Goal: Task Accomplishment & Management: Complete application form

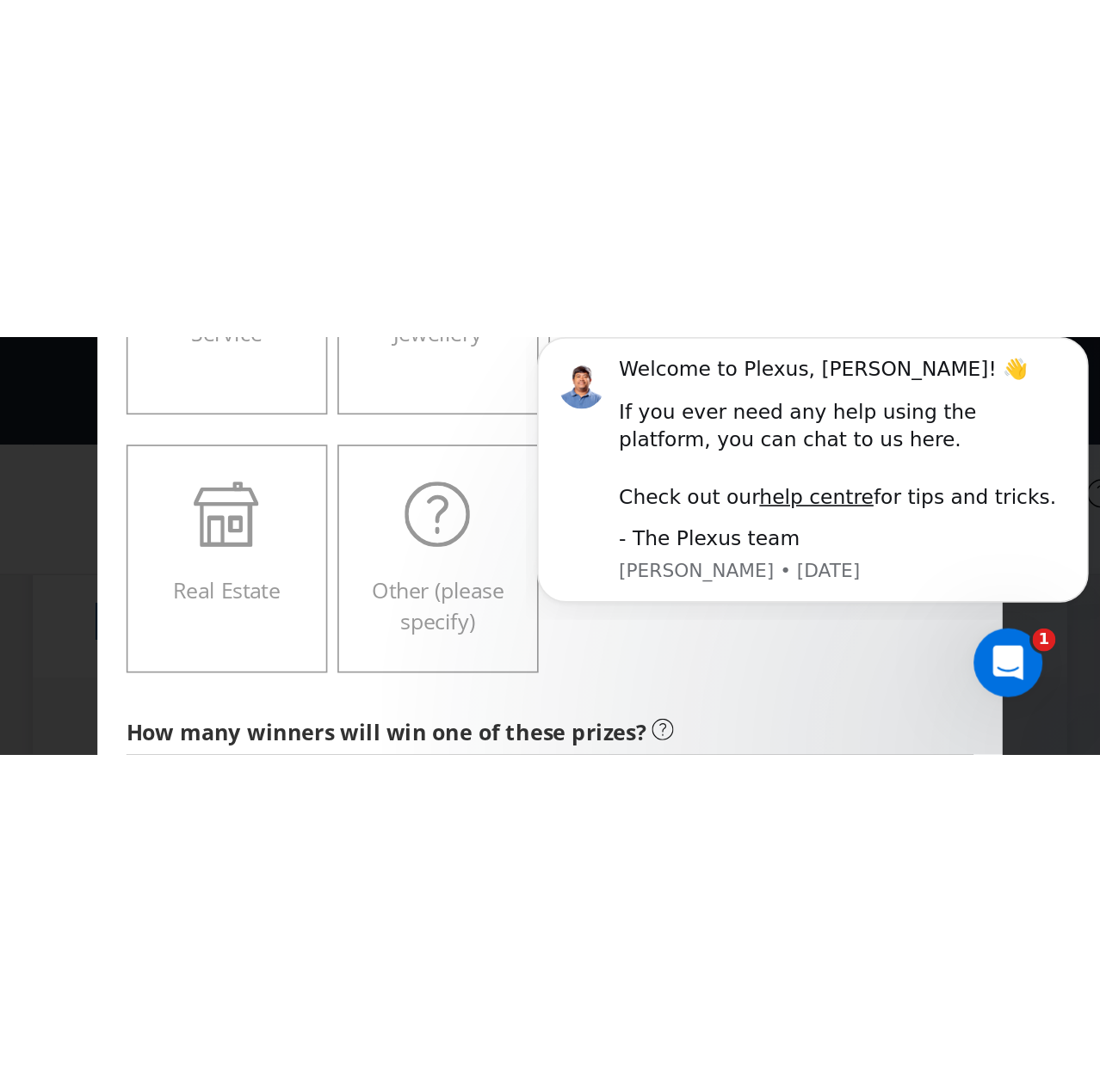
scroll to position [17, 0]
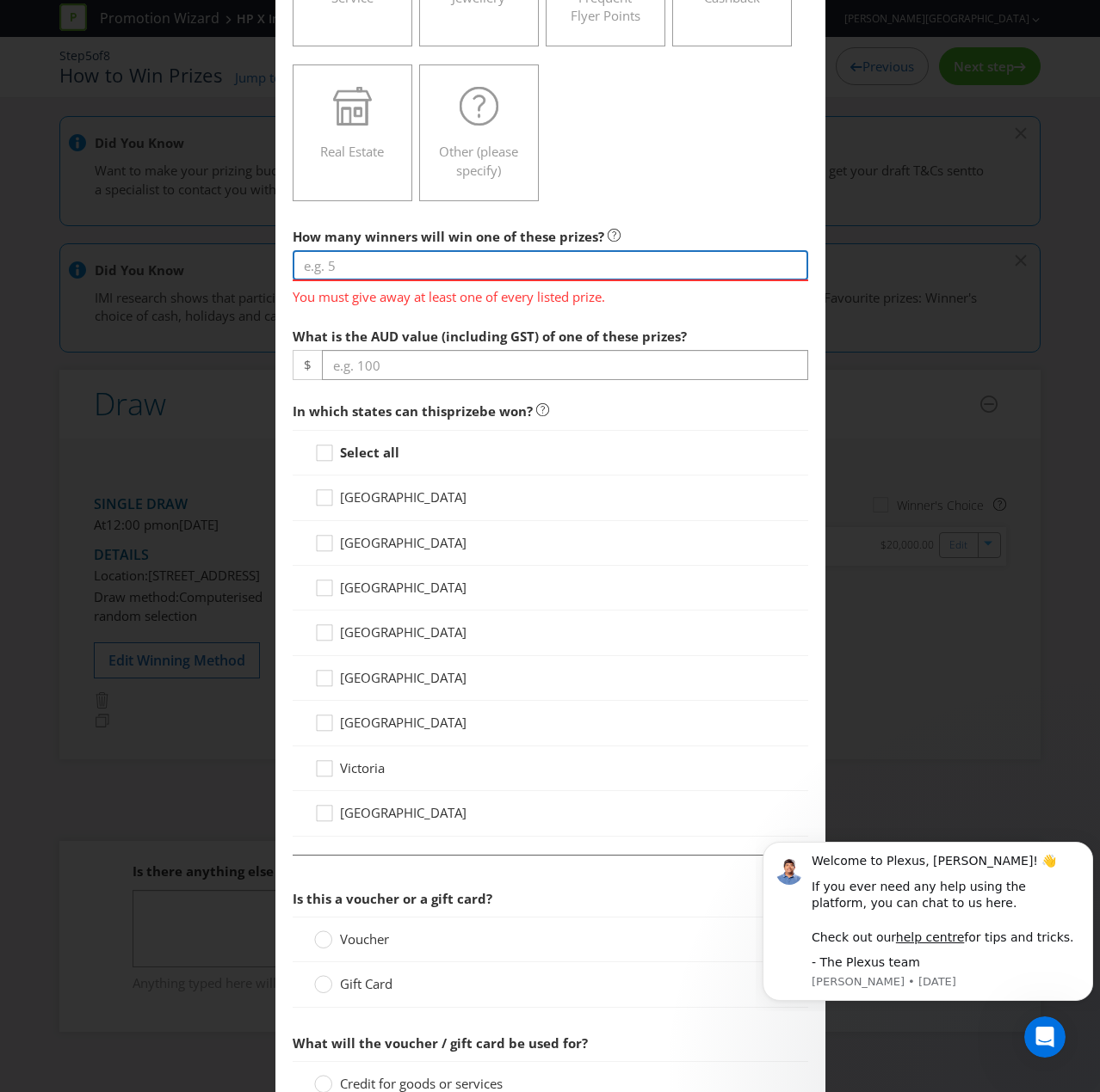
click at [367, 256] on input "number" at bounding box center [550, 265] width 515 height 30
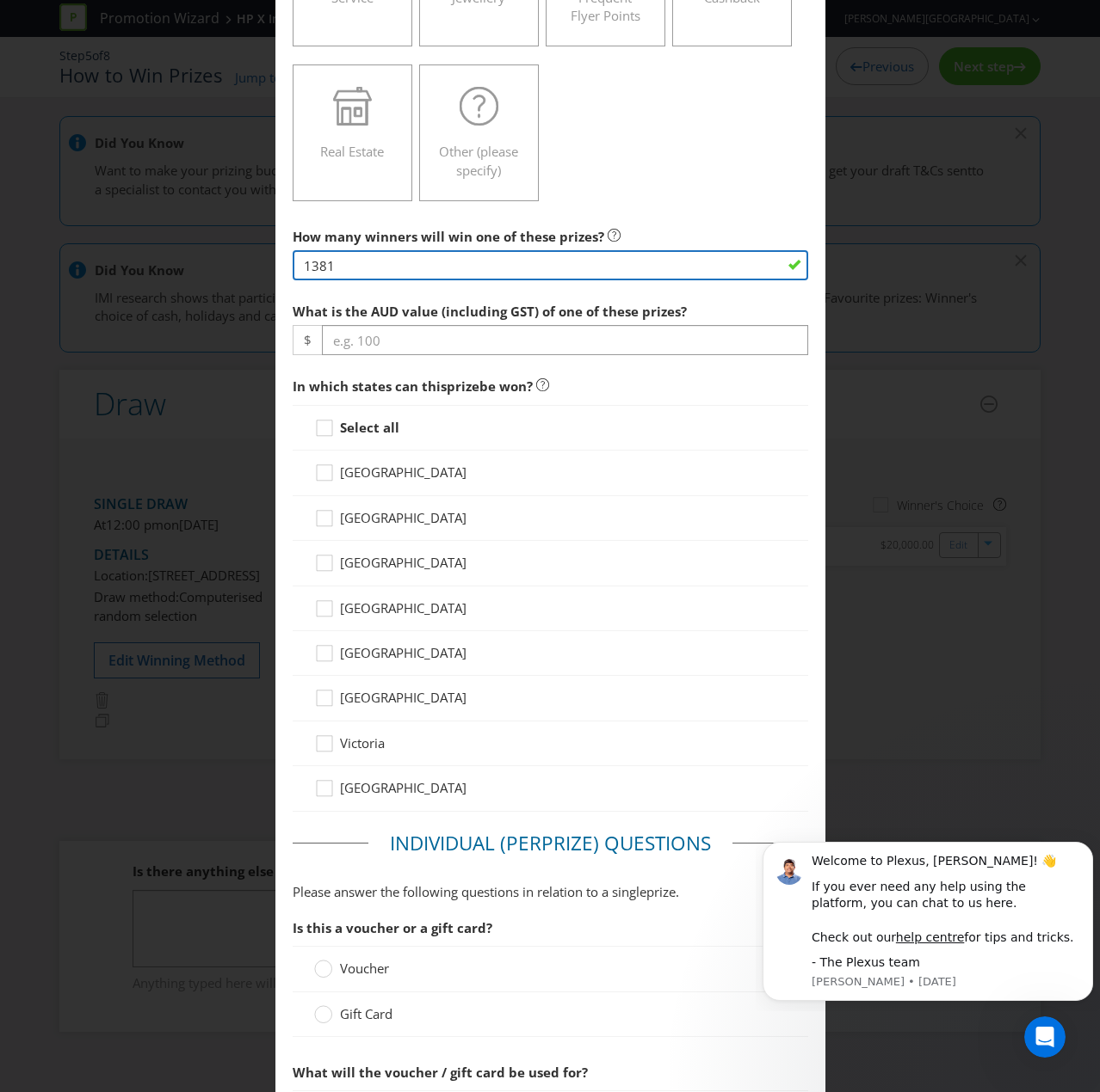
type input "1381"
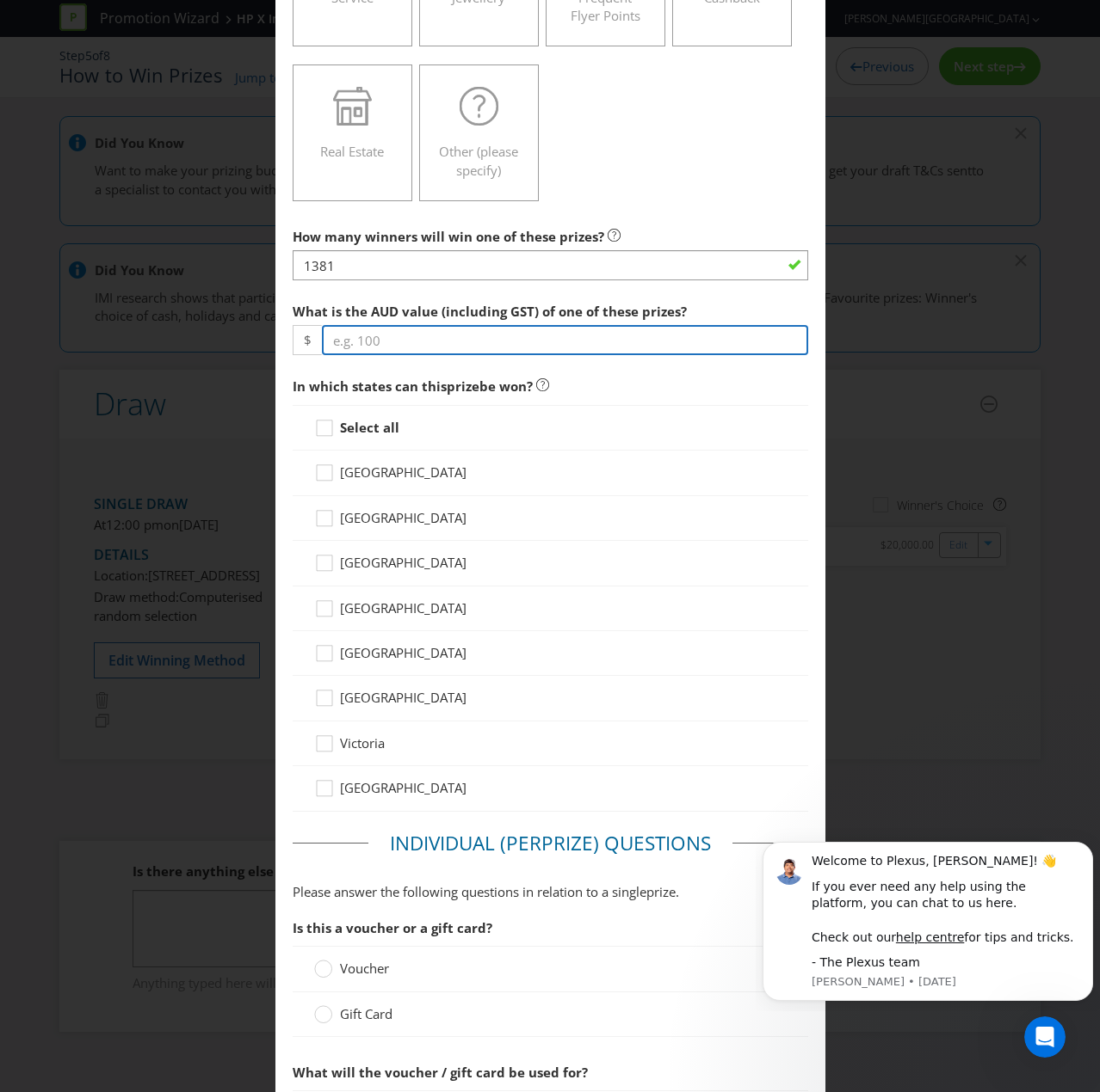
click at [386, 335] on input "number" at bounding box center [565, 341] width 487 height 30
type input "25"
click at [351, 426] on strong "Select all" at bounding box center [369, 428] width 60 height 17
click at [0, 0] on input "Select all" at bounding box center [0, 0] width 0 height 0
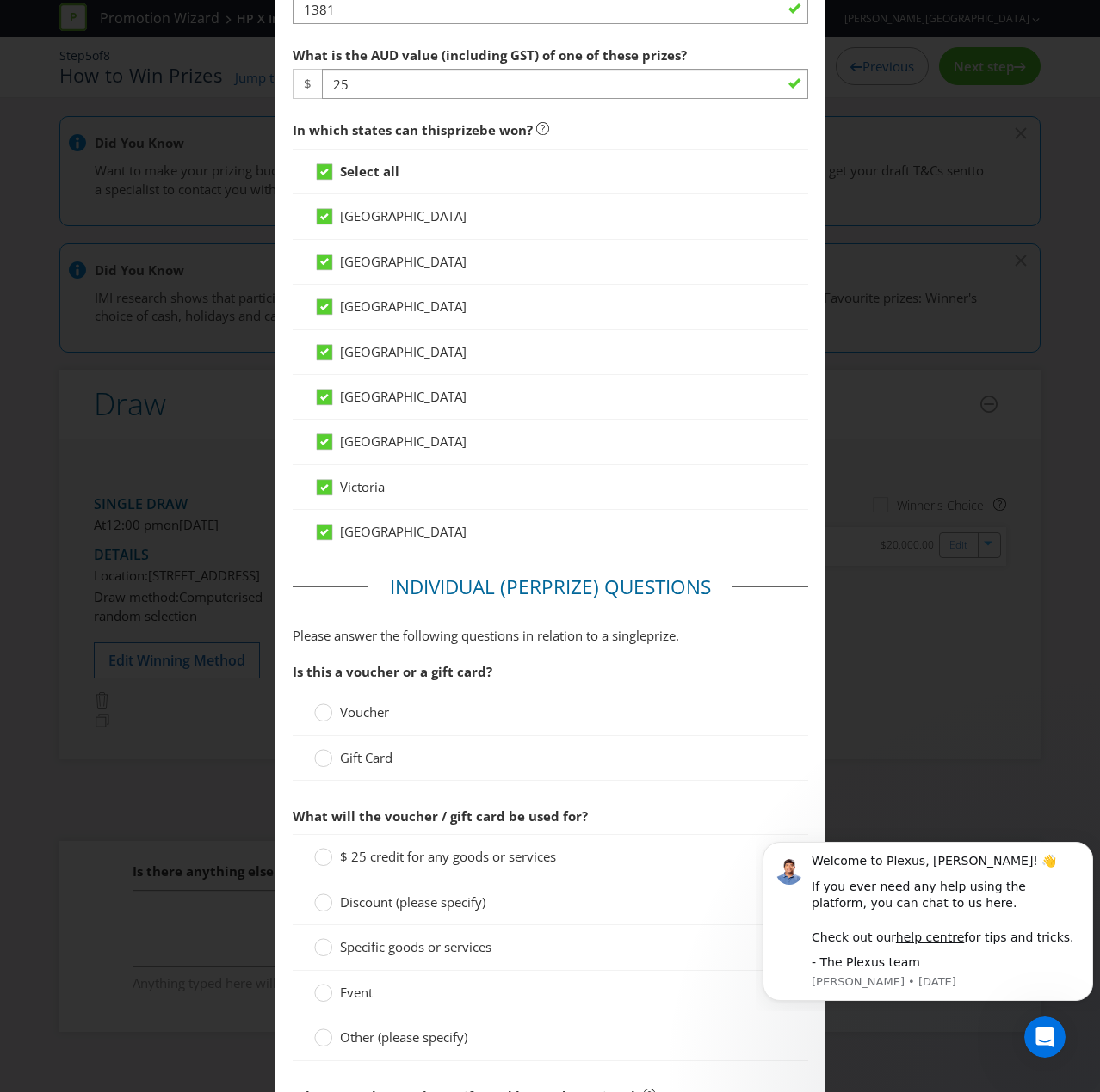
scroll to position [946, 0]
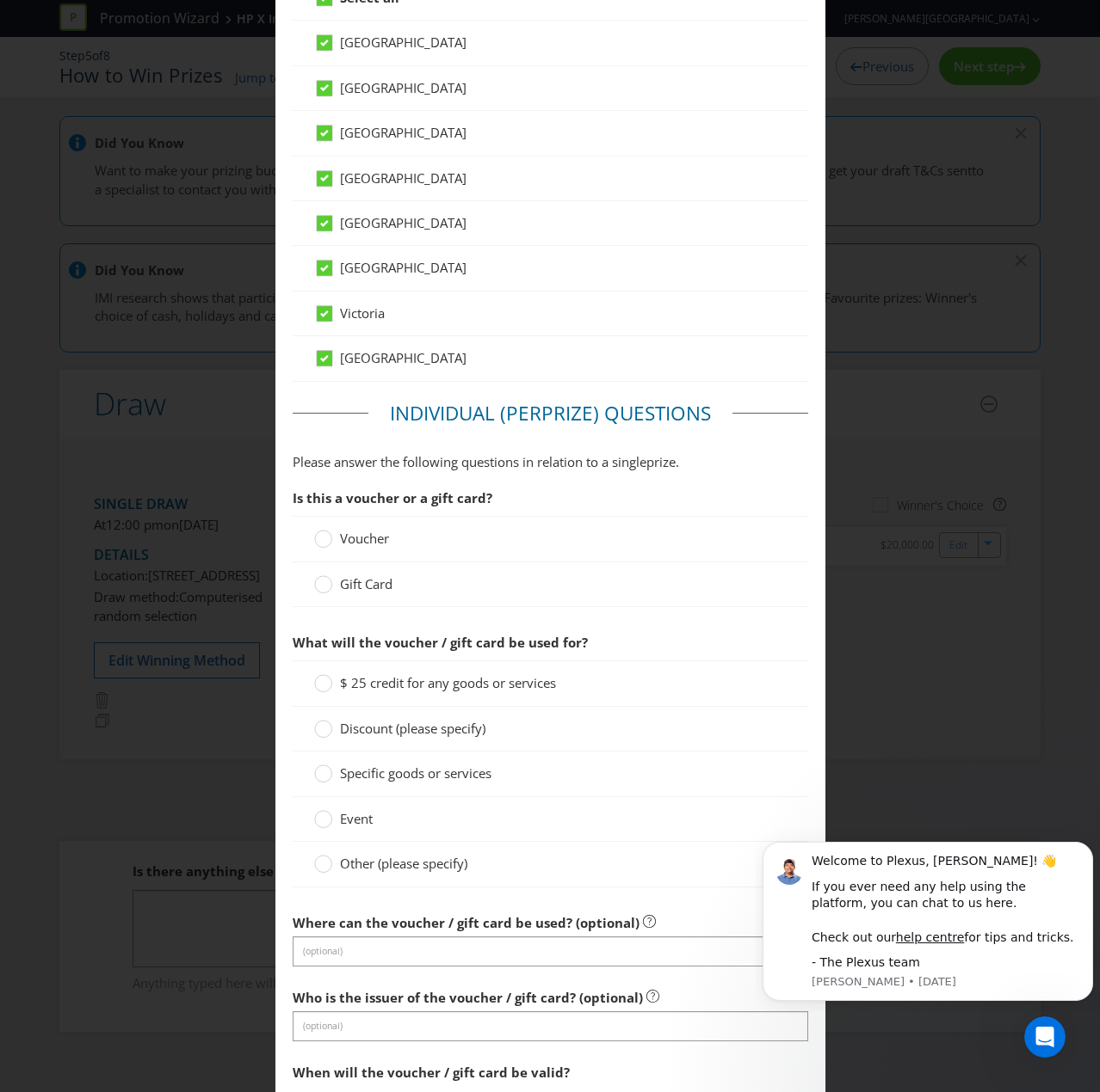
click at [328, 543] on label "Voucher" at bounding box center [353, 538] width 79 height 18
click at [0, 0] on input "Voucher" at bounding box center [0, 0] width 0 height 0
click at [315, 678] on circle at bounding box center [323, 683] width 17 height 17
click at [0, 0] on input "$ 25 credit for any goods or services" at bounding box center [0, 0] width 0 height 0
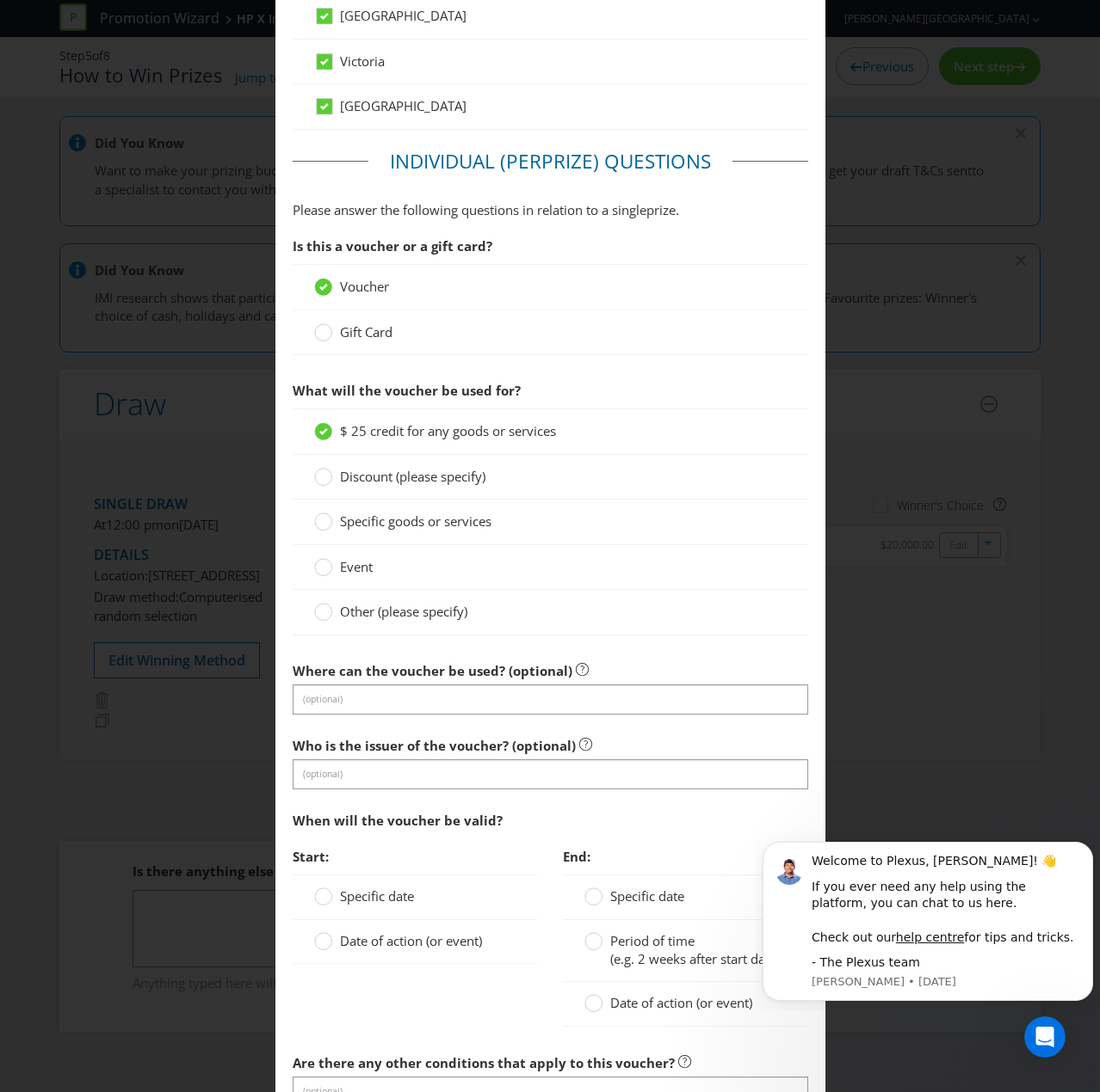
scroll to position [1204, 0]
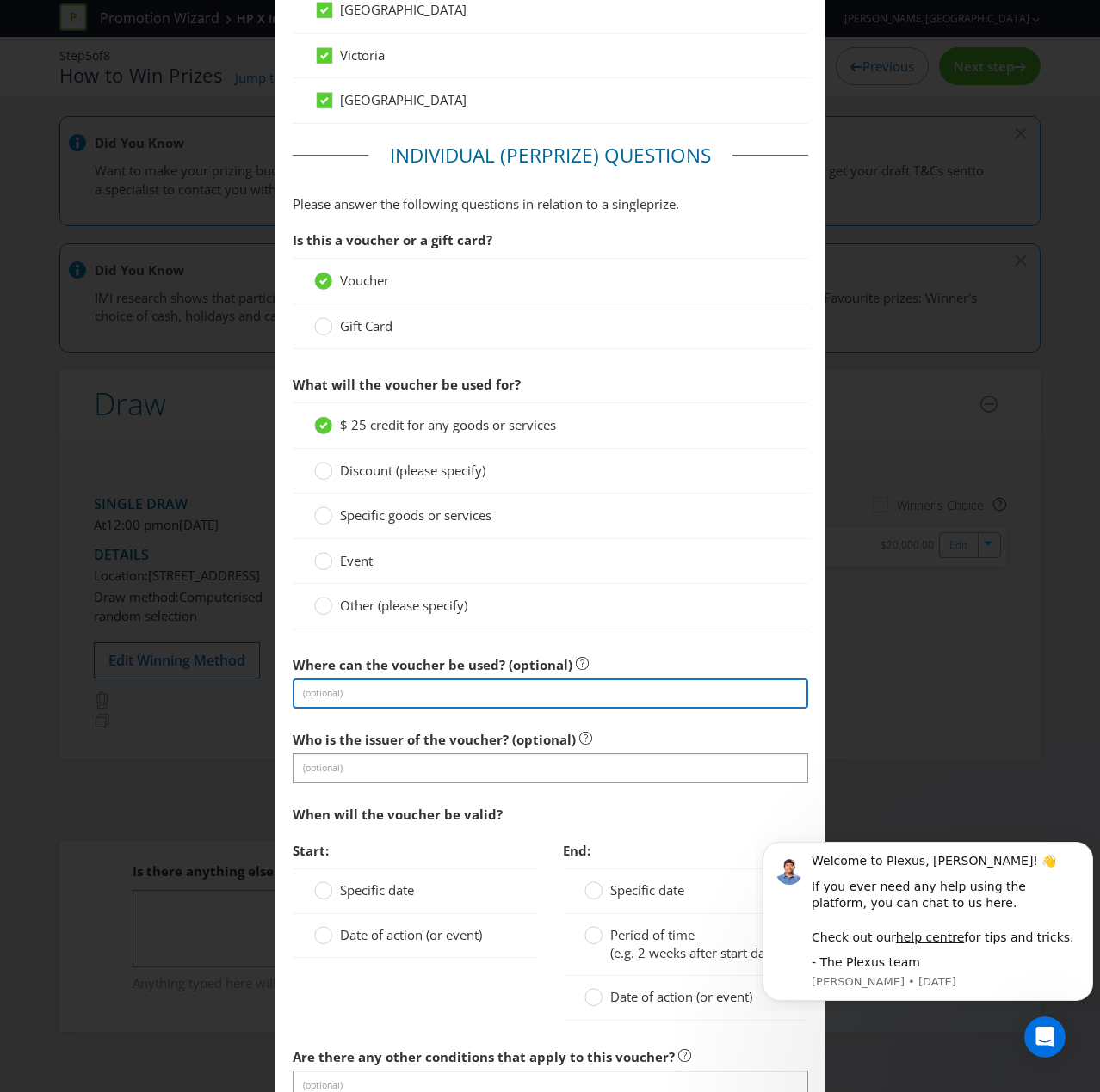
click at [311, 685] on input "text" at bounding box center [550, 694] width 515 height 30
type input "JB Hi Fi"
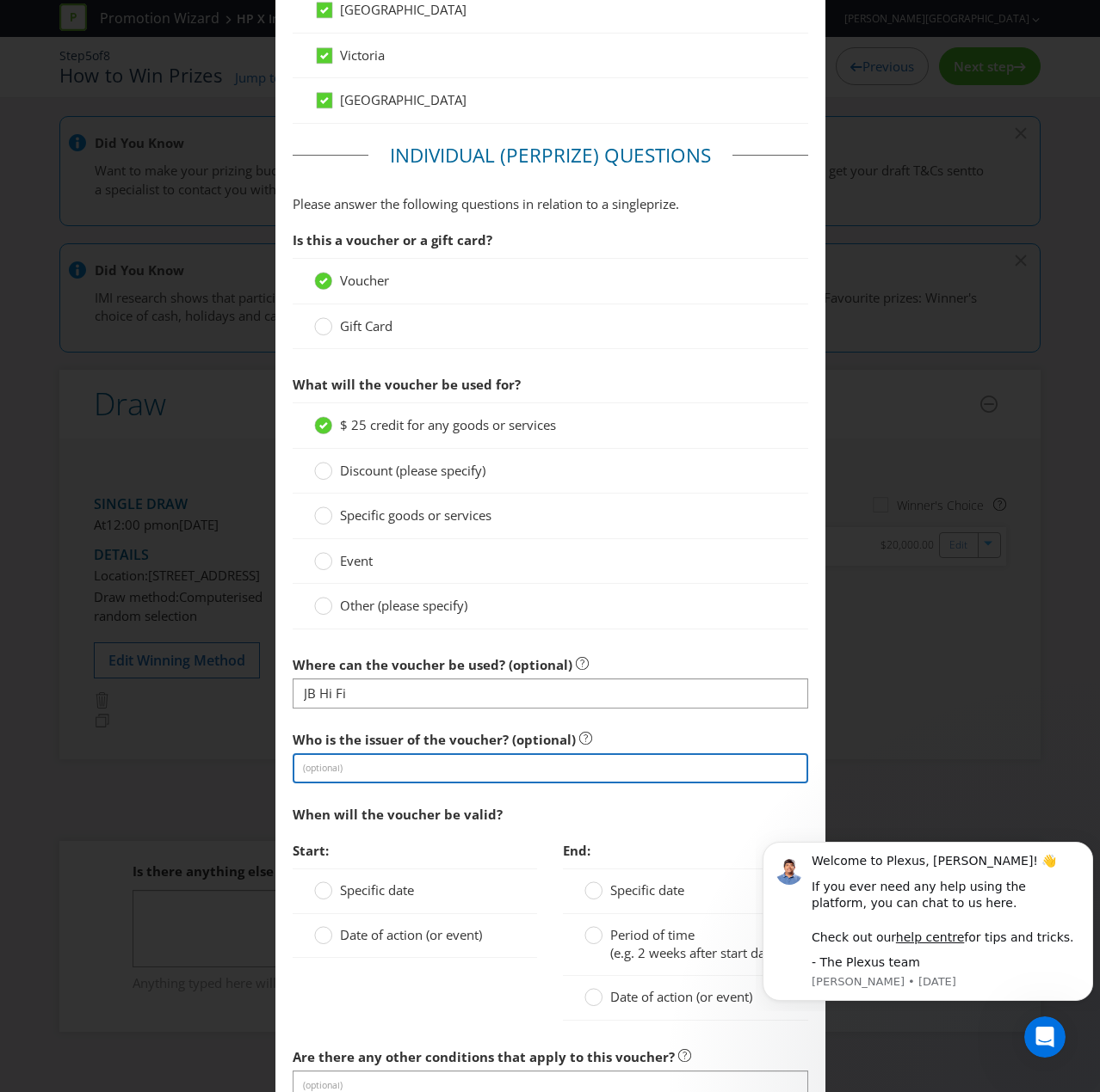
click at [382, 734] on input "text" at bounding box center [550, 768] width 515 height 30
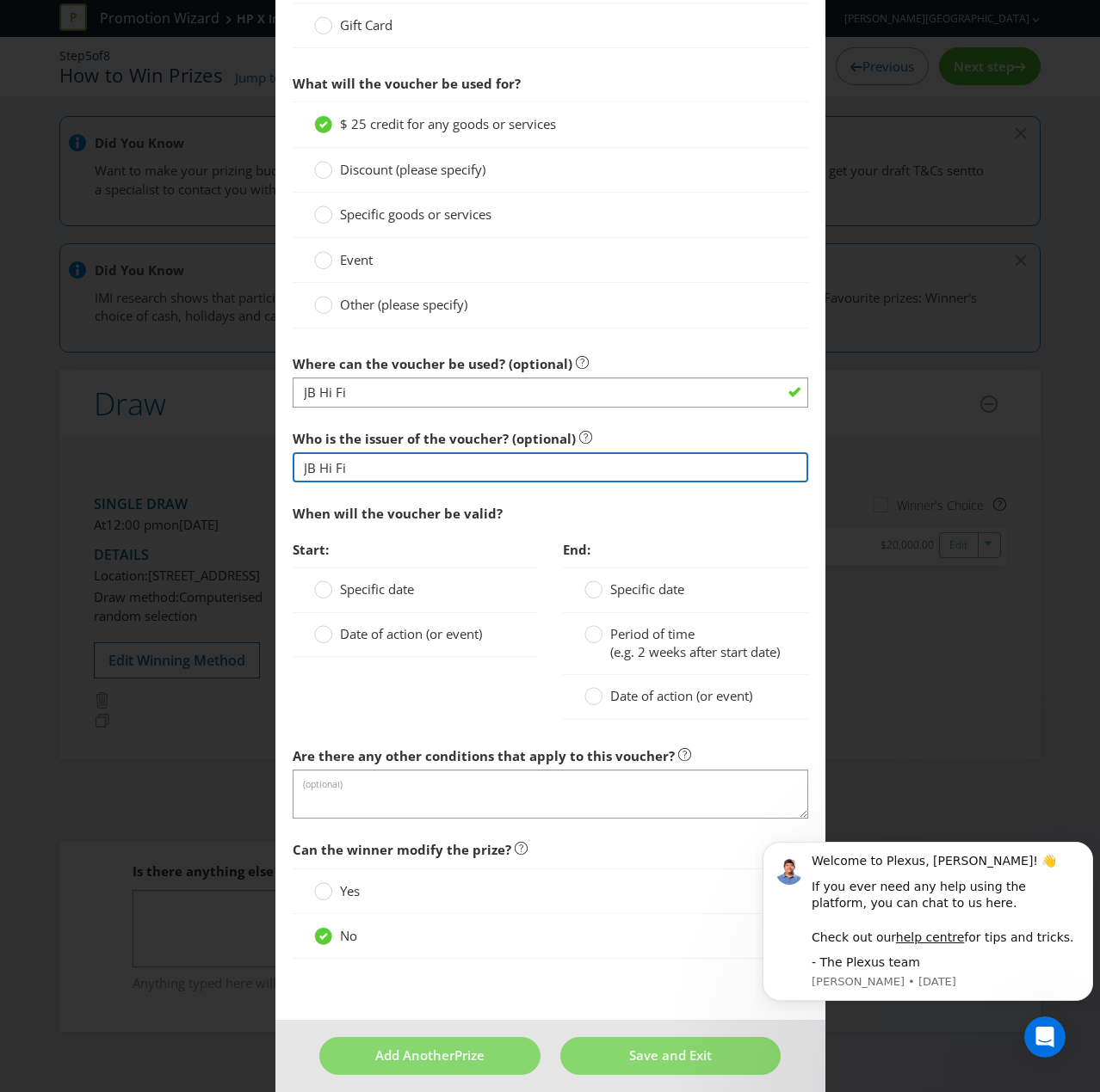
scroll to position [1525, 0]
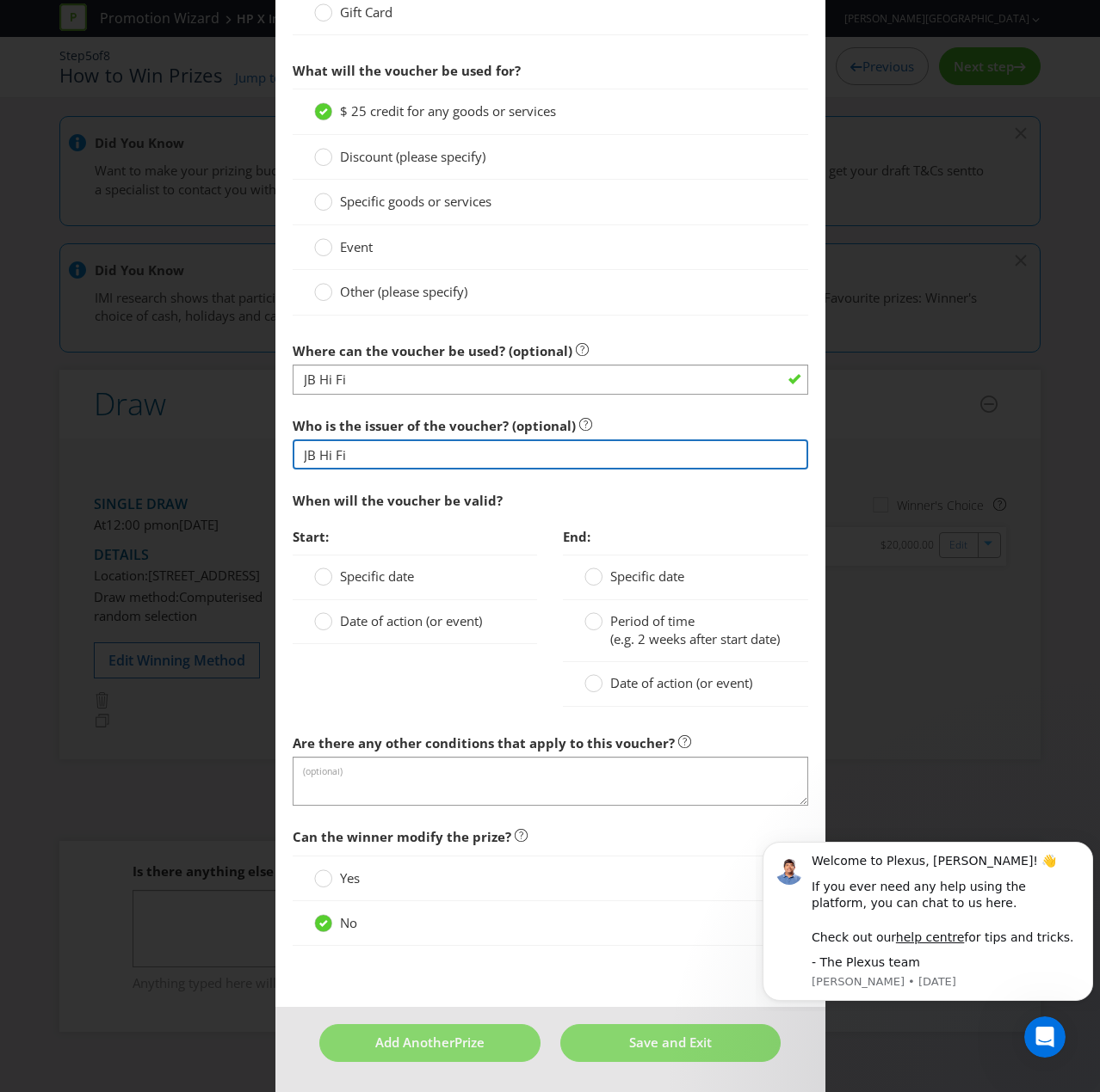
type input "JB Hi Fi"
click at [392, 701] on div "Start: Specific date Date of action (or event) End: Specific date Period of tim…" at bounding box center [550, 622] width 541 height 205
click at [316, 571] on div at bounding box center [323, 579] width 17 height 23
click at [0, 0] on input "Specific date" at bounding box center [0, 0] width 0 height 0
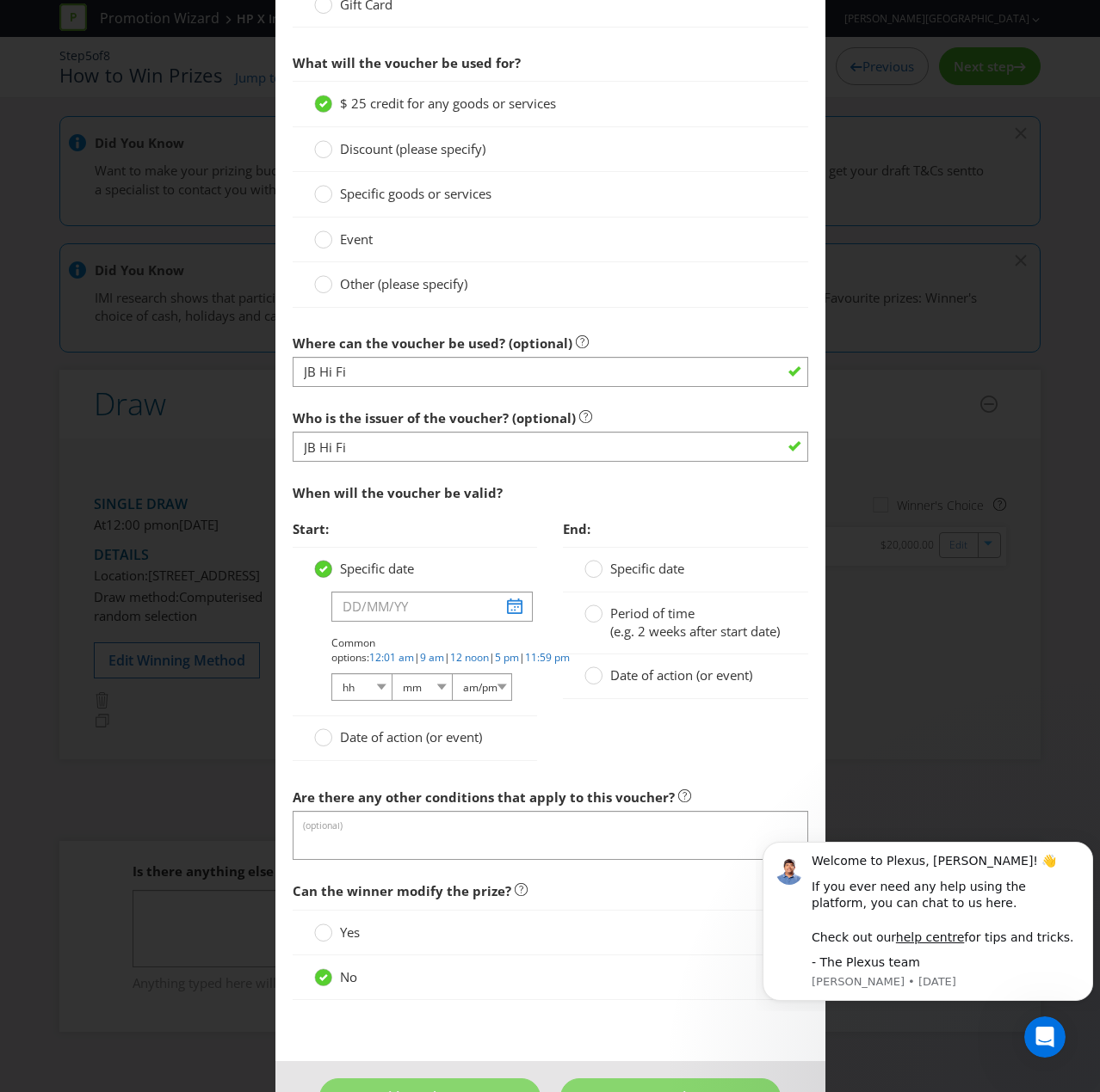
click at [314, 561] on circle at bounding box center [323, 570] width 17 height 17
click at [0, 0] on input "Specific date" at bounding box center [0, 0] width 0 height 0
click at [376, 734] on div "Date of action (or event)" at bounding box center [415, 738] width 245 height 44
click at [367, 729] on span "Date of action (or event)" at bounding box center [411, 737] width 142 height 17
click at [0, 0] on input "Date of action (or event)" at bounding box center [0, 0] width 0 height 0
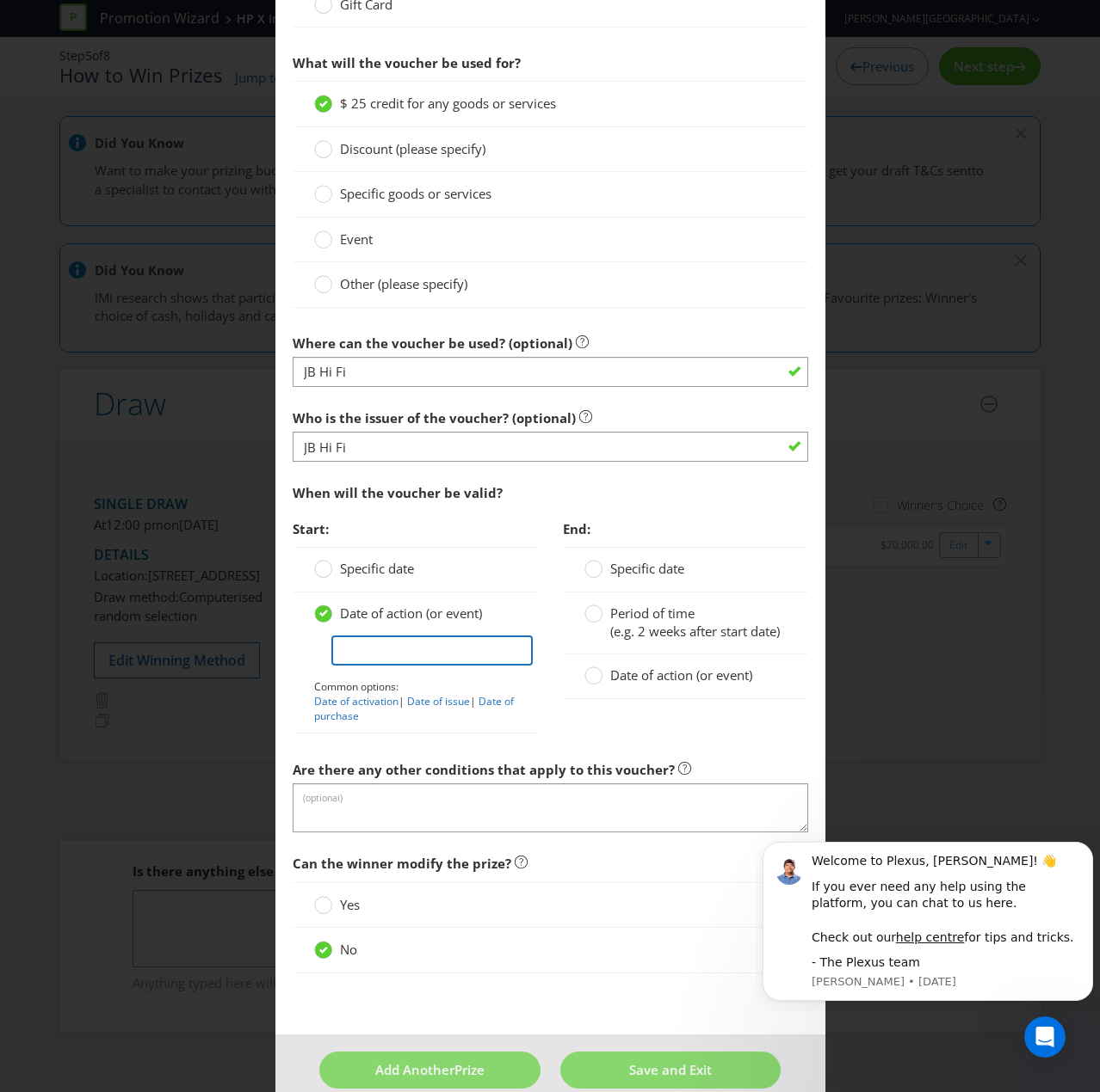
click at [375, 642] on input "text" at bounding box center [433, 651] width 203 height 30
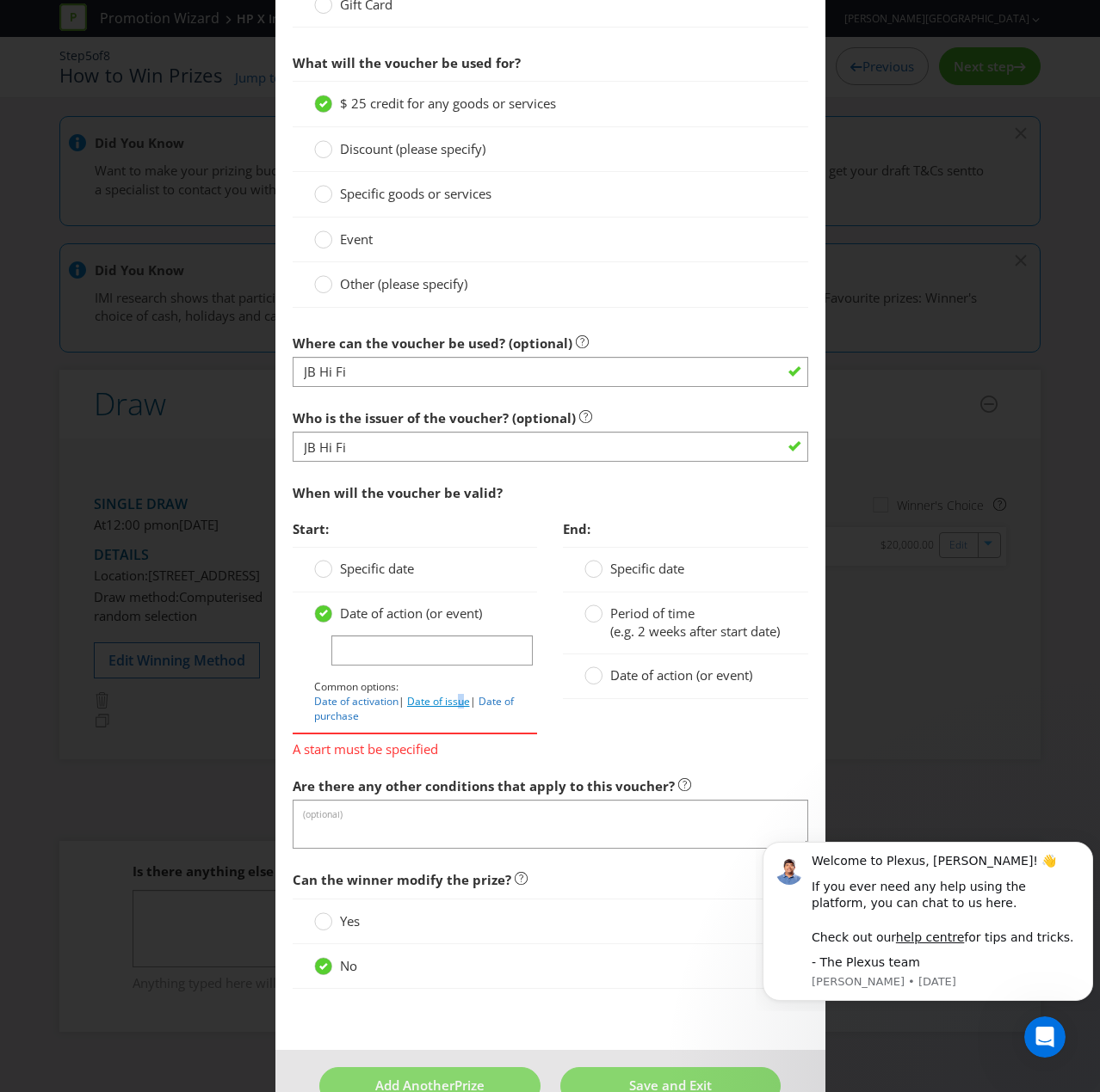
click at [458, 694] on link "Date of issue" at bounding box center [438, 700] width 62 height 14
type input "Date of issue"
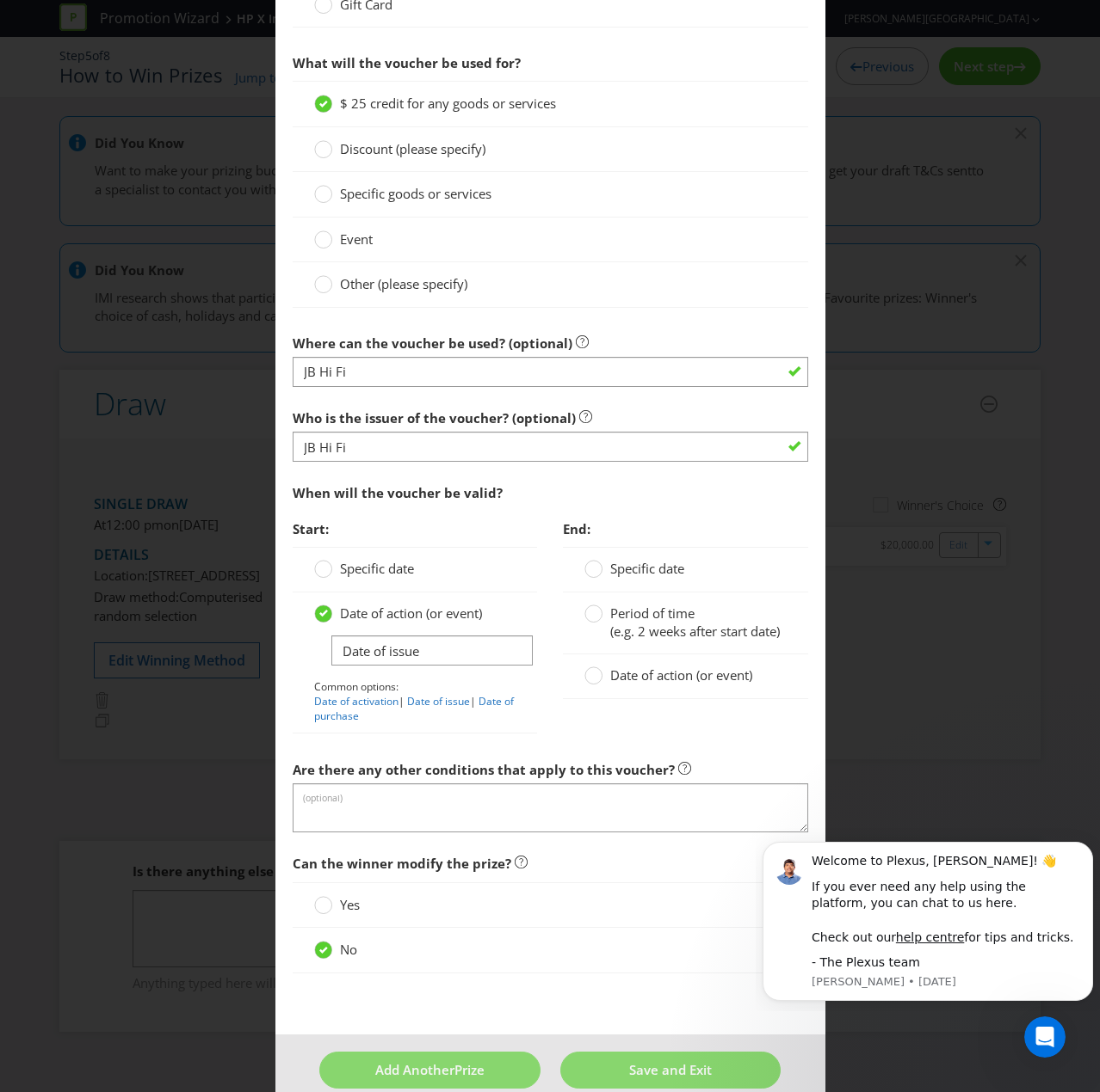
click at [638, 684] on span "Date of action (or event)" at bounding box center [681, 675] width 142 height 17
click at [0, 0] on input "Date of action (or event)" at bounding box center [0, 0] width 0 height 0
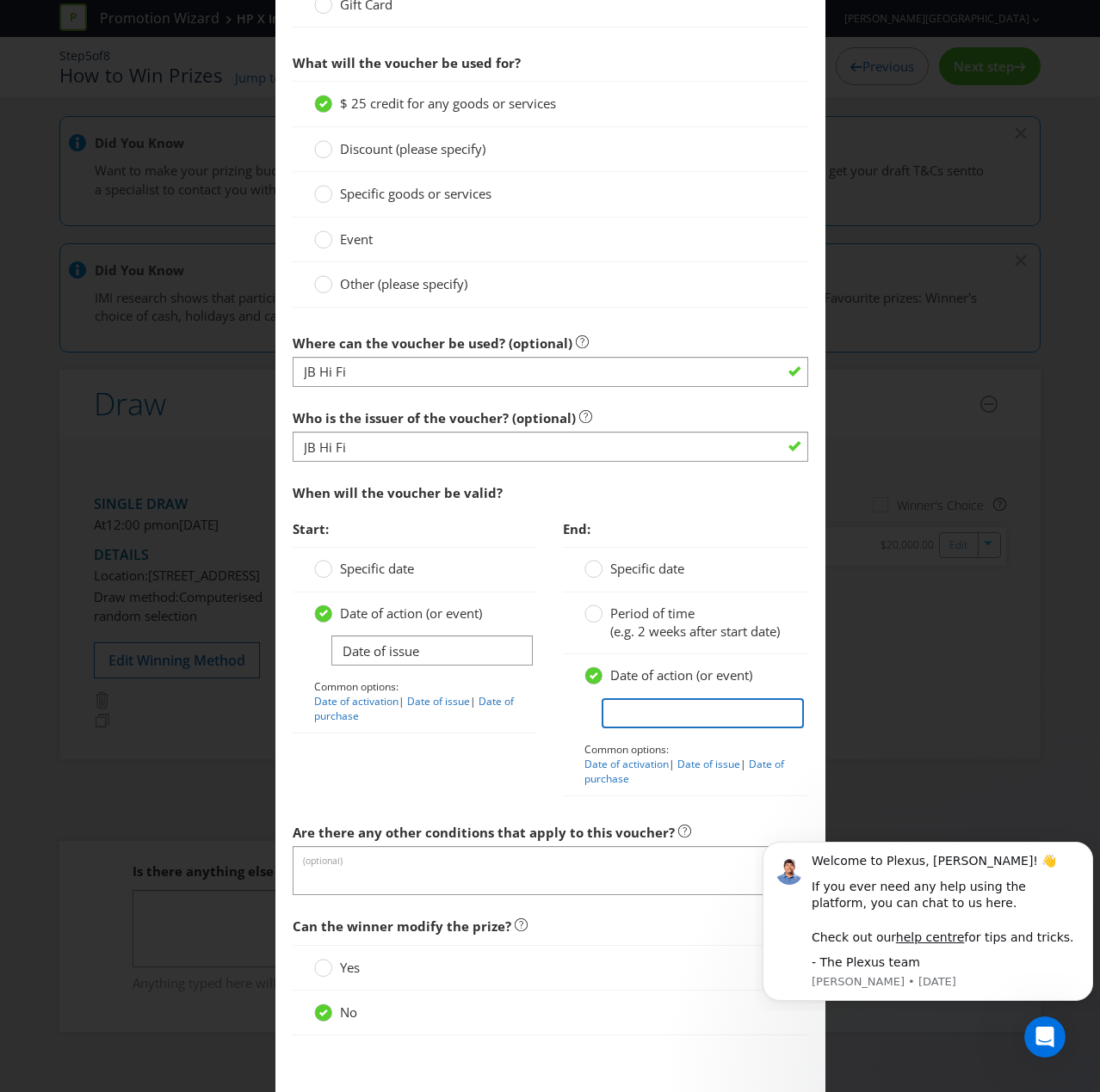
drag, startPoint x: 628, startPoint y: 722, endPoint x: 652, endPoint y: 723, distance: 24.0
click at [632, 723] on input "text" at bounding box center [702, 713] width 203 height 30
click at [495, 734] on div "Start: Specific date Date of action (or event) Date of issue Common options: Da…" at bounding box center [550, 663] width 541 height 303
click at [709, 729] on input "1 year" at bounding box center [702, 713] width 203 height 30
click at [498, 734] on div "Start: Specific date Date of action (or event) Date of issue Common options: Da…" at bounding box center [550, 663] width 541 height 303
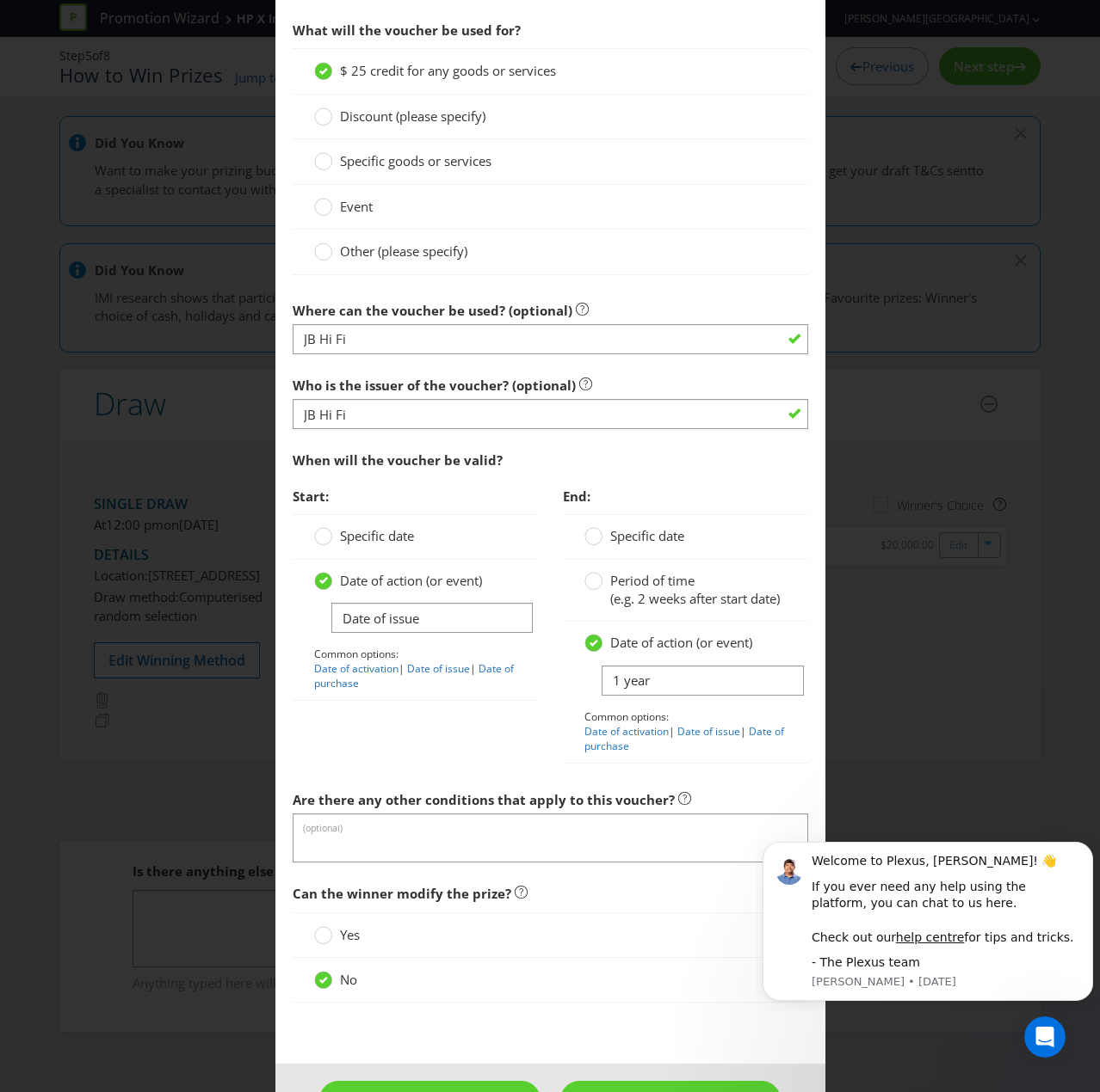
scroll to position [1622, 0]
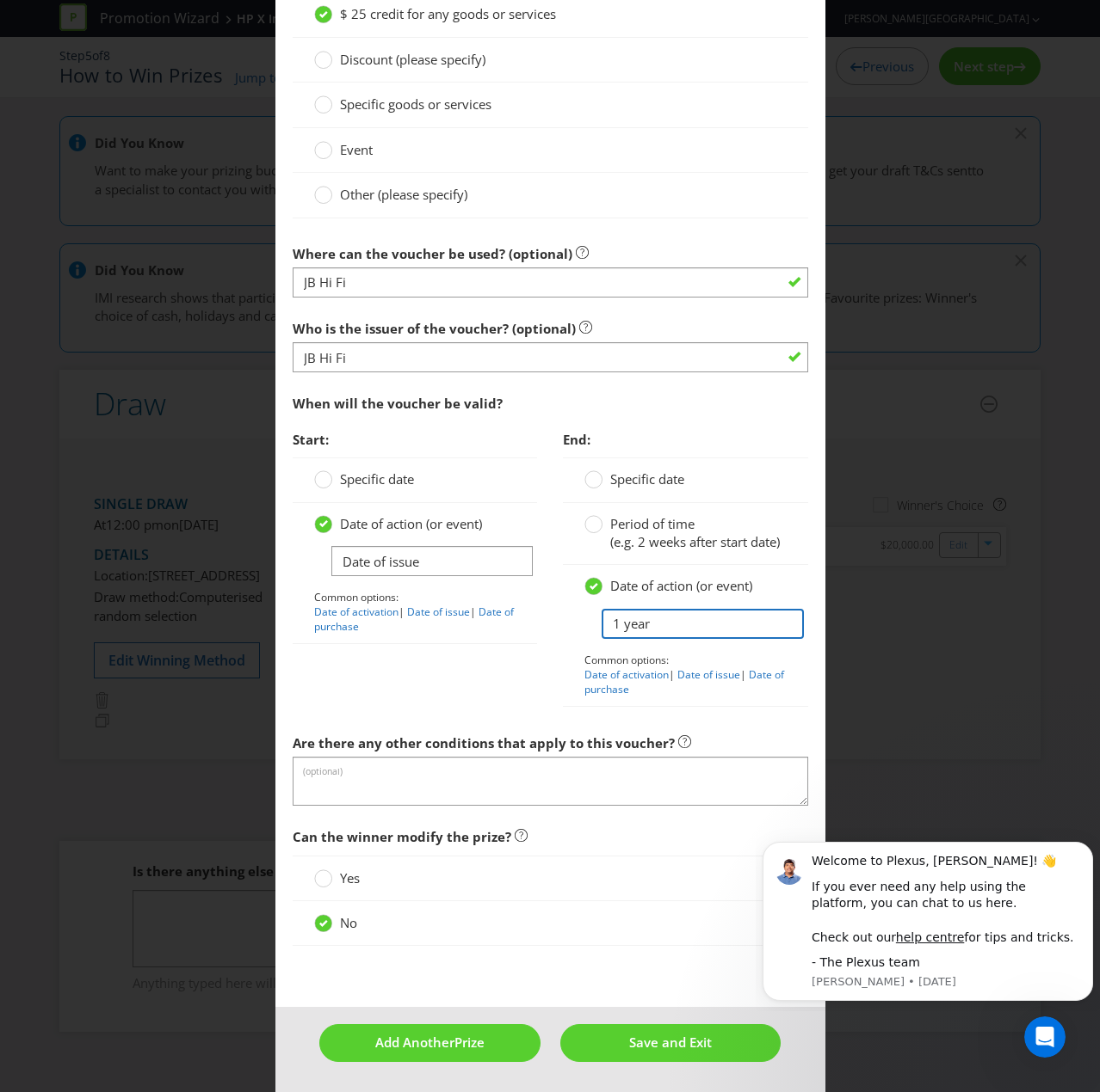
drag, startPoint x: 583, startPoint y: 621, endPoint x: 500, endPoint y: 611, distance: 83.6
click at [500, 611] on div "Start: Specific date Date of action (or event) Date of issue Common options: Da…" at bounding box center [550, 573] width 541 height 303
type input "6-12 months per JB Hi Fi expiry terms"
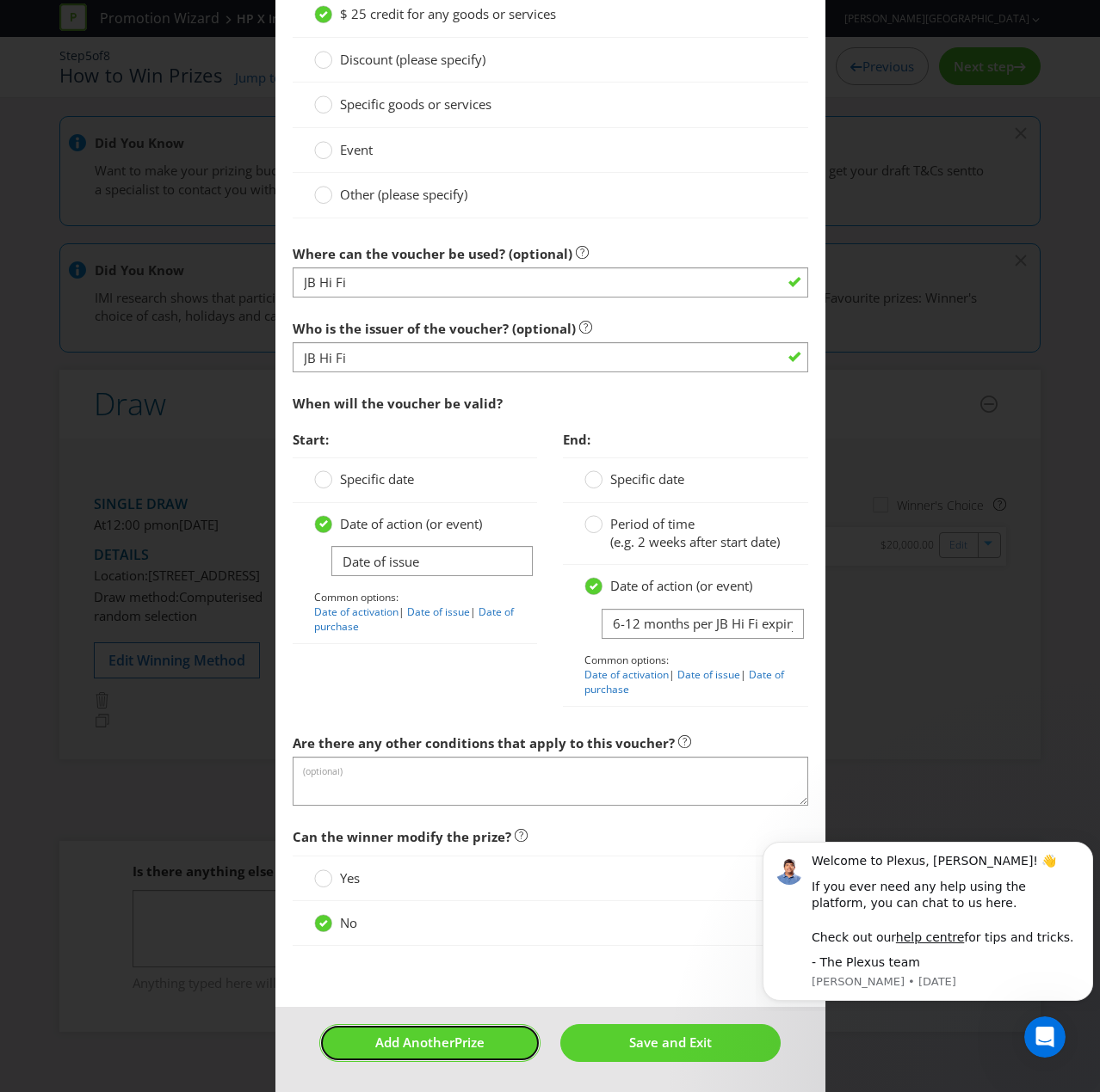
drag, startPoint x: 411, startPoint y: 1044, endPoint x: 377, endPoint y: 781, distance: 265.2
click at [452, 734] on button "Add Another Prize" at bounding box center [429, 1042] width 221 height 37
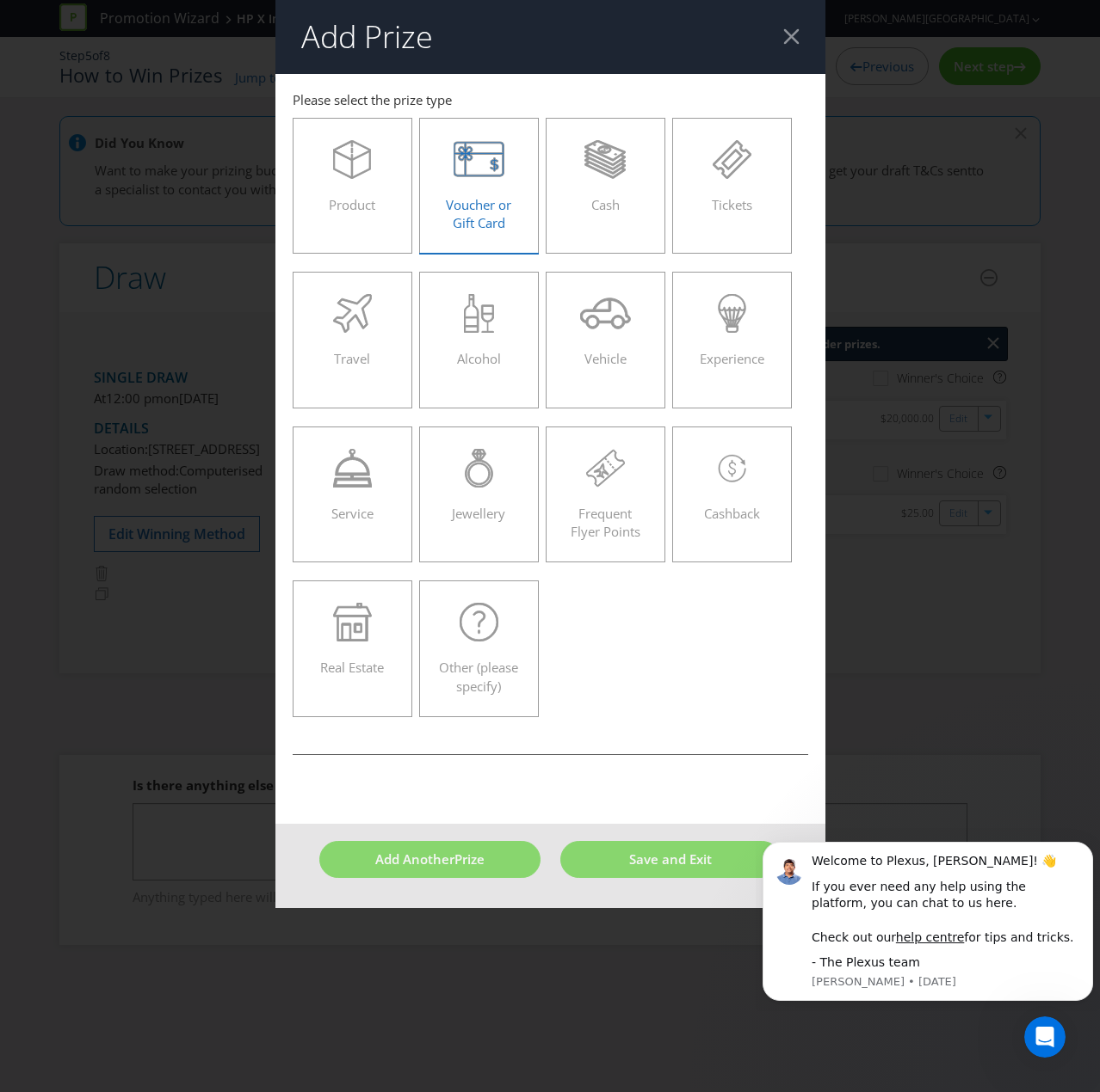
click at [486, 197] on span "Voucher or Gift Card" at bounding box center [478, 213] width 65 height 35
click at [0, 0] on input "Voucher or Gift Card" at bounding box center [0, 0] width 0 height 0
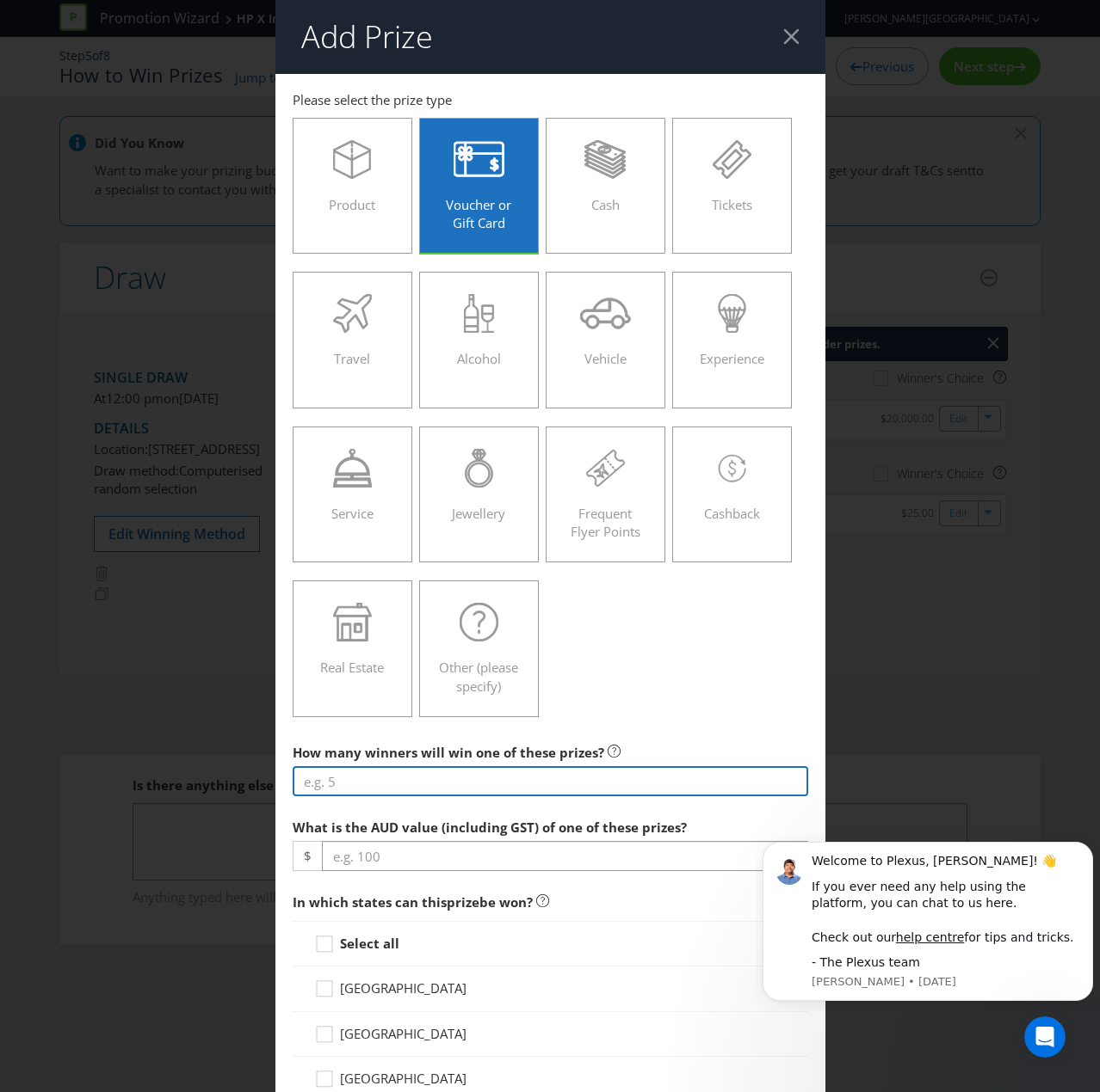
click at [356, 734] on input "number" at bounding box center [550, 782] width 515 height 30
type input "100"
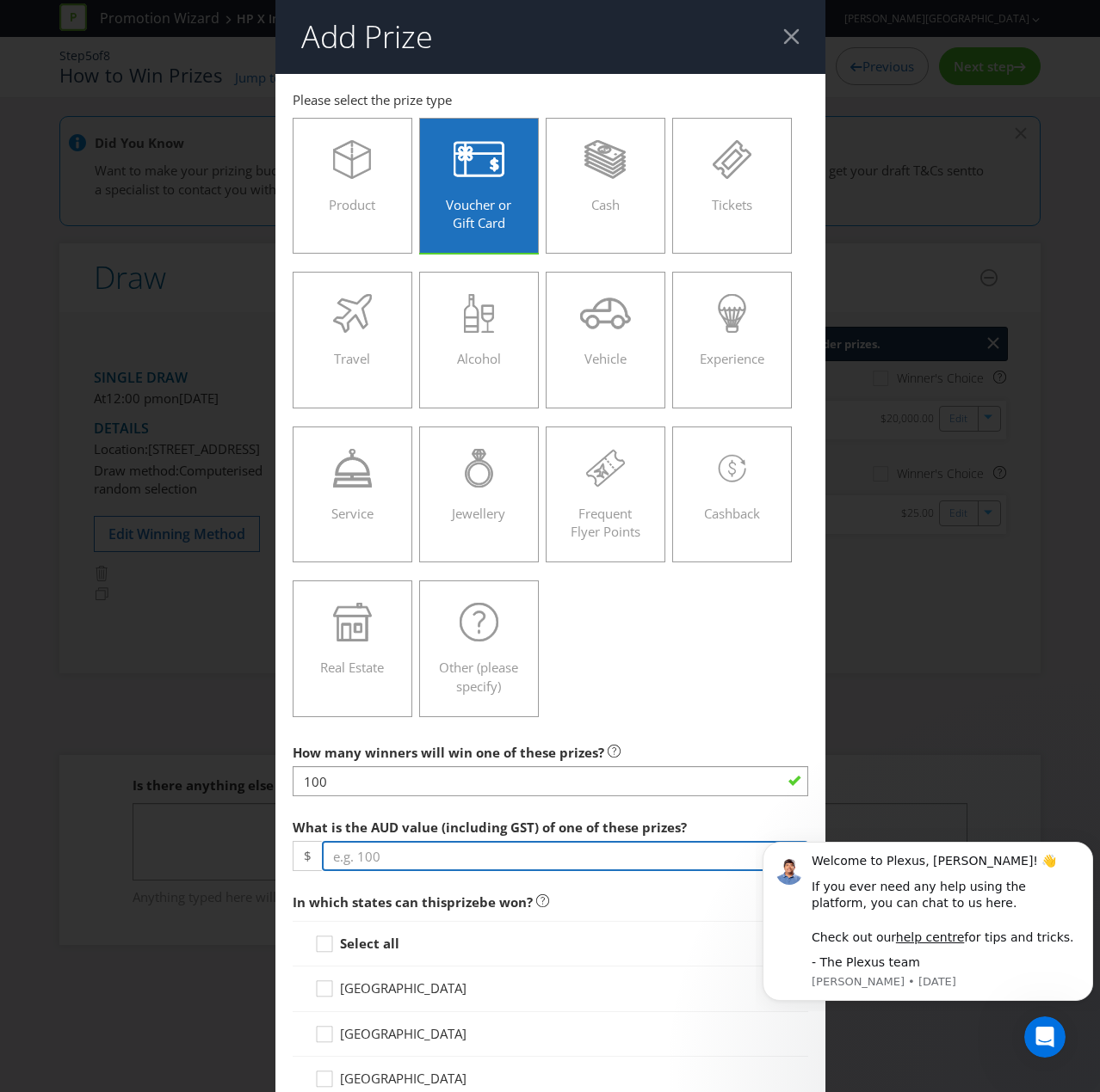
click at [390, 734] on input "number" at bounding box center [565, 856] width 487 height 30
type input "50"
click at [332, 734] on icon at bounding box center [327, 947] width 26 height 26
click at [0, 0] on input "Select all" at bounding box center [0, 0] width 0 height 0
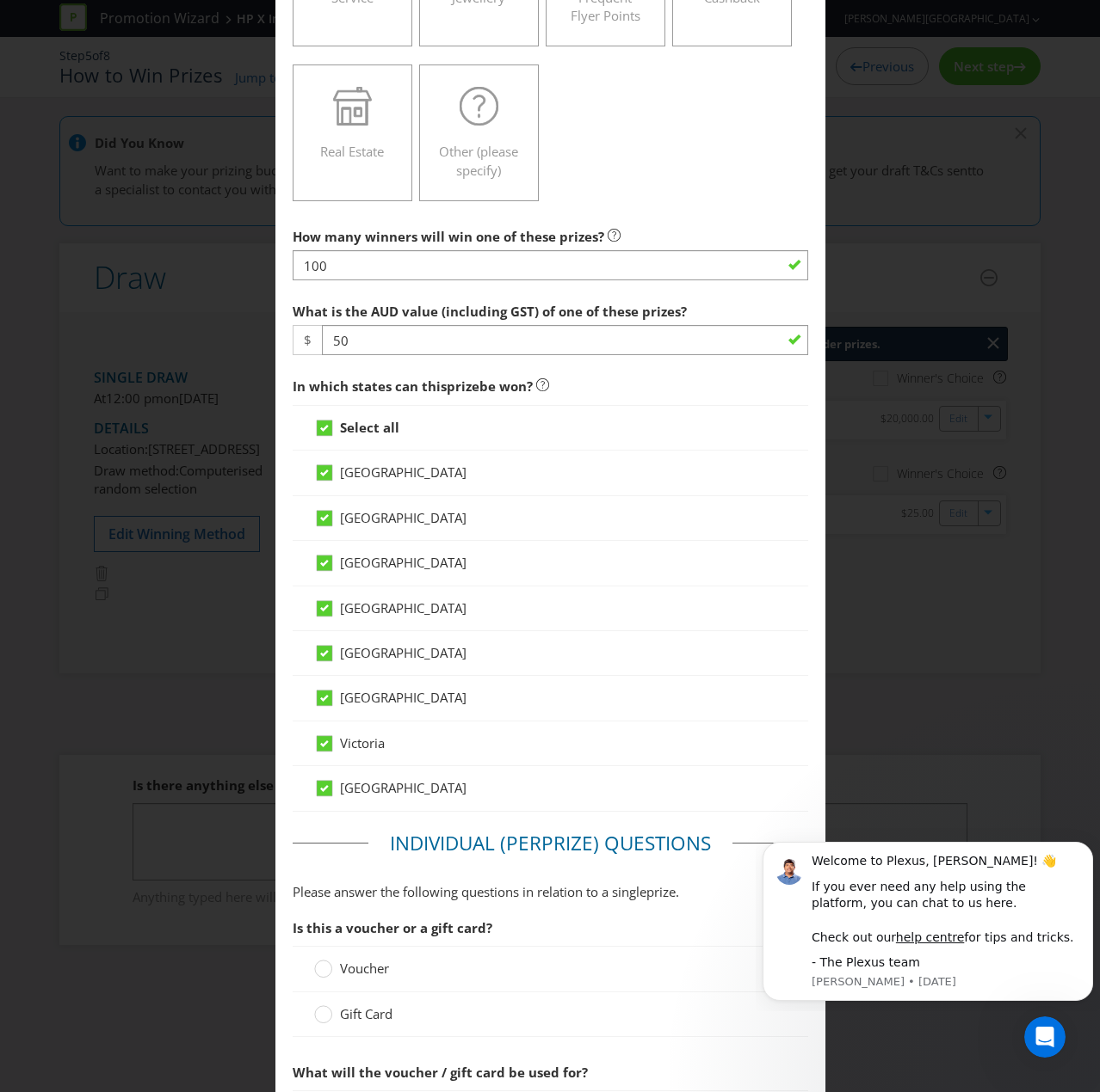
scroll to position [1118, 0]
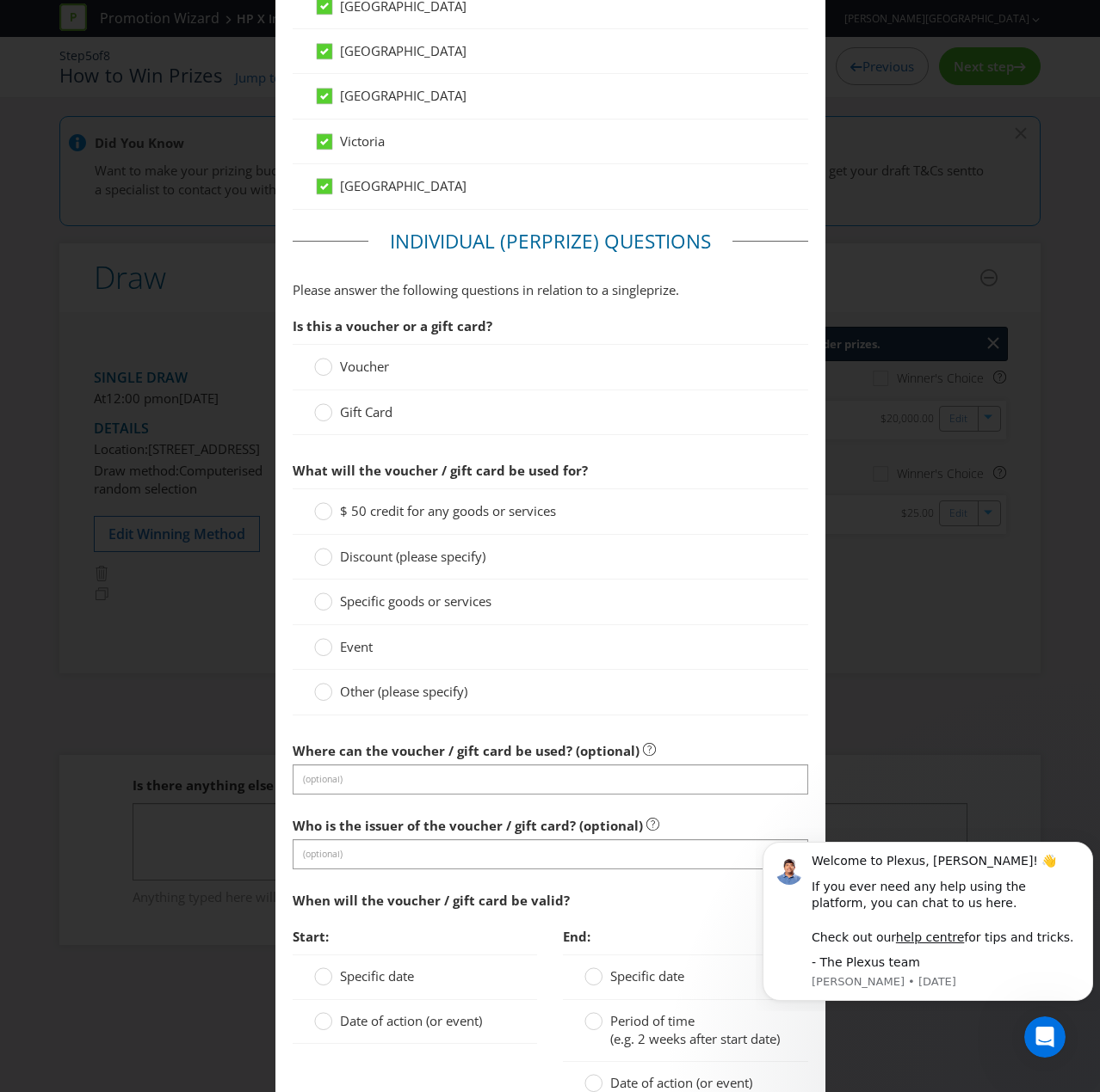
click at [353, 364] on span "Voucher" at bounding box center [364, 366] width 49 height 17
click at [0, 0] on input "Voucher" at bounding box center [0, 0] width 0 height 0
click at [347, 503] on span "$ 50 credit for any goods or services" at bounding box center [448, 511] width 216 height 17
click at [0, 0] on input "$ 50 credit for any goods or services" at bounding box center [0, 0] width 0 height 0
click at [401, 734] on div "Where can the voucher be used? (optional) (optional)" at bounding box center [550, 764] width 515 height 62
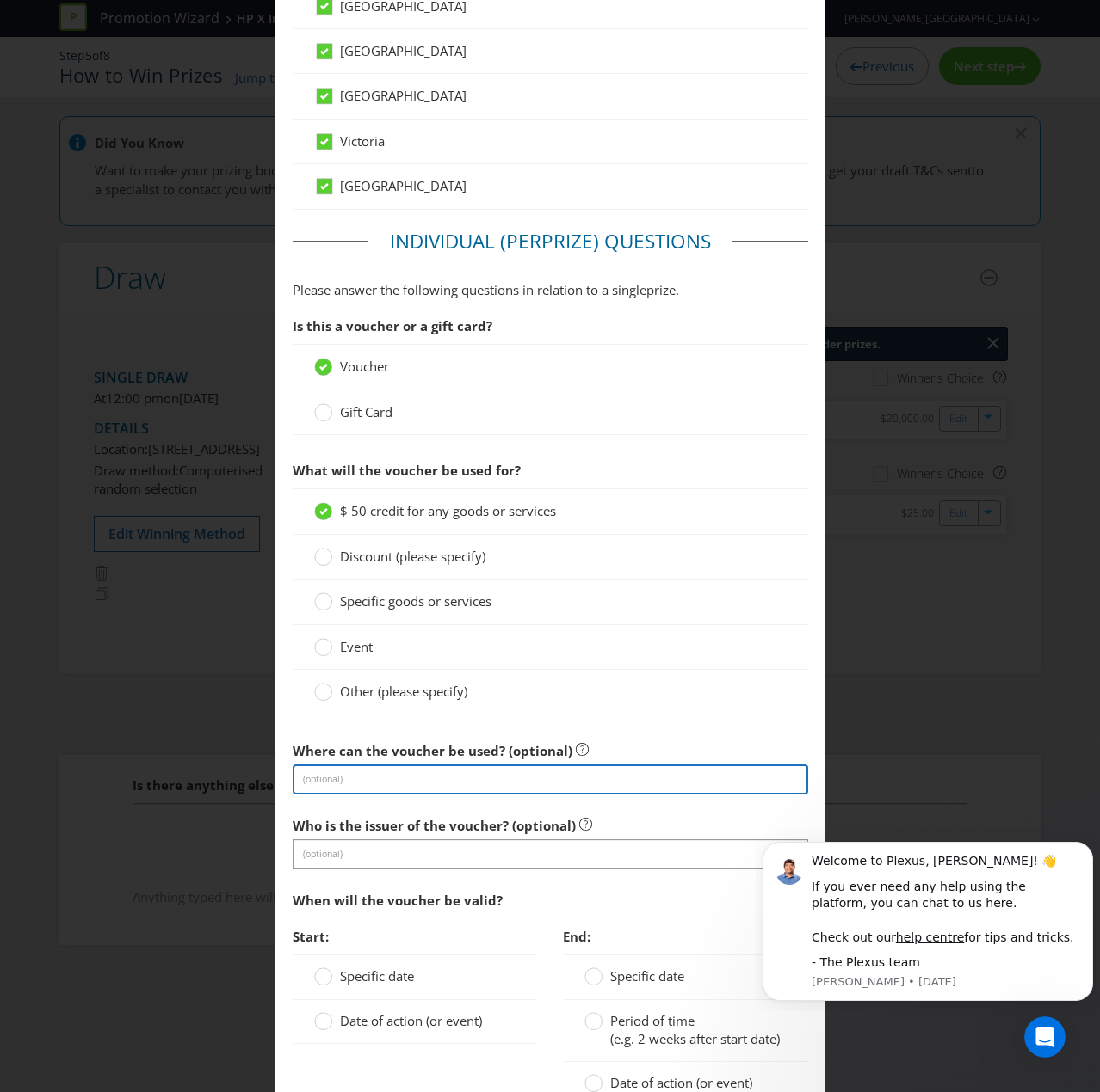
click at [401, 734] on input "text" at bounding box center [550, 780] width 515 height 30
type input "JB Hi Fi"
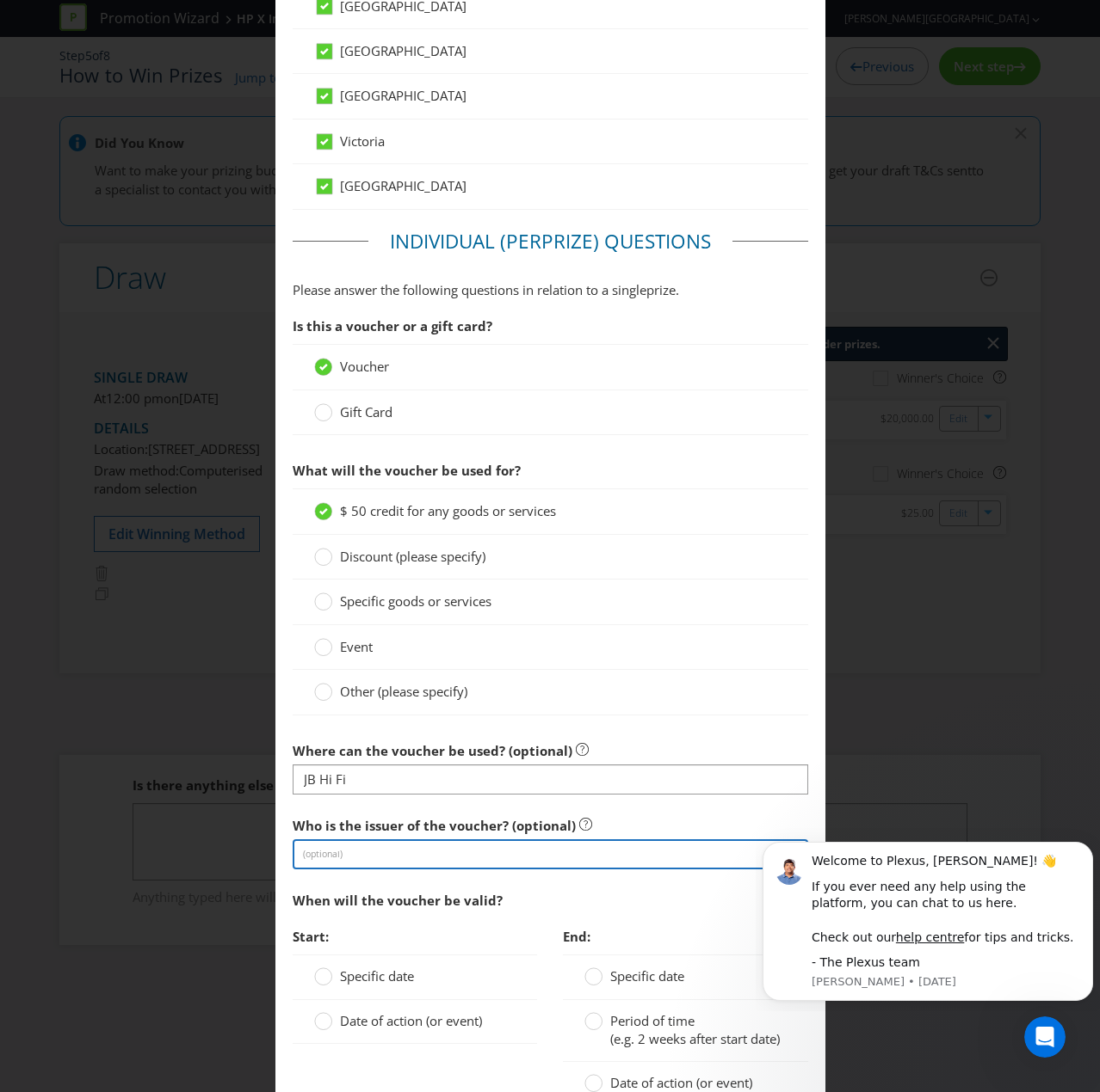
click at [402, 734] on input "text" at bounding box center [550, 854] width 515 height 30
type input "JB Hi Fi"
click at [361, 734] on span "Date of action (or event)" at bounding box center [411, 1021] width 142 height 17
click at [0, 0] on input "Date of action (or event)" at bounding box center [0, 0] width 0 height 0
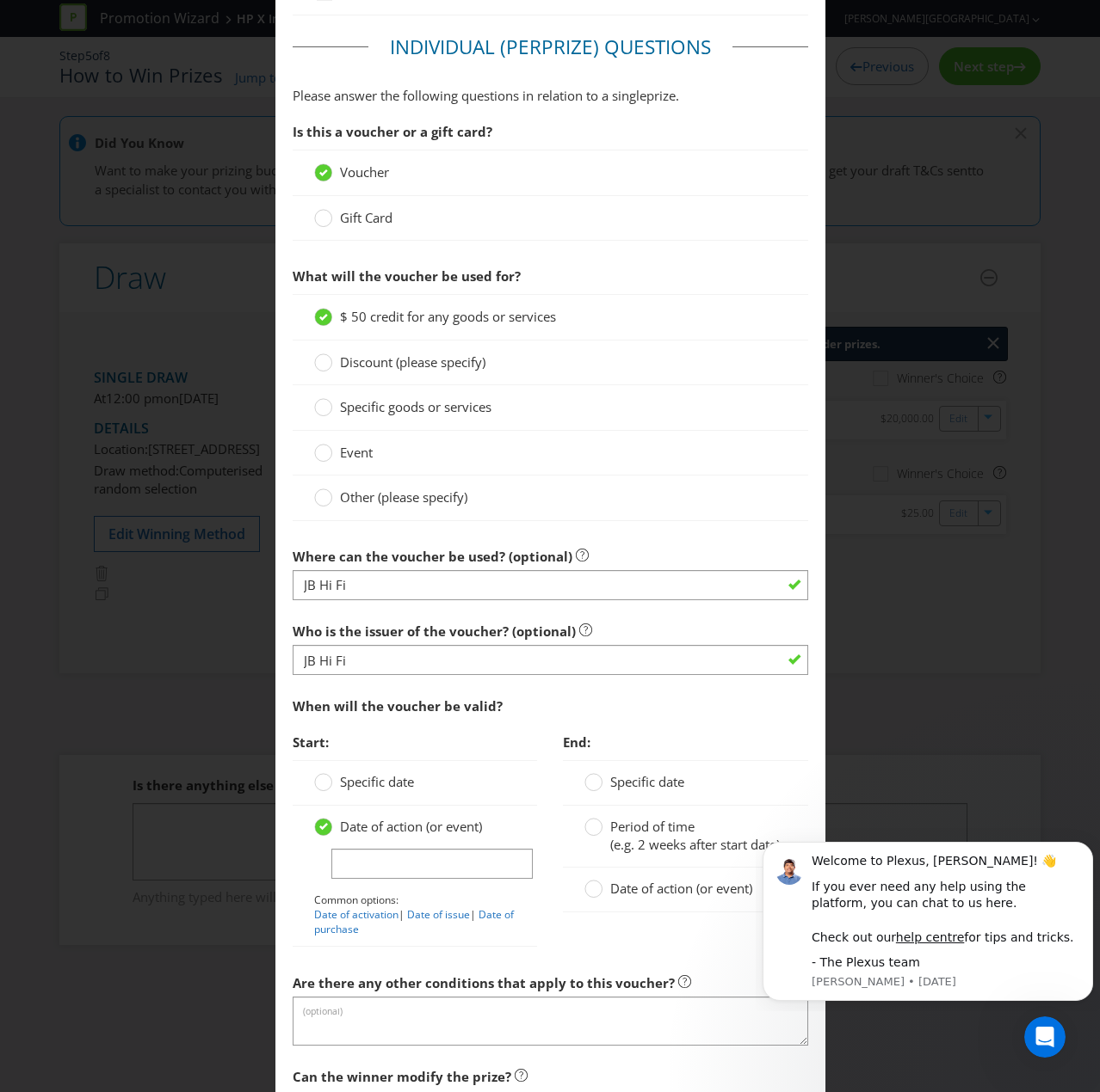
scroll to position [1541, 0]
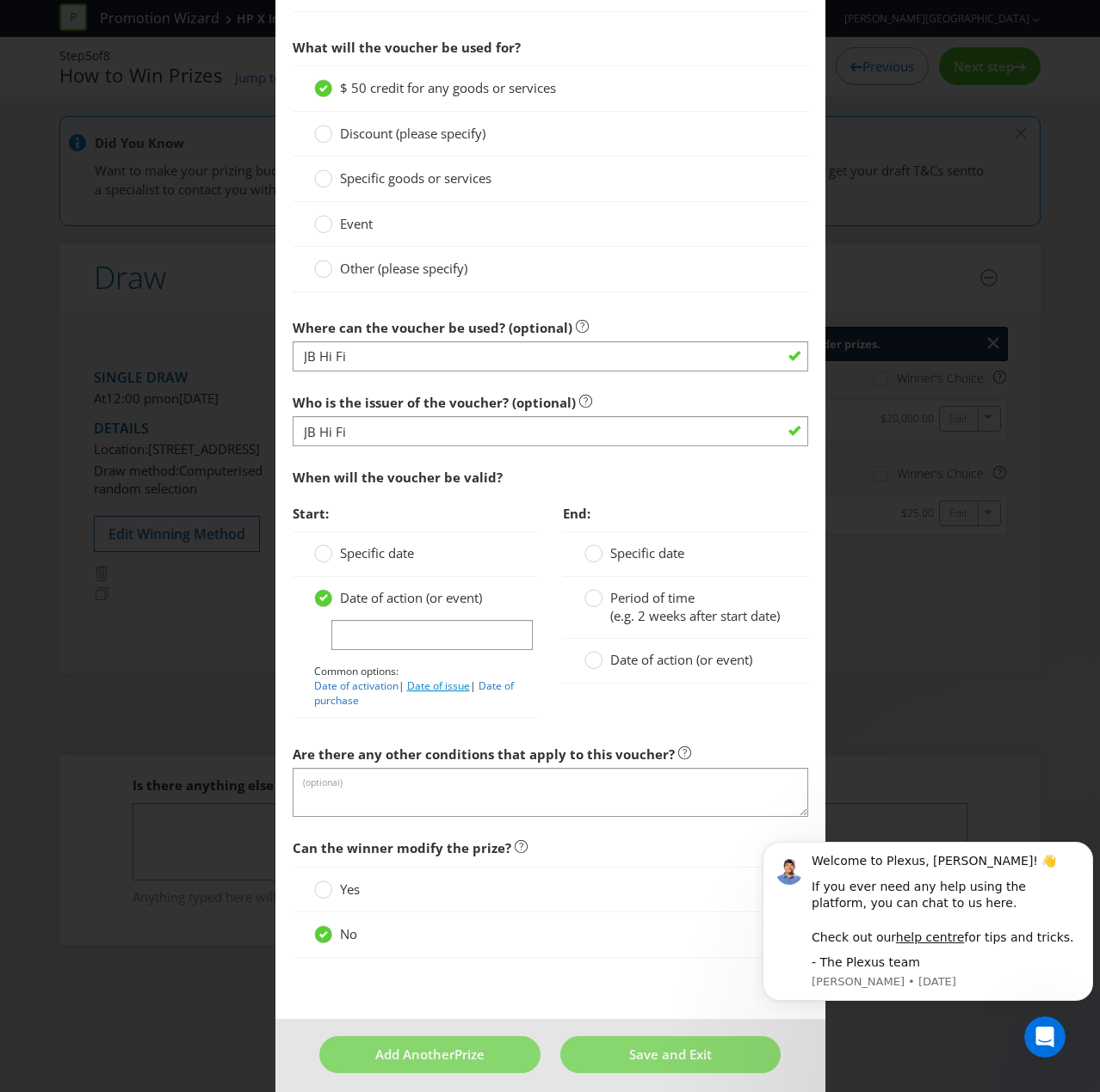
click at [425, 678] on link "Date of issue" at bounding box center [438, 685] width 62 height 14
type input "Date of issue"
click at [610, 668] on span "Date of action (or event)" at bounding box center [681, 660] width 142 height 17
click at [0, 0] on input "Date of action (or event)" at bounding box center [0, 0] width 0 height 0
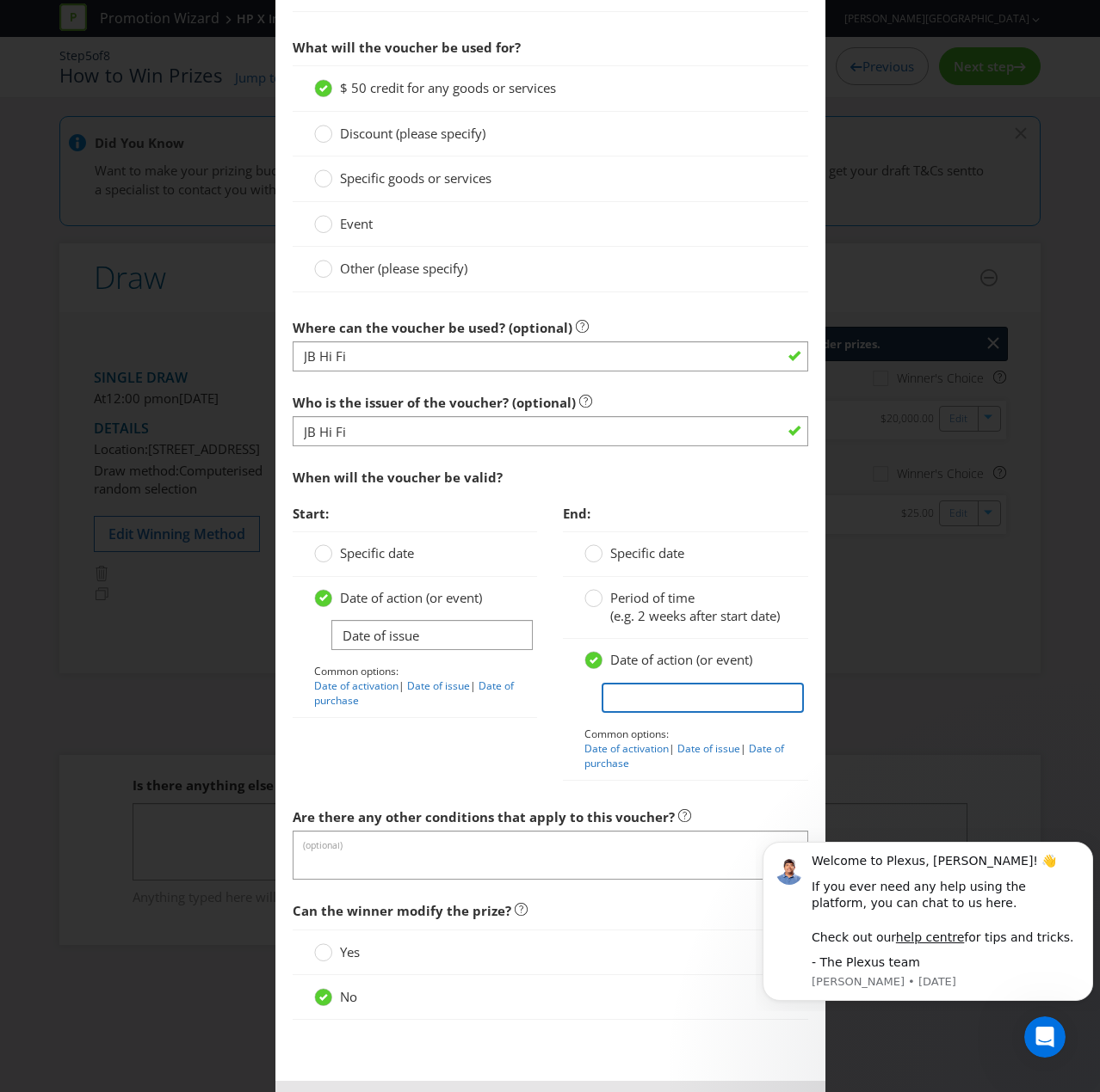
click at [652, 704] on input "text" at bounding box center [702, 698] width 203 height 30
type input "T"
type input "["
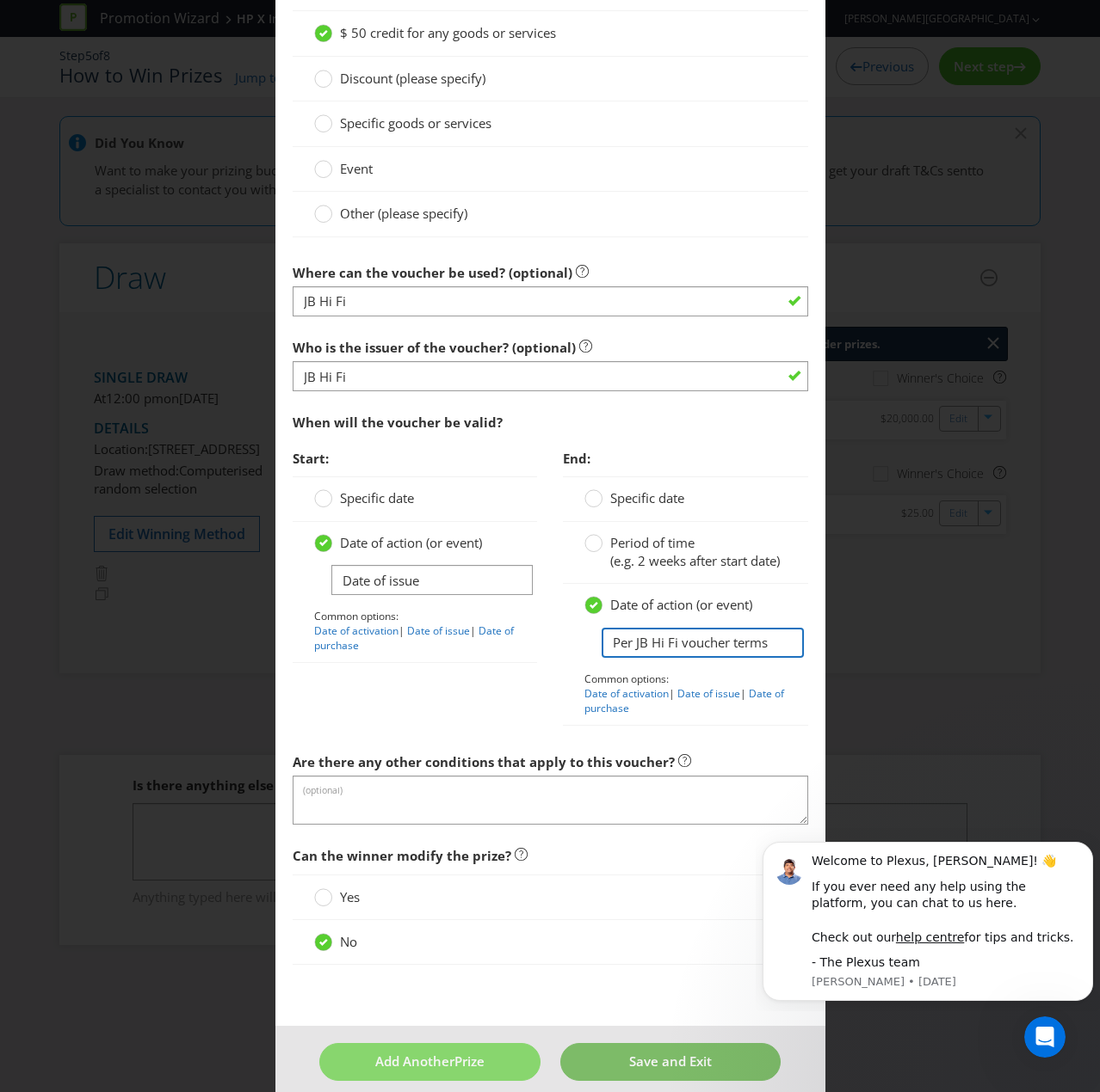
scroll to position [1622, 0]
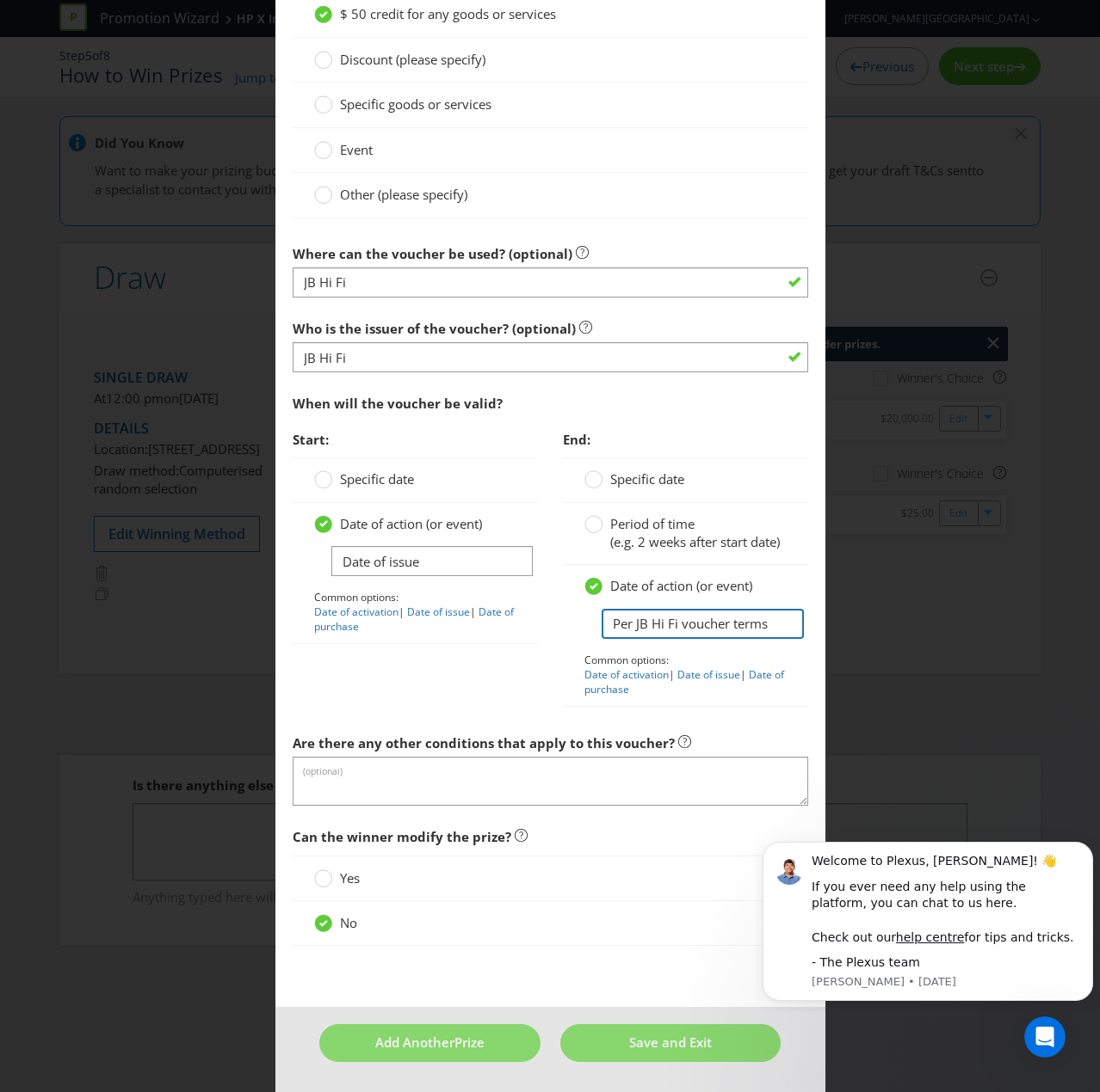
type input "Per JB Hi Fi voucher terms"
click at [496, 734] on div "No" at bounding box center [550, 924] width 515 height 44
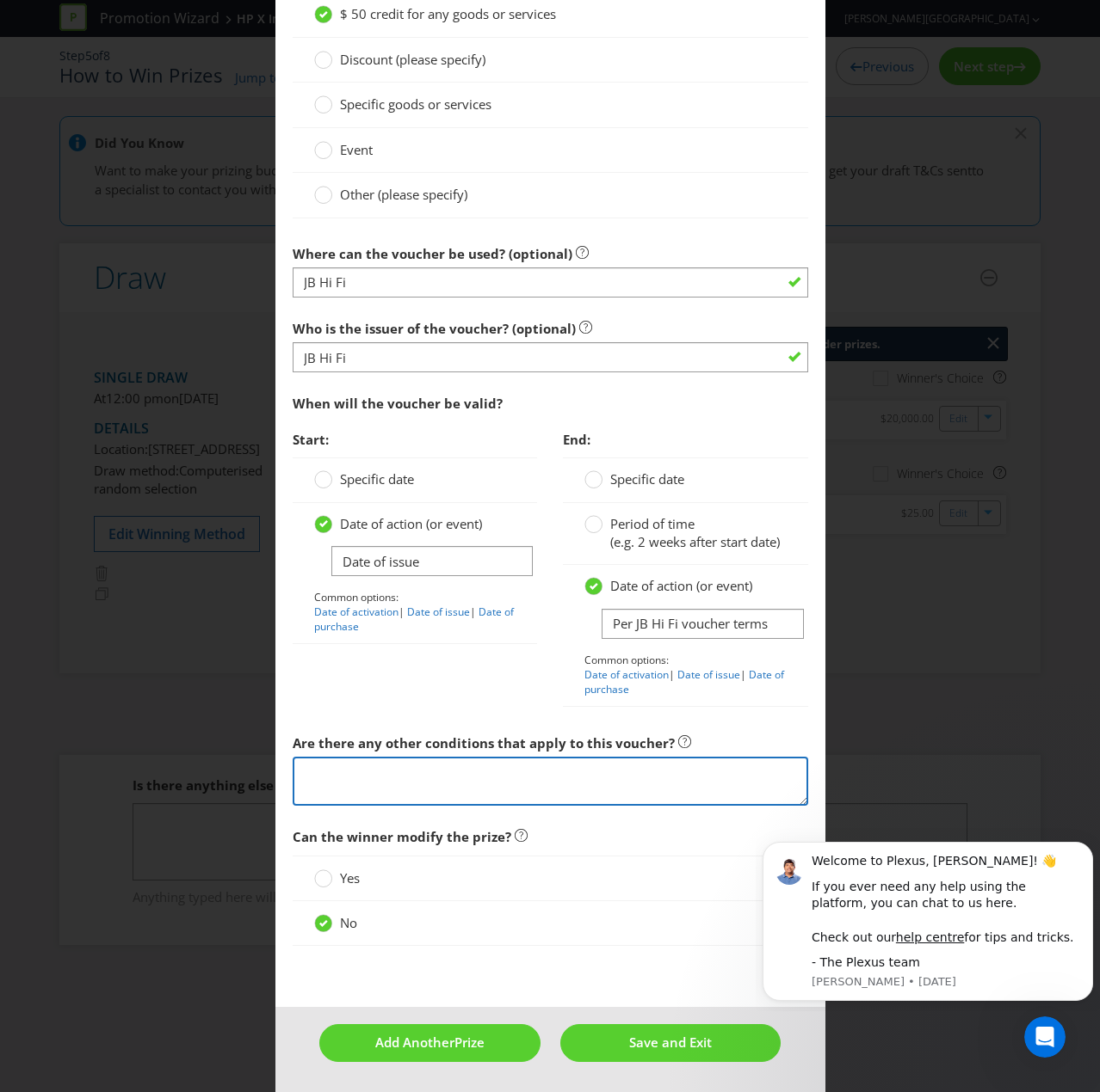
click at [417, 734] on textarea at bounding box center [550, 782] width 515 height 49
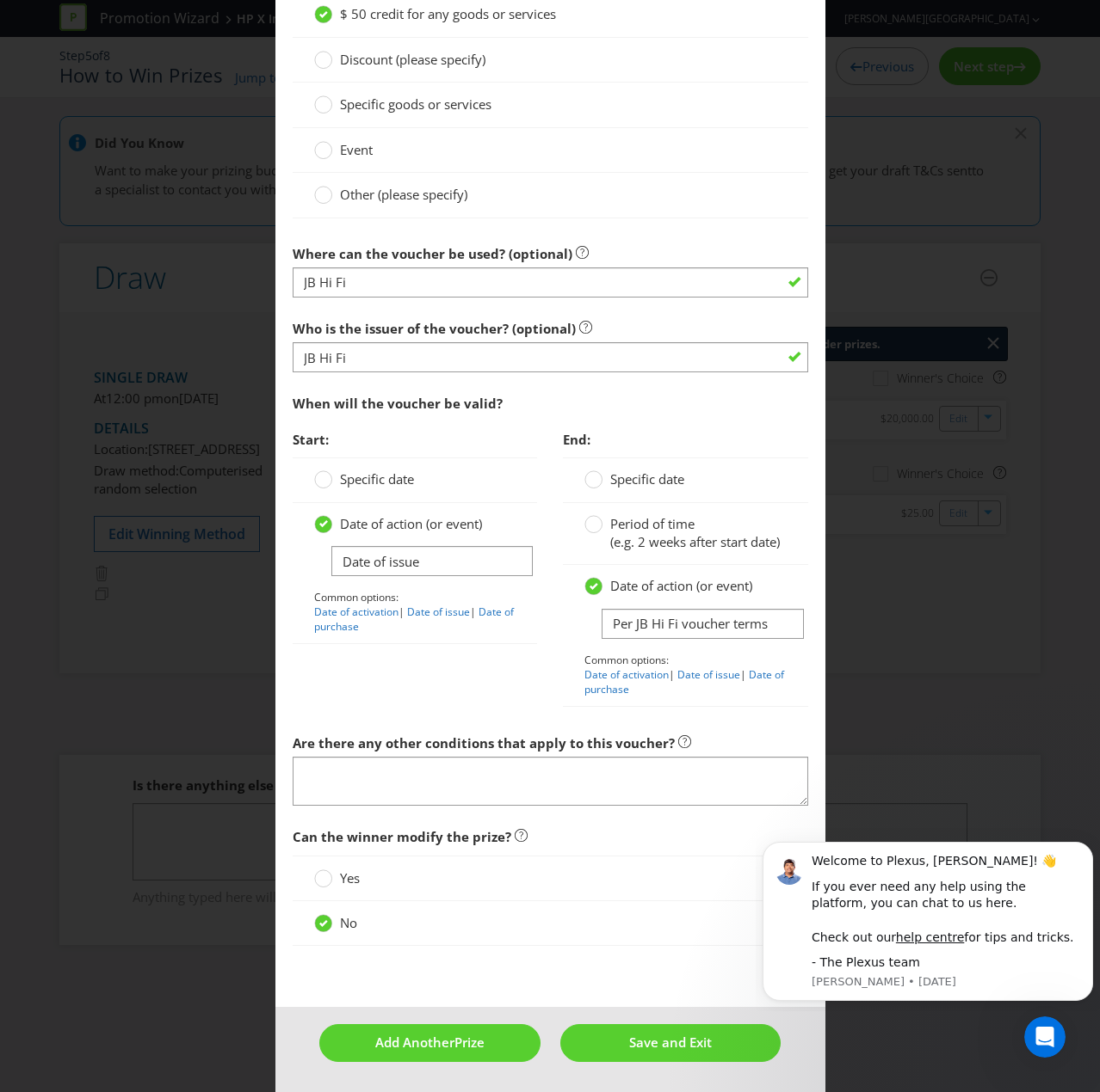
click at [458, 714] on div "Start: Specific date Date of action (or event) Date of issue Common options: Da…" at bounding box center [550, 573] width 541 height 303
drag, startPoint x: 482, startPoint y: 1040, endPoint x: 496, endPoint y: 1042, distance: 14.1
click at [482, 734] on button "Add Another Prize" at bounding box center [429, 1042] width 221 height 37
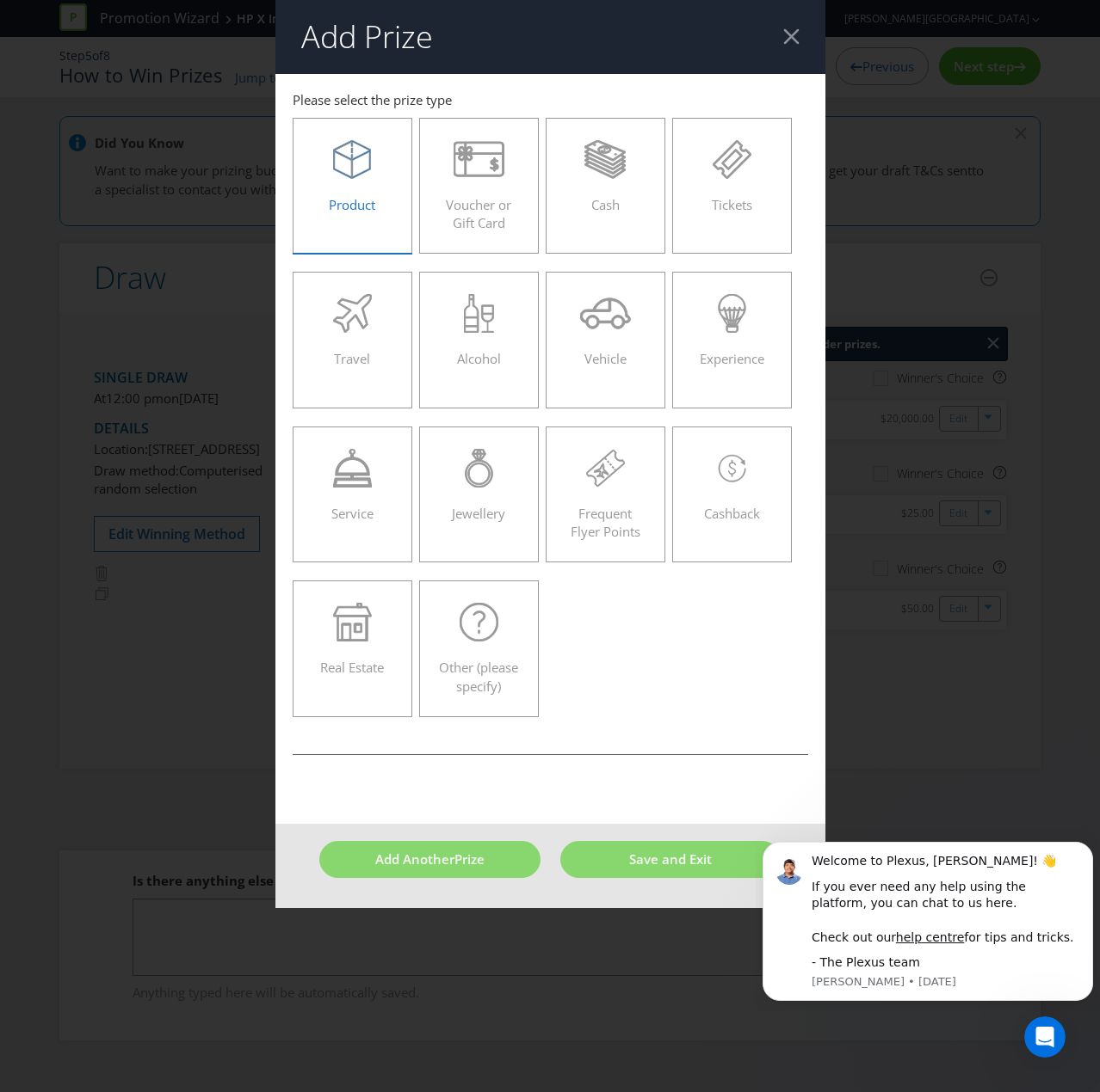
click at [351, 173] on icon at bounding box center [352, 164] width 38 height 29
click at [0, 0] on input "Product" at bounding box center [0, 0] width 0 height 0
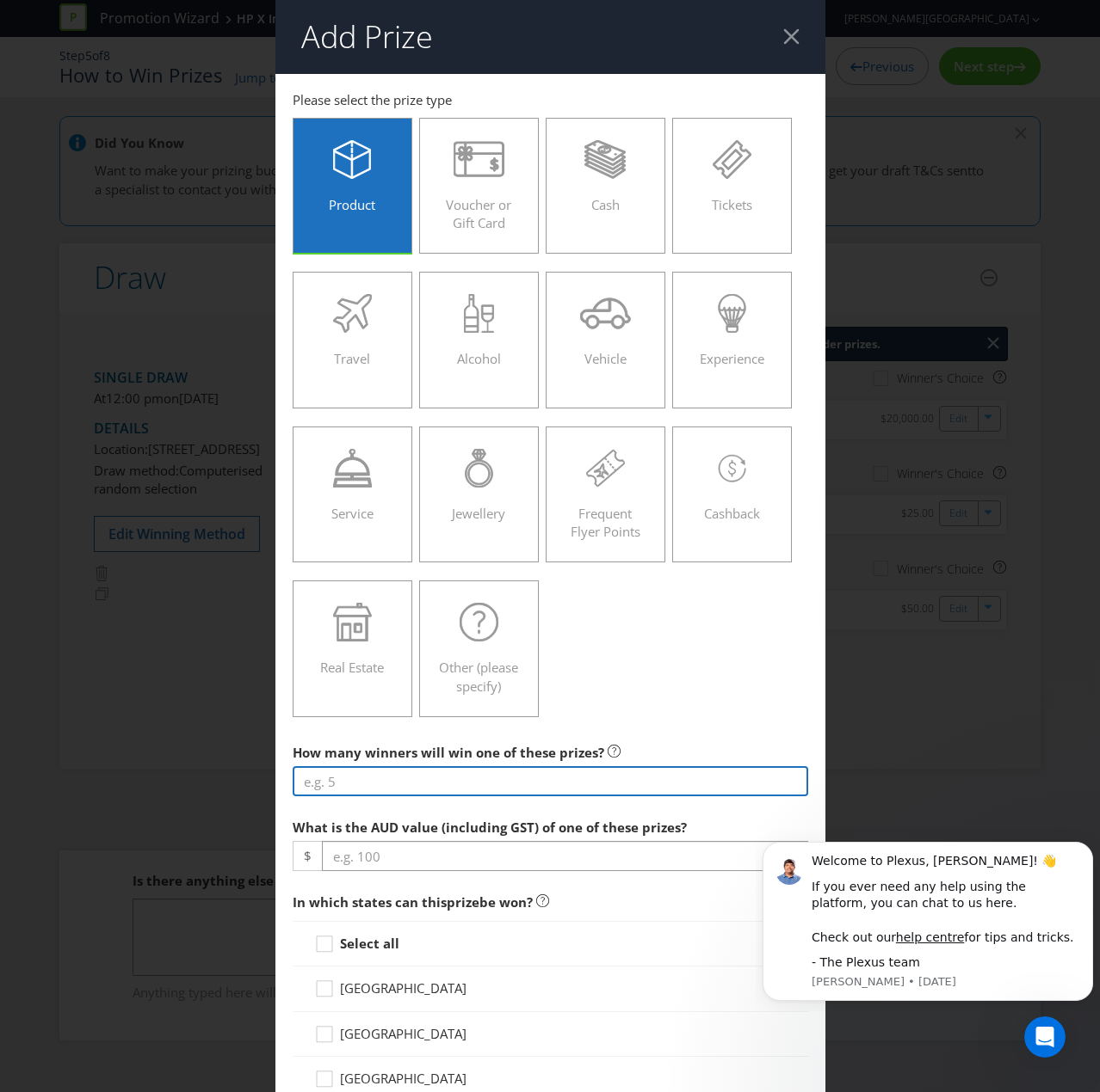
click at [454, 734] on input "number" at bounding box center [550, 782] width 515 height 30
type input "1"
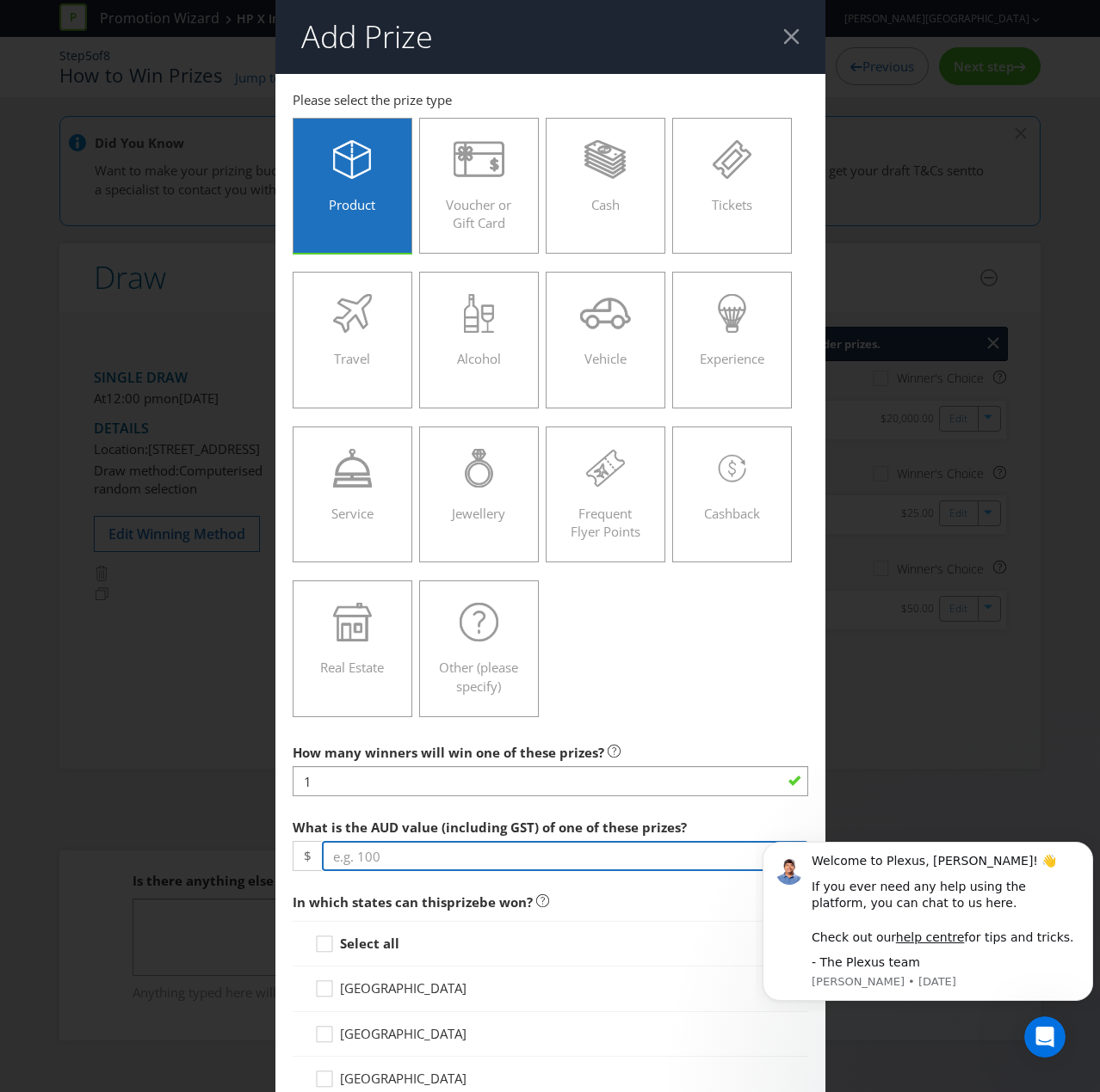
drag, startPoint x: 366, startPoint y: 854, endPoint x: 14, endPoint y: 790, distance: 357.8
click at [361, 734] on input "number" at bounding box center [565, 856] width 487 height 30
type input "299"
drag, startPoint x: 356, startPoint y: 935, endPoint x: 383, endPoint y: 925, distance: 28.8
click at [356, 734] on strong "Select all" at bounding box center [369, 943] width 60 height 17
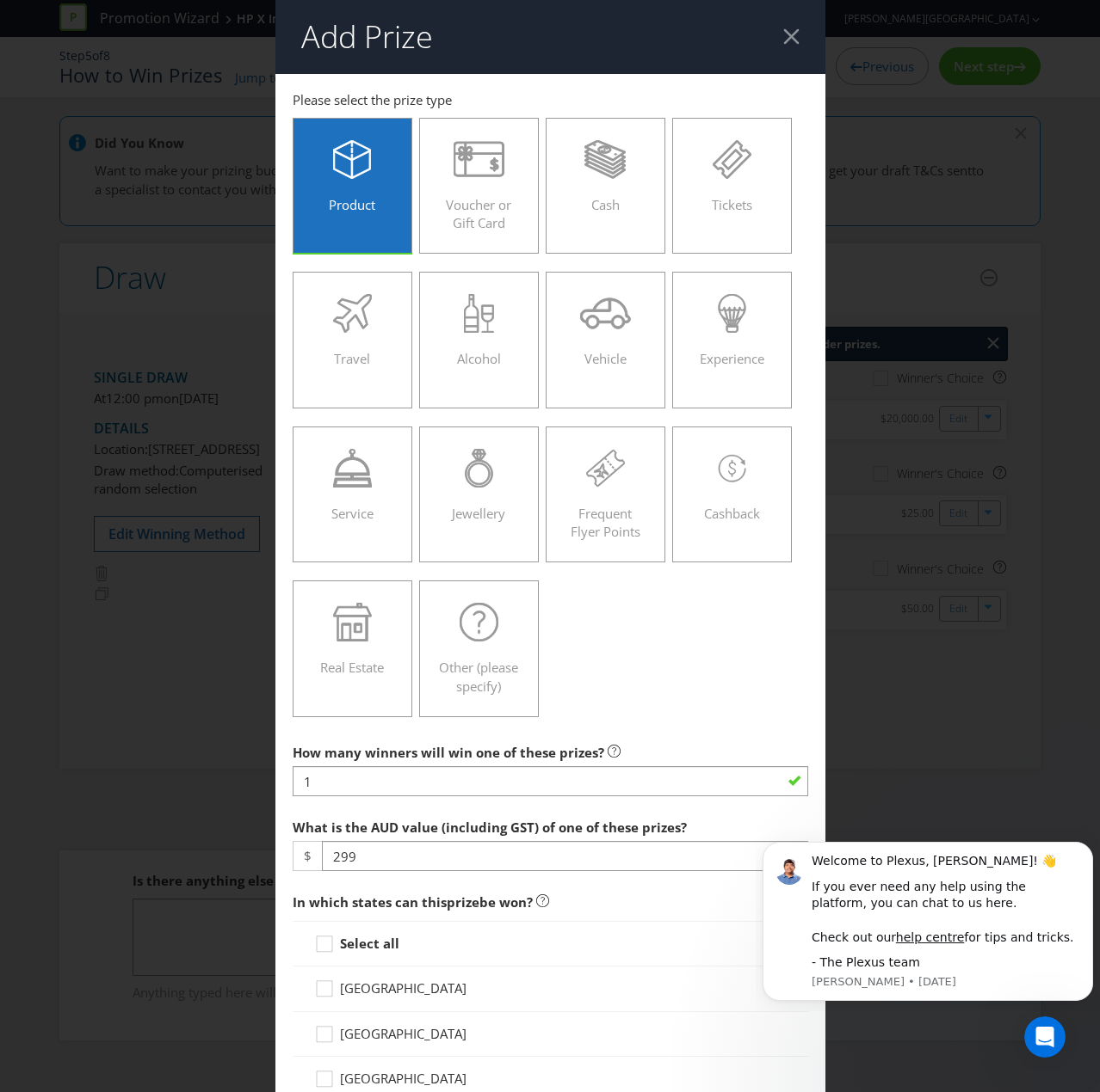
click at [0, 0] on input "Select all" at bounding box center [0, 0] width 0 height 0
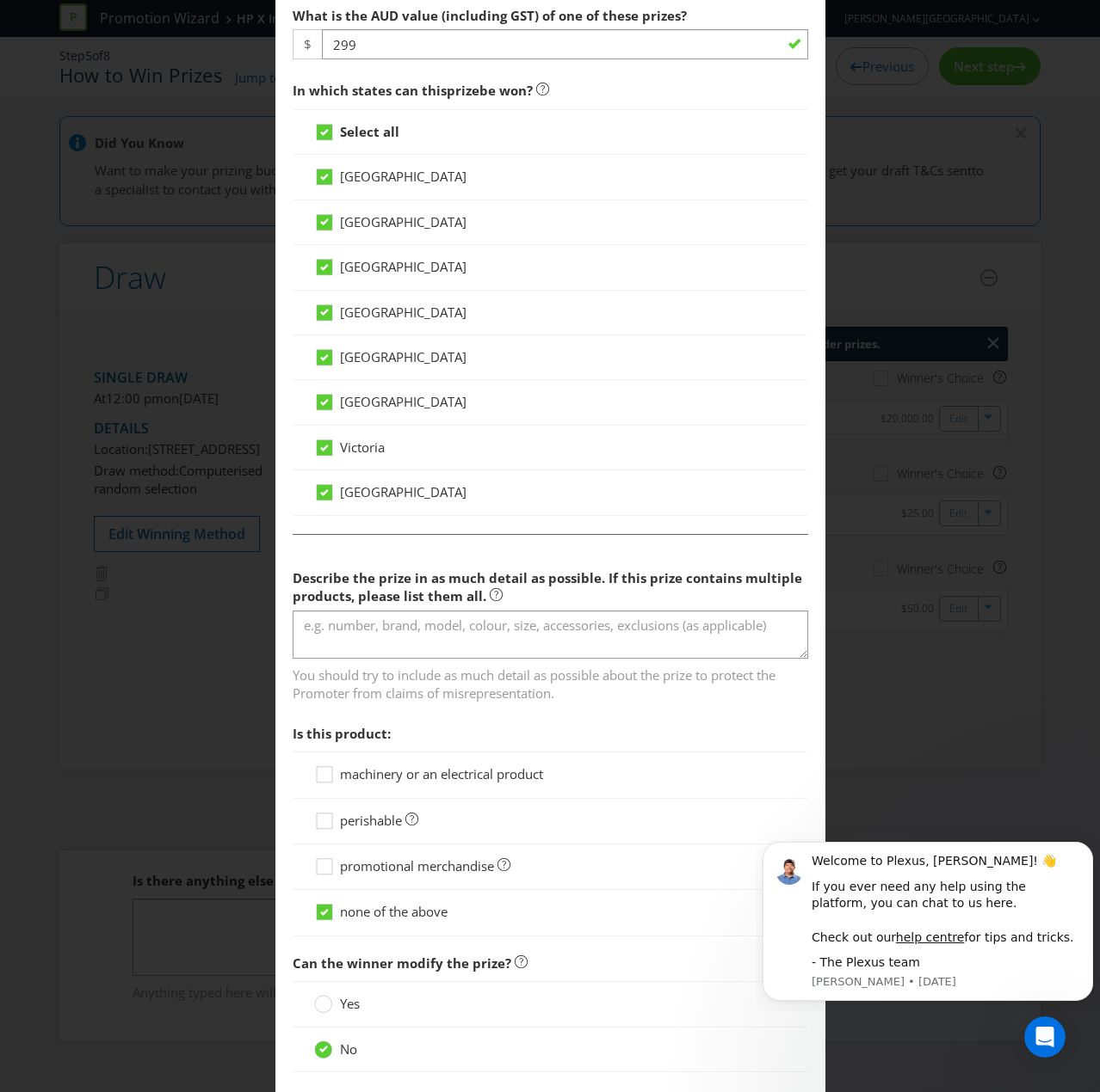
scroll to position [860, 0]
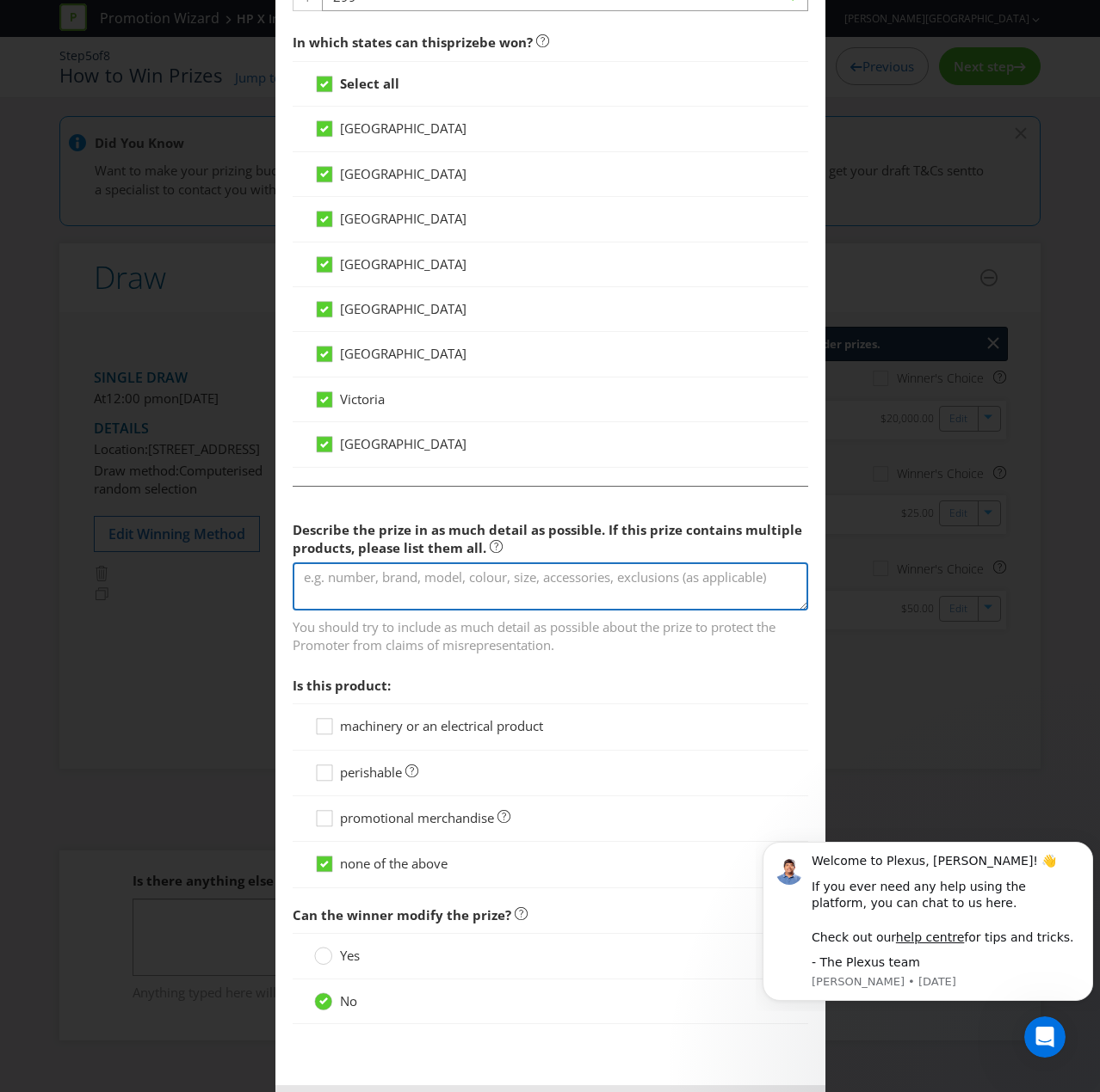
click at [370, 590] on textarea at bounding box center [550, 587] width 515 height 49
type textarea "J"
type textarea "HP Smart Tank 5105 printer"
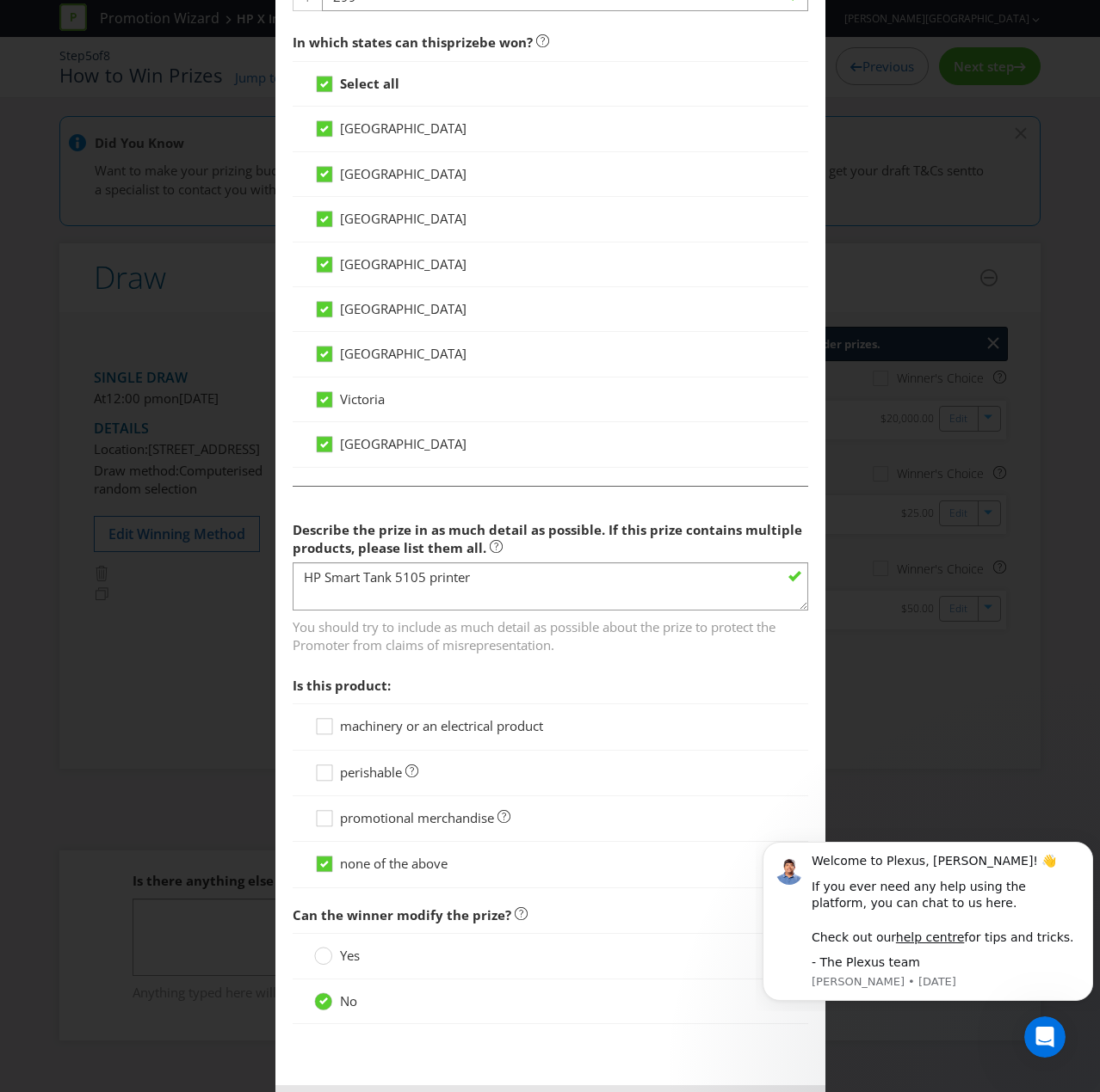
click at [378, 723] on span "machinery or an electrical product" at bounding box center [441, 726] width 203 height 17
click at [0, 0] on input "machinery or an electrical product" at bounding box center [0, 0] width 0 height 0
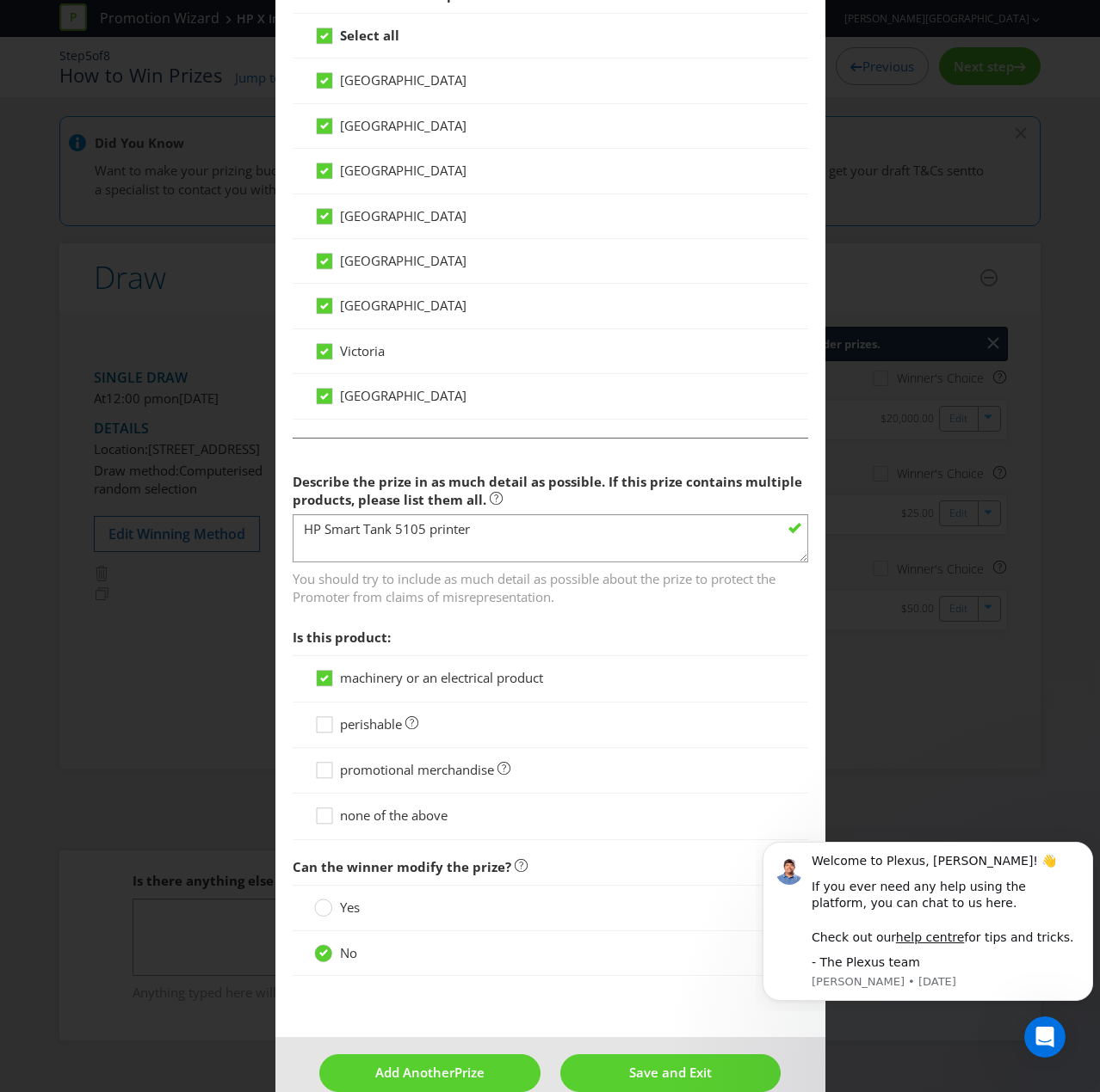
scroll to position [929, 0]
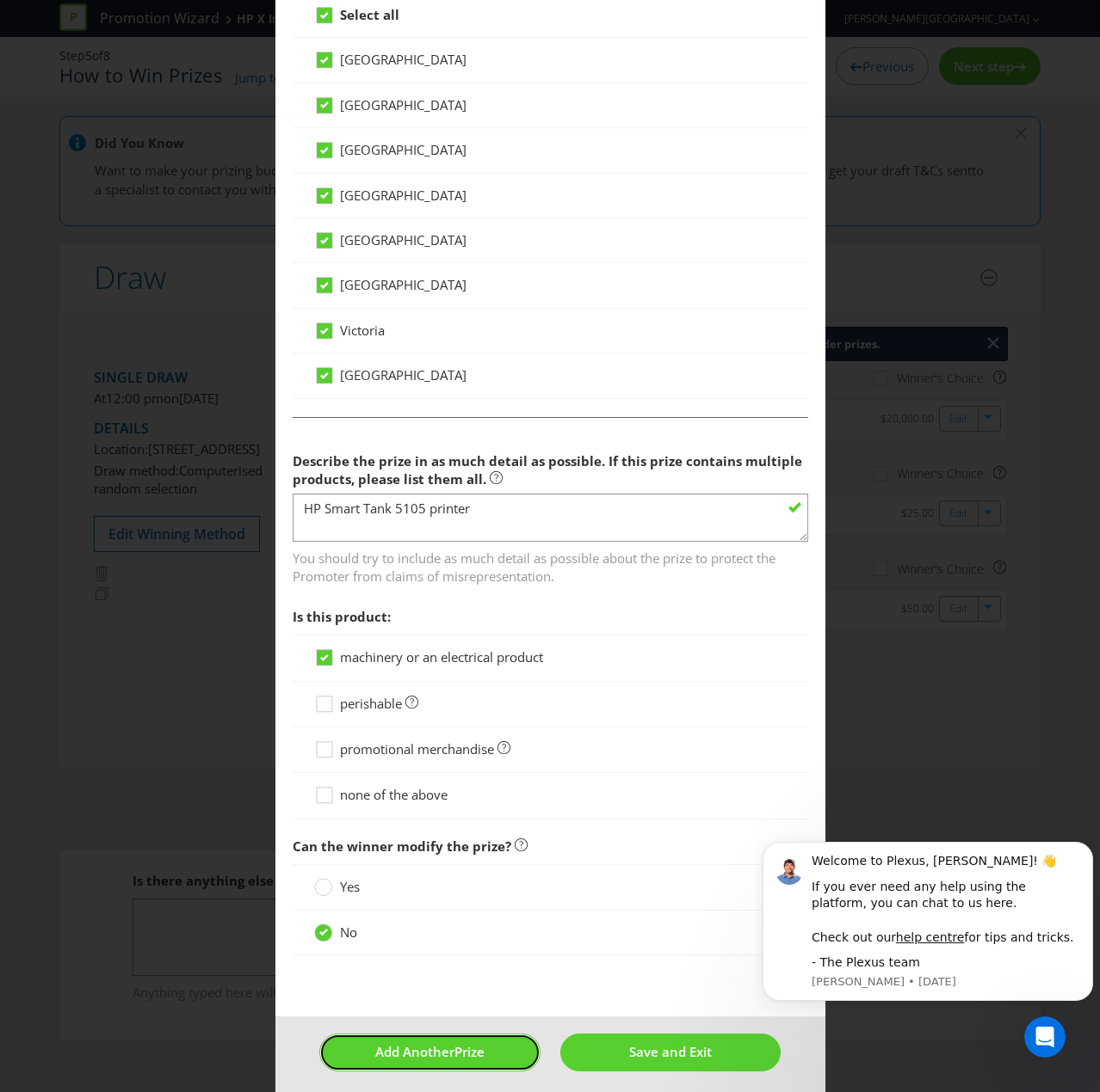
click at [408, 734] on span "Add Another" at bounding box center [415, 1051] width 80 height 17
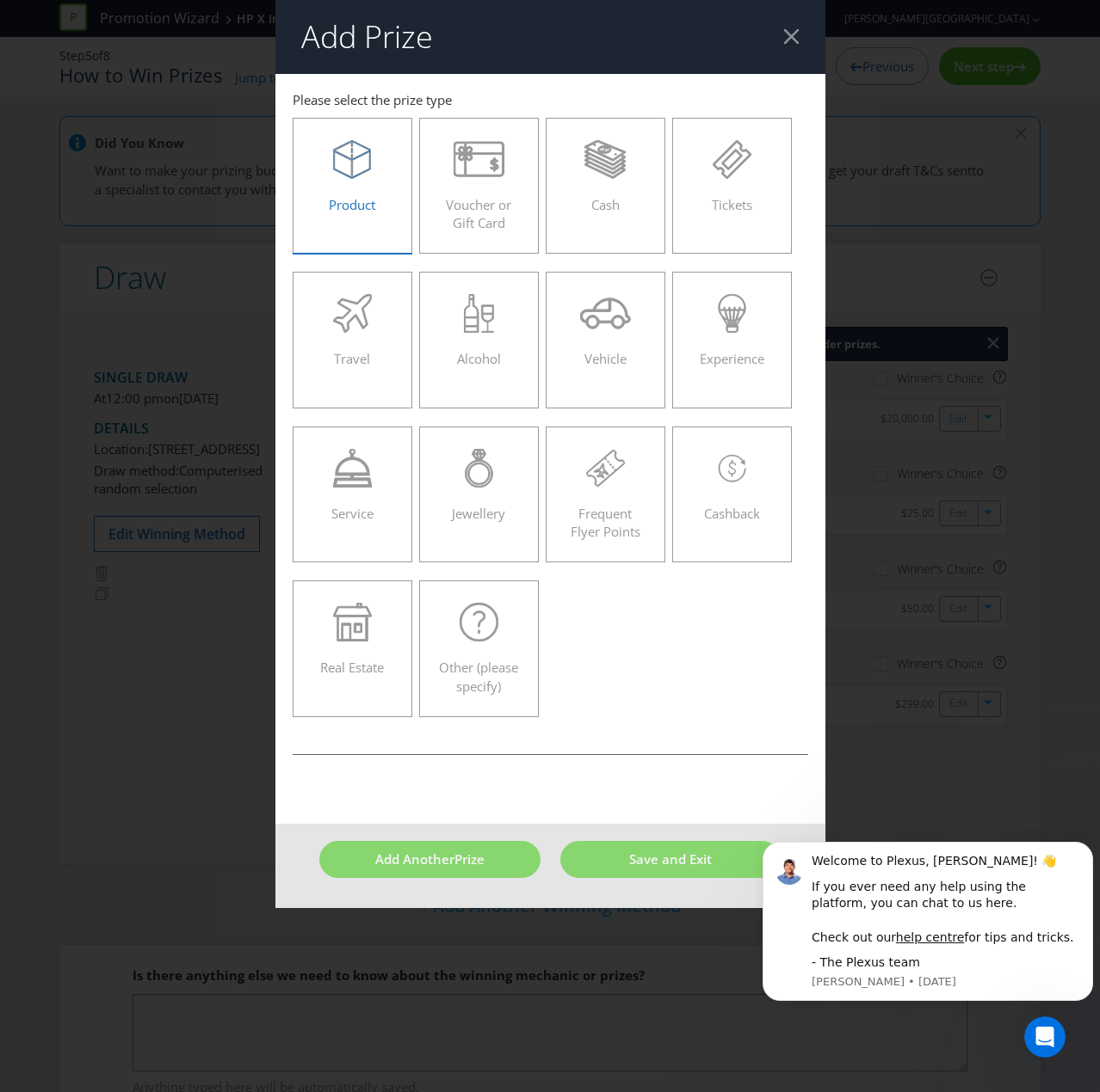
drag, startPoint x: 334, startPoint y: 197, endPoint x: 332, endPoint y: 247, distance: 50.0
click at [335, 198] on span "Product" at bounding box center [351, 204] width 46 height 17
click at [0, 0] on input "Product" at bounding box center [0, 0] width 0 height 0
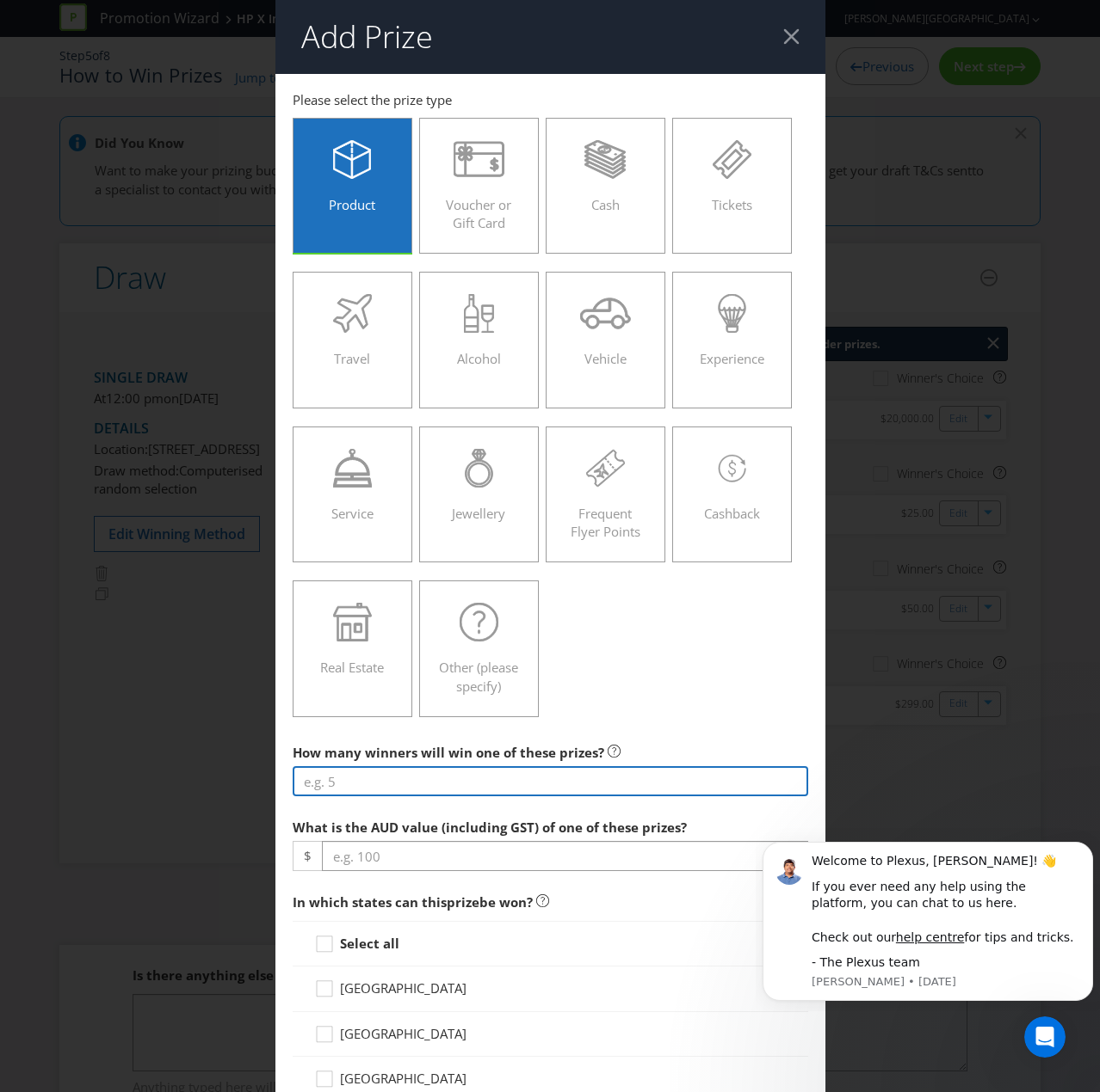
click at [382, 734] on input "number" at bounding box center [550, 782] width 515 height 30
type input "1"
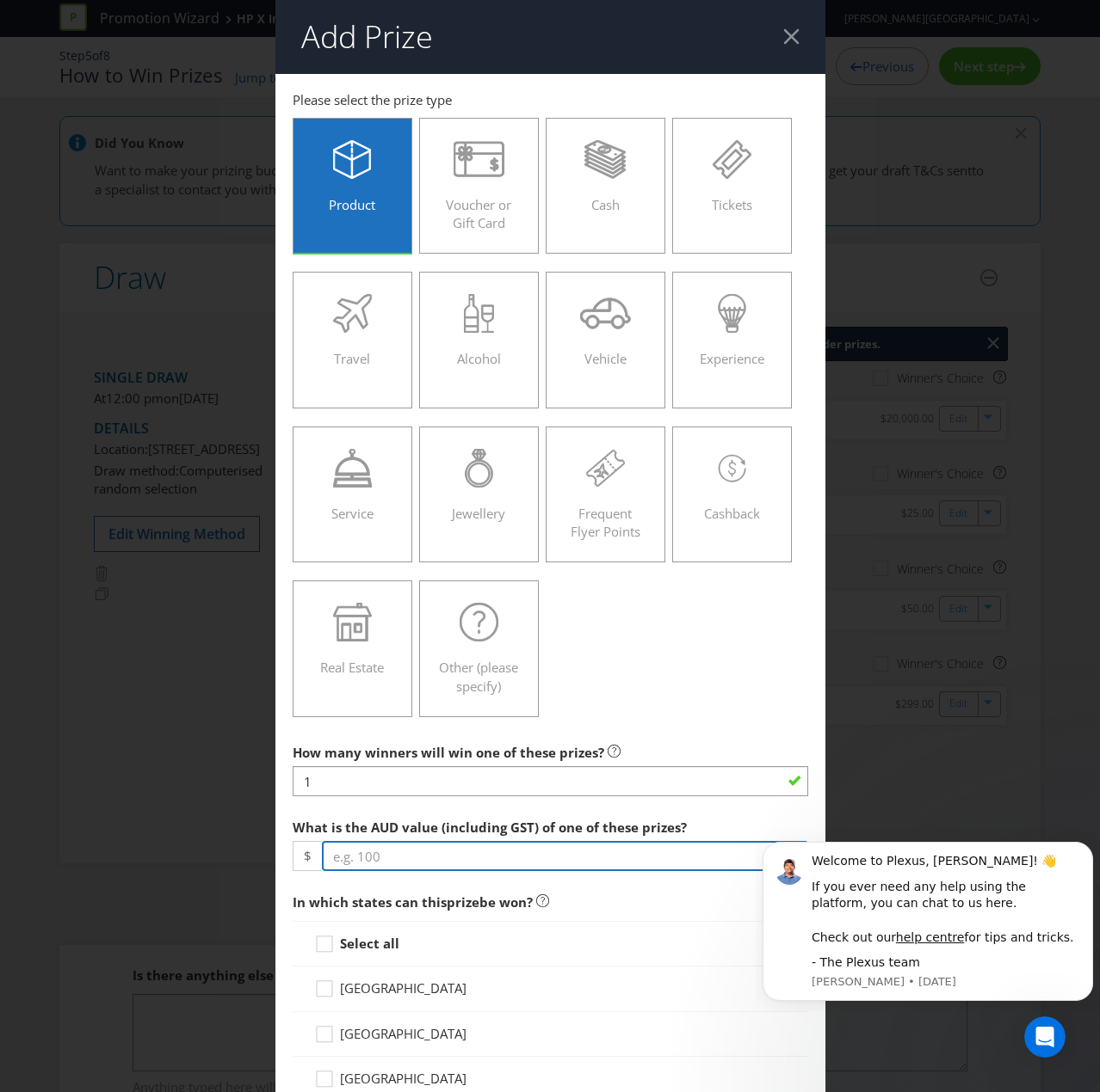
click at [384, 734] on input "number" at bounding box center [565, 856] width 487 height 30
type input "279"
click at [326, 734] on icon at bounding box center [327, 947] width 26 height 26
click at [0, 0] on input "Select all" at bounding box center [0, 0] width 0 height 0
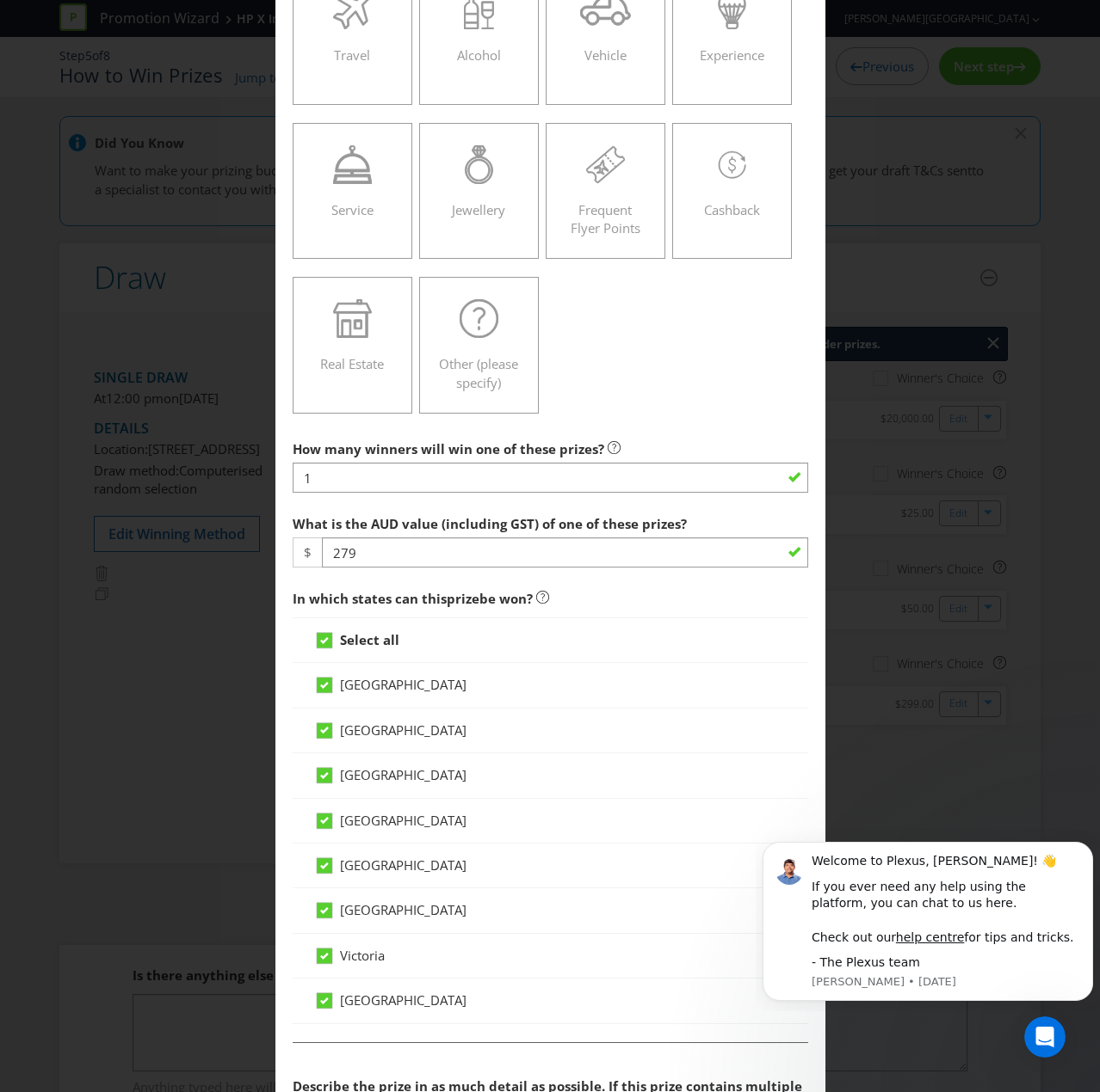
scroll to position [602, 0]
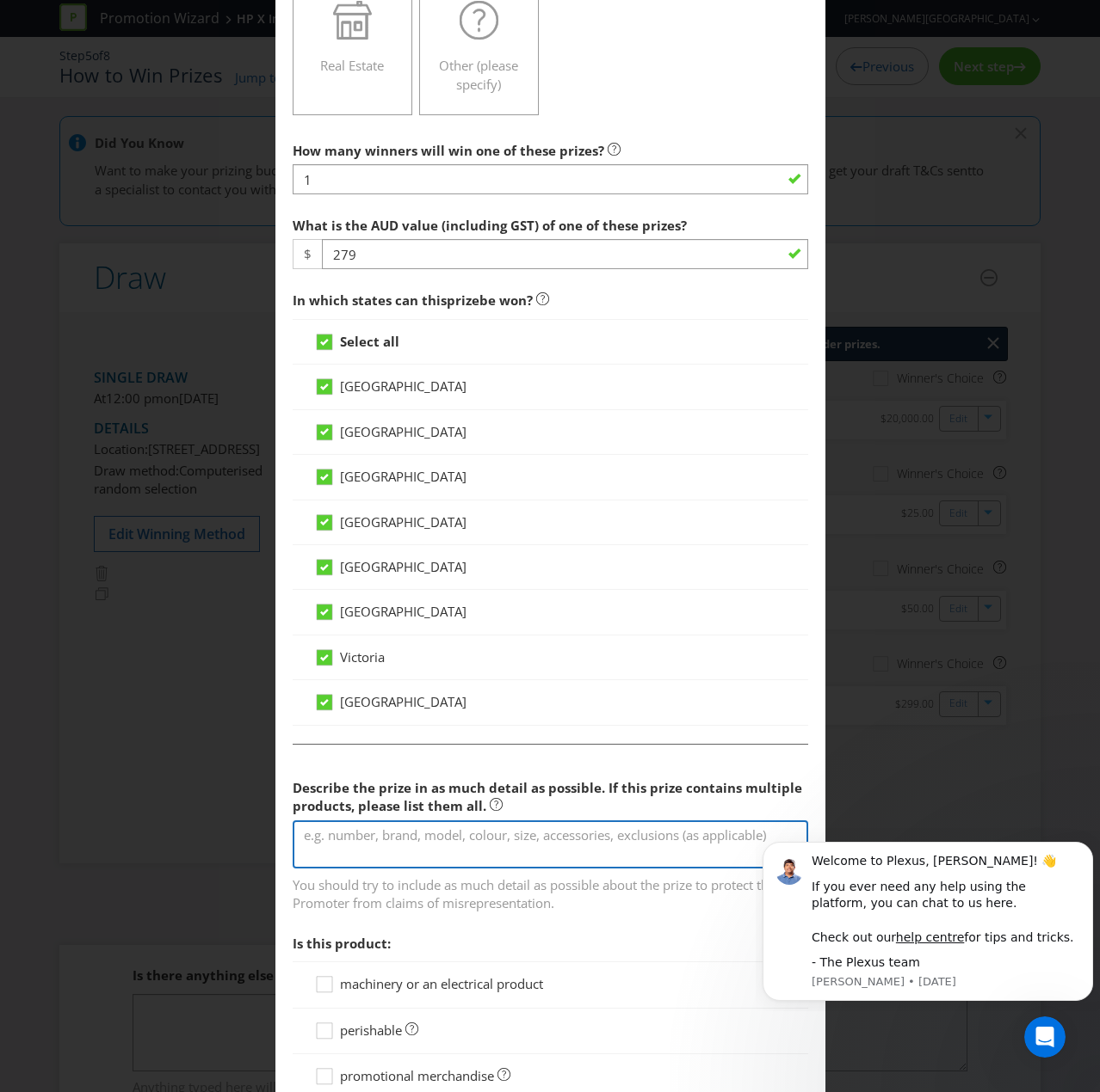
click at [402, 734] on textarea at bounding box center [550, 845] width 515 height 49
click at [399, 734] on textarea "HyperX" at bounding box center [550, 845] width 515 height 49
drag, startPoint x: 452, startPoint y: 836, endPoint x: 278, endPoint y: 819, distance: 174.8
click at [278, 734] on main "[GEOGRAPHIC_DATA] [GEOGRAPHIC_DATA] [GEOGRAPHIC_DATA] [GEOGRAPHIC_DATA] [GEOGRA…" at bounding box center [550, 408] width 550 height 1873
paste textarea "Quadcast 2 S"
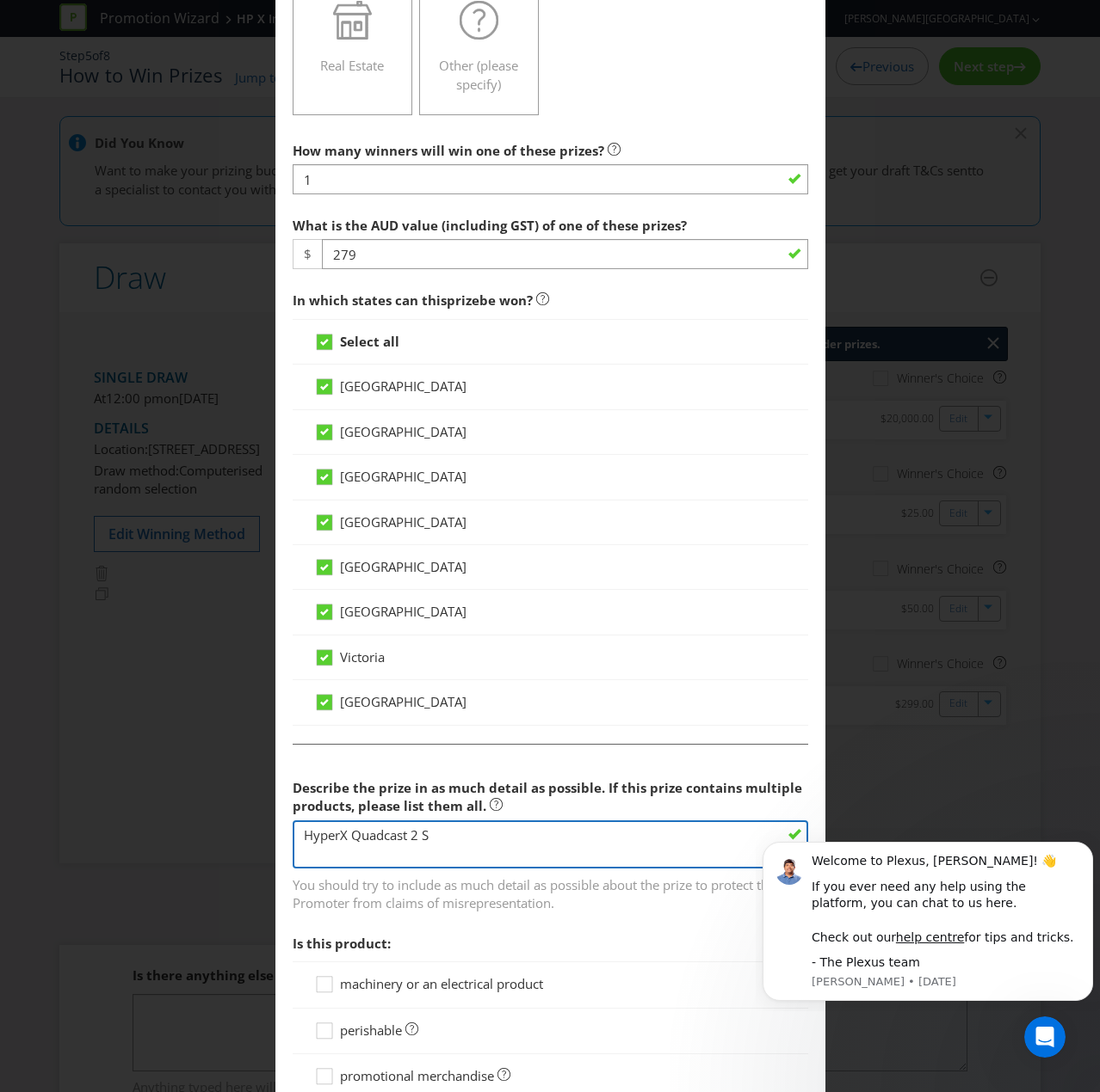
scroll to position [774, 0]
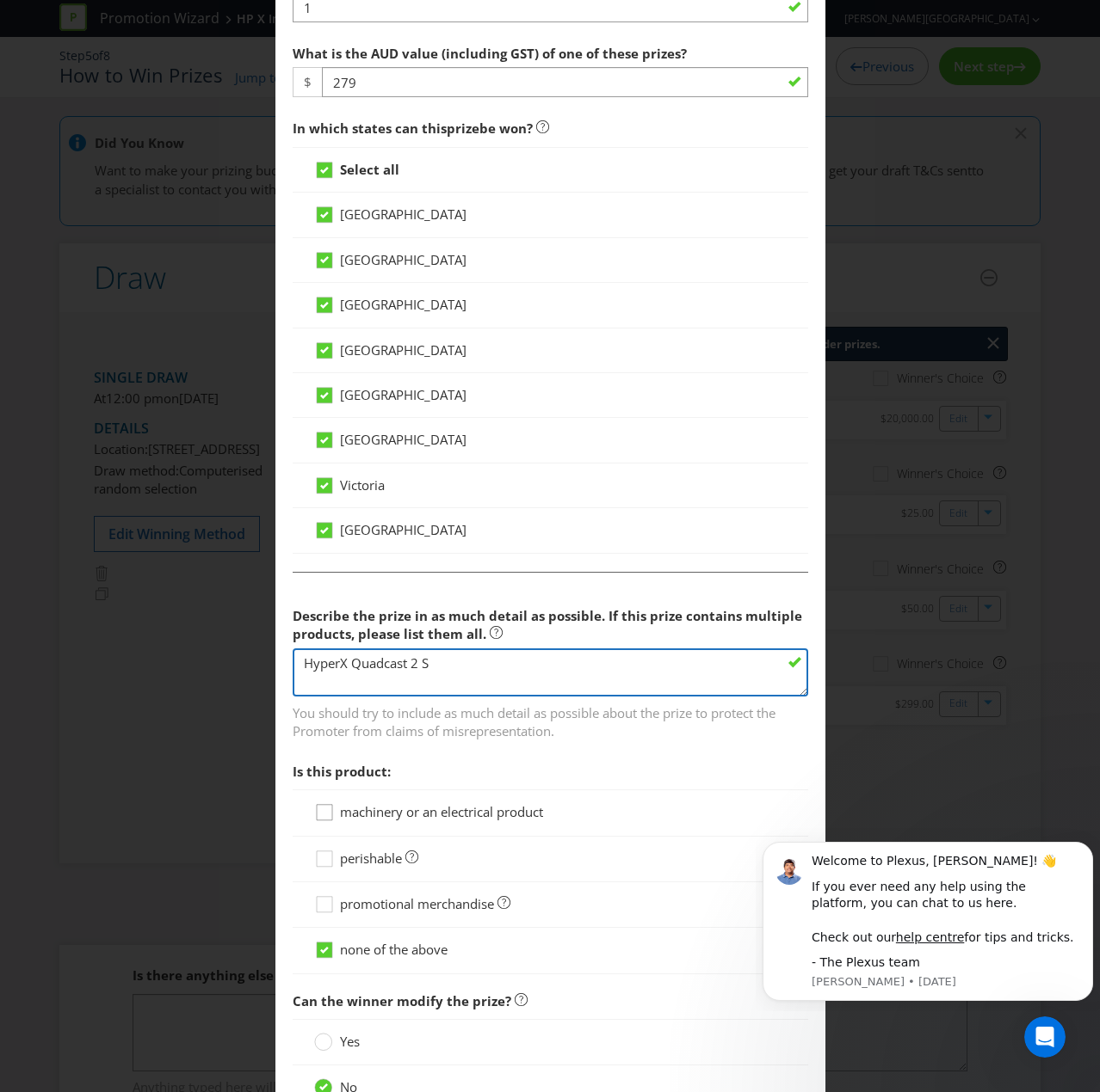
type textarea "HyperX Quadcast 2 S"
click at [332, 734] on icon at bounding box center [327, 816] width 26 height 26
click at [0, 0] on input "machinery or an electrical product" at bounding box center [0, 0] width 0 height 0
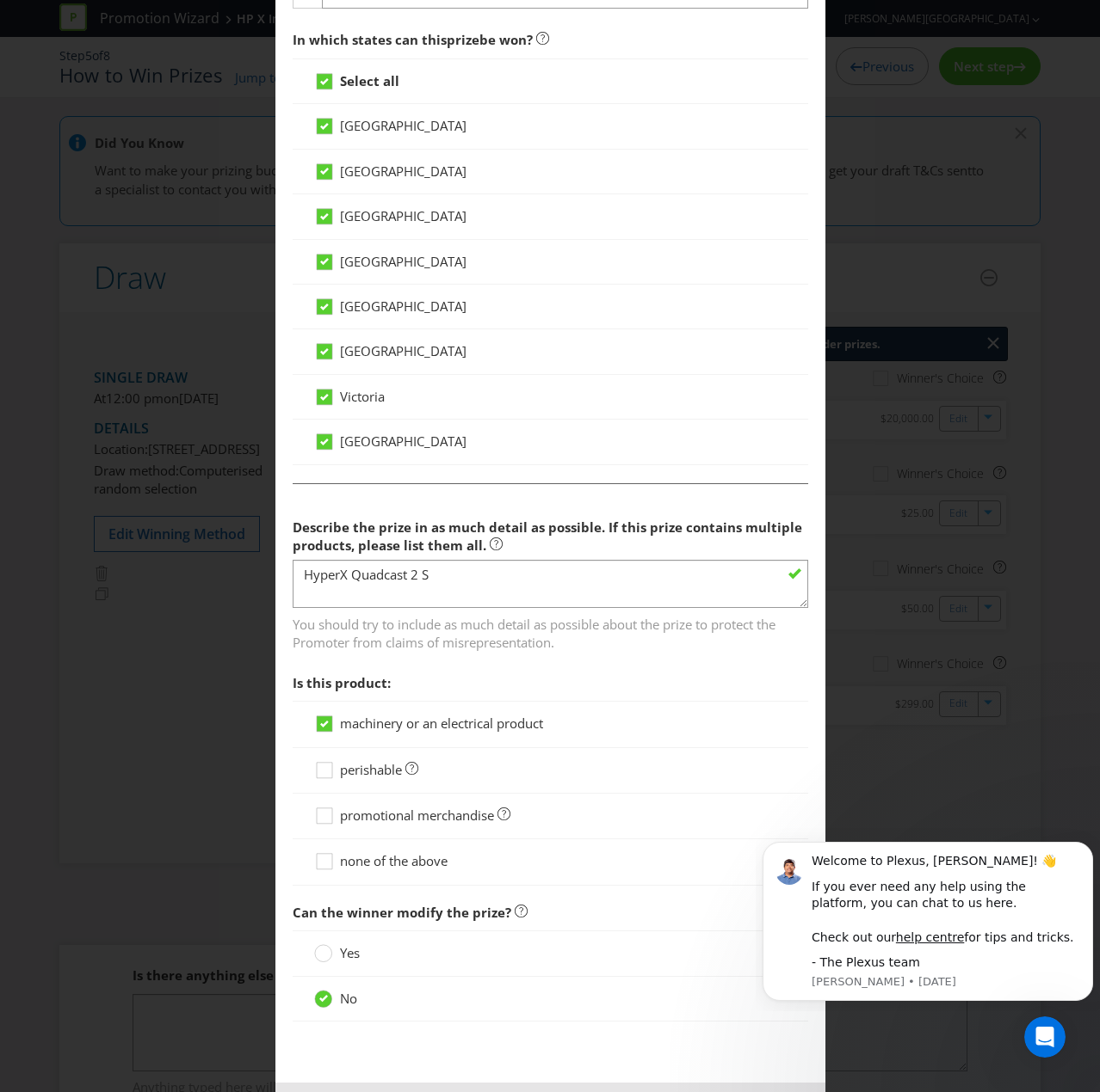
scroll to position [929, 0]
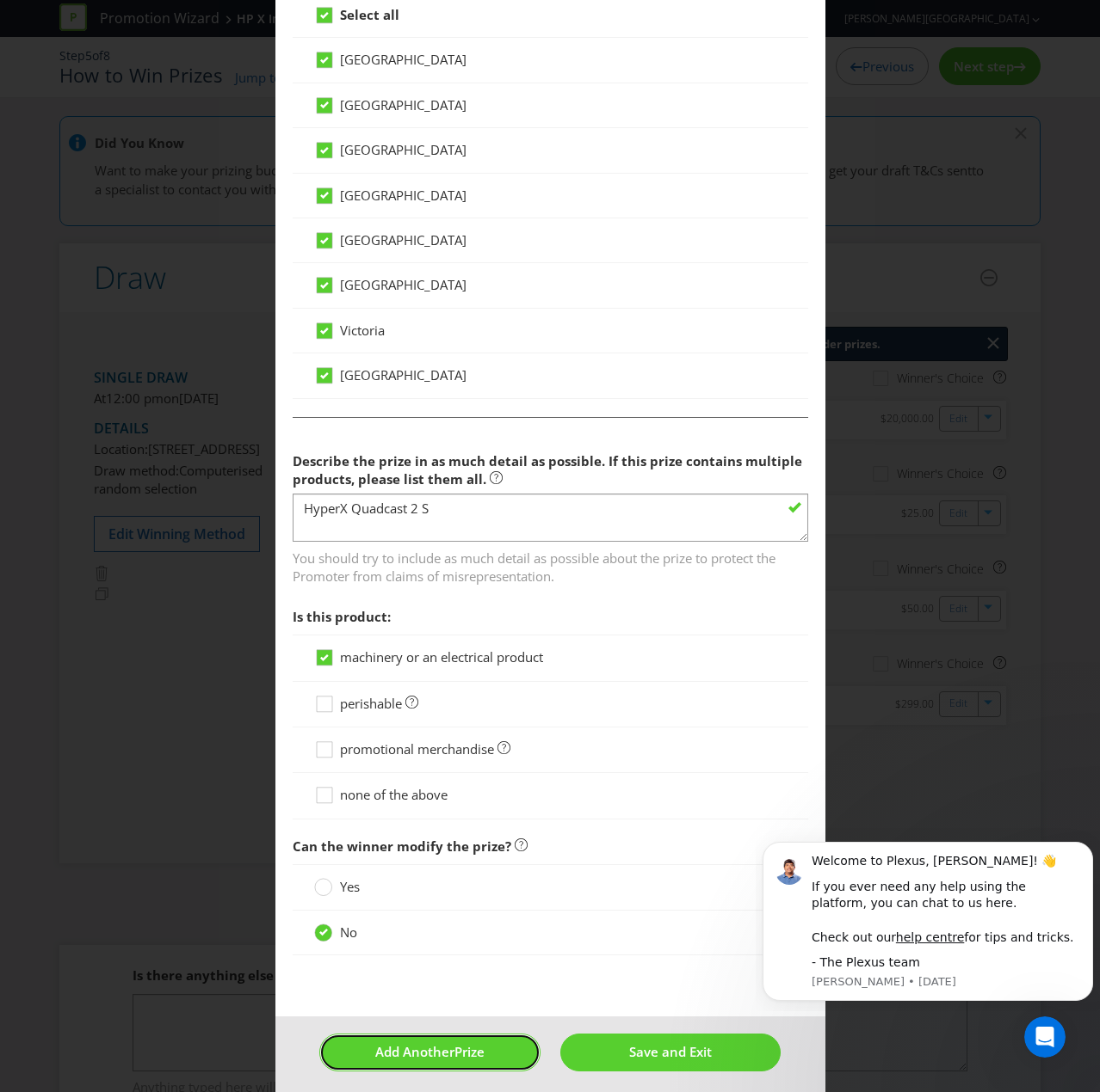
click at [418, 734] on span "Add Another" at bounding box center [415, 1051] width 80 height 17
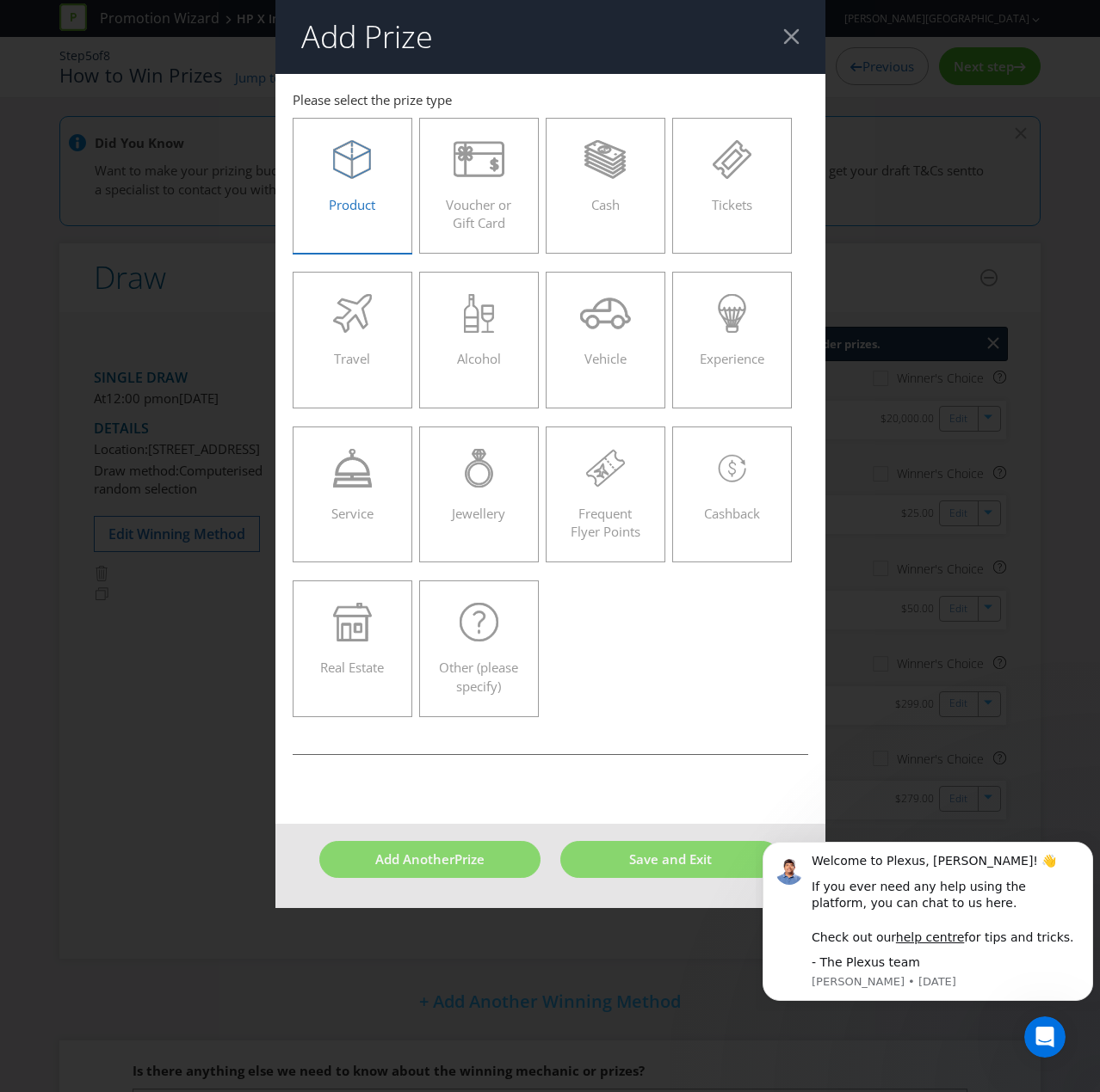
click at [347, 203] on span "Product" at bounding box center [351, 204] width 46 height 17
click at [0, 0] on input "Product" at bounding box center [0, 0] width 0 height 0
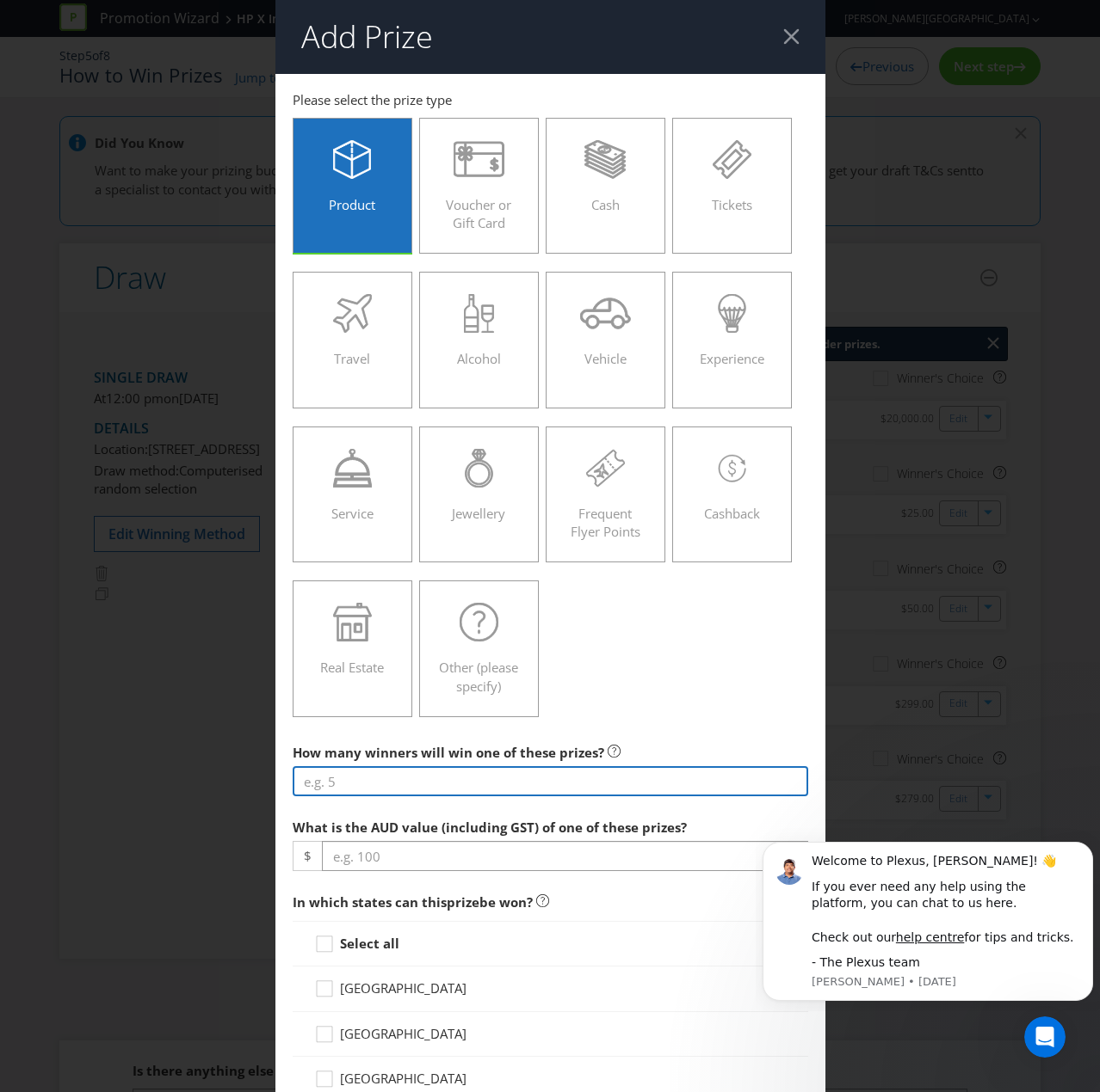
click at [345, 734] on input "number" at bounding box center [550, 782] width 515 height 30
type input "1"
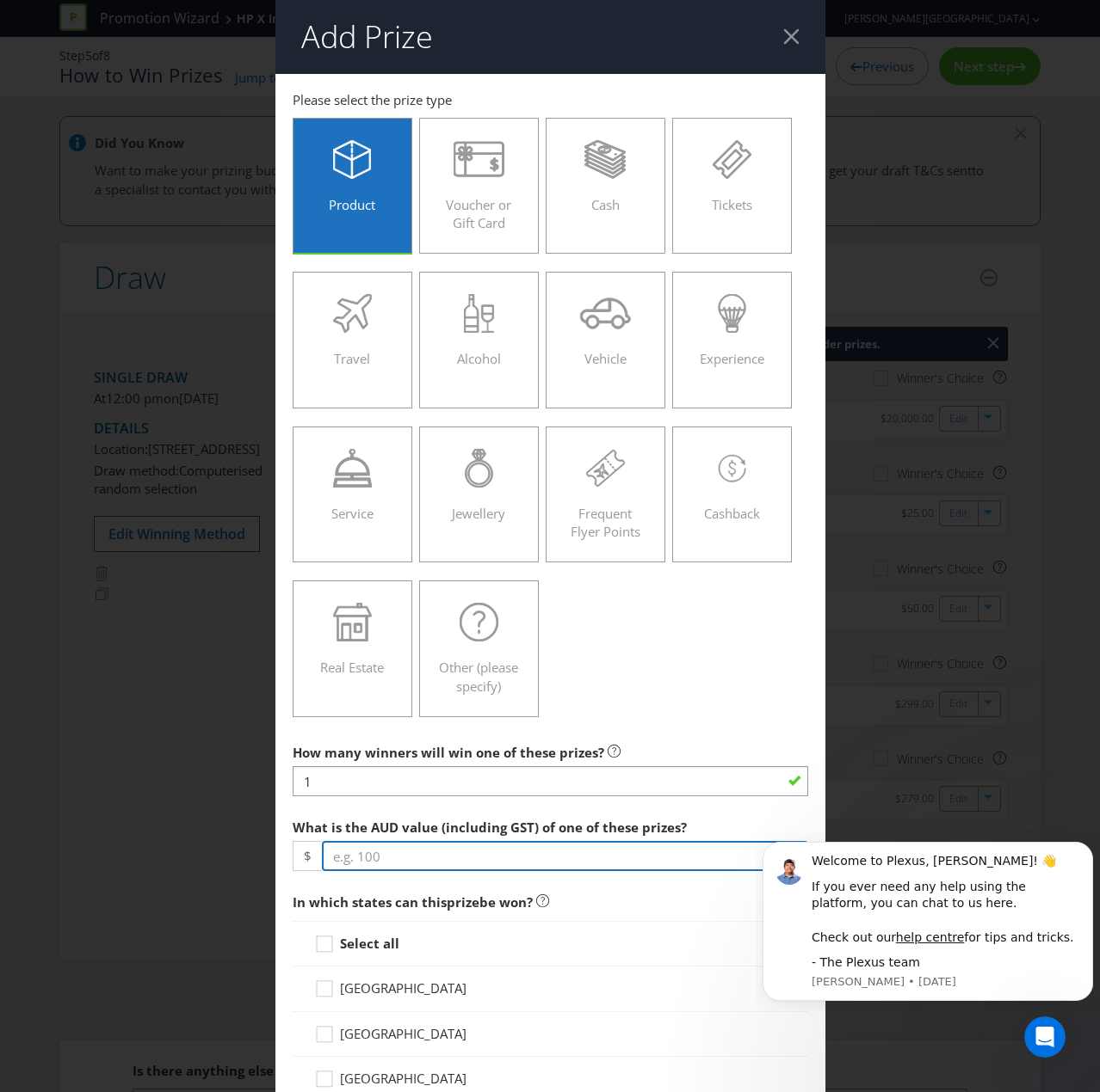
click at [364, 734] on input "number" at bounding box center [565, 856] width 487 height 30
type input "125"
click at [337, 734] on div "Select all" at bounding box center [550, 943] width 515 height 45
click at [324, 734] on div at bounding box center [324, 938] width 9 height 9
click at [0, 0] on input "Select all" at bounding box center [0, 0] width 0 height 0
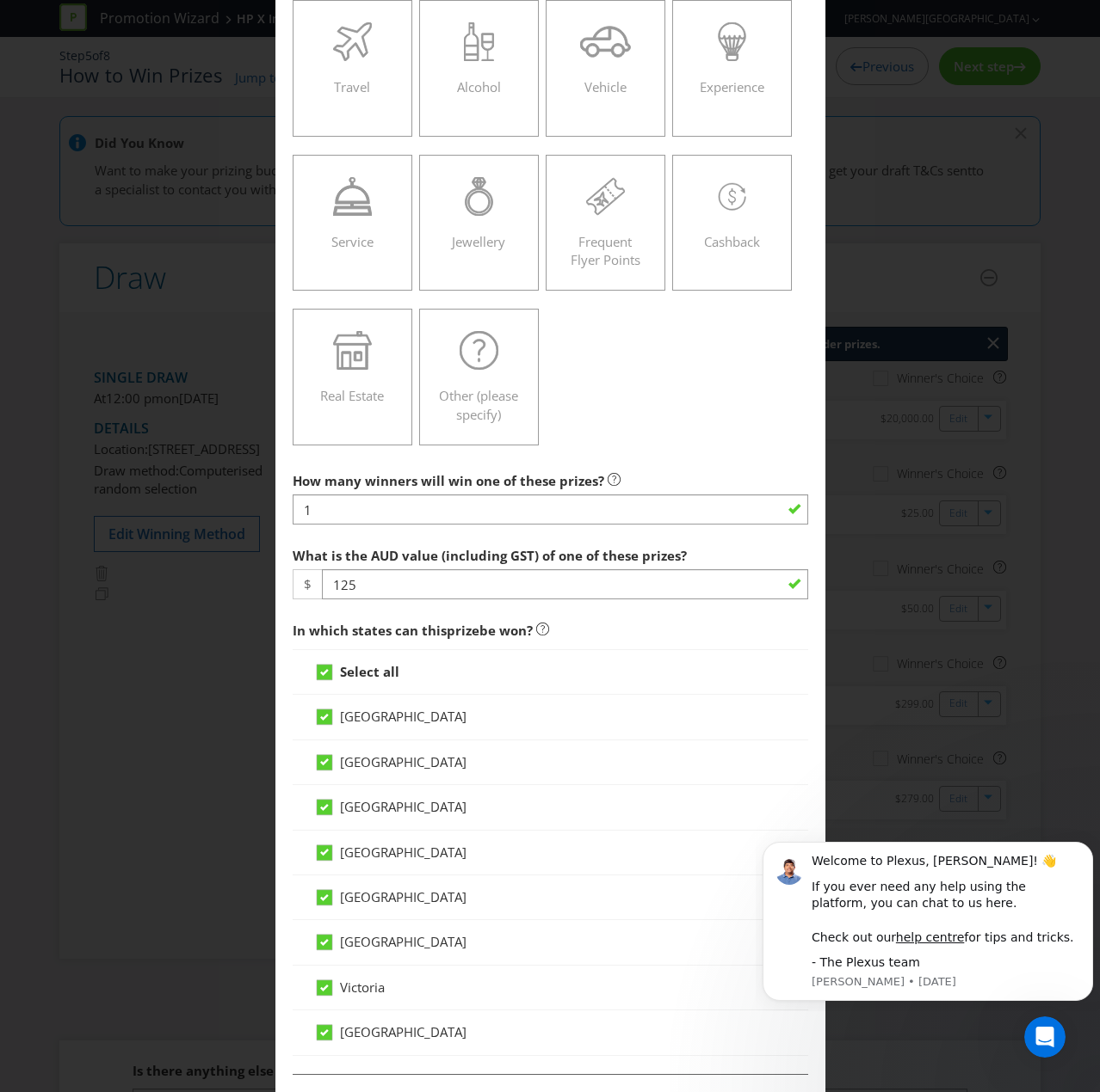
scroll to position [602, 0]
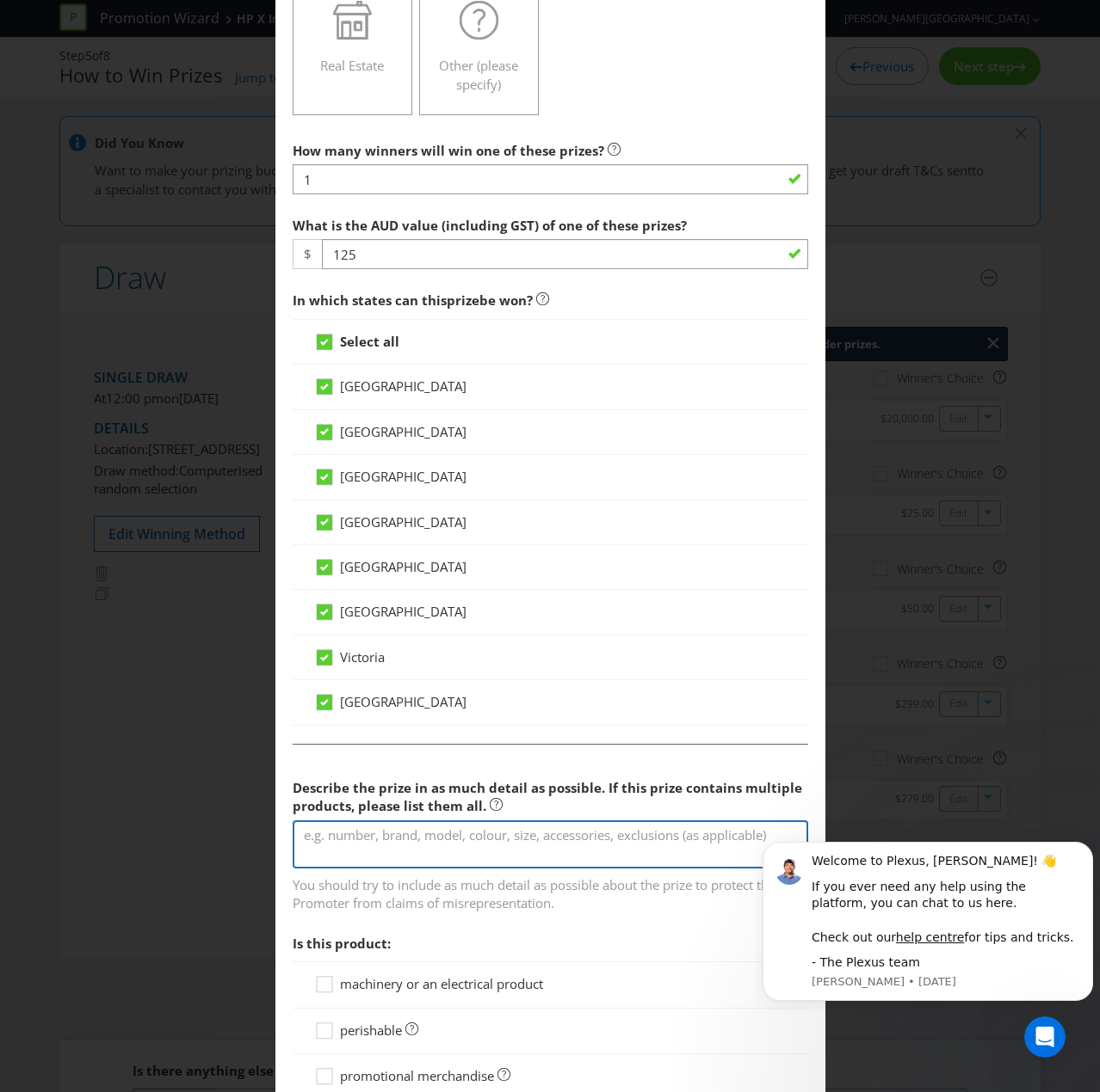
click at [372, 734] on textarea at bounding box center [550, 845] width 515 height 49
paste textarea "HyperX Cloud III Wireless Gaming headset"
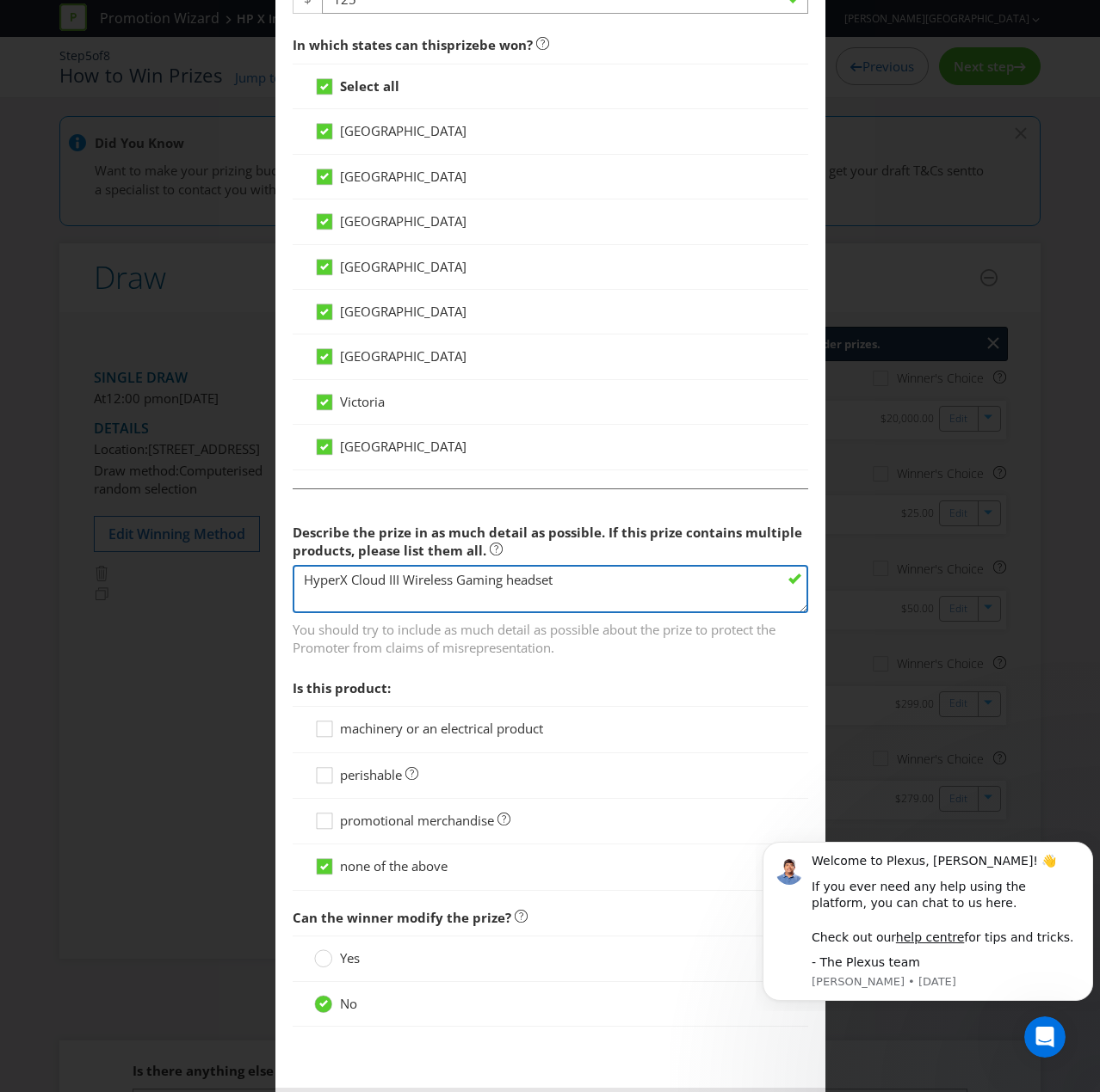
scroll to position [860, 0]
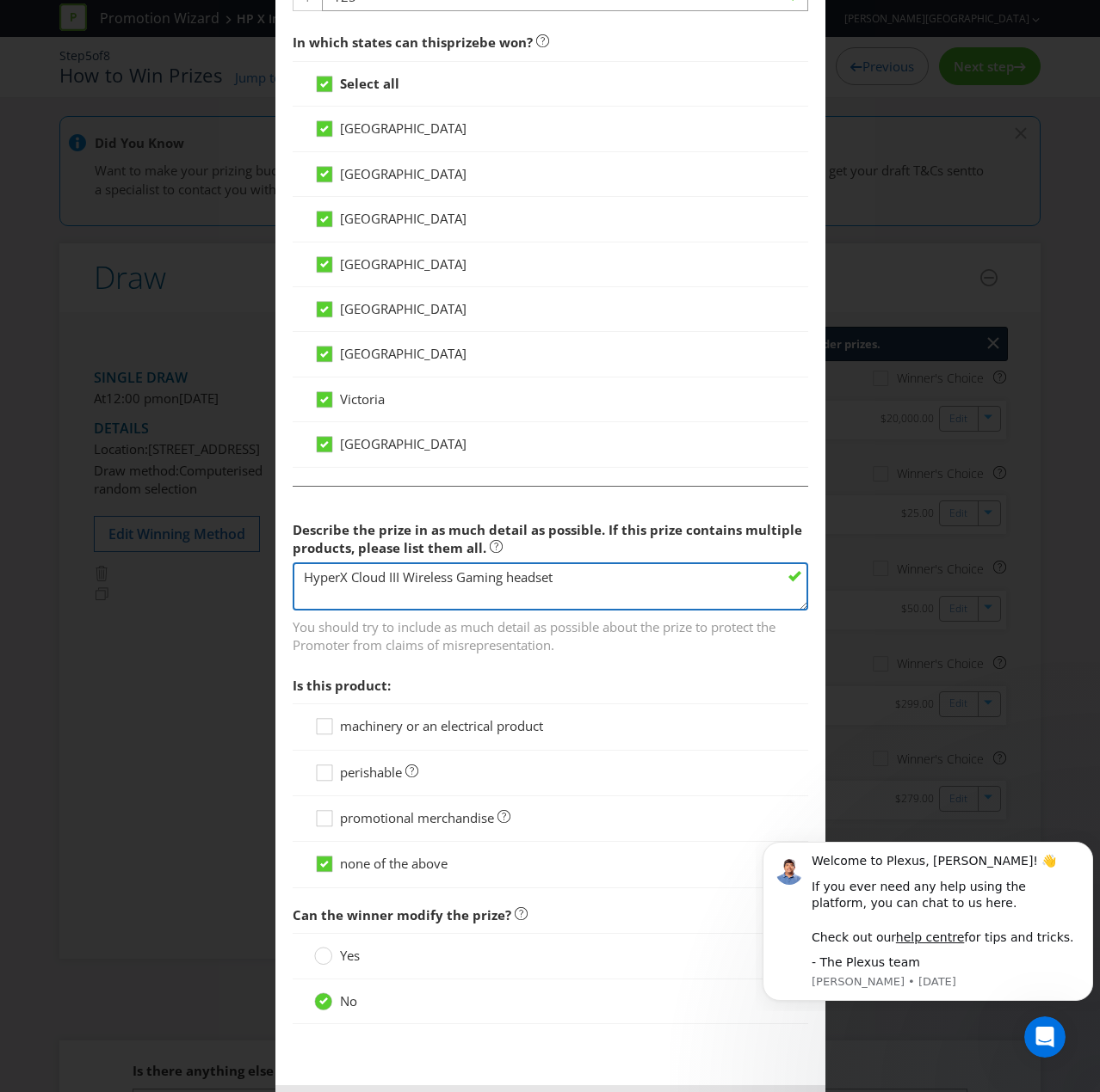
type textarea "HyperX Cloud III Wireless Gaming headset"
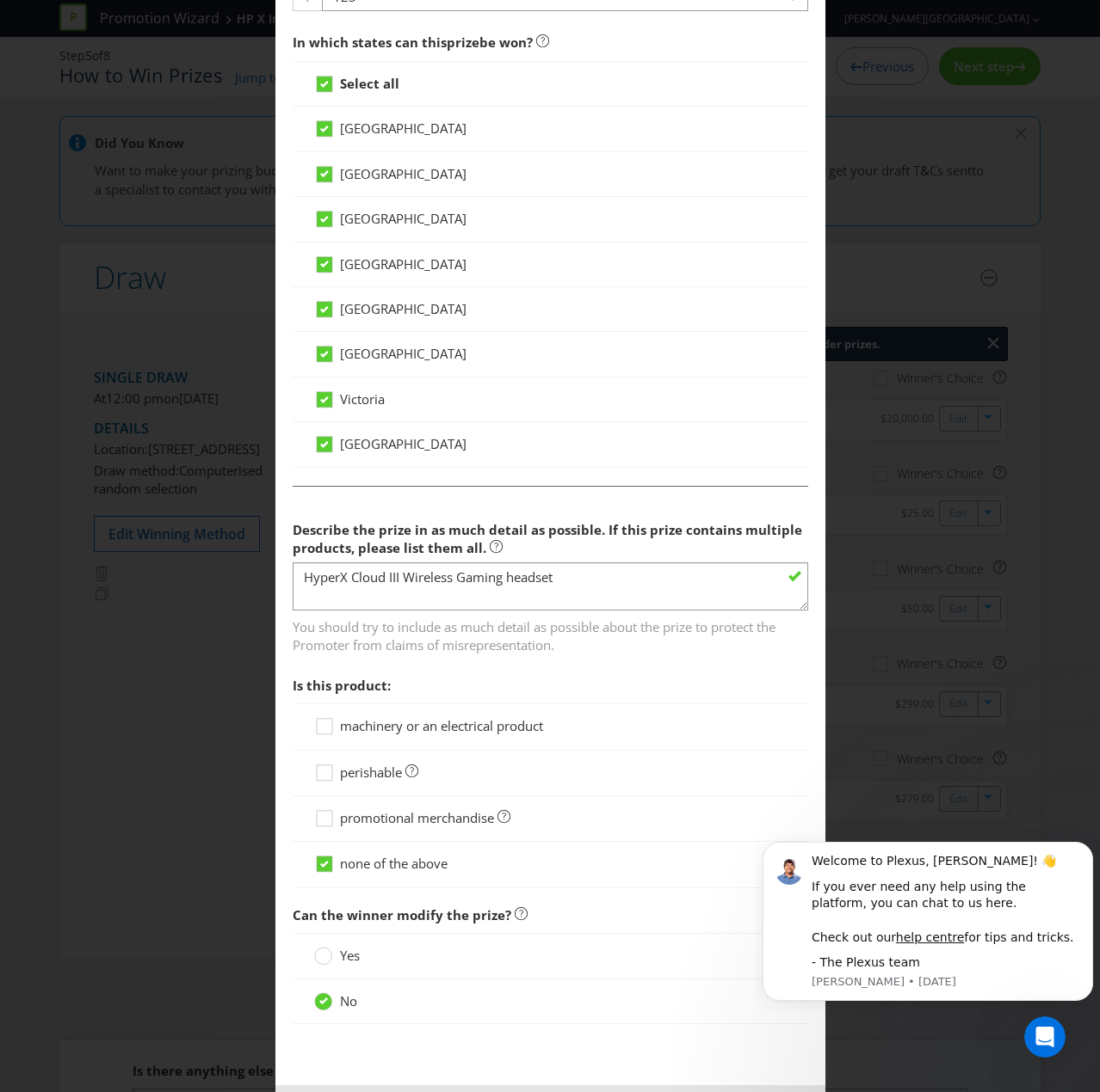
click at [355, 720] on span "machinery or an electrical product" at bounding box center [441, 726] width 203 height 17
click at [0, 0] on input "machinery or an electrical product" at bounding box center [0, 0] width 0 height 0
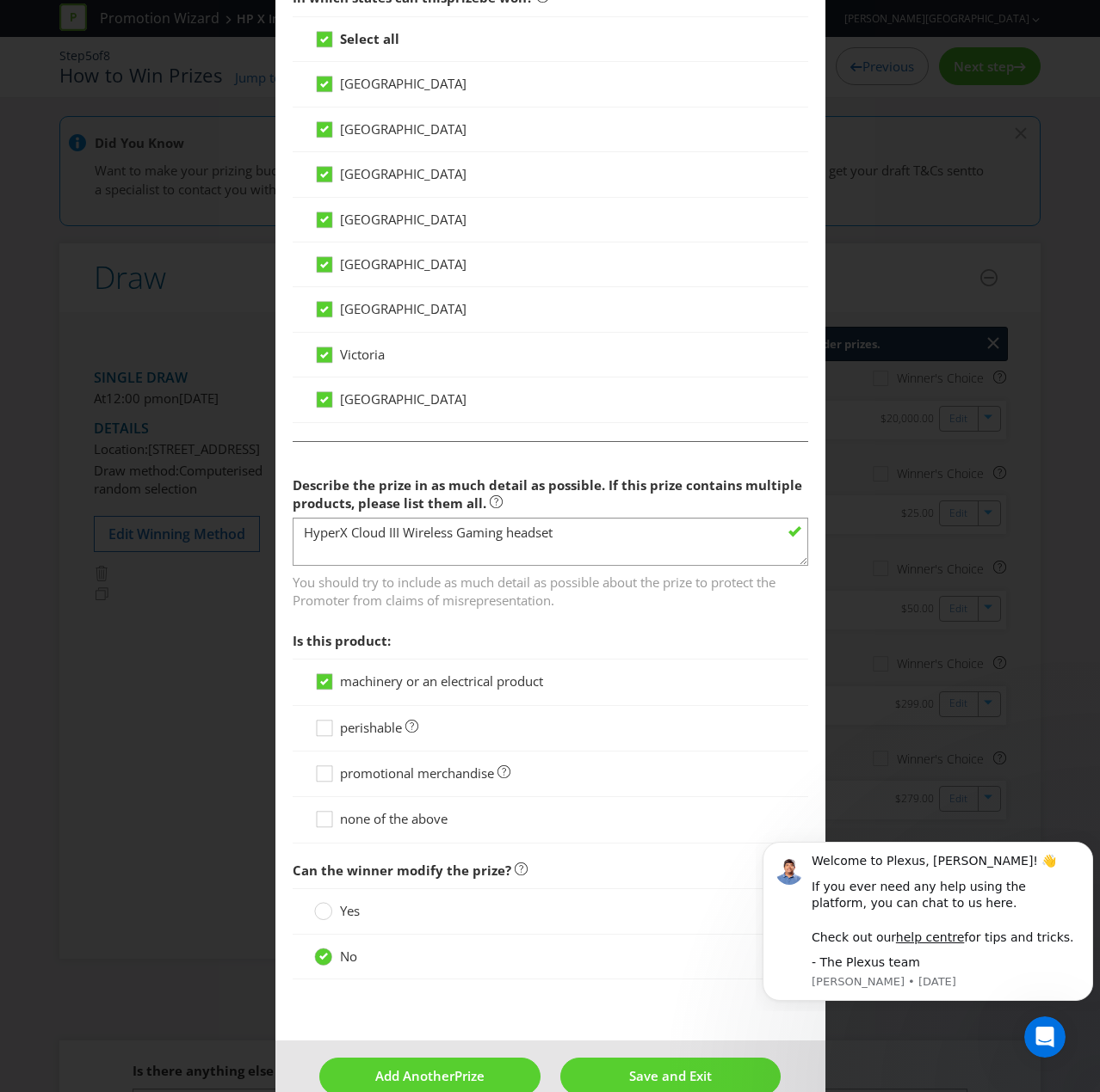
scroll to position [929, 0]
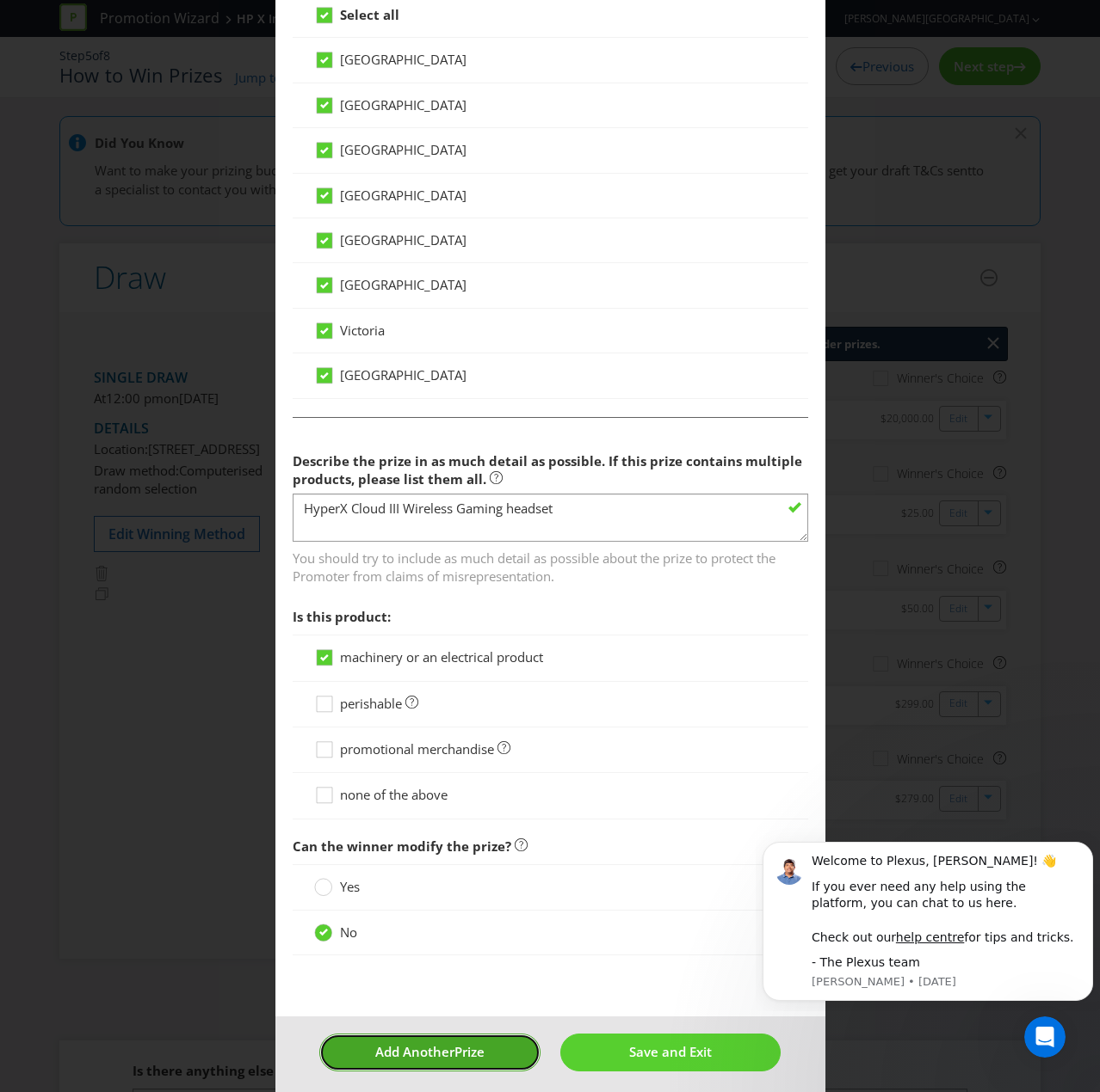
click at [417, 734] on span "Add Another" at bounding box center [415, 1051] width 80 height 17
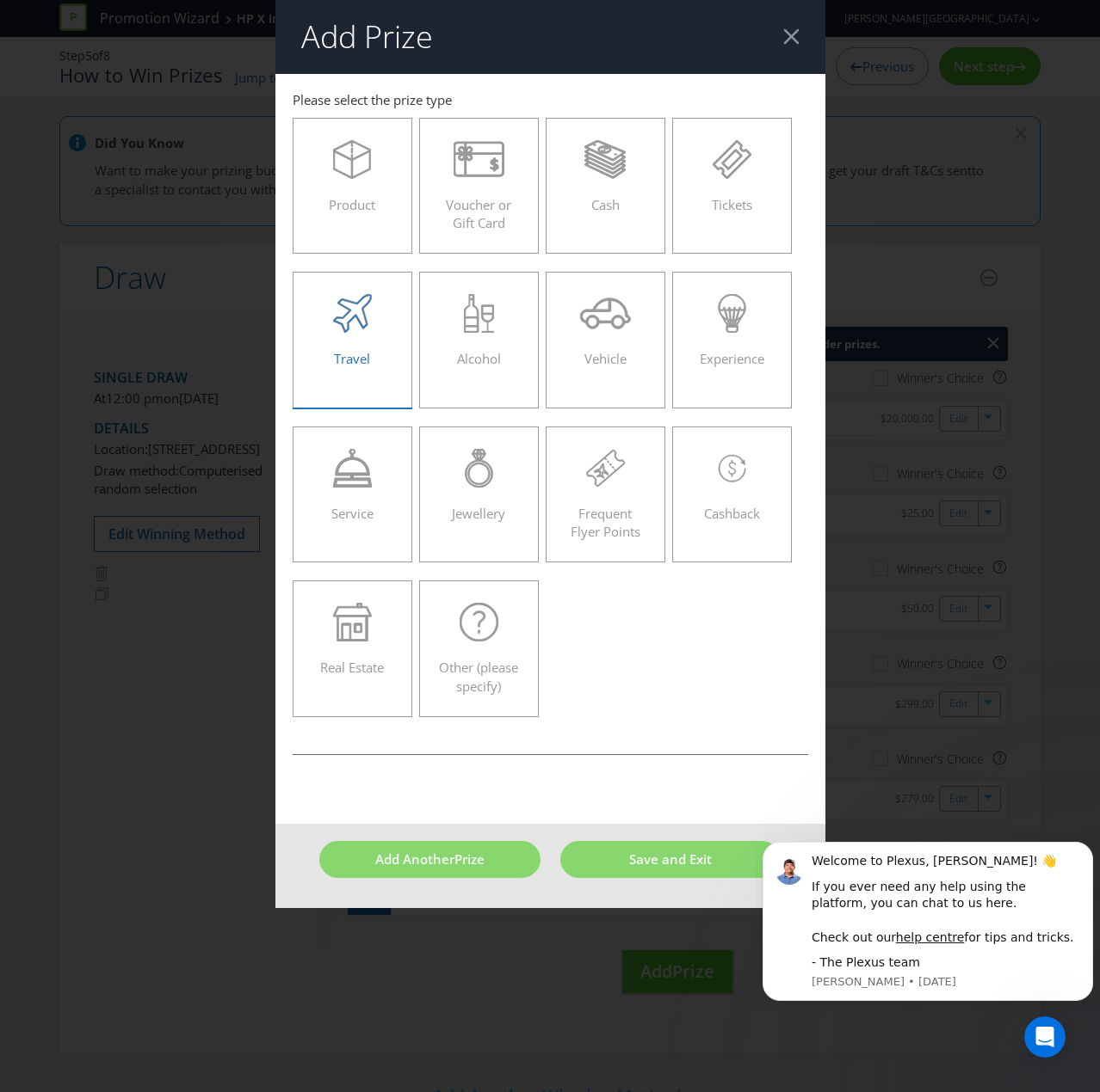
drag, startPoint x: 335, startPoint y: 153, endPoint x: 399, endPoint y: 328, distance: 186.3
click at [335, 152] on icon at bounding box center [352, 164] width 38 height 29
click at [0, 0] on input "Product" at bounding box center [0, 0] width 0 height 0
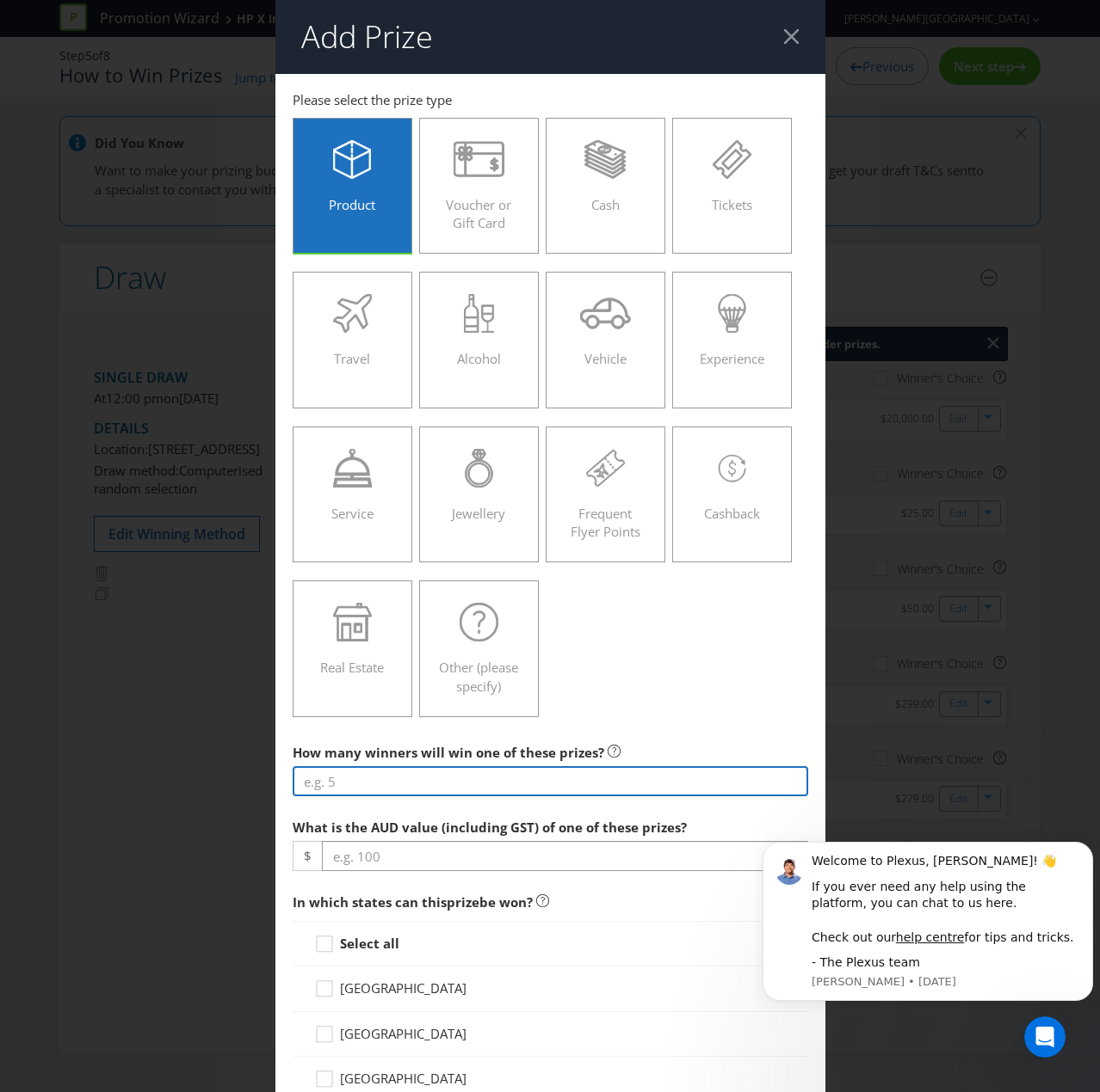
click at [381, 734] on input "number" at bounding box center [550, 782] width 515 height 30
type input "1"
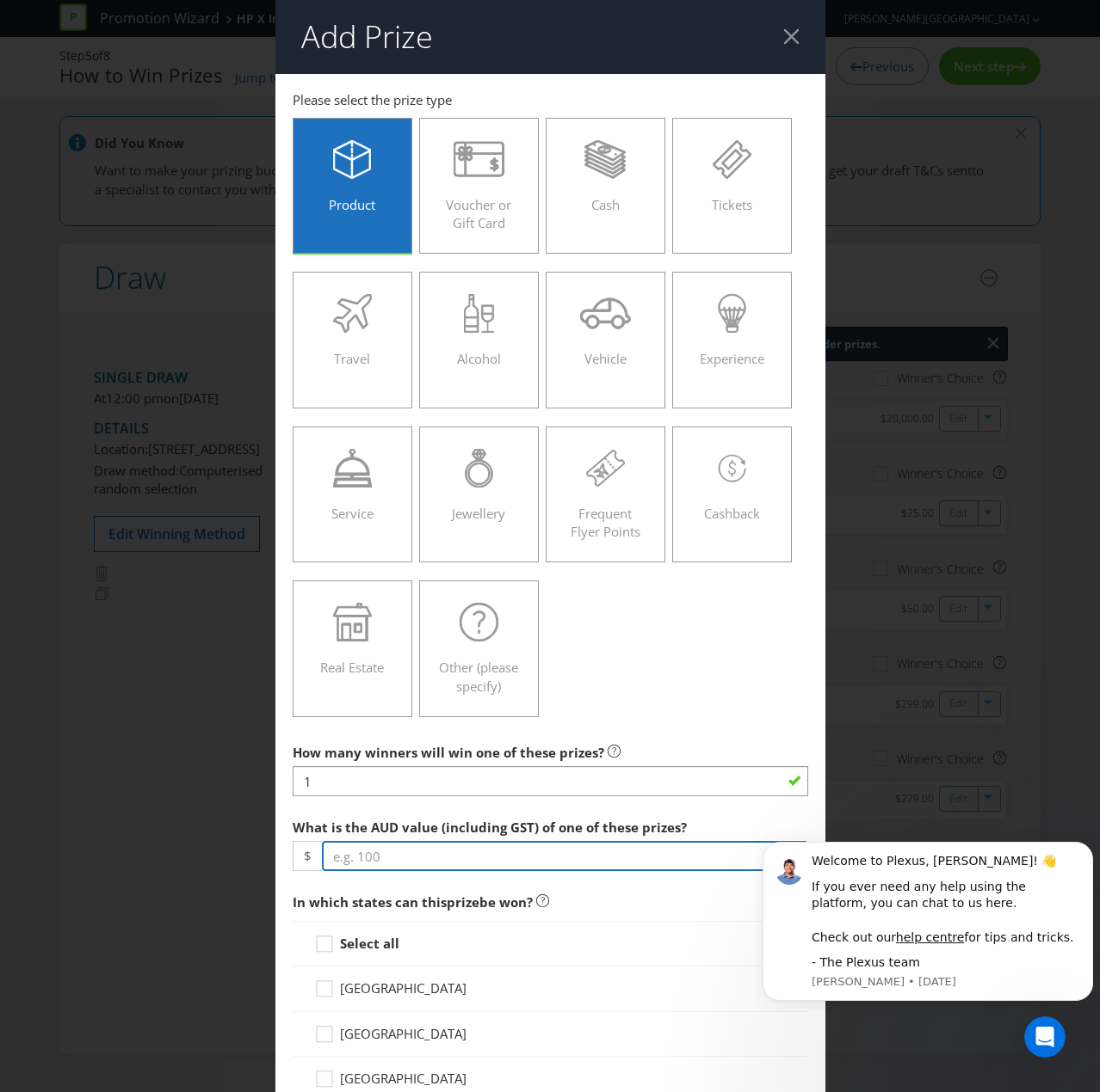
click at [482, 734] on input "number" at bounding box center [565, 856] width 487 height 30
type input "350"
click at [320, 734] on div at bounding box center [324, 938] width 9 height 9
click at [0, 0] on input "Select all" at bounding box center [0, 0] width 0 height 0
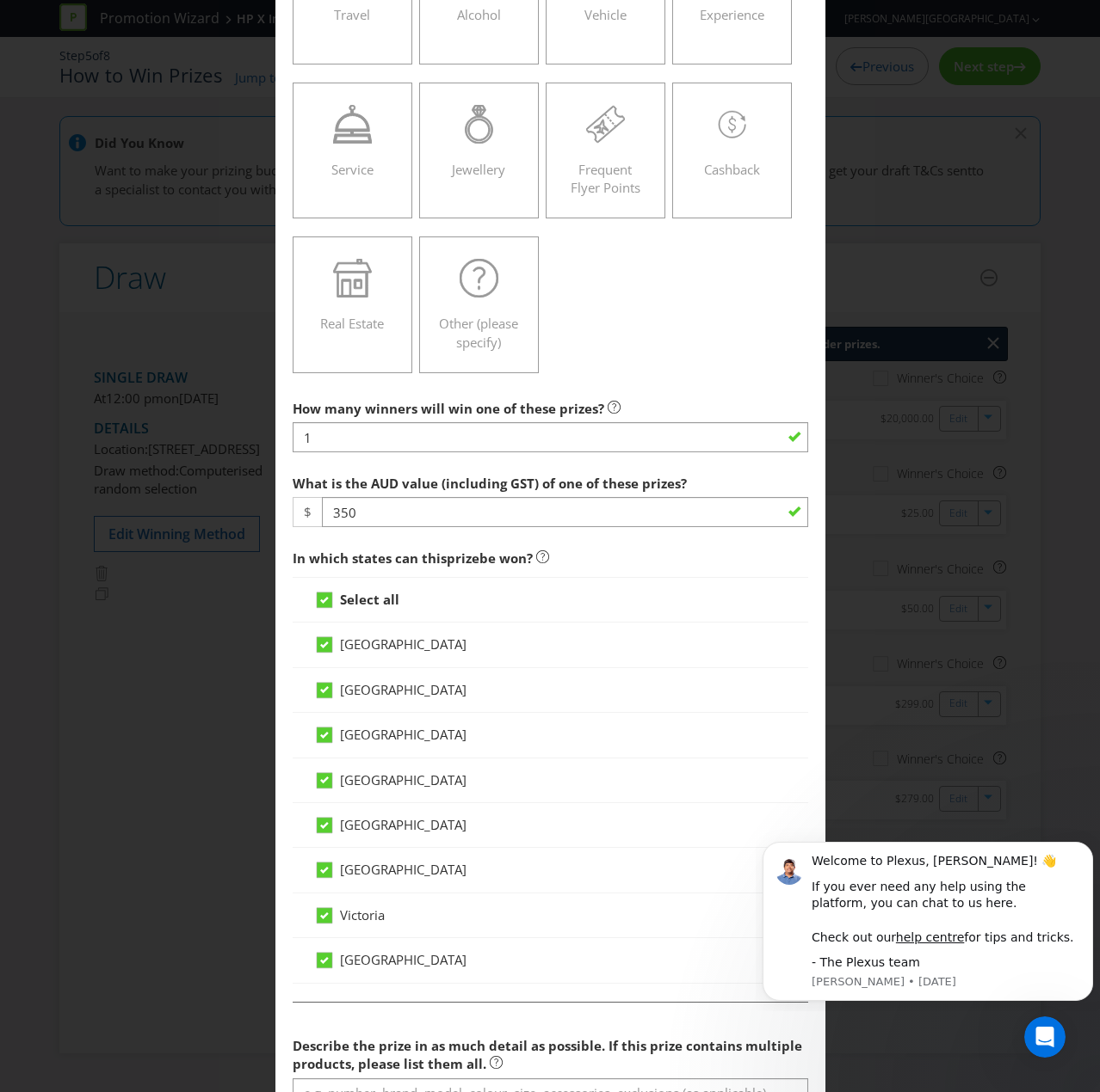
scroll to position [688, 0]
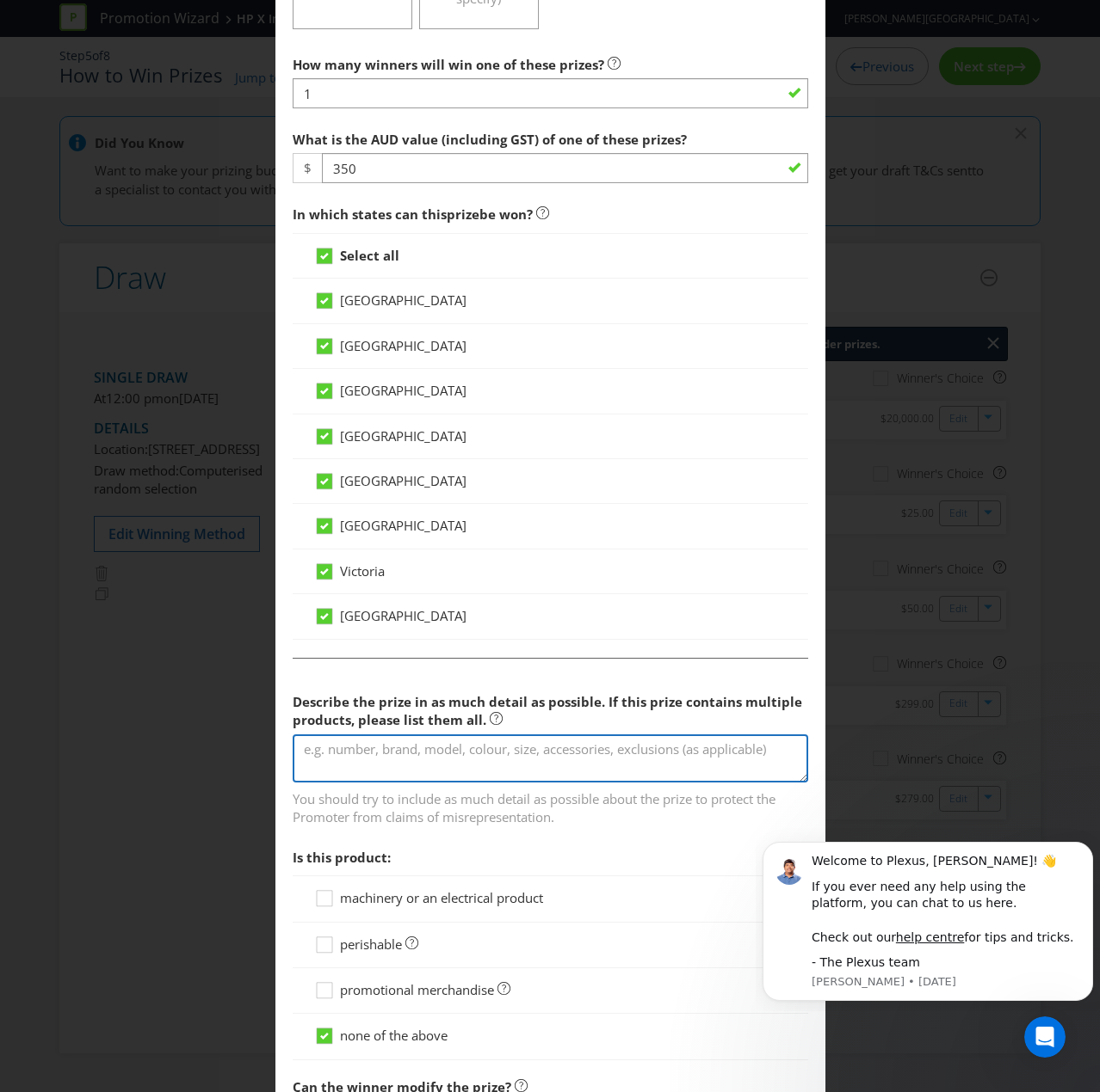
click at [353, 734] on textarea at bounding box center [550, 759] width 515 height 49
type textarea "O"
paste textarea "OMEN monitor"
type textarea "OMEN monitor"
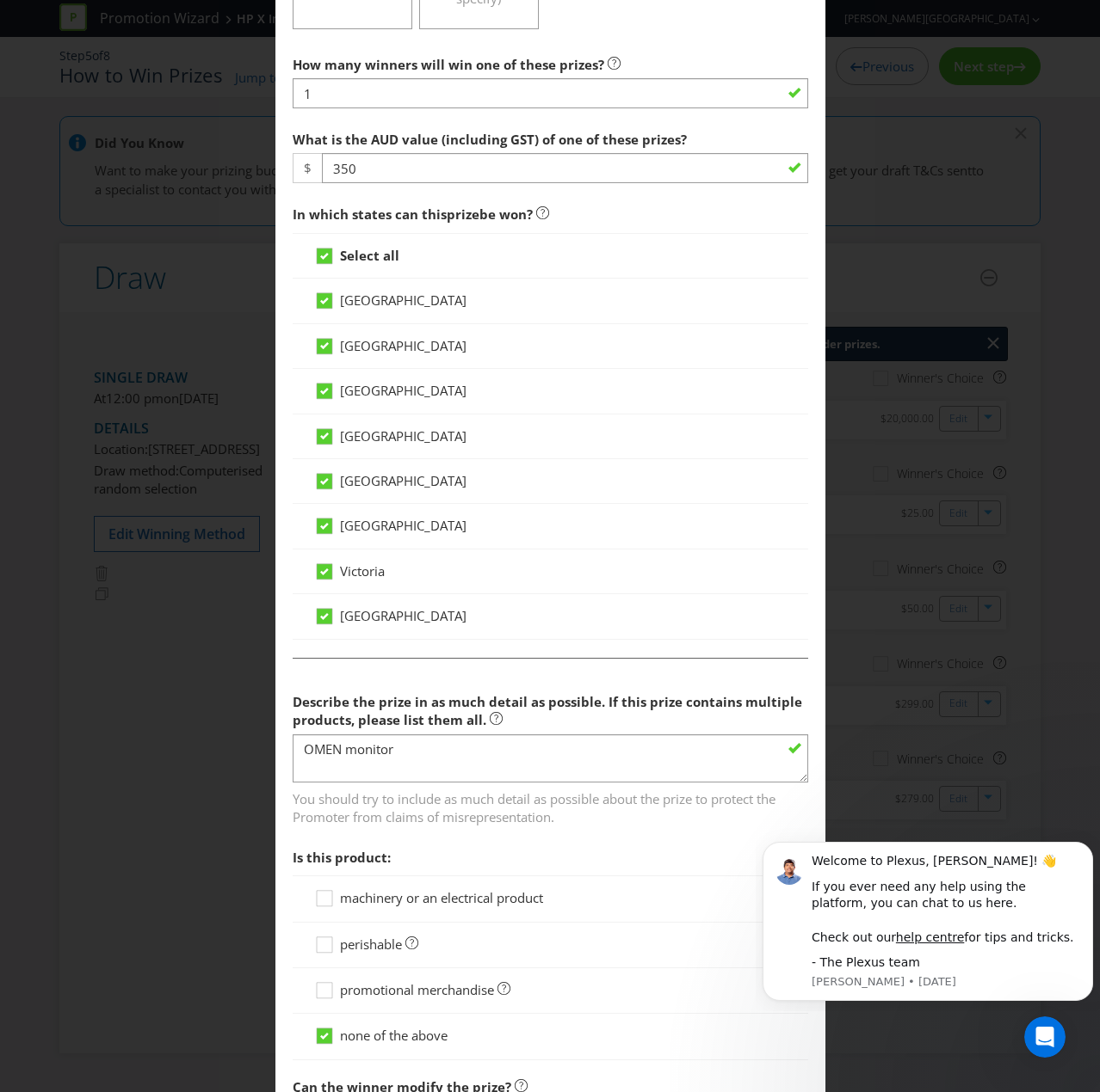
click at [346, 734] on span "machinery or an electrical product" at bounding box center [441, 898] width 203 height 17
click at [0, 0] on input "machinery or an electrical product" at bounding box center [0, 0] width 0 height 0
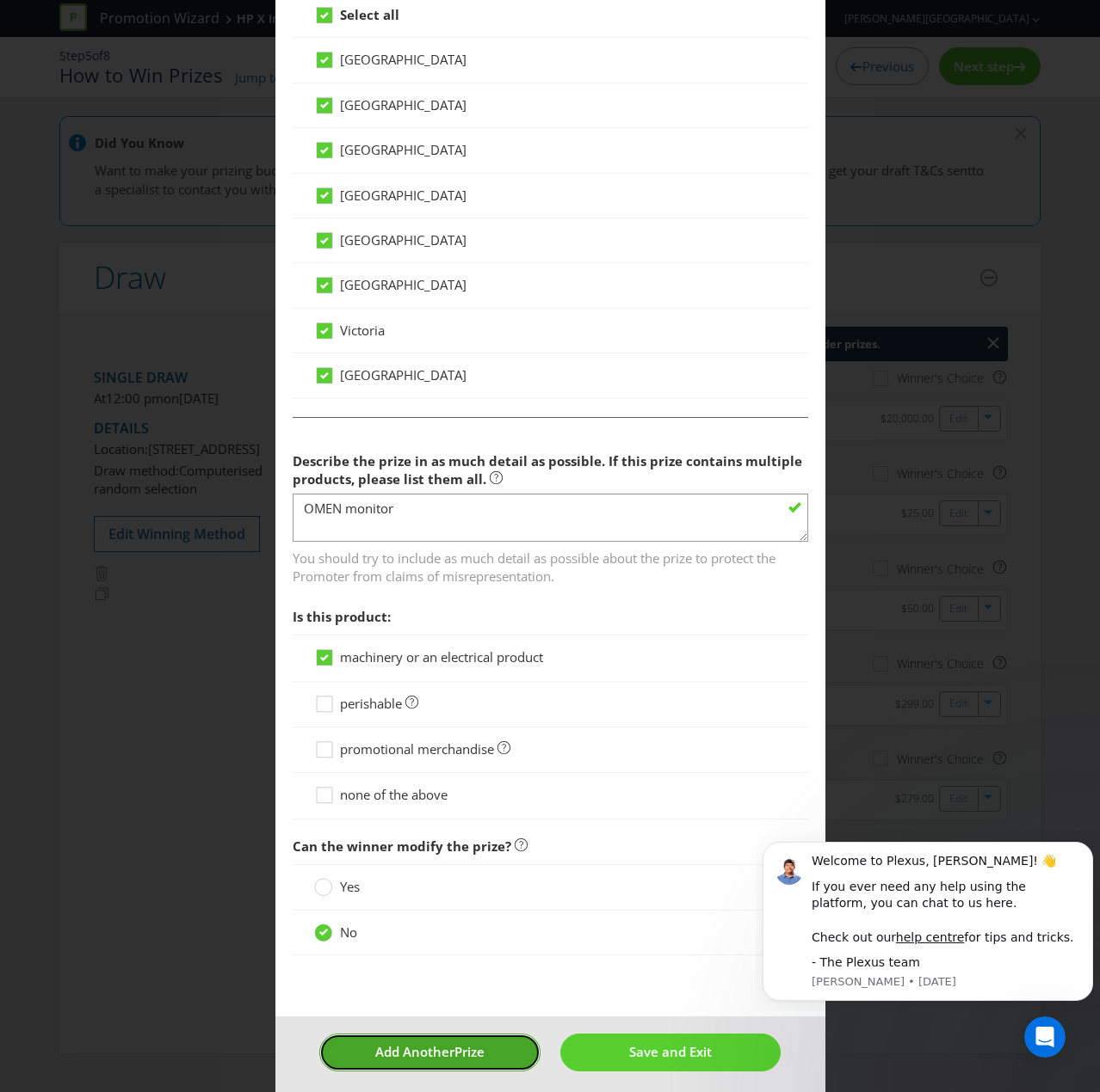
click at [441, 734] on span "Add Another" at bounding box center [415, 1051] width 80 height 17
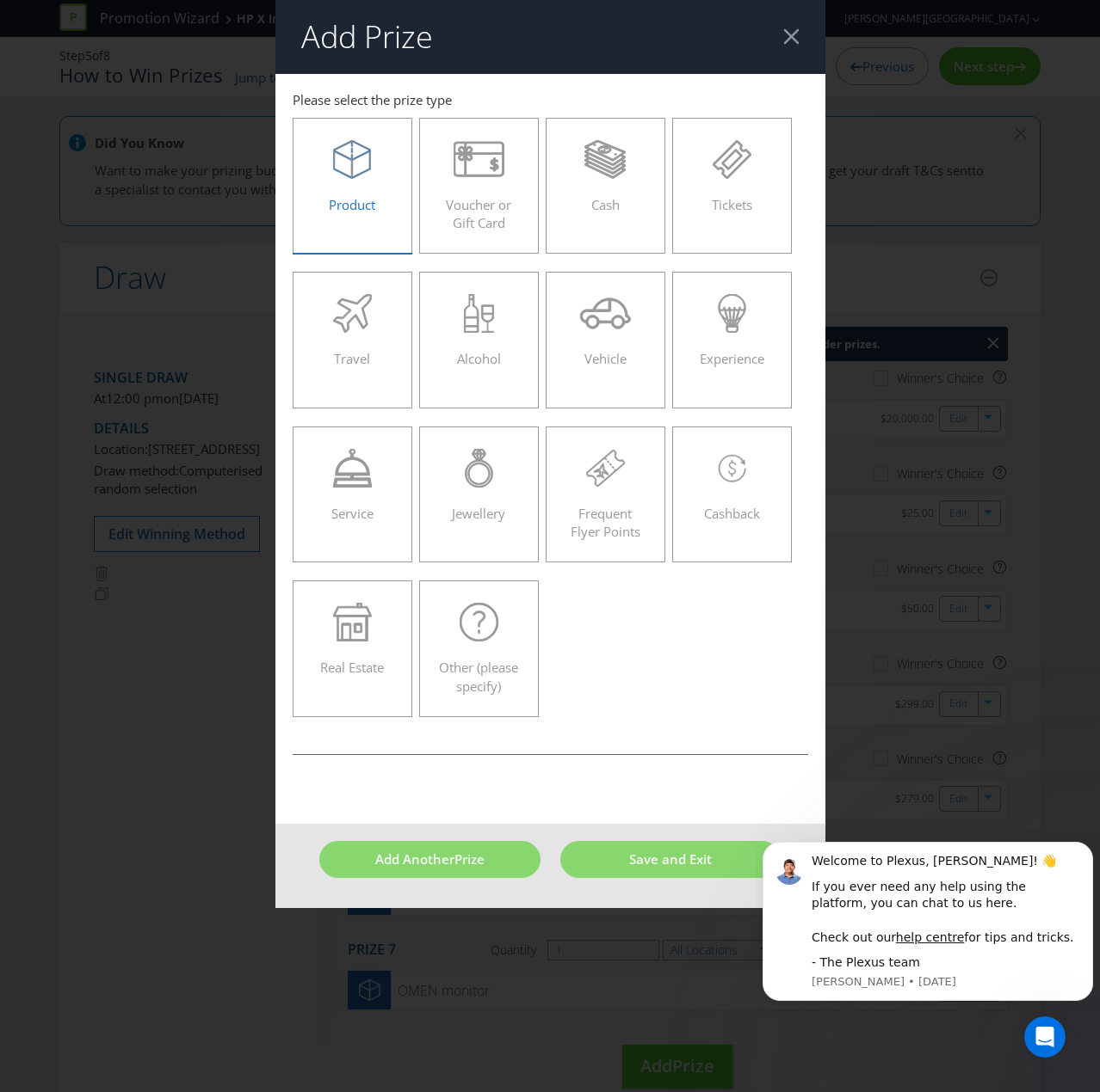
drag, startPoint x: 376, startPoint y: 195, endPoint x: 361, endPoint y: 250, distance: 57.0
click at [376, 195] on div "Product" at bounding box center [352, 179] width 84 height 78
click at [0, 0] on input "Product" at bounding box center [0, 0] width 0 height 0
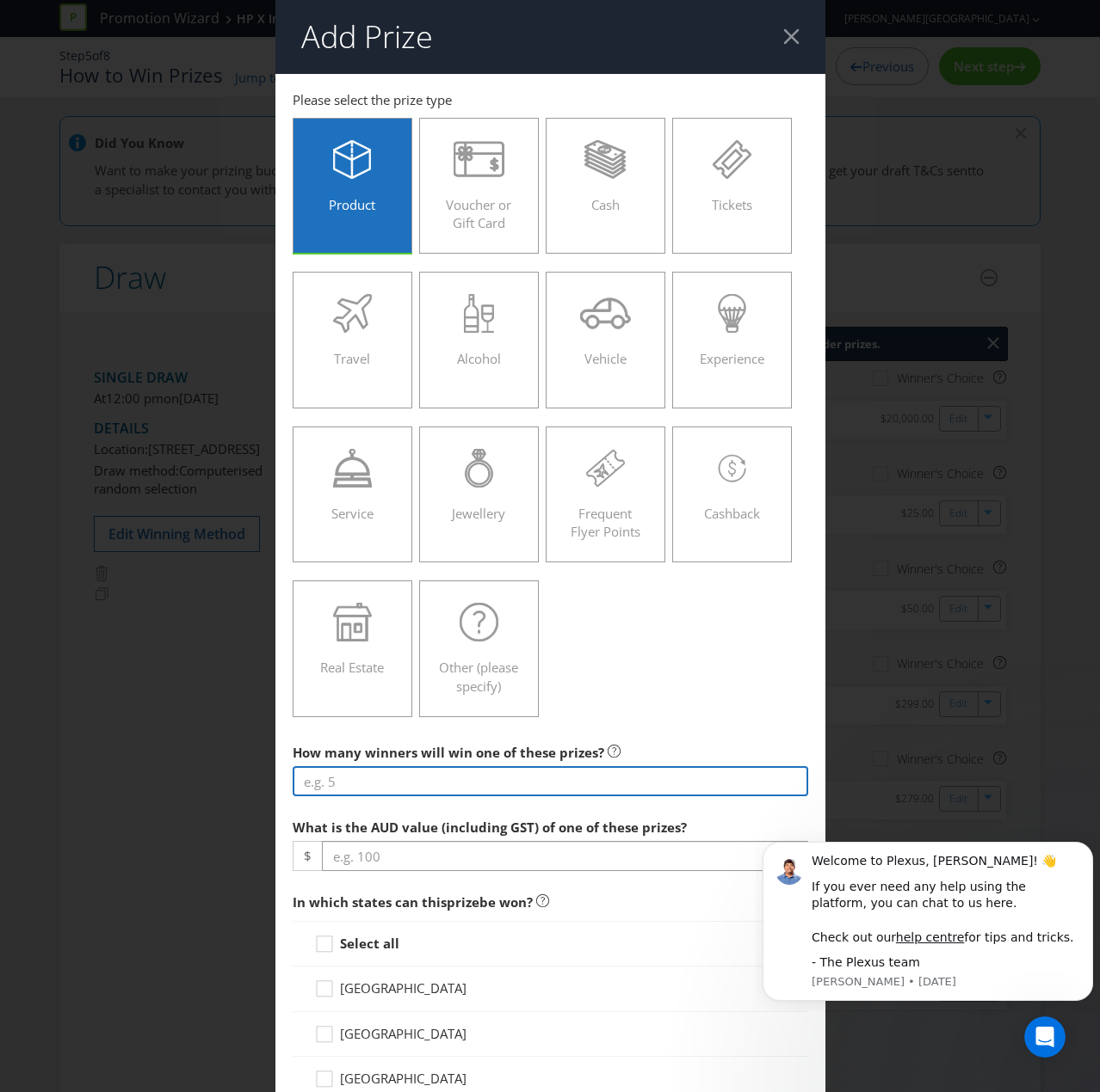
click at [345, 734] on input "number" at bounding box center [550, 782] width 515 height 30
type input "1"
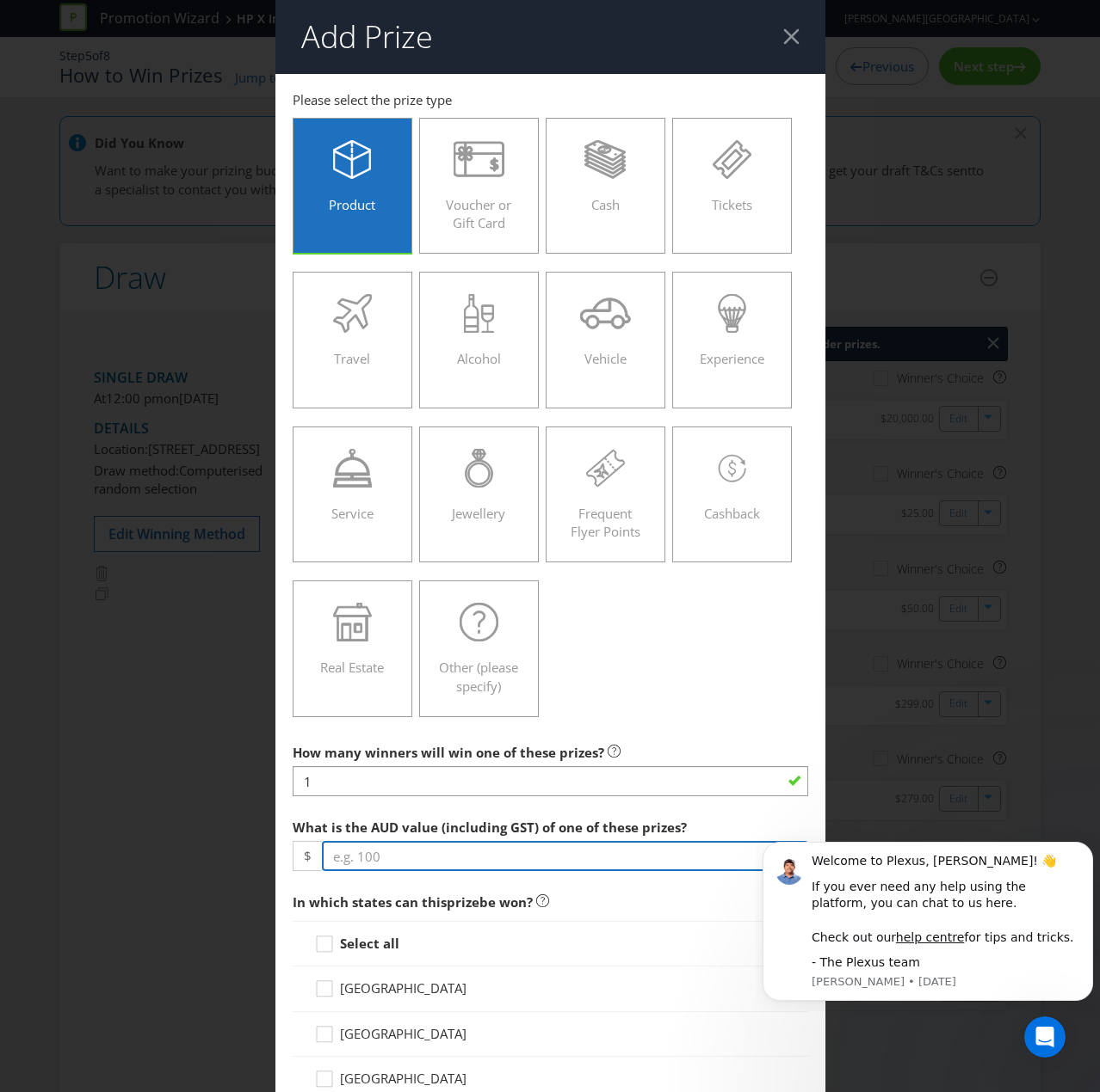
click at [361, 734] on input "number" at bounding box center [565, 856] width 487 height 30
type input "270"
click at [340, 734] on strong "Select all" at bounding box center [369, 943] width 60 height 17
click at [0, 0] on input "Select all" at bounding box center [0, 0] width 0 height 0
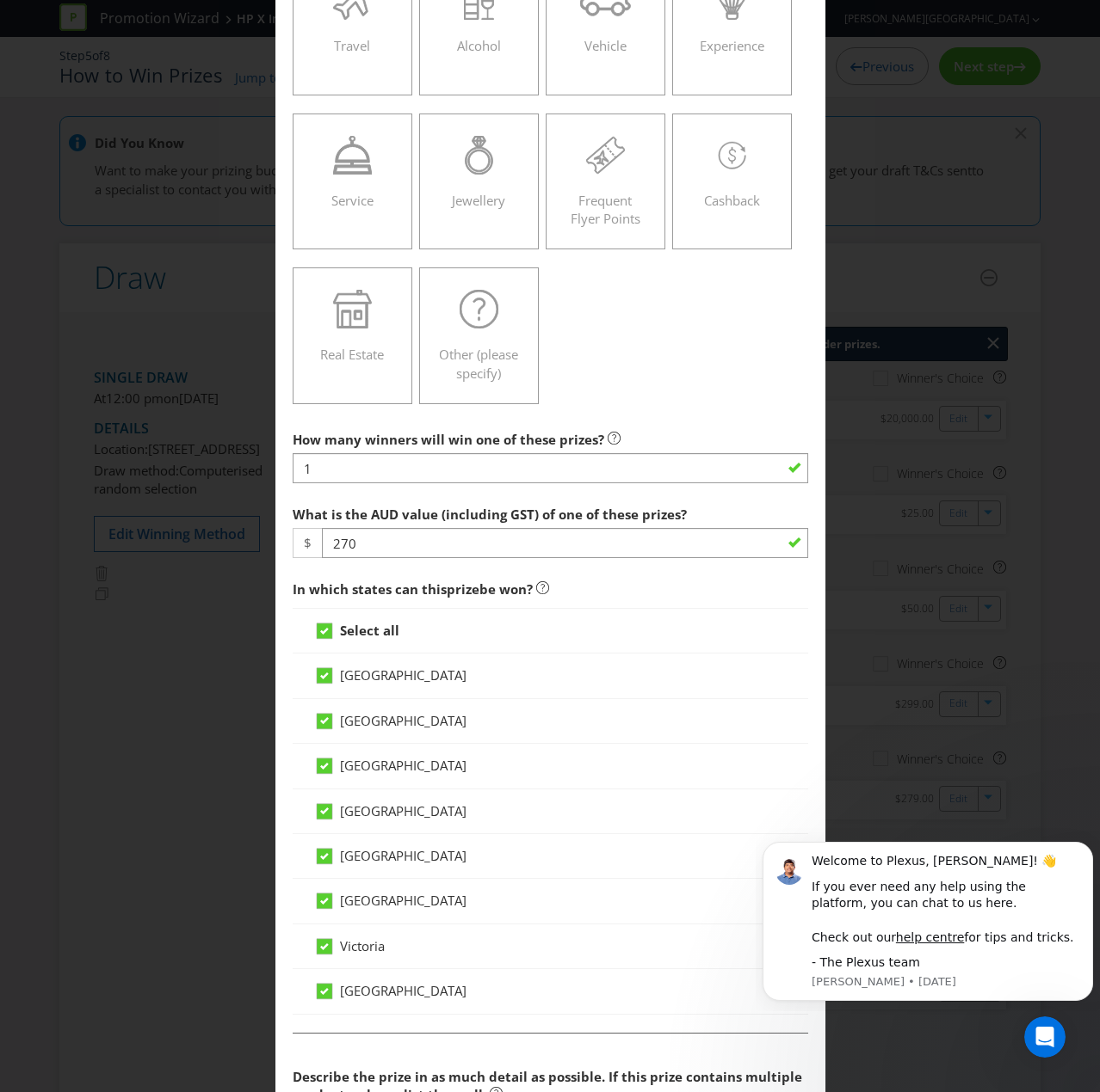
scroll to position [602, 0]
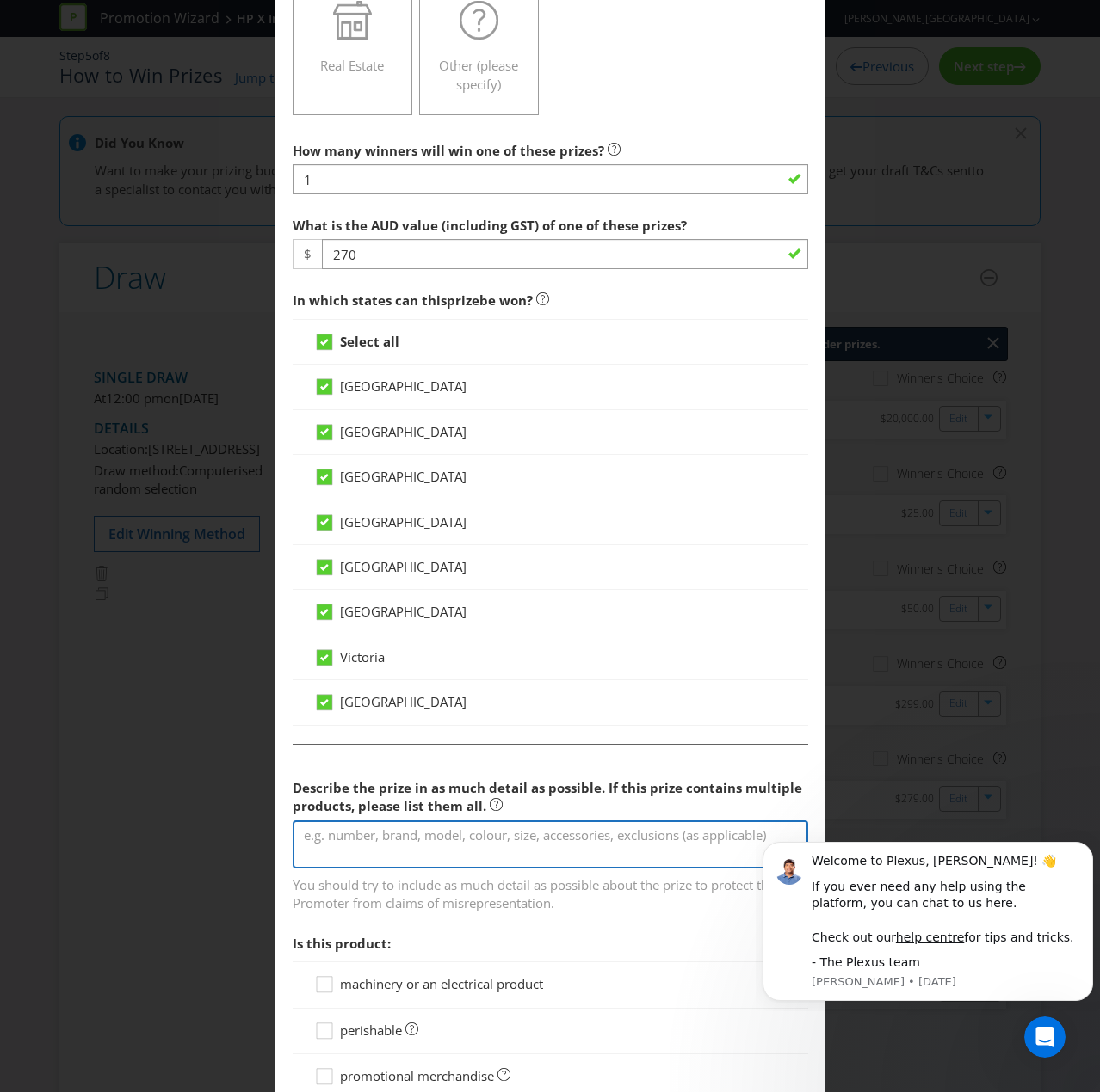
click at [385, 734] on textarea at bounding box center [550, 845] width 515 height 49
paste textarea "Ferrari lego kit - SF24"
type textarea "Ferrari lego kit - SF24"
click at [325, 734] on div "machinery or an electrical product" at bounding box center [550, 984] width 515 height 46
click at [327, 734] on icon at bounding box center [327, 988] width 26 height 26
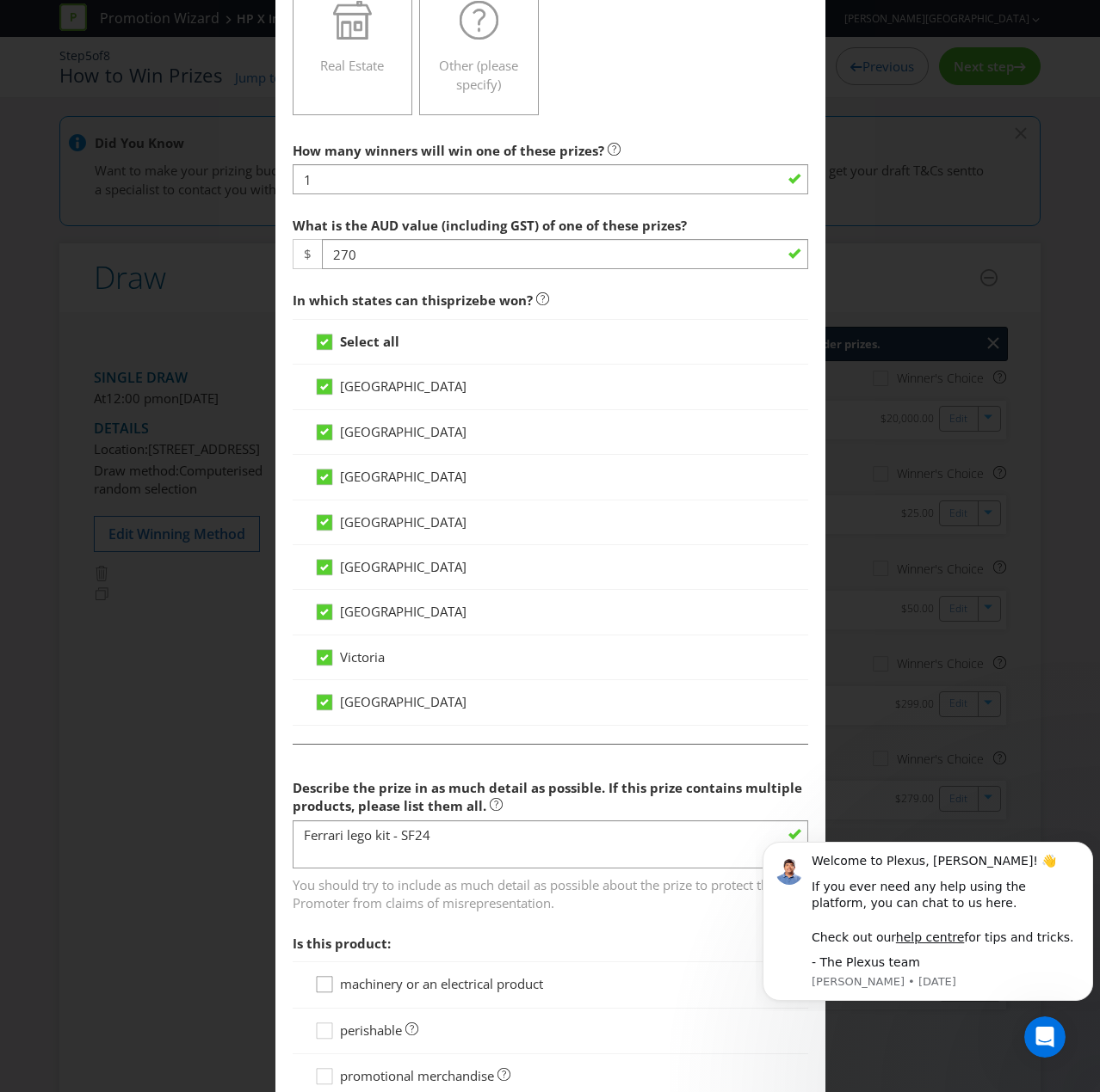
click at [0, 0] on input "machinery or an electrical product" at bounding box center [0, 0] width 0 height 0
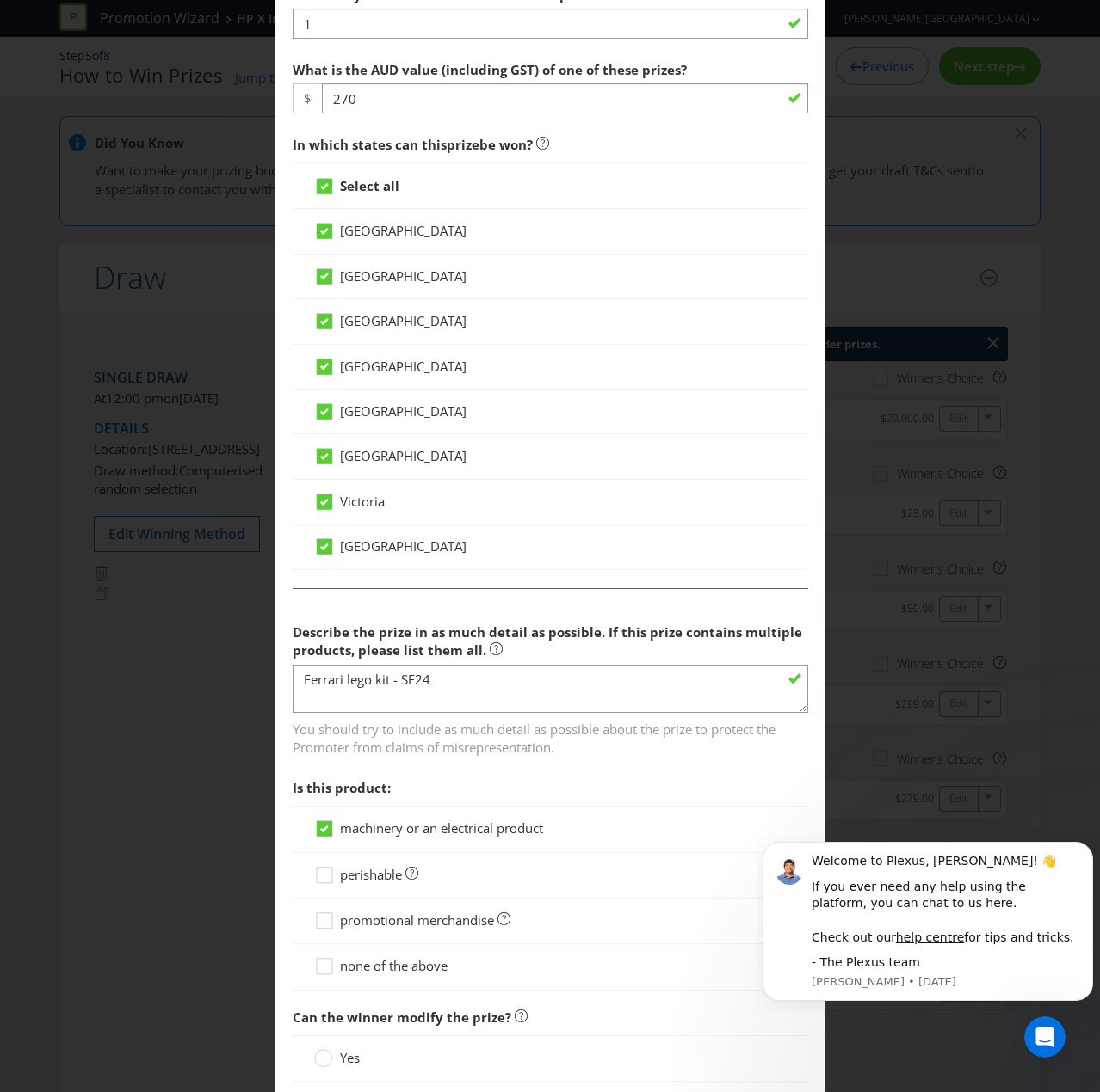
scroll to position [929, 0]
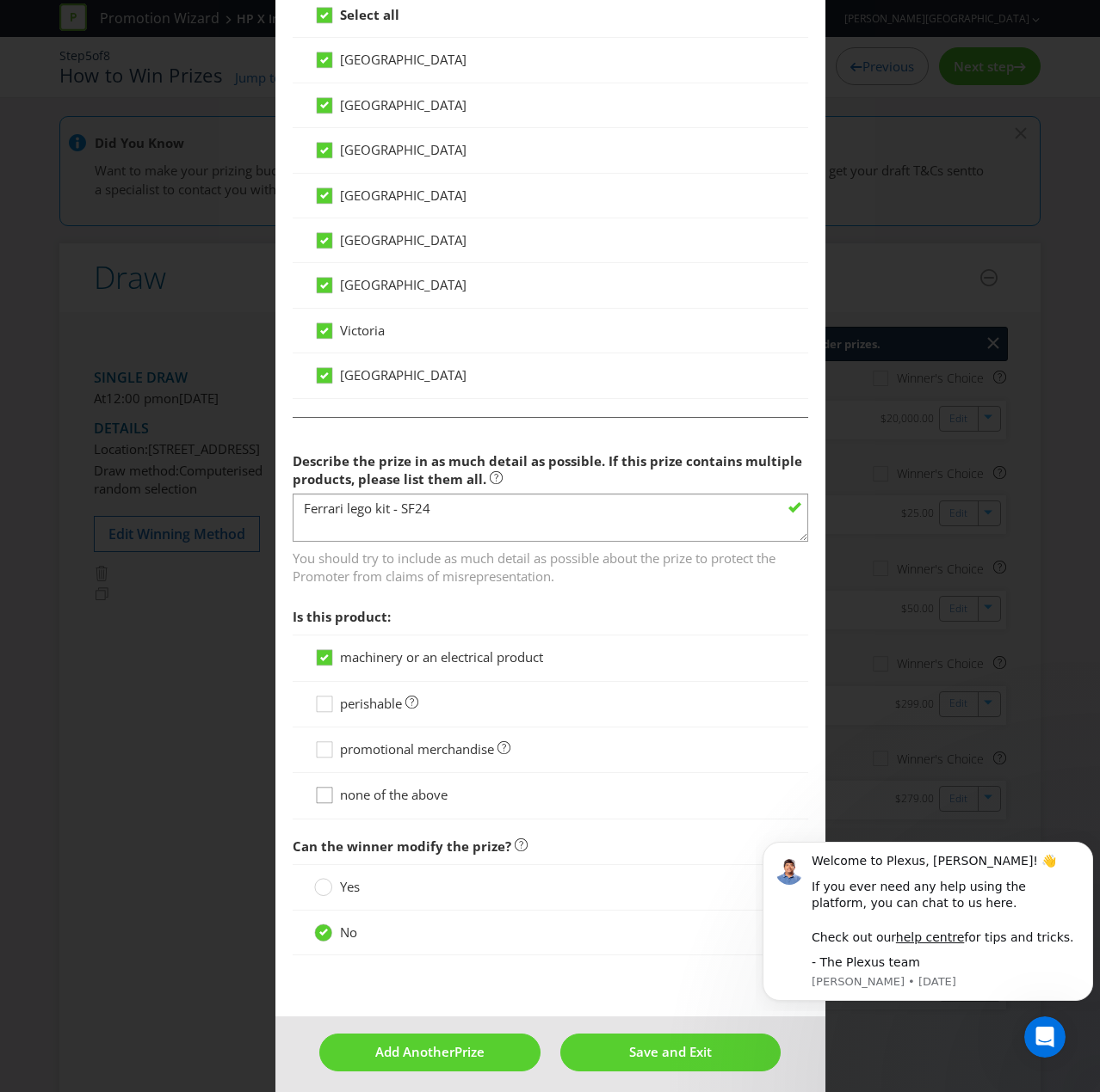
click at [322, 734] on div at bounding box center [324, 789] width 9 height 9
click at [0, 0] on input "none of the above" at bounding box center [0, 0] width 0 height 0
click at [470, 734] on span "promotional merchandise" at bounding box center [417, 749] width 154 height 17
click at [0, 0] on input "promotional merchandise" at bounding box center [0, 0] width 0 height 0
click at [328, 734] on icon at bounding box center [327, 799] width 26 height 26
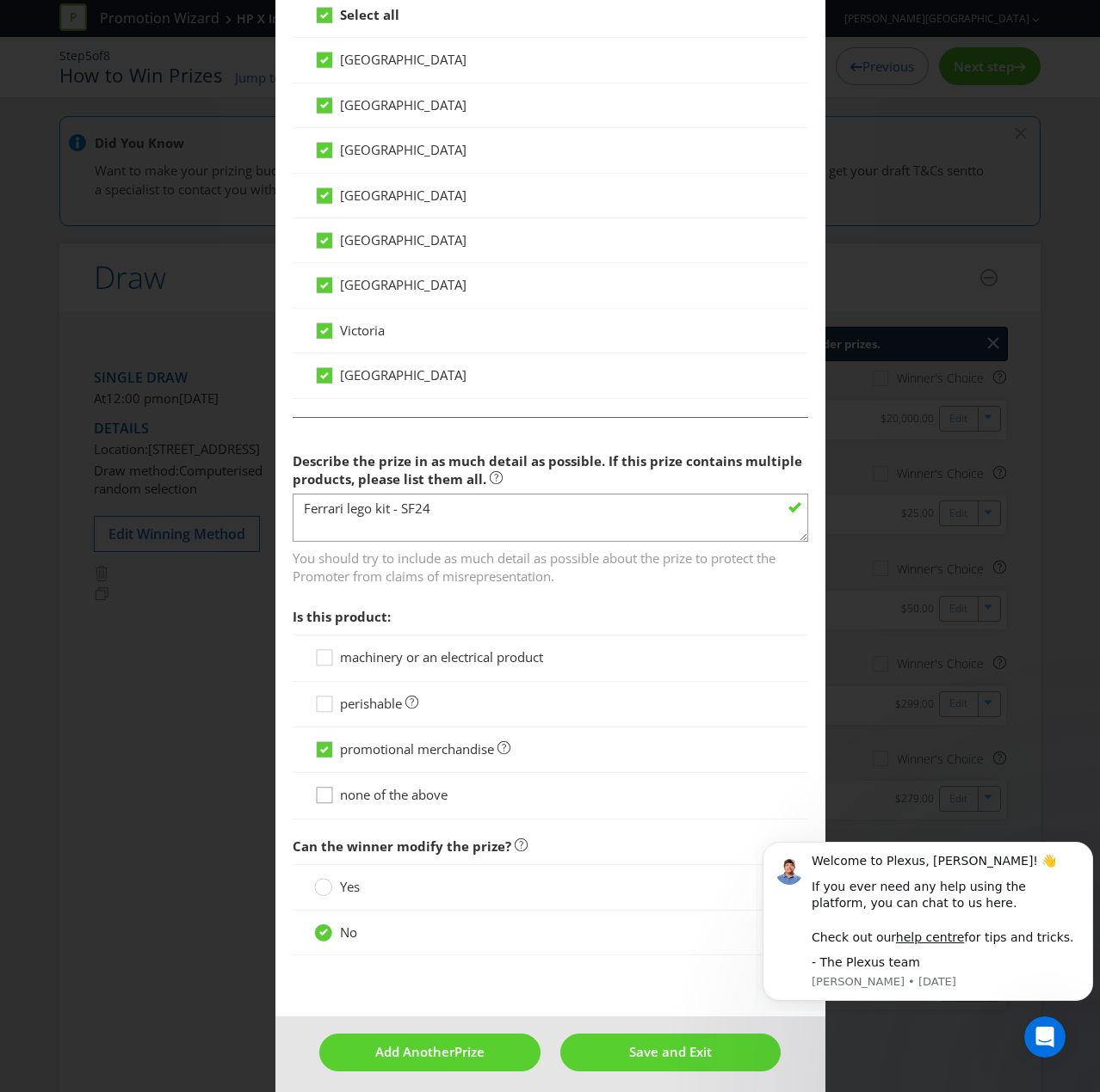
click at [0, 0] on input "none of the above" at bounding box center [0, 0] width 0 height 0
click at [401, 734] on span "Add Another" at bounding box center [415, 1051] width 80 height 17
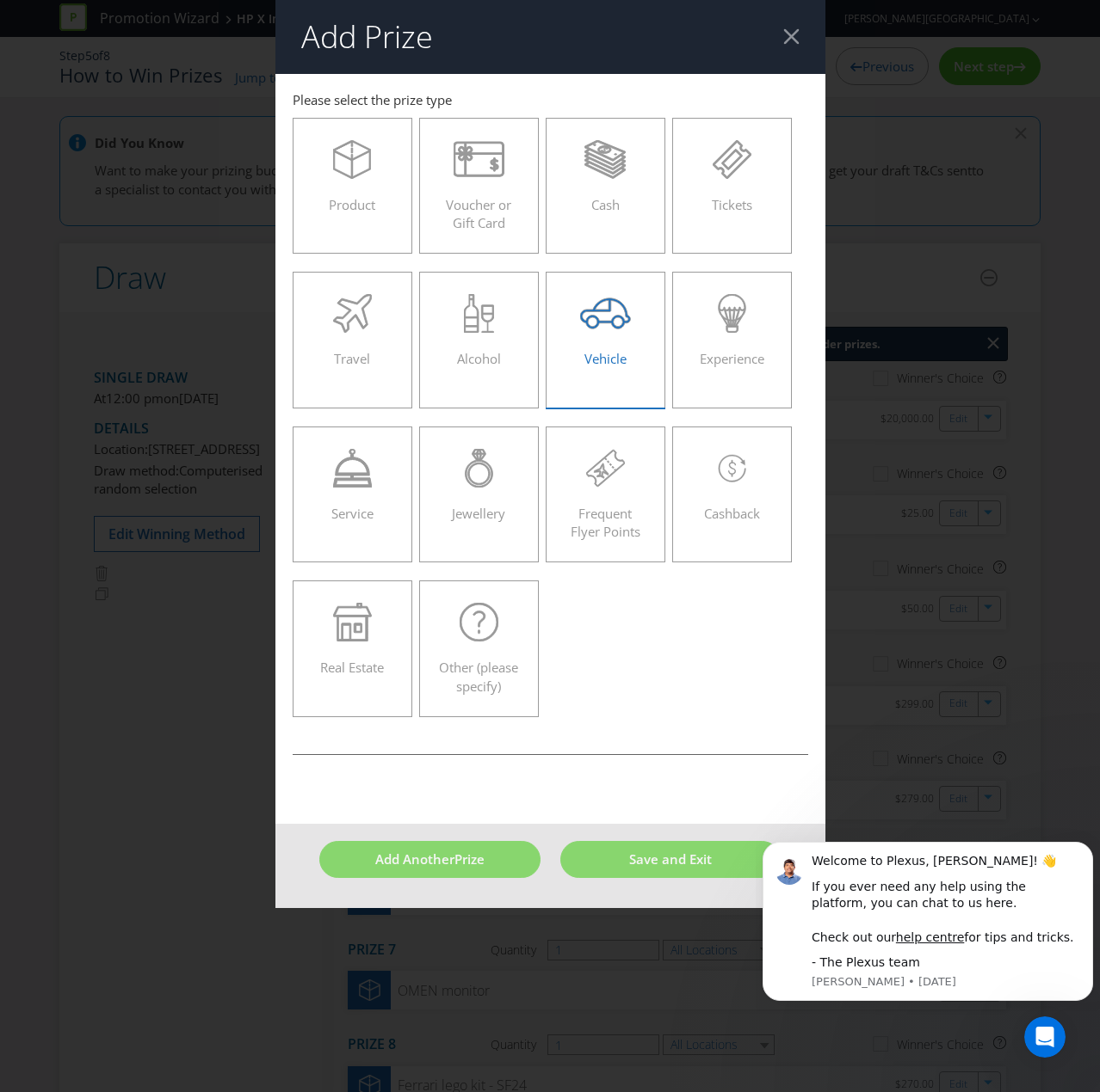
drag, startPoint x: 465, startPoint y: 189, endPoint x: 543, endPoint y: 363, distance: 190.7
click at [465, 189] on div "Voucher or Gift Card" at bounding box center [479, 179] width 84 height 78
click at [0, 0] on input "Voucher or Gift Card" at bounding box center [0, 0] width 0 height 0
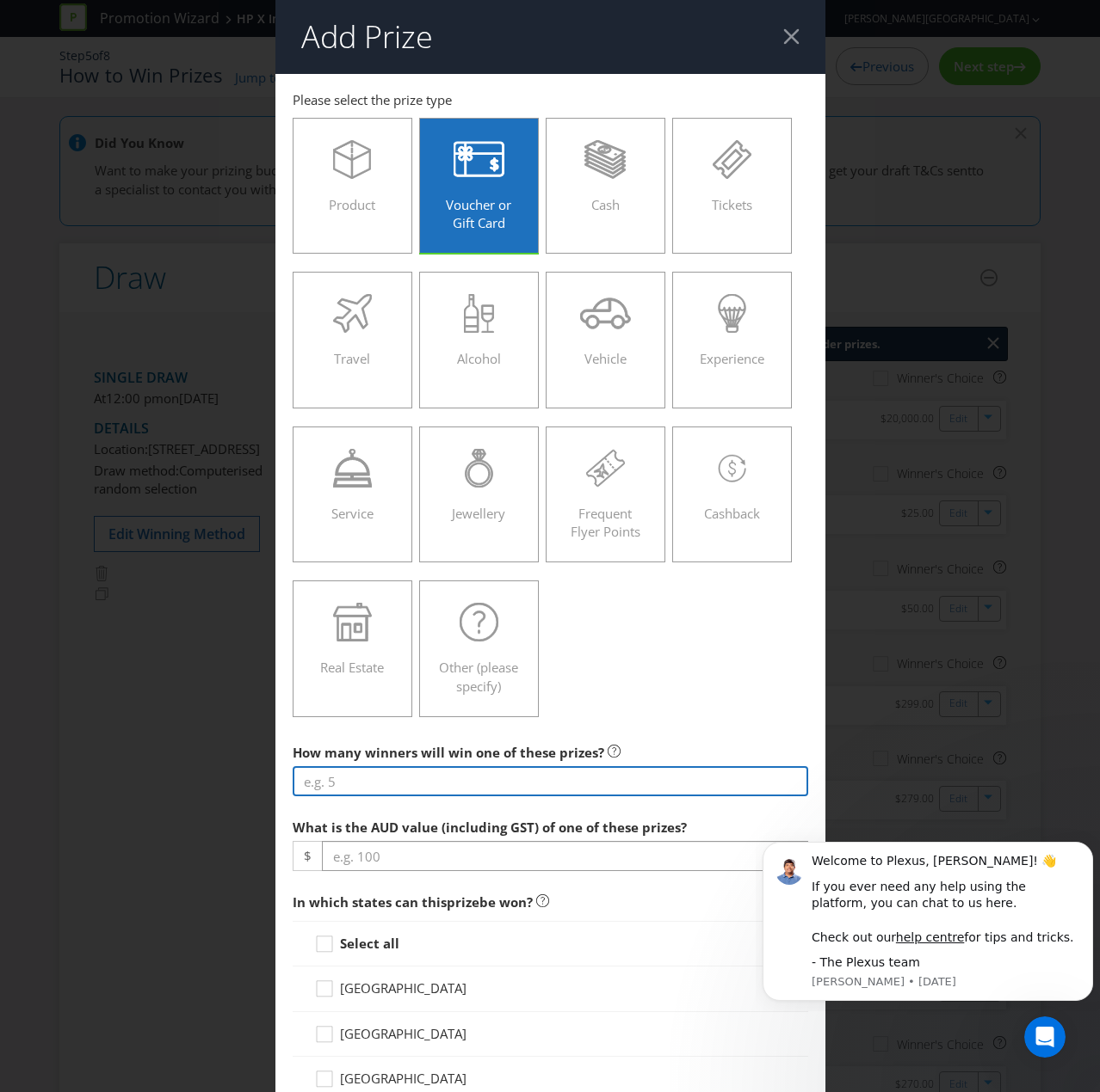
click at [399, 734] on input "number" at bounding box center [550, 782] width 515 height 30
type input "1"
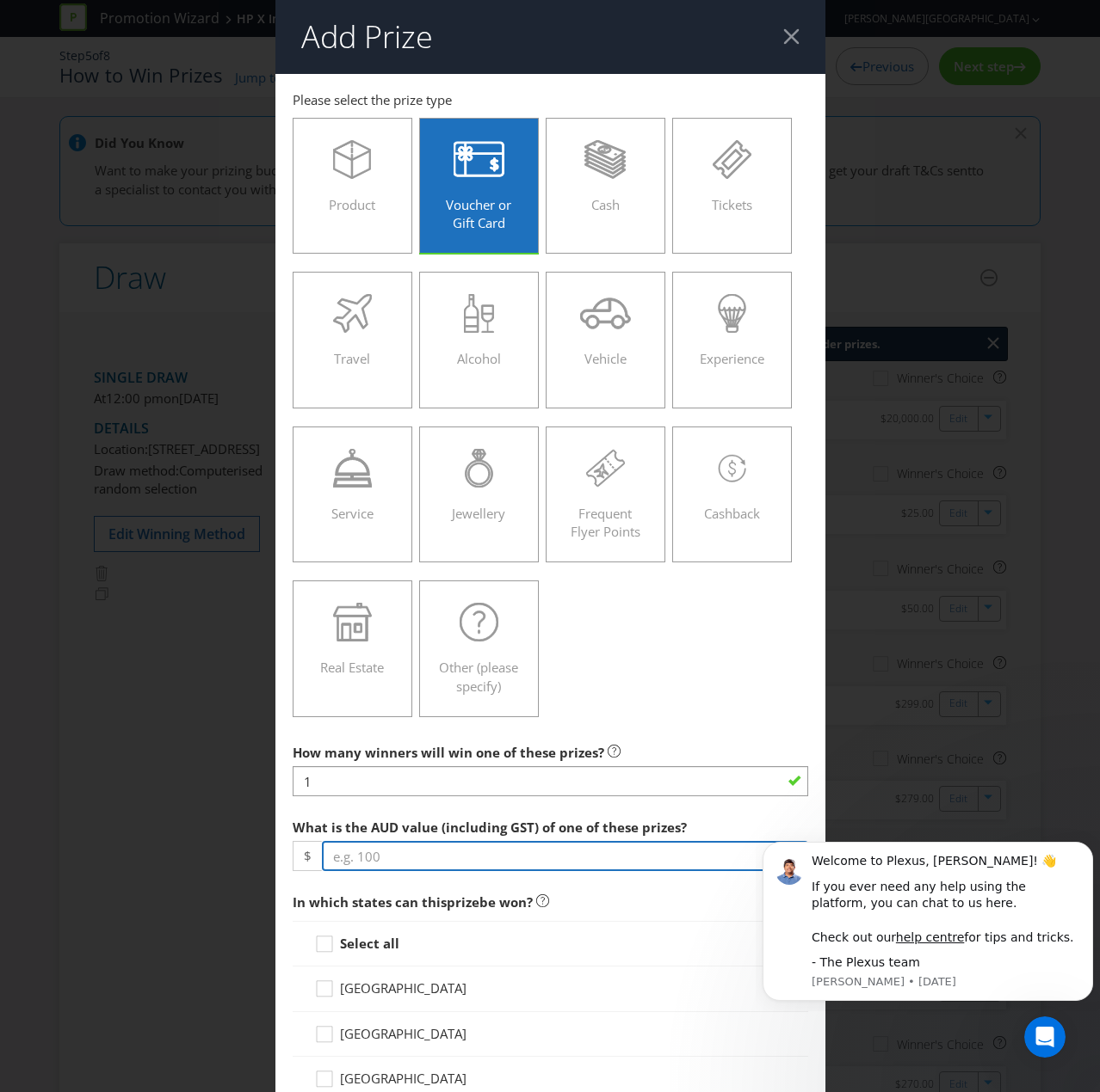
click at [371, 734] on input "number" at bounding box center [565, 856] width 487 height 30
type input "500"
click at [334, 734] on icon at bounding box center [327, 947] width 26 height 26
click at [0, 0] on input "Select all" at bounding box center [0, 0] width 0 height 0
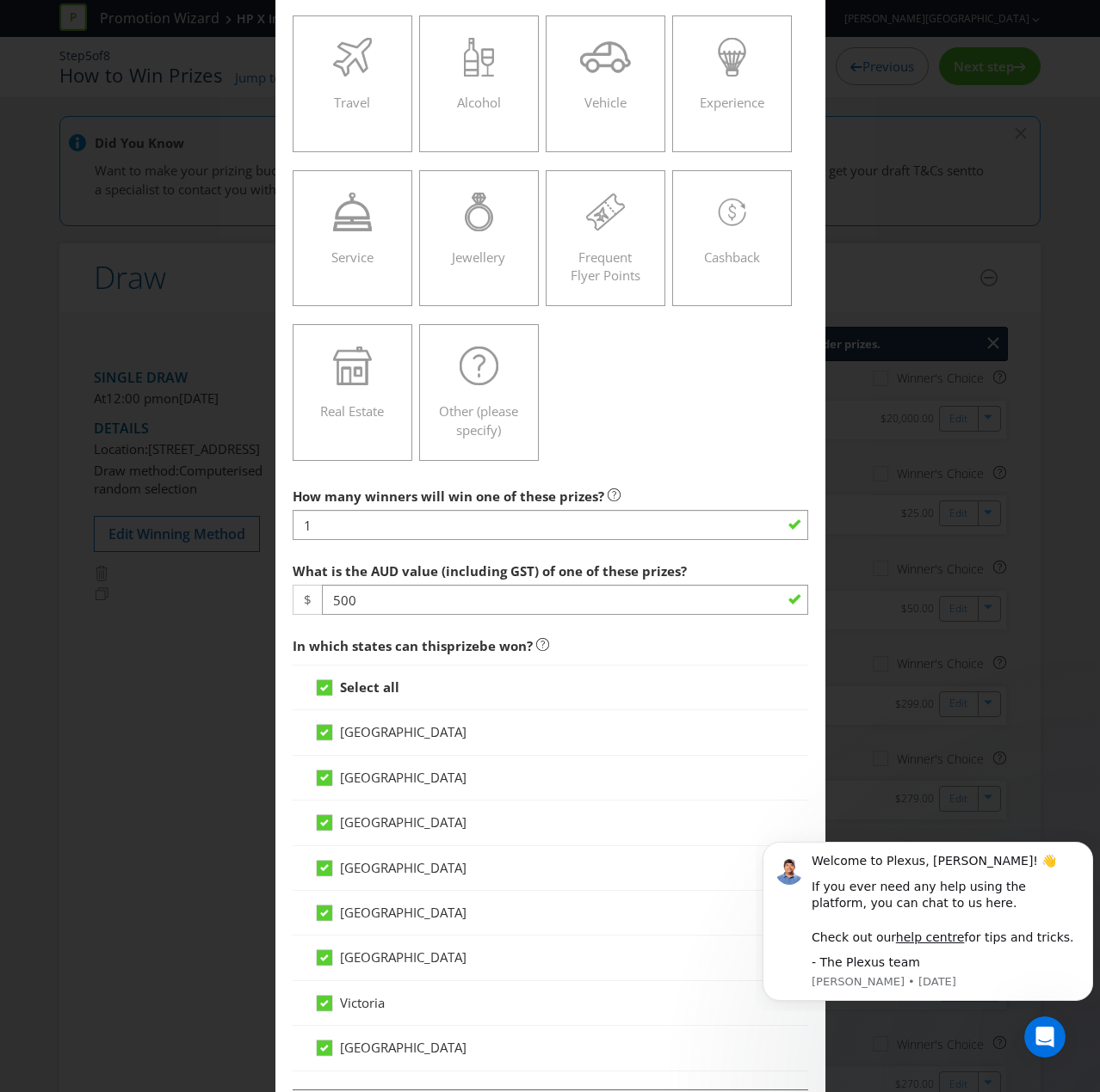
scroll to position [516, 0]
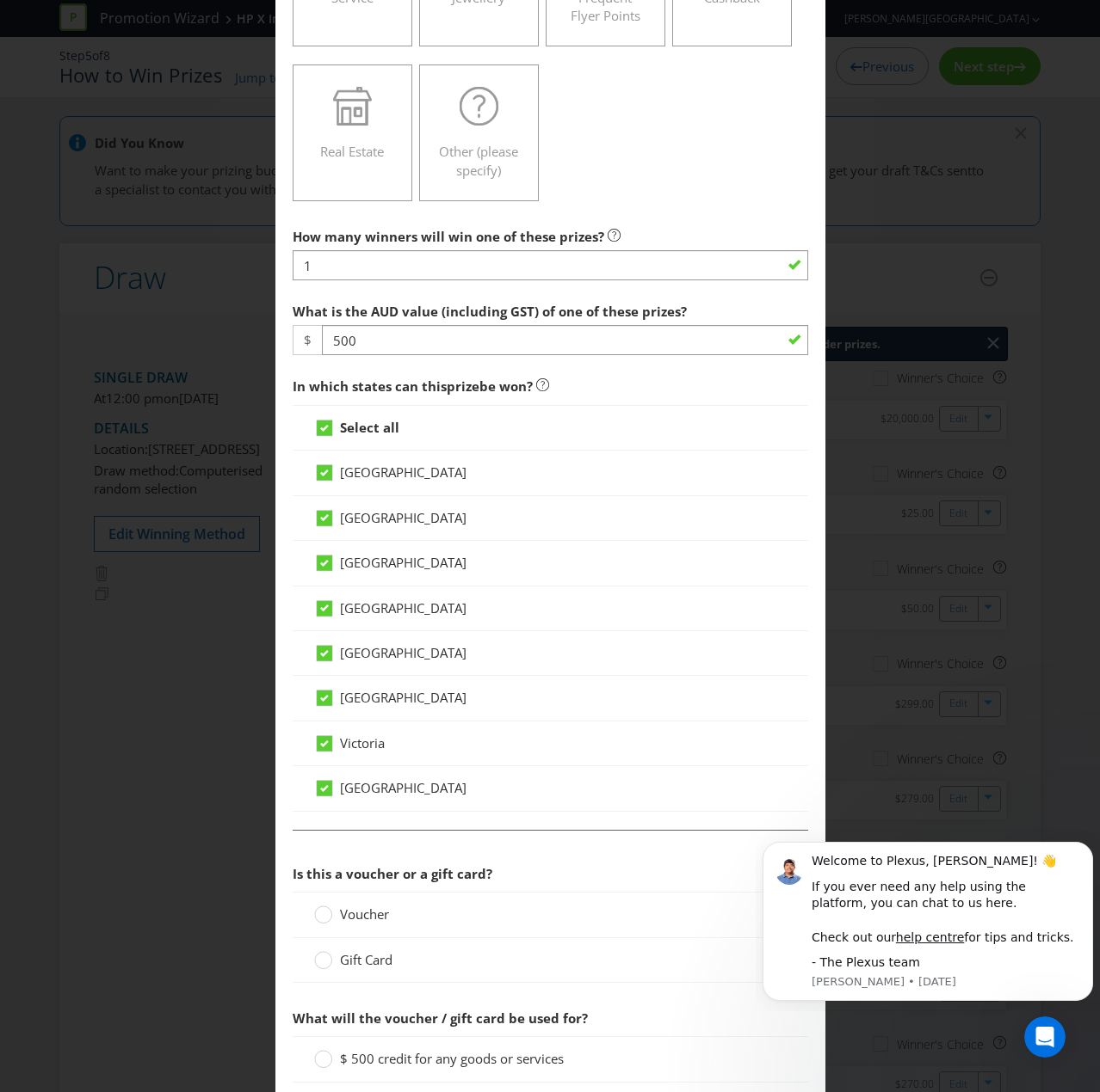
click at [364, 734] on span "Voucher" at bounding box center [364, 914] width 49 height 17
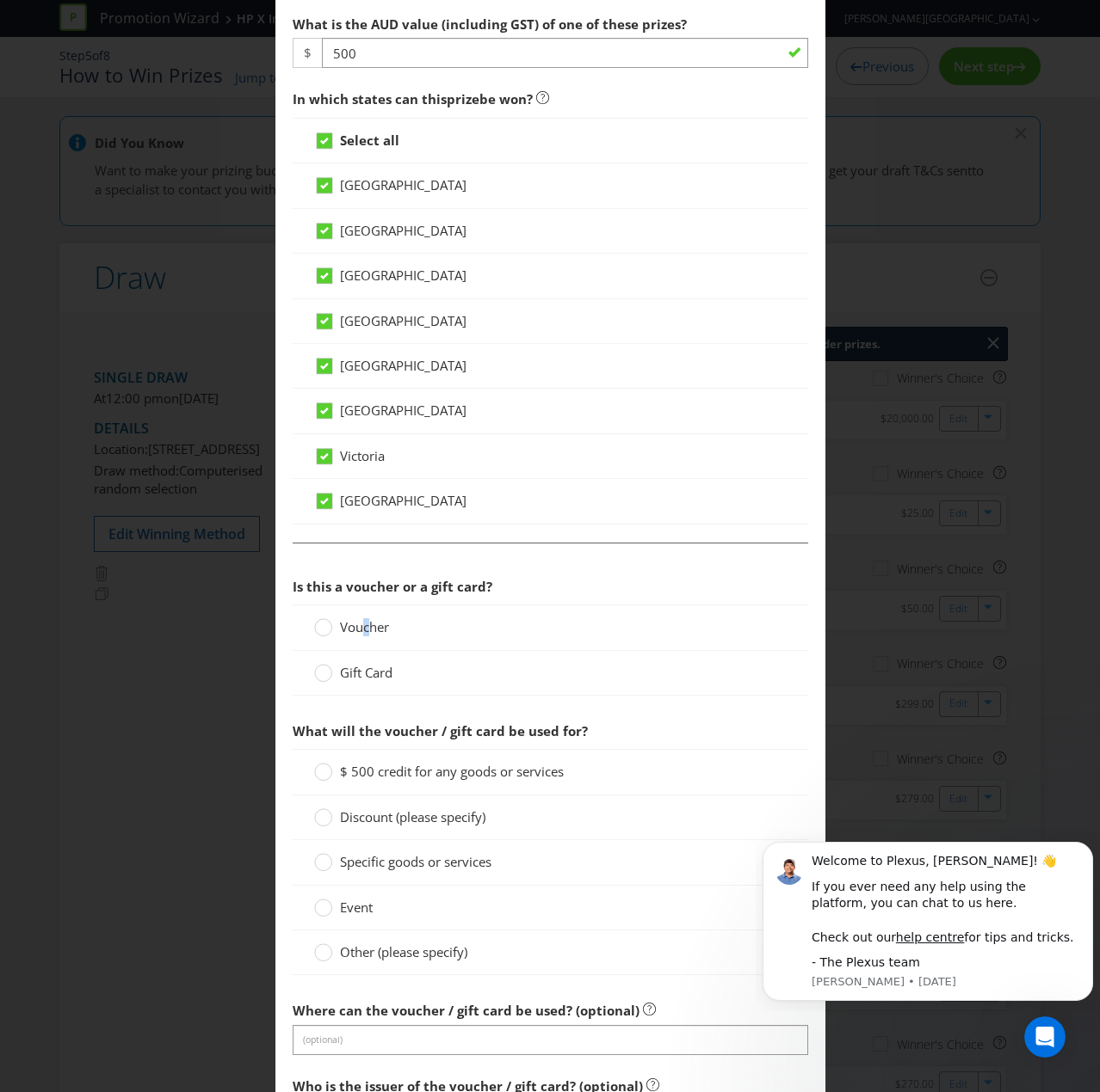
scroll to position [860, 0]
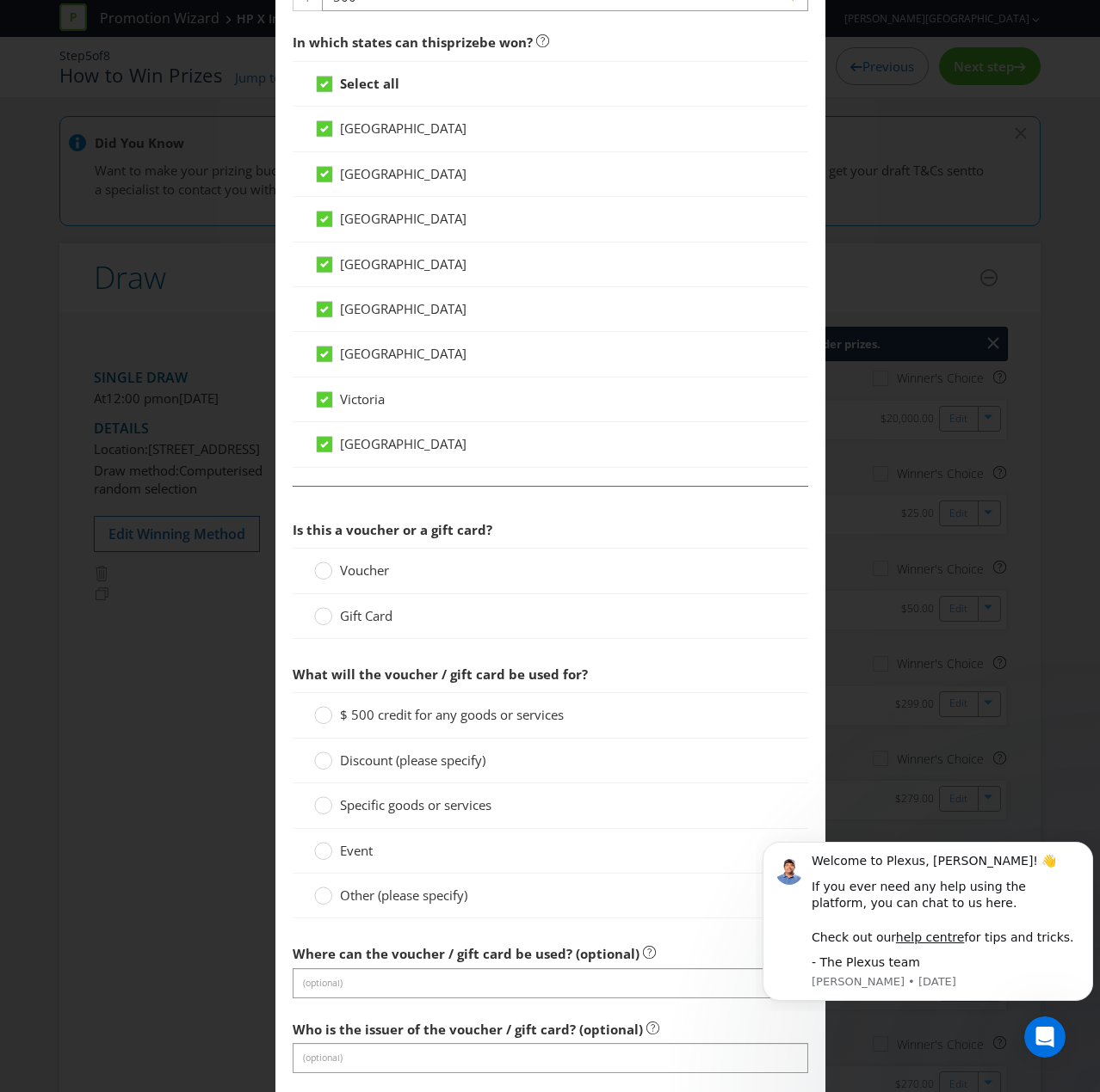
click at [391, 706] on span "$ 500 credit for any goods or services" at bounding box center [452, 714] width 223 height 17
click at [0, 0] on input "$ 500 credit for any goods or services" at bounding box center [0, 0] width 0 height 0
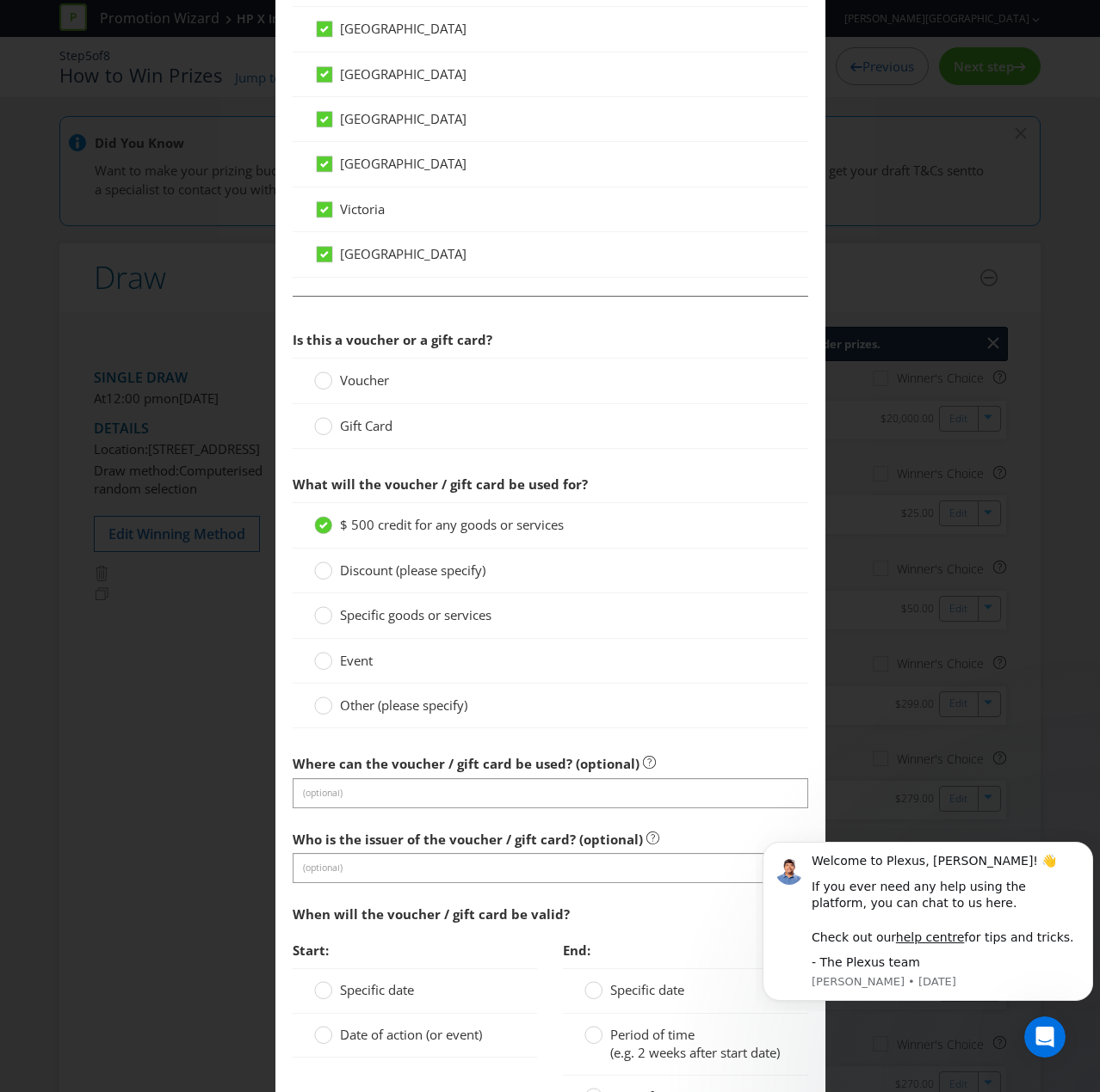
scroll to position [1118, 0]
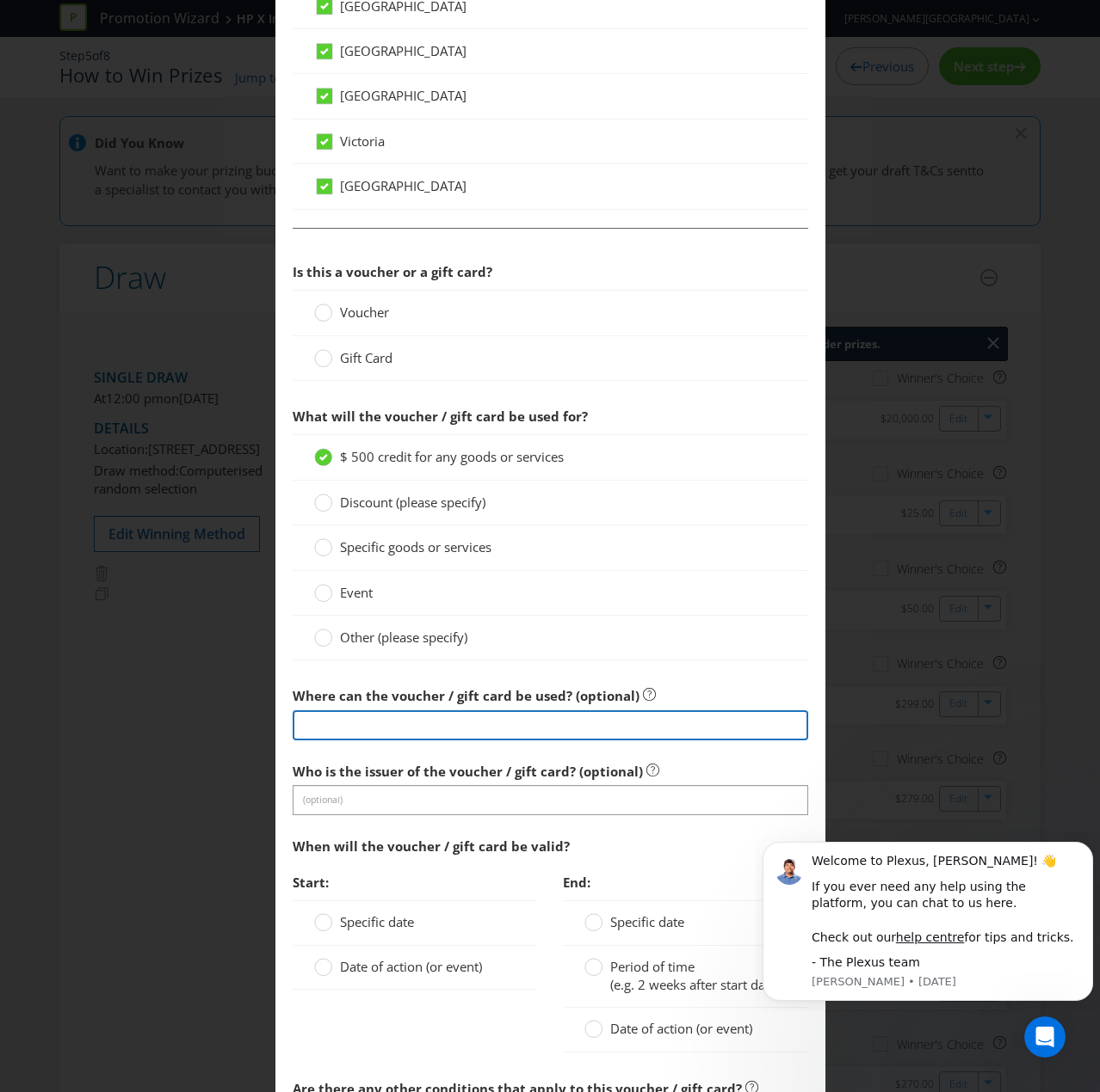
drag, startPoint x: 345, startPoint y: 713, endPoint x: 368, endPoint y: 747, distance: 41.0
click at [345, 714] on input "text" at bounding box center [550, 726] width 515 height 30
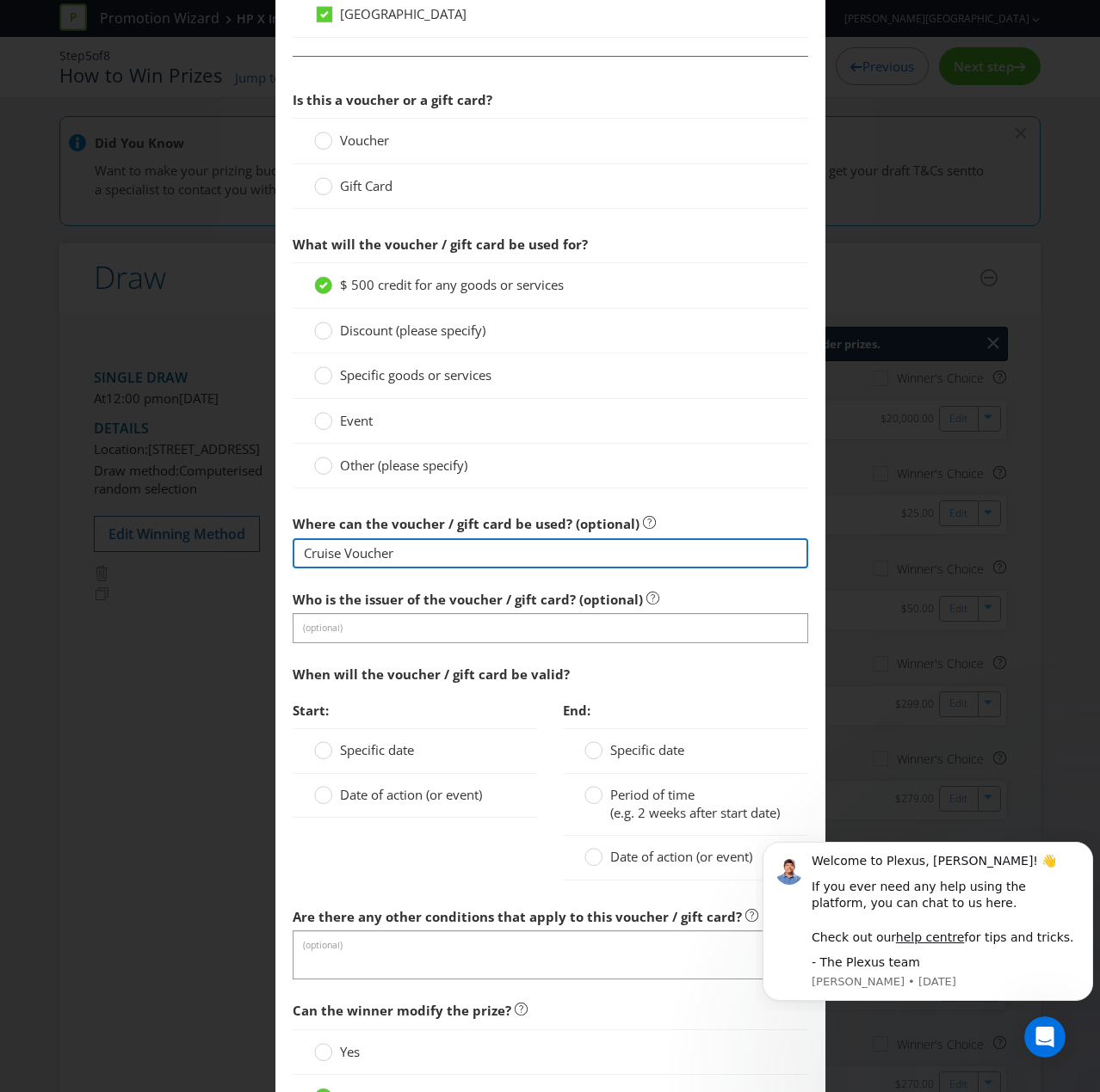
click at [435, 543] on input "Cruise Voucher" at bounding box center [550, 554] width 515 height 30
type input "Cruise Voucher"
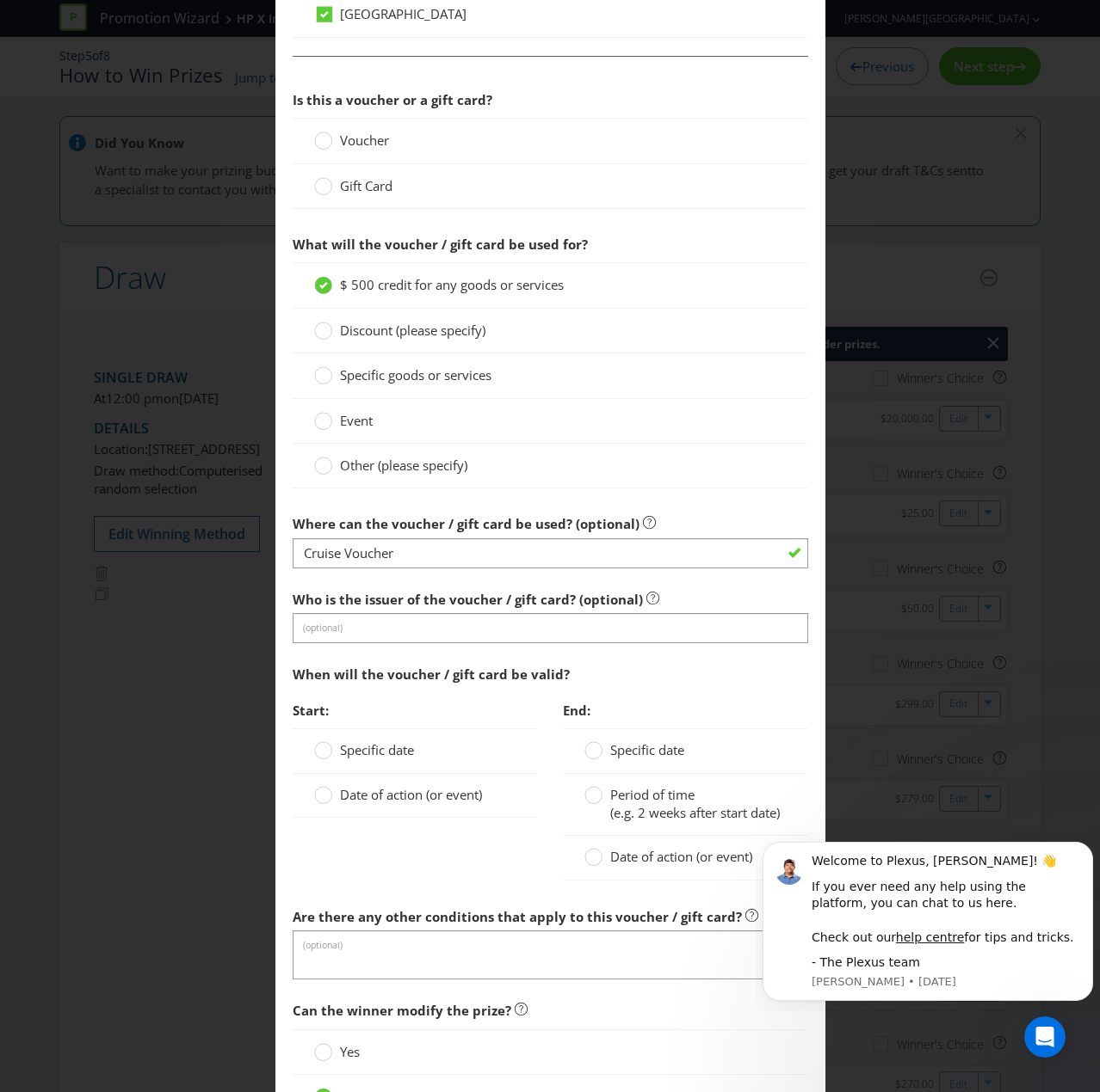
click at [350, 734] on span "Date of action (or event)" at bounding box center [411, 795] width 142 height 17
click at [0, 0] on input "Date of action (or event)" at bounding box center [0, 0] width 0 height 0
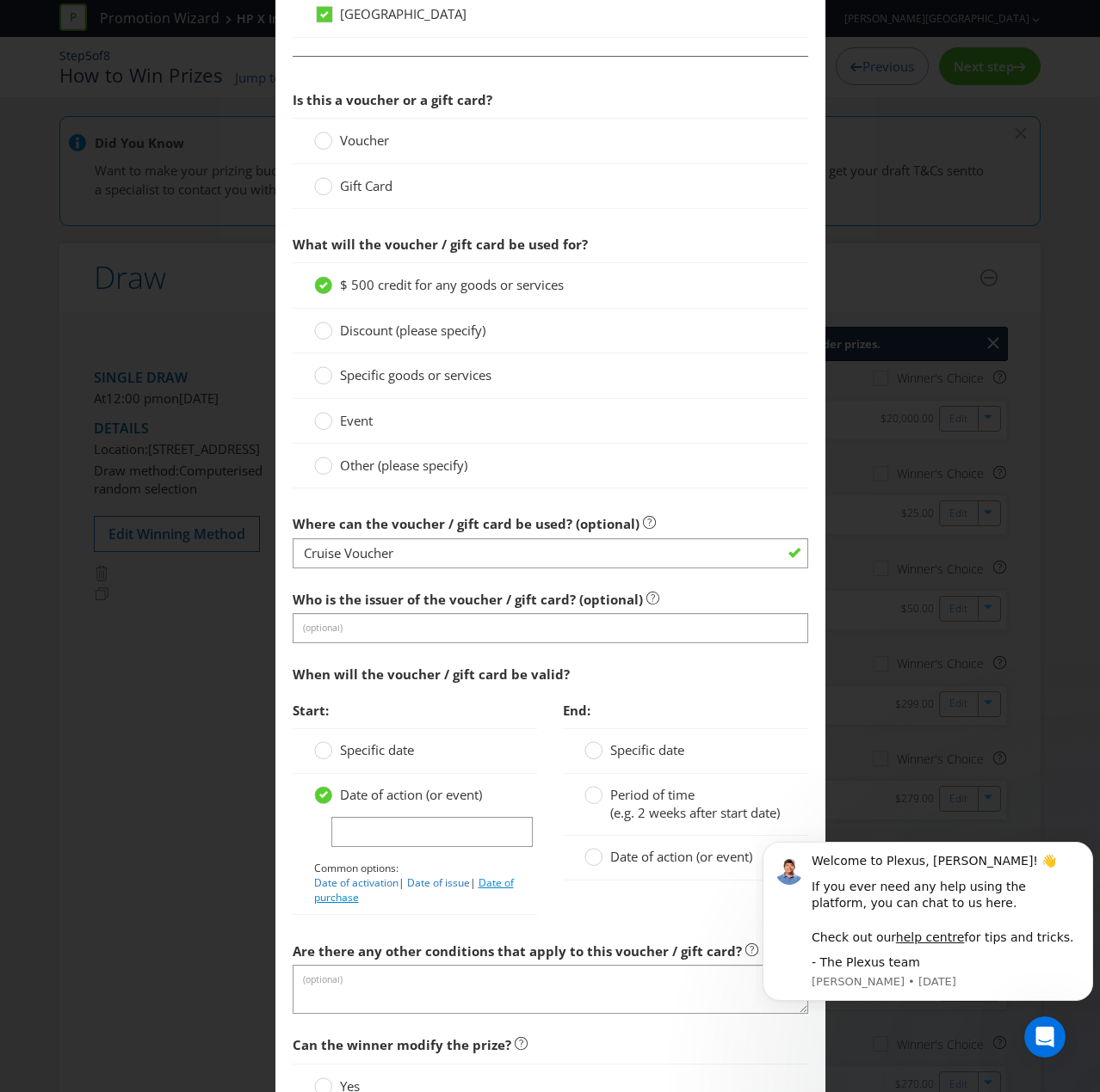
click at [496, 734] on link "Date of purchase" at bounding box center [414, 889] width 200 height 29
type input "Date of purchase"
click at [616, 734] on span "Date of action (or event)" at bounding box center [681, 856] width 142 height 17
click at [0, 0] on input "Date of action (or event)" at bounding box center [0, 0] width 0 height 0
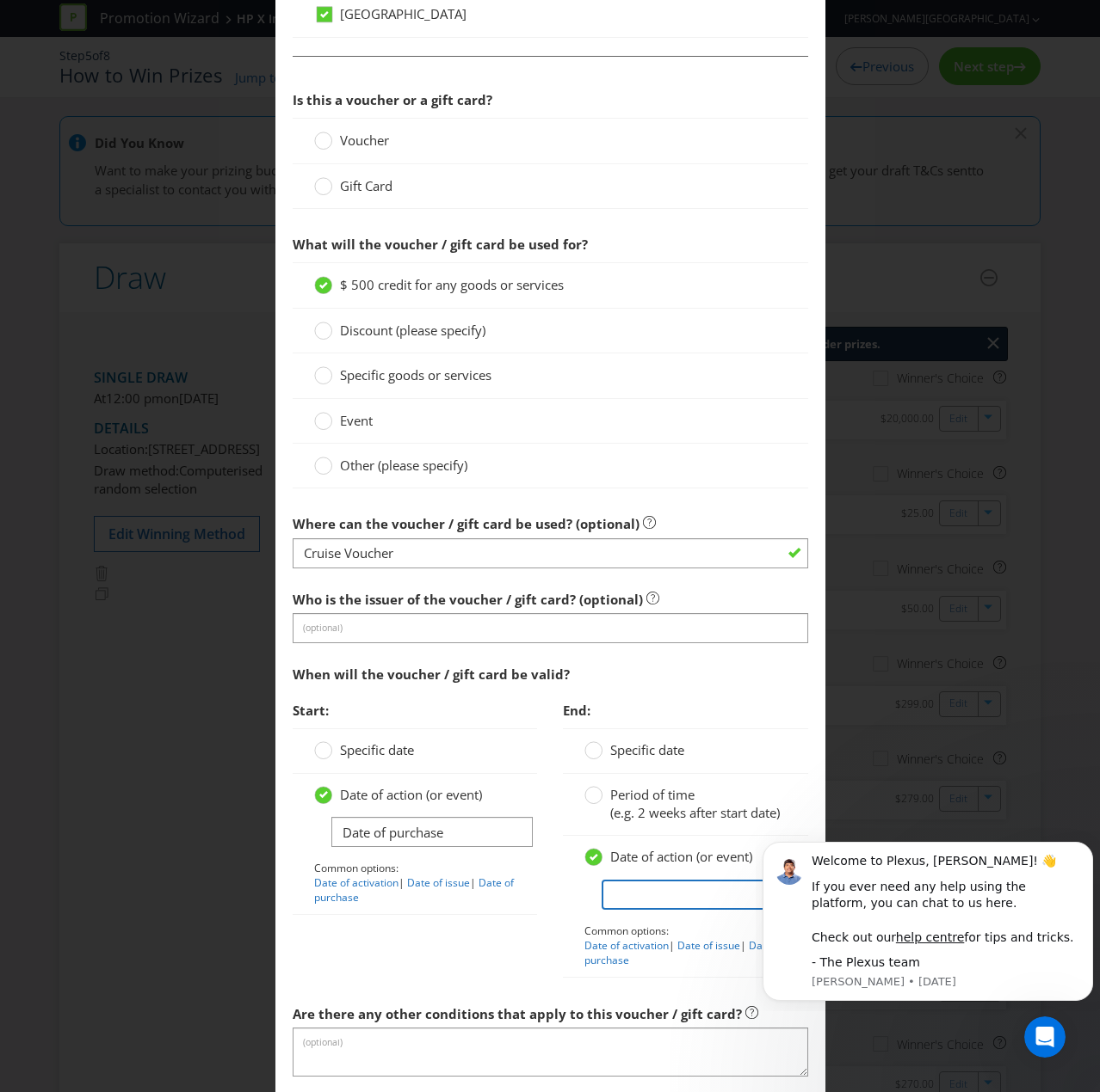
click at [642, 734] on input "text" at bounding box center [702, 895] width 203 height 30
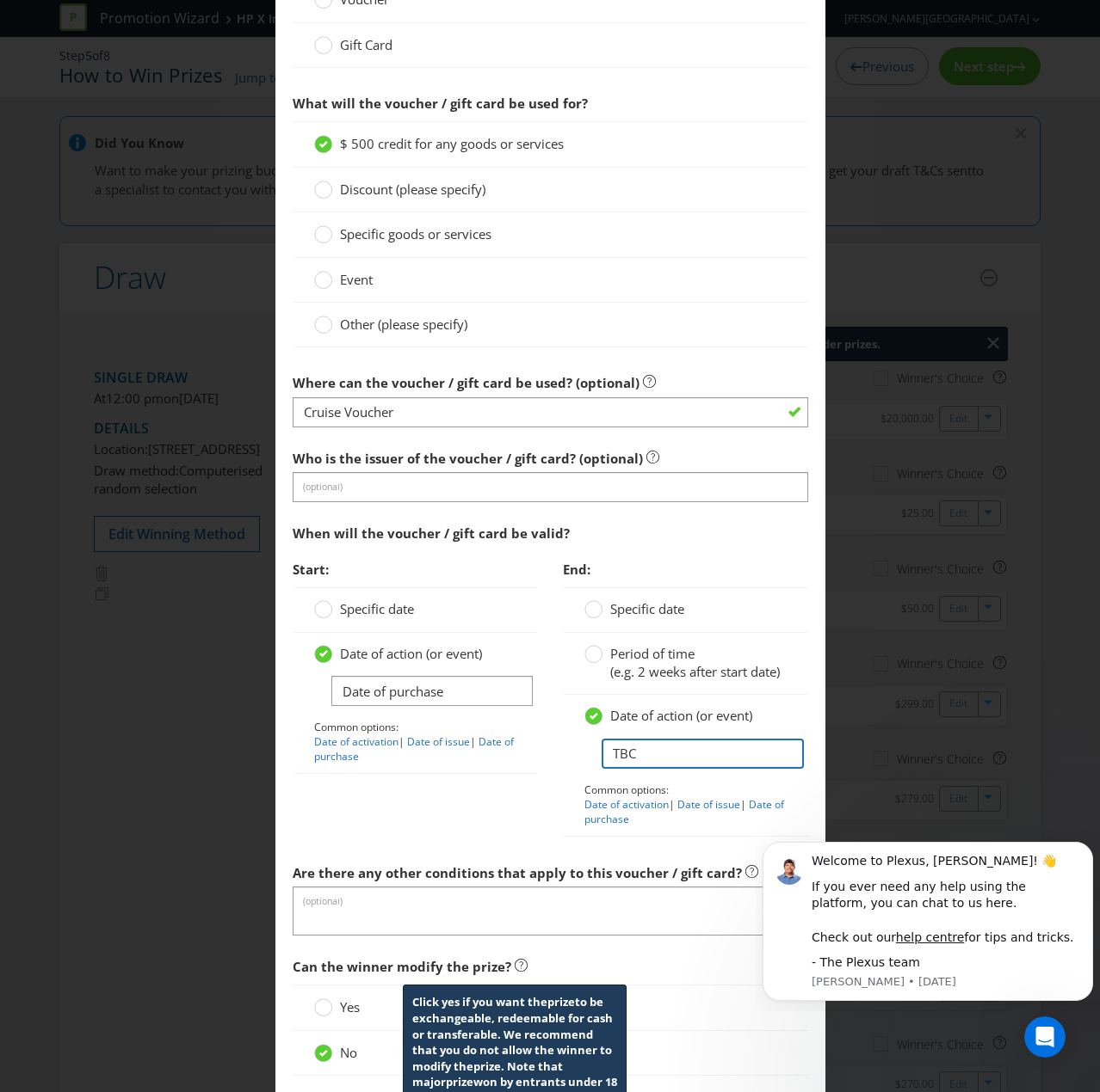
scroll to position [1568, 0]
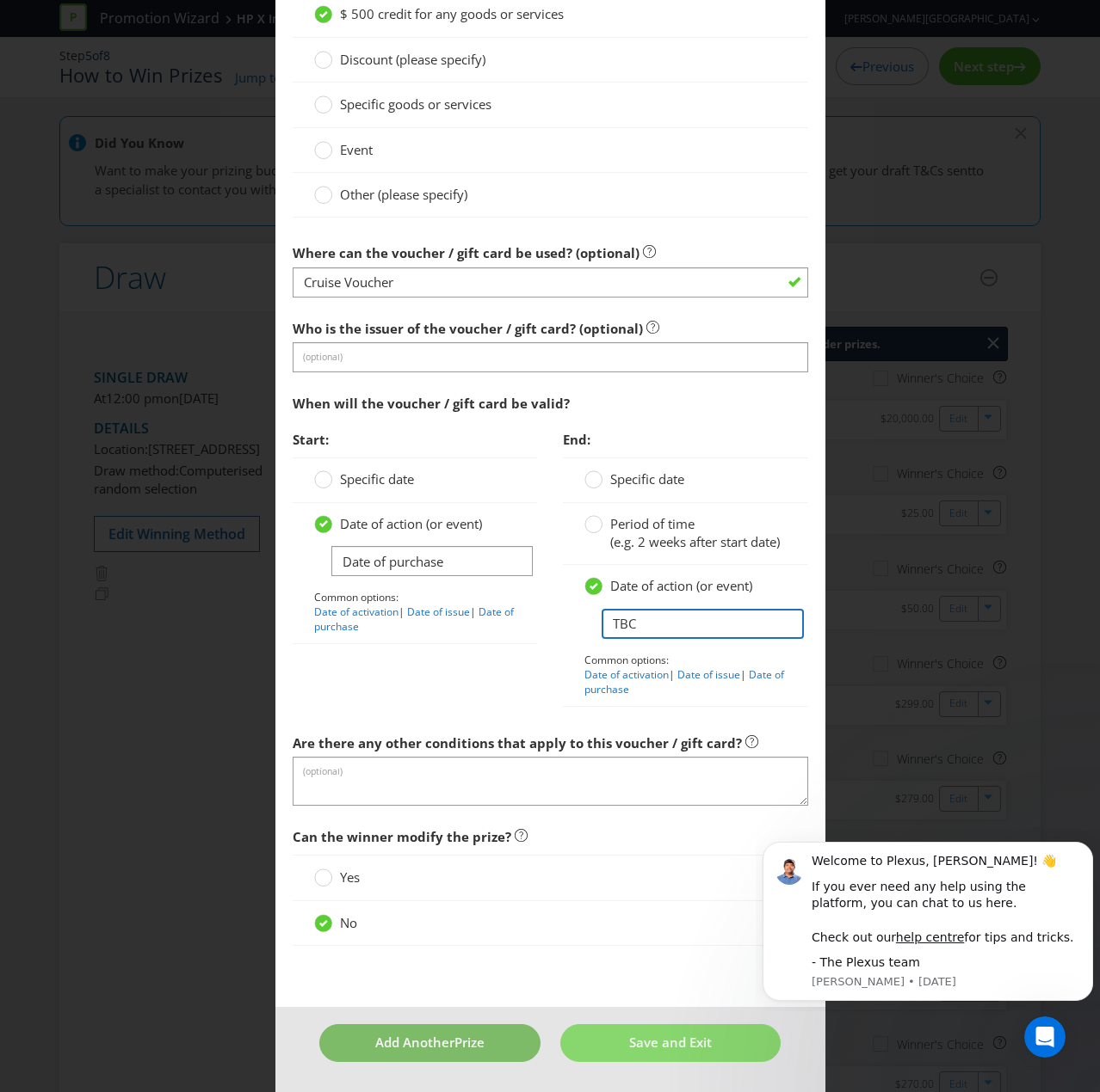
type input "TBC"
click at [454, 734] on span "Prize" at bounding box center [470, 1042] width 30 height 17
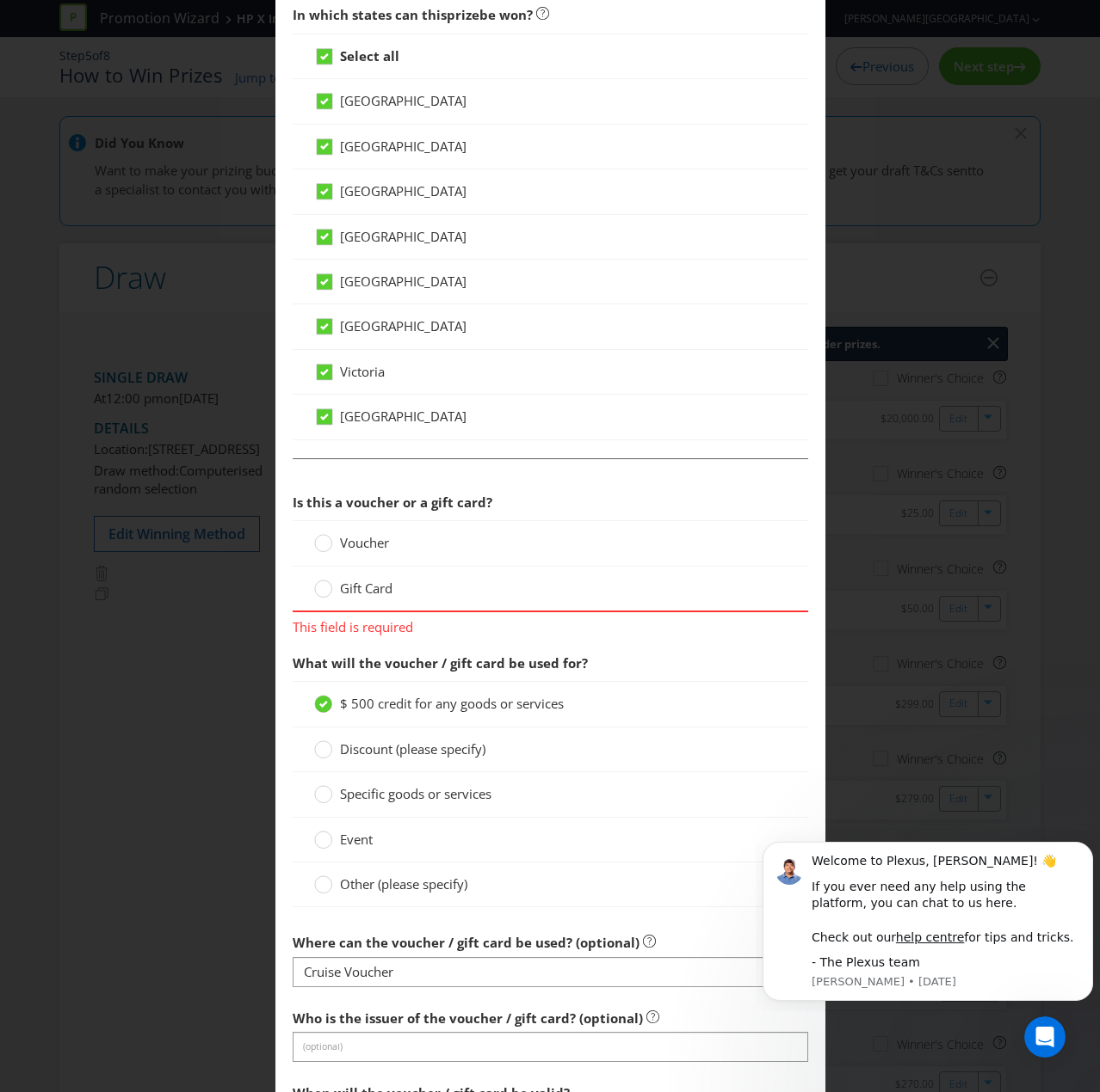
scroll to position [1019, 0]
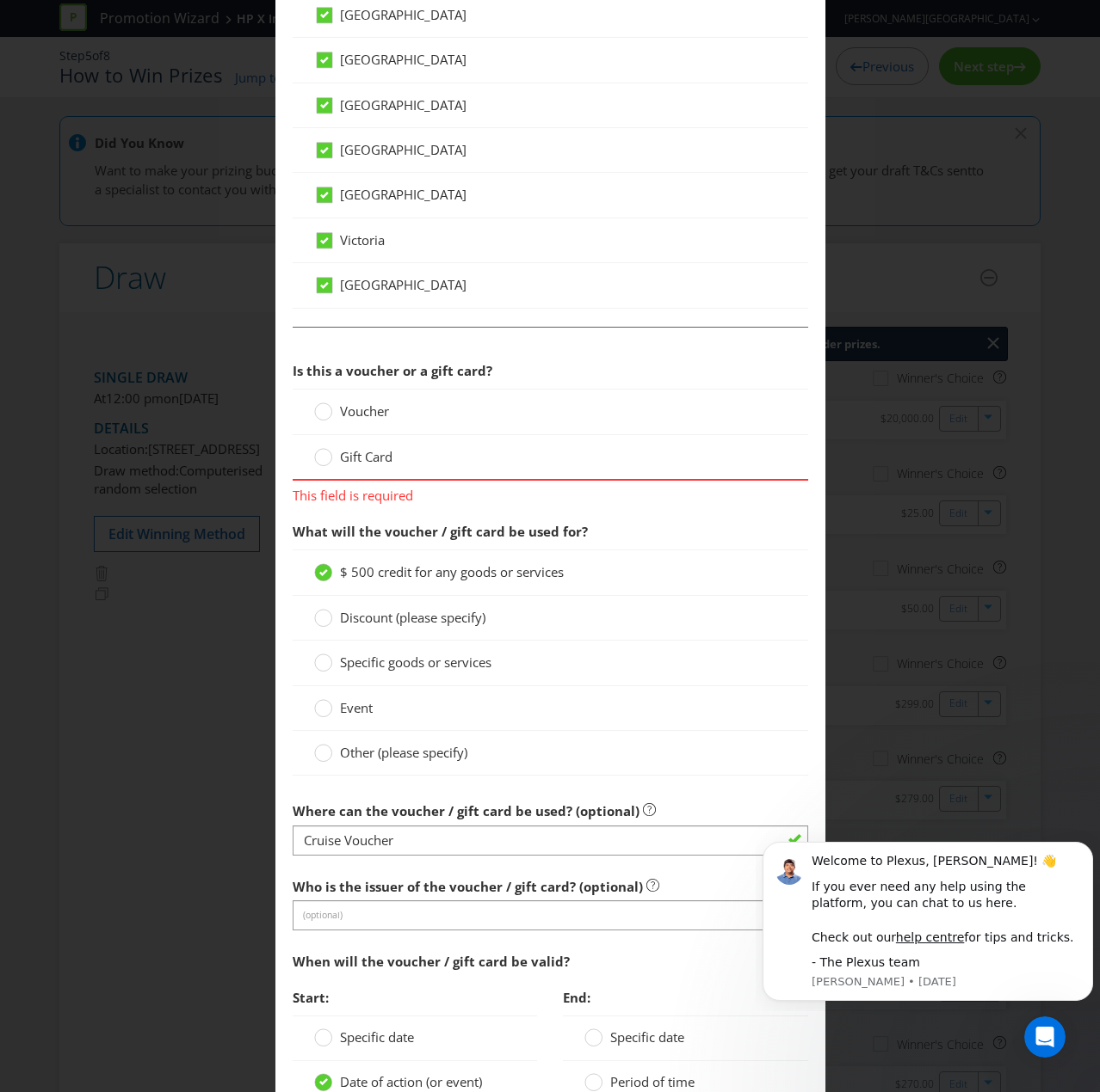
click at [360, 410] on span "Voucher" at bounding box center [364, 411] width 49 height 17
click at [0, 0] on input "Voucher" at bounding box center [0, 0] width 0 height 0
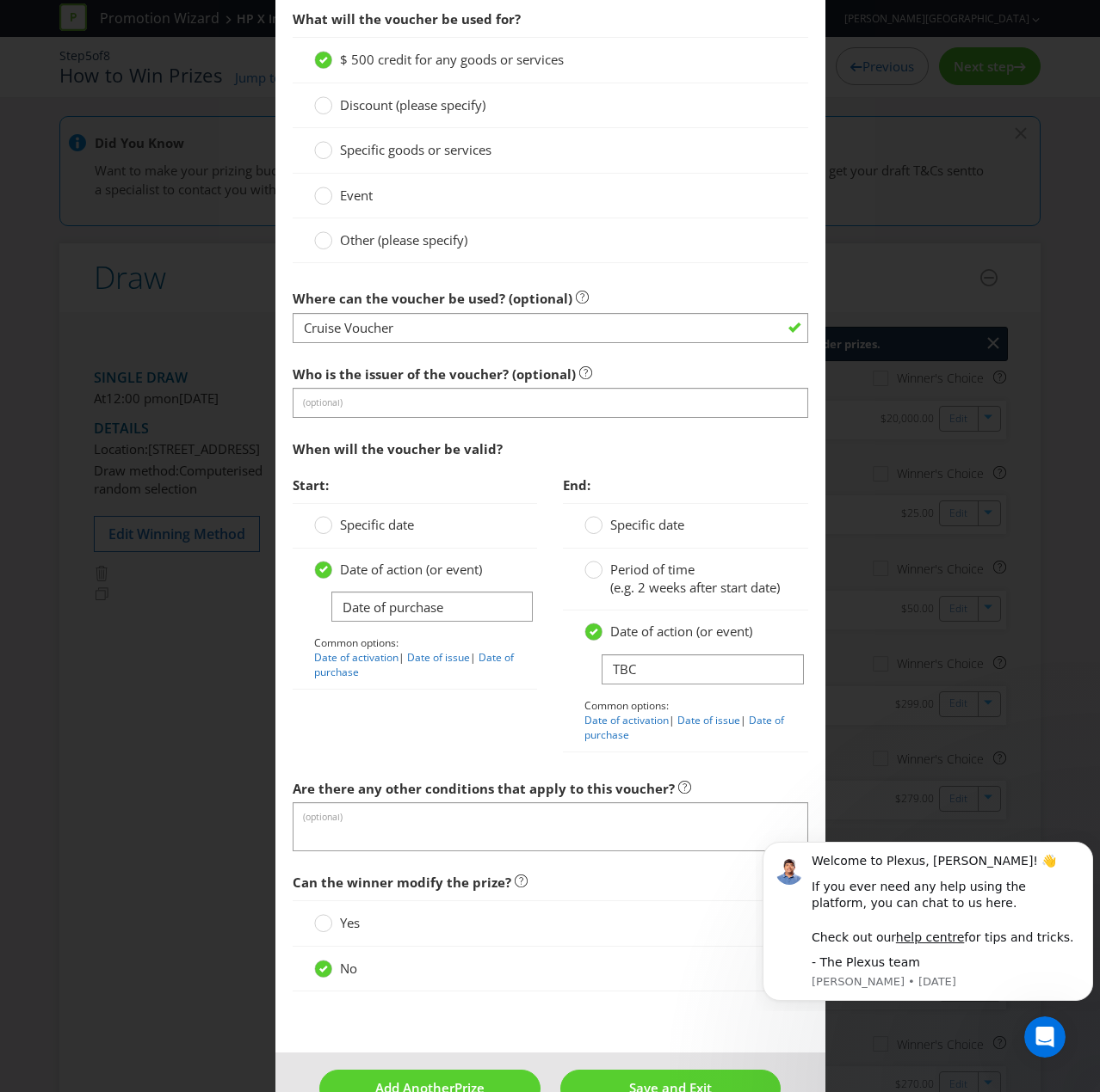
scroll to position [1568, 0]
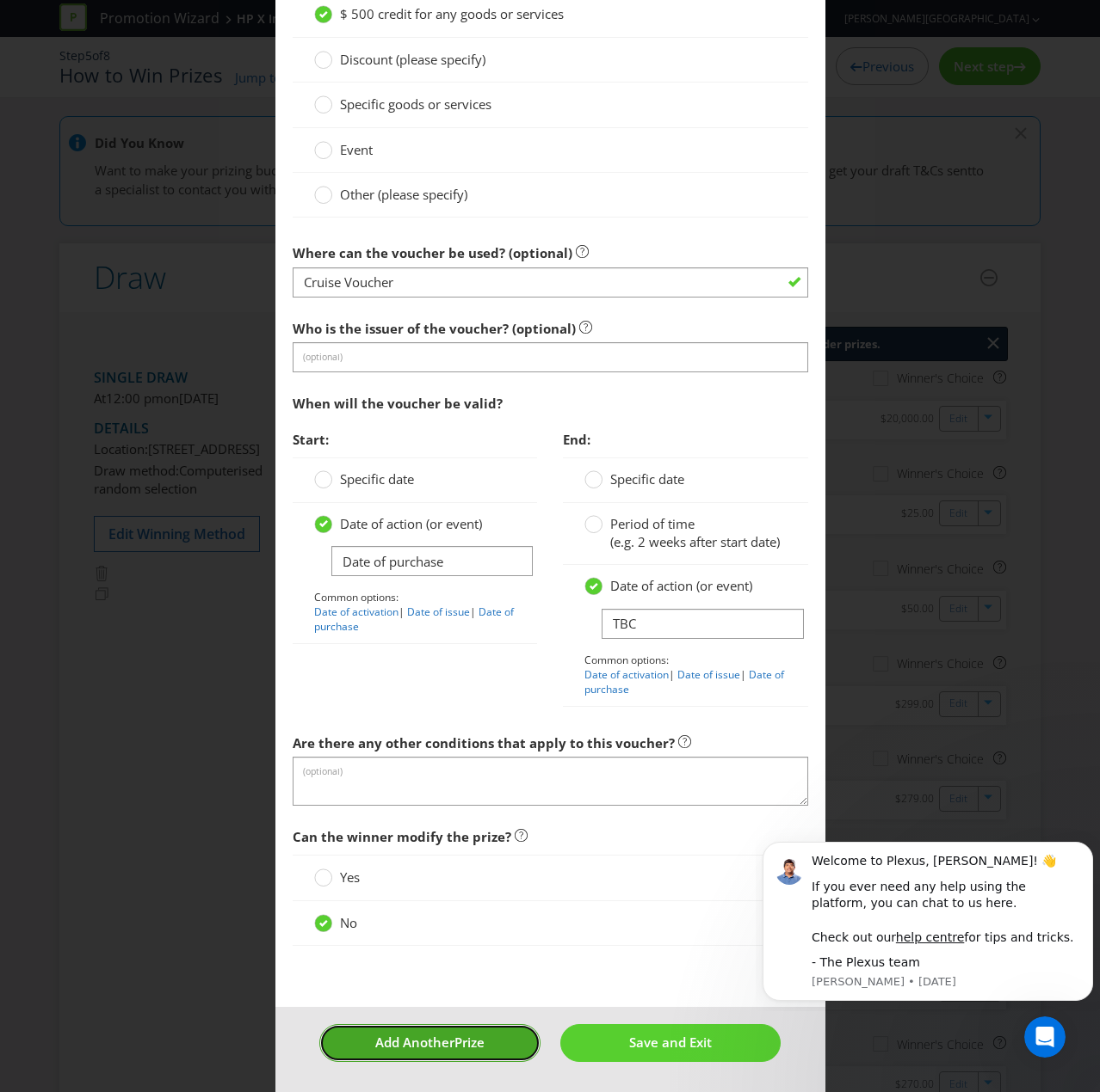
click at [456, 734] on button "Add Another Prize" at bounding box center [429, 1042] width 221 height 37
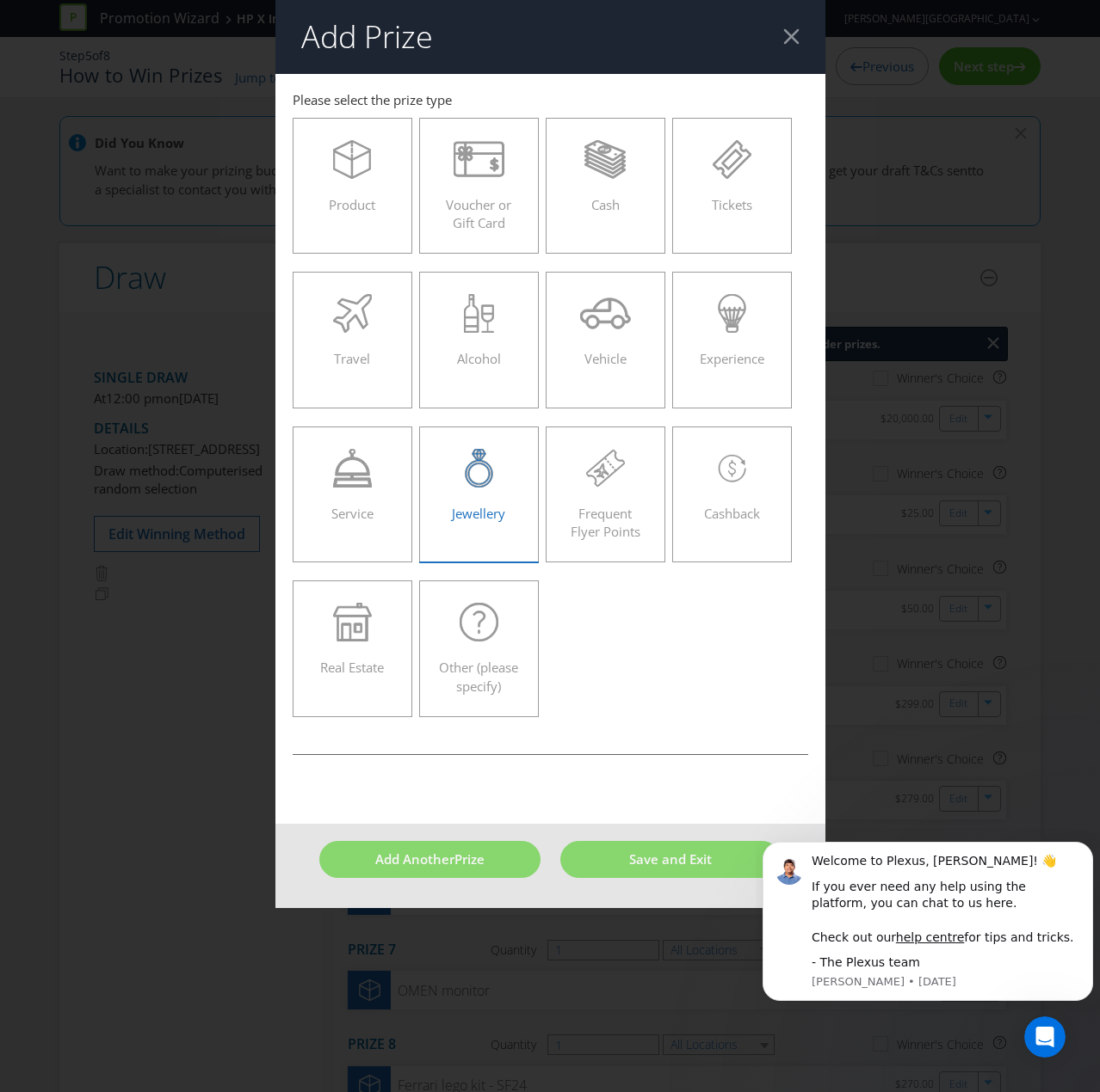
drag, startPoint x: 347, startPoint y: 197, endPoint x: 496, endPoint y: 487, distance: 326.0
click at [346, 197] on span "Product" at bounding box center [351, 204] width 46 height 17
click at [0, 0] on input "Product" at bounding box center [0, 0] width 0 height 0
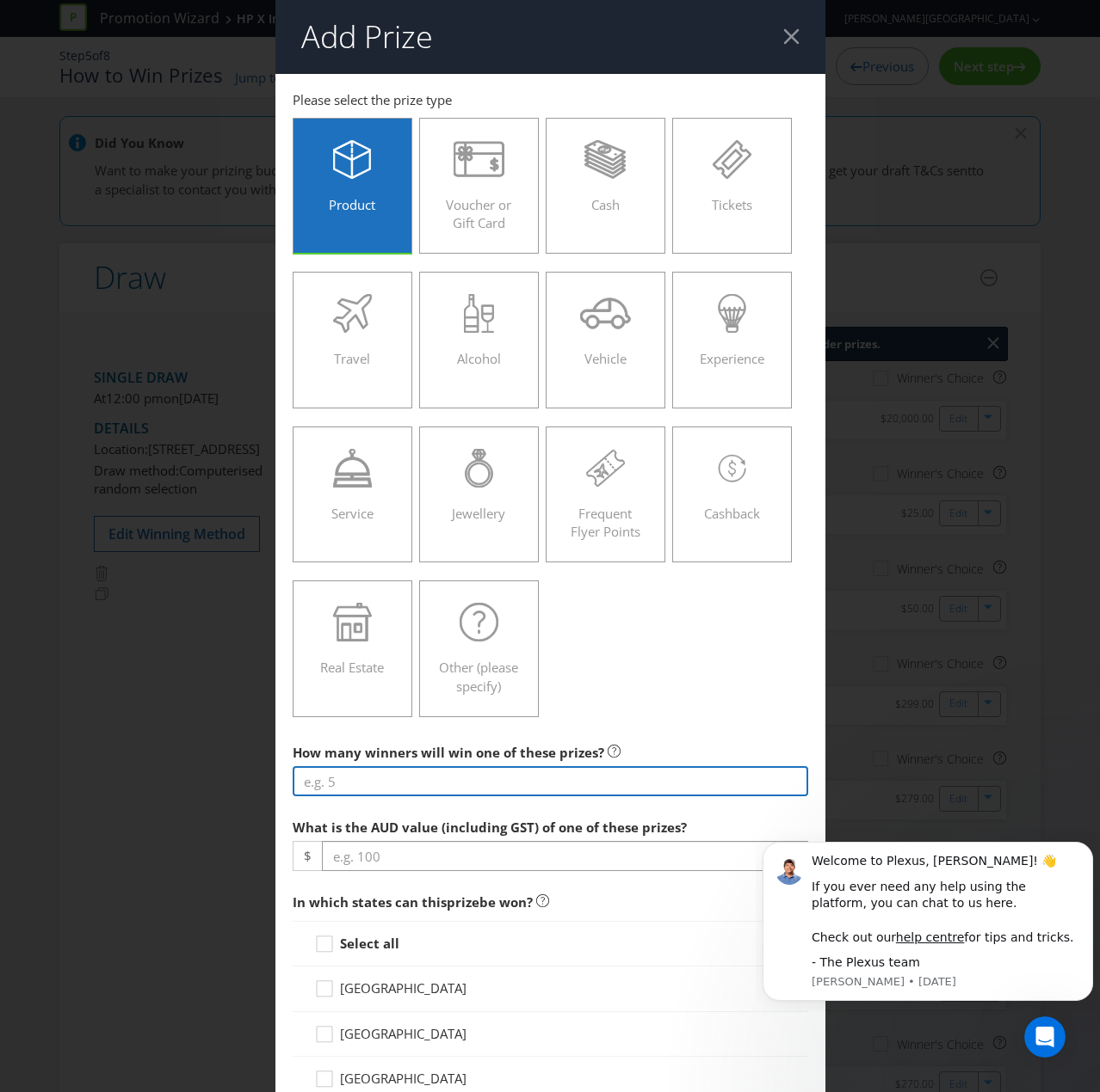
click at [370, 734] on input "number" at bounding box center [550, 782] width 515 height 30
type input "1"
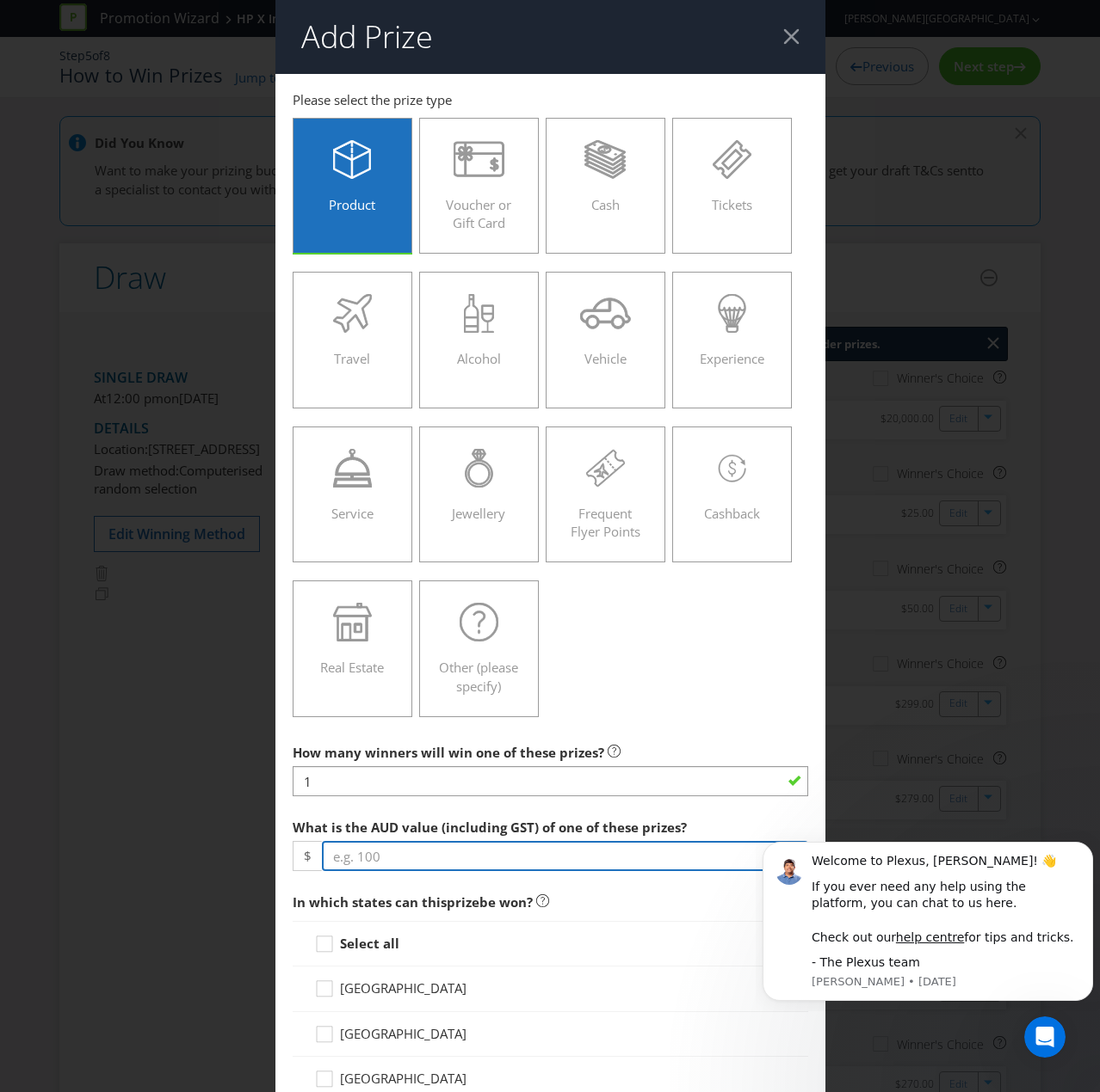
click at [357, 734] on input "number" at bounding box center [565, 856] width 487 height 30
type input "769"
click at [326, 734] on icon at bounding box center [327, 947] width 26 height 26
click at [0, 0] on input "Select all" at bounding box center [0, 0] width 0 height 0
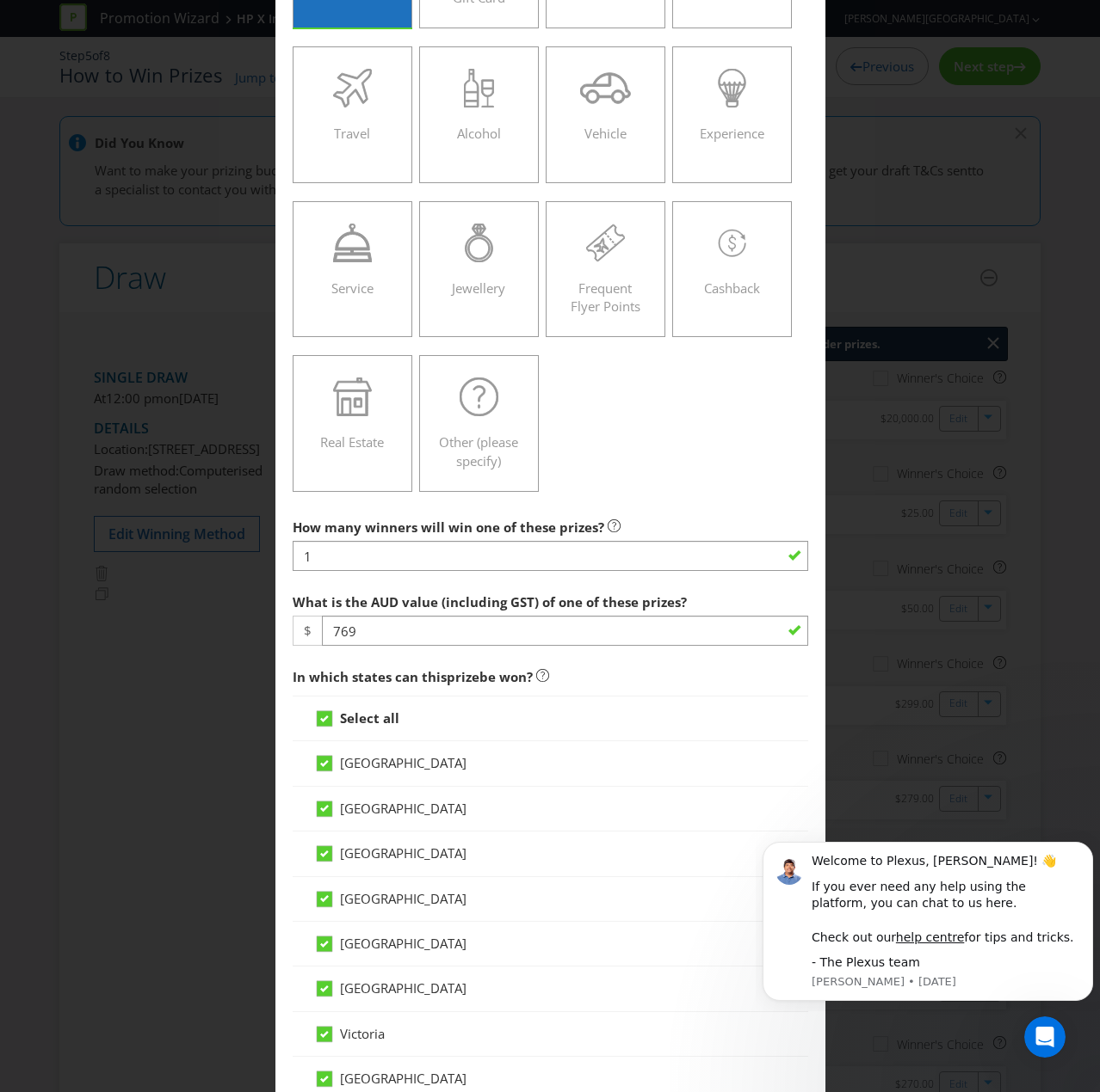
scroll to position [516, 0]
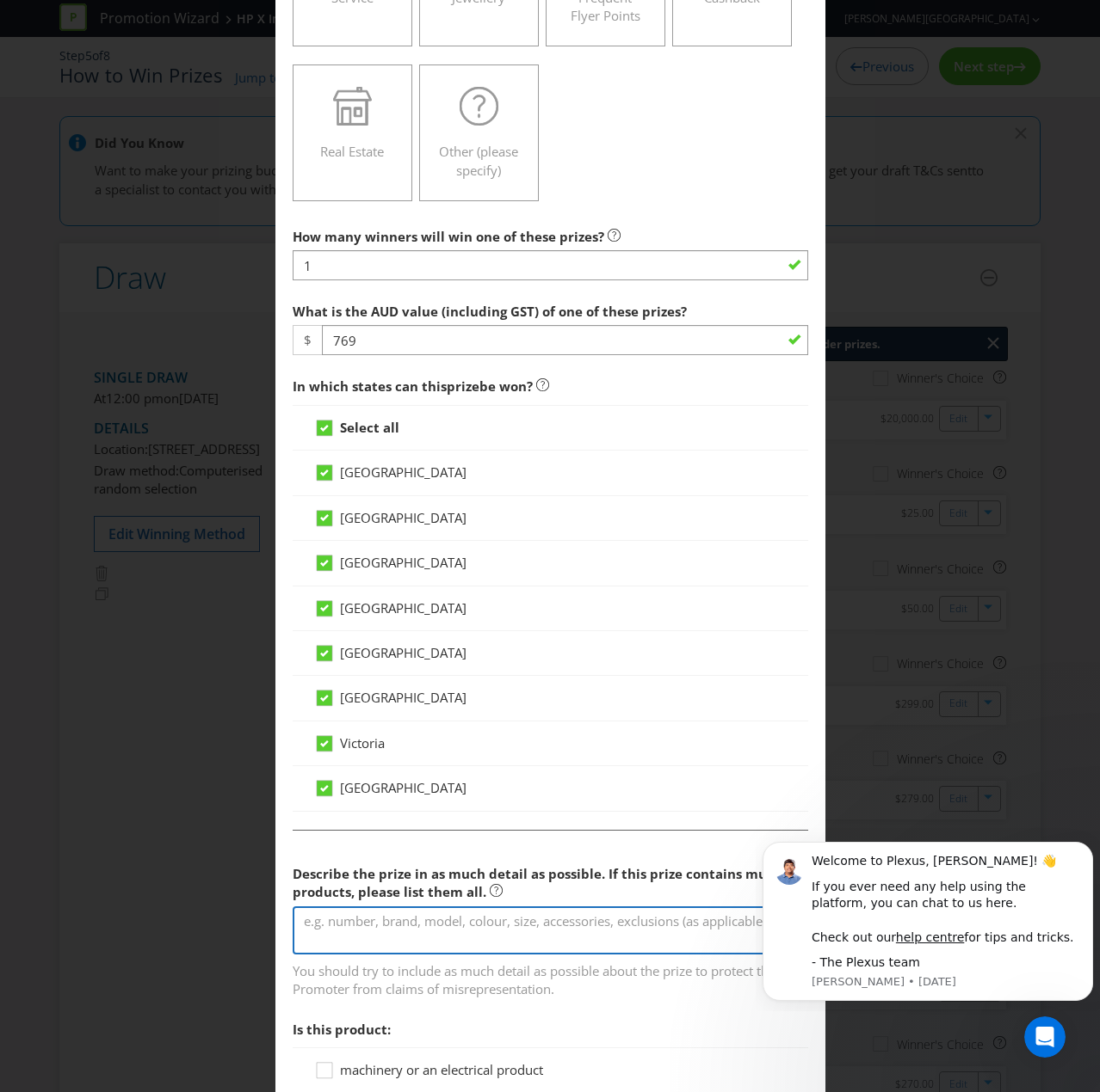
click at [377, 734] on textarea at bounding box center [550, 931] width 515 height 49
paste textarea "Switch 2 Console + [PERSON_NAME] Bundle"
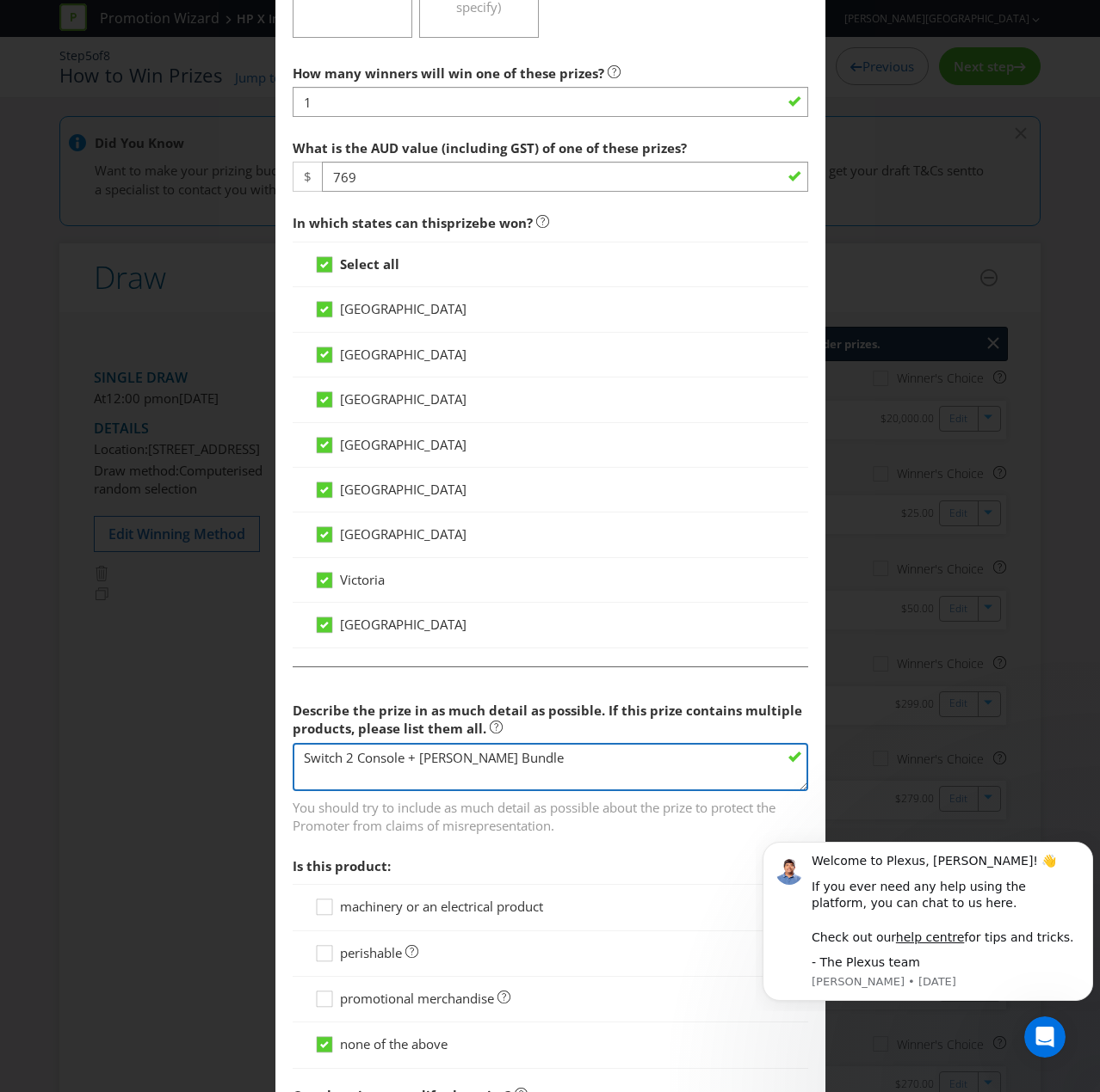
scroll to position [860, 0]
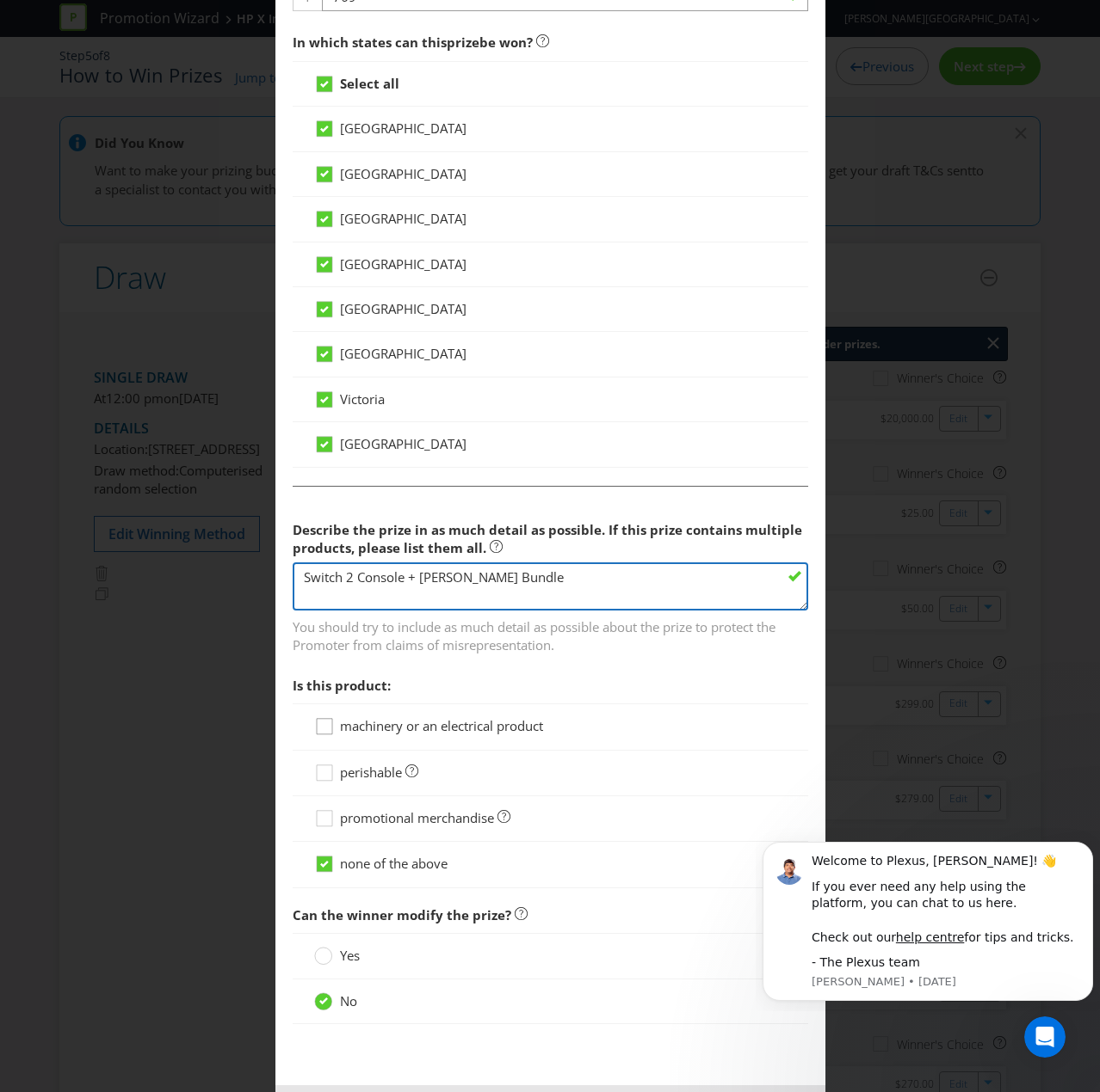
type textarea "Switch 2 Console + [PERSON_NAME] Bundle"
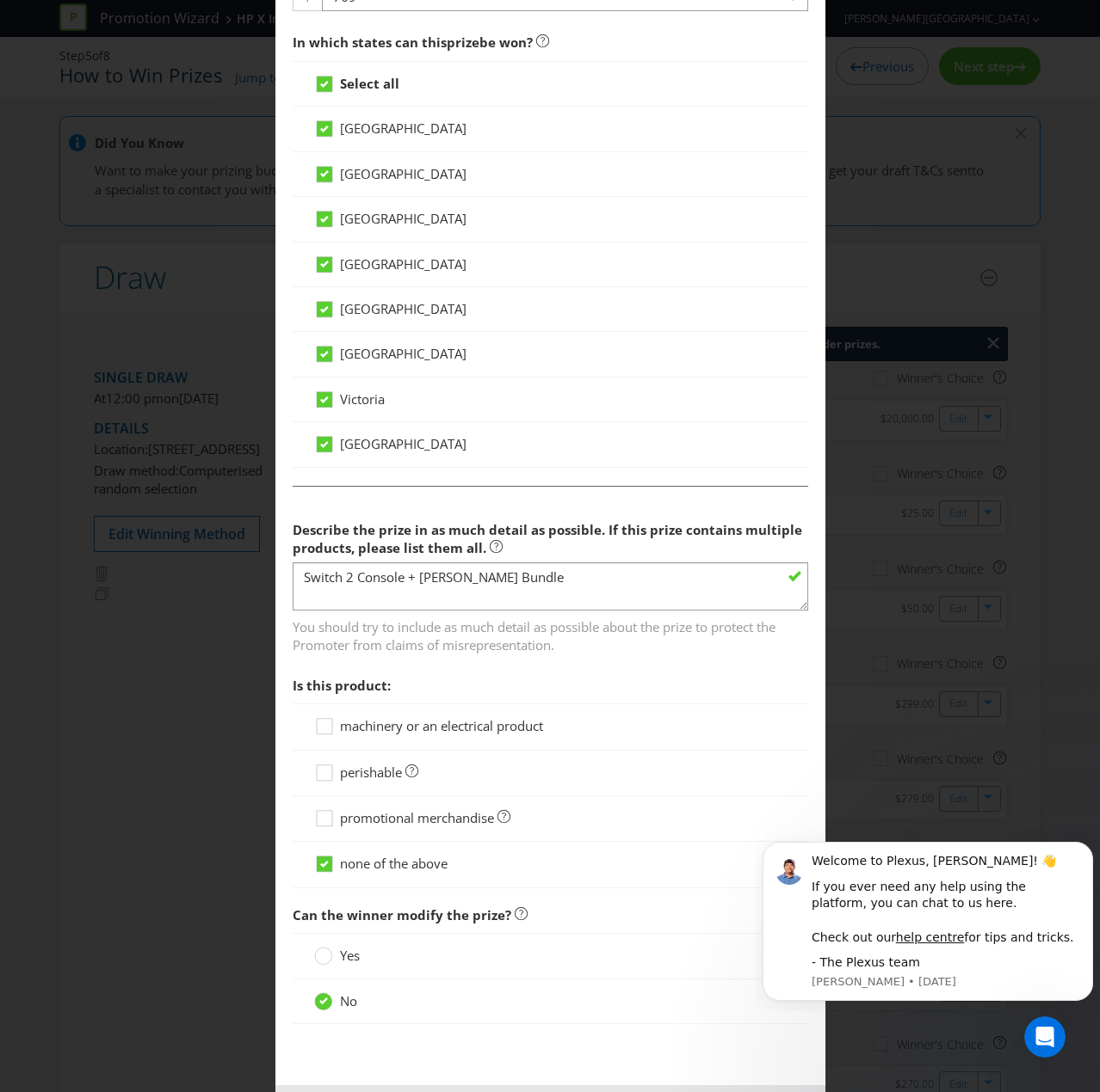
drag, startPoint x: 326, startPoint y: 722, endPoint x: 345, endPoint y: 784, distance: 64.8
click at [326, 721] on icon at bounding box center [327, 730] width 26 height 26
click at [0, 0] on input "machinery or an electrical product" at bounding box center [0, 0] width 0 height 0
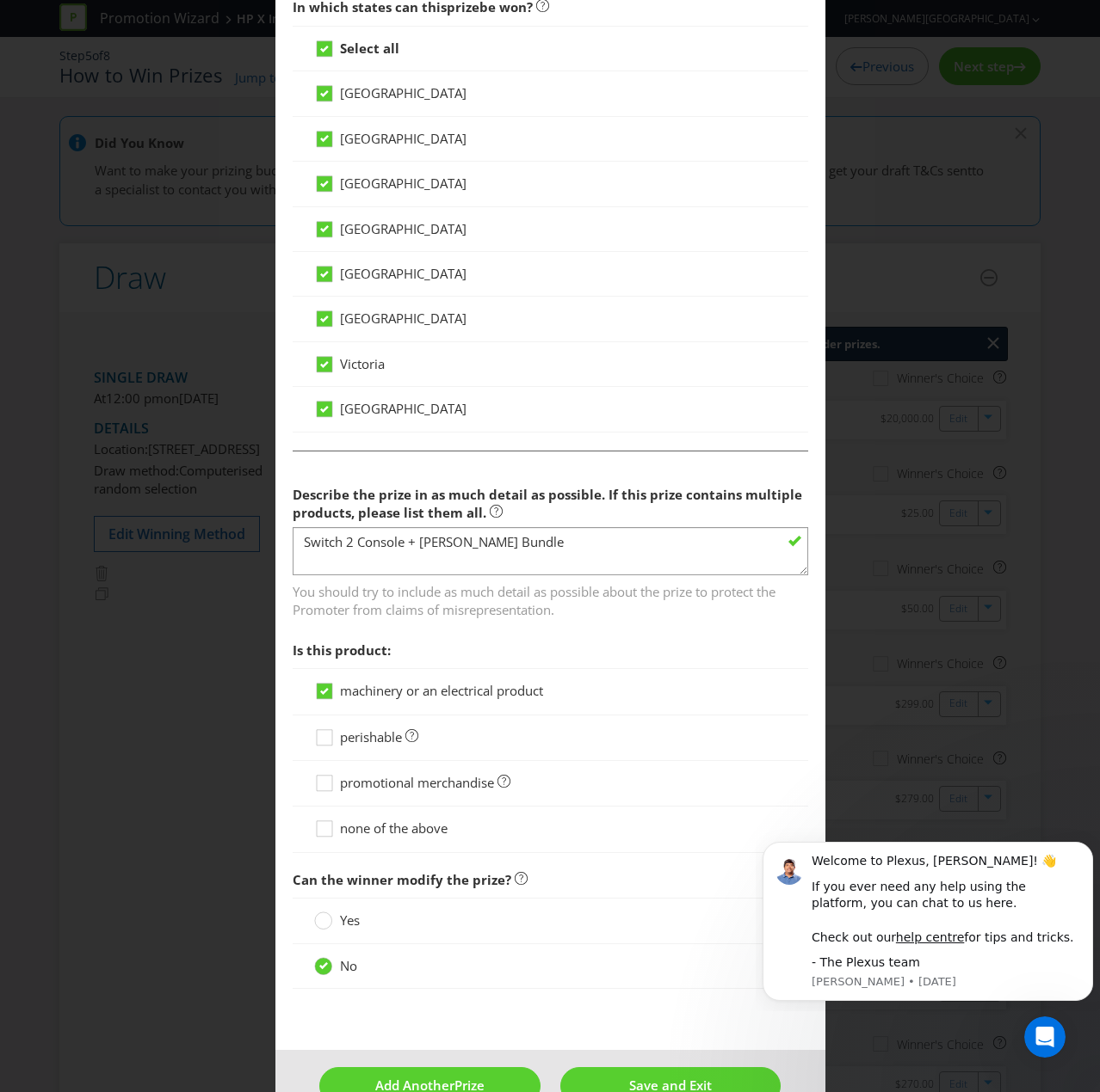
scroll to position [929, 0]
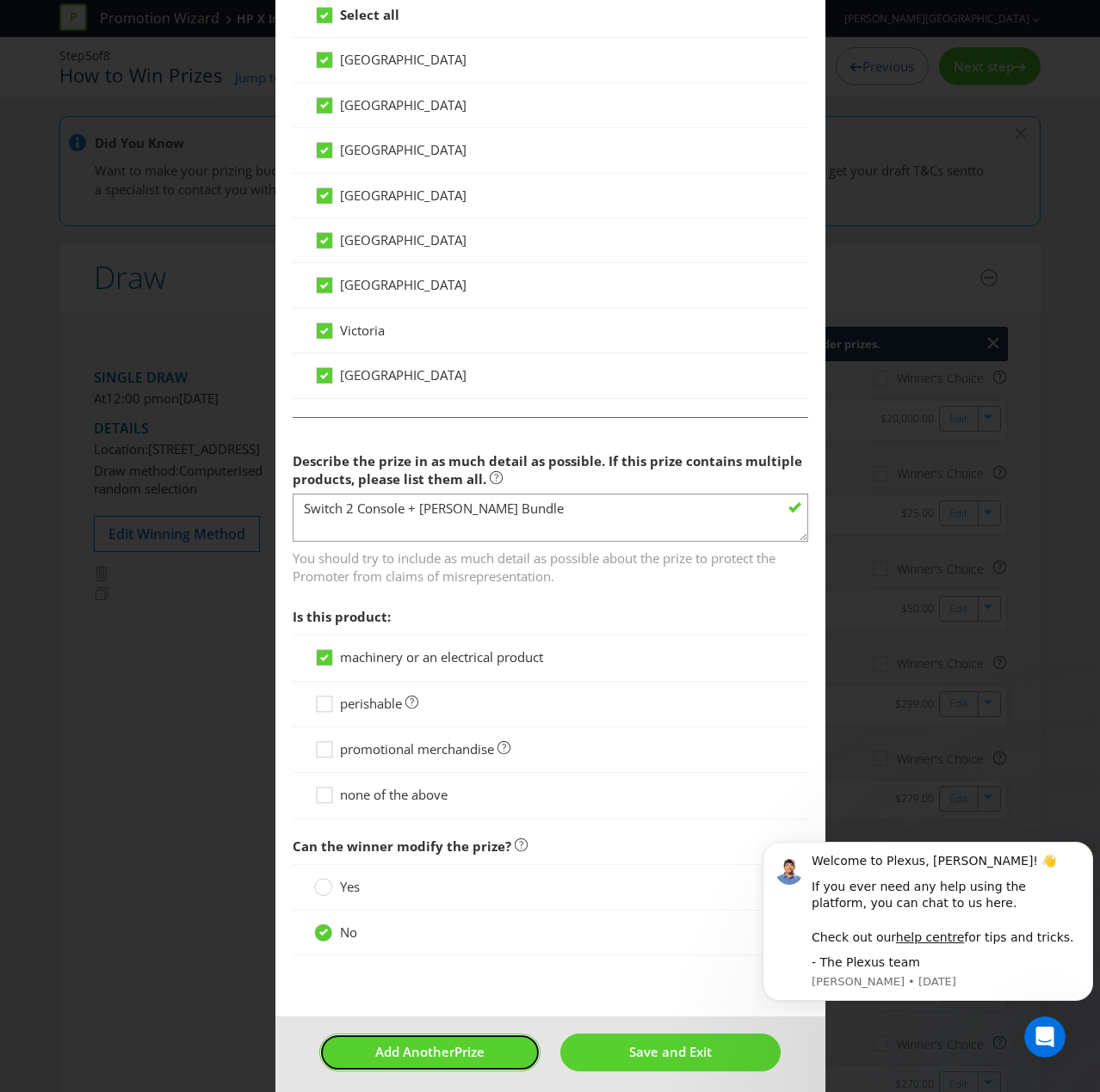
drag, startPoint x: 442, startPoint y: 1038, endPoint x: 504, endPoint y: 990, distance: 78.4
click at [442, 734] on span "Add Another" at bounding box center [415, 1051] width 80 height 17
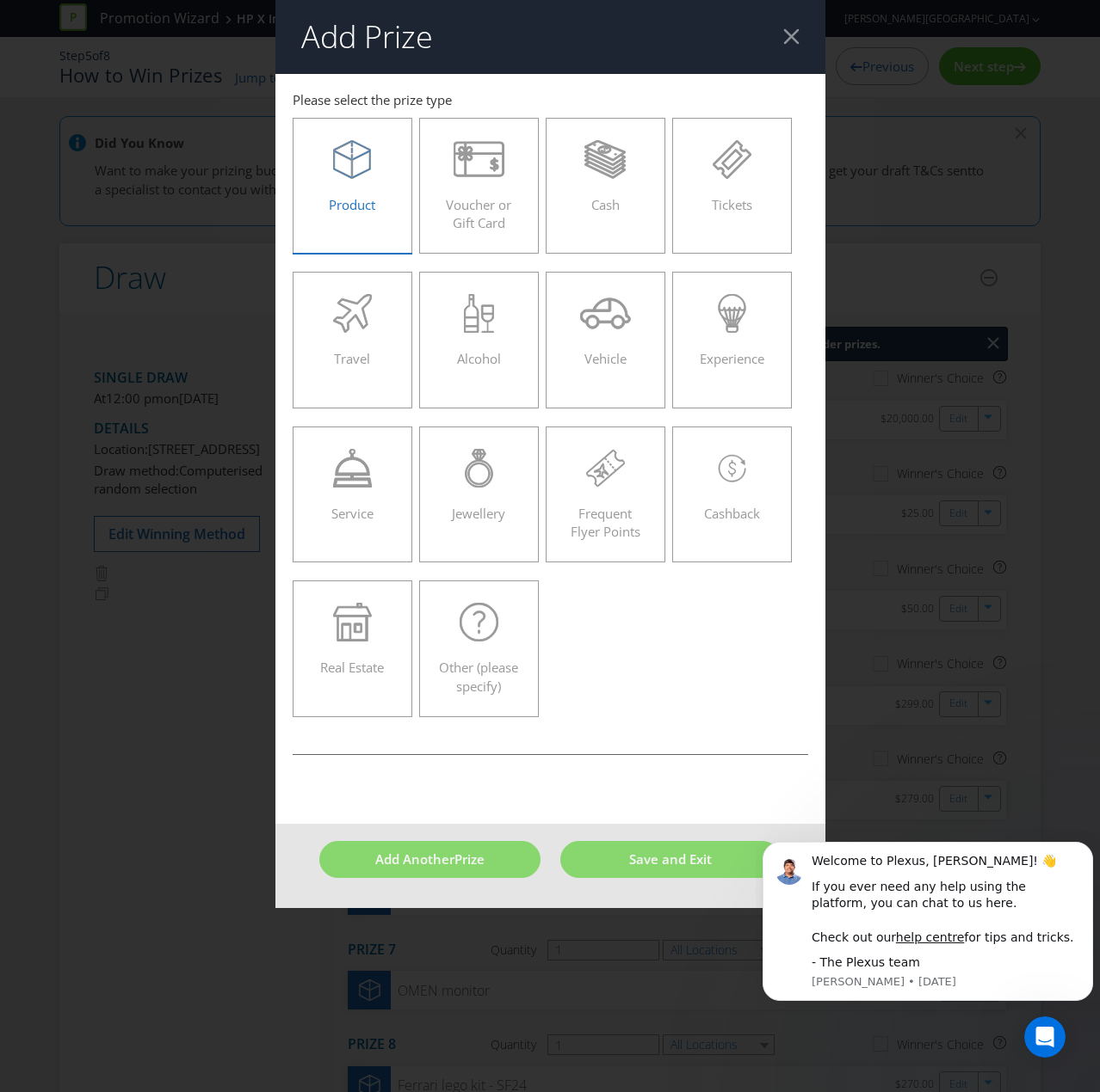
click at [343, 166] on icon at bounding box center [352, 159] width 38 height 39
click at [0, 0] on input "Product" at bounding box center [0, 0] width 0 height 0
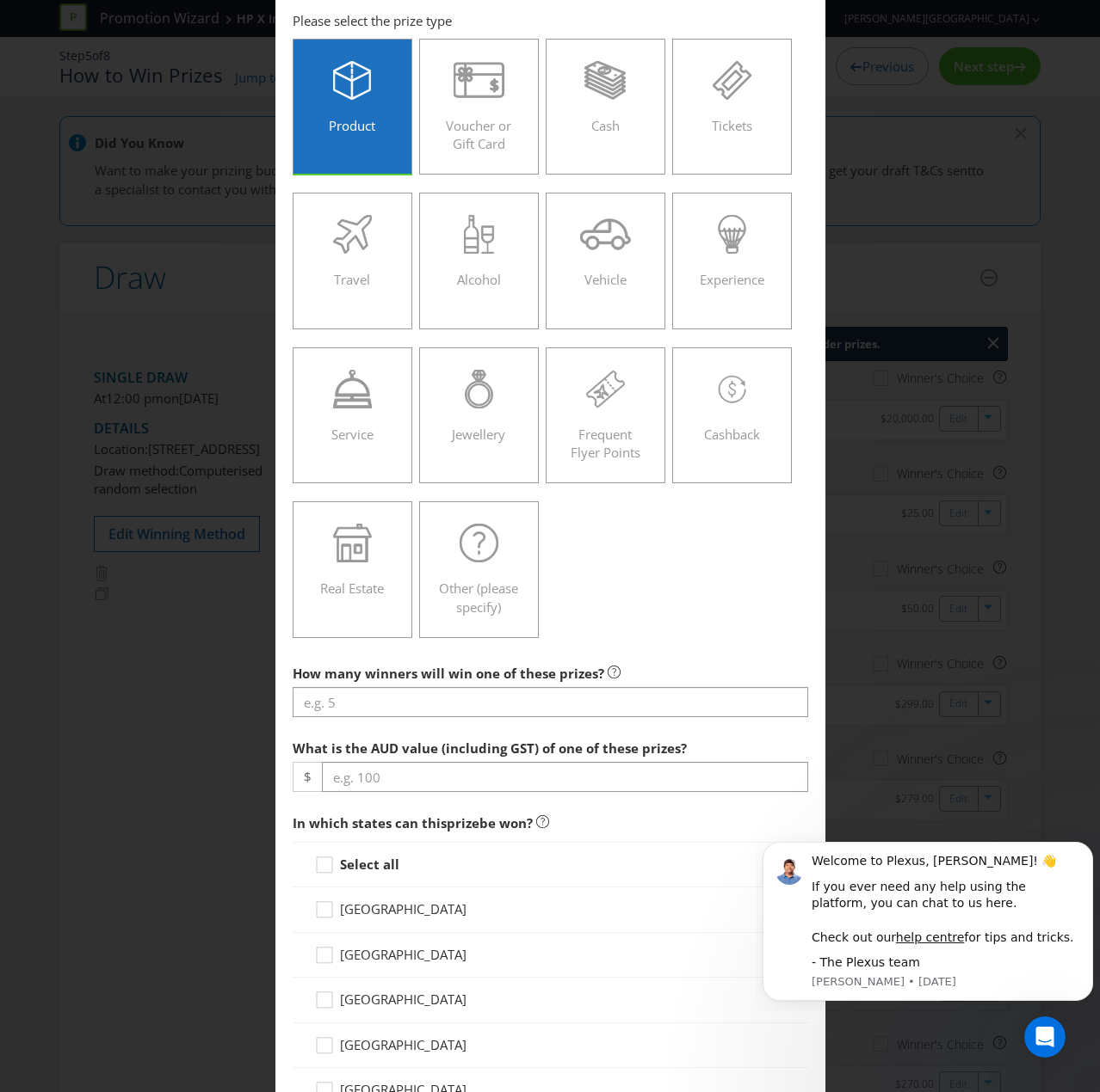
scroll to position [172, 0]
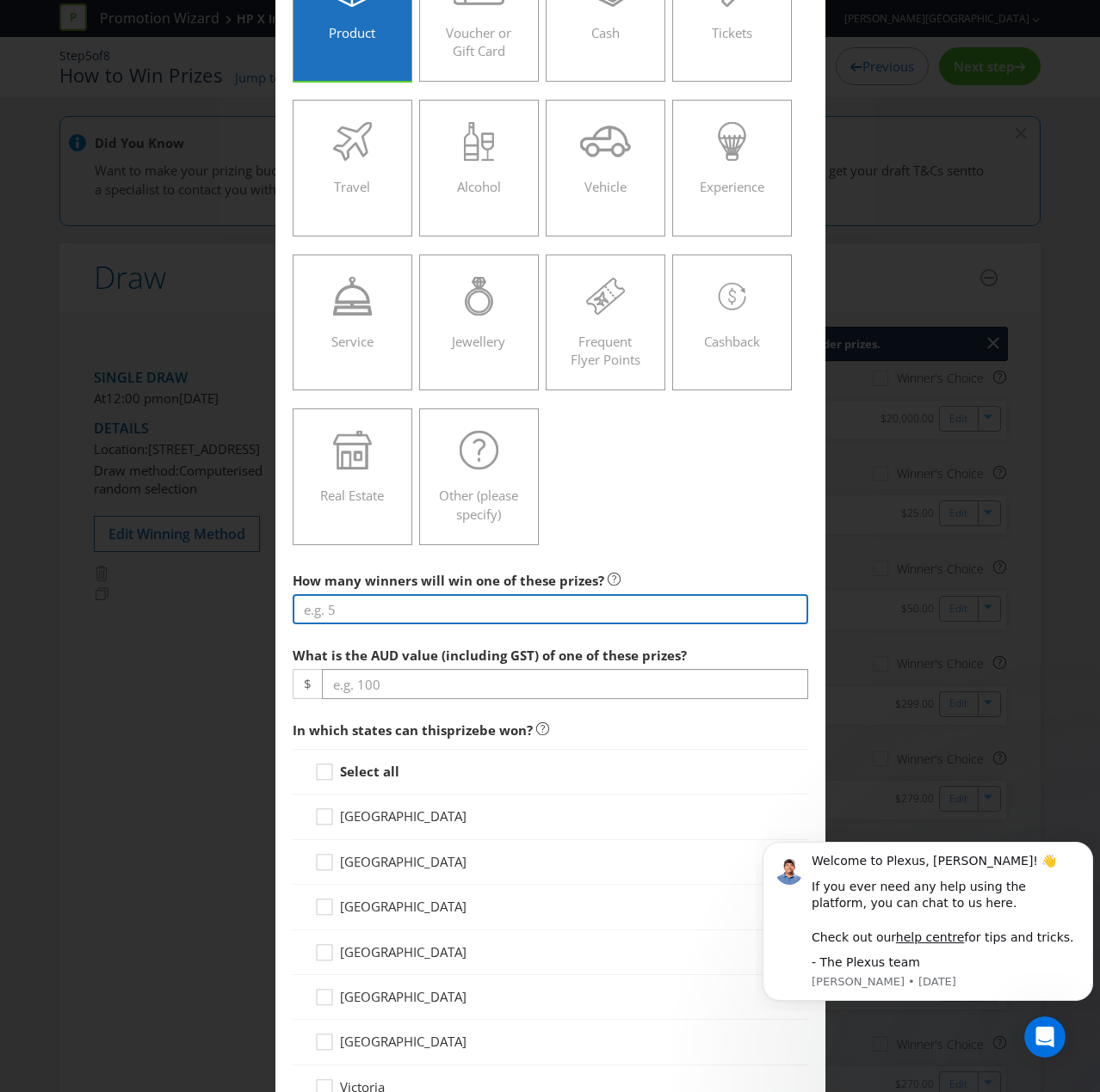
click at [339, 608] on input "number" at bounding box center [550, 609] width 515 height 30
type input "1"
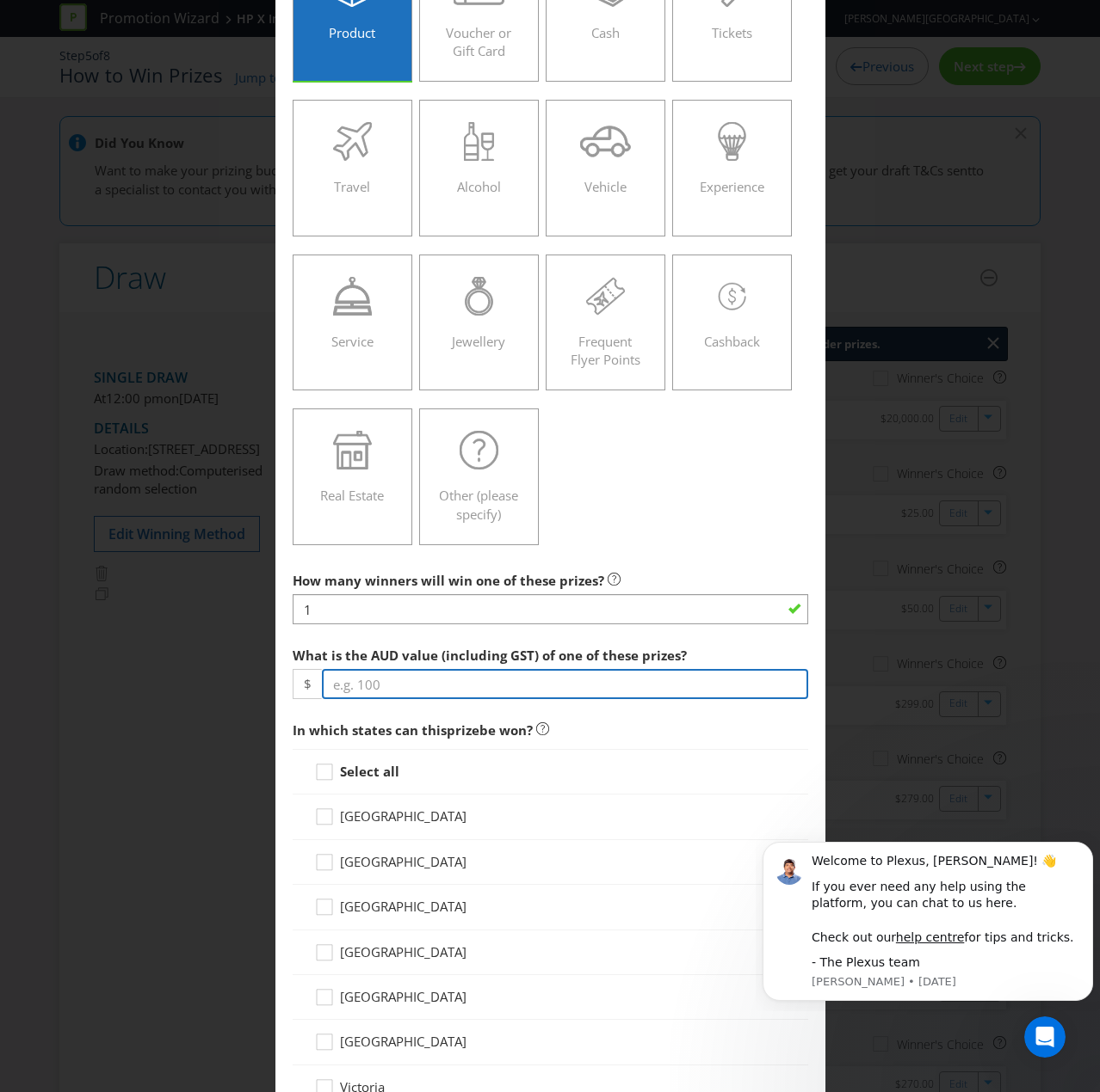
click at [372, 691] on input "number" at bounding box center [565, 684] width 487 height 30
type input "829"
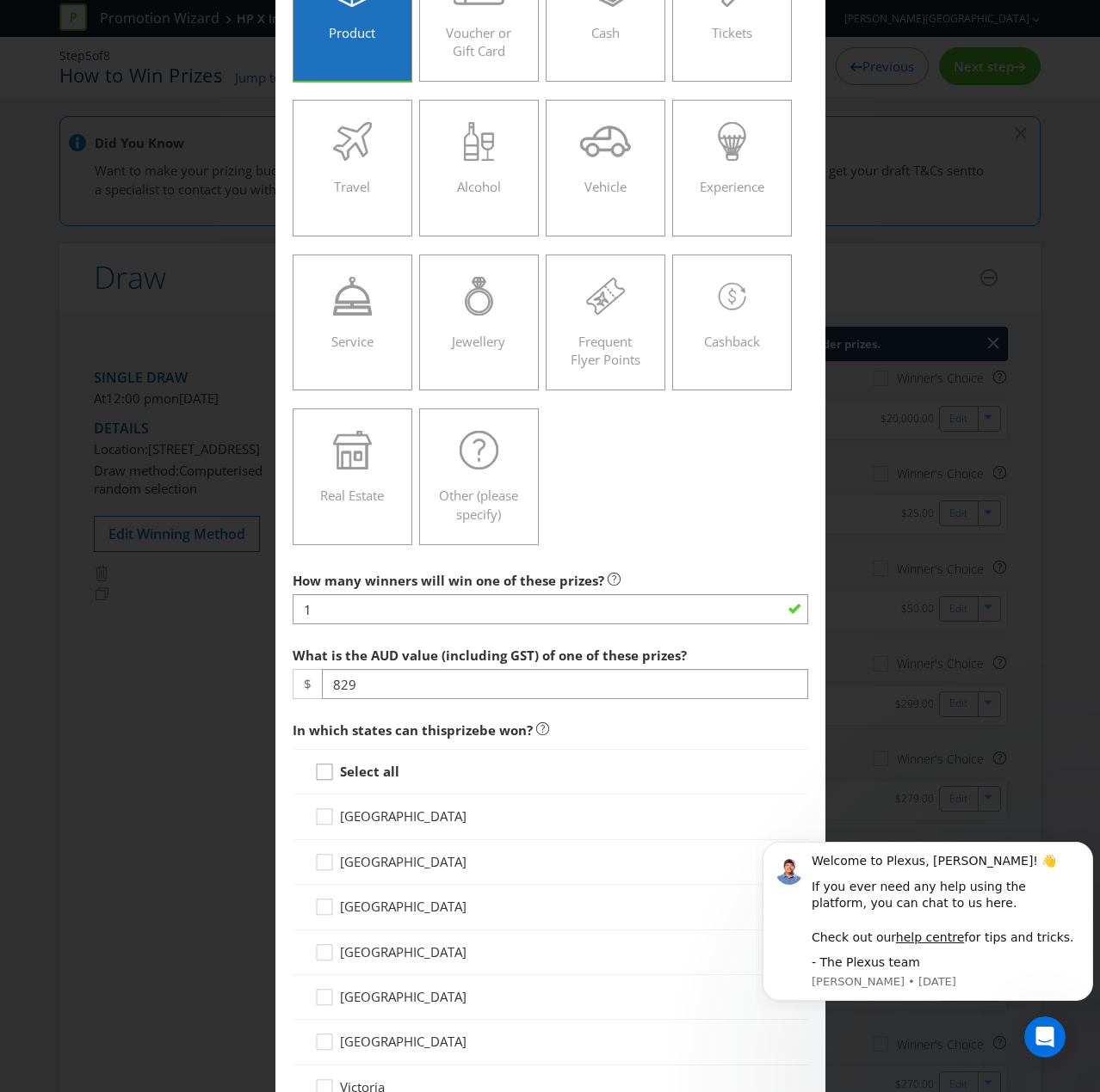
click at [326, 734] on icon at bounding box center [327, 775] width 26 height 26
click at [0, 0] on input "Select all" at bounding box center [0, 0] width 0 height 0
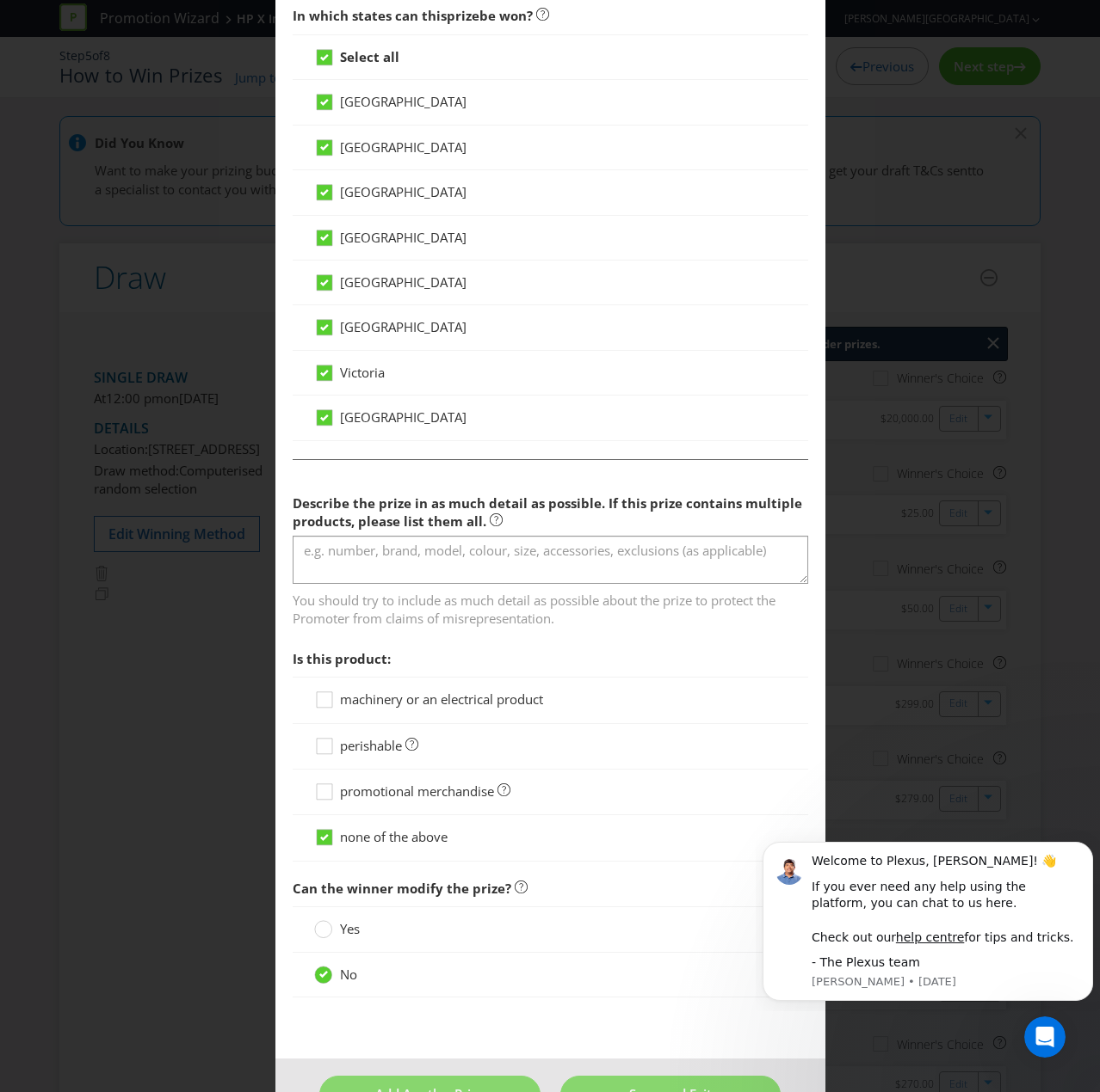
scroll to position [929, 0]
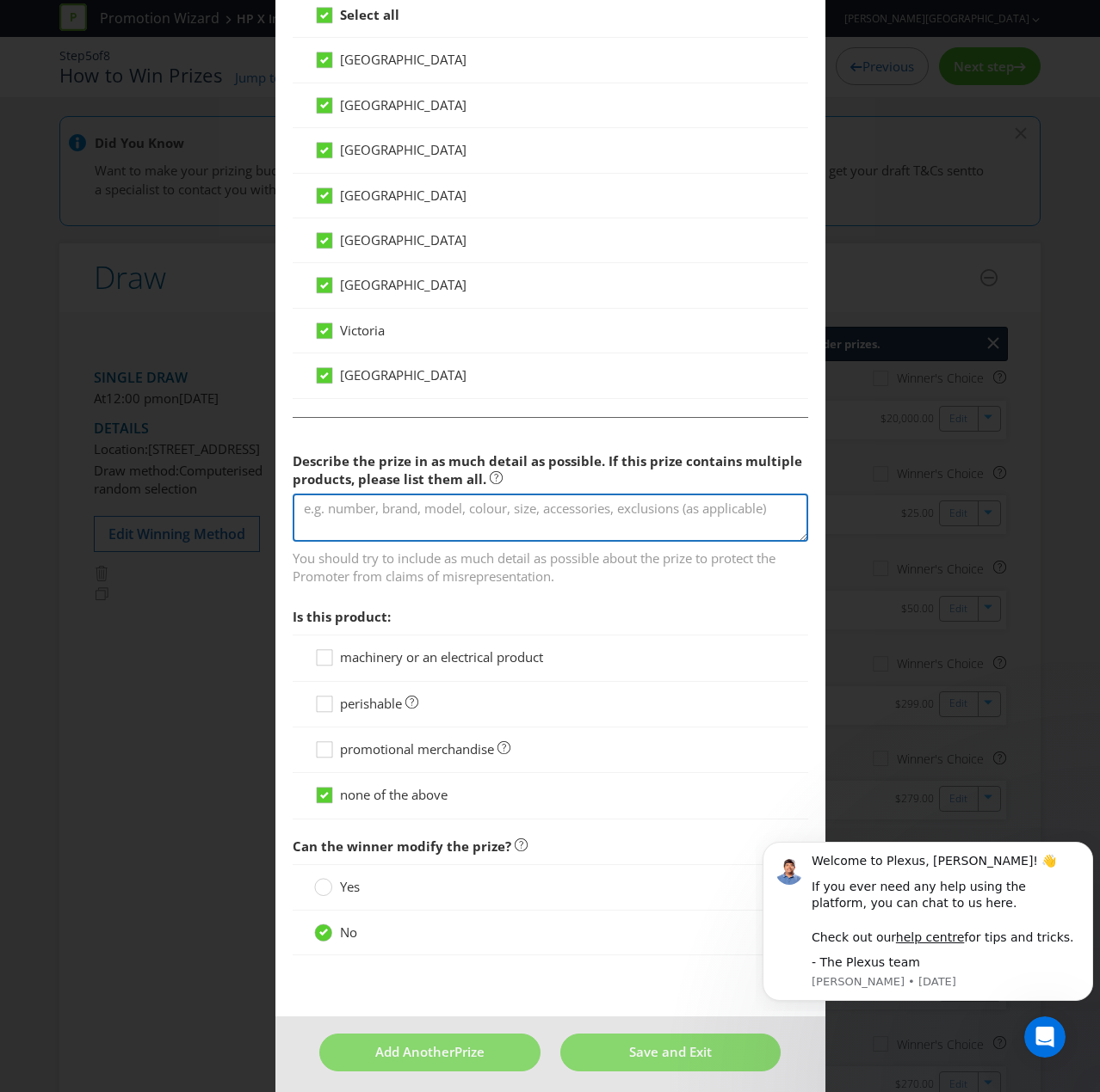
drag, startPoint x: 325, startPoint y: 505, endPoint x: 330, endPoint y: 520, distance: 15.8
click at [326, 505] on textarea at bounding box center [550, 519] width 515 height 49
paste textarea "PS5 PlayStation 5 Slim Console - Call of Duty®: Black Ops 6 Bundle"
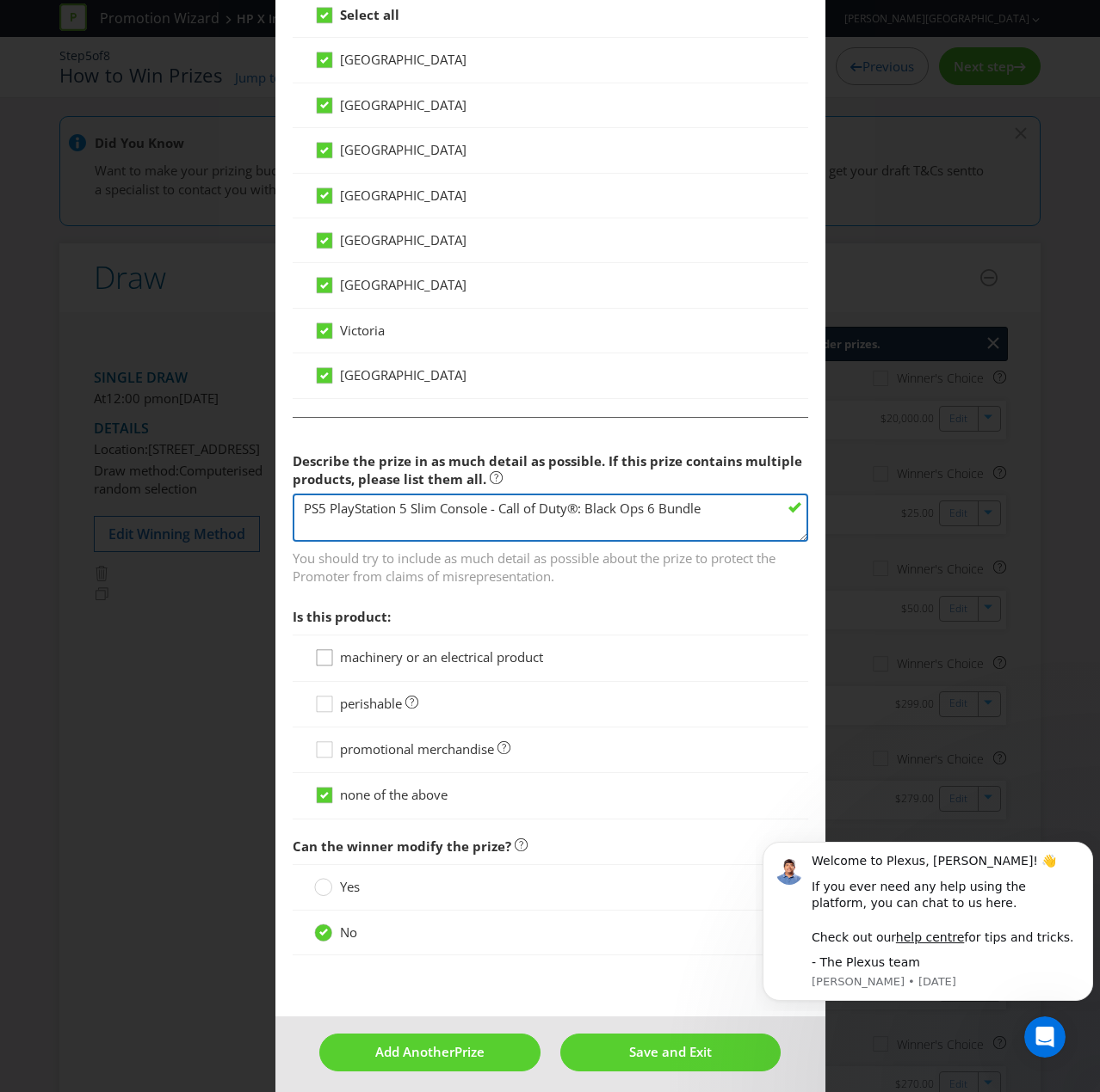
type textarea "PS5 PlayStation 5 Slim Console - Call of Duty®: Black Ops 6 Bundle"
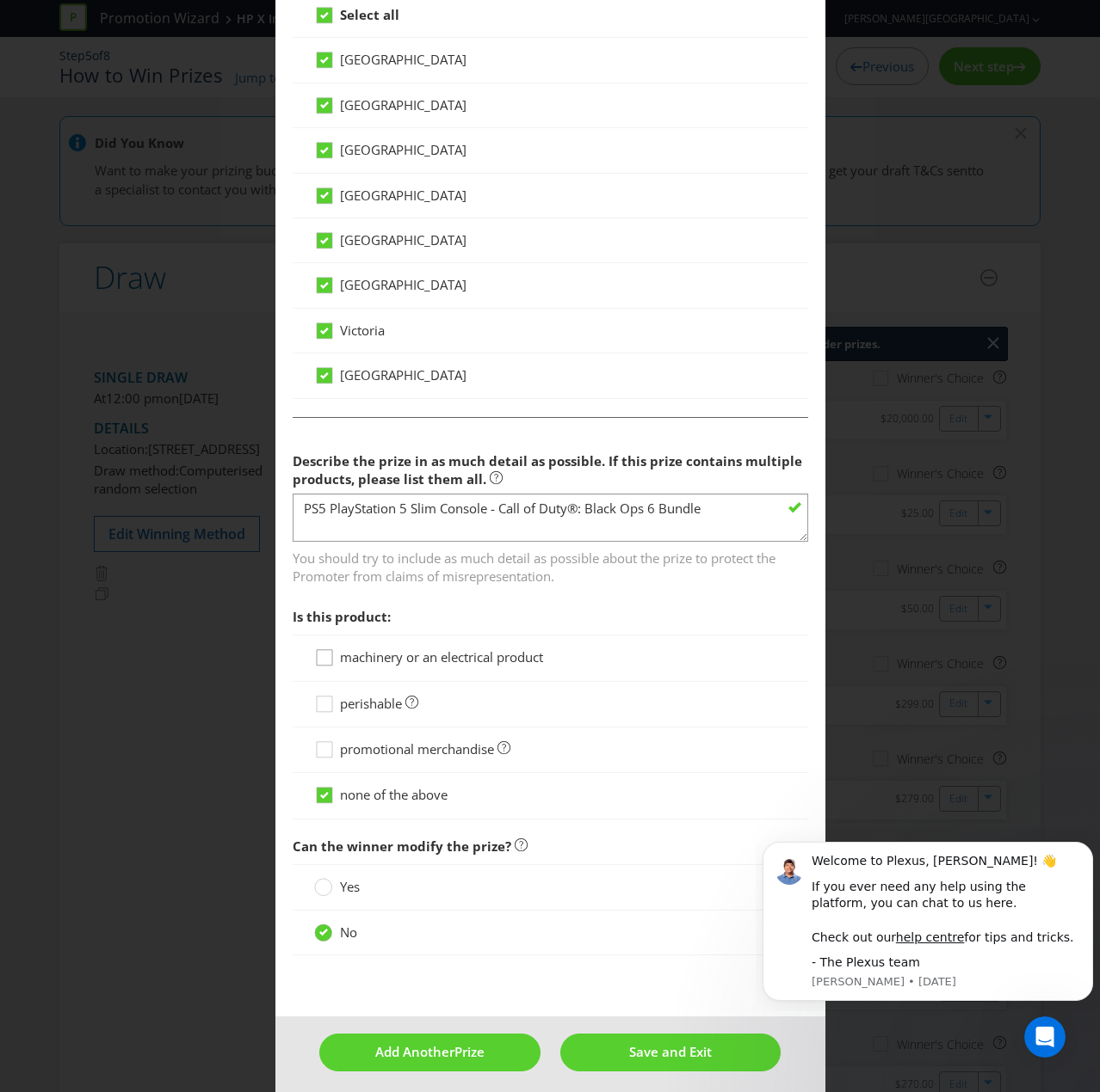
click at [326, 658] on icon at bounding box center [327, 660] width 26 height 26
click at [0, 0] on input "machinery or an electrical product" at bounding box center [0, 0] width 0 height 0
click at [462, 734] on span "Prize" at bounding box center [470, 1051] width 30 height 17
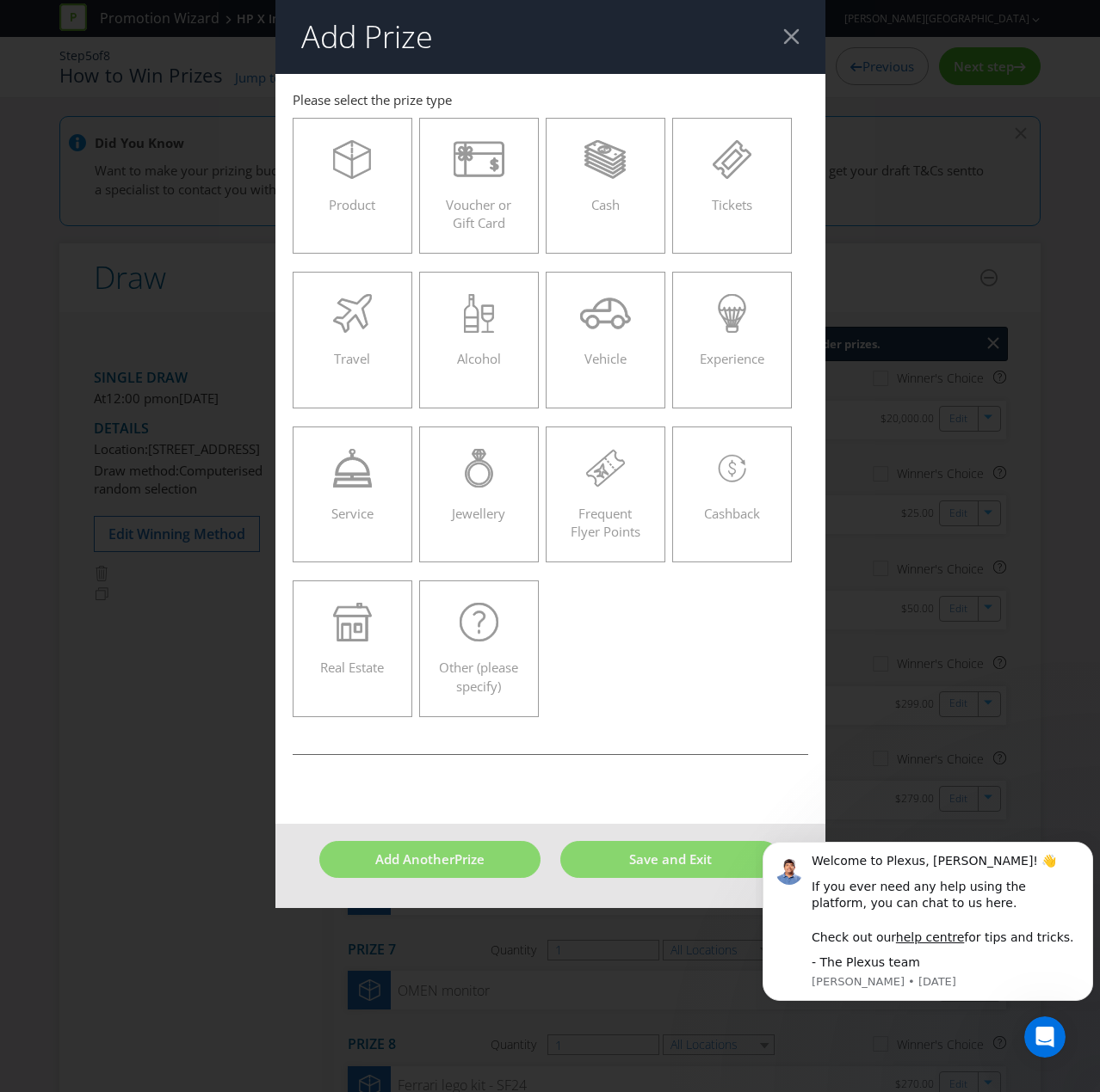
drag, startPoint x: 344, startPoint y: 195, endPoint x: 483, endPoint y: 577, distance: 406.5
click at [345, 196] on span "Product" at bounding box center [351, 204] width 46 height 17
click at [0, 0] on input "Product" at bounding box center [0, 0] width 0 height 0
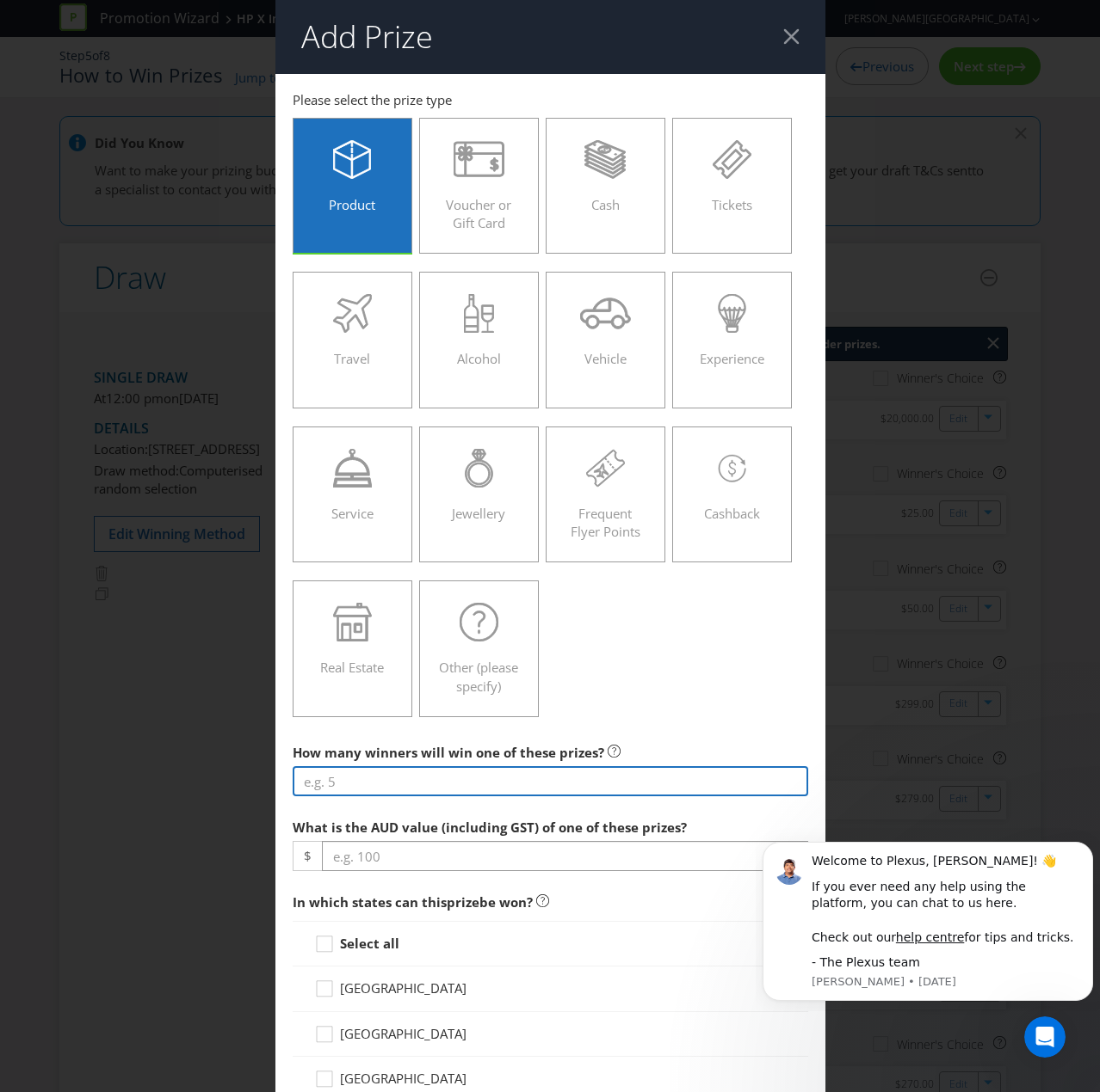
click at [363, 734] on input "number" at bounding box center [550, 782] width 515 height 30
type input "1"
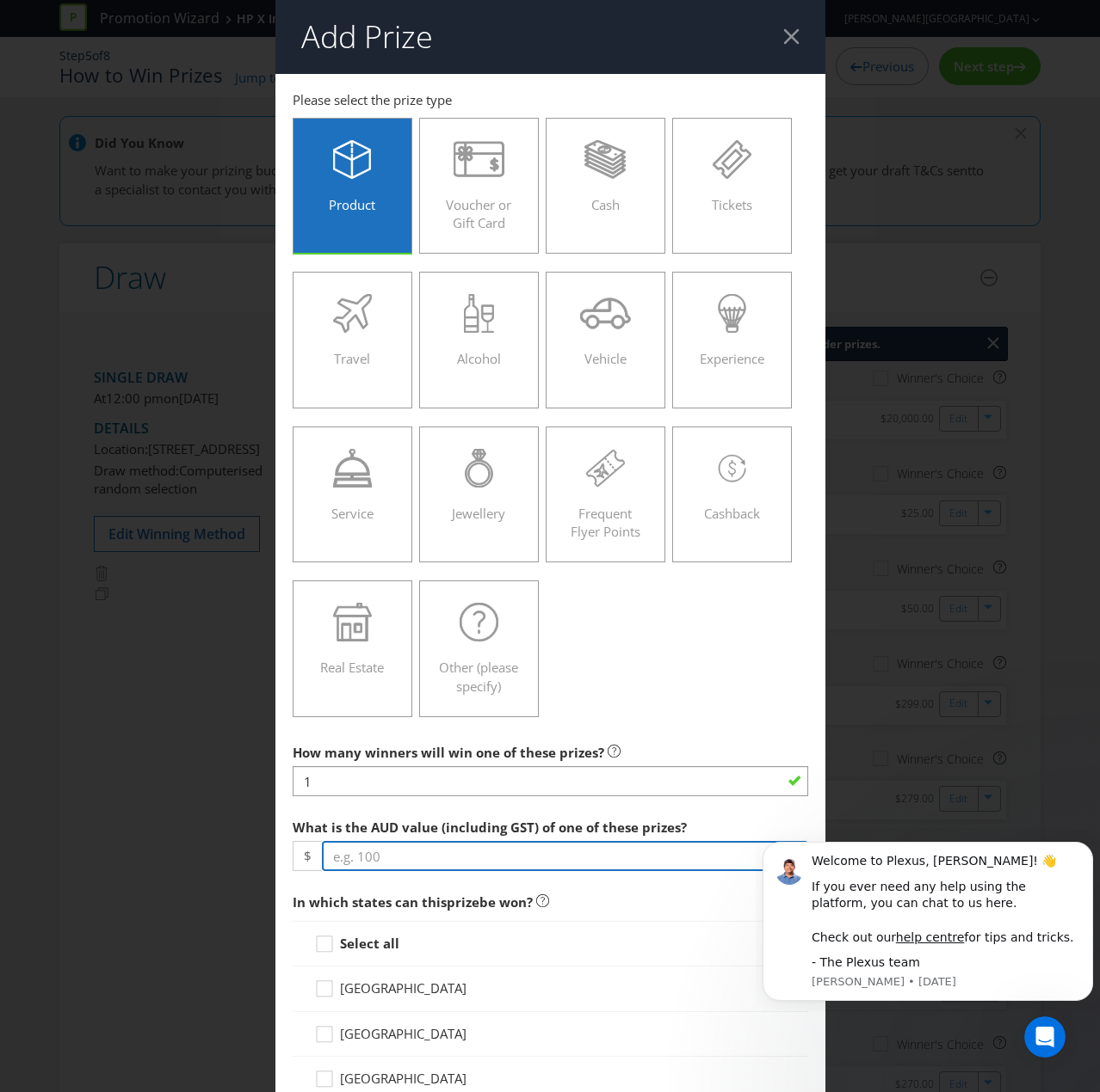
click at [389, 734] on input "number" at bounding box center [565, 856] width 487 height 30
type input "849"
click at [346, 734] on strong "Select all" at bounding box center [369, 943] width 60 height 17
click at [0, 0] on input "Select all" at bounding box center [0, 0] width 0 height 0
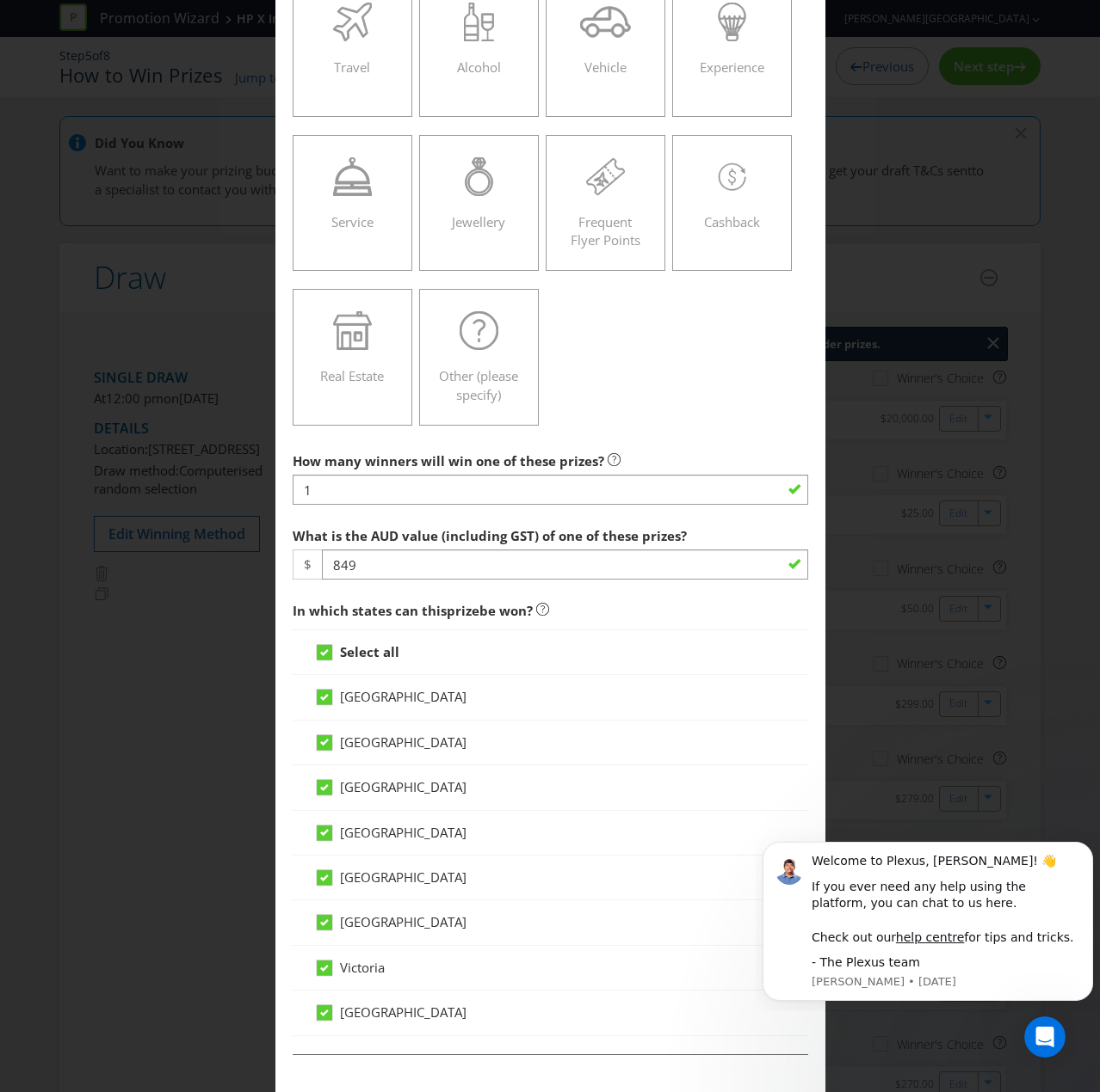
scroll to position [602, 0]
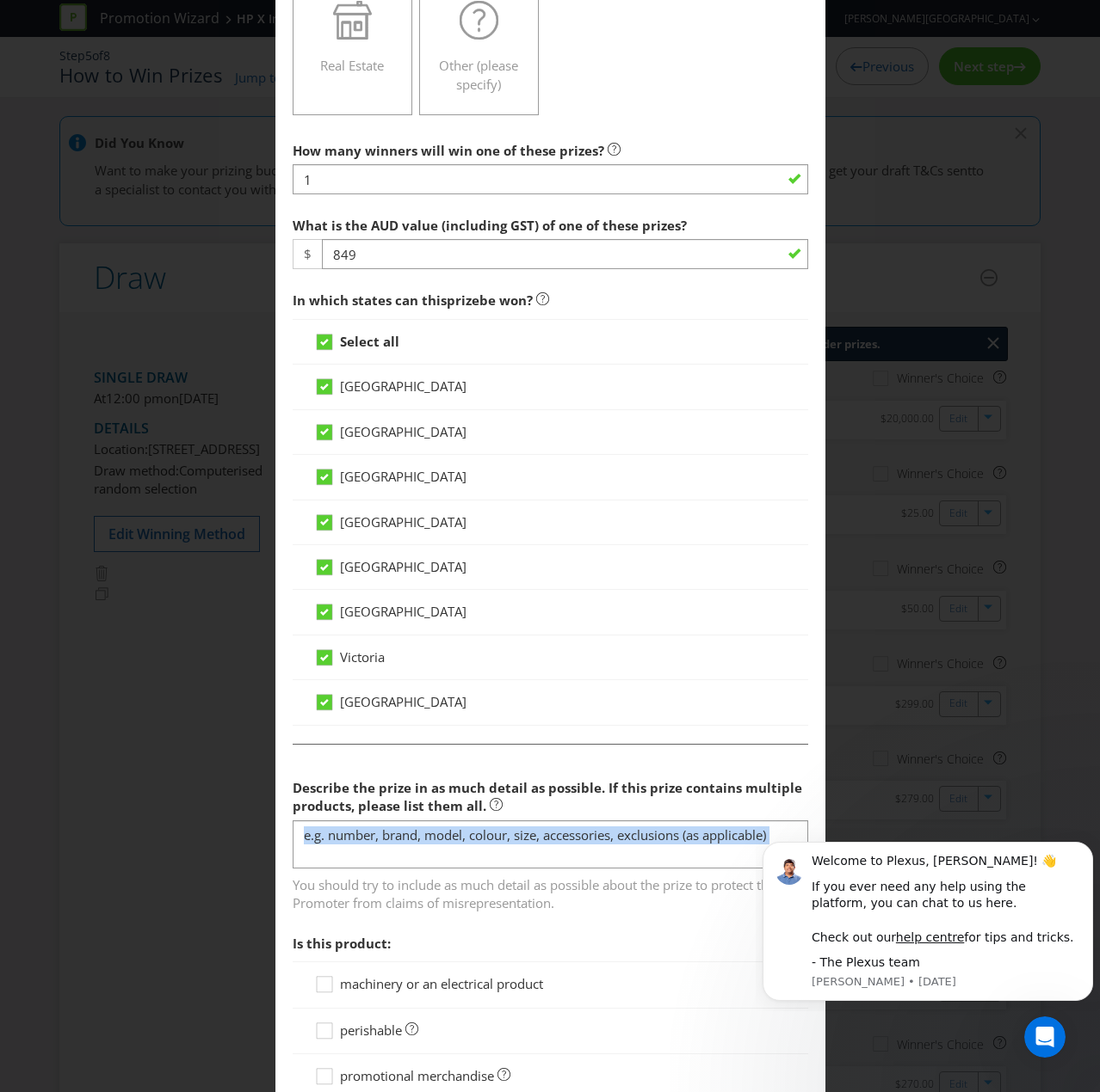
click at [392, 734] on div "Describe the prize in as much detail as possible. If this prize contains multip…" at bounding box center [550, 841] width 515 height 143
click at [387, 734] on textarea at bounding box center [550, 845] width 515 height 49
click at [369, 734] on textarea at bounding box center [550, 845] width 515 height 49
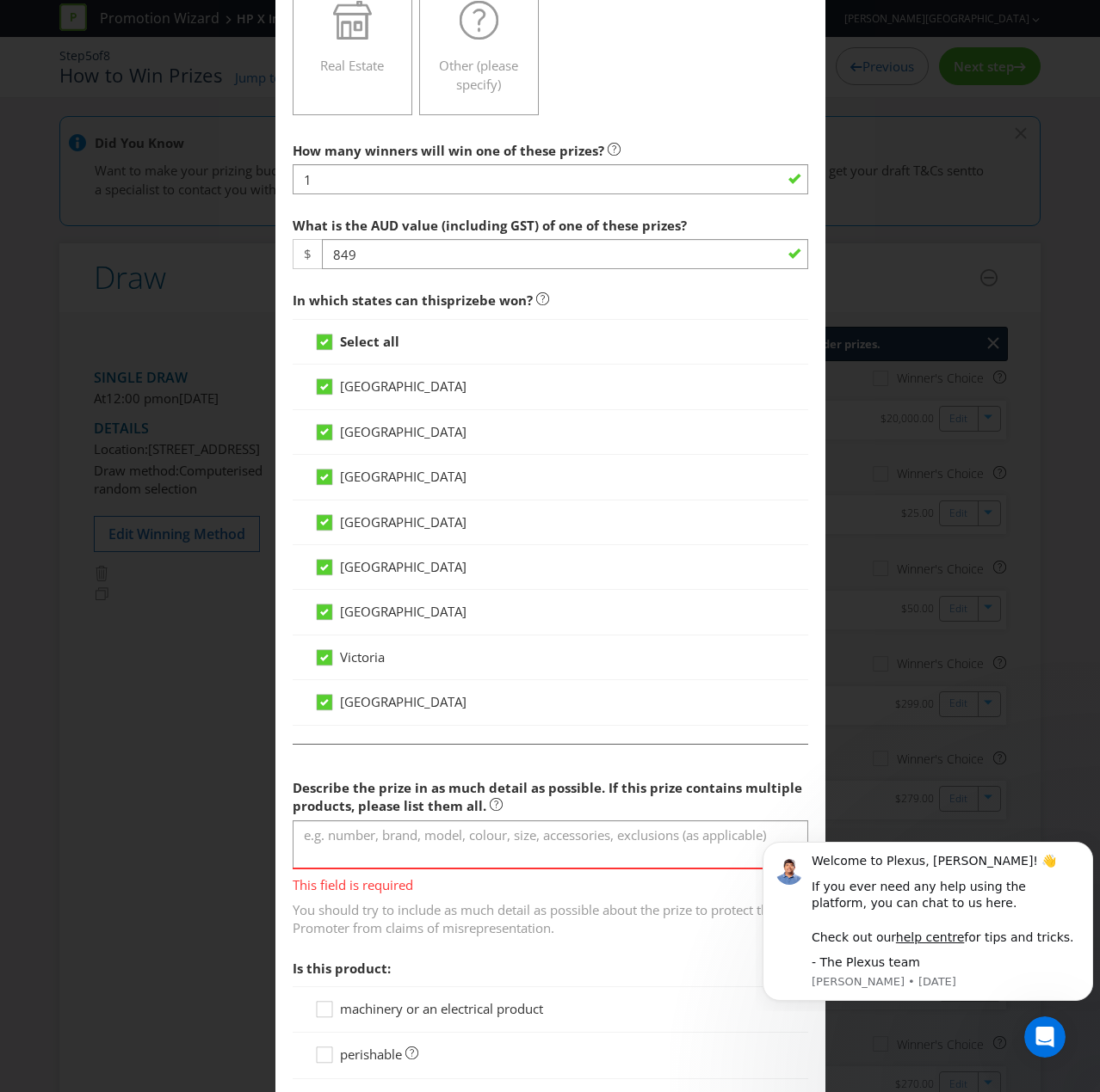
click at [540, 734] on section "Describe the prize in as much detail as possible. If this prize contains multip…" at bounding box center [550, 971] width 515 height 401
click at [486, 734] on textarea at bounding box center [550, 845] width 515 height 49
paste textarea ""Xbox Series X 1TB Console ""
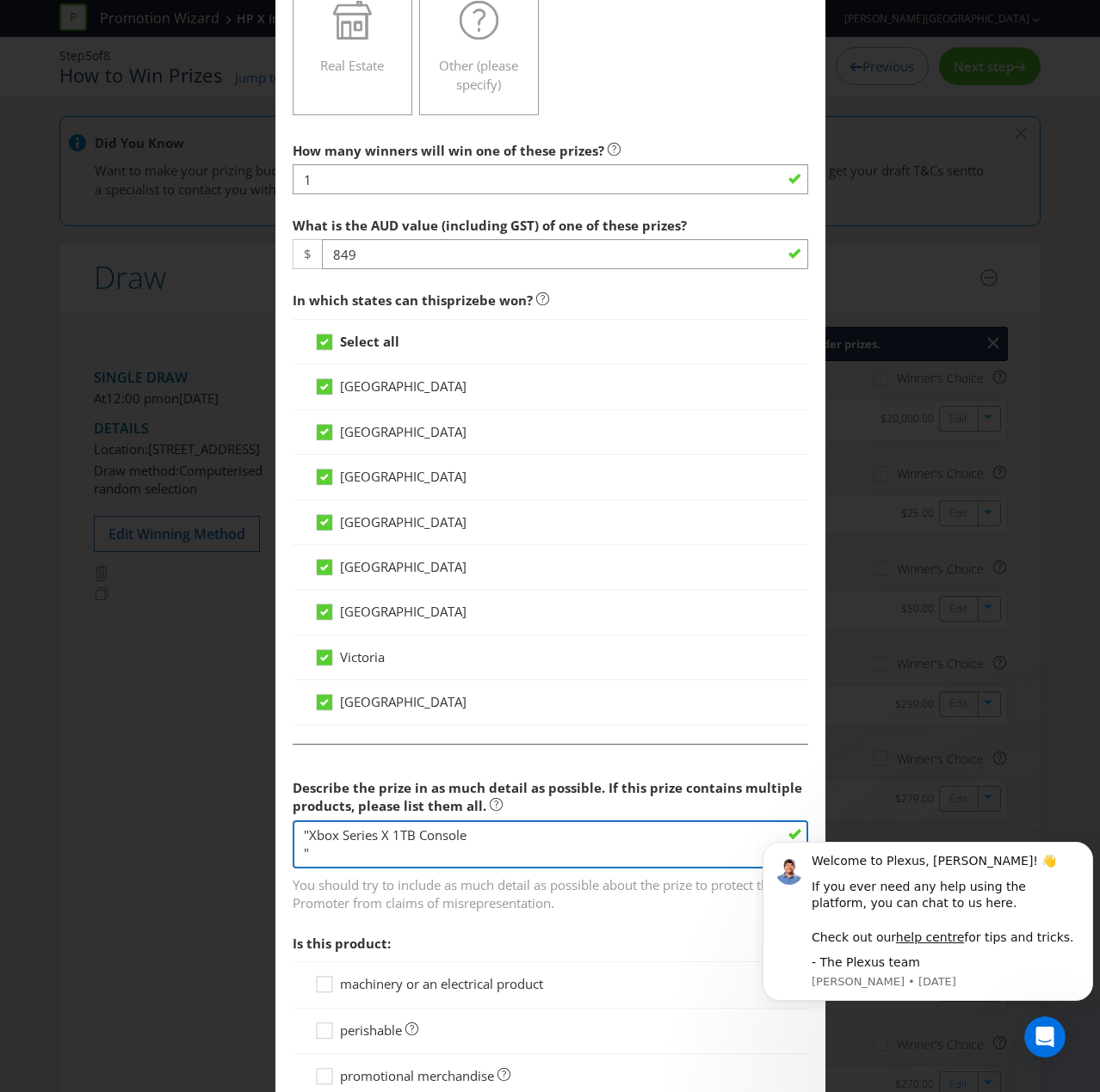
scroll to position [13, 0]
click at [288, 734] on main "[GEOGRAPHIC_DATA] [GEOGRAPHIC_DATA] [GEOGRAPHIC_DATA] [GEOGRAPHIC_DATA] [GEOGRA…" at bounding box center [550, 408] width 550 height 1873
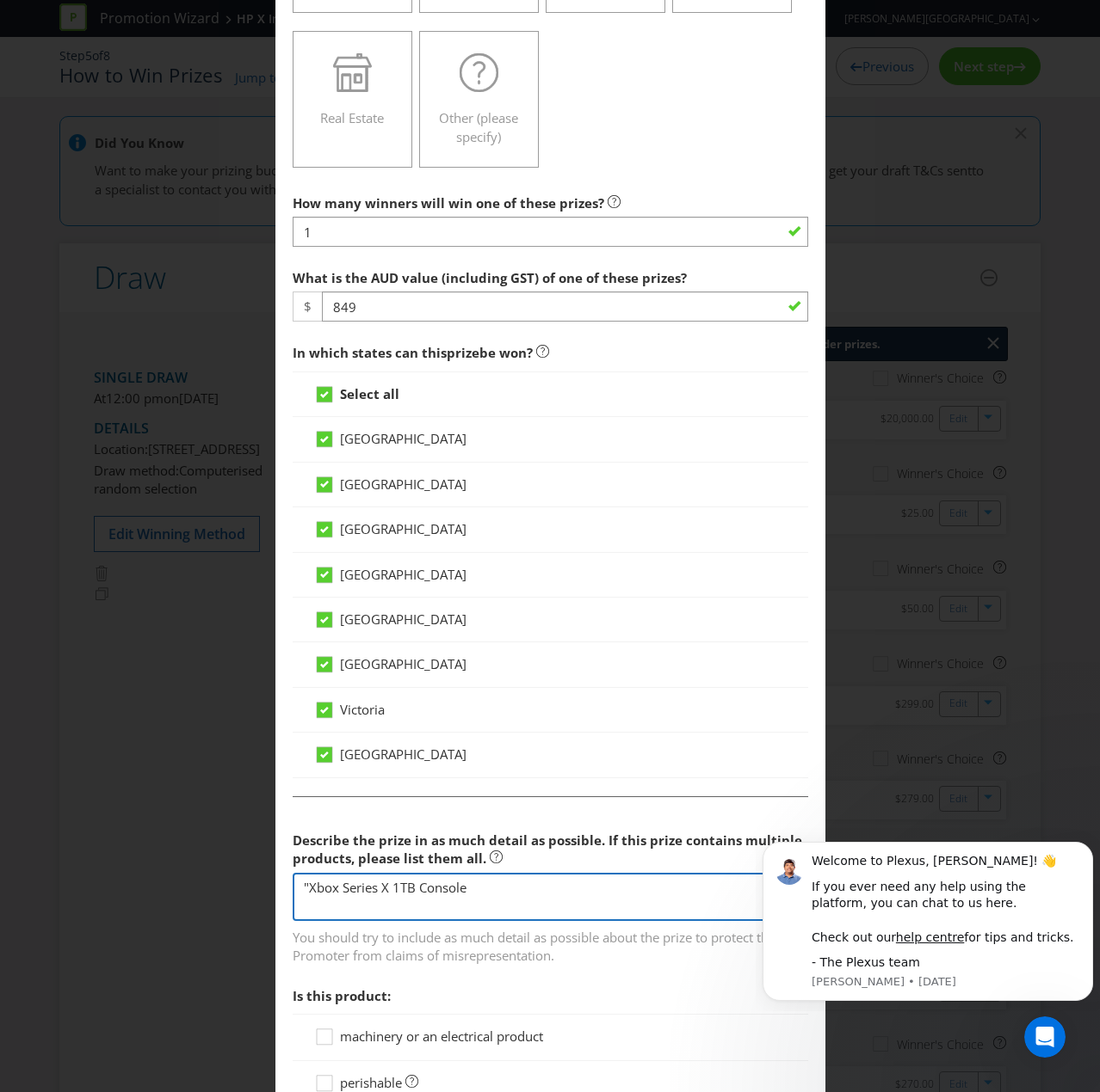
scroll to position [516, 0]
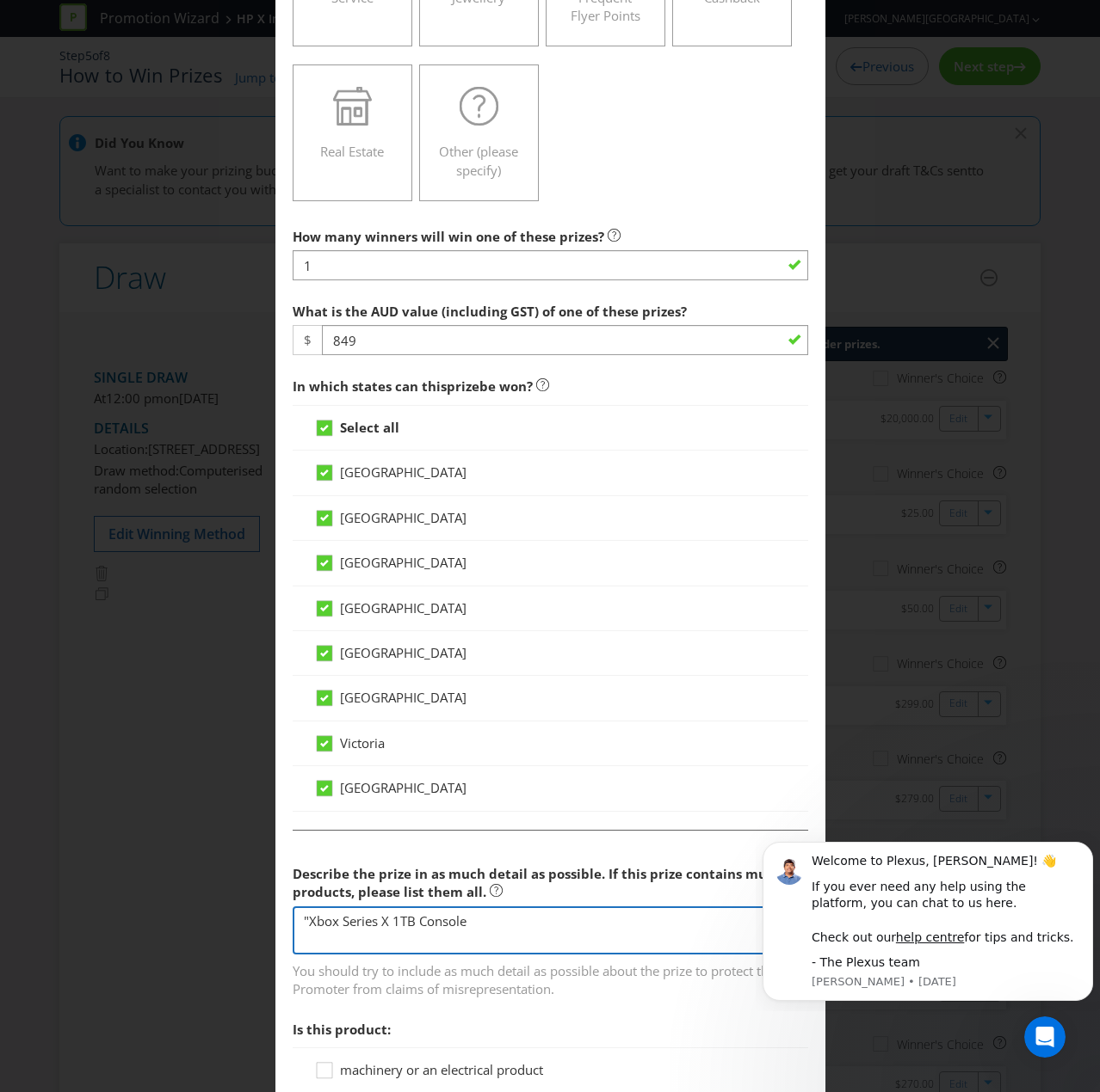
click at [305, 734] on textarea ""Xbox Series X 1TB Console" at bounding box center [550, 931] width 515 height 49
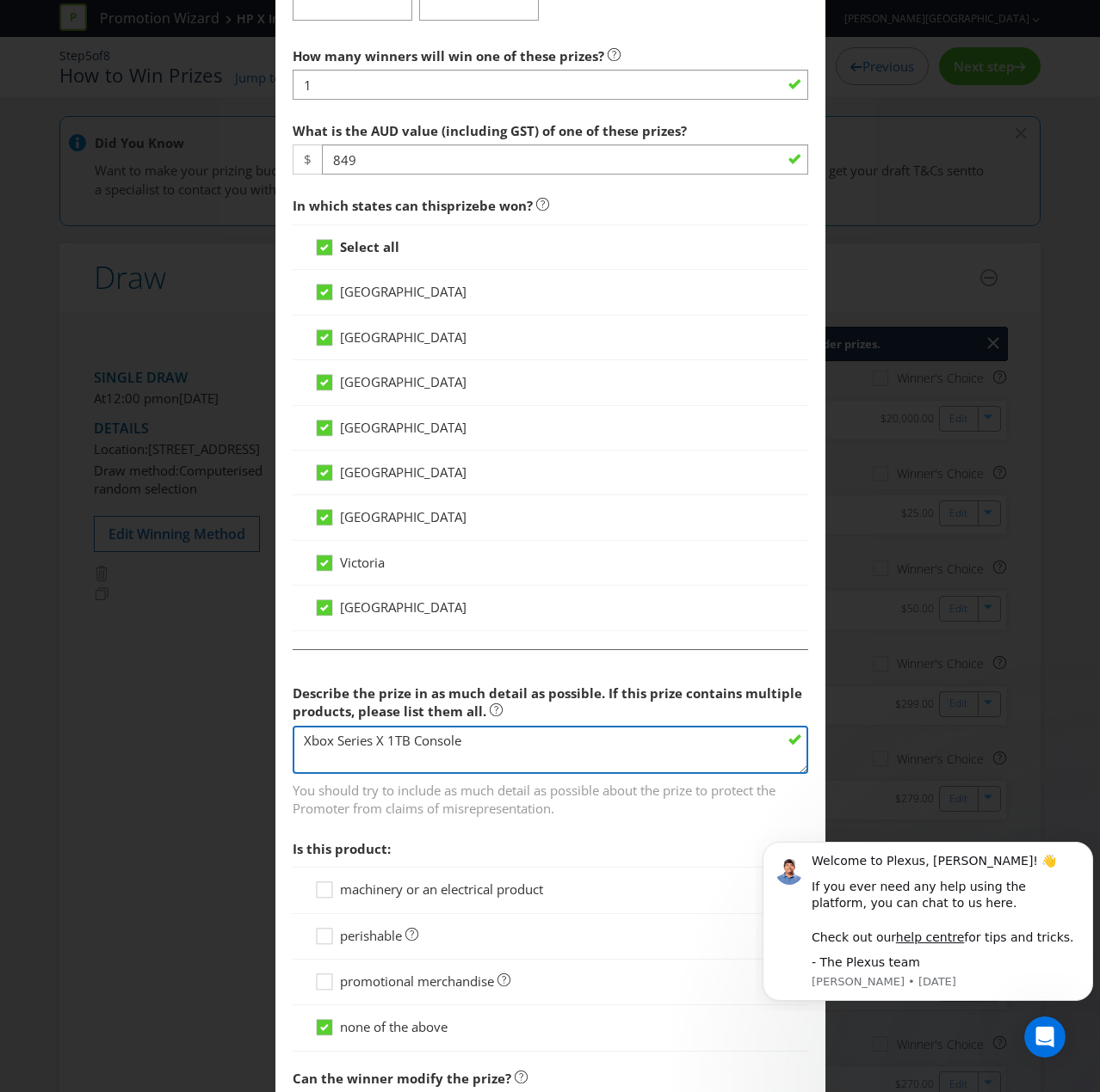
scroll to position [774, 0]
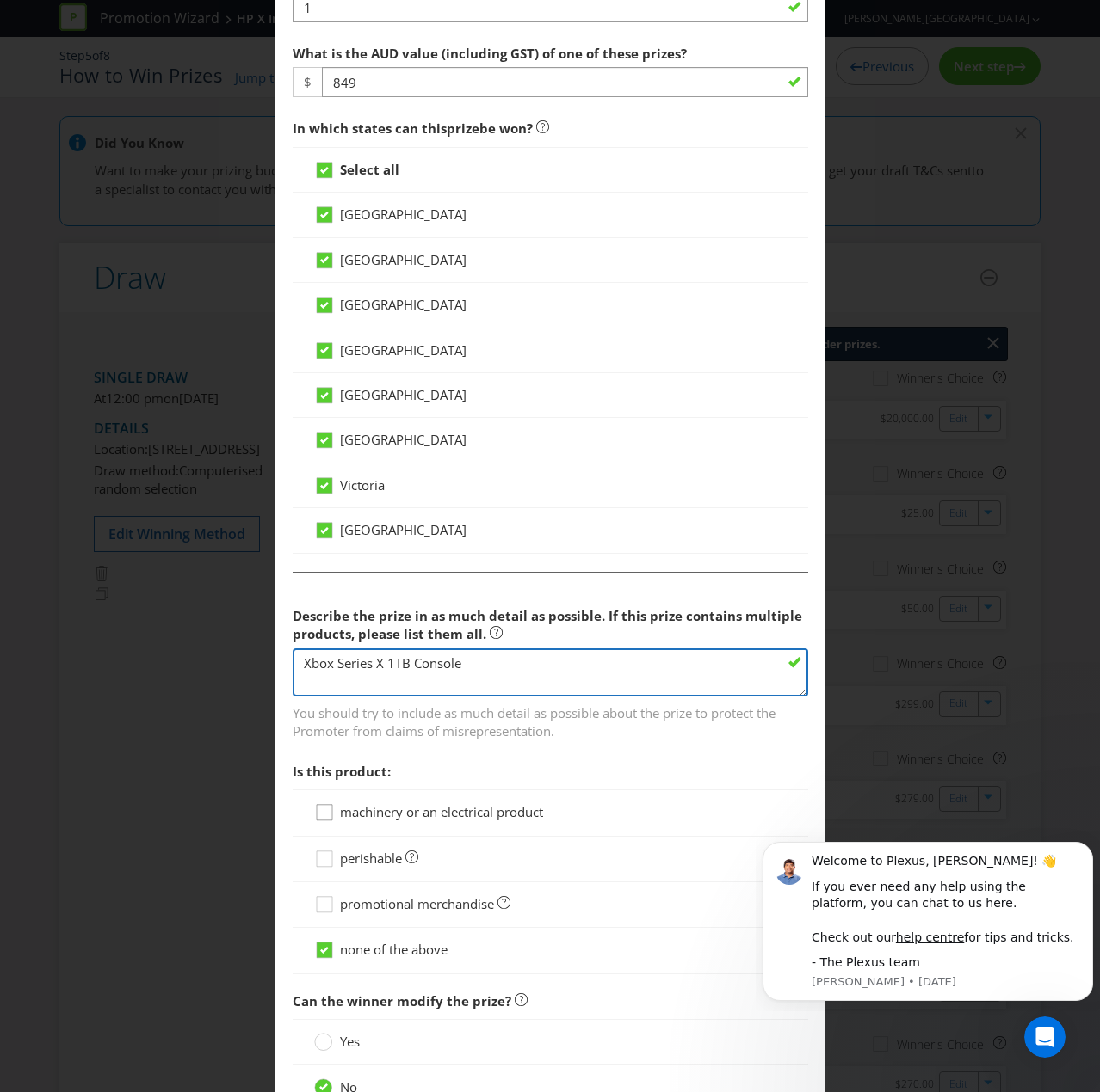
type textarea "Xbox Series X 1TB Console"
click at [340, 734] on span "machinery or an electrical product" at bounding box center [441, 812] width 203 height 17
click at [0, 0] on input "machinery or an electrical product" at bounding box center [0, 0] width 0 height 0
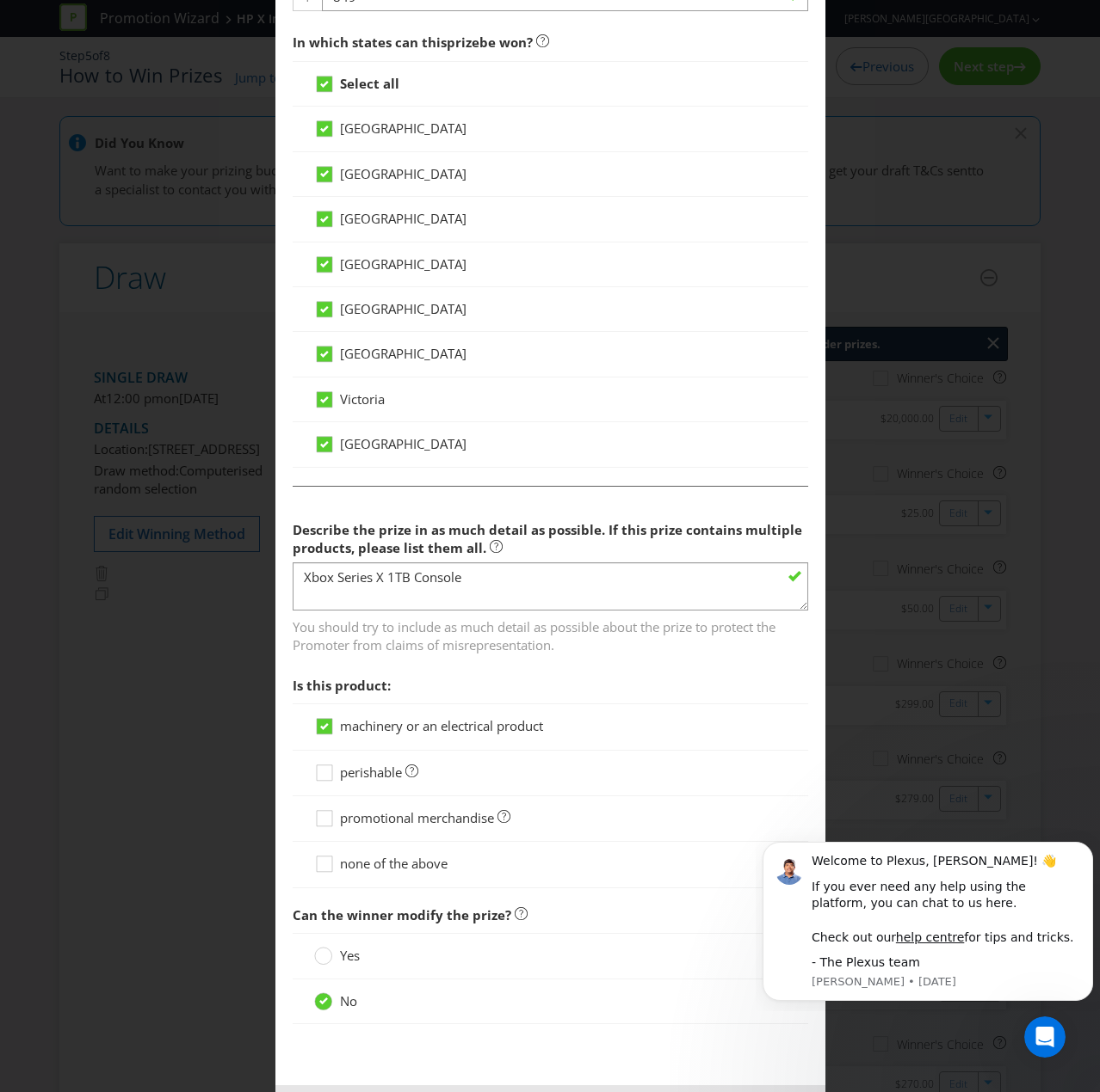
scroll to position [929, 0]
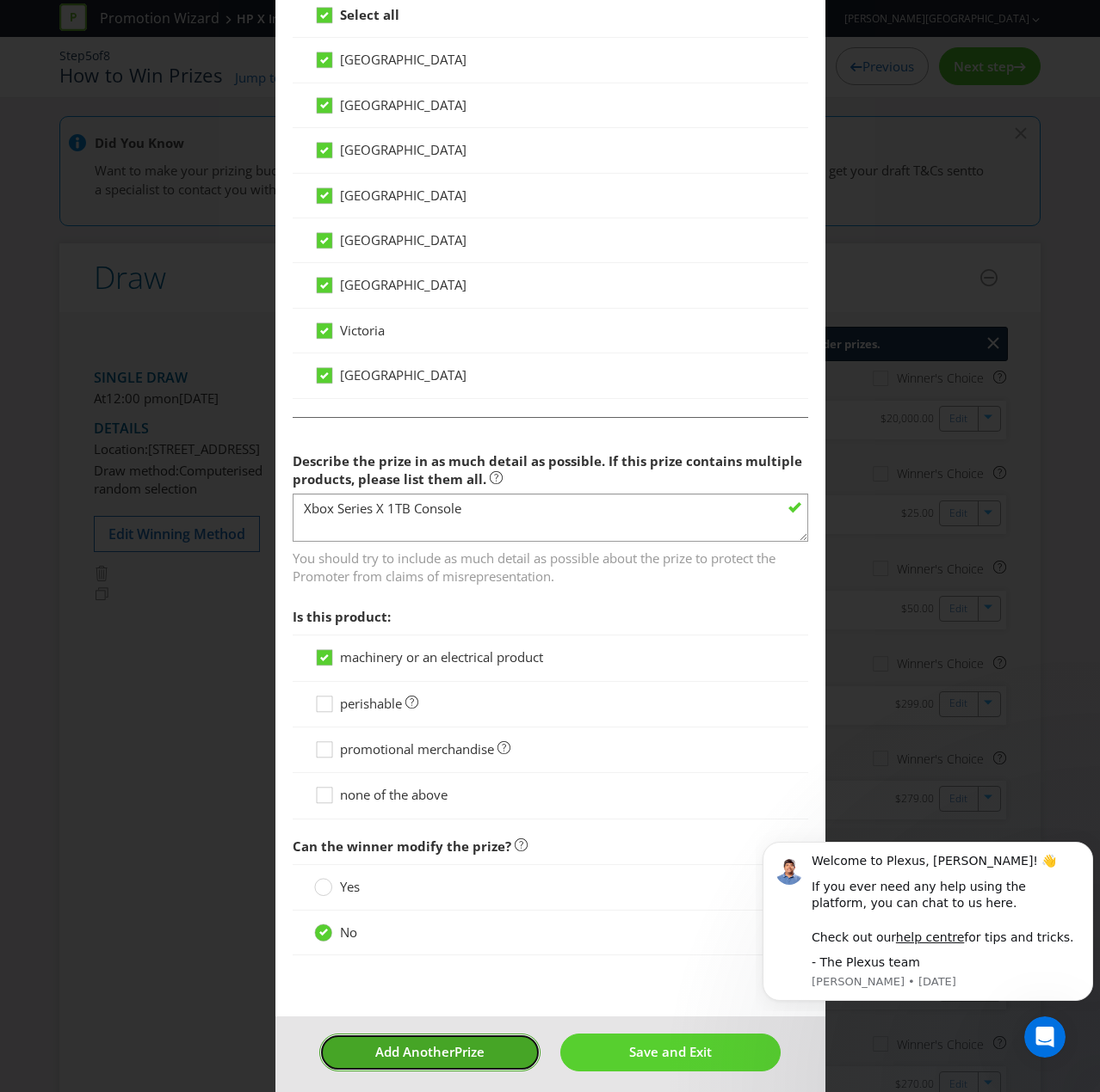
click at [385, 734] on span "Add Another" at bounding box center [415, 1051] width 80 height 17
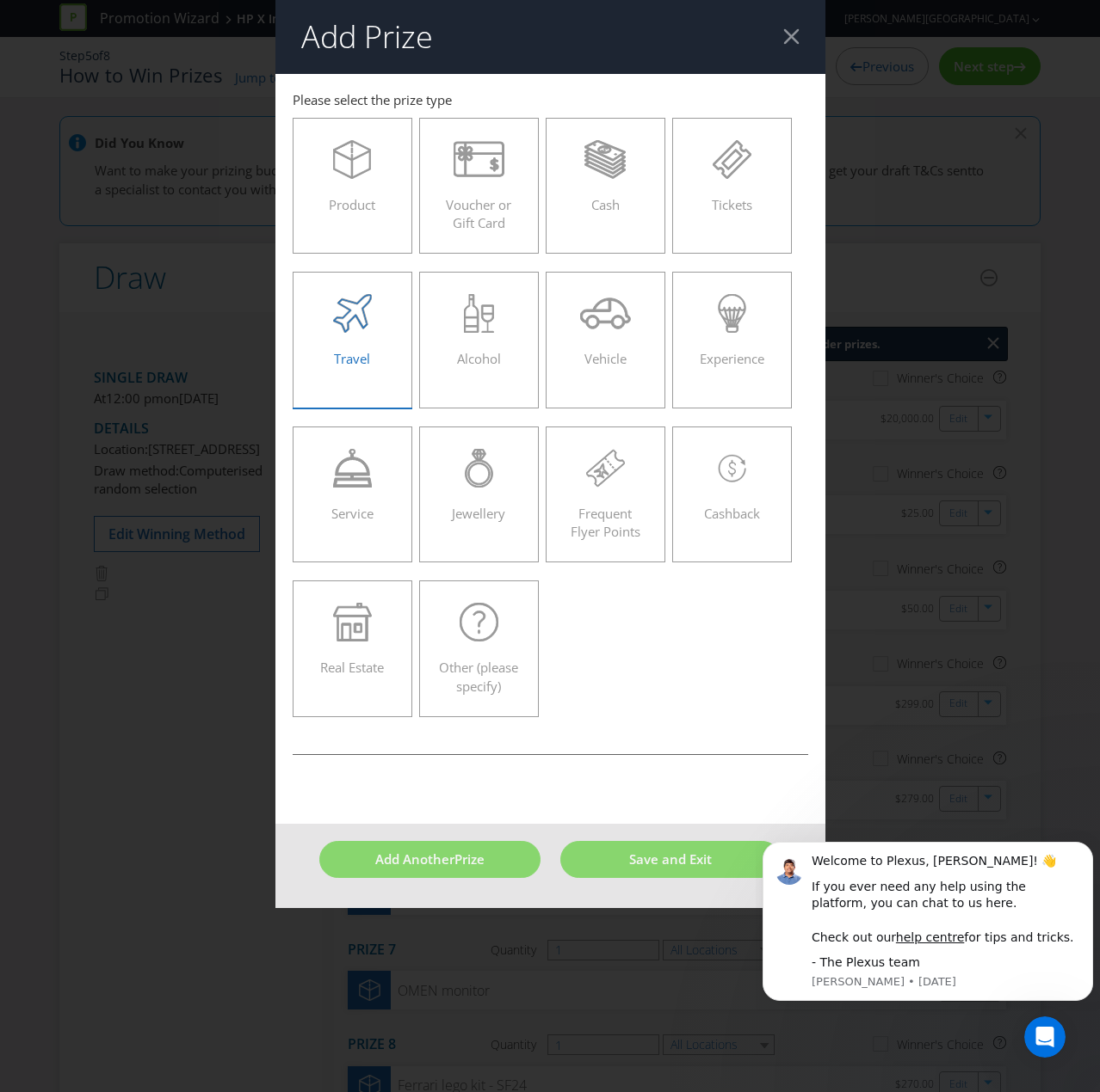
drag, startPoint x: 335, startPoint y: 185, endPoint x: 371, endPoint y: 273, distance: 95.1
click at [335, 185] on div "Product" at bounding box center [352, 179] width 84 height 78
click at [0, 0] on input "Product" at bounding box center [0, 0] width 0 height 0
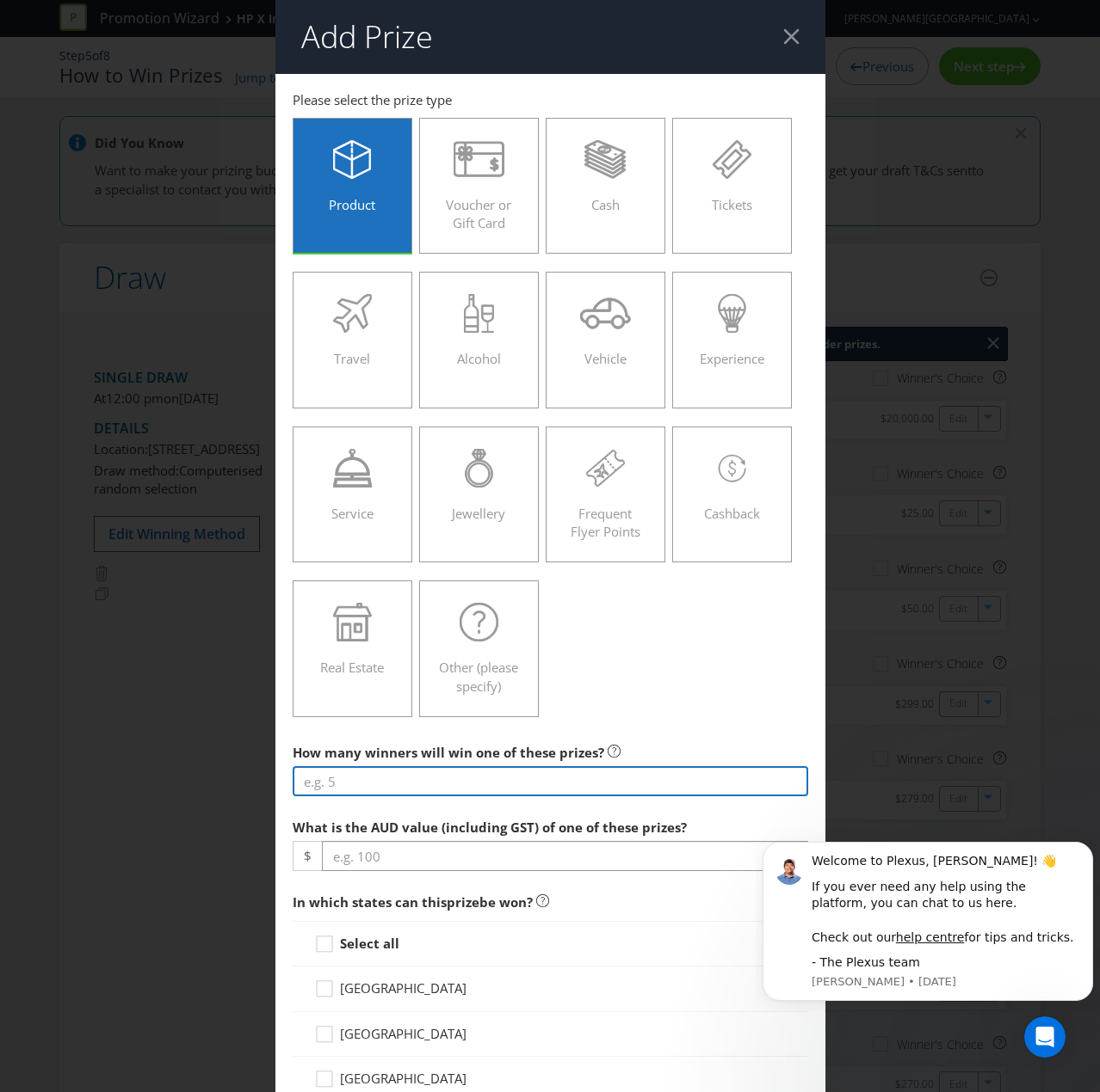
click at [355, 734] on input "number" at bounding box center [550, 782] width 515 height 30
type input "1"
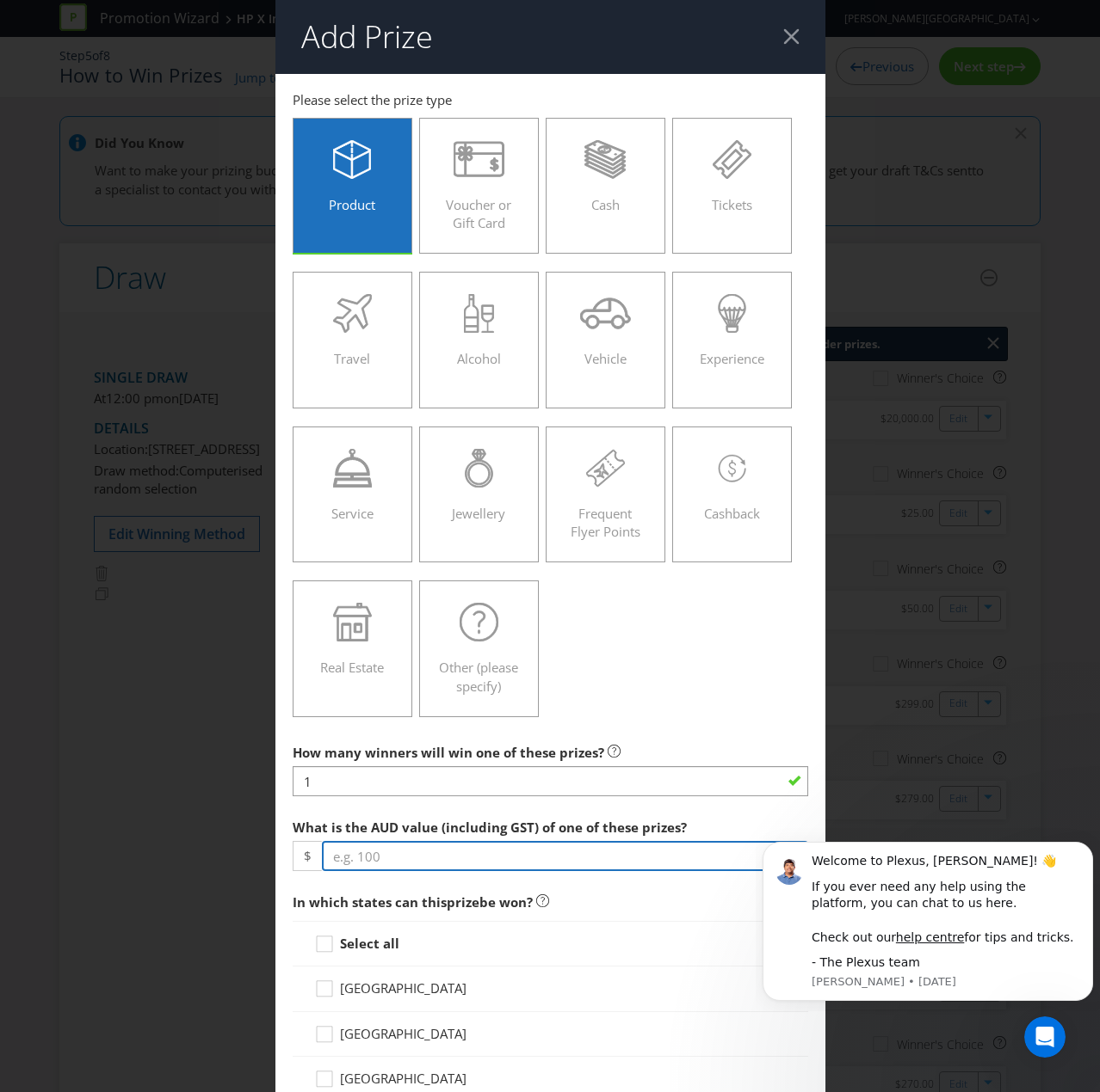
click at [383, 734] on input "number" at bounding box center [565, 856] width 487 height 30
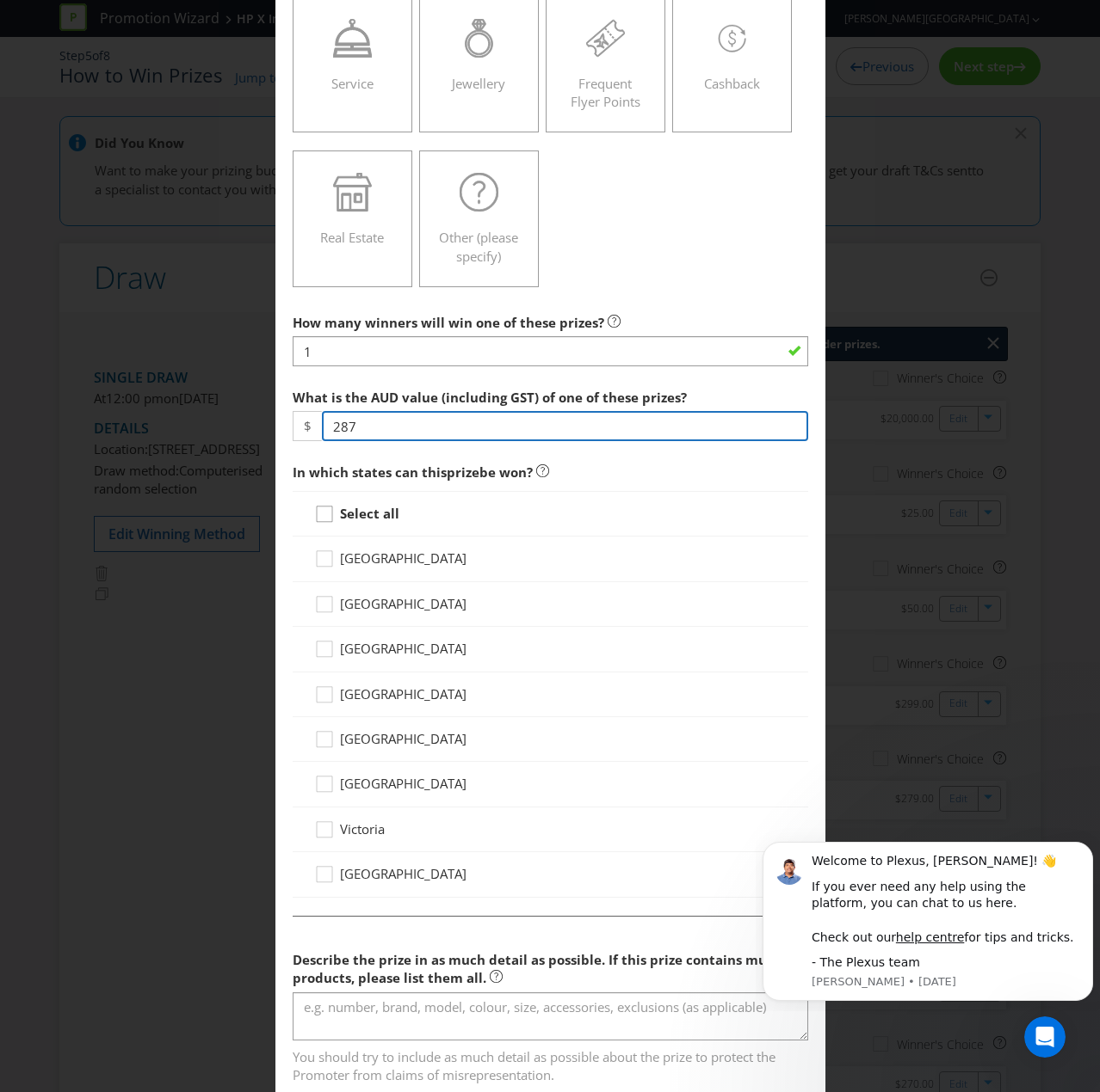
type input "287"
click at [324, 508] on div at bounding box center [324, 508] width 9 height 9
click at [0, 0] on input "Select all" at bounding box center [0, 0] width 0 height 0
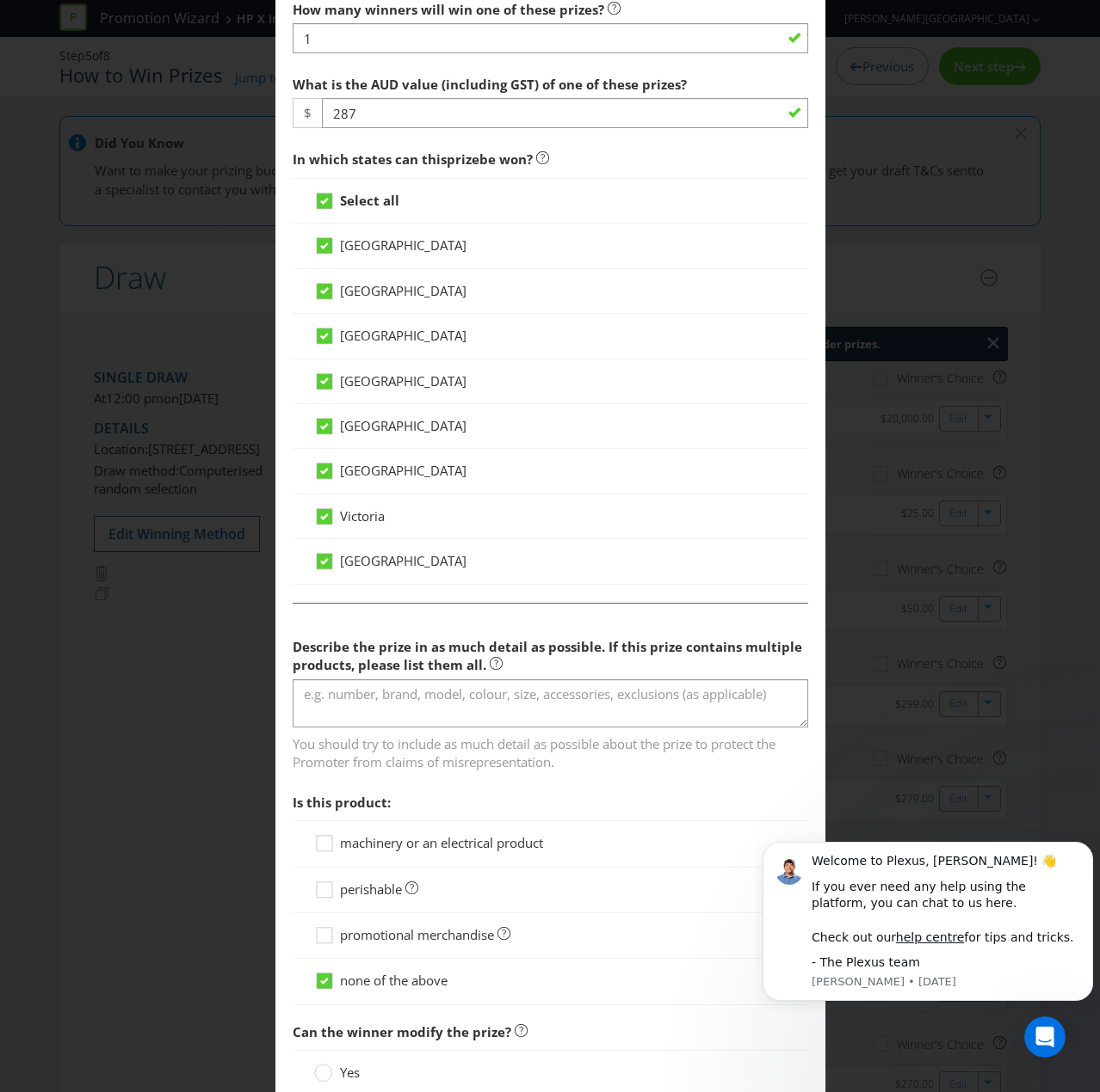
scroll to position [860, 0]
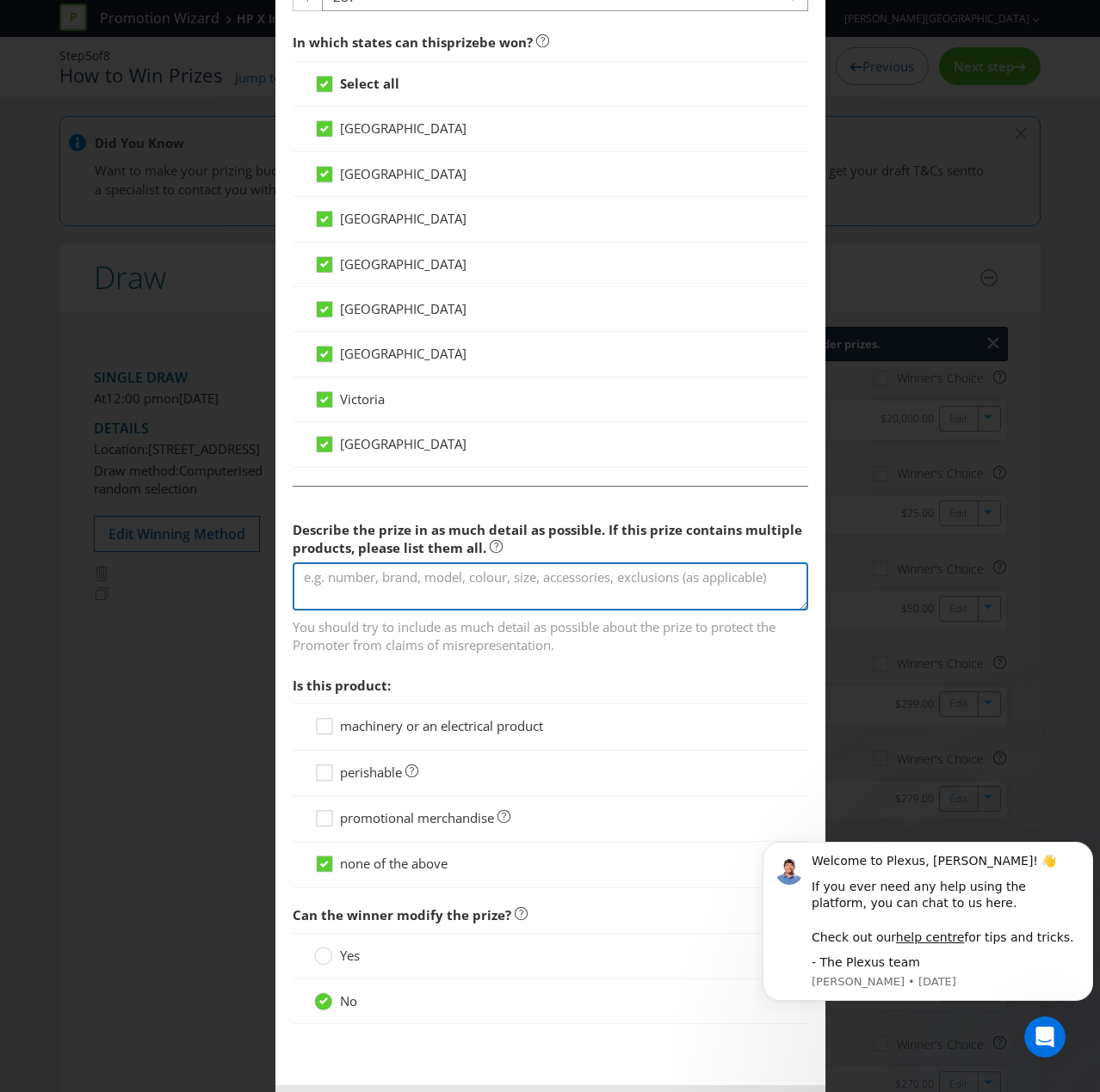
click at [354, 597] on textarea at bounding box center [550, 587] width 515 height 49
paste textarea "Audio-Technica LP60X Fully Automatic Turntable (Black)"
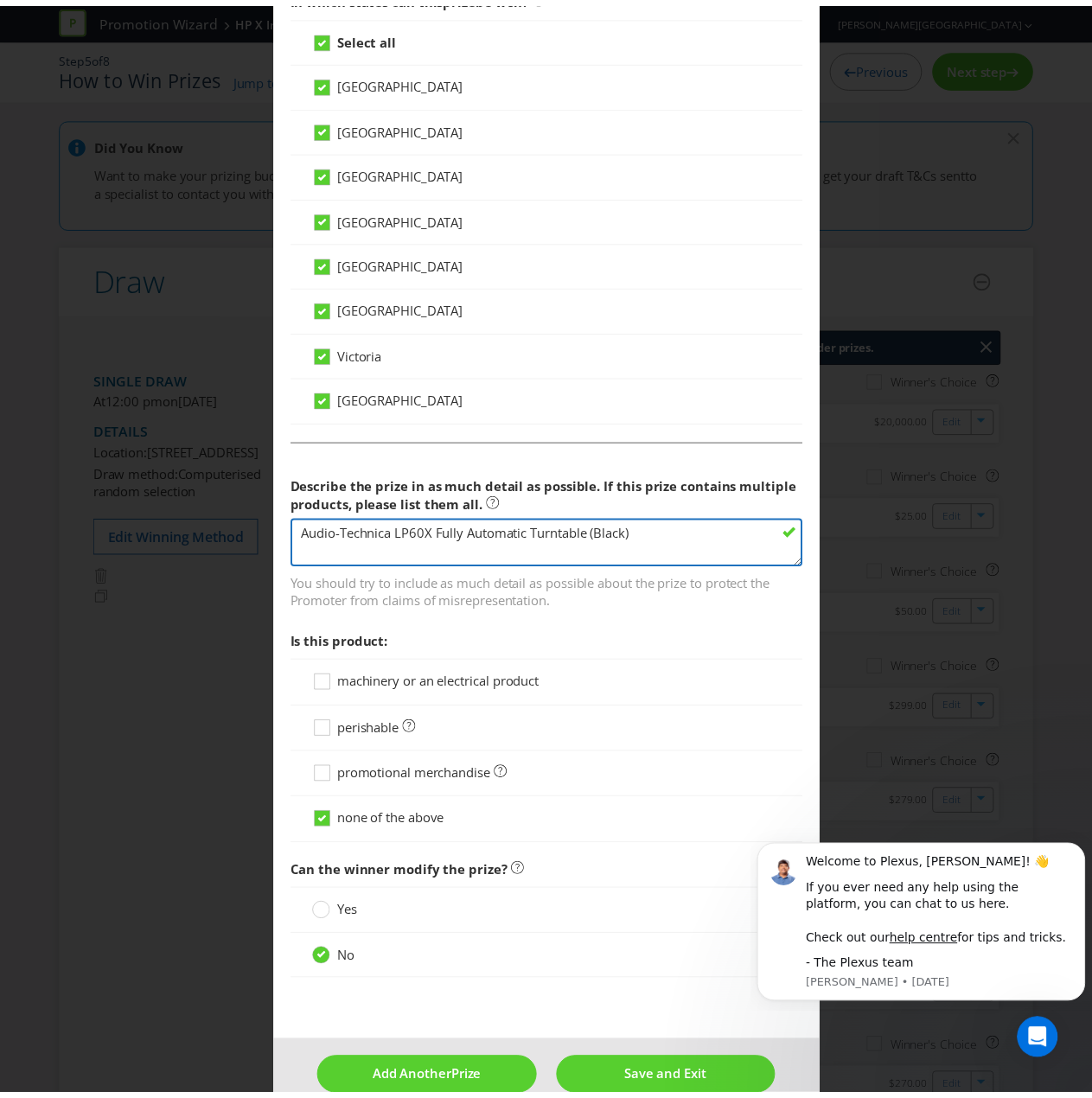
scroll to position [934, 0]
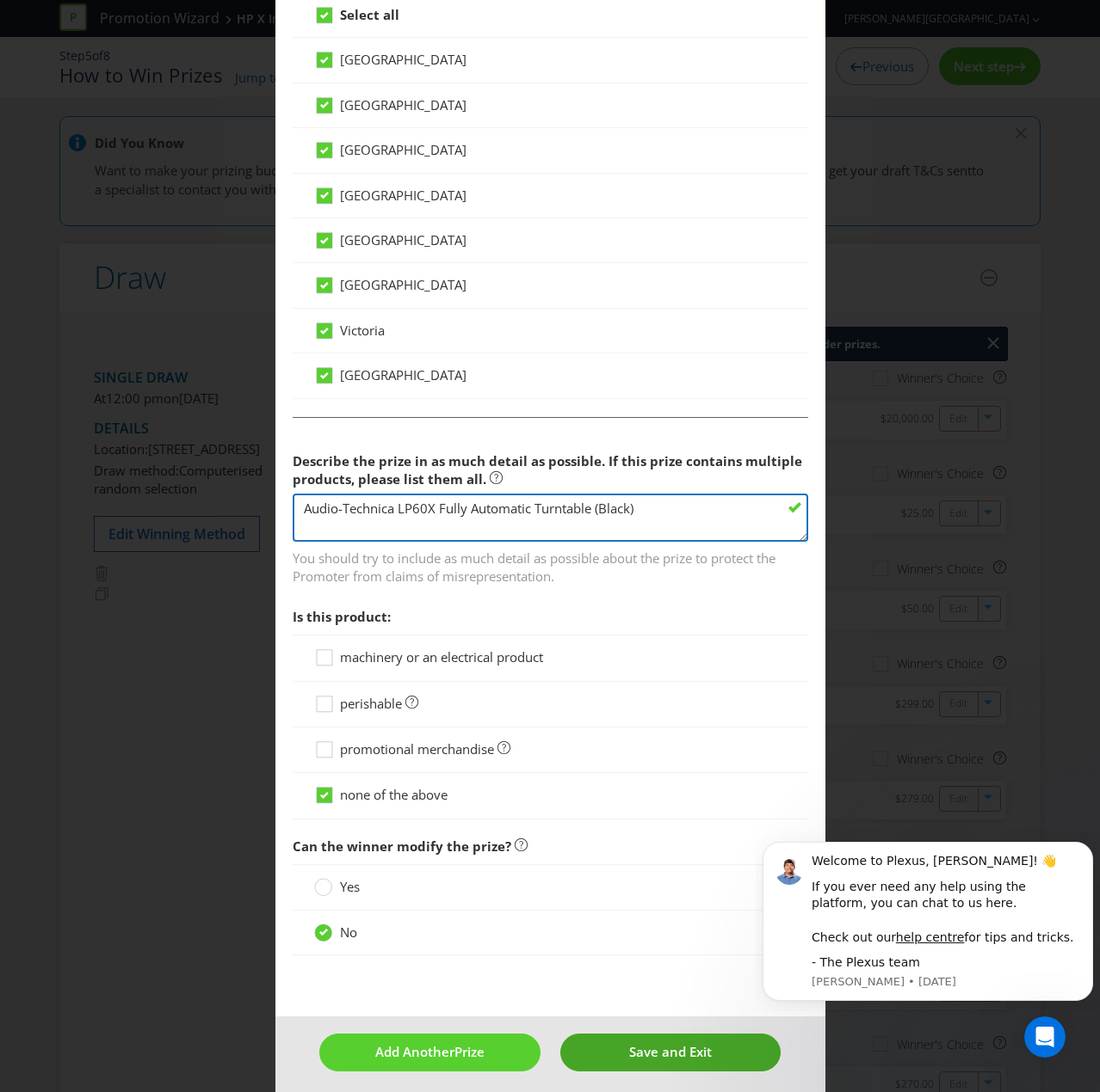
type textarea "Audio-Technica LP60X Fully Automatic Turntable (Black)"
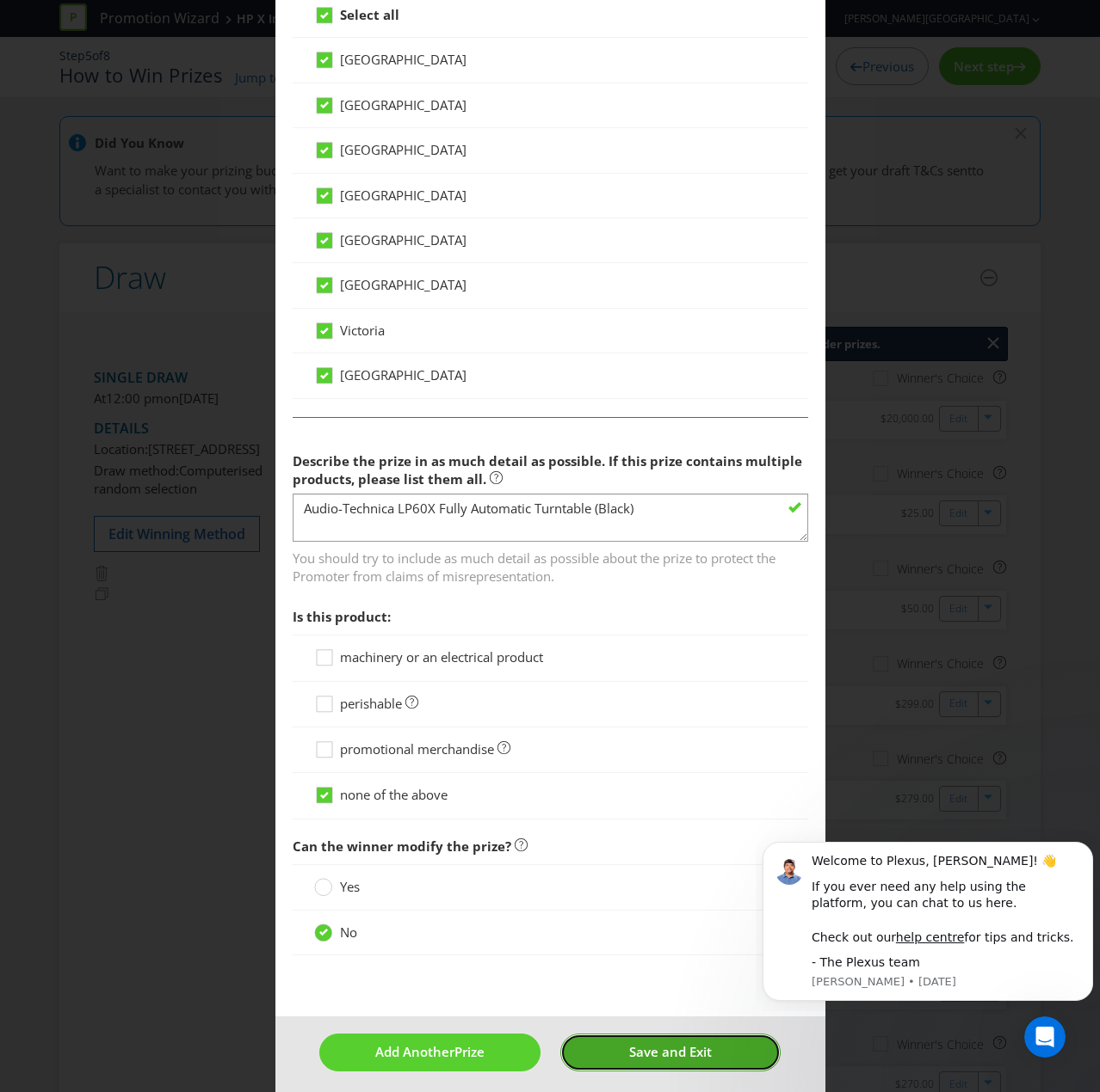
click at [600, 734] on button "Save and Exit" at bounding box center [670, 1051] width 221 height 37
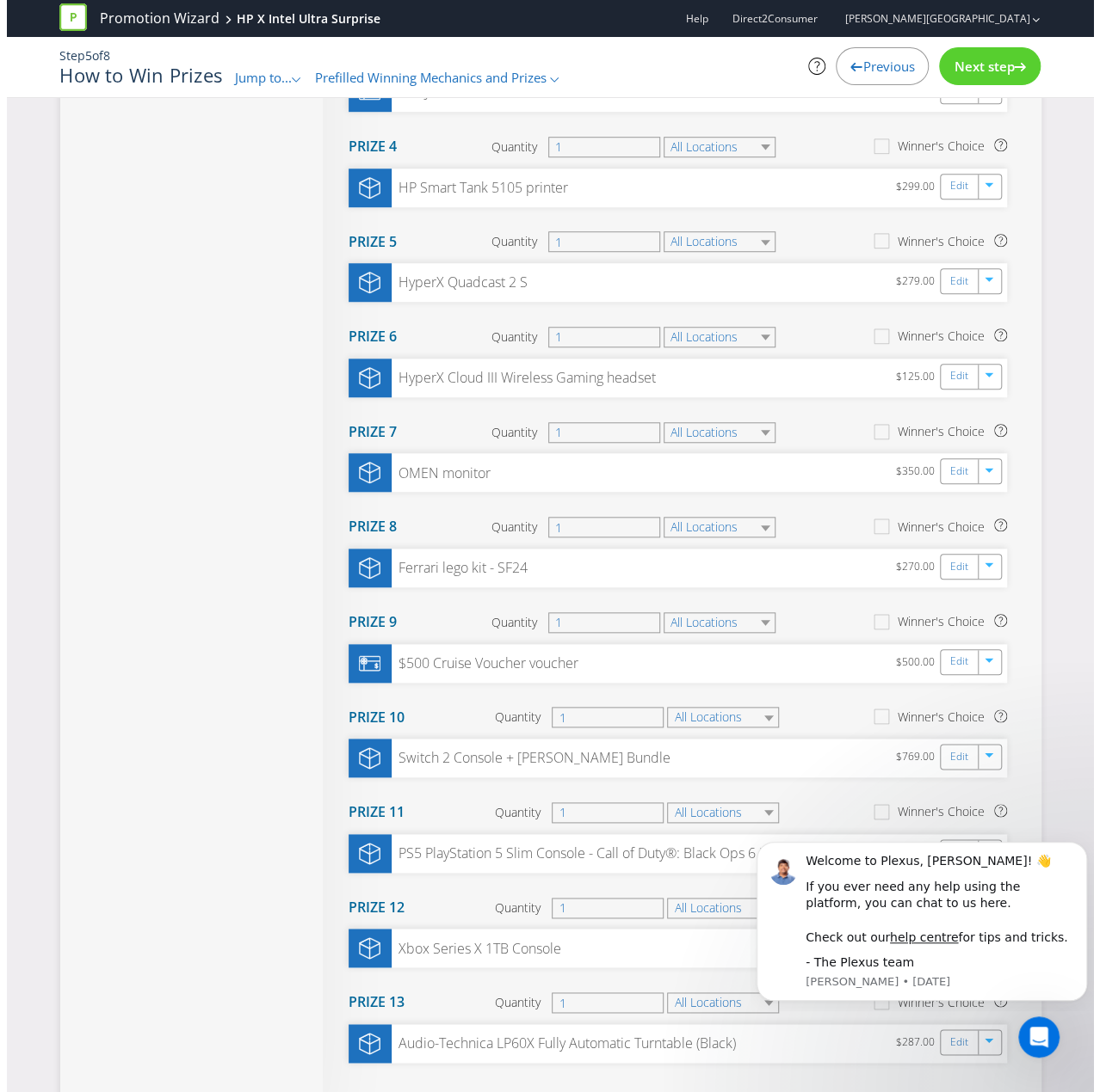
scroll to position [922, 0]
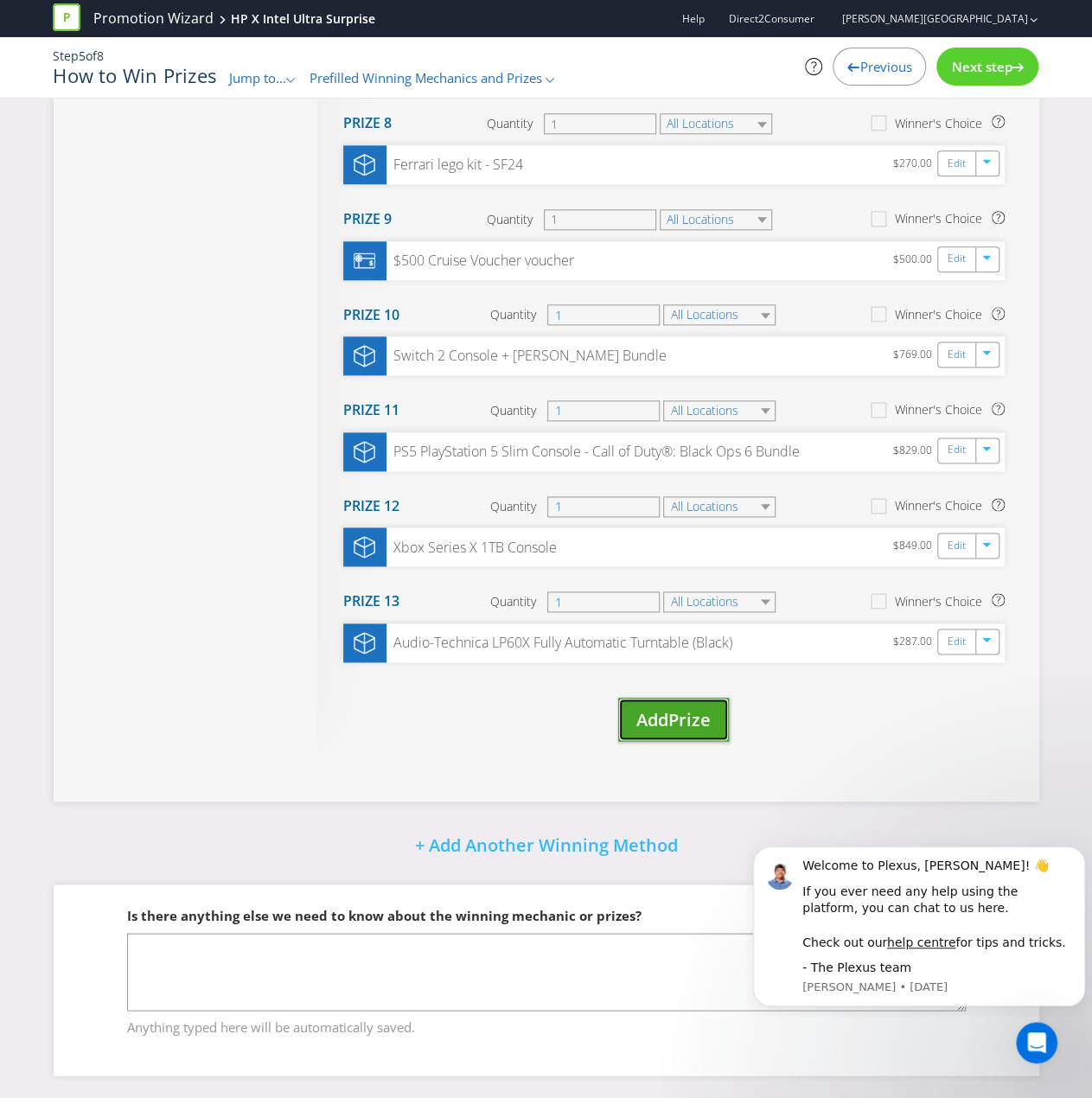
click at [643, 716] on span "Add" at bounding box center [653, 718] width 32 height 24
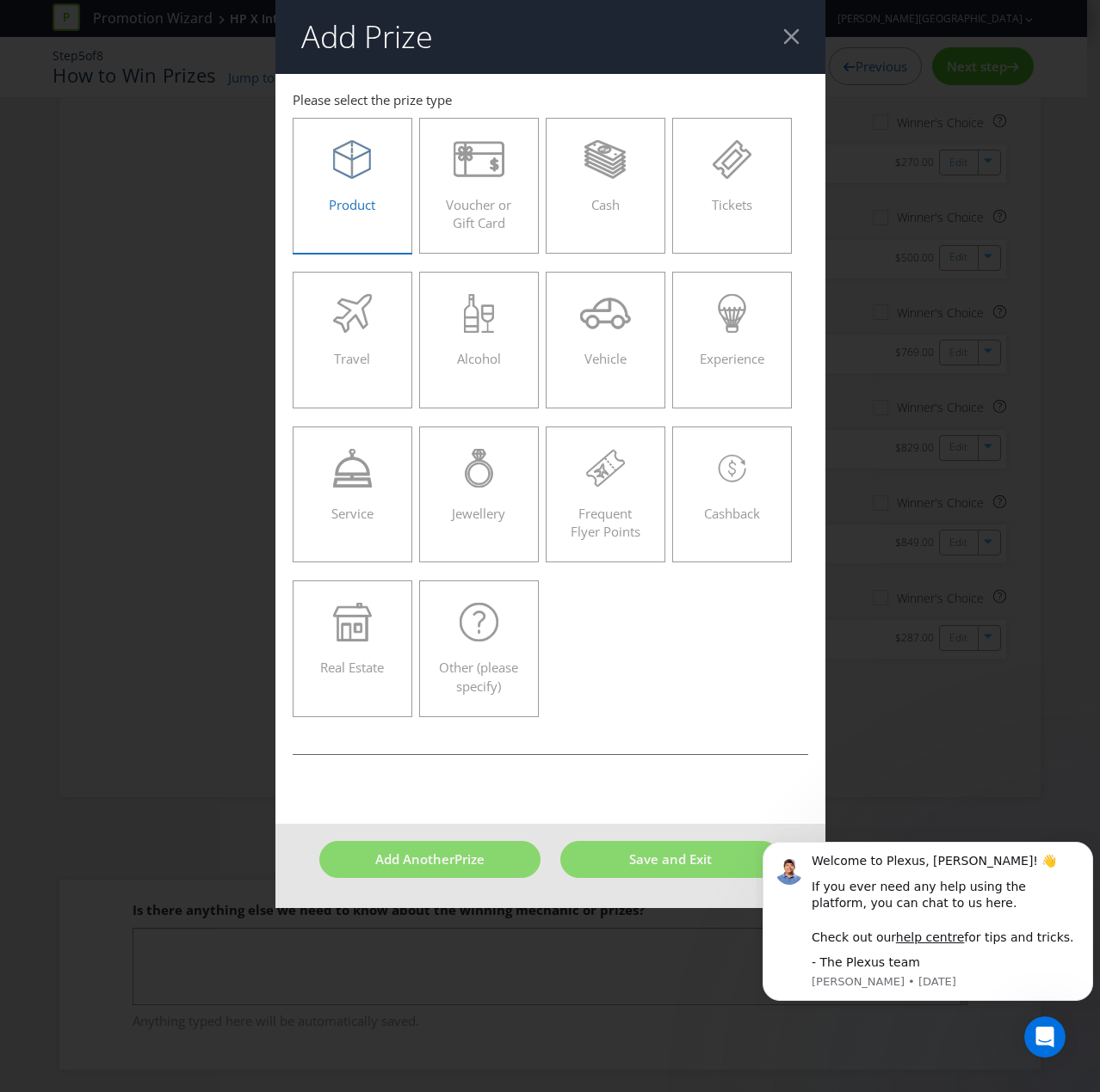
click at [346, 164] on icon at bounding box center [352, 159] width 38 height 39
click at [0, 0] on input "Product" at bounding box center [0, 0] width 0 height 0
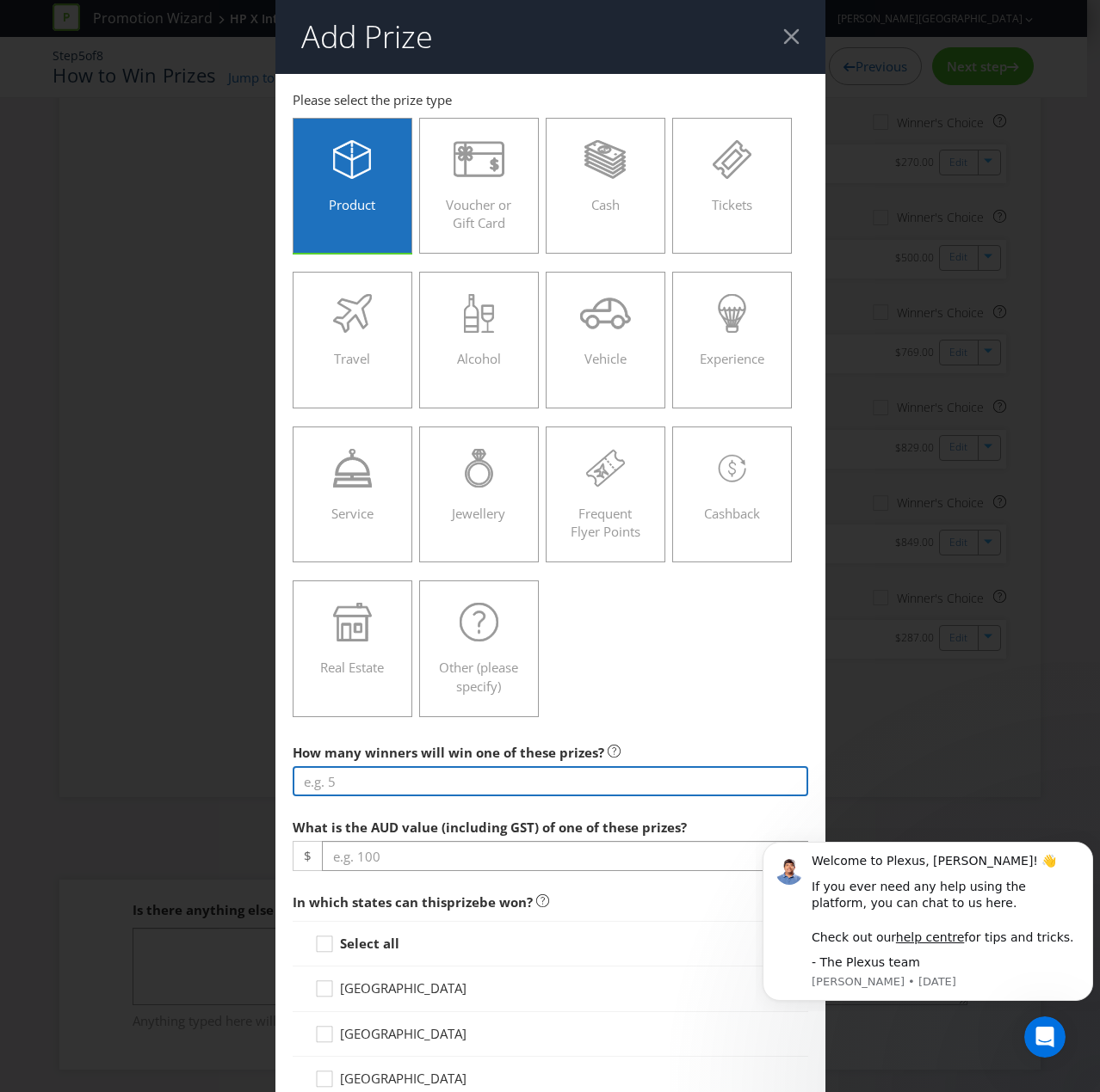
click at [396, 734] on input "number" at bounding box center [550, 782] width 515 height 30
type input "1"
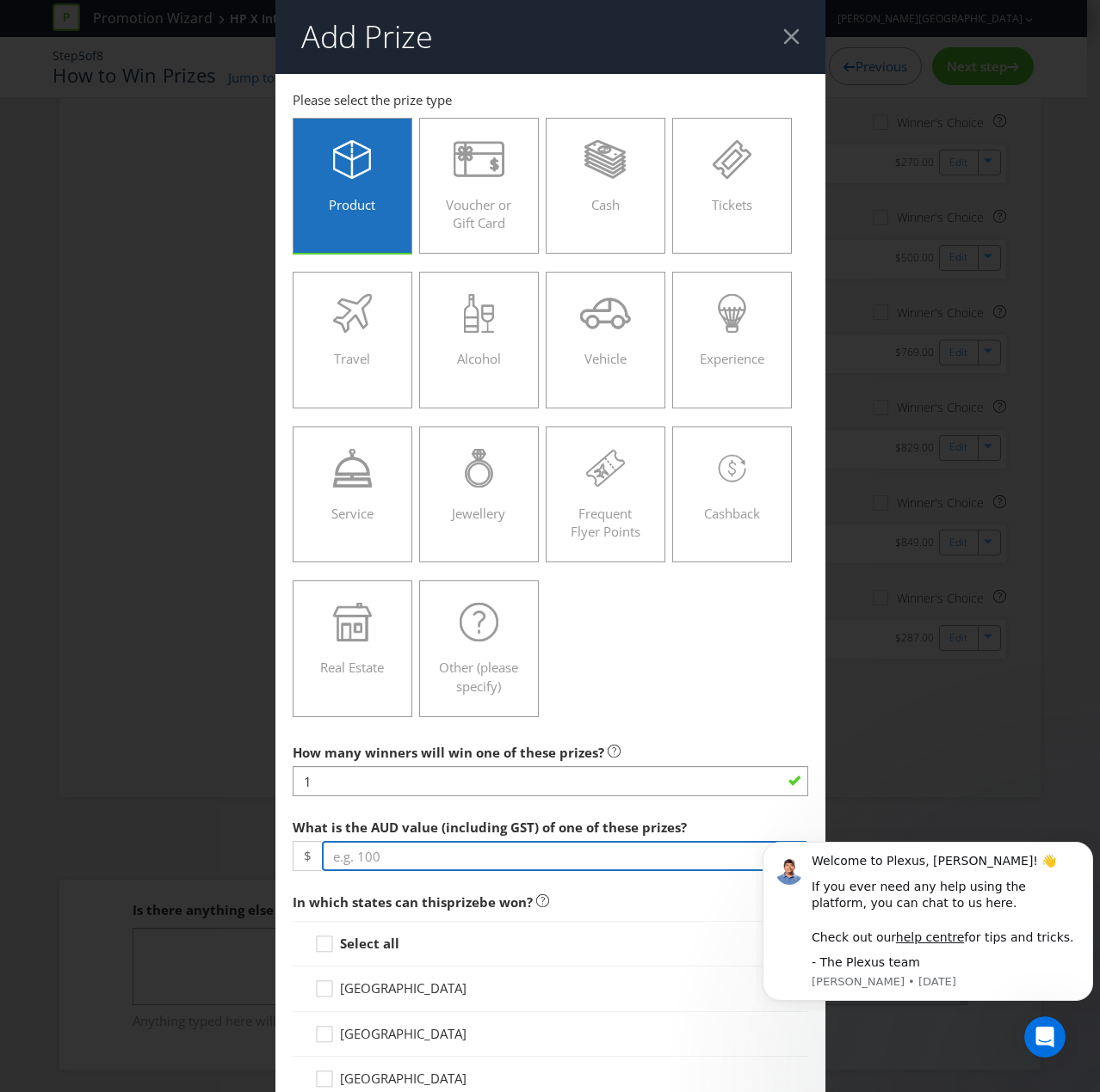
click at [379, 734] on input "number" at bounding box center [565, 856] width 487 height 30
type input "749"
click at [328, 734] on icon at bounding box center [327, 947] width 26 height 26
click at [0, 0] on input "Select all" at bounding box center [0, 0] width 0 height 0
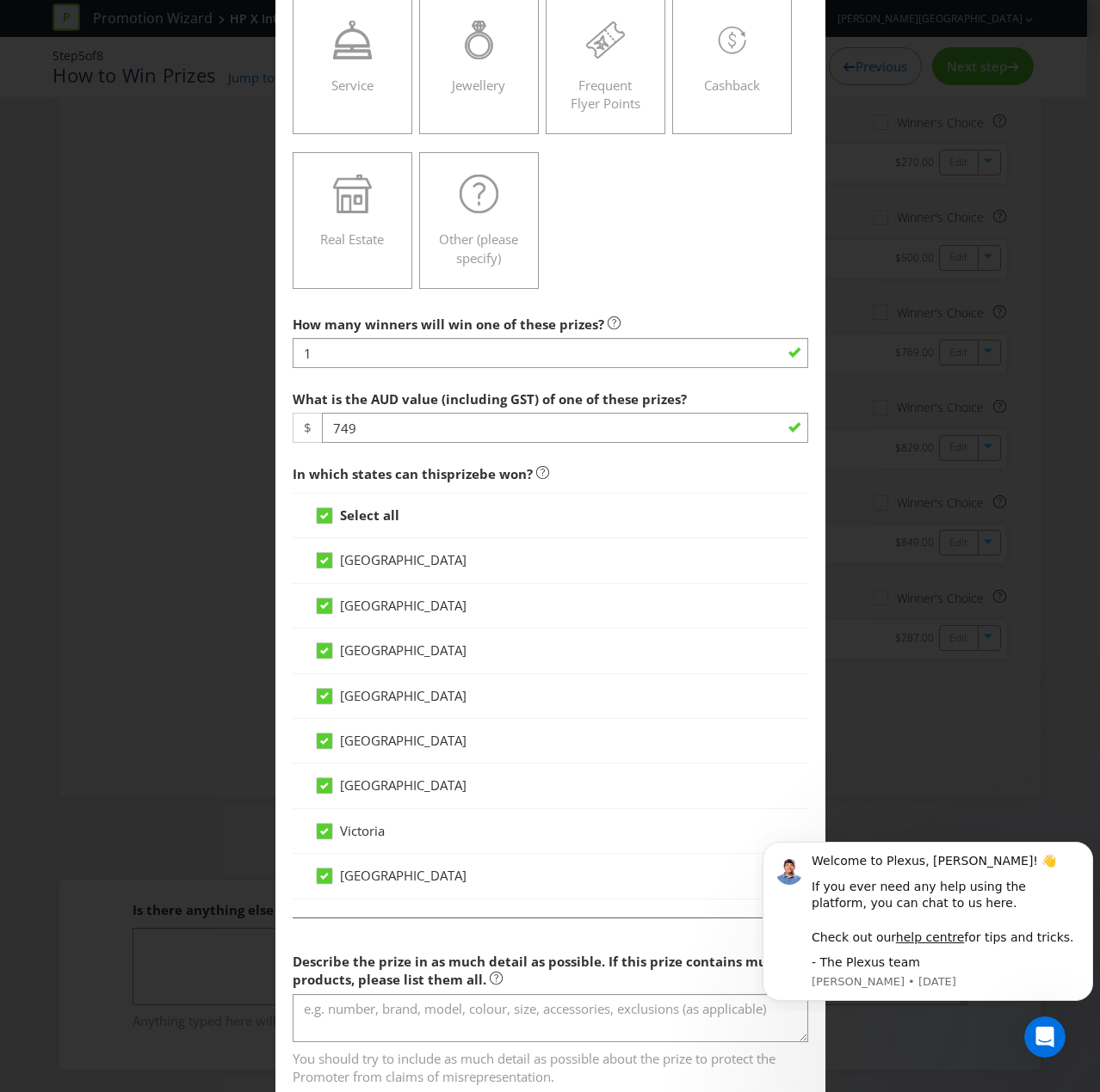
scroll to position [516, 0]
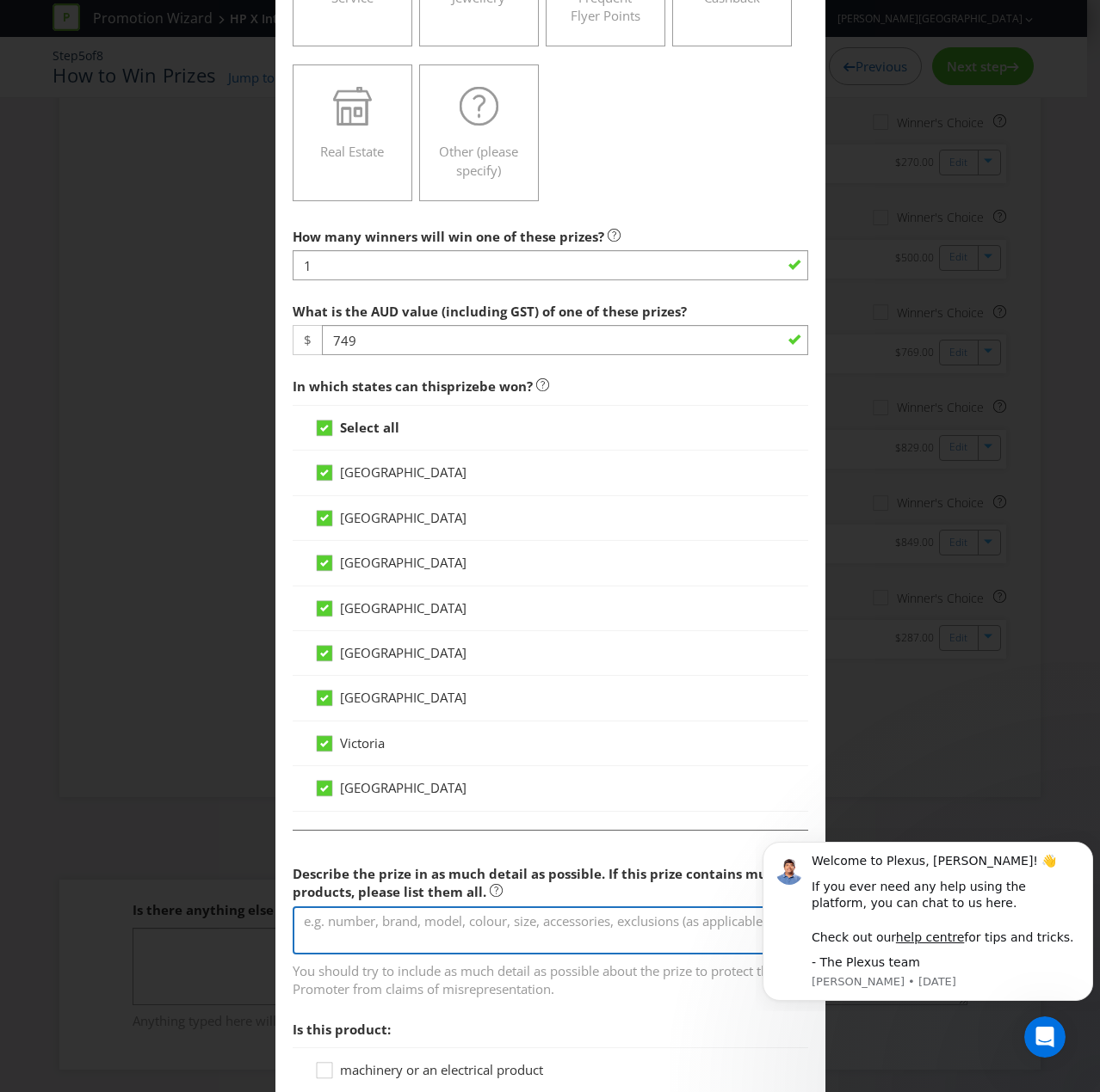
click at [328, 734] on textarea at bounding box center [550, 931] width 515 height 49
paste textarea "Garmin Forerunner® 255 Music Watch ( Black"
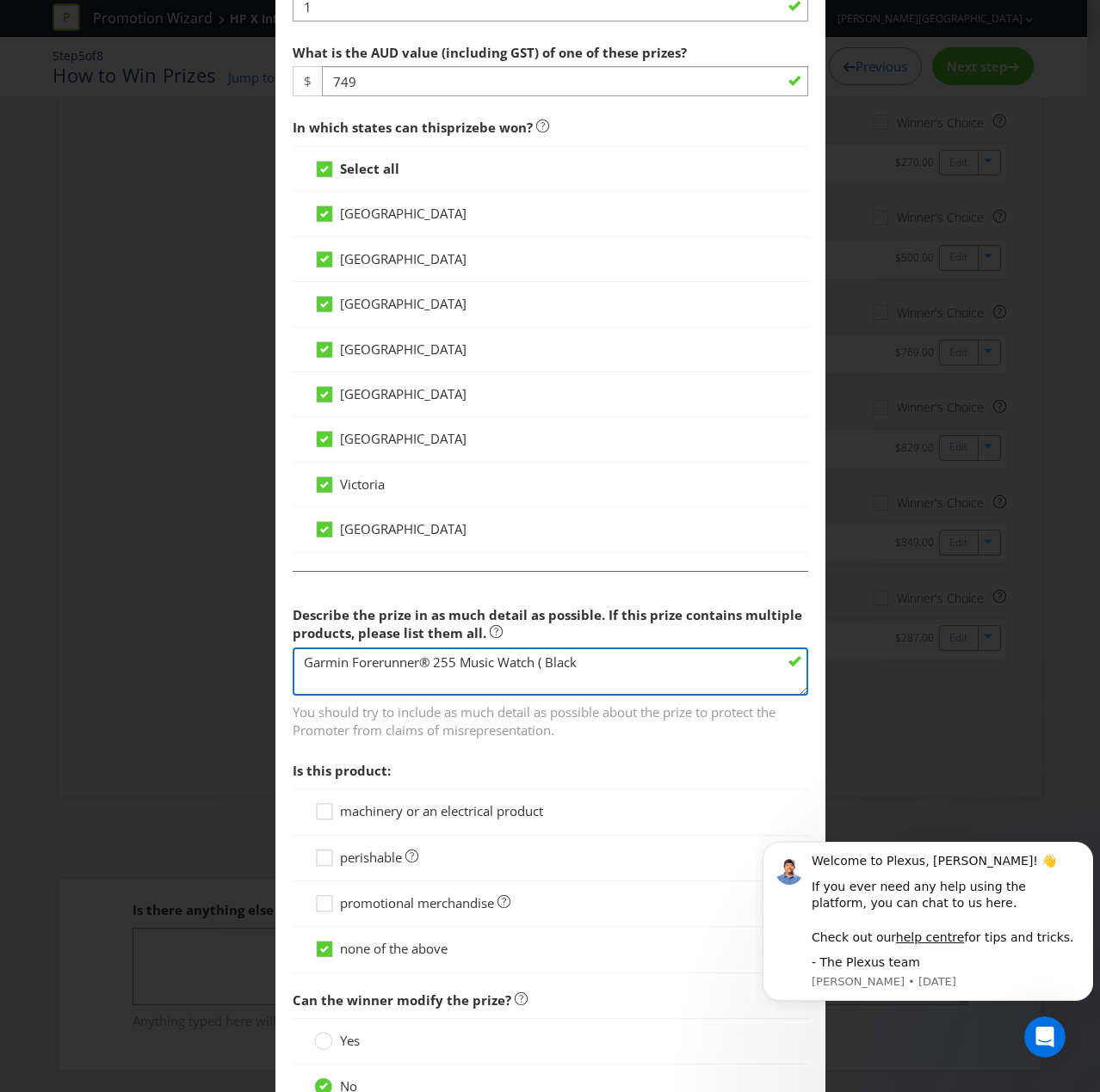
scroll to position [929, 0]
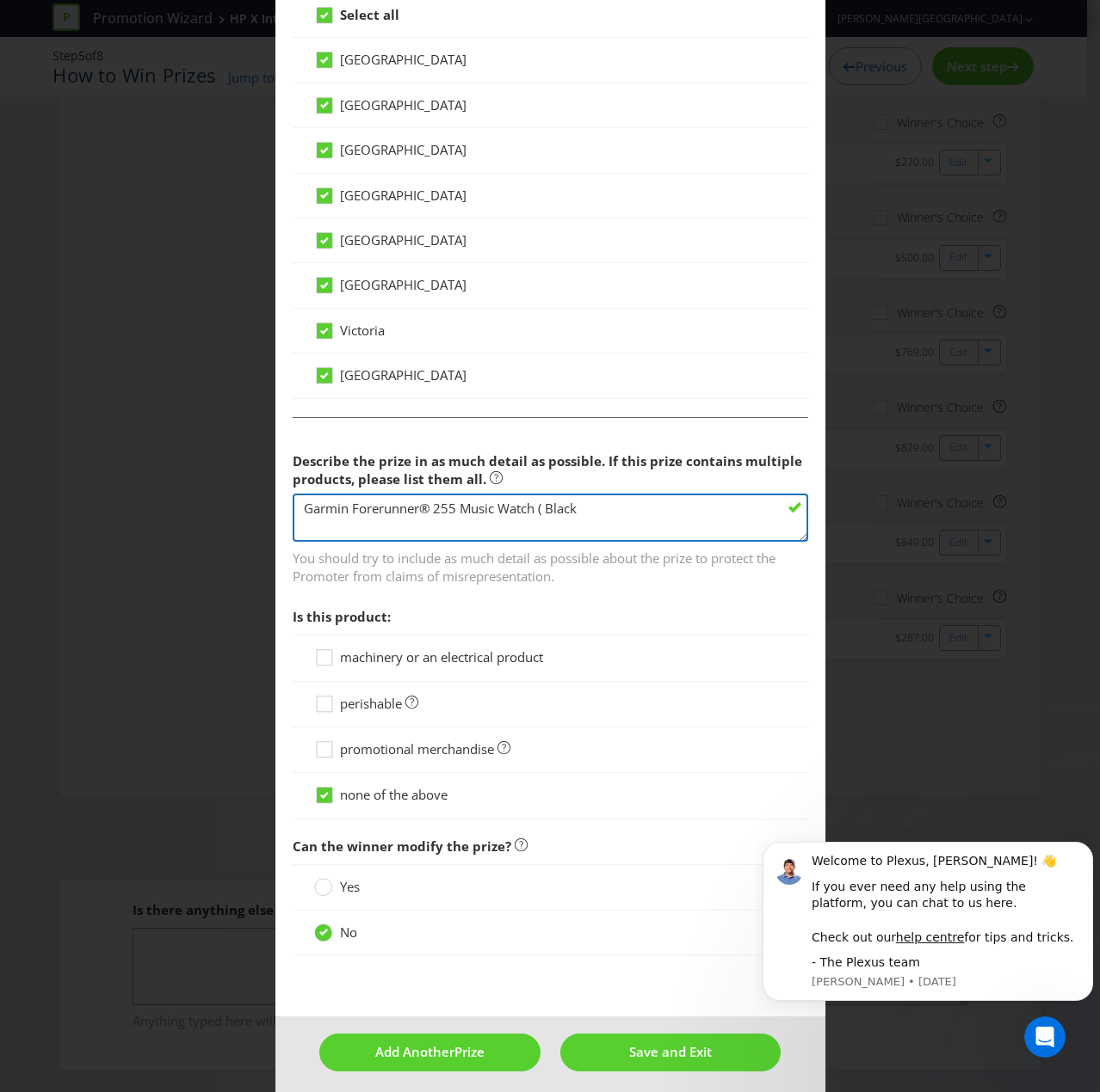
click at [550, 499] on textarea "Garmin Forerunner® 255 Music Watch ( Black" at bounding box center [550, 519] width 515 height 49
drag, startPoint x: 574, startPoint y: 502, endPoint x: 531, endPoint y: 493, distance: 43.9
click at [531, 494] on textarea "Garmin Forerunner® 255 Music Watch ( Black" at bounding box center [550, 519] width 515 height 49
click at [541, 496] on textarea "Garmin Forerunner® 255 Music Watch ( Black" at bounding box center [550, 519] width 515 height 49
click at [575, 511] on textarea "Garmin Forerunner® 255 Music Watch (Black" at bounding box center [550, 519] width 515 height 49
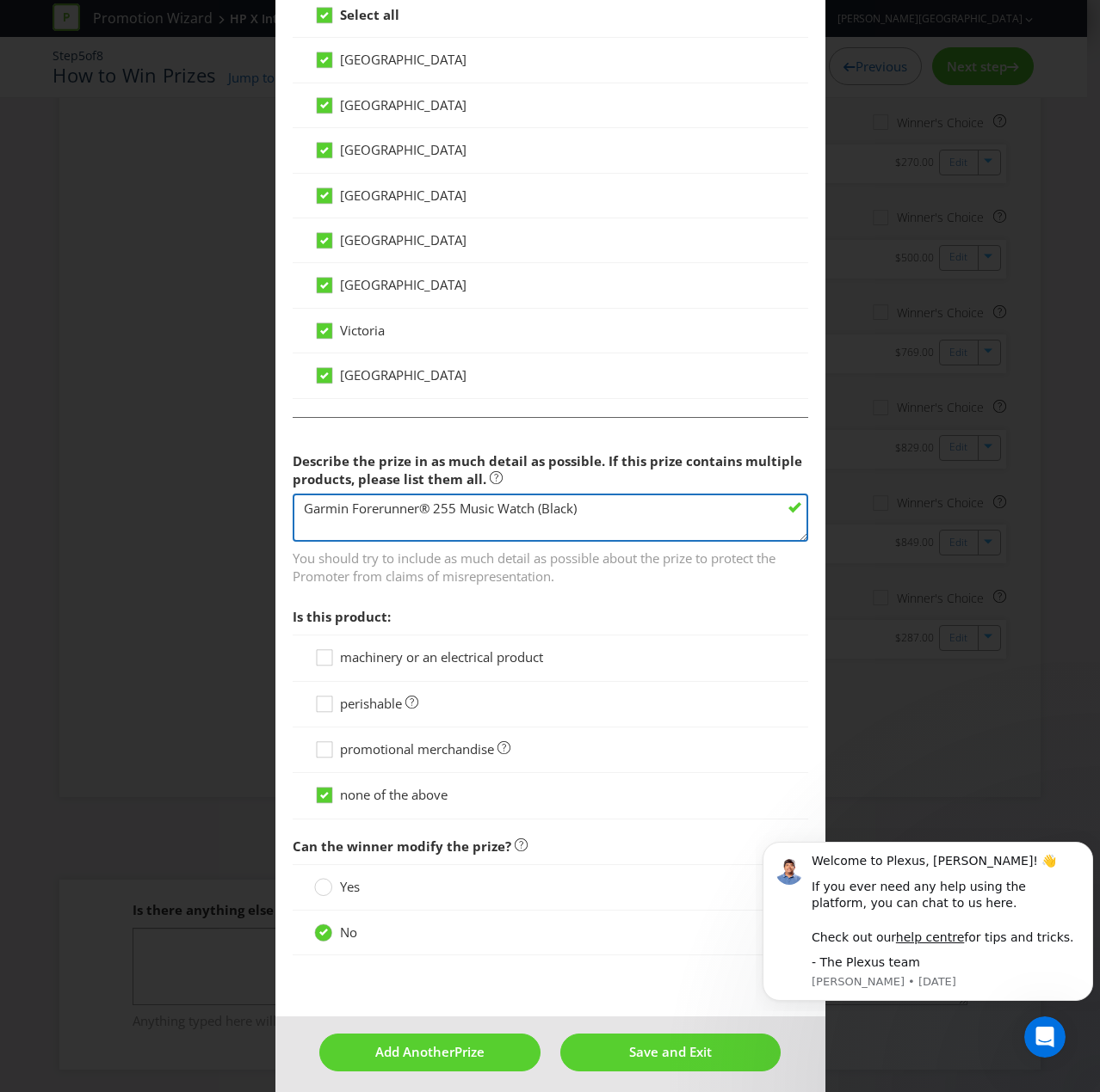
type textarea "Garmin Forerunner® 255 Music Watch (Black)"
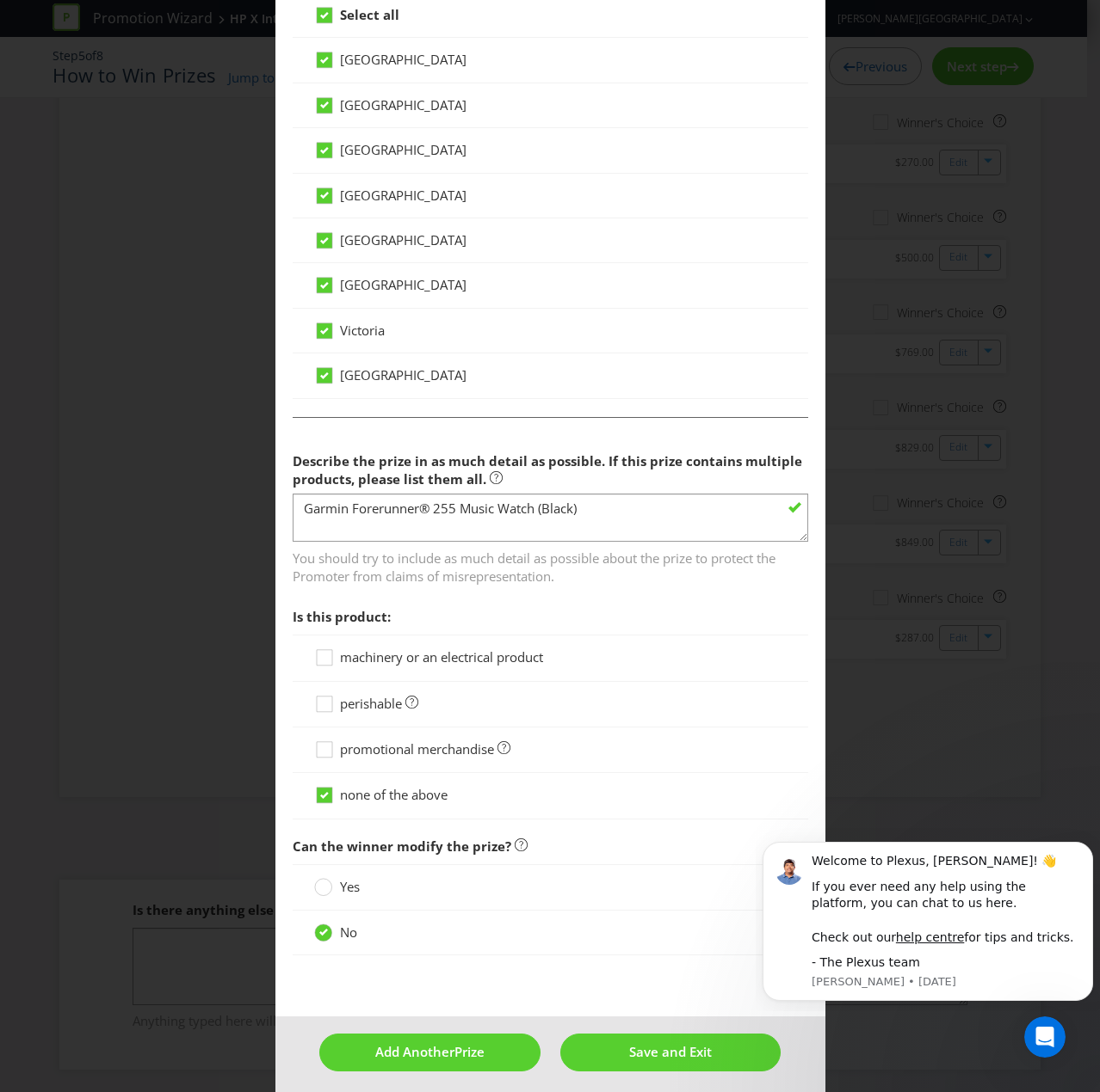
click at [375, 655] on span "machinery or an electrical product" at bounding box center [441, 657] width 203 height 17
click at [0, 0] on input "machinery or an electrical product" at bounding box center [0, 0] width 0 height 0
click at [392, 734] on span "Add Another" at bounding box center [415, 1051] width 80 height 17
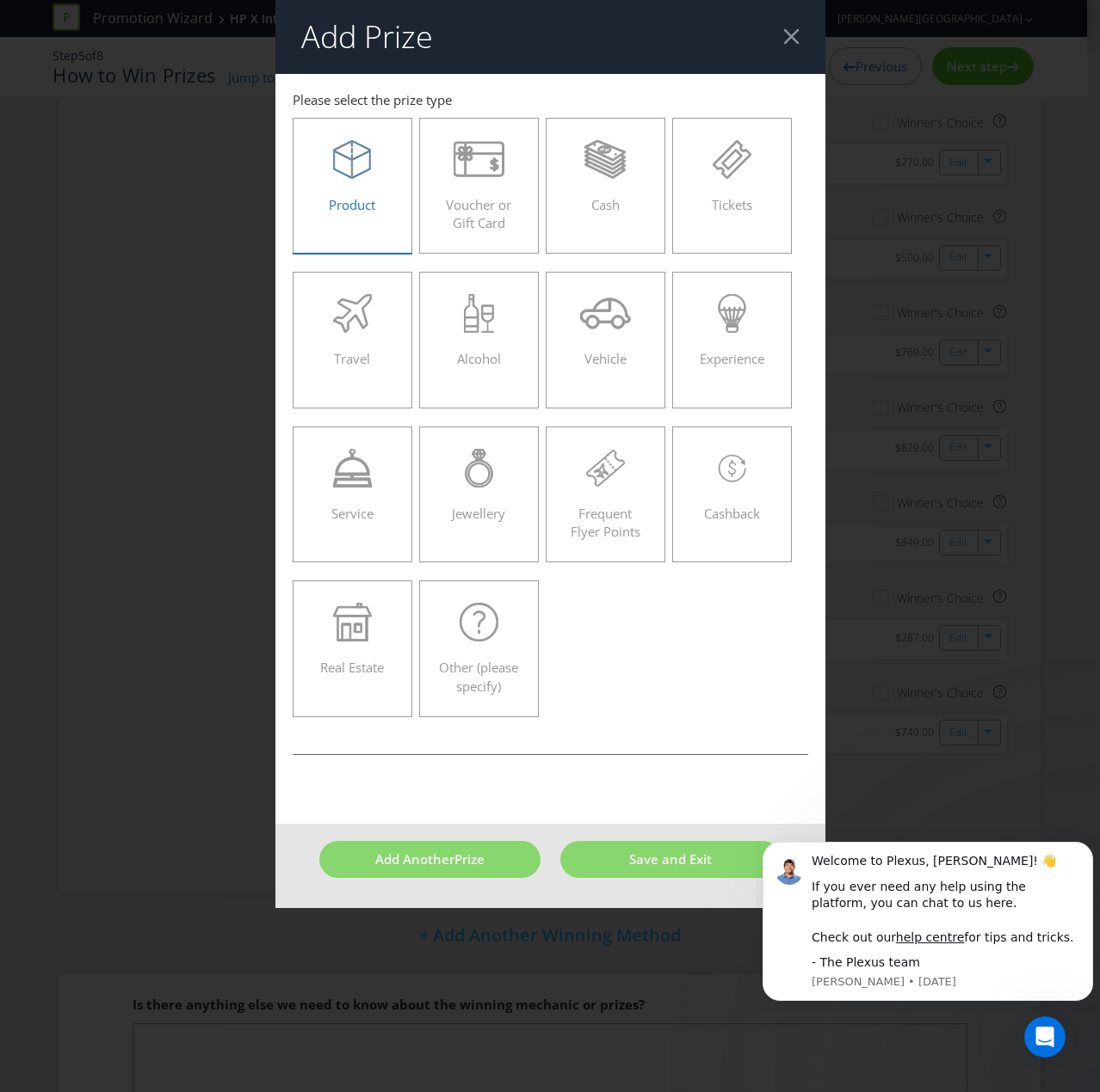
click at [345, 180] on div "Product" at bounding box center [352, 179] width 84 height 78
click at [0, 0] on input "Product" at bounding box center [0, 0] width 0 height 0
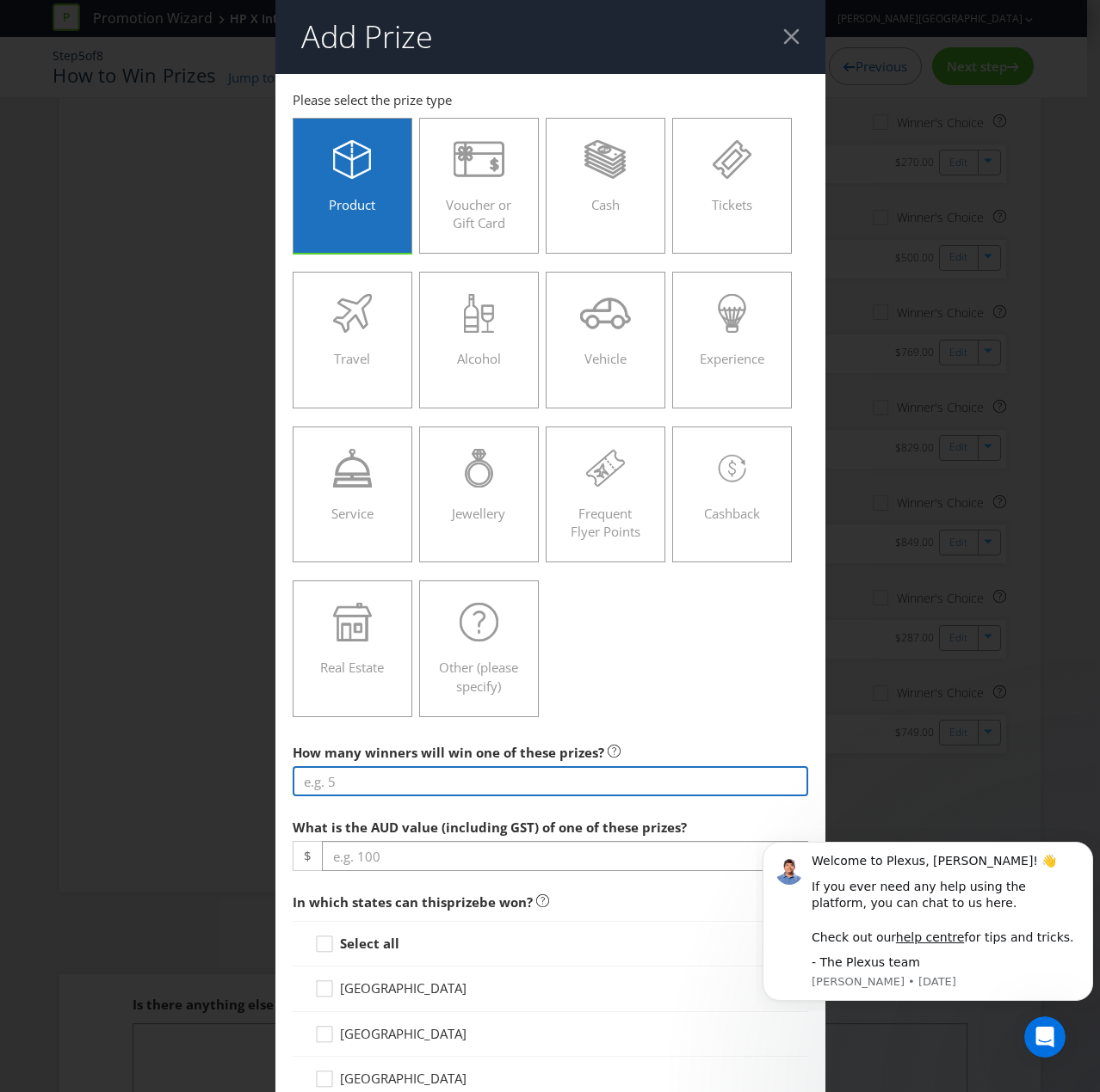
click at [354, 734] on input "number" at bounding box center [550, 782] width 515 height 30
type input "1"
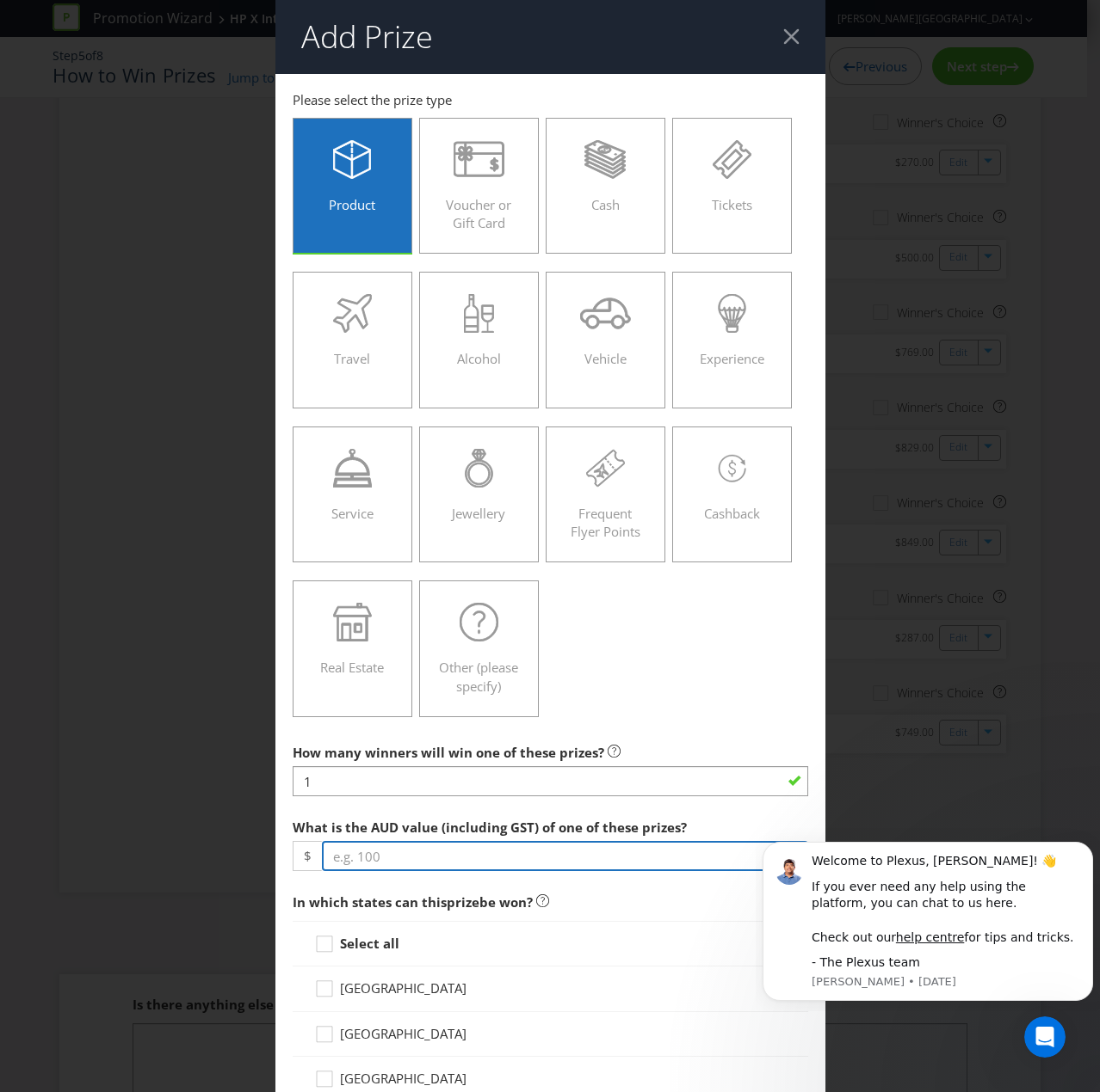
click at [389, 734] on input "number" at bounding box center [565, 856] width 487 height 30
type input "799"
click at [364, 734] on strong "Select all" at bounding box center [369, 943] width 60 height 17
click at [0, 0] on input "Select all" at bounding box center [0, 0] width 0 height 0
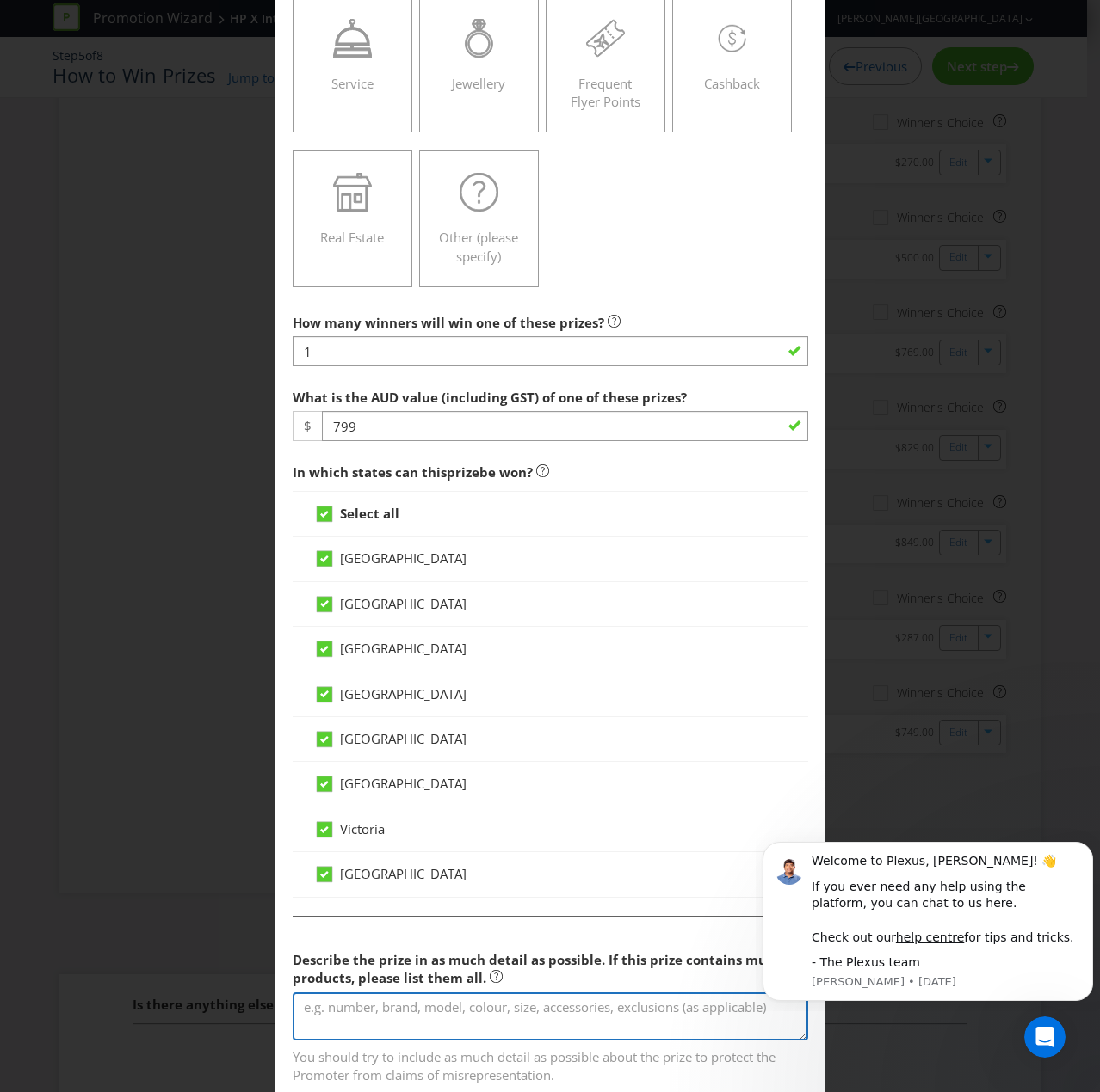
click at [351, 734] on textarea at bounding box center [550, 1017] width 515 height 49
paste textarea ""JBL PartyBox 710 Bluetooth Speaker ""
drag, startPoint x: 339, startPoint y: 1014, endPoint x: 275, endPoint y: 999, distance: 65.7
click at [275, 734] on main "[GEOGRAPHIC_DATA] [GEOGRAPHIC_DATA] [GEOGRAPHIC_DATA] [GEOGRAPHIC_DATA] [GEOGRA…" at bounding box center [550, 580] width 550 height 1873
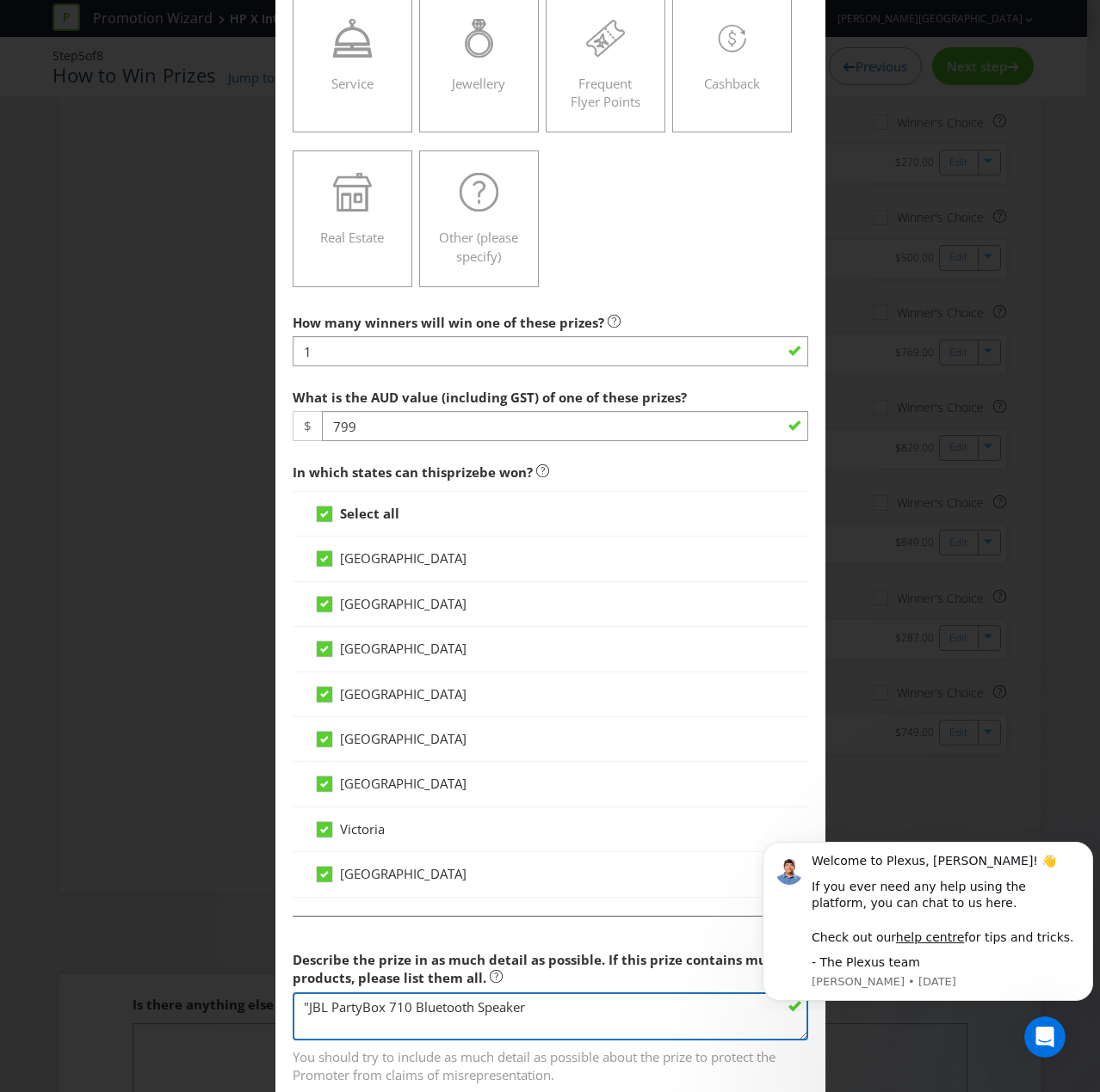
scroll to position [0, 0]
click at [307, 734] on textarea ""JBL PartyBox 710 Bluetooth Speaker" at bounding box center [550, 1017] width 515 height 49
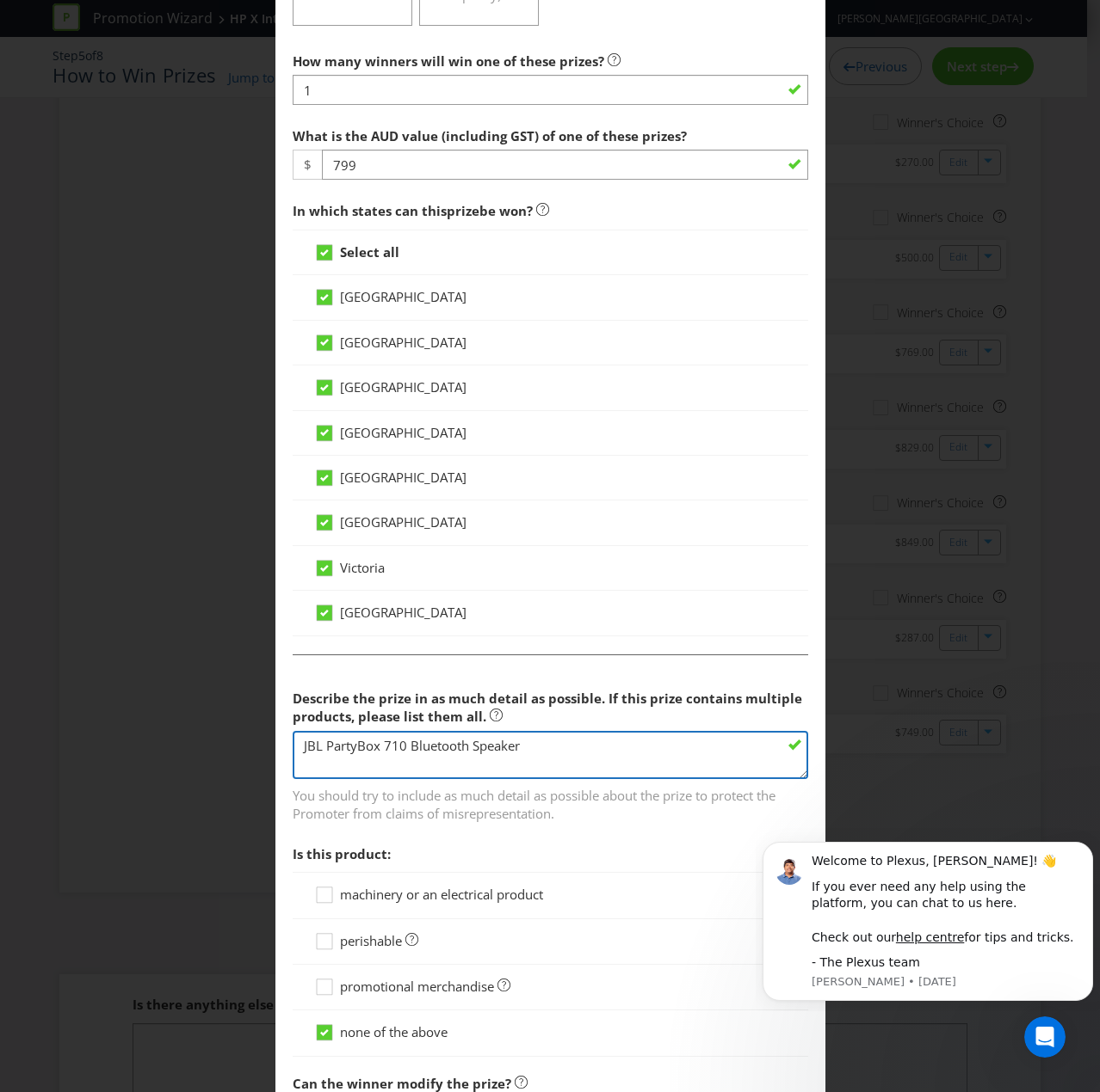
scroll to position [929, 0]
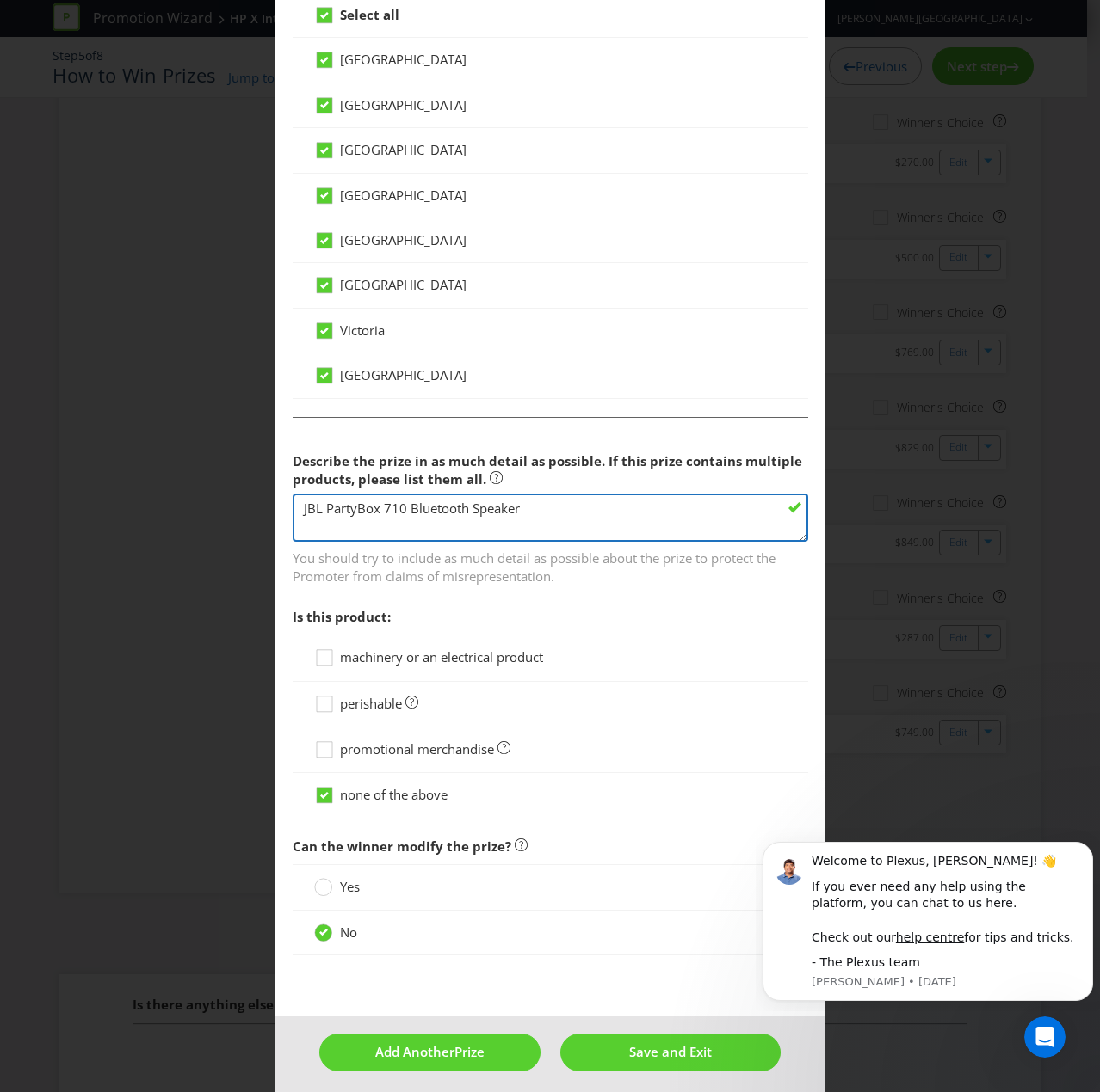
type textarea "JBL PartyBox 710 Bluetooth Speaker"
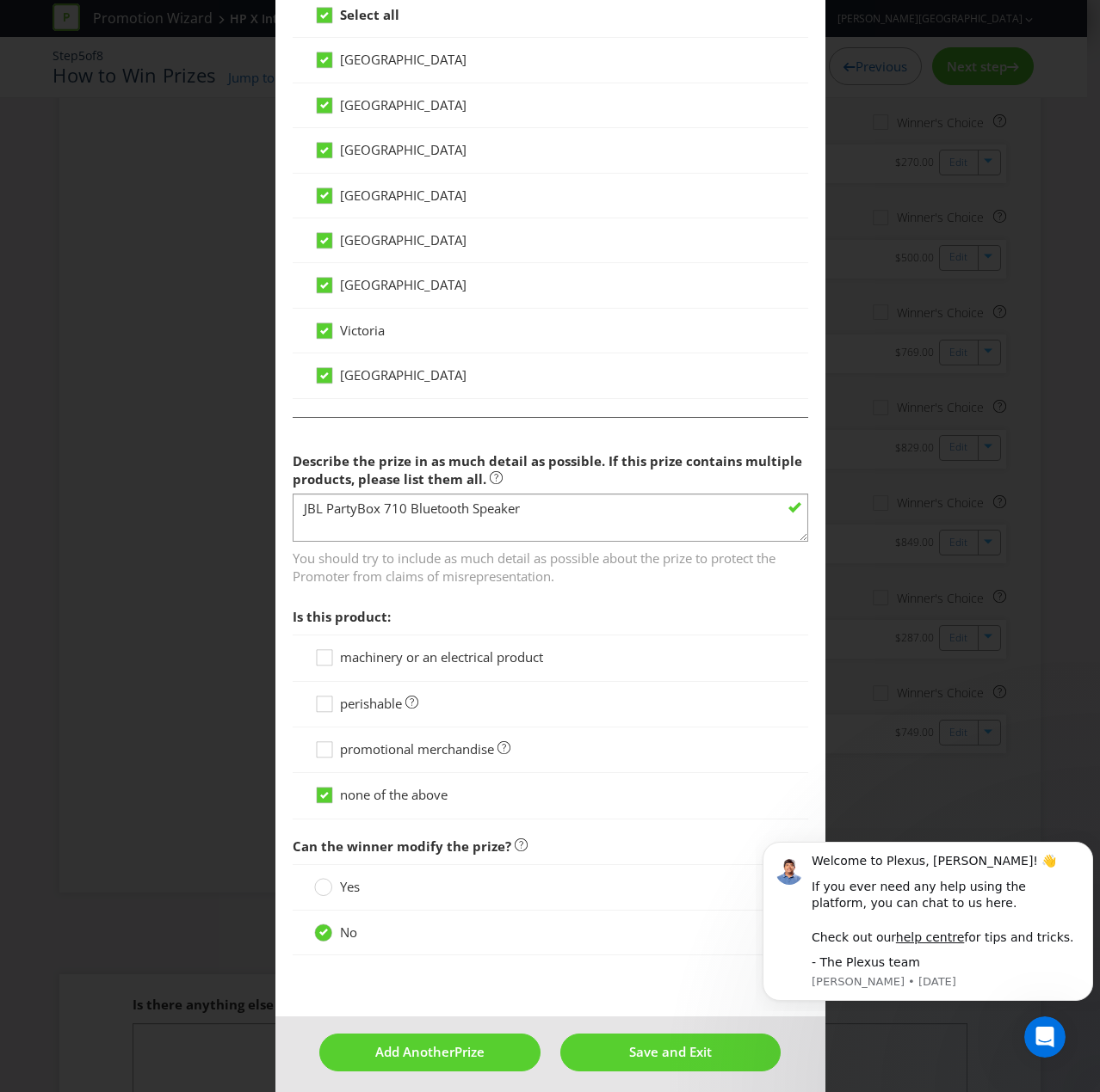
click at [345, 648] on span "machinery or an electrical product" at bounding box center [441, 657] width 203 height 17
click at [0, 0] on input "machinery or an electrical product" at bounding box center [0, 0] width 0 height 0
click at [379, 734] on span "Add Another" at bounding box center [415, 1051] width 80 height 17
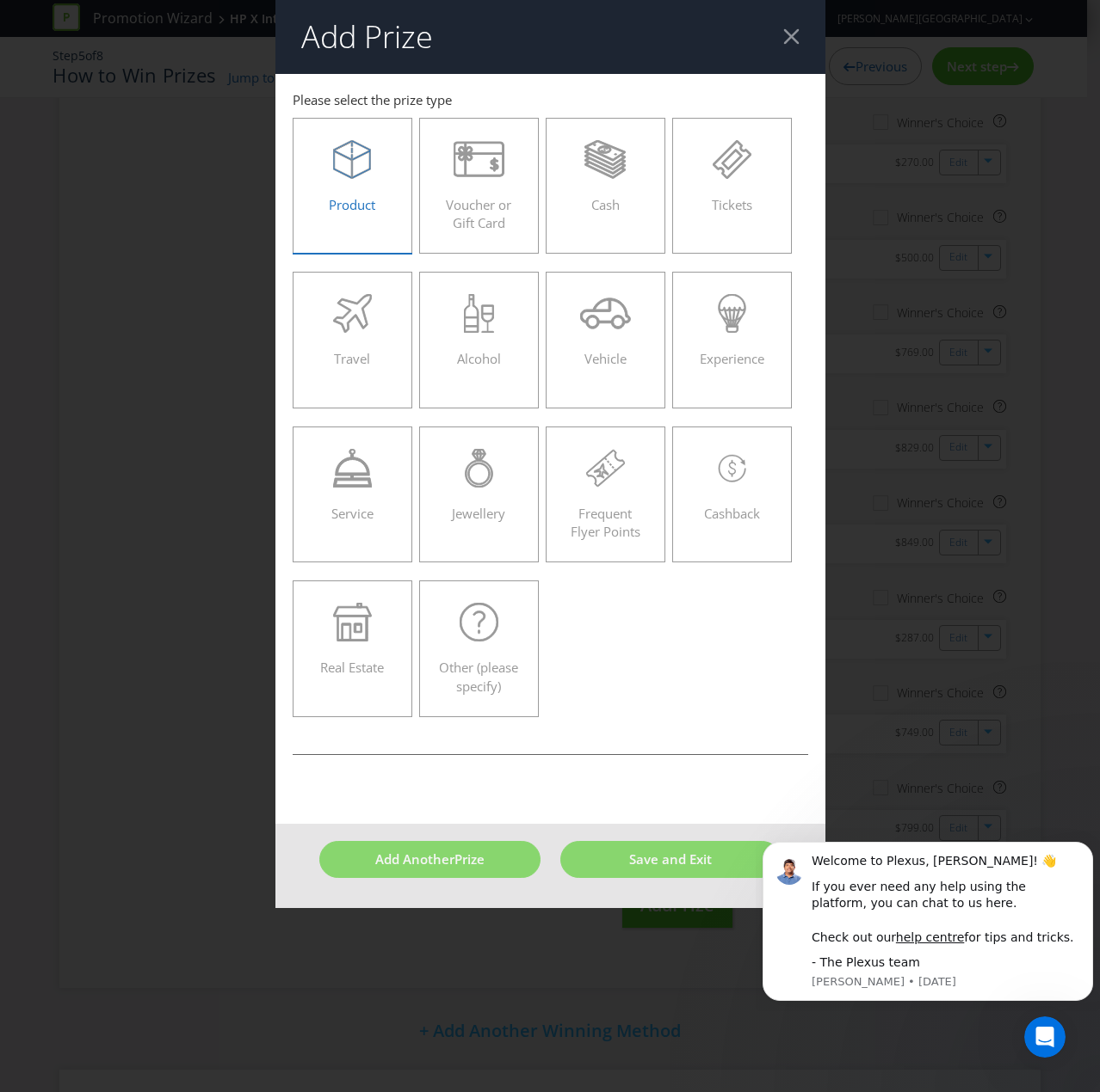
drag, startPoint x: 354, startPoint y: 180, endPoint x: 356, endPoint y: 190, distance: 10.2
click at [354, 180] on div "Product" at bounding box center [352, 179] width 84 height 78
click at [0, 0] on input "Product" at bounding box center [0, 0] width 0 height 0
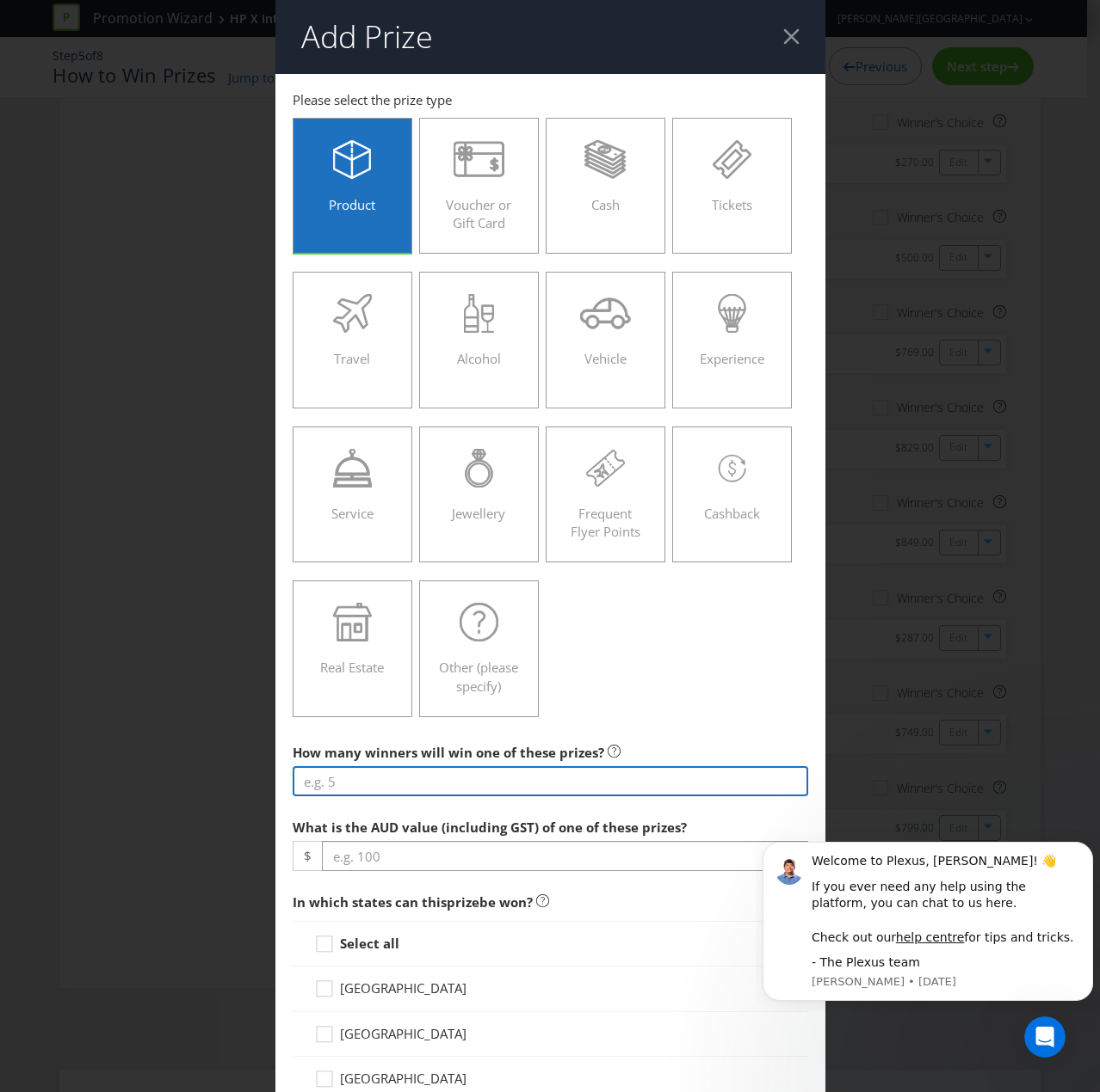
click at [370, 734] on input "number" at bounding box center [550, 782] width 515 height 30
type input "1"
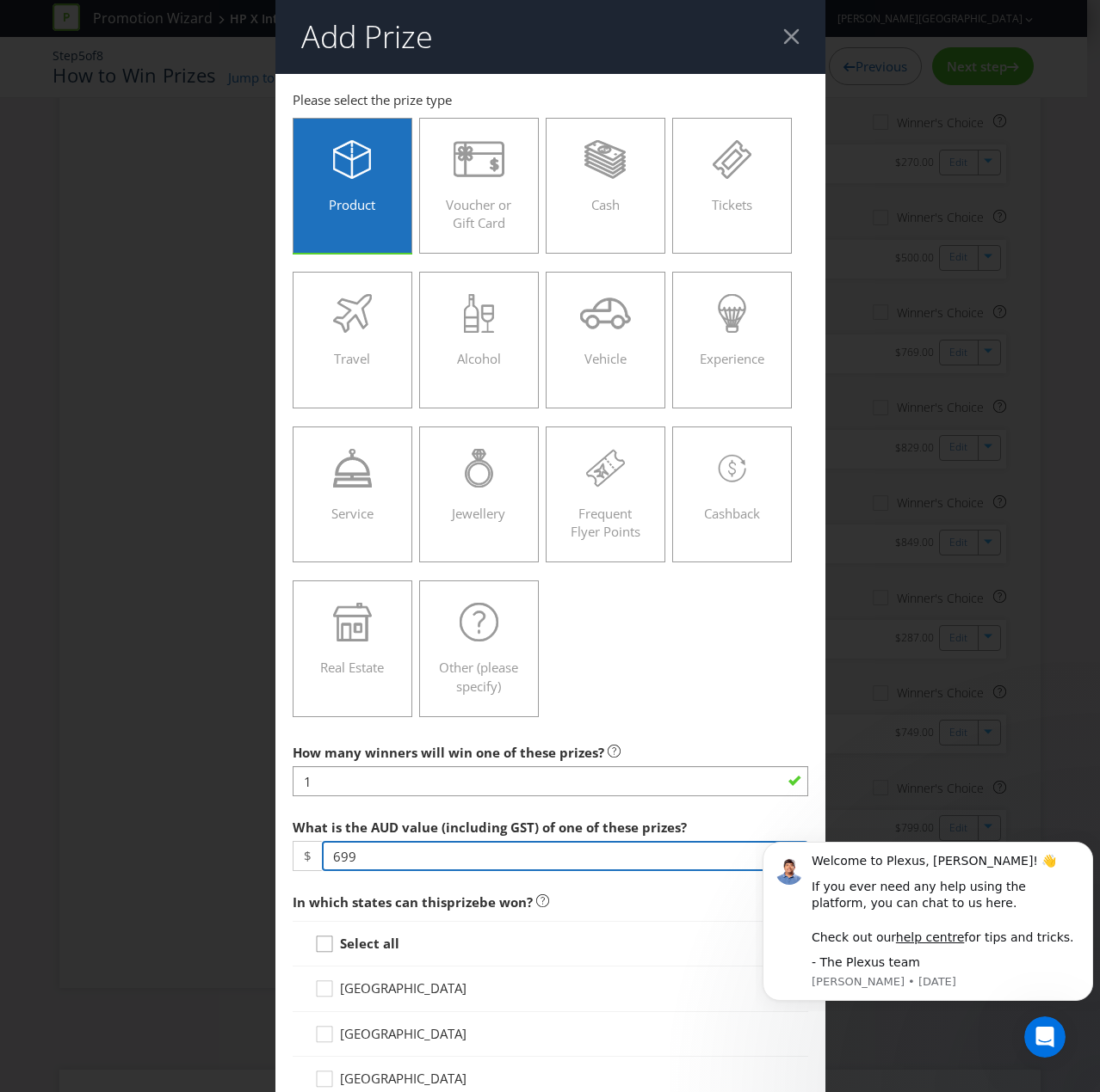
type input "699"
click at [332, 734] on icon at bounding box center [327, 947] width 26 height 26
click at [0, 0] on input "Select all" at bounding box center [0, 0] width 0 height 0
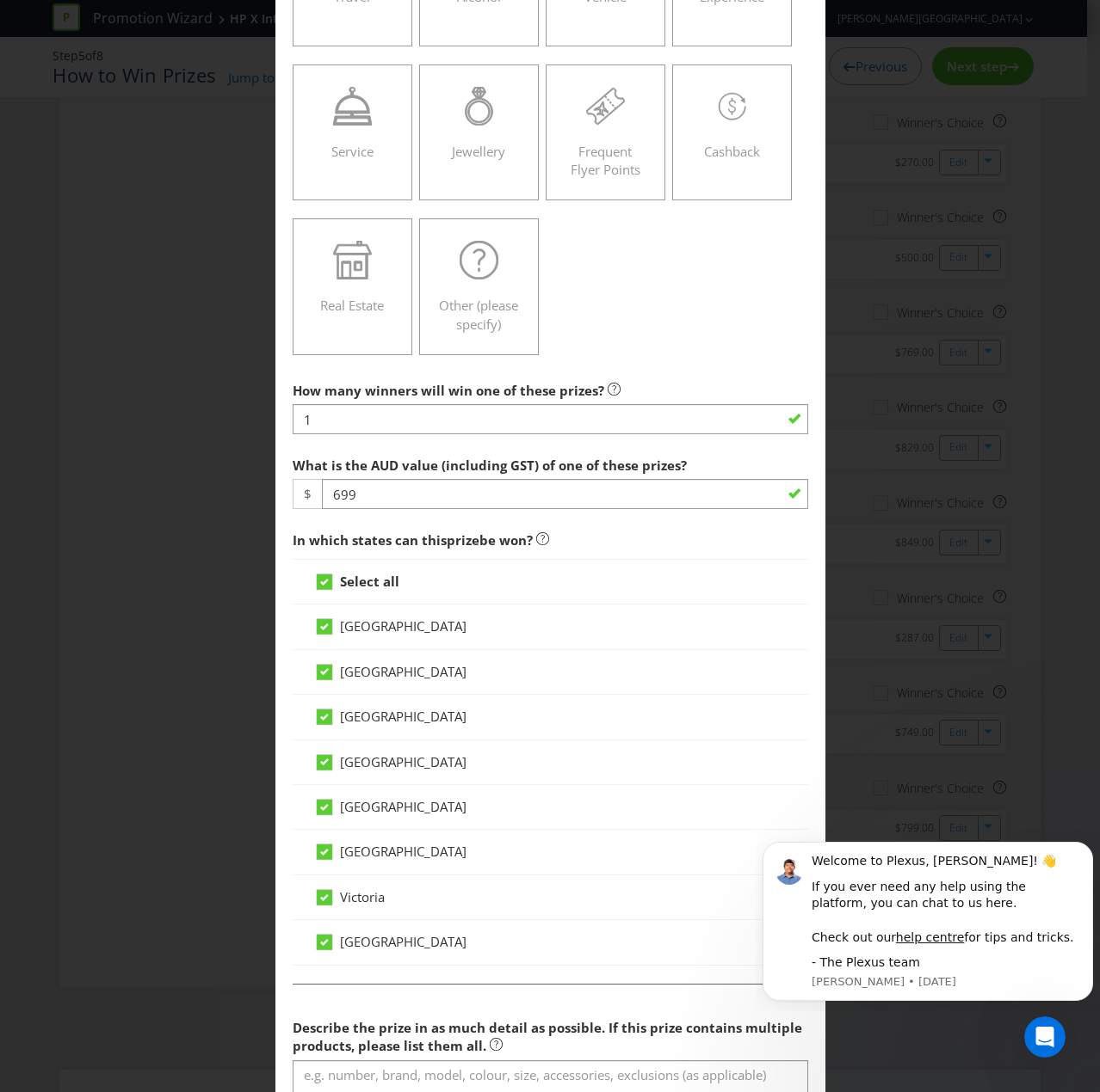
scroll to position [516, 0]
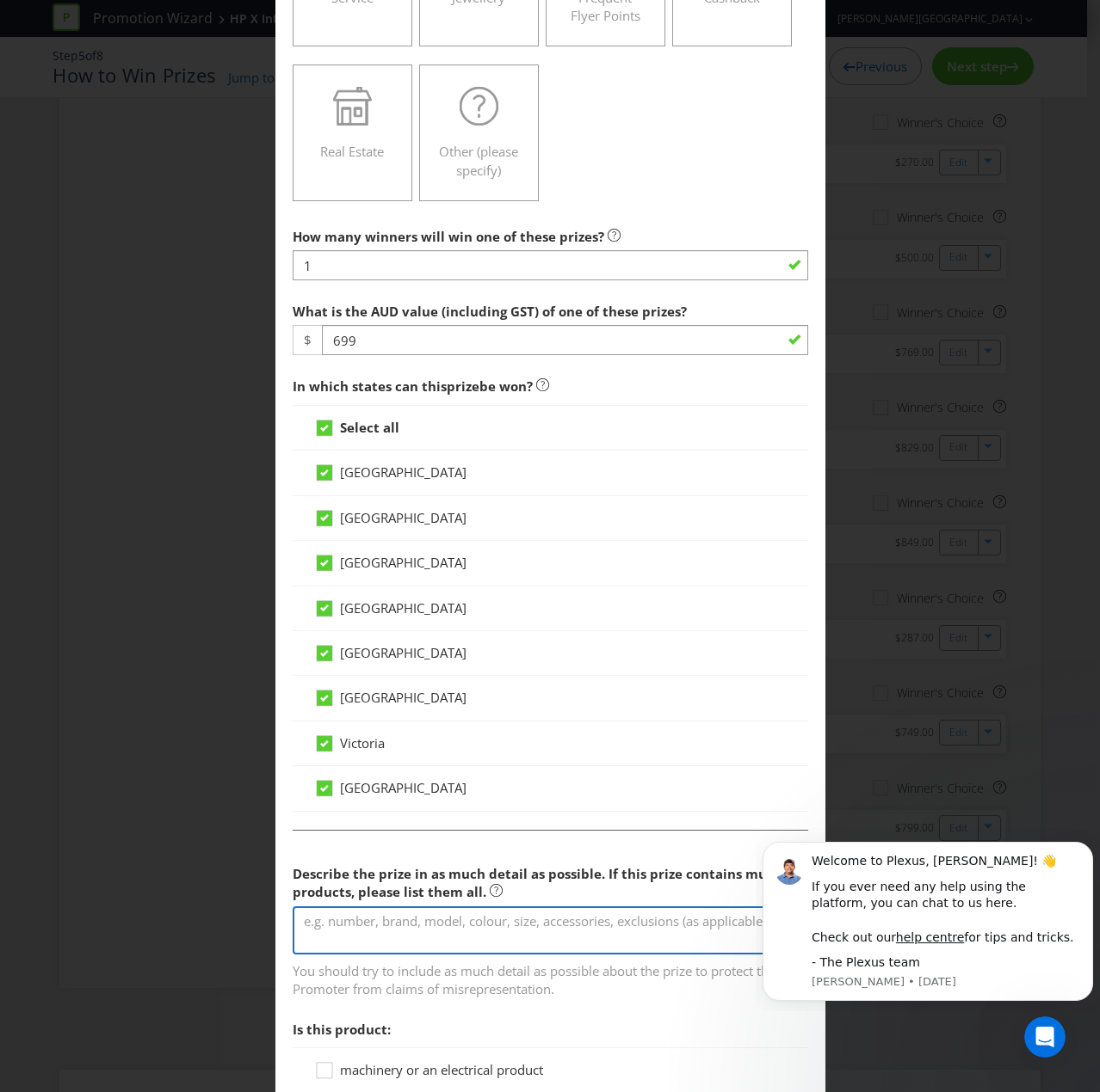
click at [353, 734] on textarea at bounding box center [550, 931] width 515 height 49
paste textarea "Breville the Barista Express® Coffee Machine (Liquorice)"
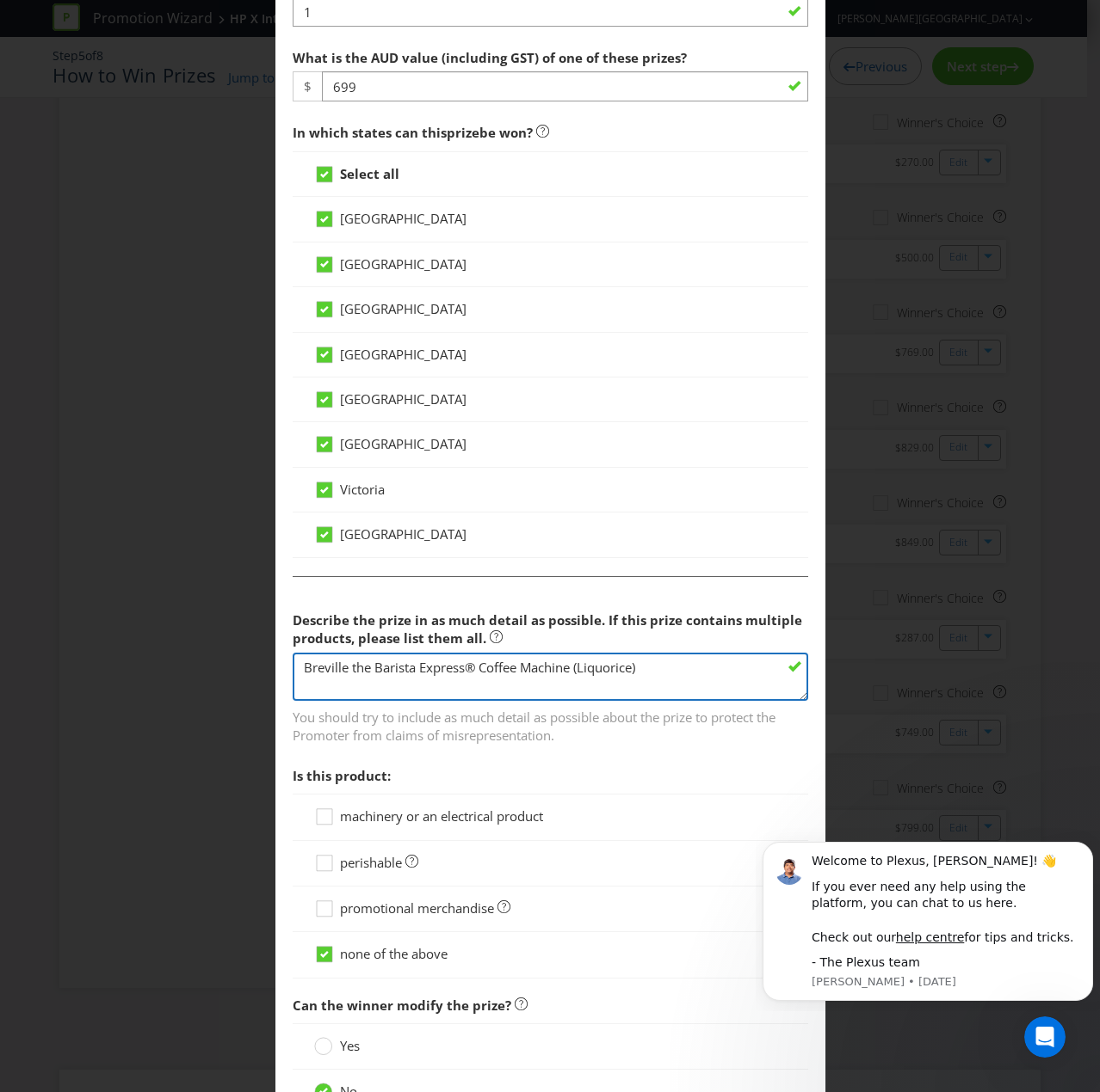
scroll to position [929, 0]
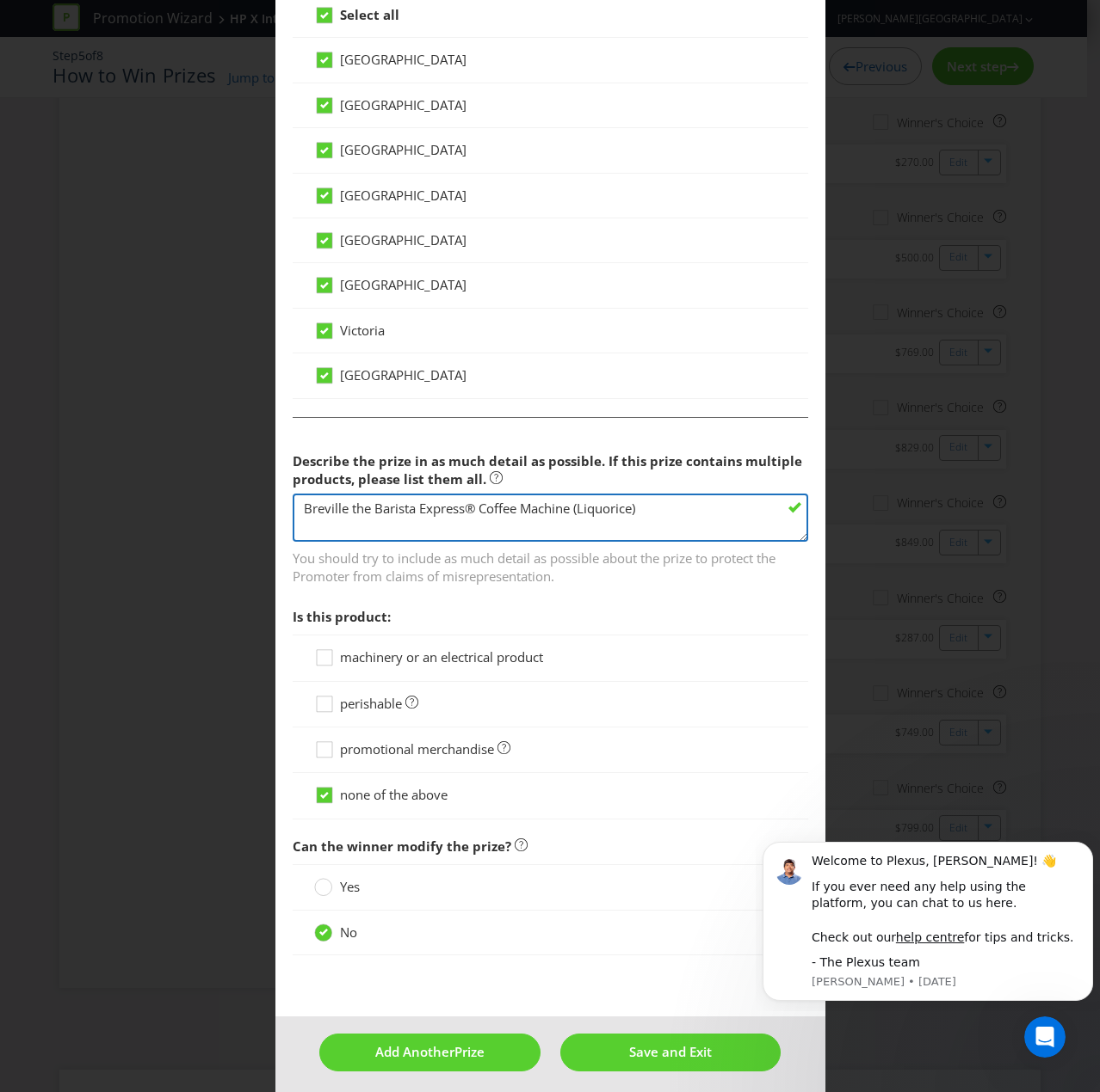
type textarea "Breville the Barista Express® Coffee Machine (Liquorice)"
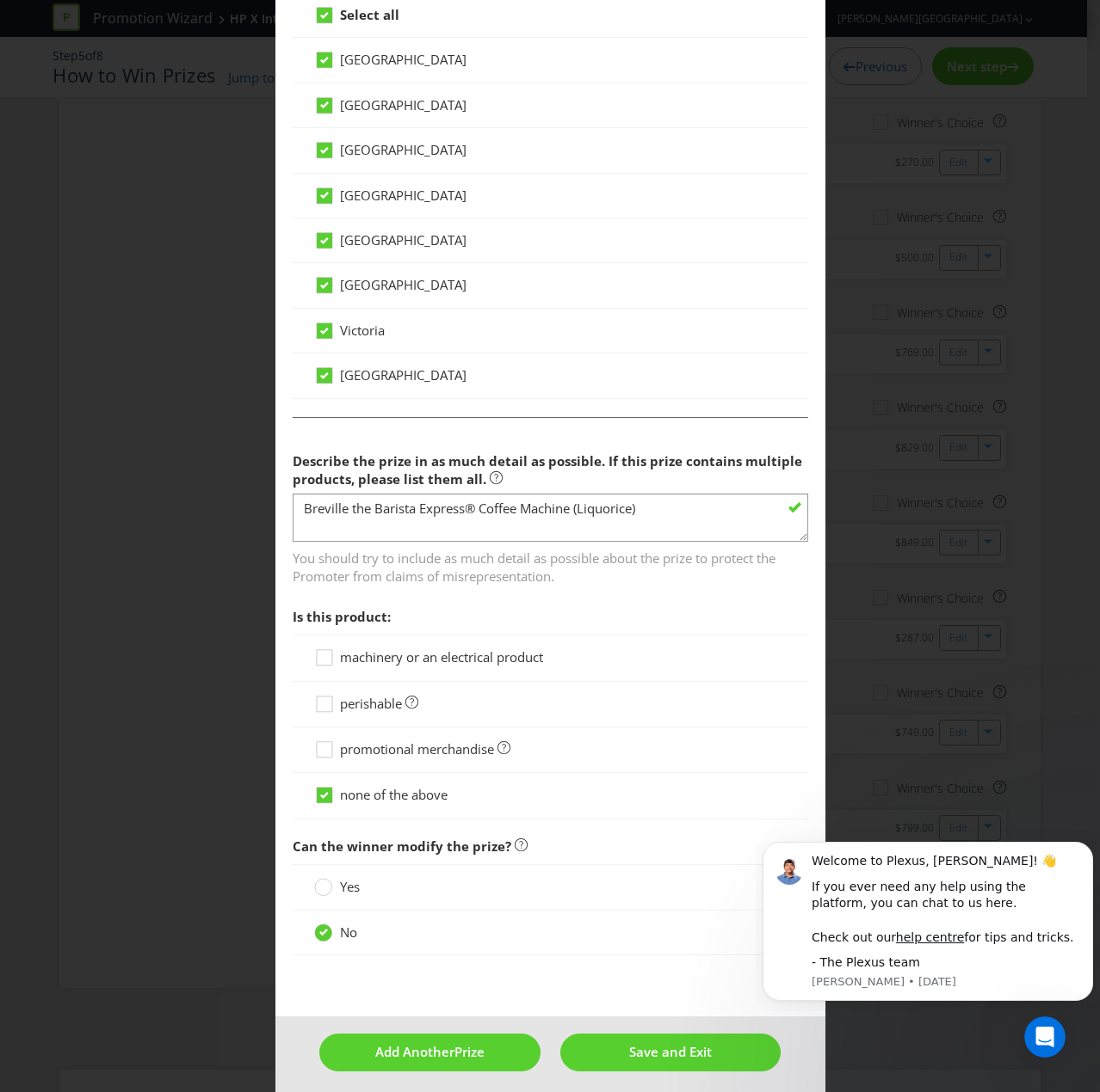
click at [398, 656] on span "machinery or an electrical product" at bounding box center [441, 657] width 203 height 17
click at [0, 0] on input "machinery or an electrical product" at bounding box center [0, 0] width 0 height 0
click at [381, 734] on span "Add Another" at bounding box center [415, 1051] width 80 height 17
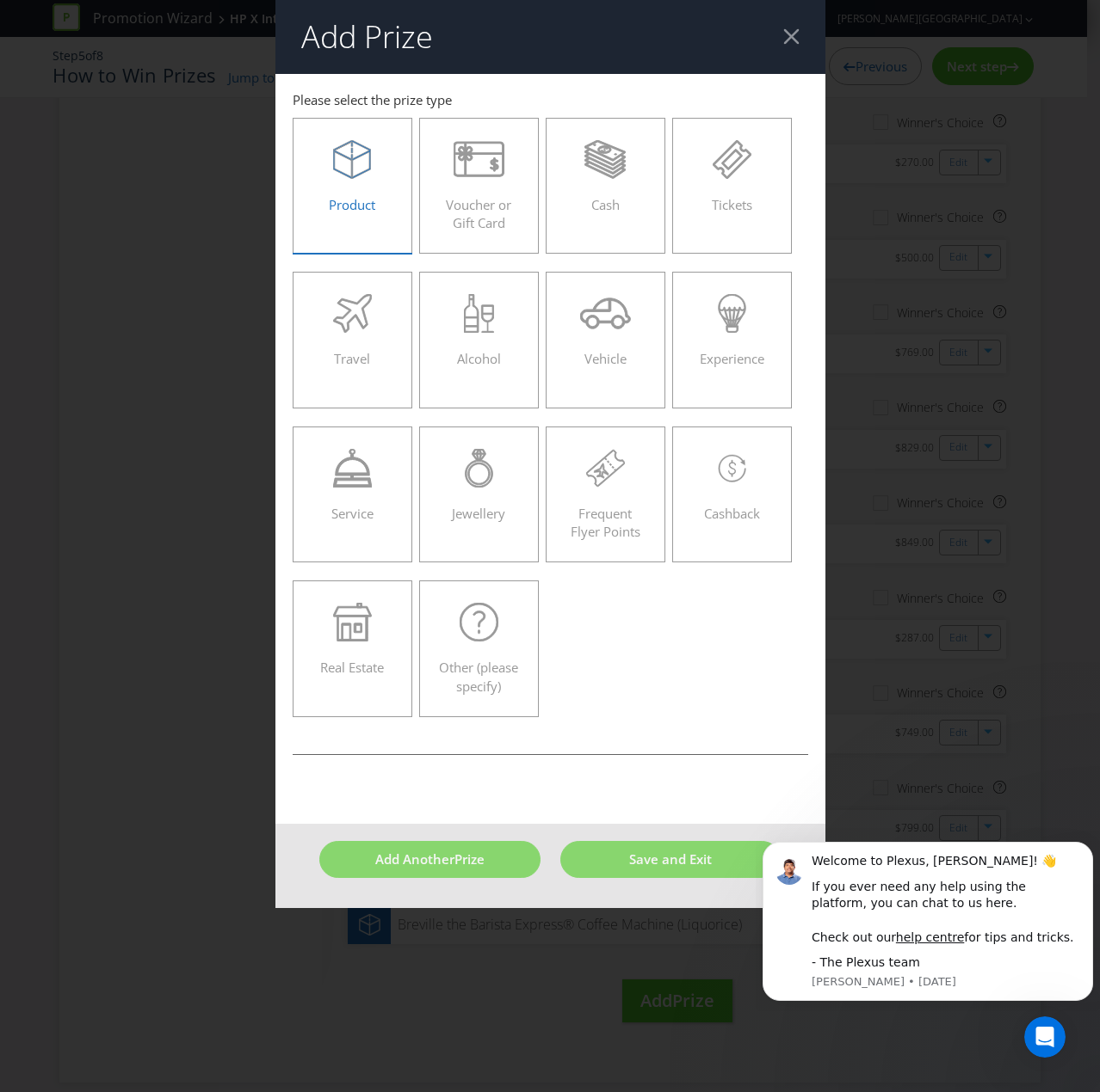
drag, startPoint x: 371, startPoint y: 218, endPoint x: 398, endPoint y: 274, distance: 62.2
click at [371, 218] on label "Product" at bounding box center [352, 186] width 120 height 136
click at [0, 0] on input "Product" at bounding box center [0, 0] width 0 height 0
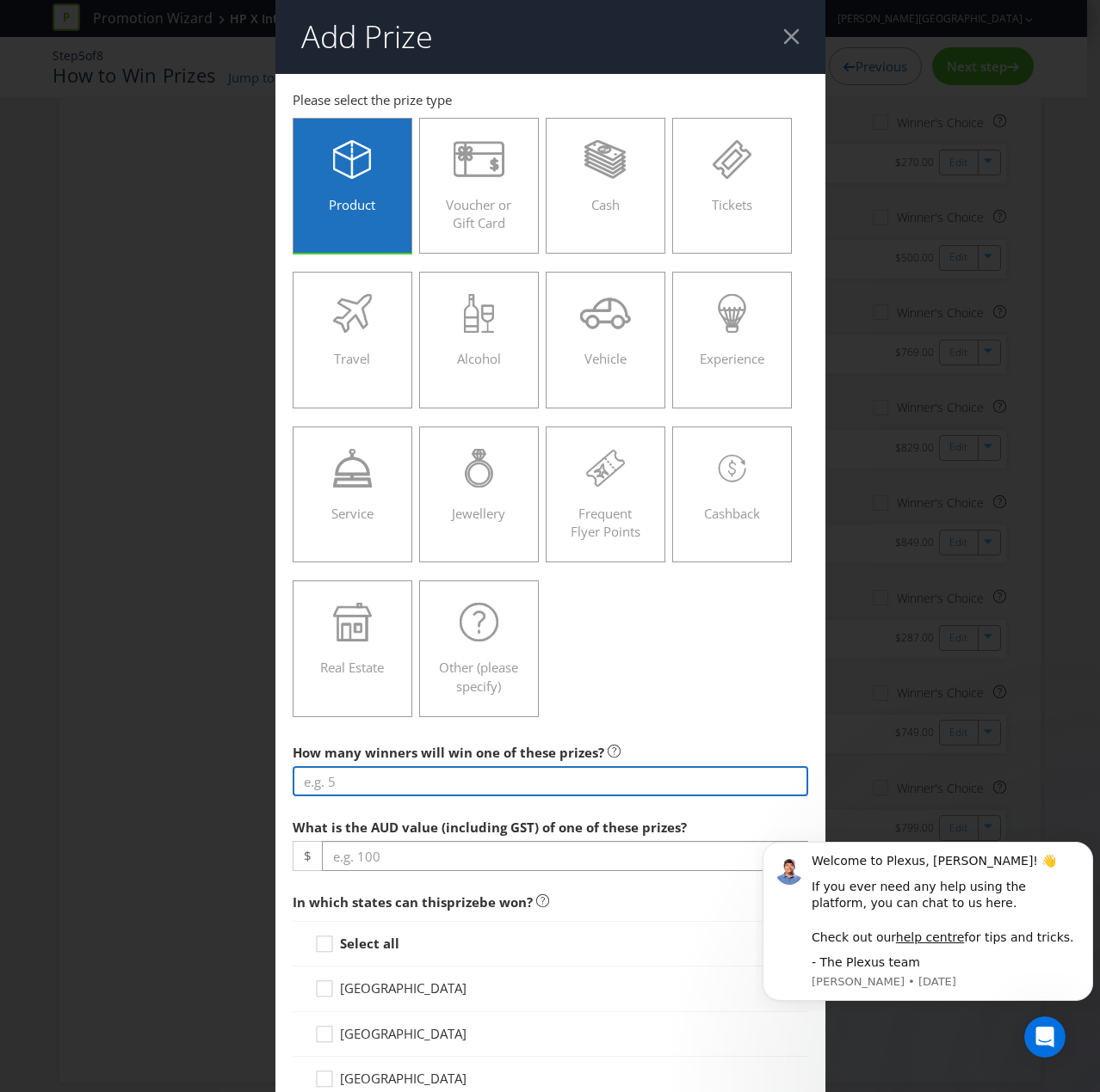
click at [345, 734] on input "number" at bounding box center [550, 782] width 515 height 30
paste input "1"
drag, startPoint x: 364, startPoint y: 784, endPoint x: 225, endPoint y: 761, distance: 140.9
click at [225, 734] on div "Add Prize [GEOGRAPHIC_DATA] [GEOGRAPHIC_DATA] [GEOGRAPHIC_DATA] [GEOGRAPHIC_DAT…" at bounding box center [550, 546] width 1100 height 1092
type input "1"
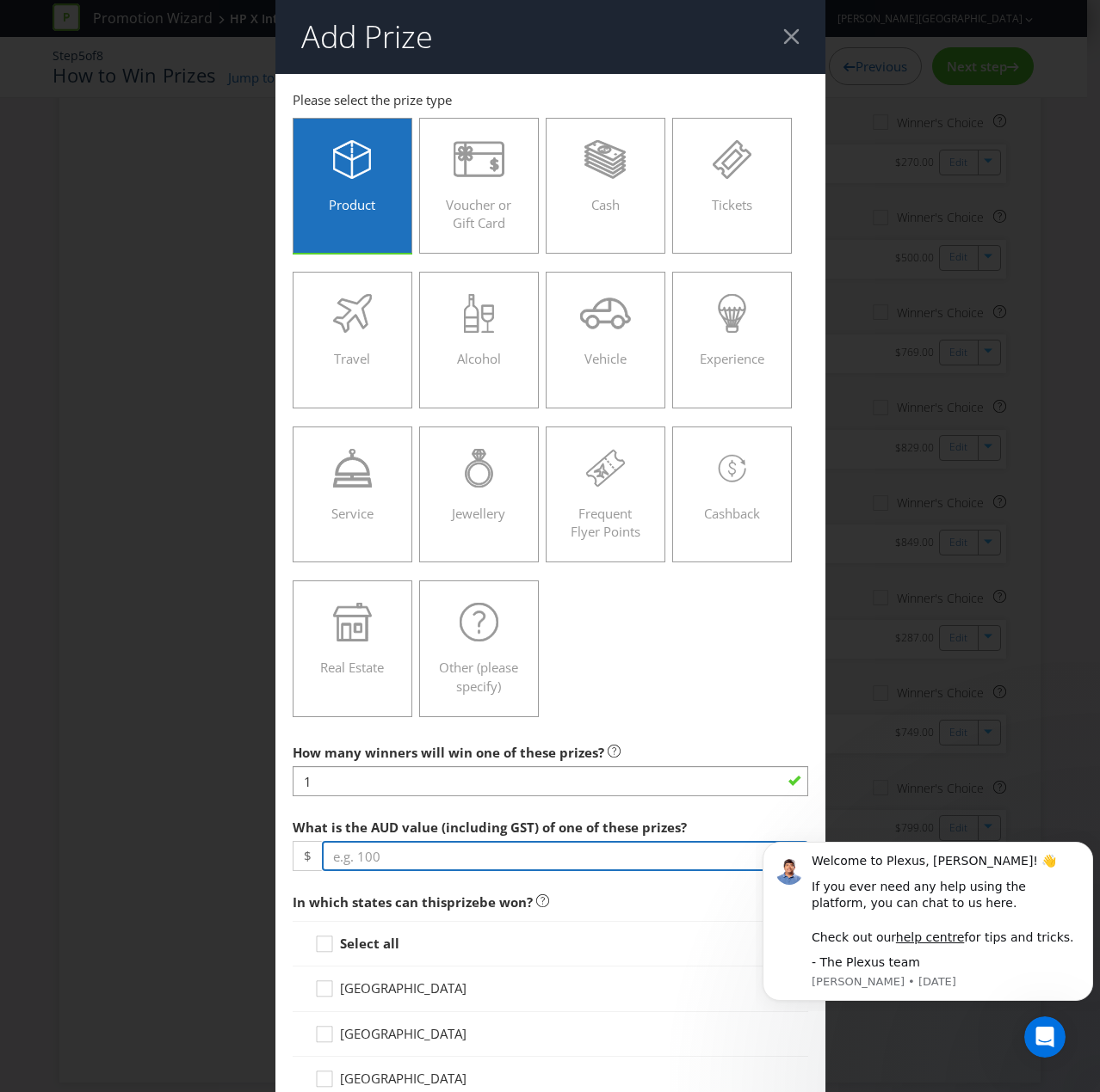
click at [386, 734] on input "number" at bounding box center [565, 856] width 487 height 30
type input "485"
click at [323, 734] on icon at bounding box center [327, 947] width 26 height 26
click at [0, 0] on input "Select all" at bounding box center [0, 0] width 0 height 0
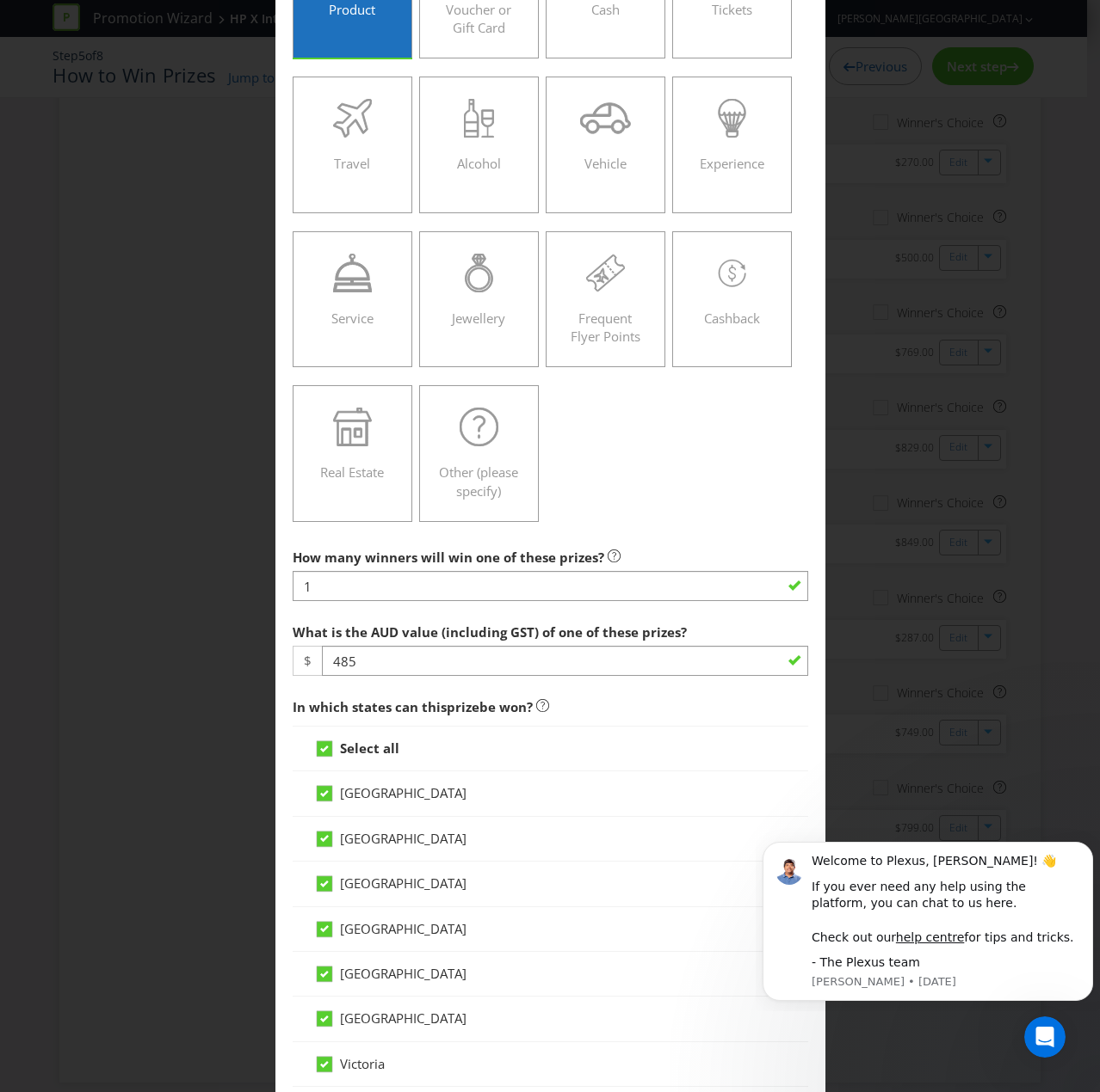
scroll to position [430, 0]
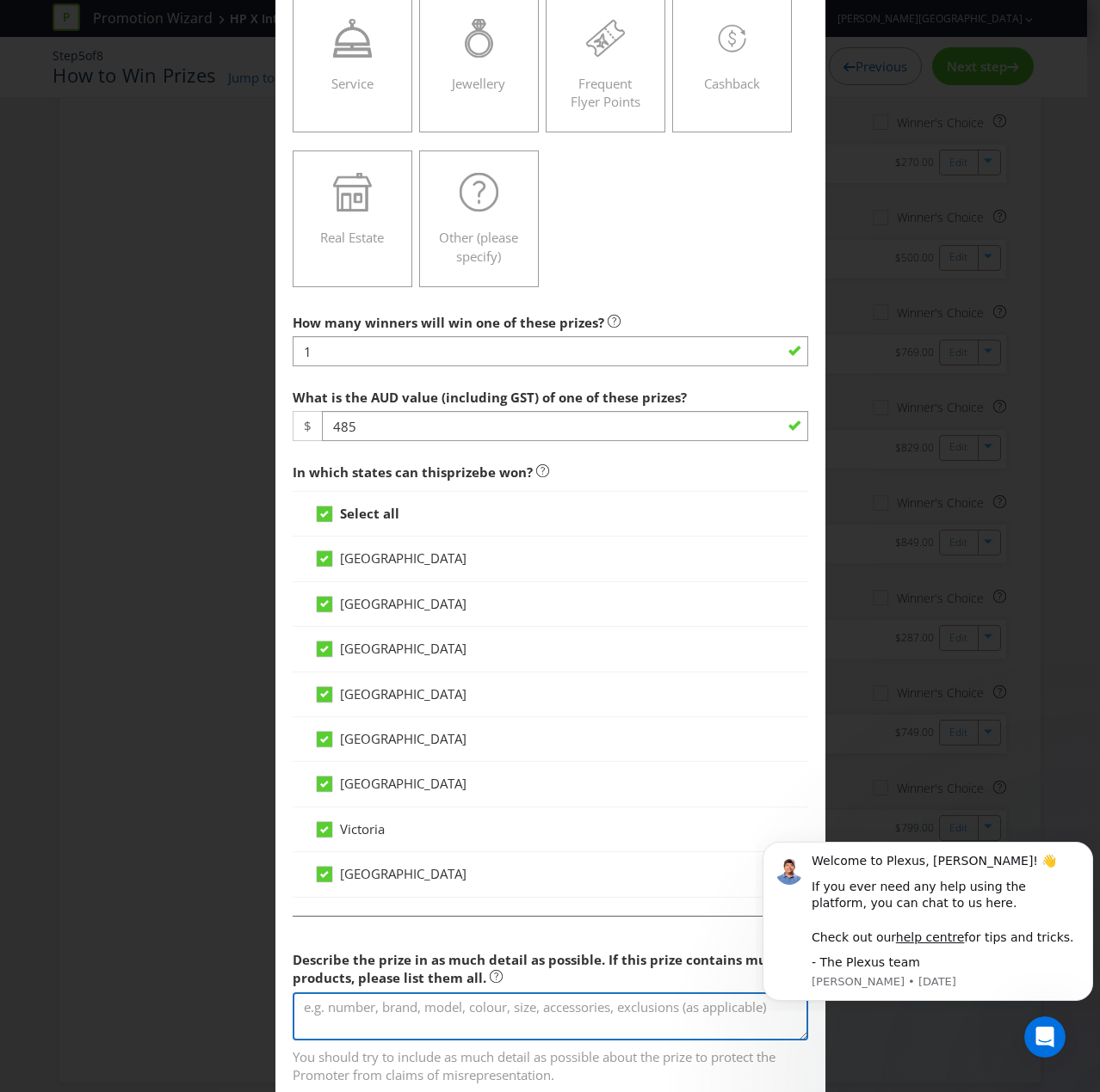
click at [346, 734] on textarea at bounding box center [550, 1017] width 515 height 49
paste textarea ""Dyson Supersonic Nural Hair Dryer (Patina/Topaz) ""
drag, startPoint x: 316, startPoint y: 1005, endPoint x: 268, endPoint y: 1012, distance: 48.5
click at [267, 734] on div "Add Prize [GEOGRAPHIC_DATA] [GEOGRAPHIC_DATA] [GEOGRAPHIC_DATA] [GEOGRAPHIC_DAT…" at bounding box center [550, 546] width 1100 height 1092
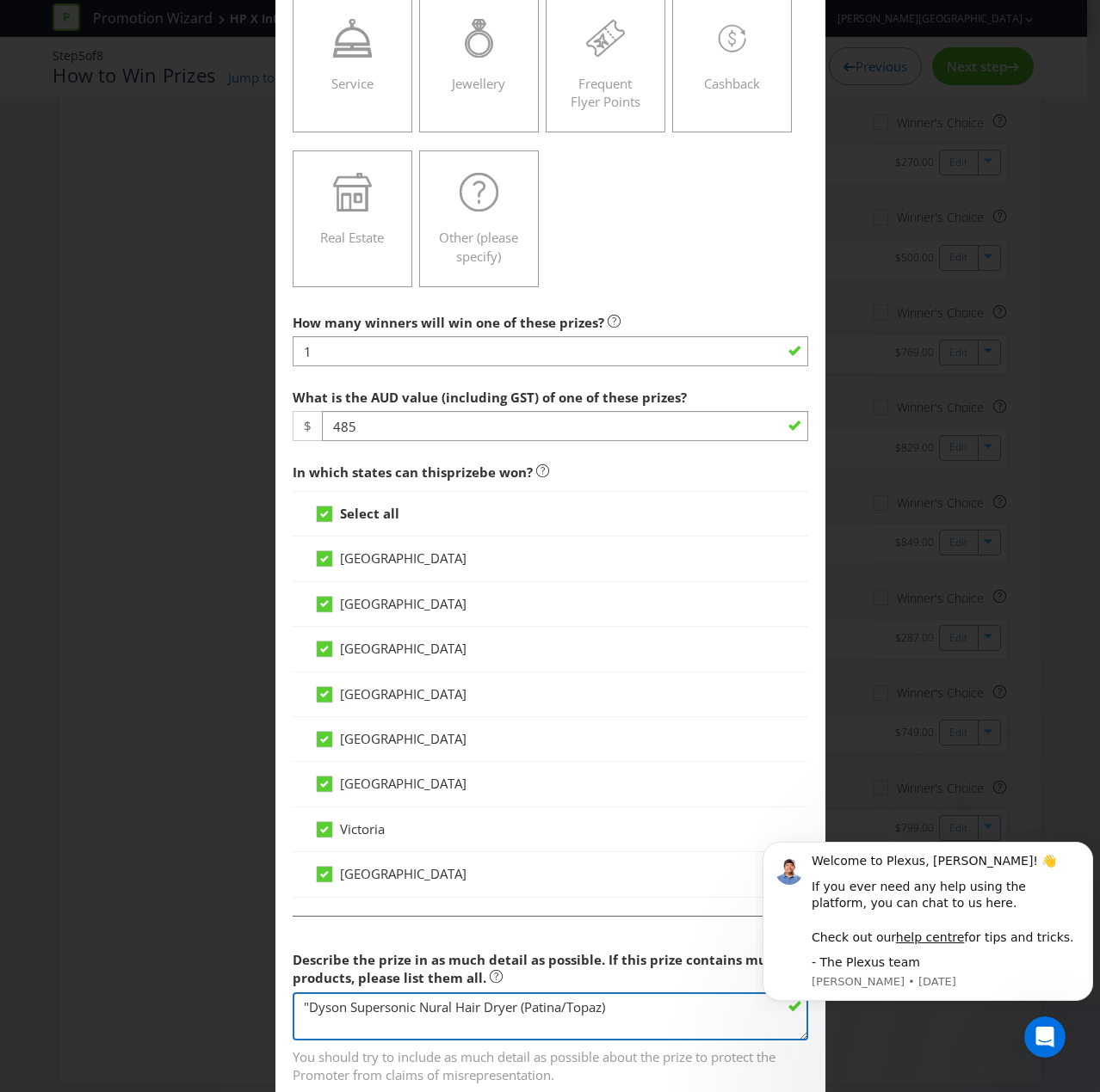
scroll to position [0, 0]
click at [305, 734] on textarea ""Dyson Supersonic Nural Hair Dryer (Patina/Topaz)" at bounding box center [550, 1017] width 515 height 49
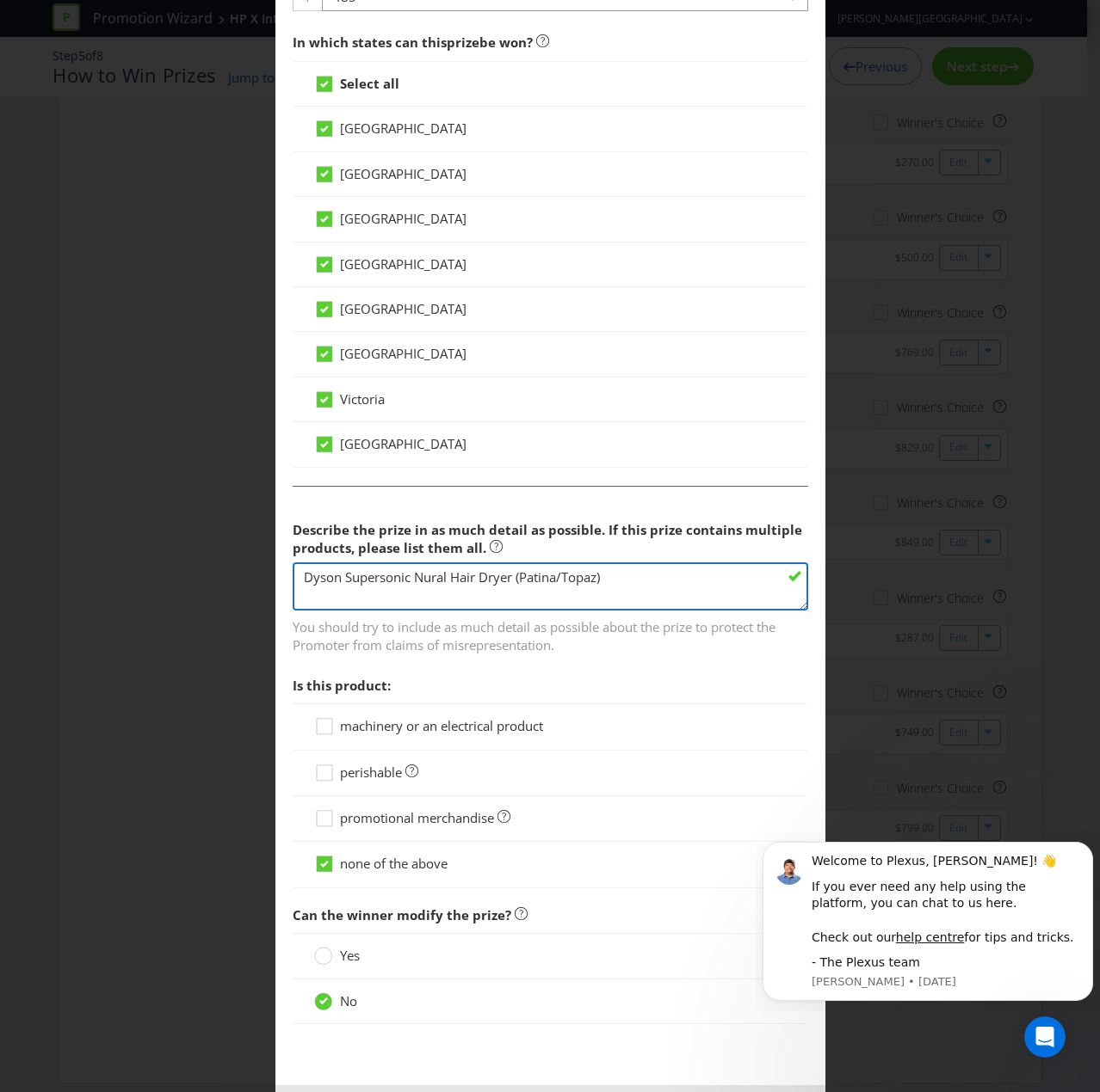
type textarea "Dyson Supersonic Nural Hair Dryer (Patina/Topaz)"
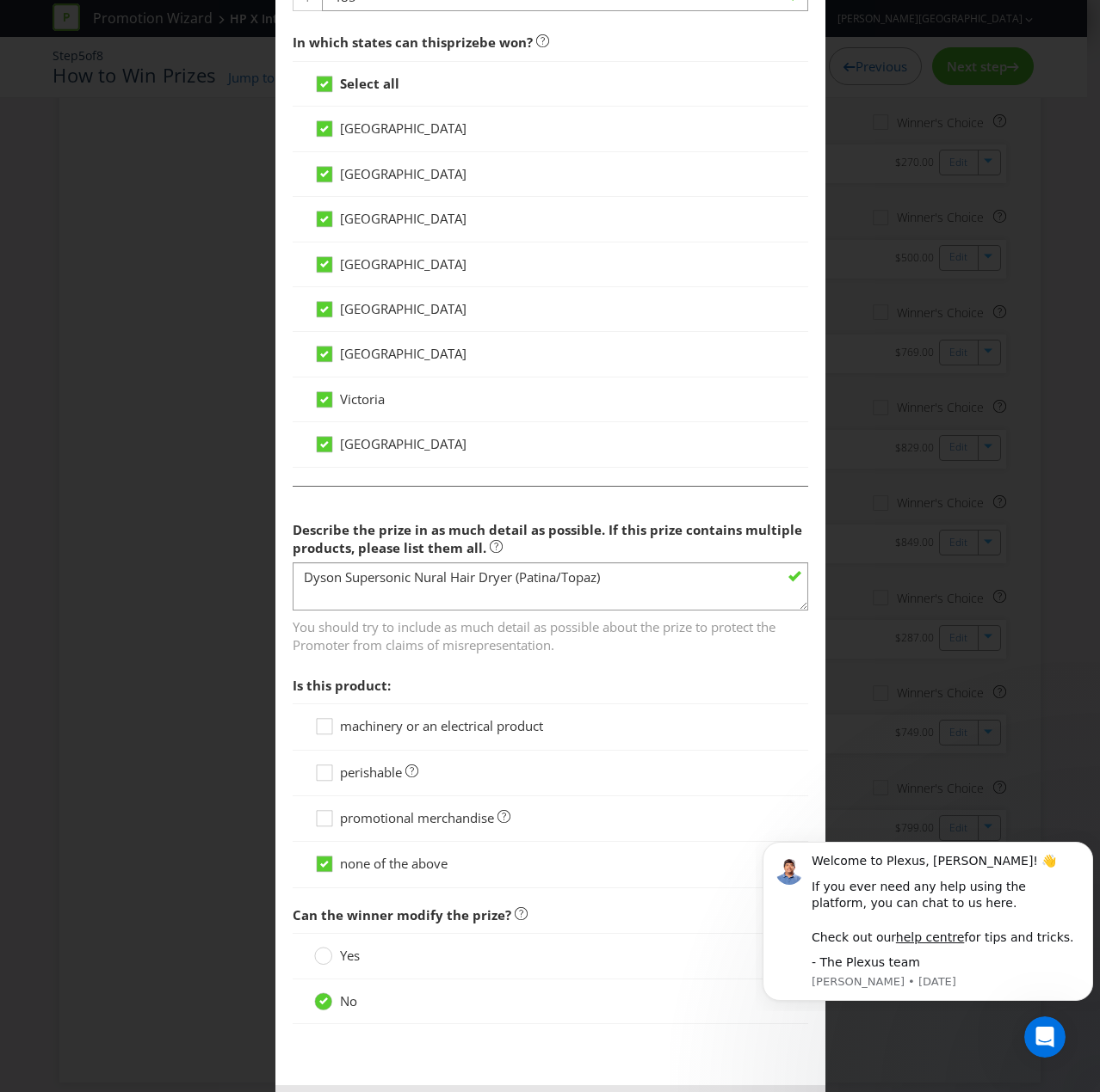
click at [349, 722] on span "machinery or an electrical product" at bounding box center [441, 726] width 203 height 17
click at [0, 0] on input "machinery or an electrical product" at bounding box center [0, 0] width 0 height 0
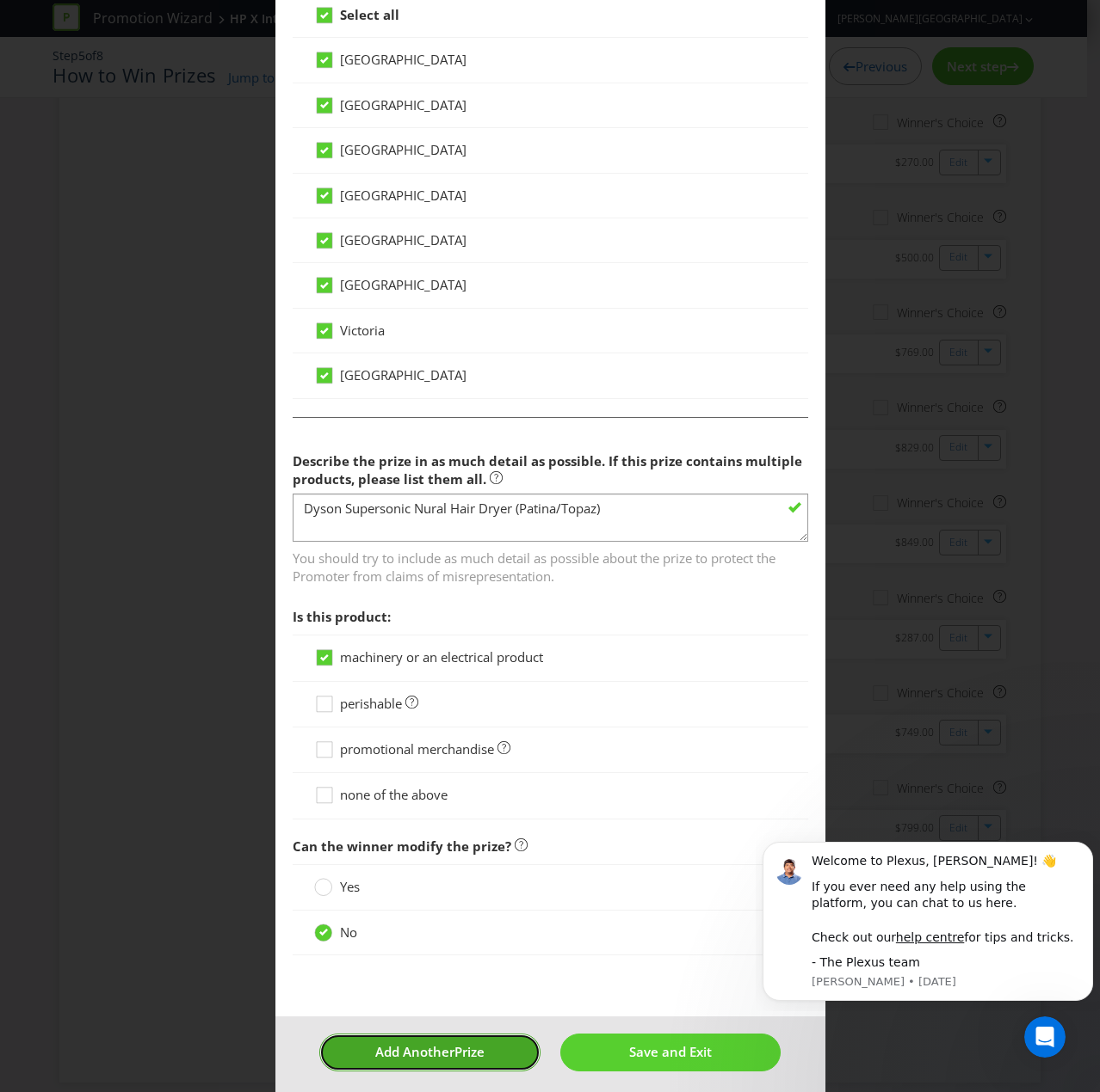
click at [396, 734] on span "Add Another" at bounding box center [415, 1051] width 80 height 17
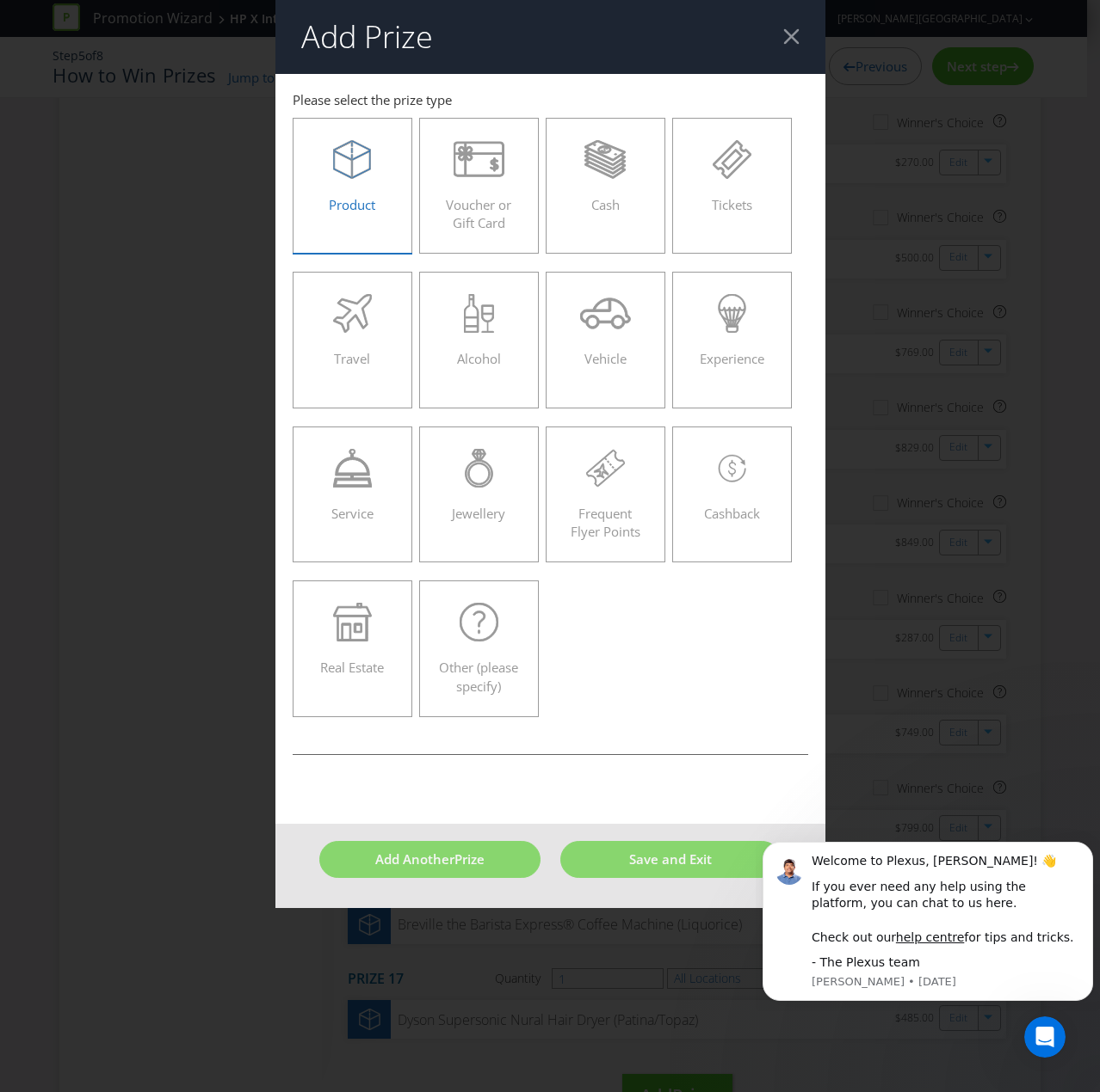
click at [338, 171] on icon at bounding box center [352, 164] width 38 height 29
click at [0, 0] on input "Product" at bounding box center [0, 0] width 0 height 0
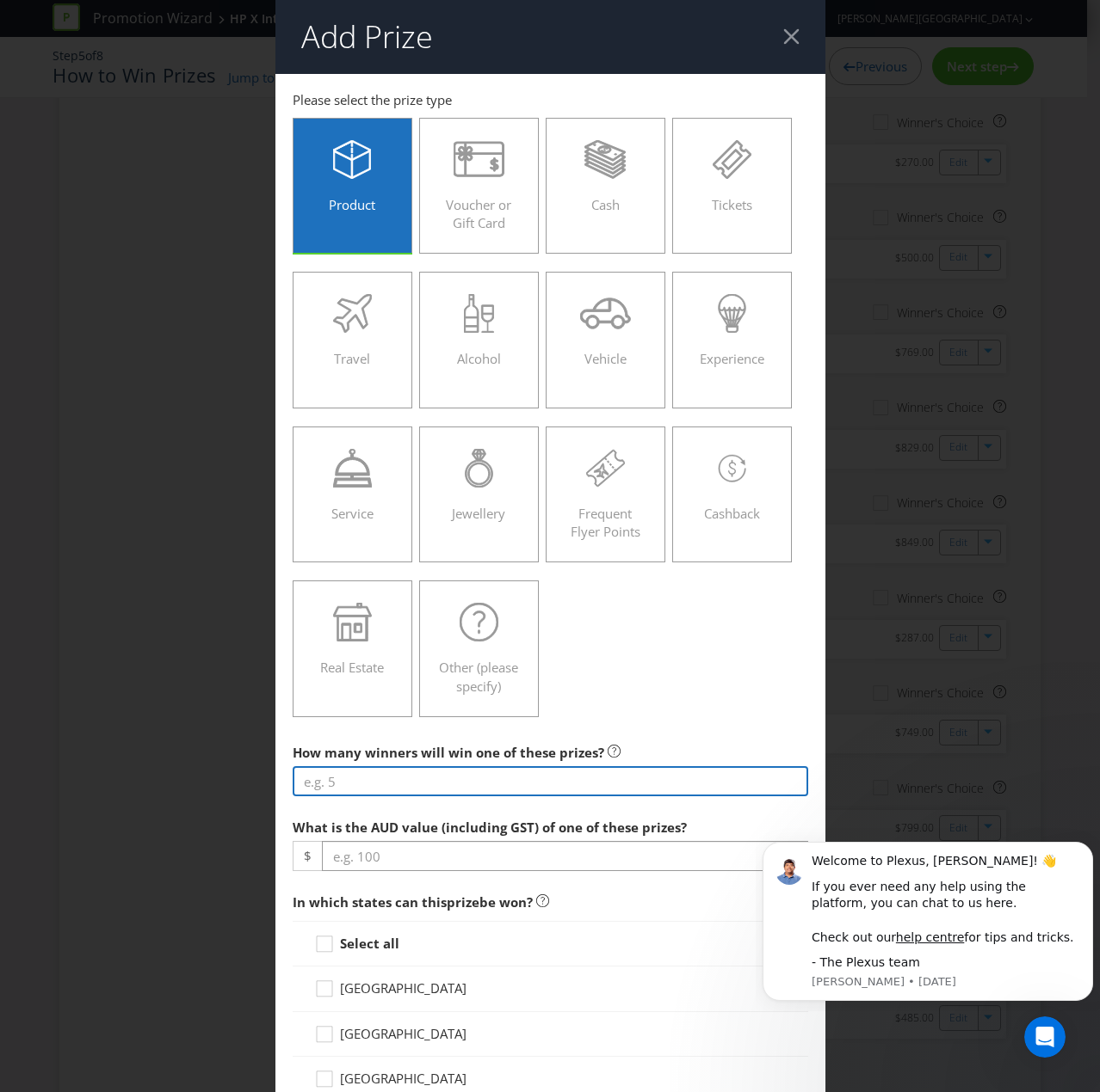
click at [370, 734] on input "number" at bounding box center [550, 782] width 515 height 30
type input "1"
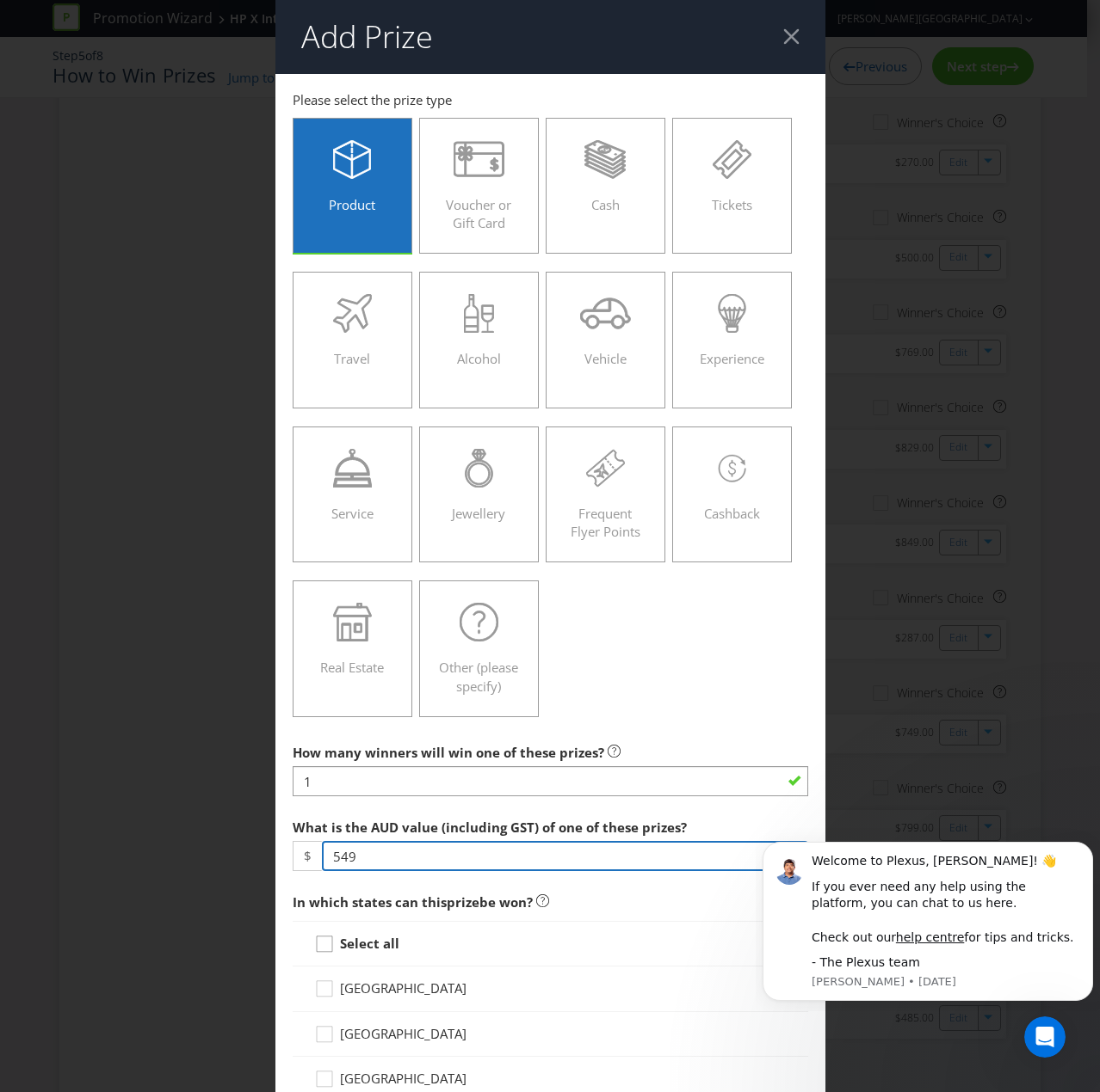
type input "549"
click at [333, 734] on icon at bounding box center [327, 947] width 26 height 26
click at [0, 0] on input "Select all" at bounding box center [0, 0] width 0 height 0
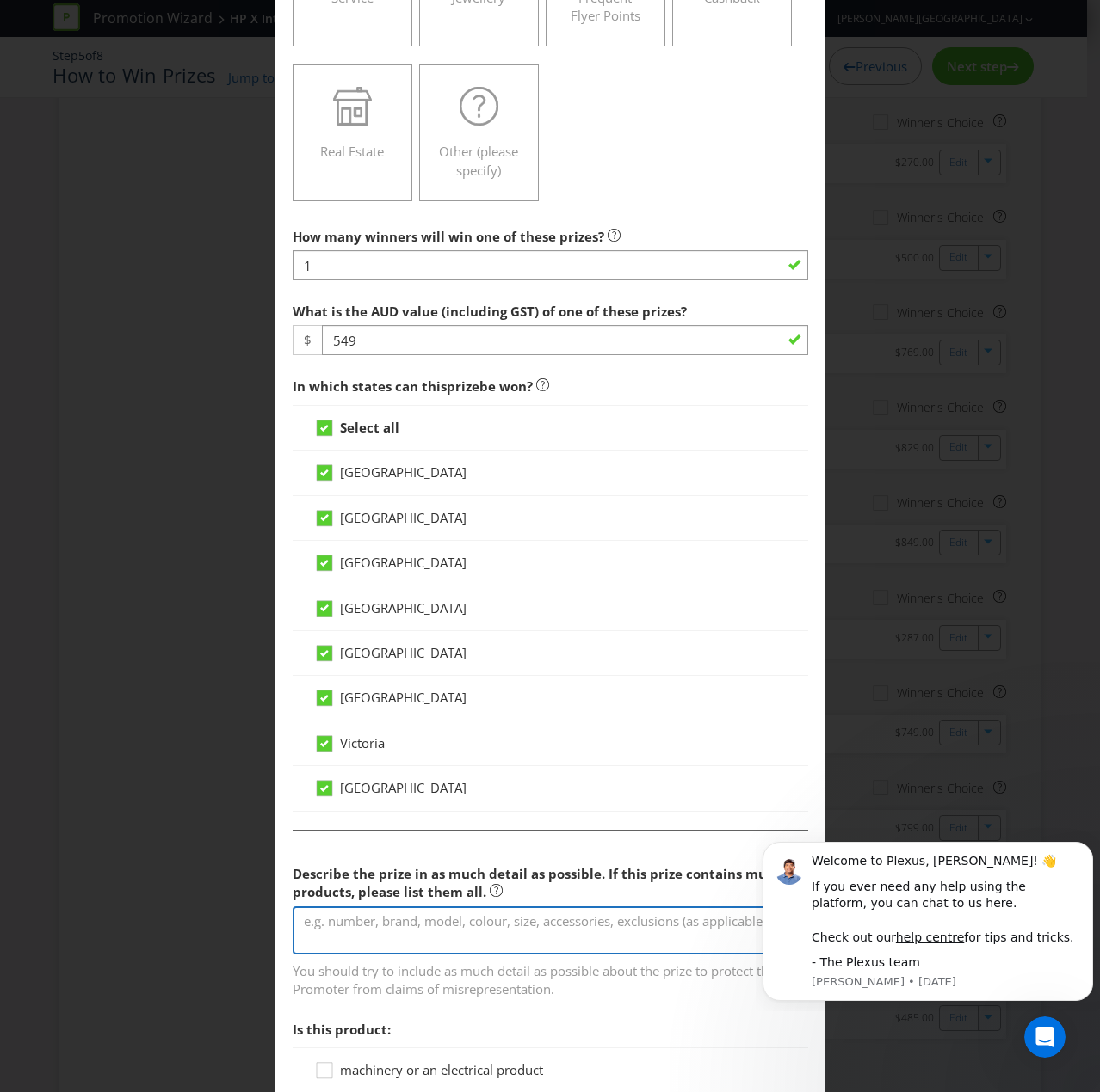
click at [368, 734] on textarea at bounding box center [550, 931] width 515 height 49
paste textarea "Ninja Swirl by [PERSON_NAME]"
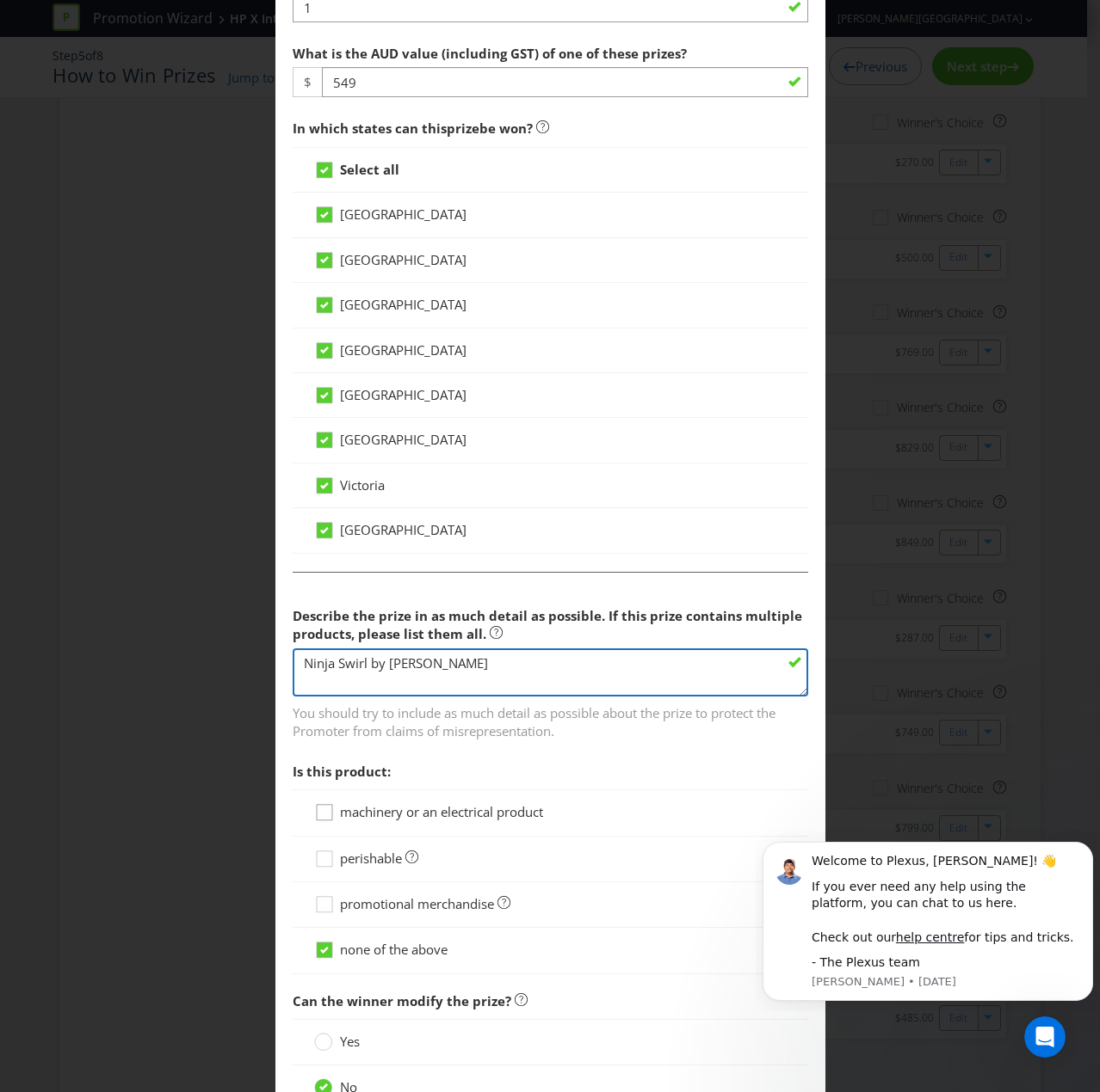
type textarea "Ninja Swirl by [PERSON_NAME]"
click at [330, 734] on icon at bounding box center [327, 816] width 26 height 26
click at [0, 0] on input "machinery or an electrical product" at bounding box center [0, 0] width 0 height 0
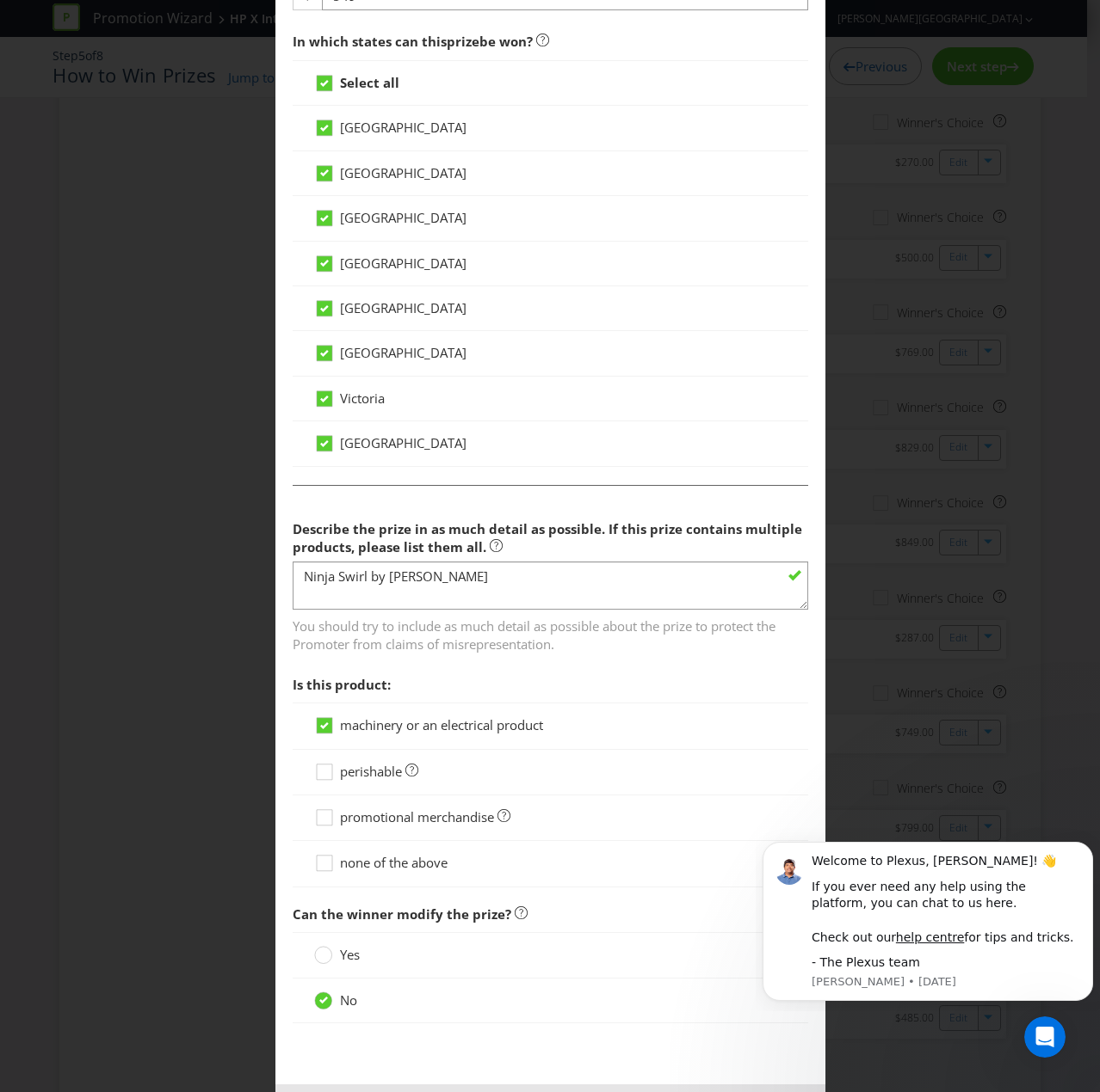
scroll to position [929, 0]
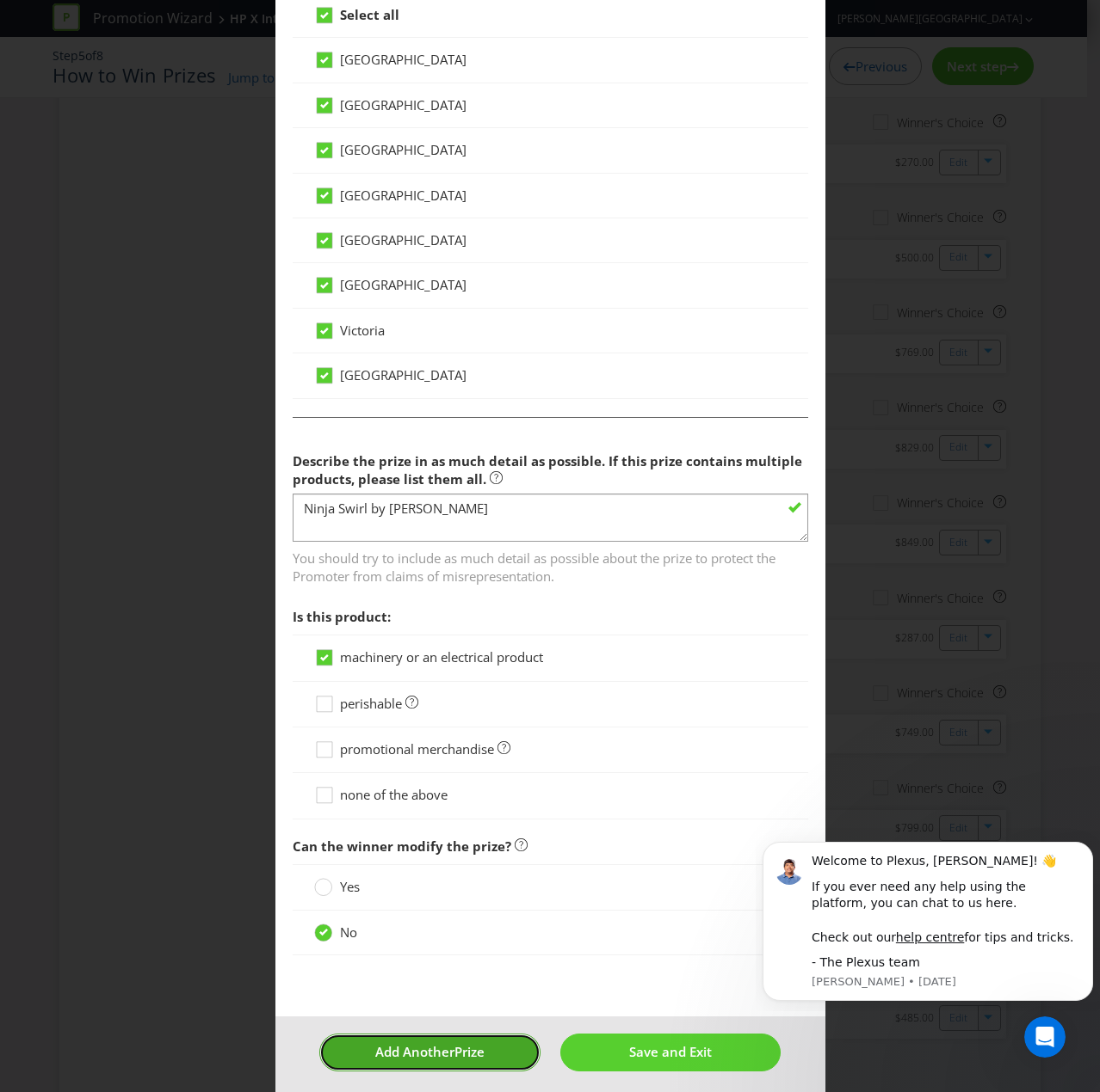
click at [376, 734] on span "Add Another" at bounding box center [415, 1051] width 80 height 17
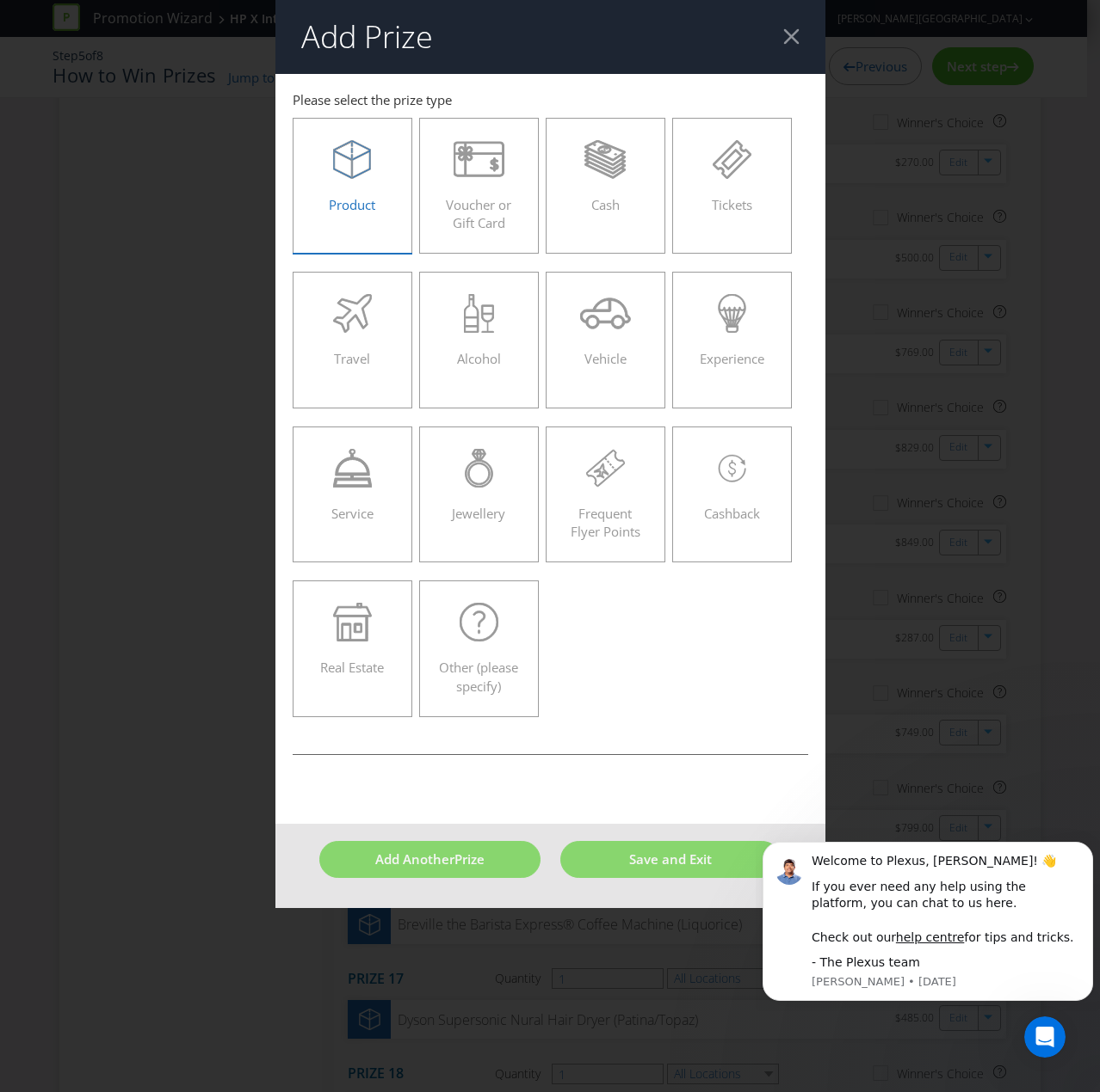
click at [364, 241] on label "Product" at bounding box center [352, 186] width 120 height 136
click at [0, 0] on input "Product" at bounding box center [0, 0] width 0 height 0
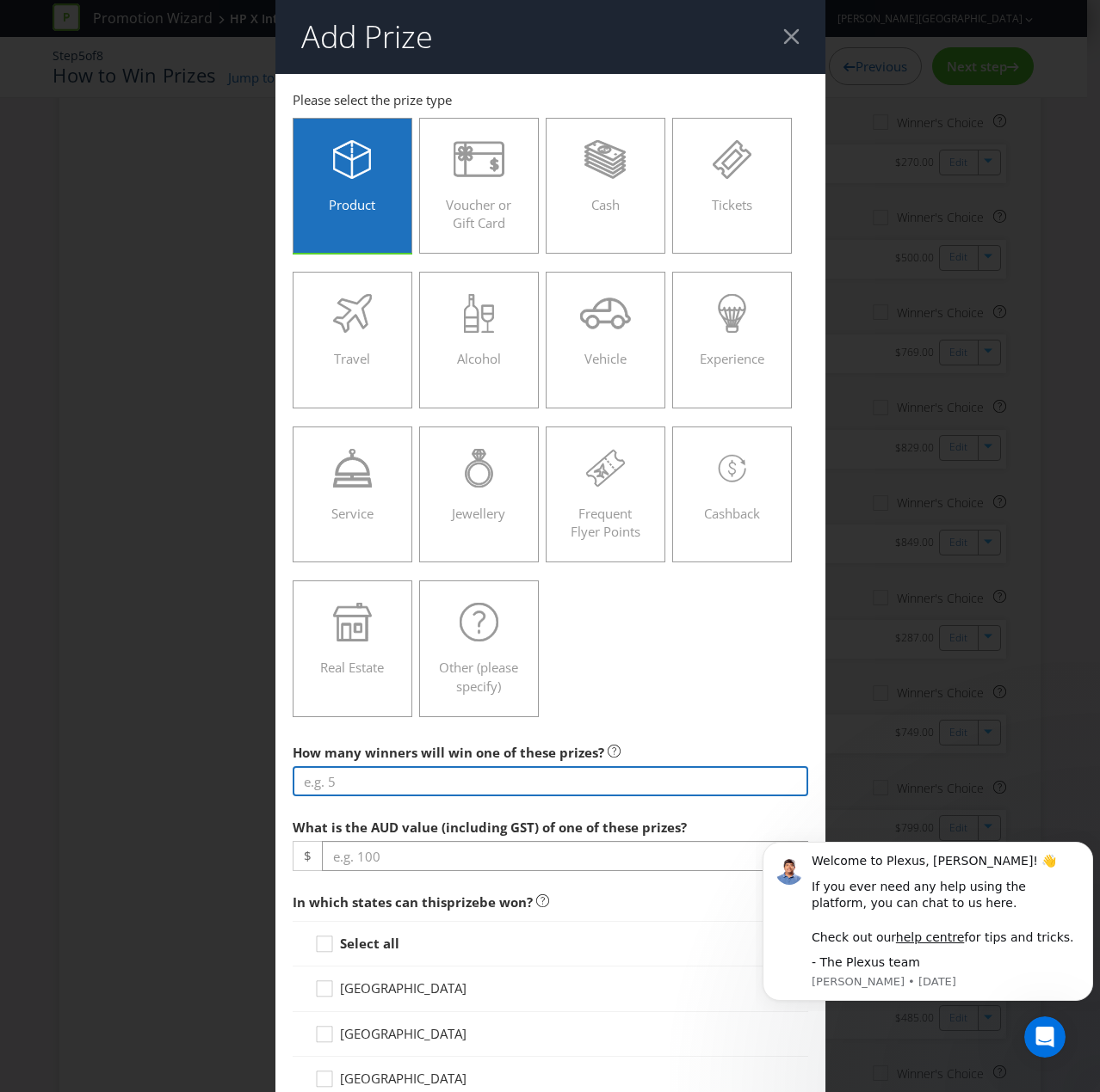
click at [377, 734] on input "number" at bounding box center [550, 782] width 515 height 30
type input "1"
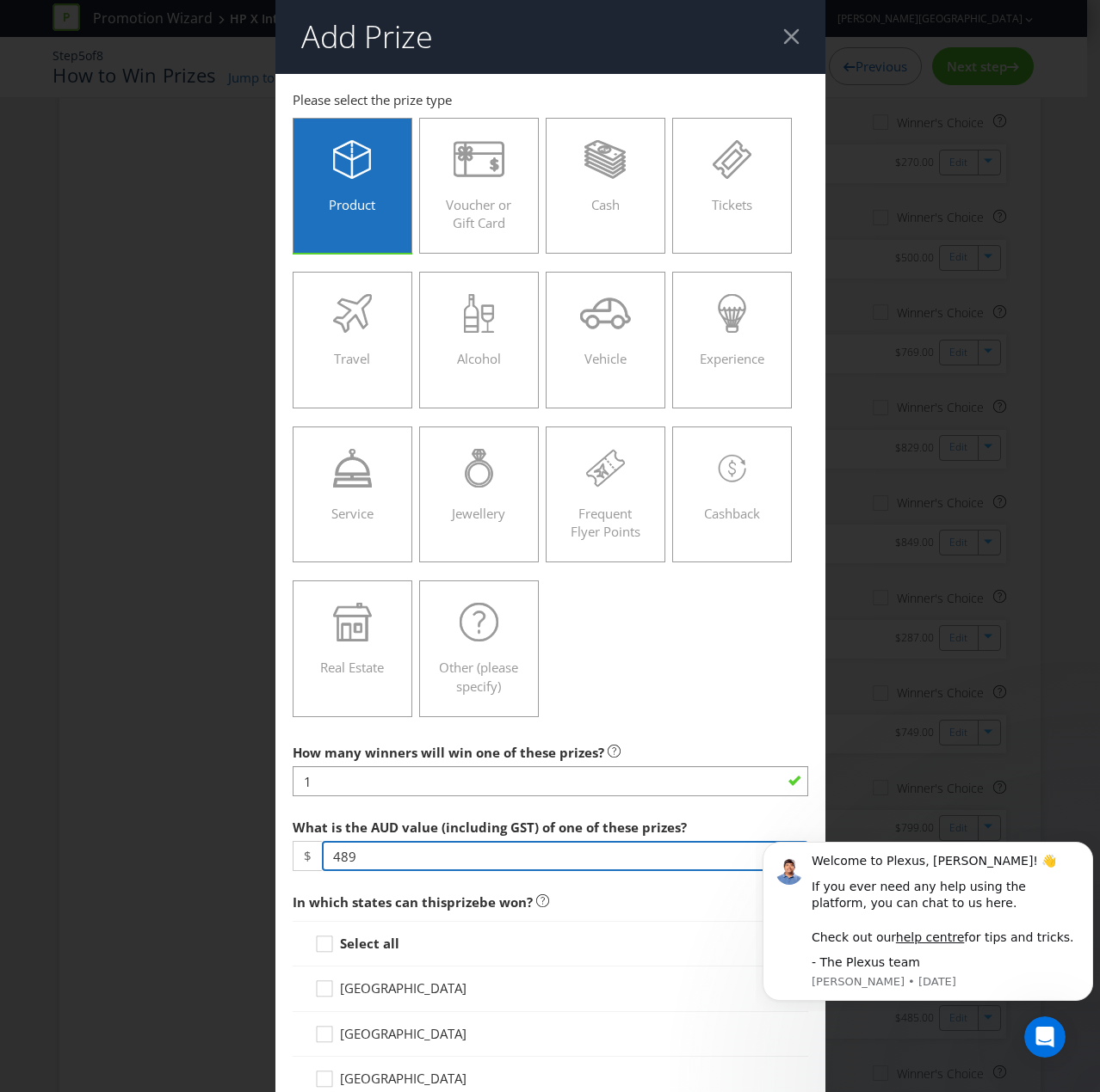
type input "489"
click at [364, 734] on strong "Select all" at bounding box center [369, 943] width 60 height 17
click at [0, 0] on input "Select all" at bounding box center [0, 0] width 0 height 0
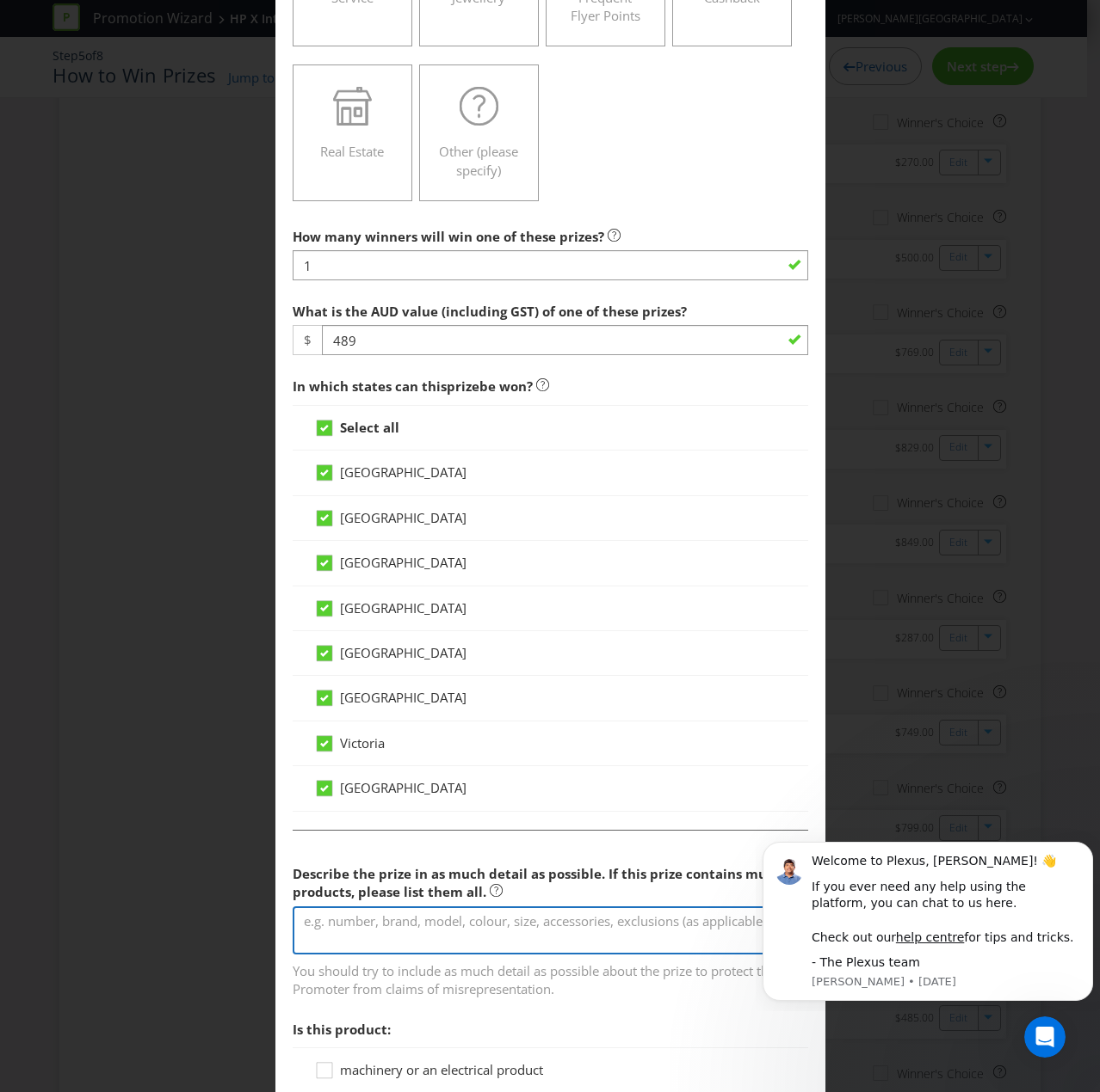
click at [343, 734] on textarea at bounding box center [550, 931] width 515 height 49
paste textarea "Ray-Ban | Meta Wayfarer AI glasses (Matte Black Clear/Graphite Green Transition…"
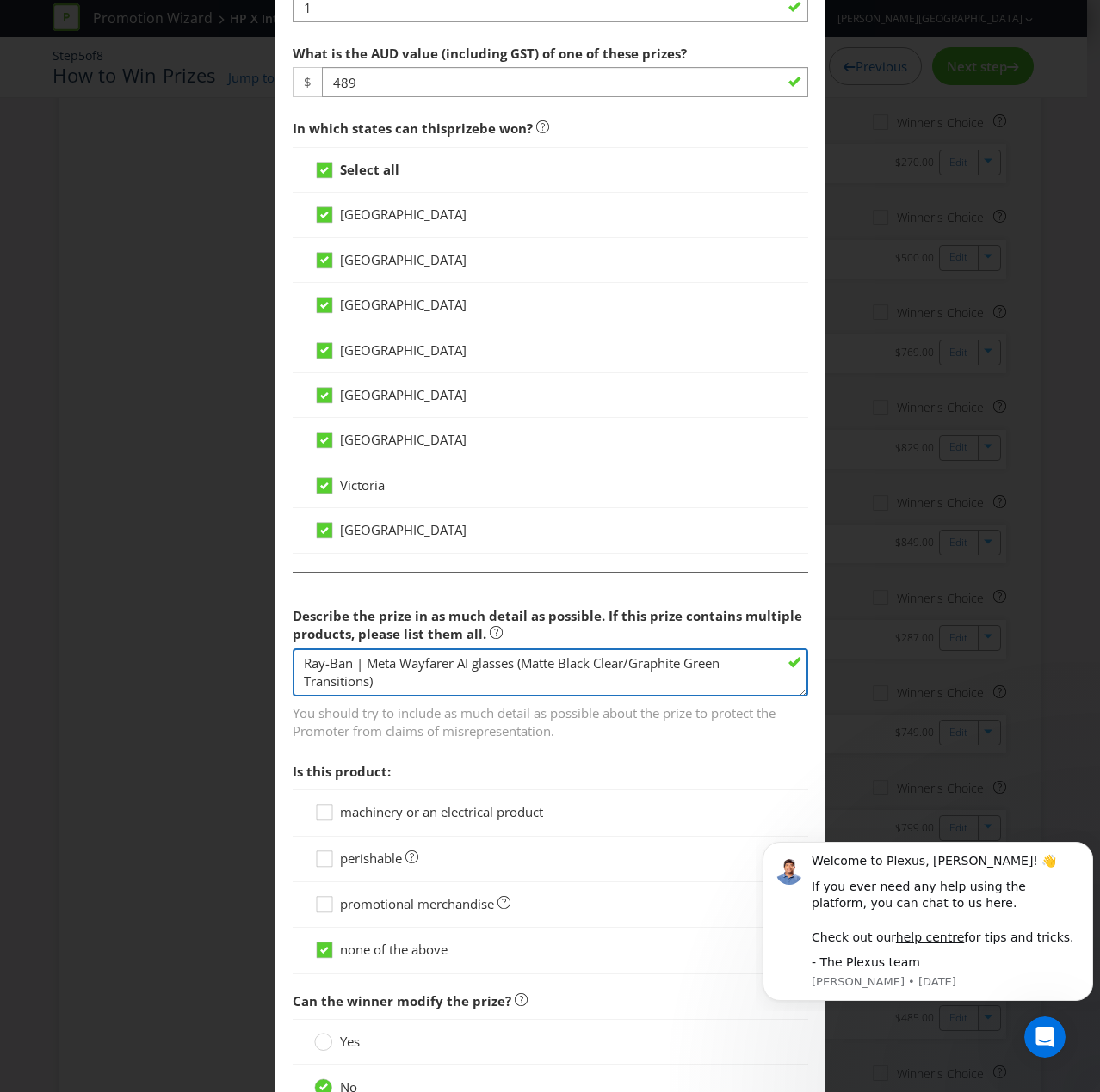
scroll to position [0, 0]
click at [297, 672] on textarea "Ray-Ban | Meta Wayfarer AI glasses (Matte Black Clear/Graphite Green Transition…" at bounding box center [550, 673] width 515 height 49
type textarea "Ray-Ban | Meta Wayfarer AI glasses (Matte Black Clear/Graphite Green Transition…"
click at [348, 734] on span "machinery or an electrical product" at bounding box center [441, 812] width 203 height 17
click at [0, 0] on input "machinery or an electrical product" at bounding box center [0, 0] width 0 height 0
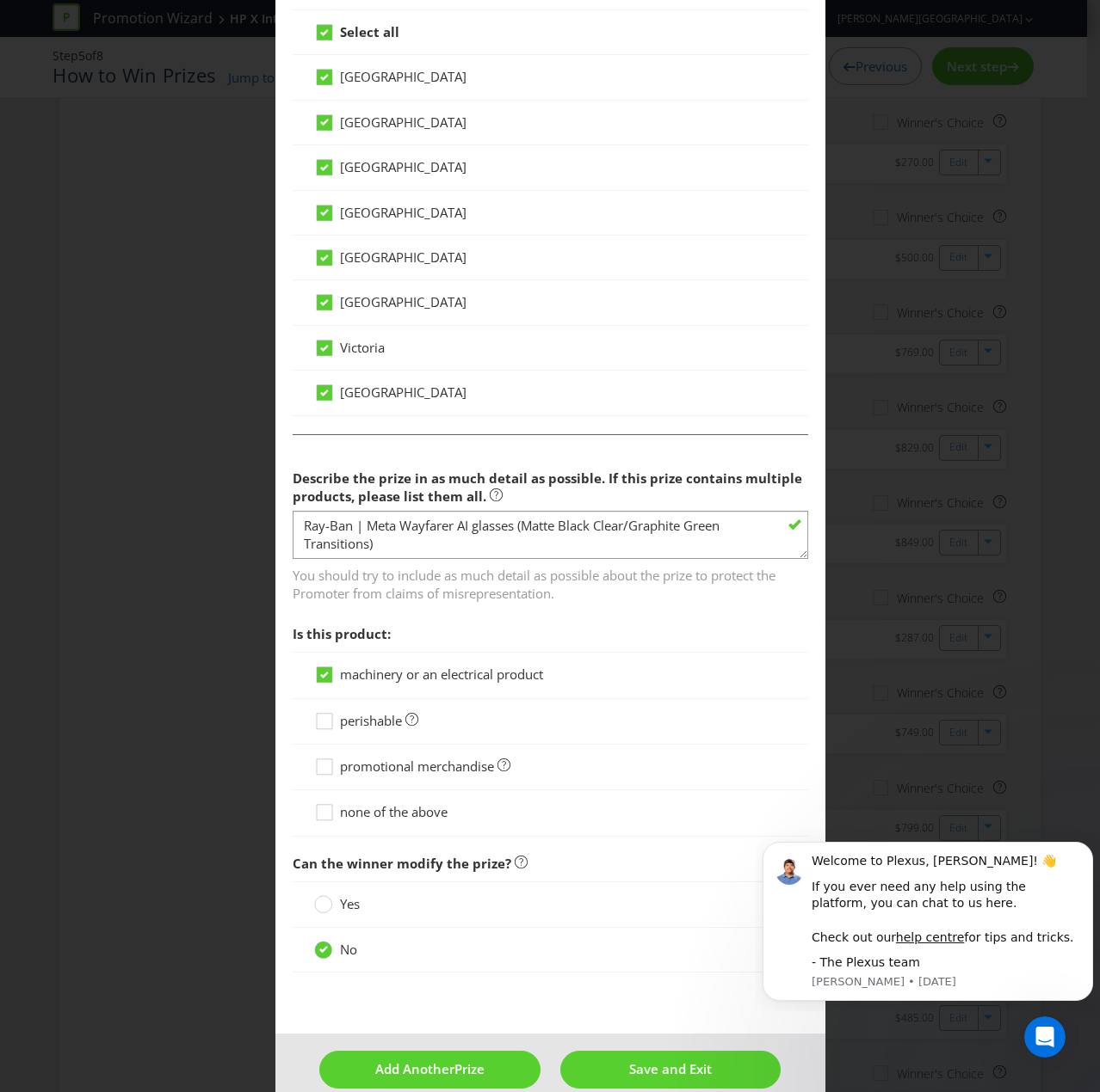
scroll to position [929, 0]
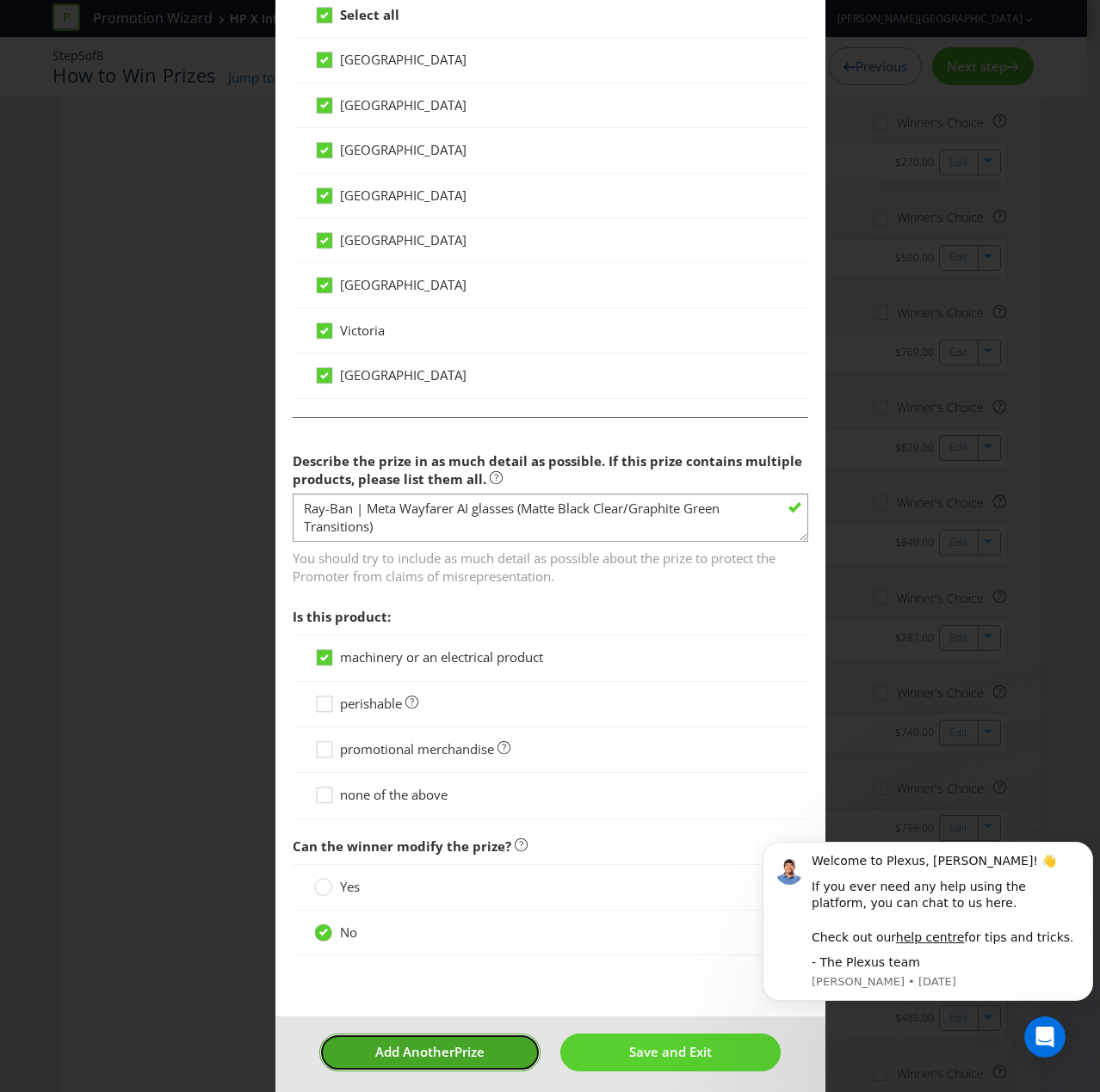
click at [392, 734] on span "Add Another" at bounding box center [415, 1051] width 80 height 17
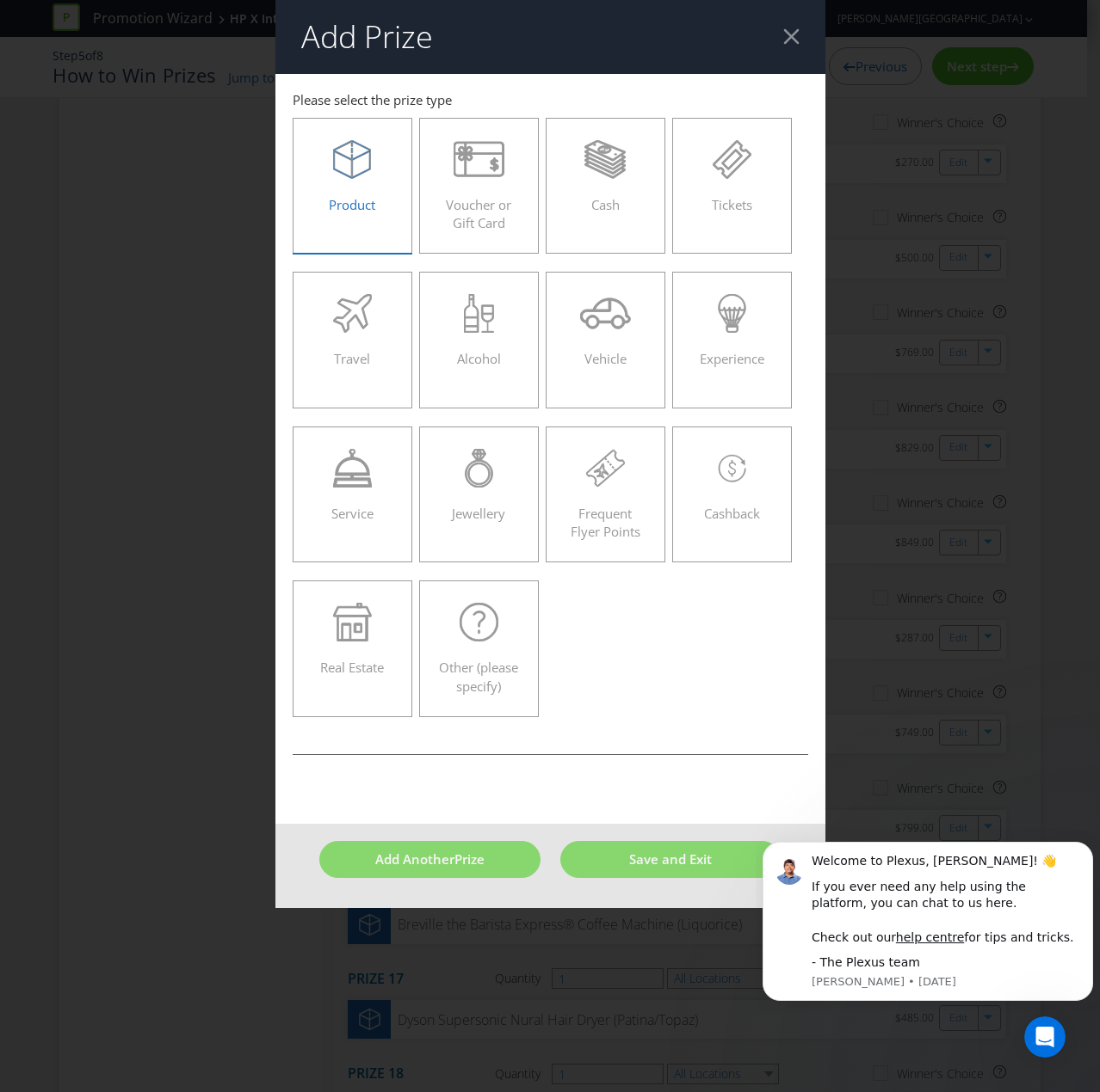
click at [334, 185] on div "Product" at bounding box center [352, 179] width 84 height 78
click at [0, 0] on input "Product" at bounding box center [0, 0] width 0 height 0
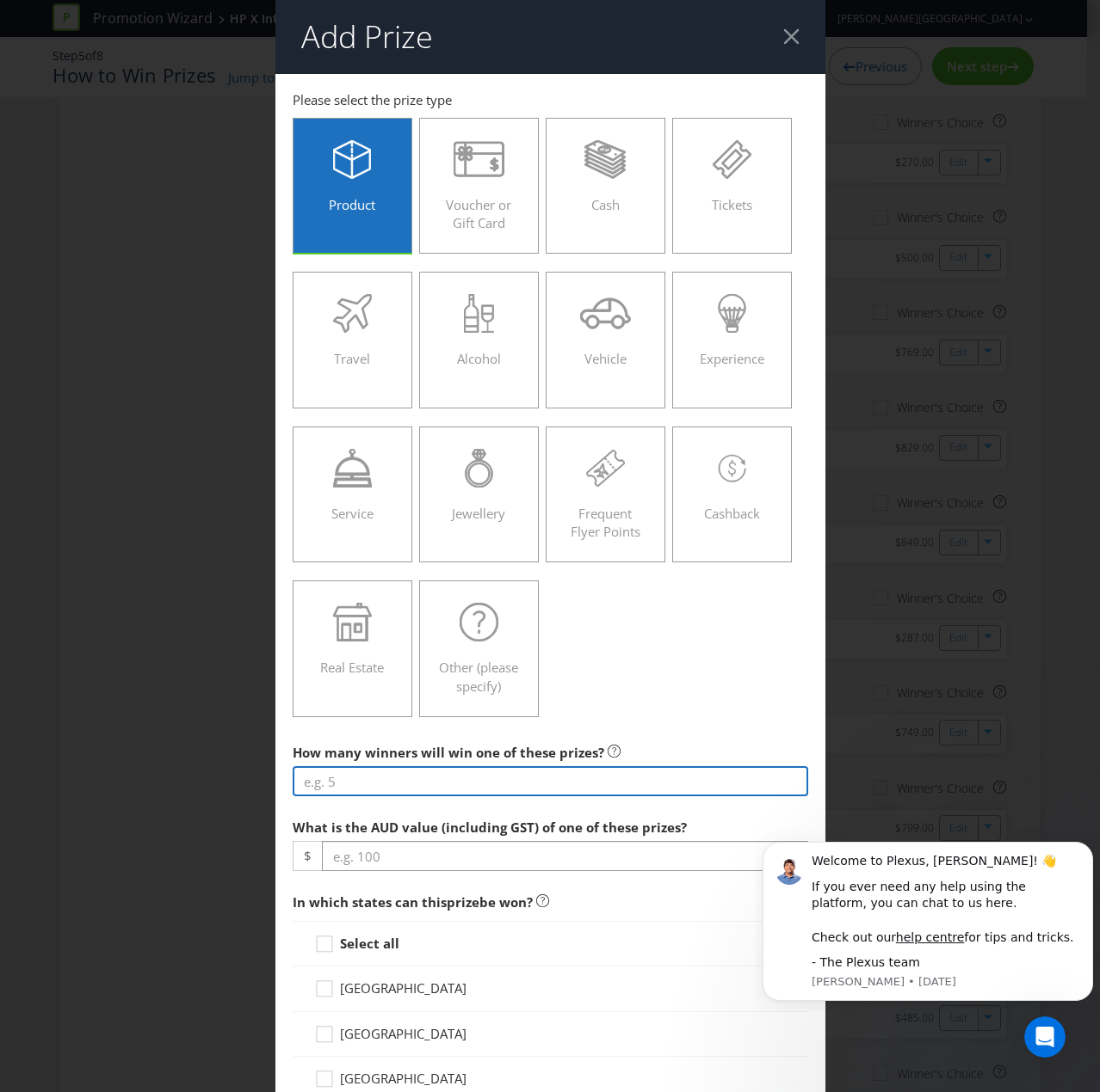
click at [381, 734] on input "number" at bounding box center [550, 782] width 515 height 30
type input "1"
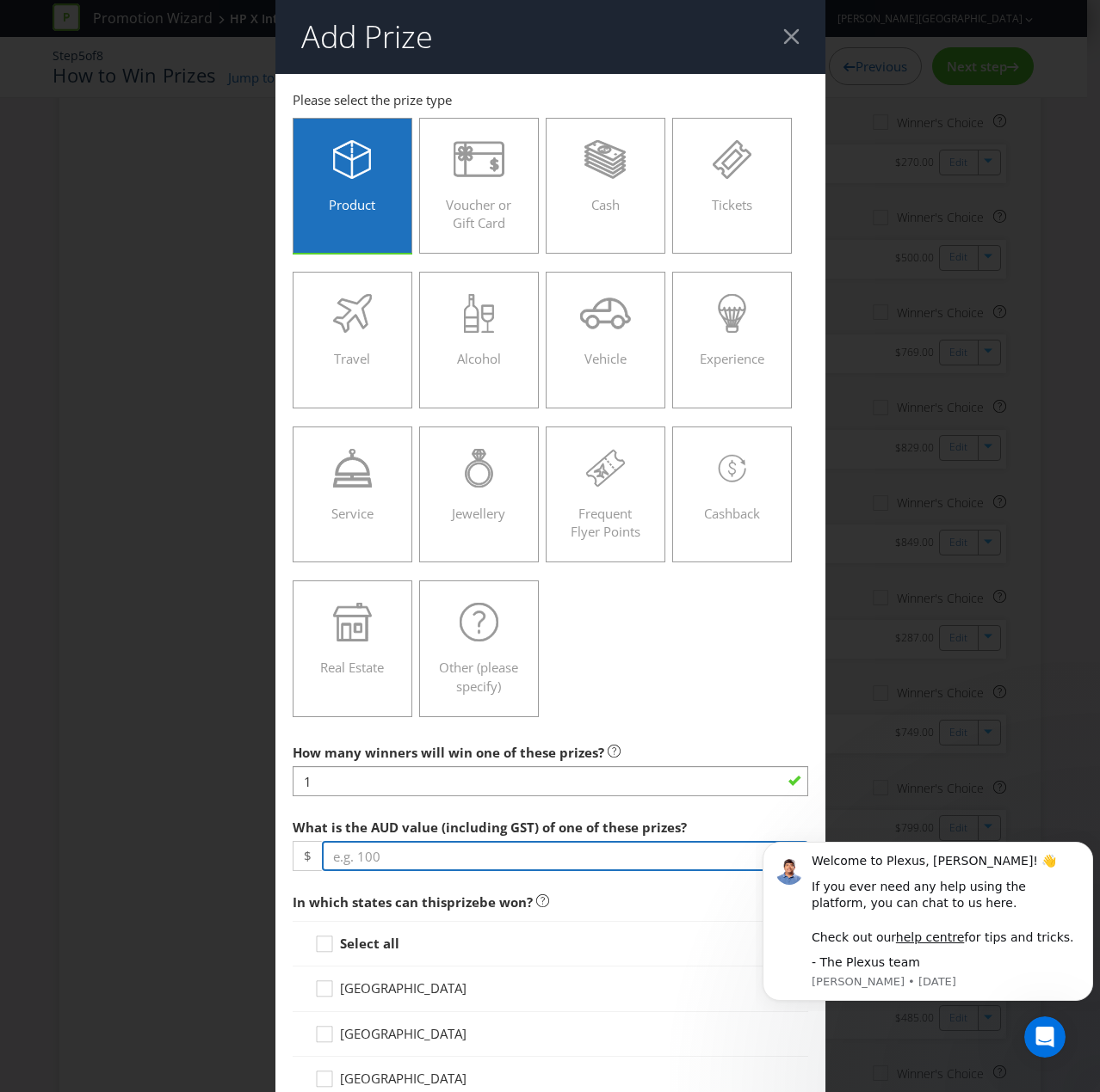
click at [353, 734] on input "number" at bounding box center [565, 856] width 487 height 30
type input "799"
click at [320, 734] on icon at bounding box center [327, 947] width 26 height 26
click at [0, 0] on input "Select all" at bounding box center [0, 0] width 0 height 0
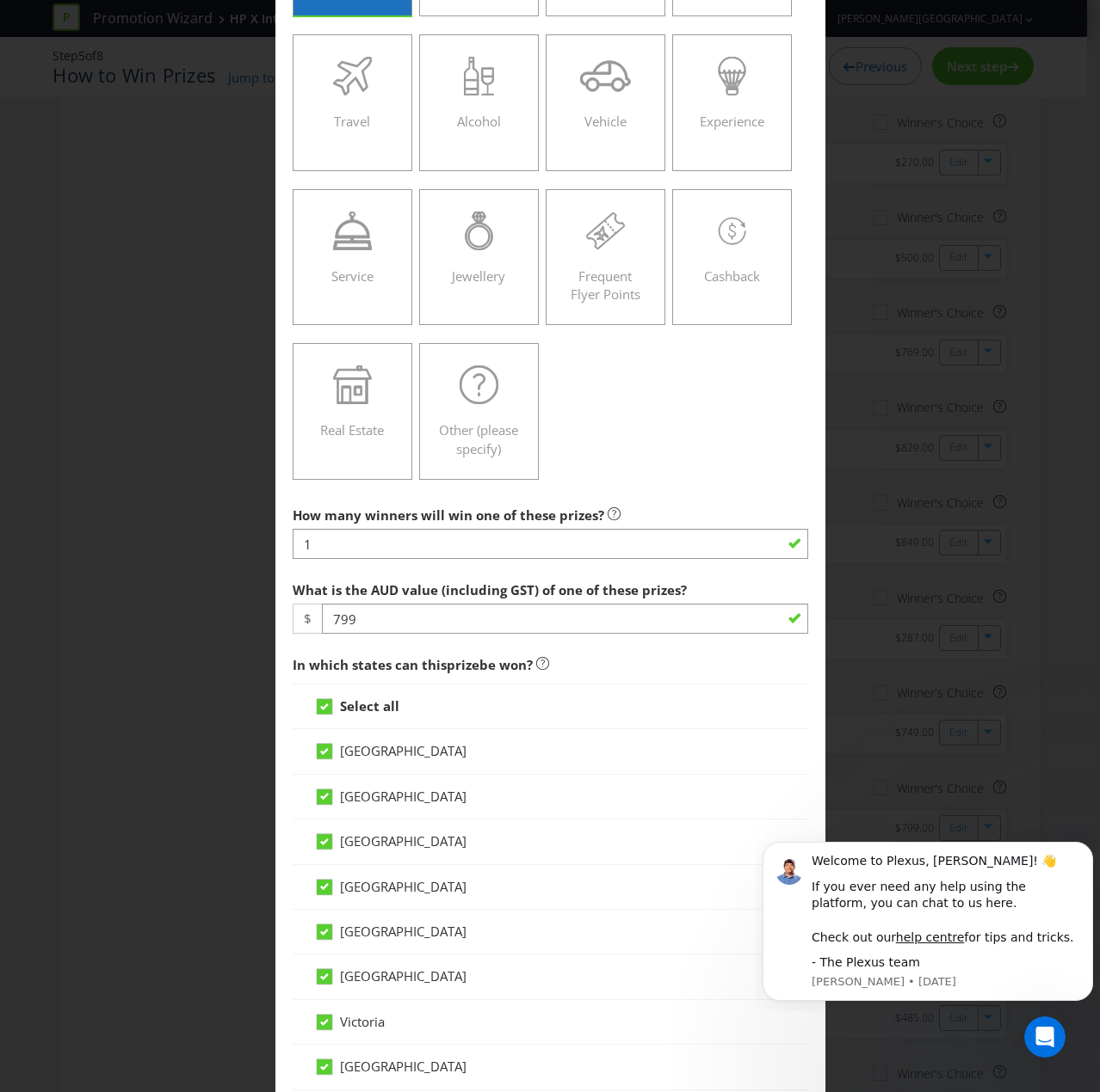
scroll to position [430, 0]
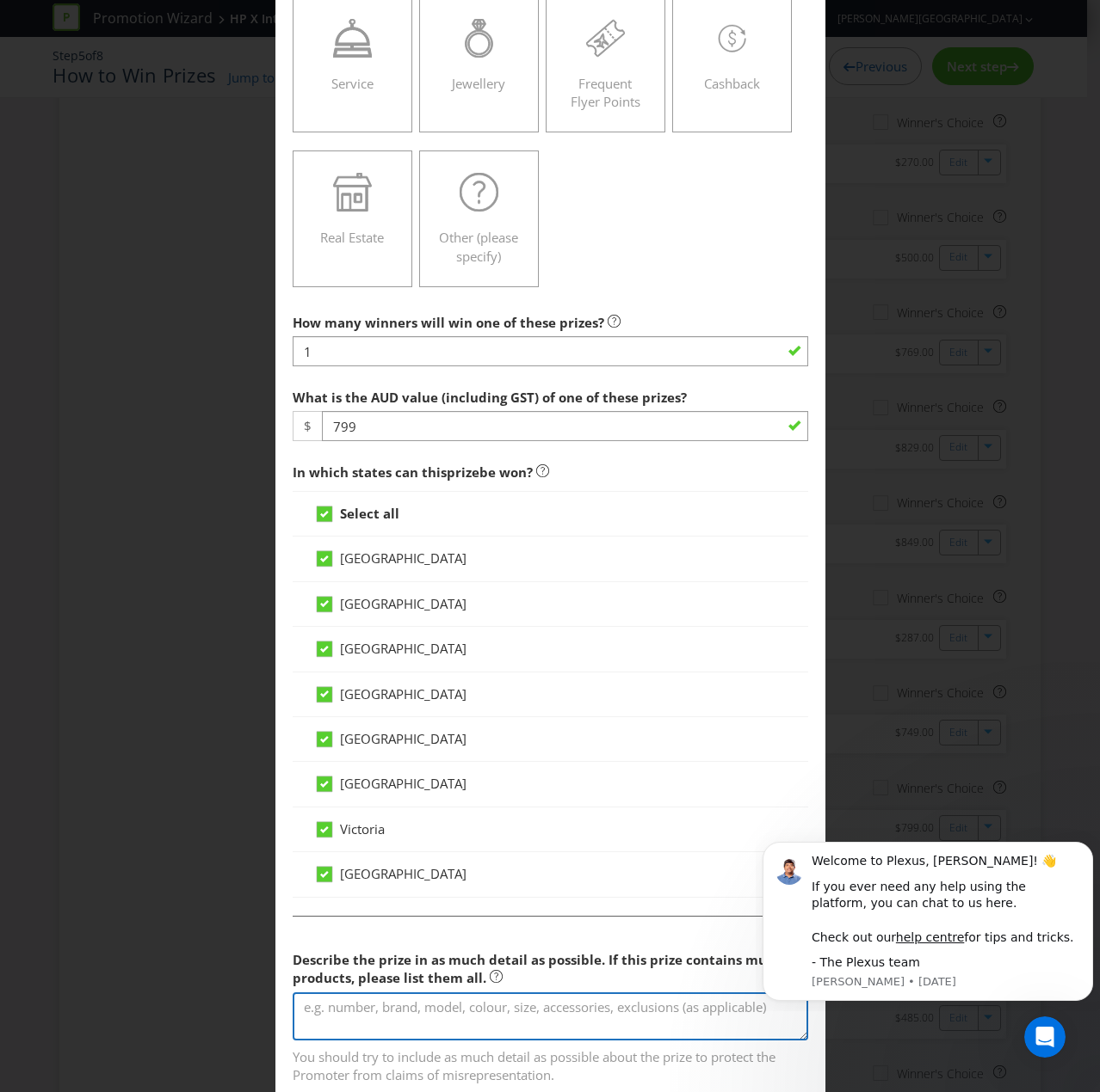
click at [385, 734] on textarea at bounding box center [550, 1017] width 515 height 49
paste textarea "Meta Quest 3 512G"
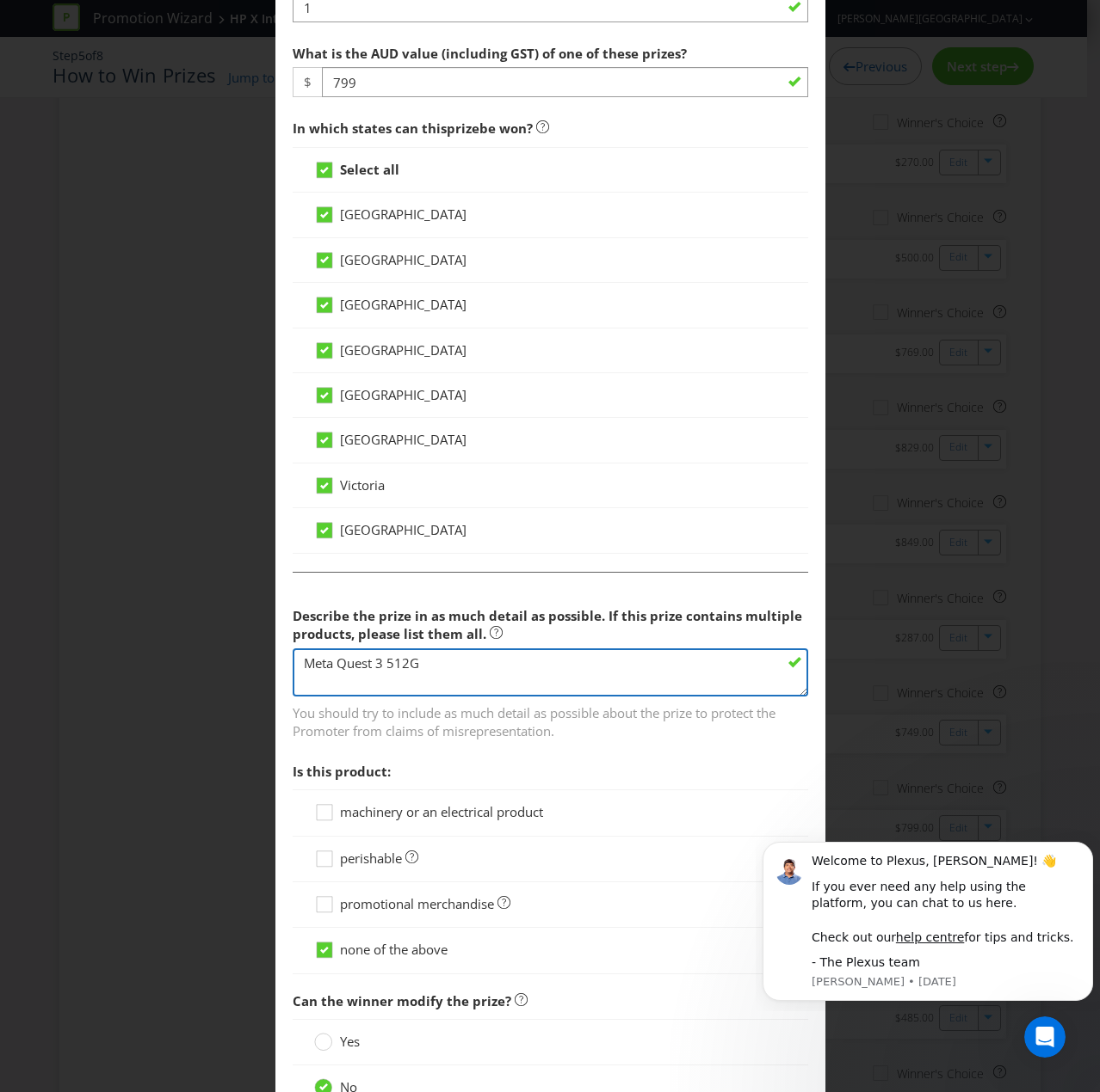
type textarea "Meta Quest 3 512G"
click at [343, 734] on span "machinery or an electrical product" at bounding box center [441, 812] width 203 height 17
click at [0, 0] on input "machinery or an electrical product" at bounding box center [0, 0] width 0 height 0
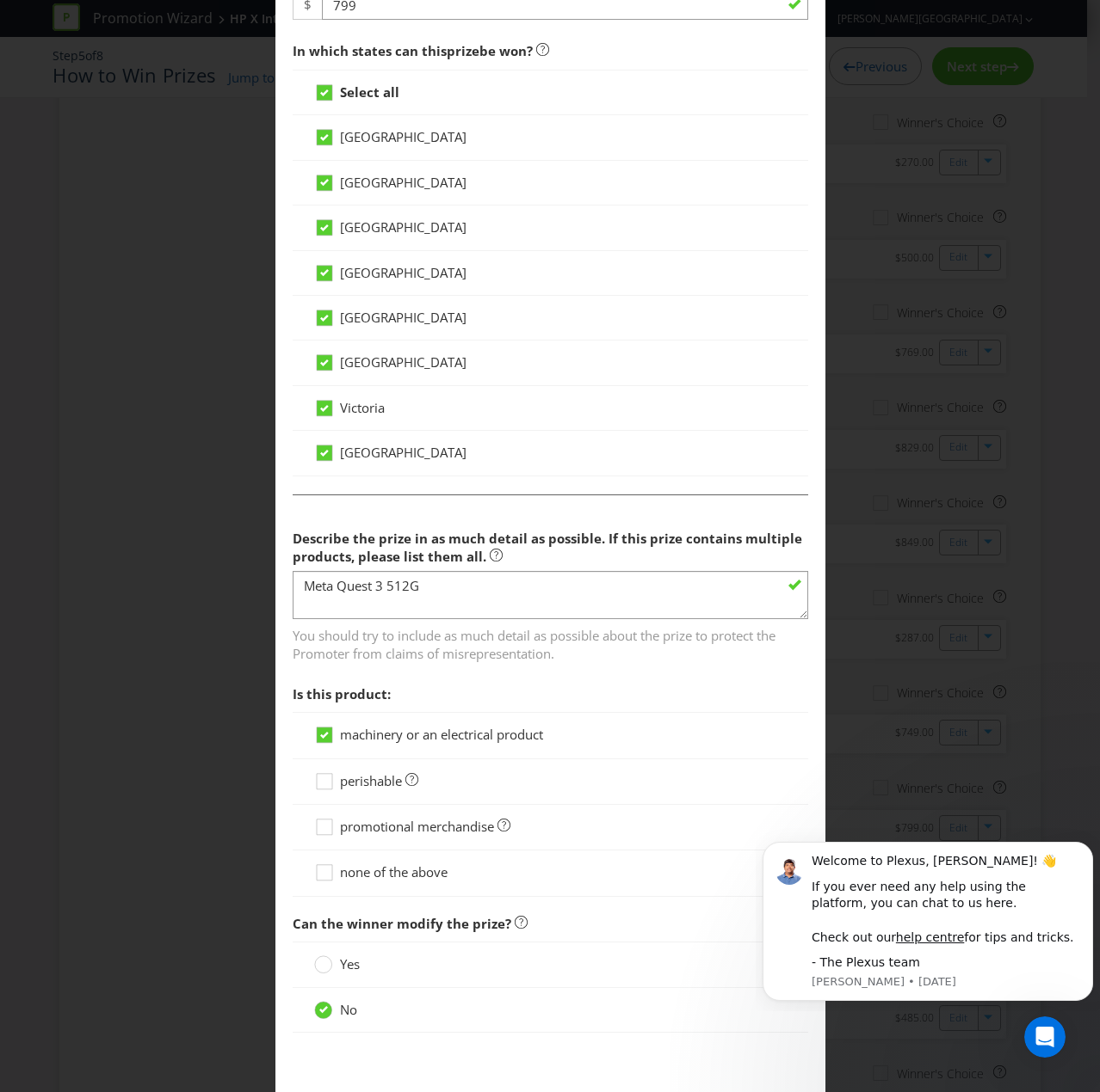
scroll to position [929, 0]
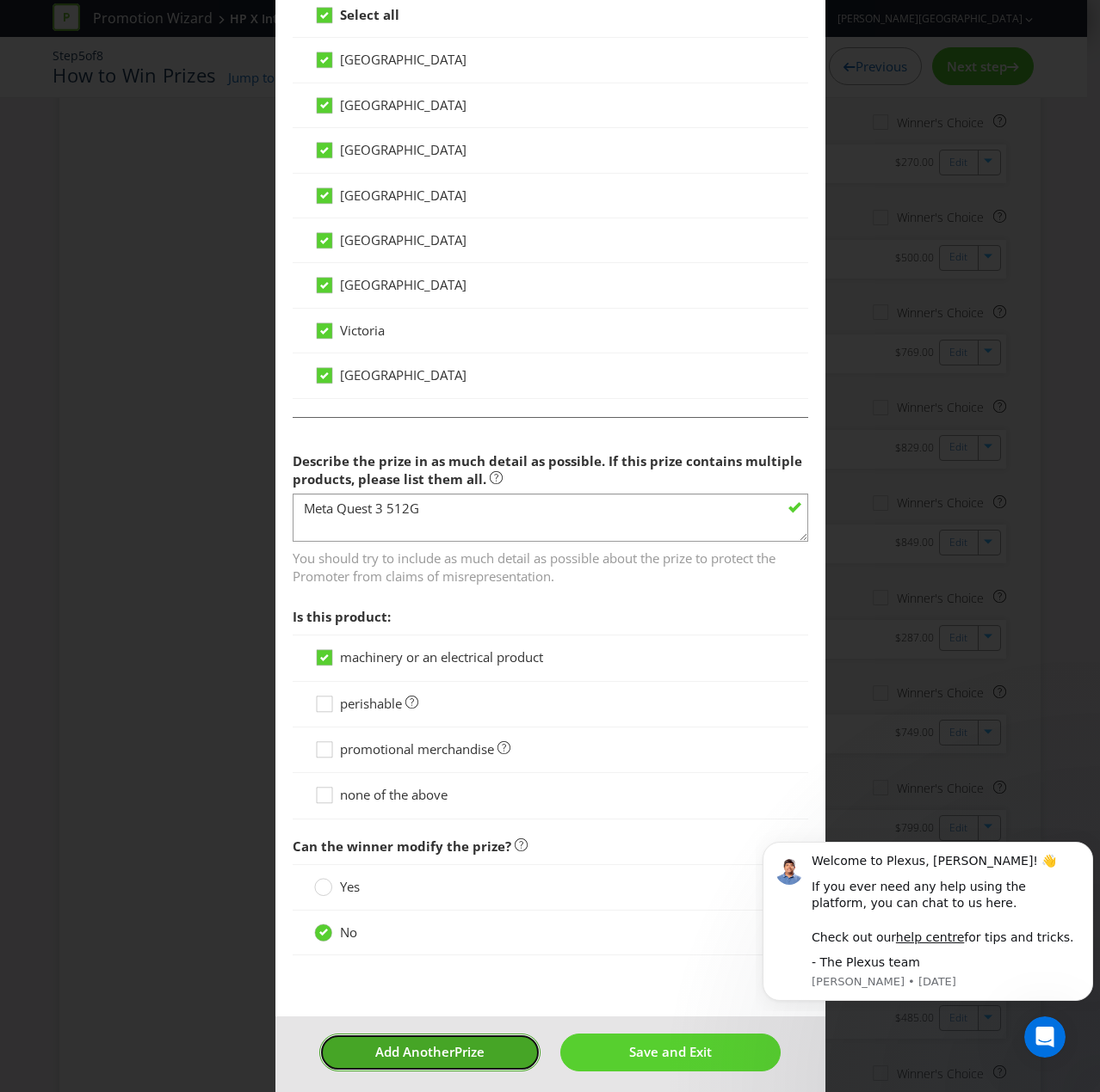
click at [388, 734] on span "Add Another" at bounding box center [415, 1051] width 80 height 17
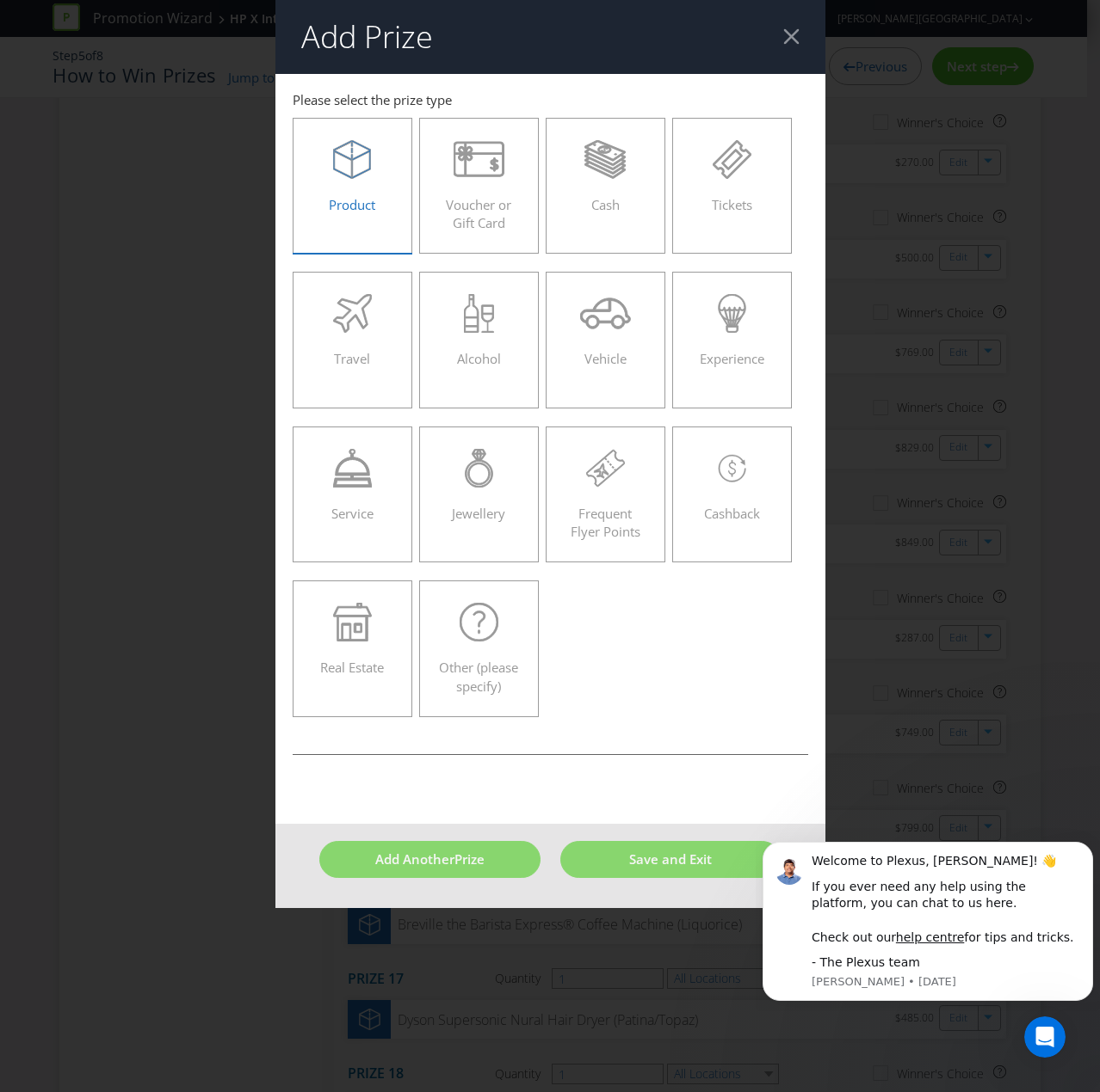
drag, startPoint x: 387, startPoint y: 194, endPoint x: 383, endPoint y: 214, distance: 20.4
click at [386, 194] on div "Product" at bounding box center [352, 179] width 84 height 78
click at [0, 0] on input "Product" at bounding box center [0, 0] width 0 height 0
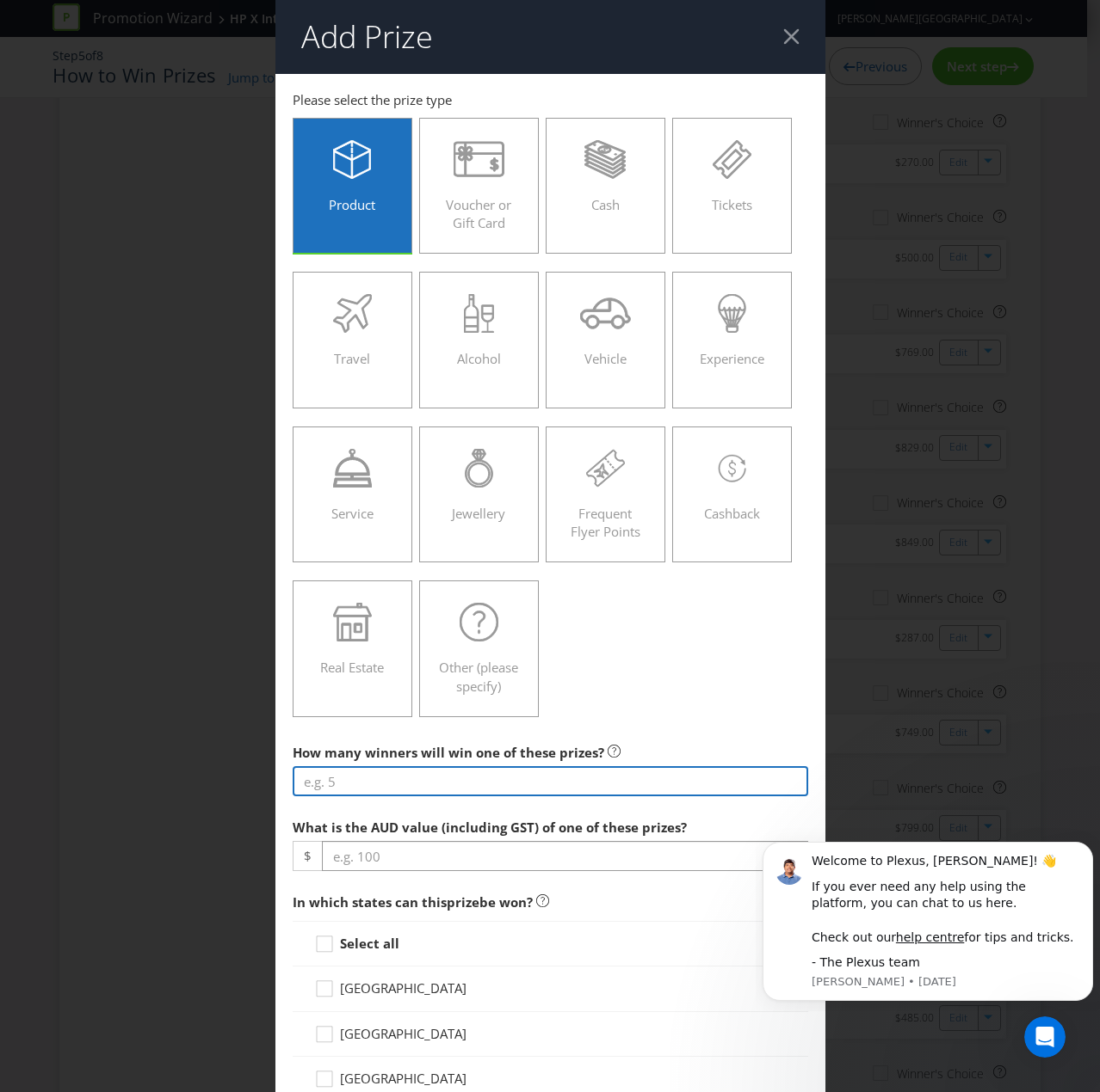
click at [389, 734] on input "number" at bounding box center [550, 782] width 515 height 30
type input "1"
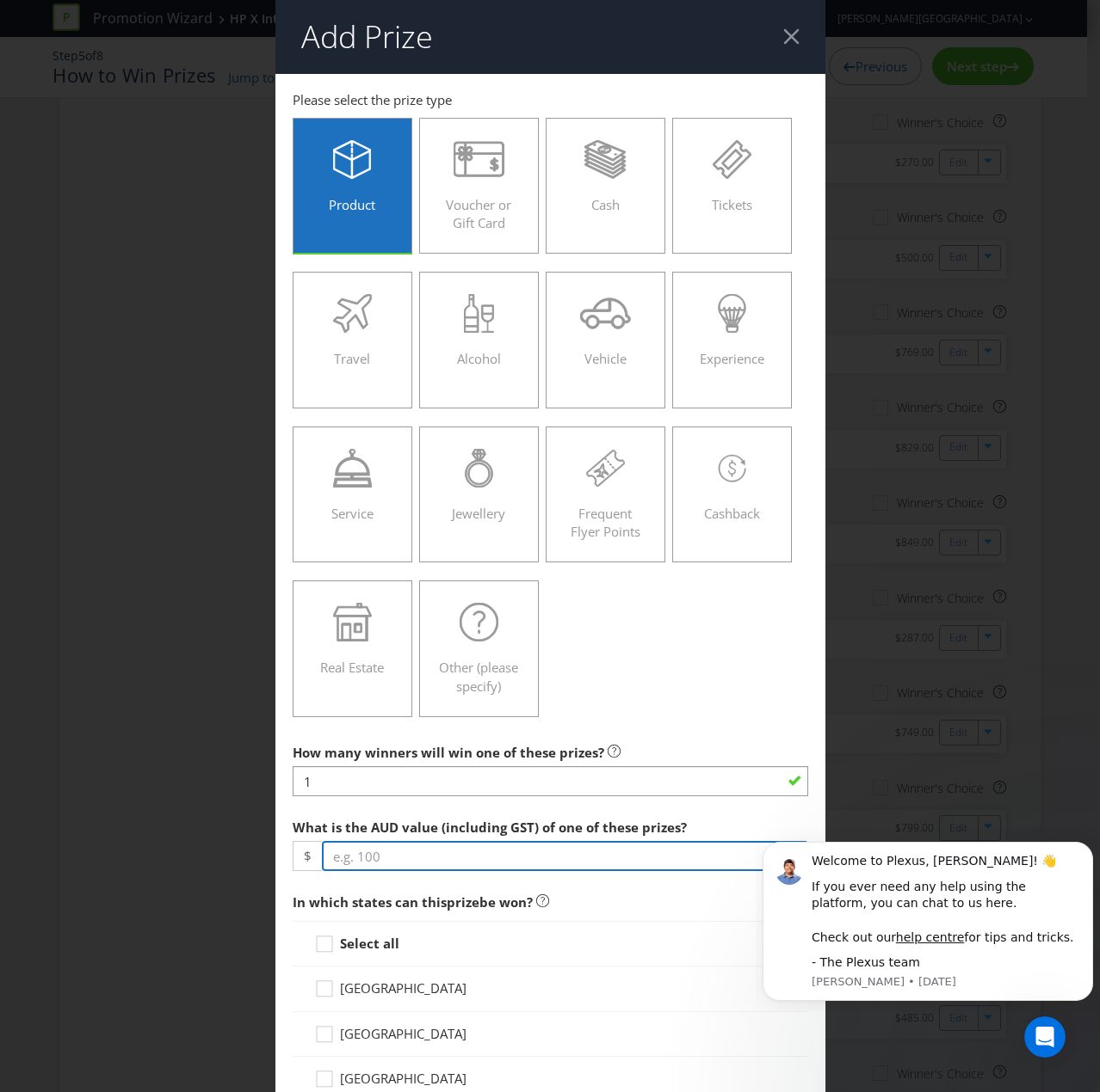
click at [345, 734] on input "number" at bounding box center [565, 856] width 487 height 30
type input "799"
click at [320, 734] on div at bounding box center [324, 938] width 9 height 9
click at [0, 0] on input "Select all" at bounding box center [0, 0] width 0 height 0
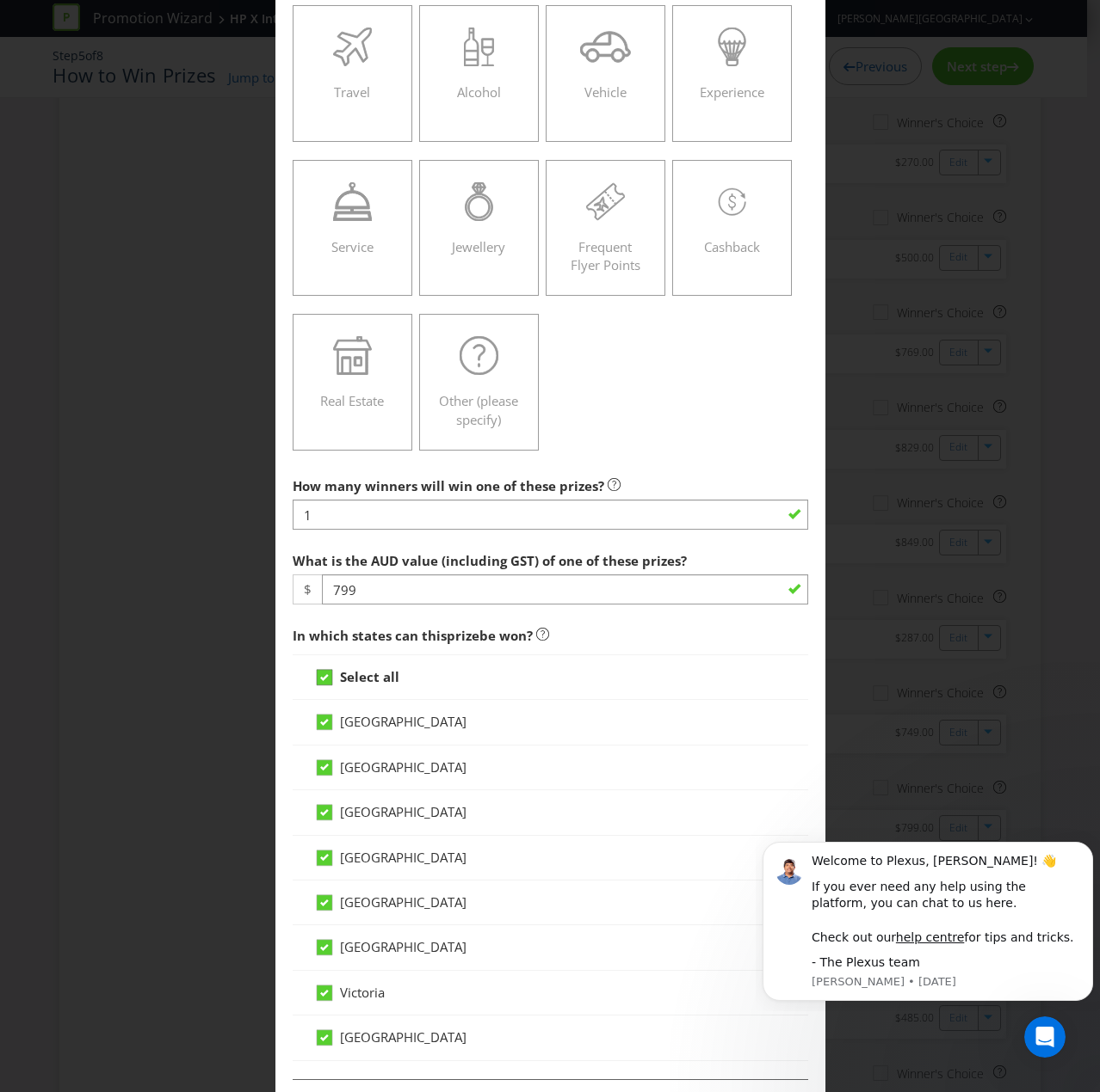
scroll to position [516, 0]
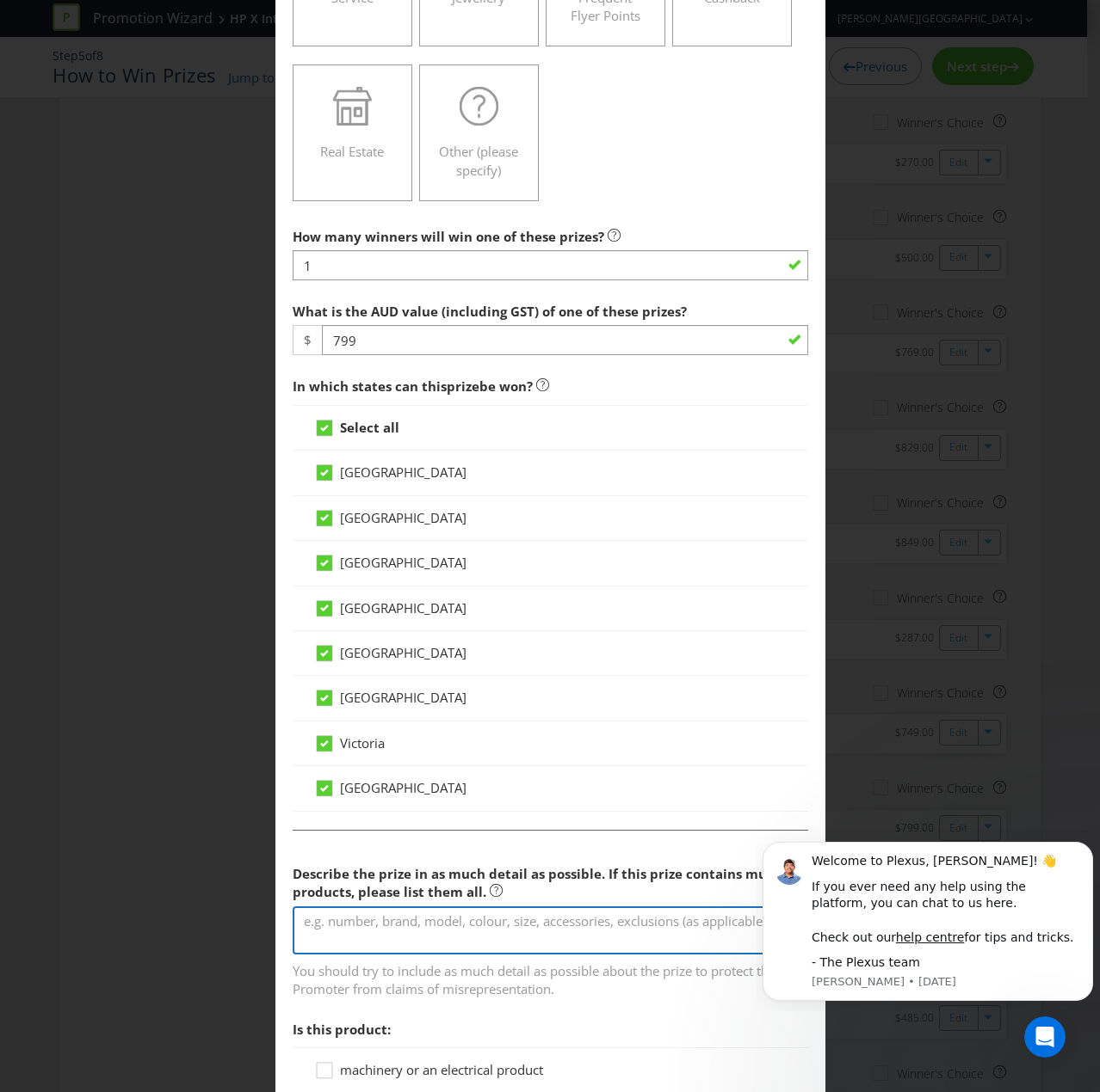
click at [326, 734] on textarea at bounding box center [550, 931] width 515 height 49
paste textarea "Sony Cybershot ZV-1F 4K Vlog Camera"
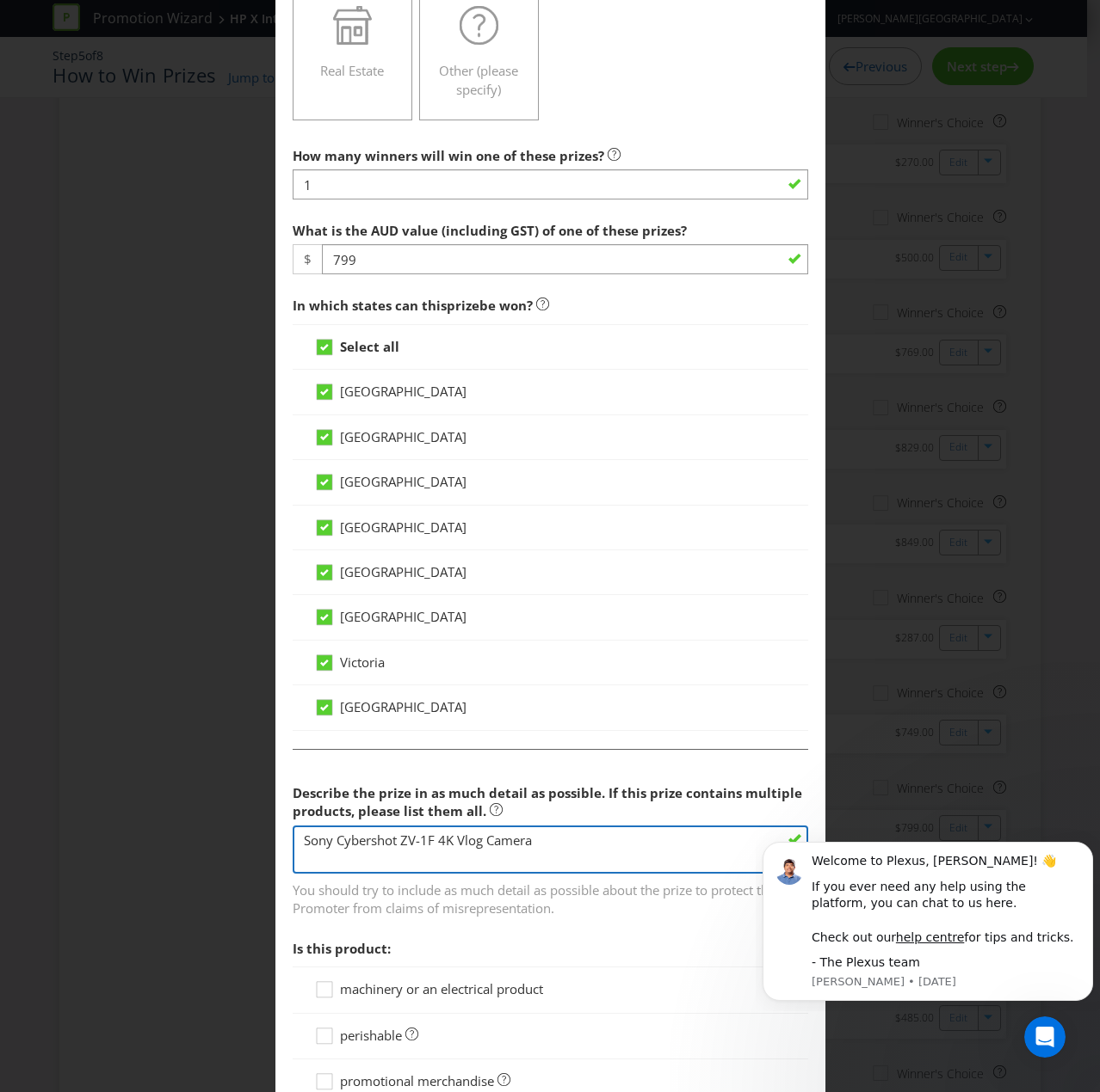
scroll to position [860, 0]
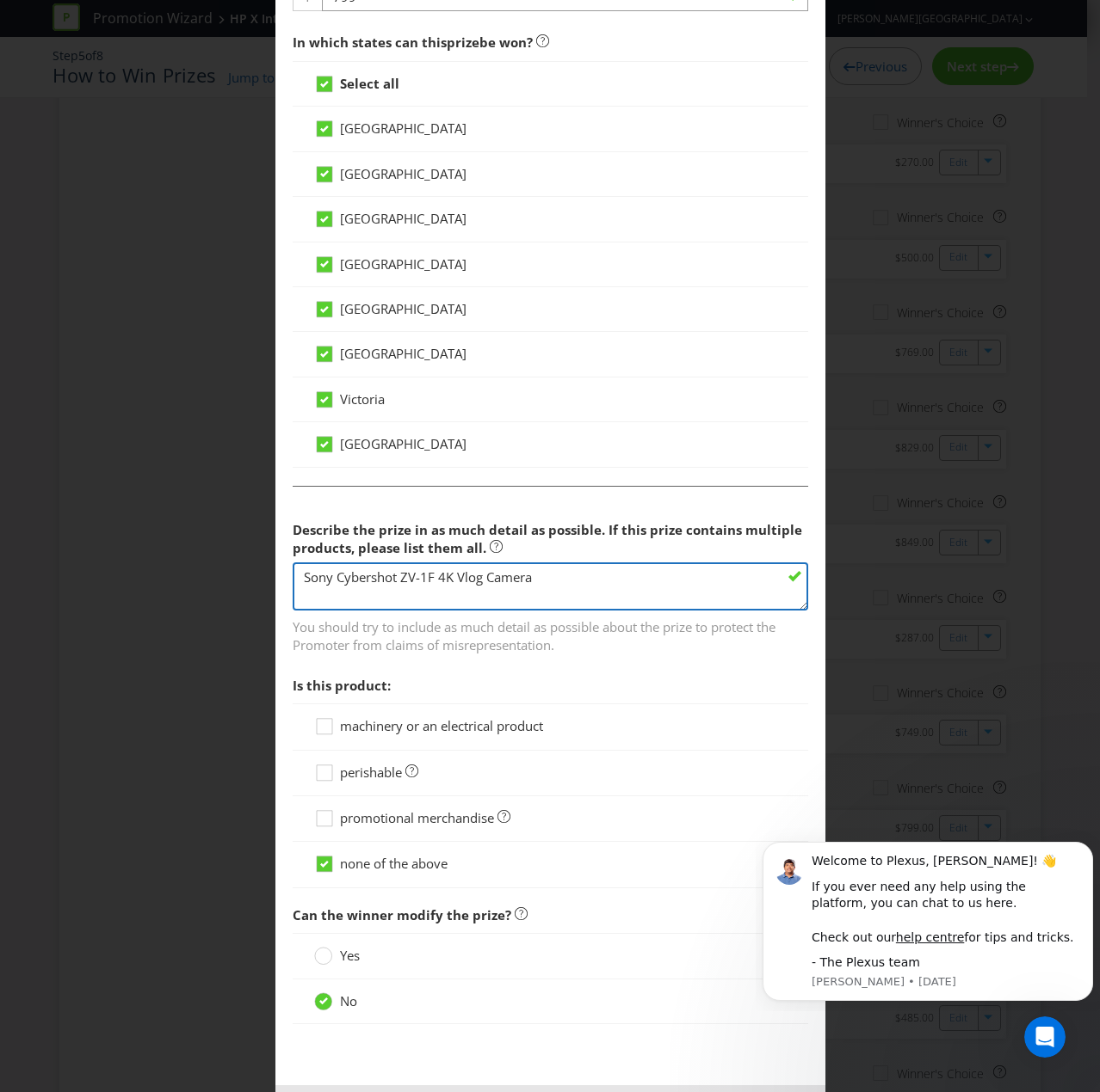
type textarea "Sony Cybershot ZV-1F 4K Vlog Camera"
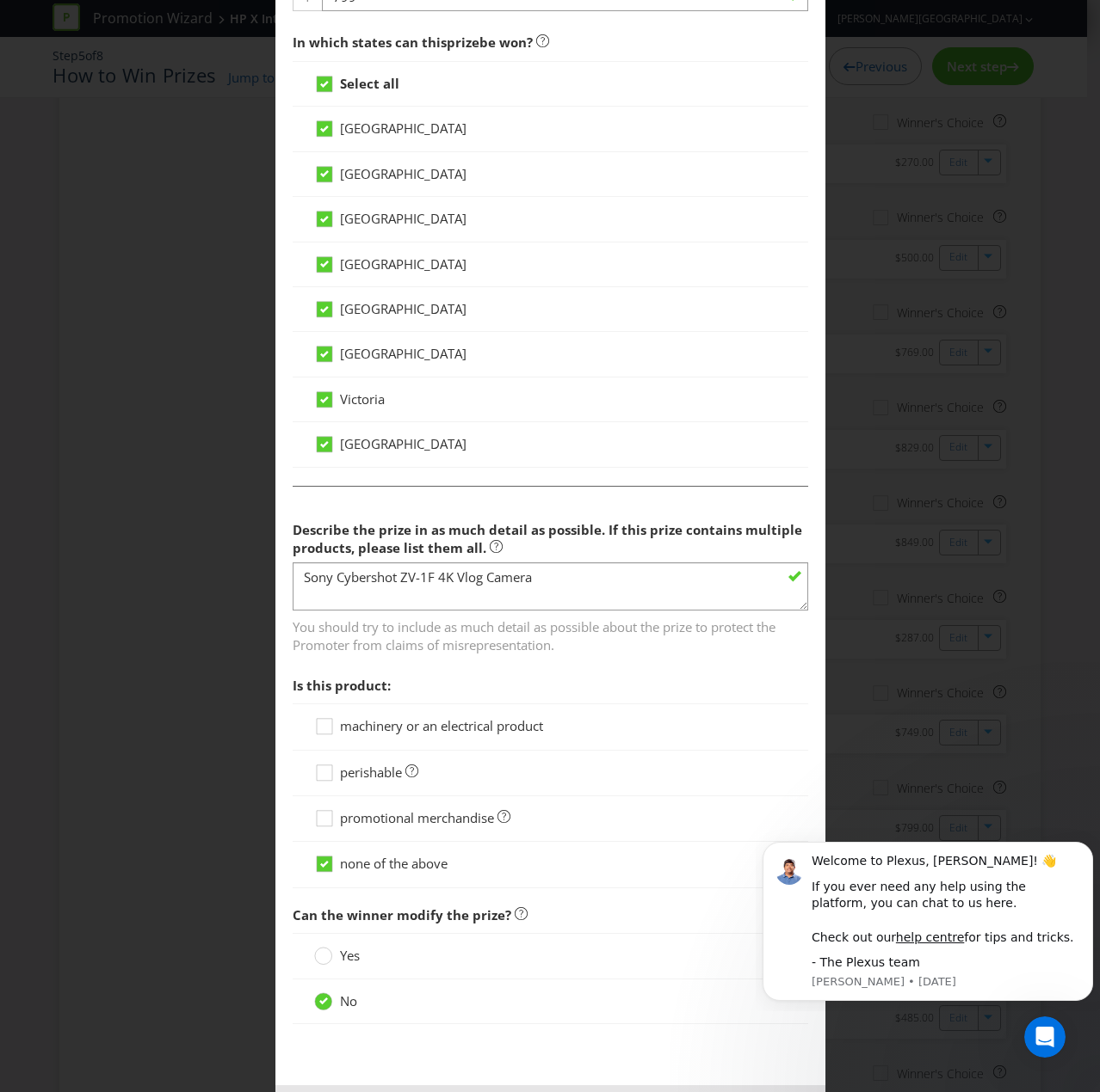
click at [389, 722] on span "machinery or an electrical product" at bounding box center [441, 726] width 203 height 17
click at [0, 0] on input "machinery or an electrical product" at bounding box center [0, 0] width 0 height 0
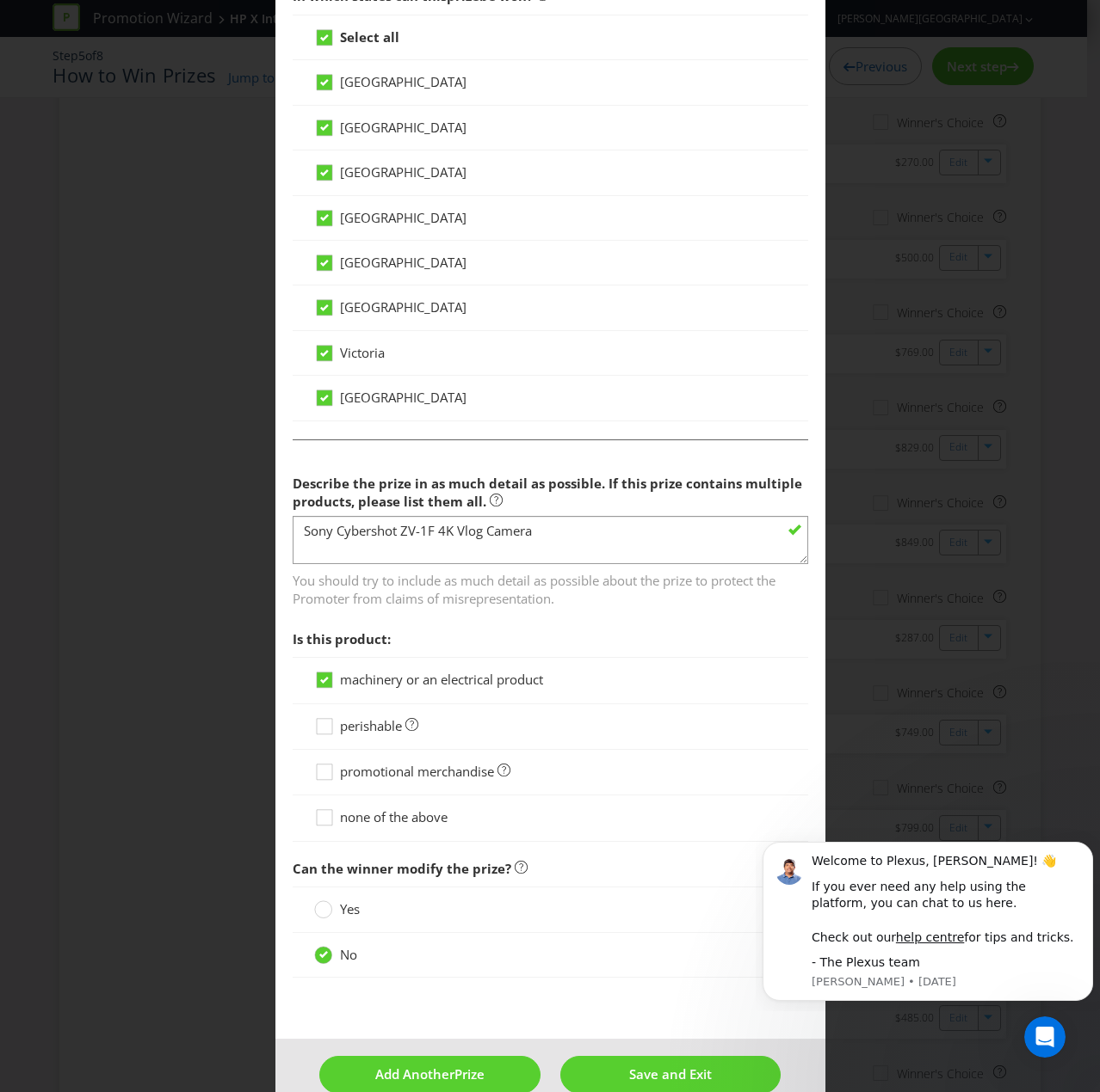
scroll to position [929, 0]
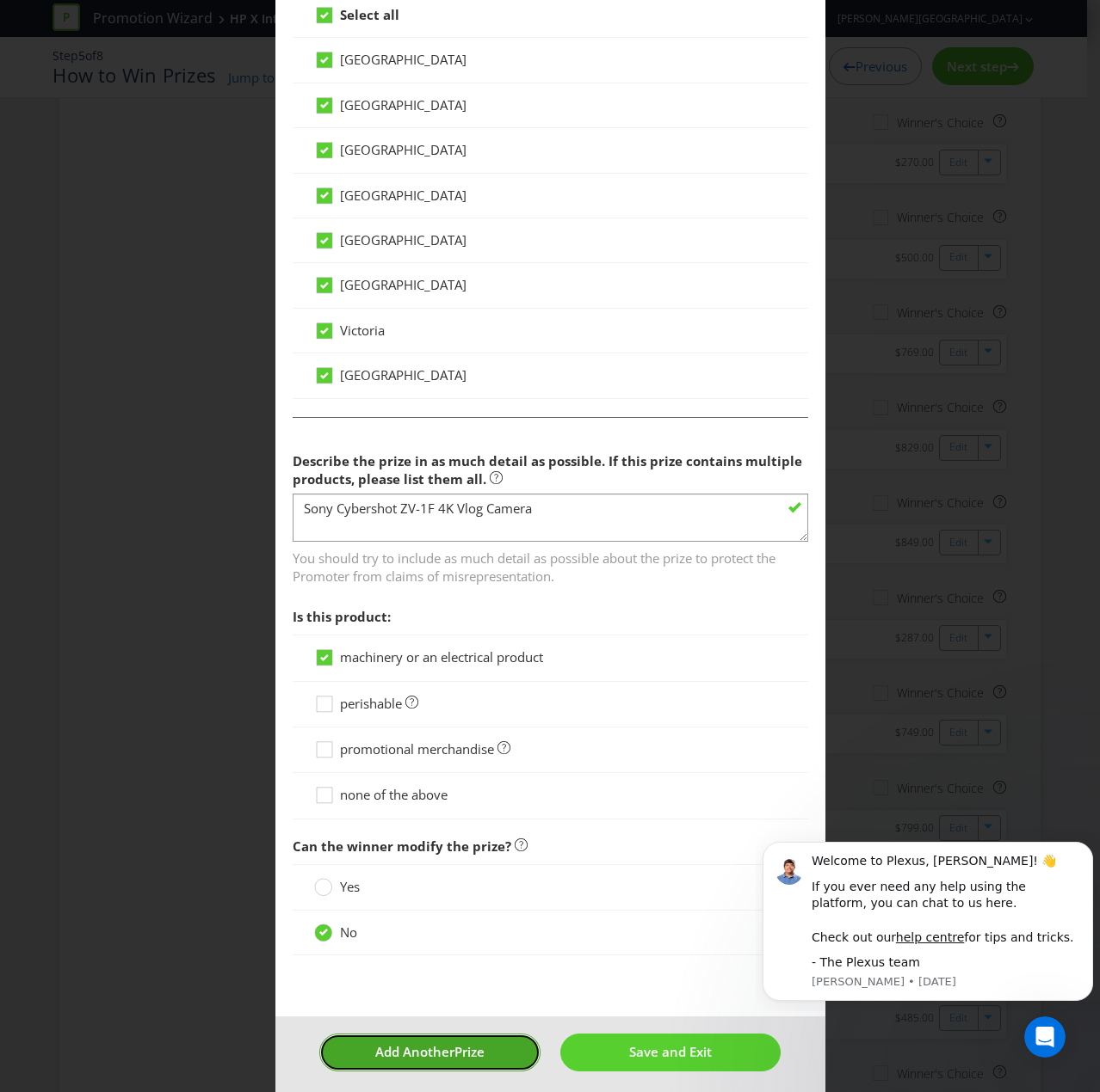
click at [439, 734] on span "Add Another" at bounding box center [415, 1051] width 80 height 17
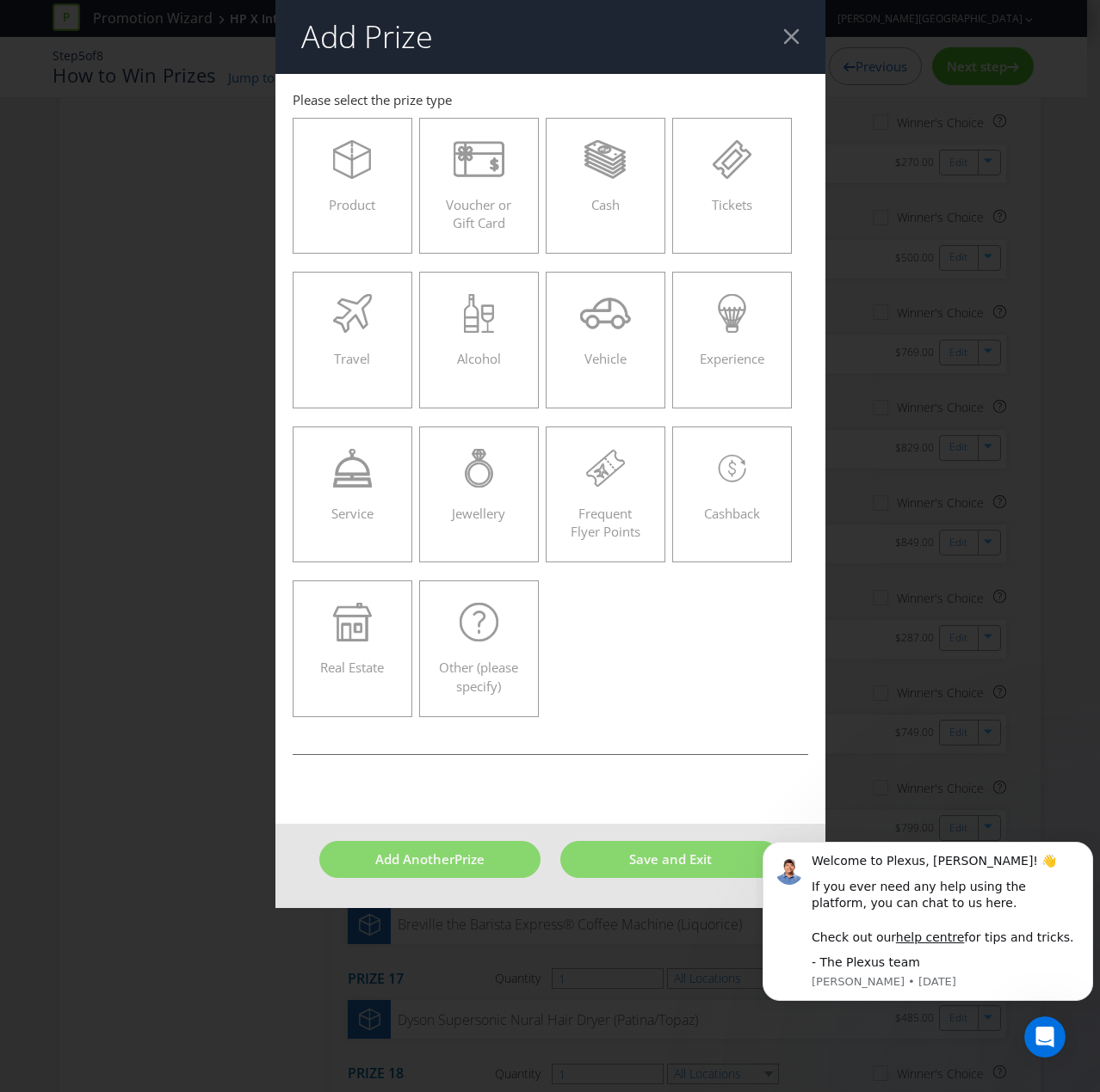
click at [366, 209] on span "Product" at bounding box center [351, 204] width 46 height 17
click at [0, 0] on input "Product" at bounding box center [0, 0] width 0 height 0
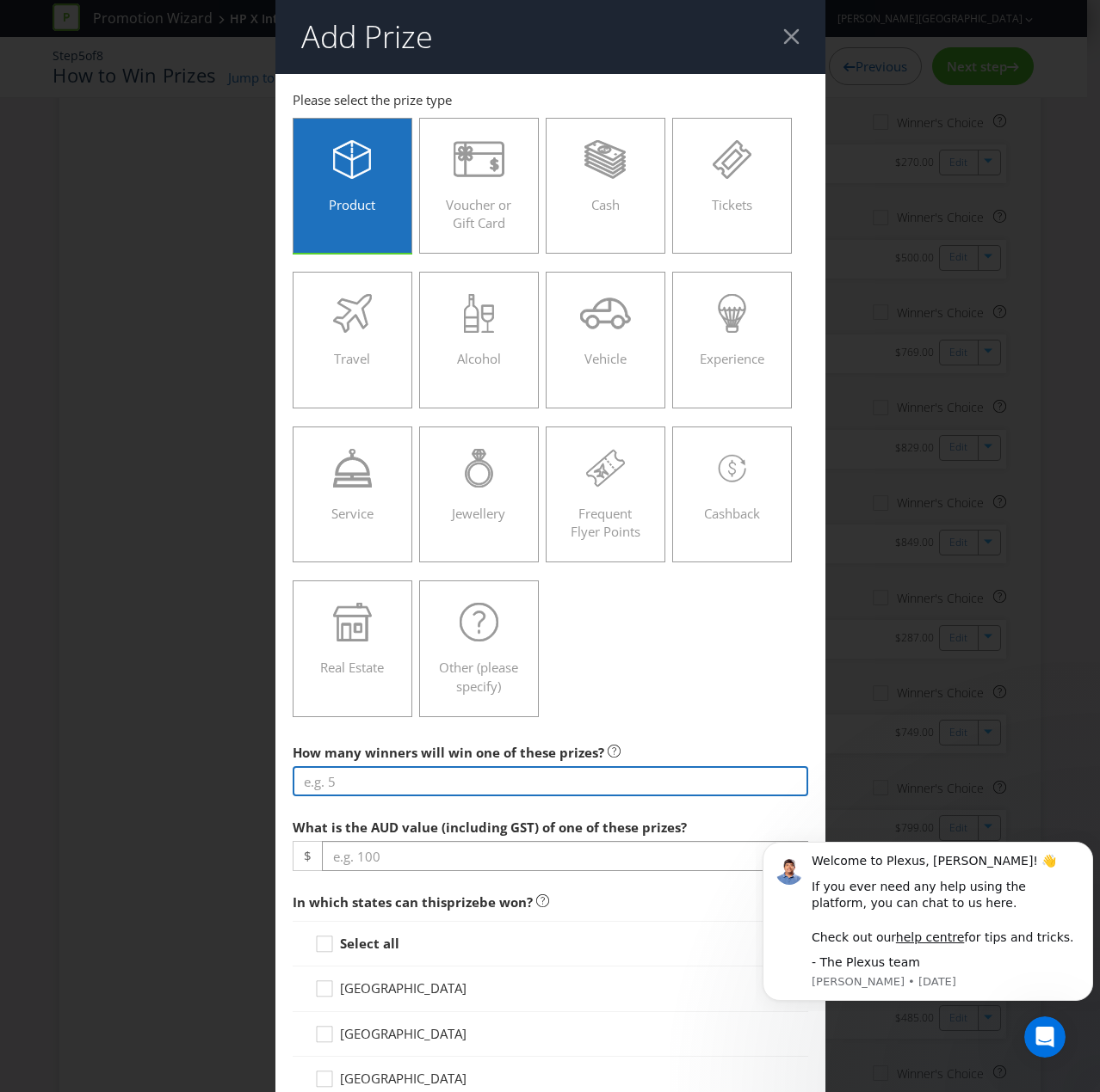
click at [342, 734] on input "number" at bounding box center [550, 782] width 515 height 30
type input "1"
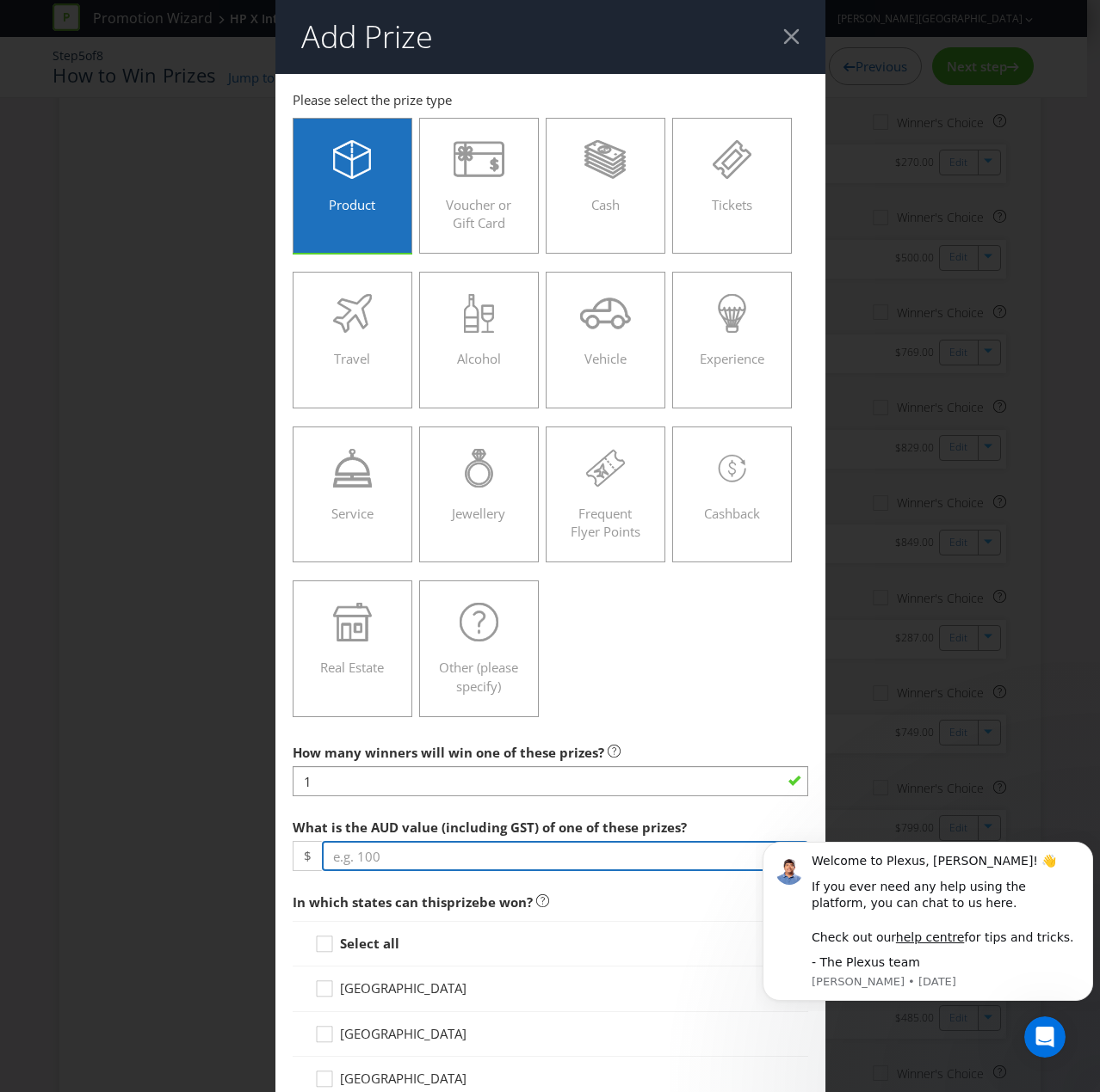
click at [364, 734] on input "number" at bounding box center [565, 856] width 487 height 30
type input "669"
click at [326, 734] on icon at bounding box center [327, 947] width 26 height 26
click at [0, 0] on input "Select all" at bounding box center [0, 0] width 0 height 0
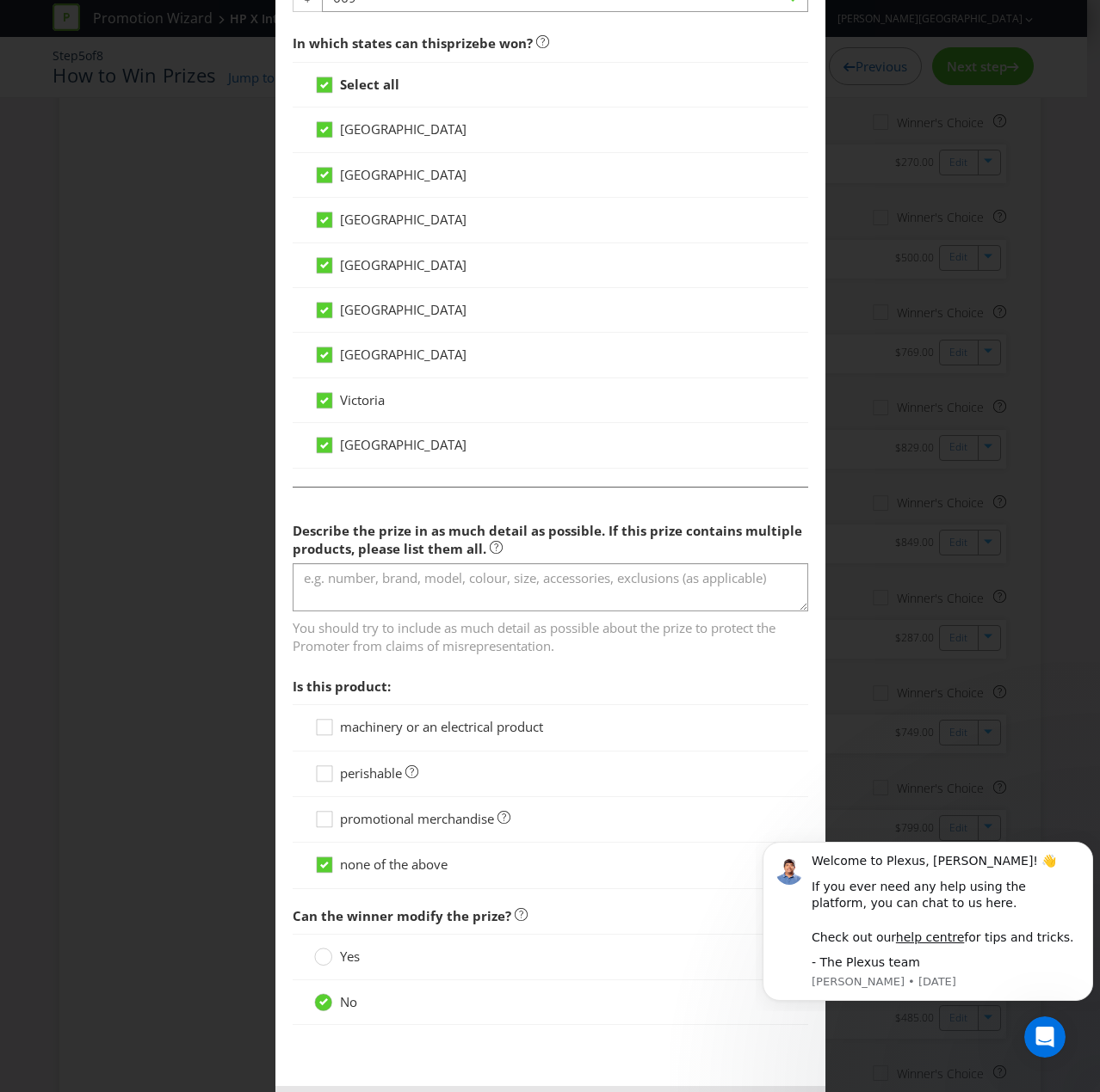
scroll to position [860, 0]
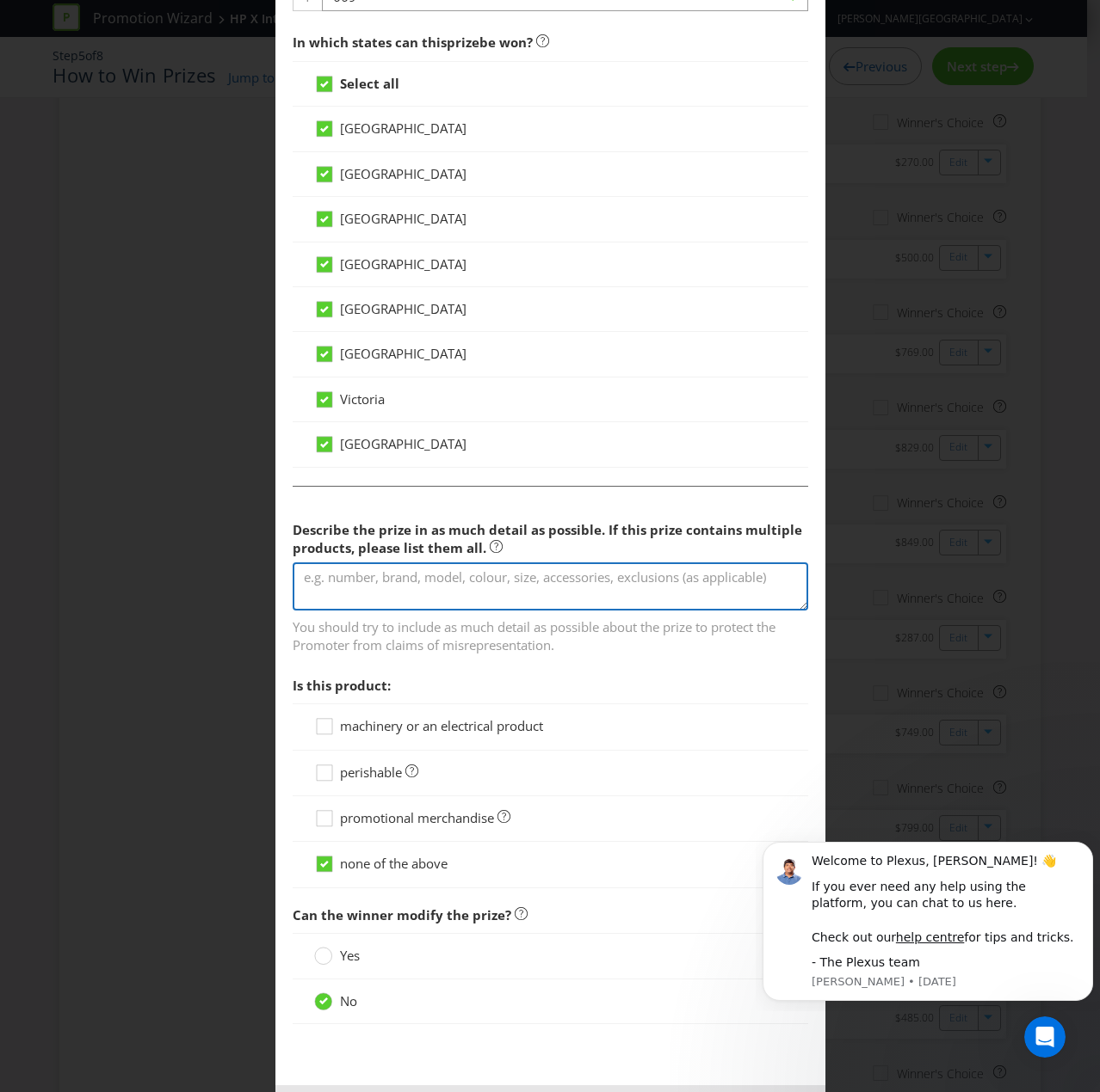
click at [345, 588] on textarea at bounding box center [550, 587] width 515 height 49
paste textarea "DJI Osmo Action 5 Pro Adventure Combo"
type textarea "DJI Osmo Action 5 Pro Adventure Combo"
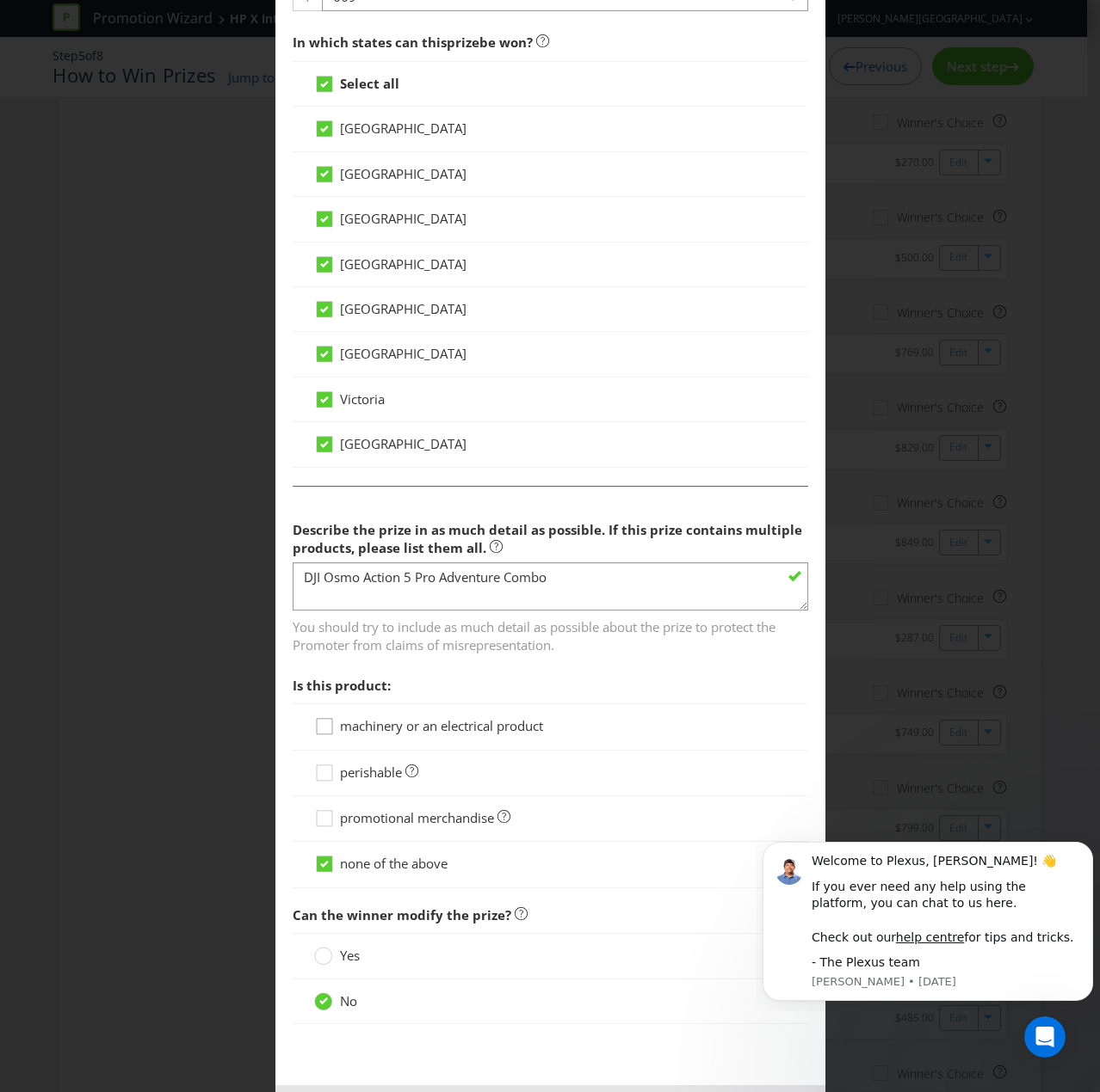
click at [322, 716] on div at bounding box center [324, 720] width 9 height 9
click at [0, 0] on input "machinery or an electrical product" at bounding box center [0, 0] width 0 height 0
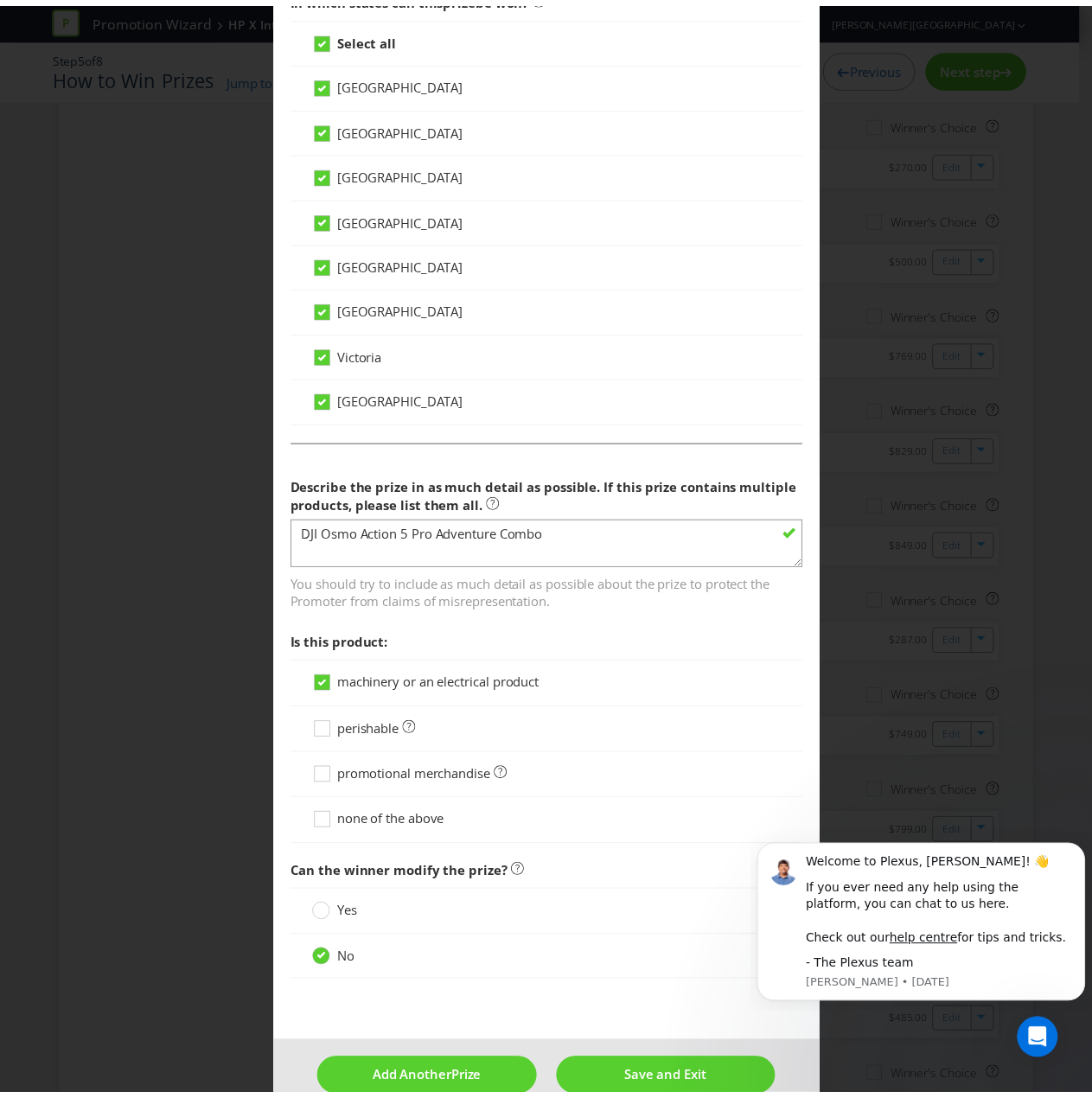
scroll to position [934, 0]
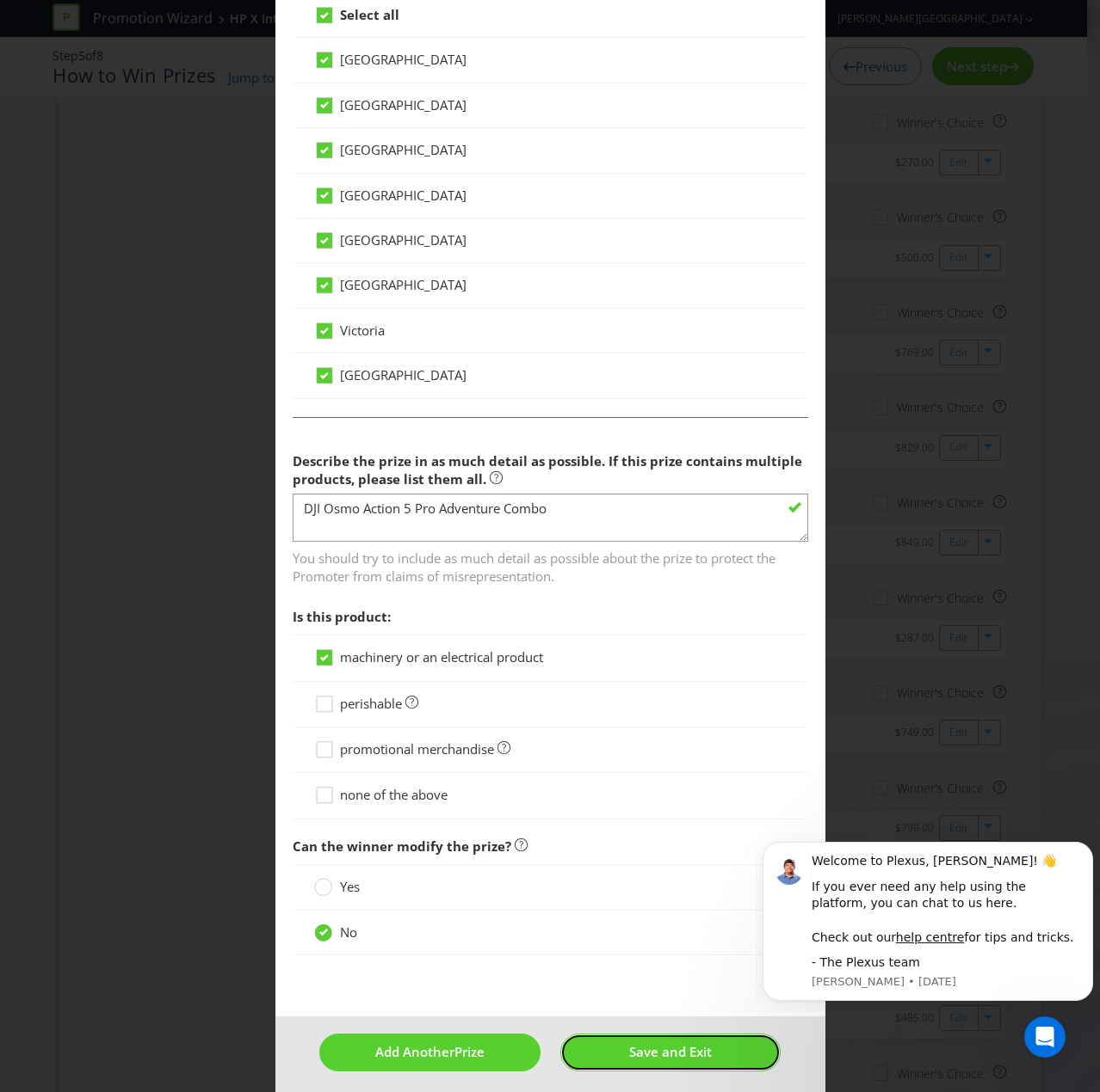
drag, startPoint x: 652, startPoint y: 1048, endPoint x: 631, endPoint y: 1043, distance: 21.6
click at [653, 734] on span "Save and Exit" at bounding box center [669, 1051] width 82 height 17
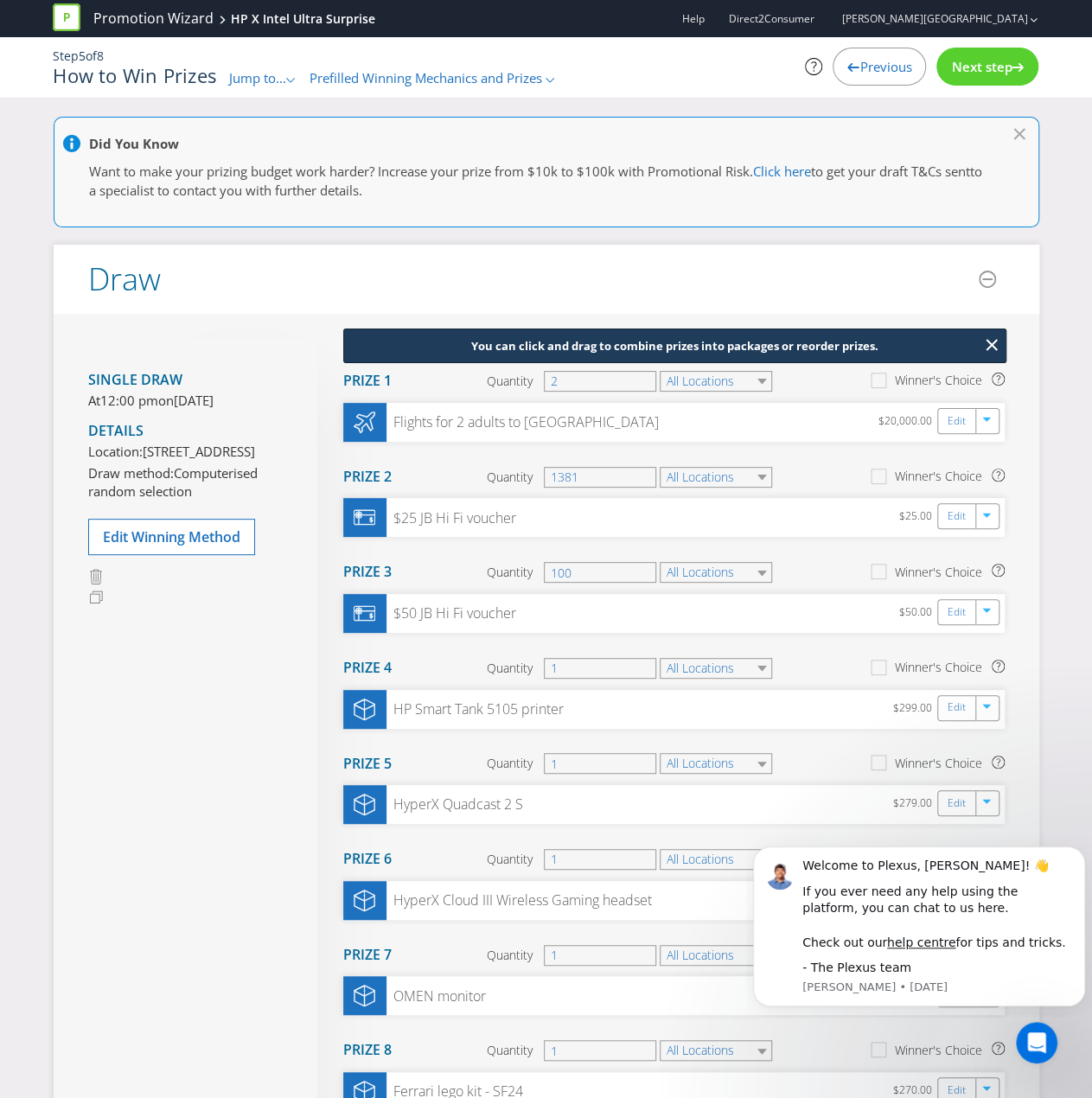
click at [984, 71] on span "Next step" at bounding box center [982, 67] width 61 height 17
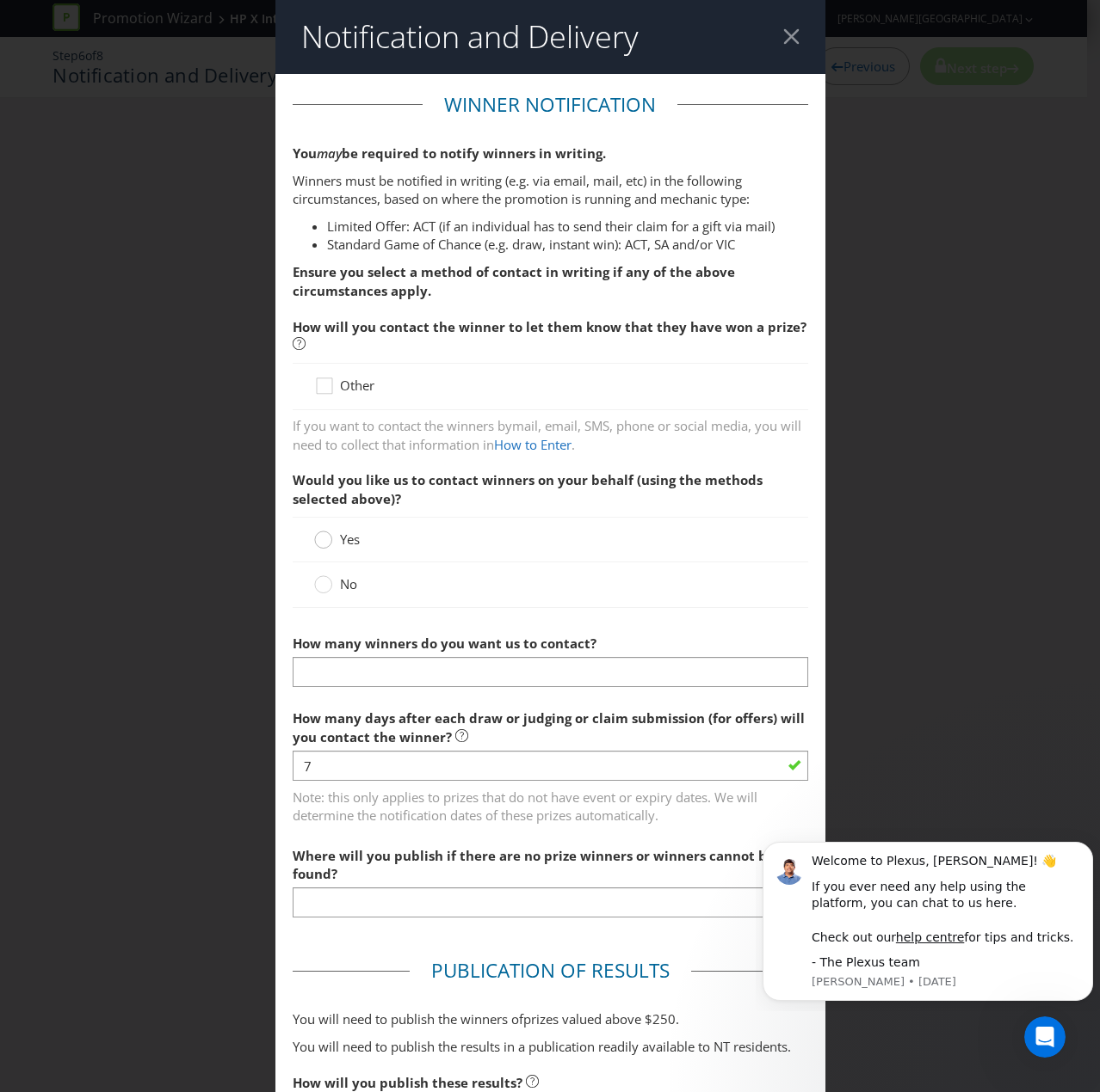
click at [326, 539] on circle at bounding box center [323, 540] width 17 height 17
click at [0, 0] on input "Yes" at bounding box center [0, 0] width 0 height 0
click at [327, 577] on icon at bounding box center [323, 584] width 18 height 18
click at [0, 0] on input "No" at bounding box center [0, 0] width 0 height 0
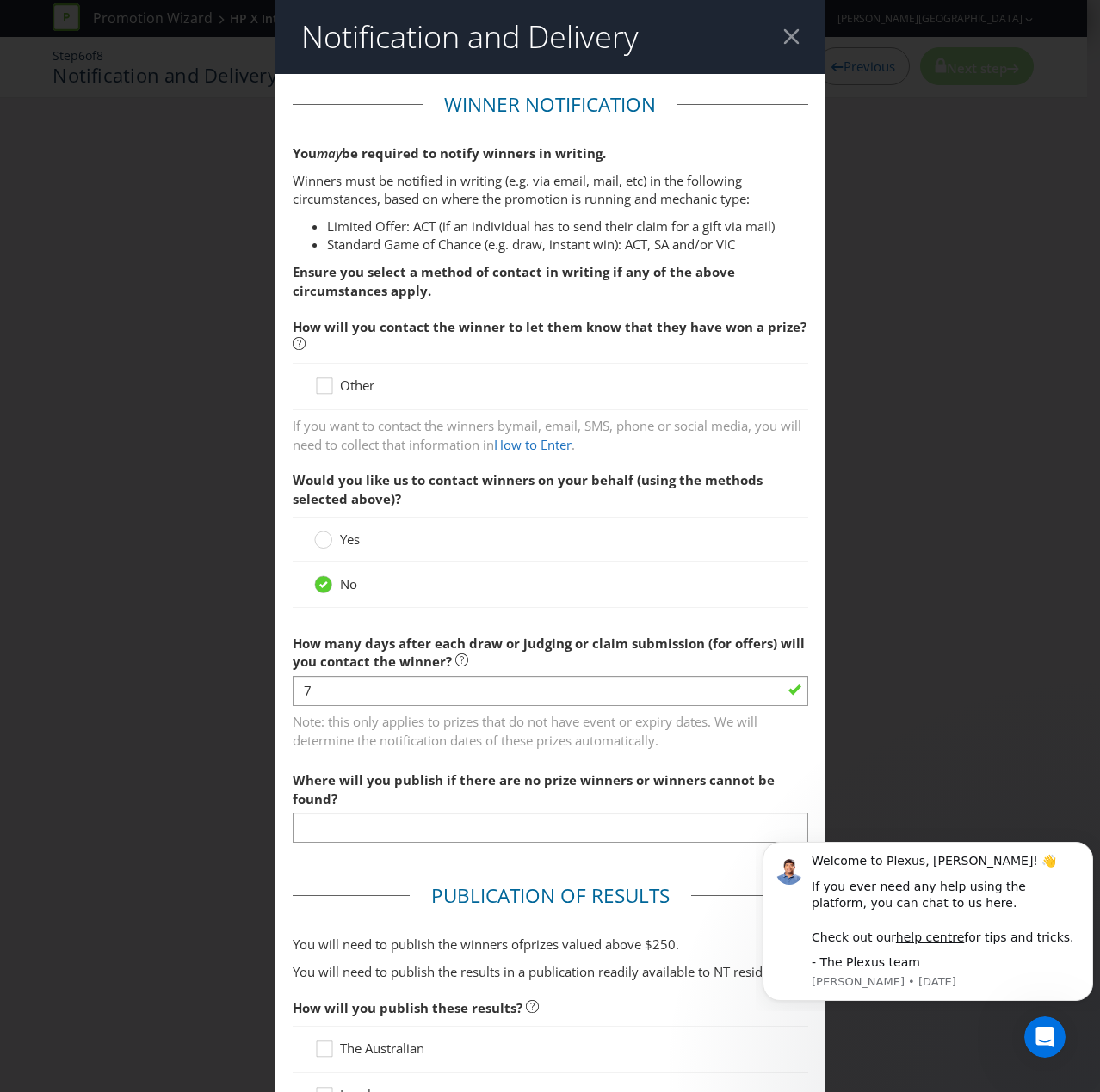
click at [330, 535] on label "Yes" at bounding box center [339, 539] width 49 height 18
click at [0, 0] on input "Yes" at bounding box center [0, 0] width 0 height 0
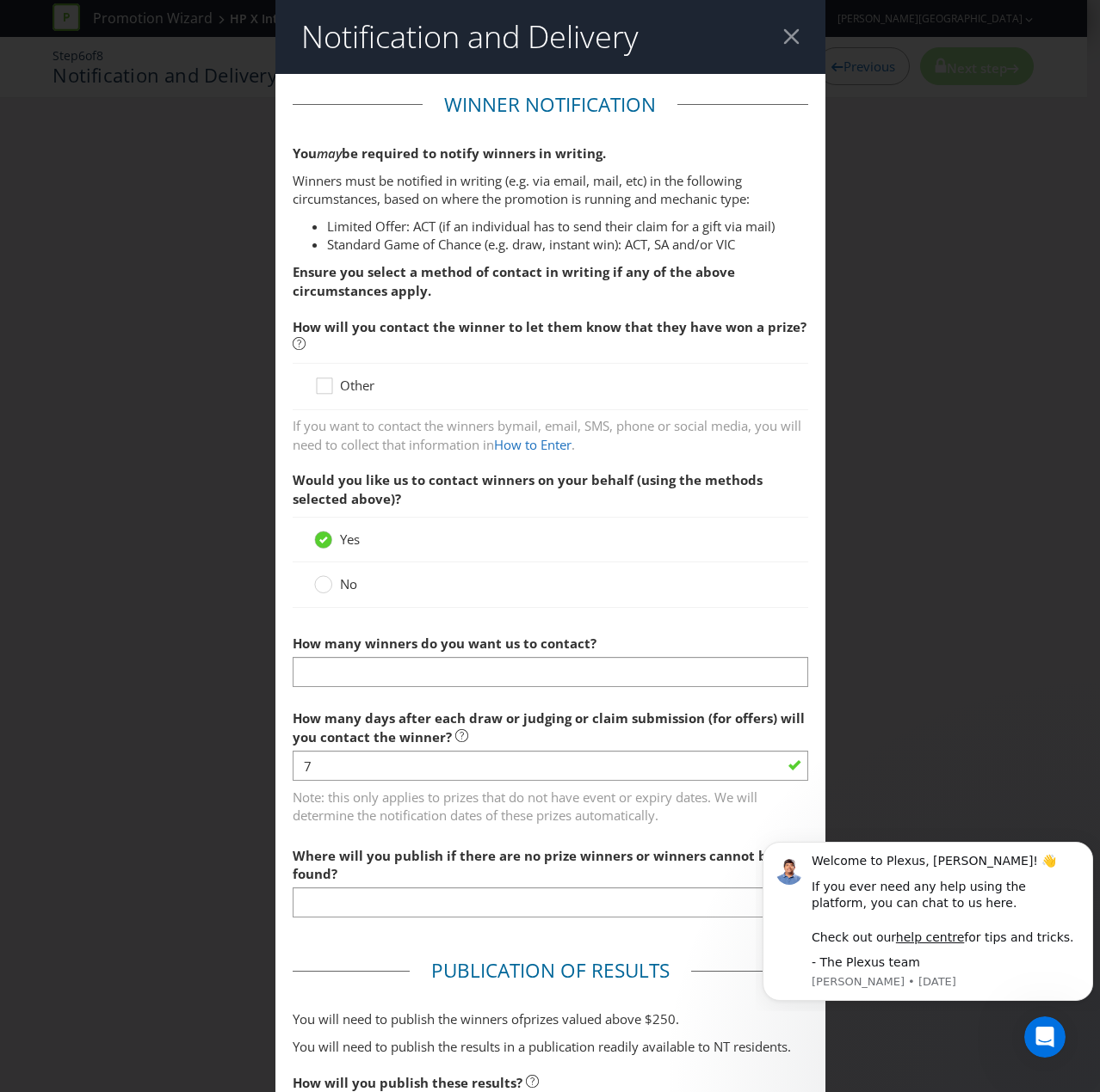
click at [328, 588] on label "No" at bounding box center [337, 584] width 46 height 18
click at [0, 0] on input "No" at bounding box center [0, 0] width 0 height 0
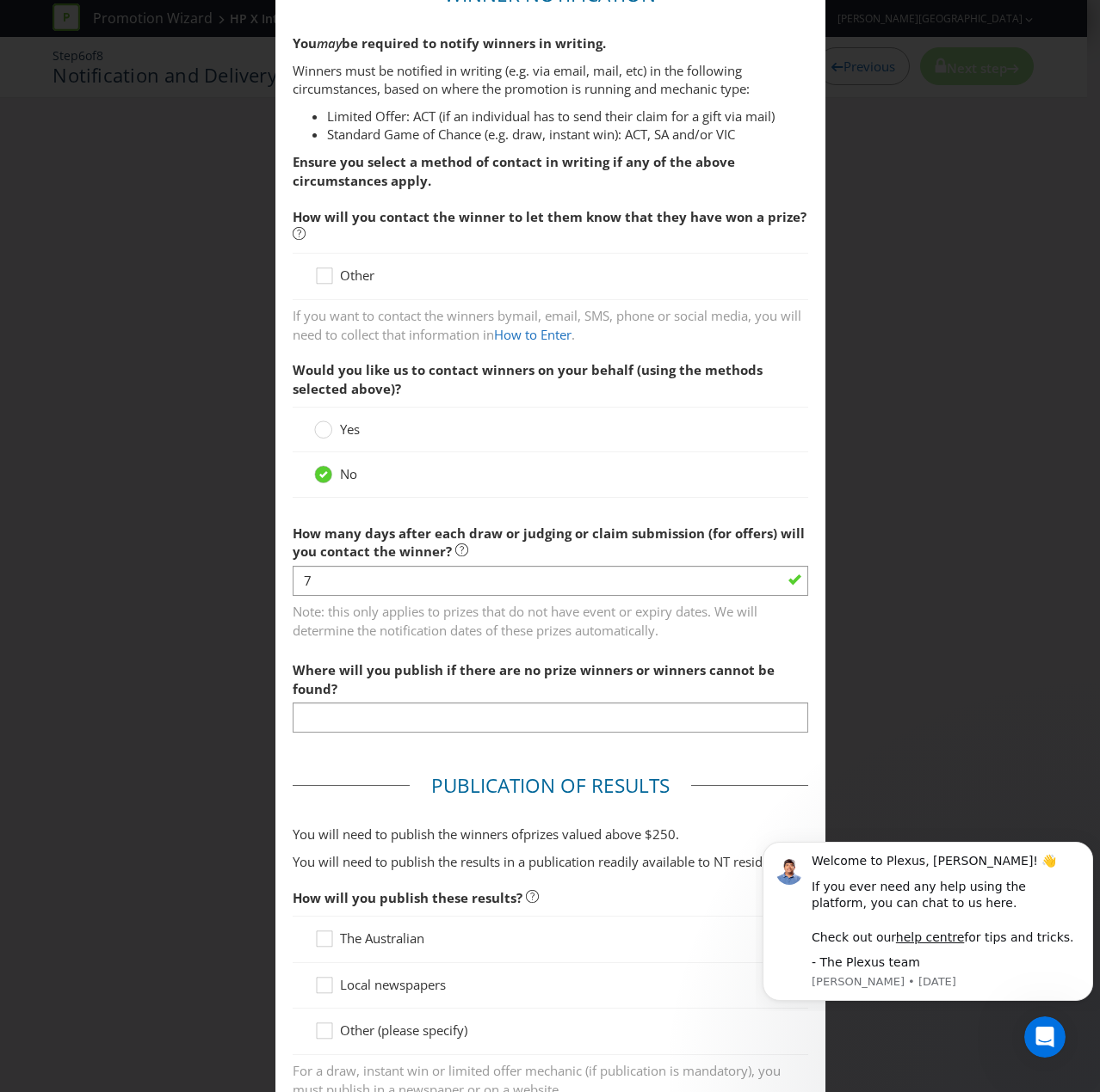
scroll to position [172, 0]
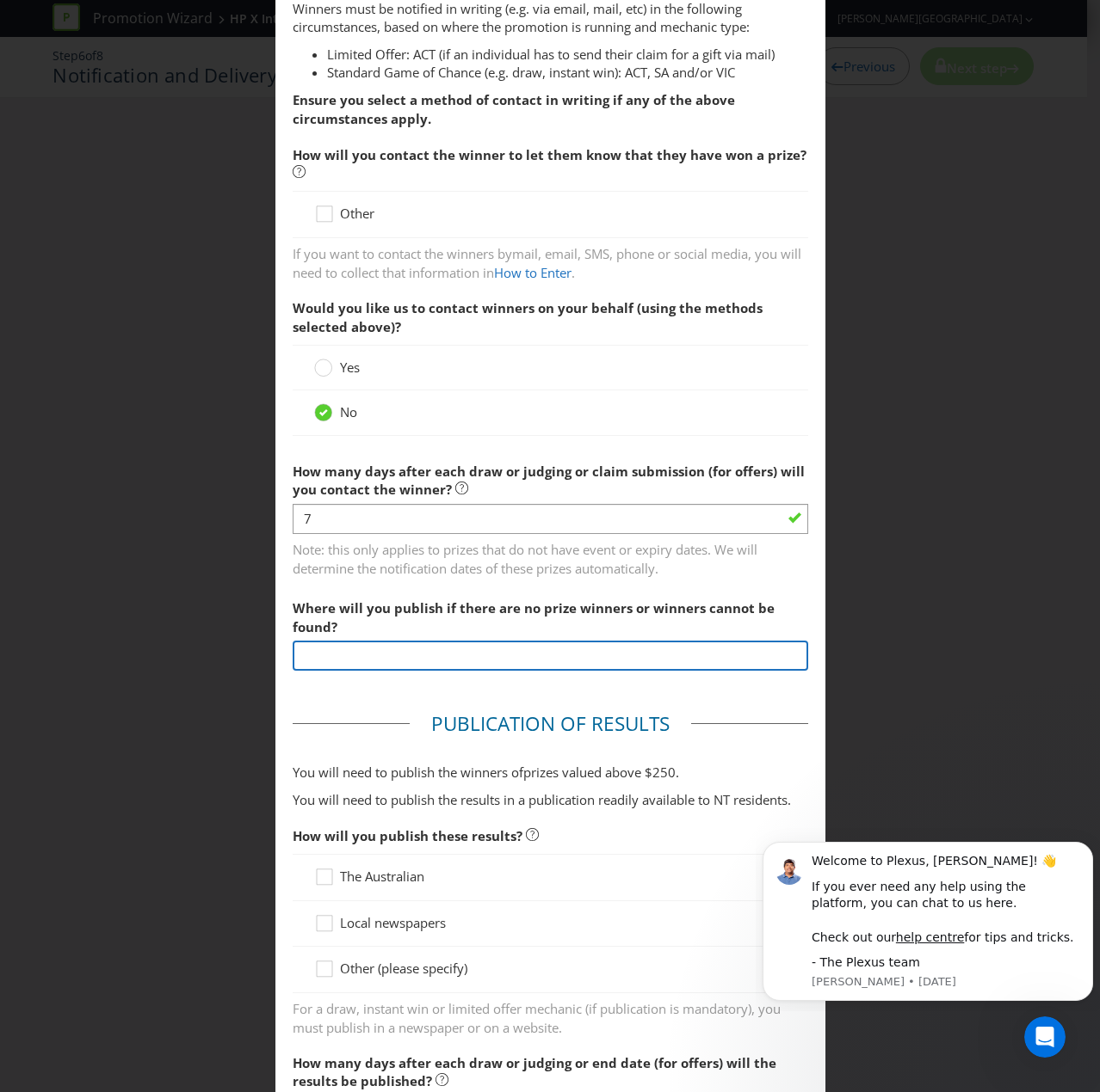
click at [407, 656] on input "text" at bounding box center [550, 656] width 515 height 30
type input "Landing page"
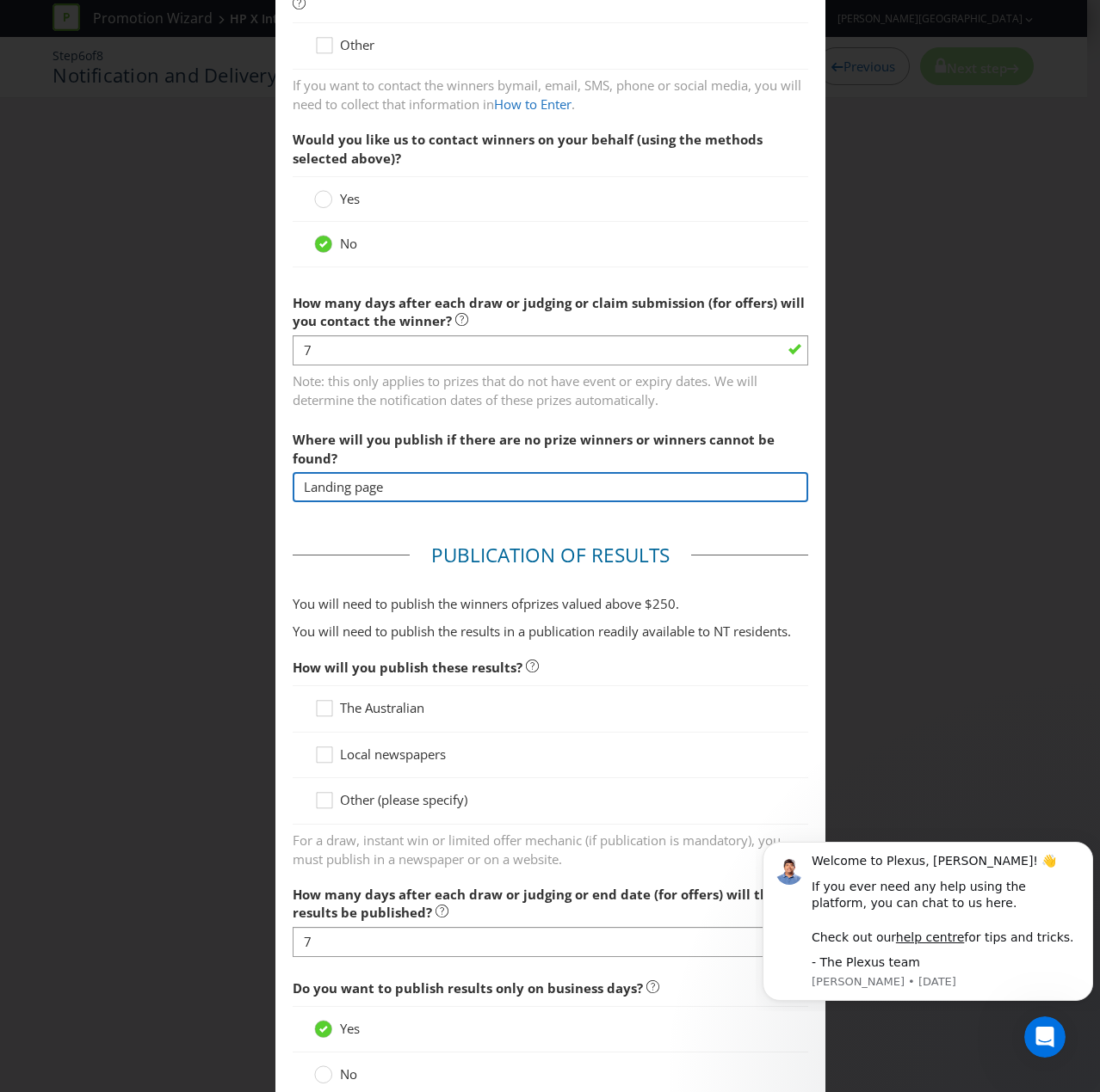
scroll to position [344, 0]
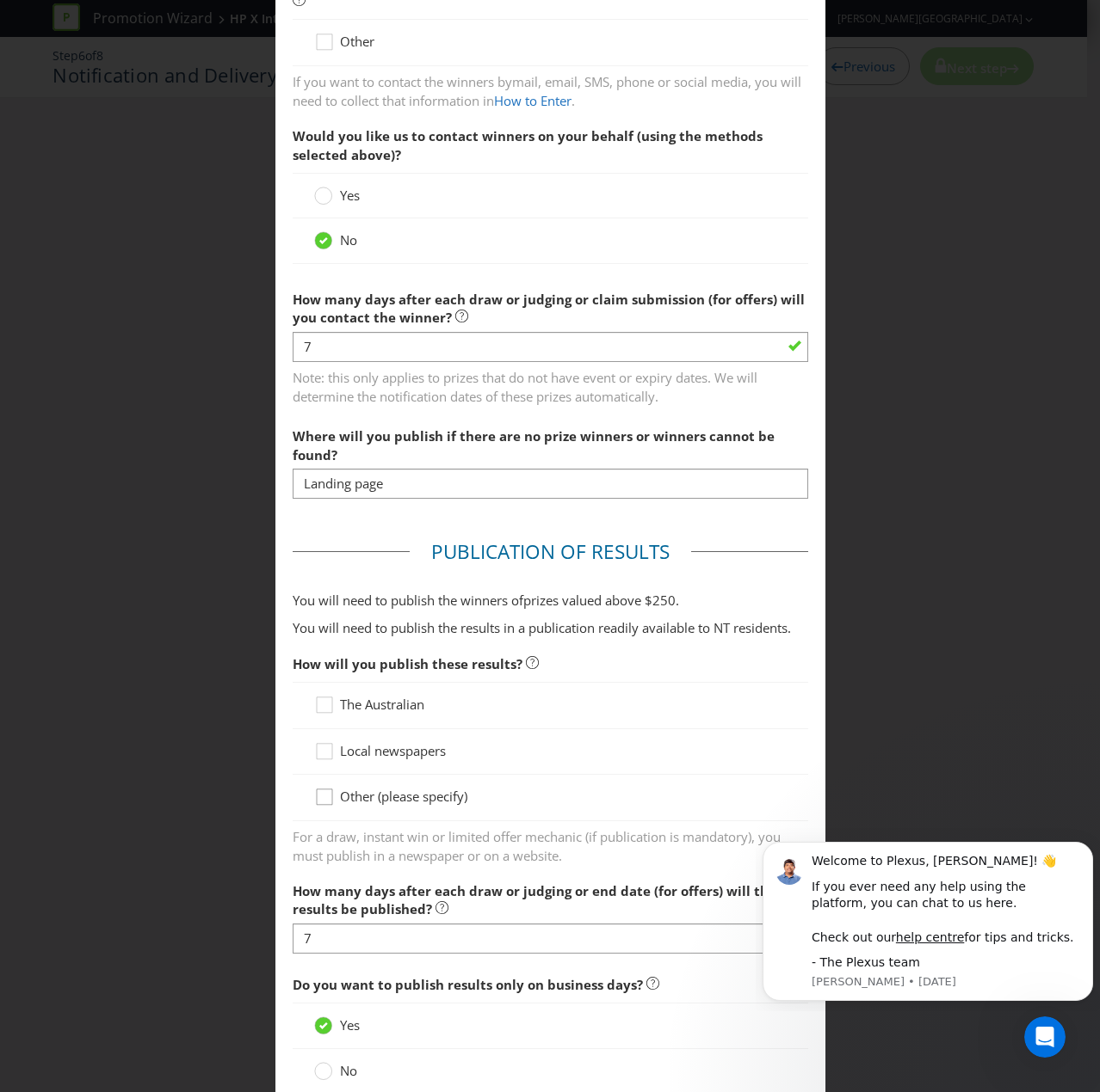
click at [319, 734] on icon at bounding box center [327, 801] width 26 height 26
click at [0, 0] on input "Other (please specify)" at bounding box center [0, 0] width 0 height 0
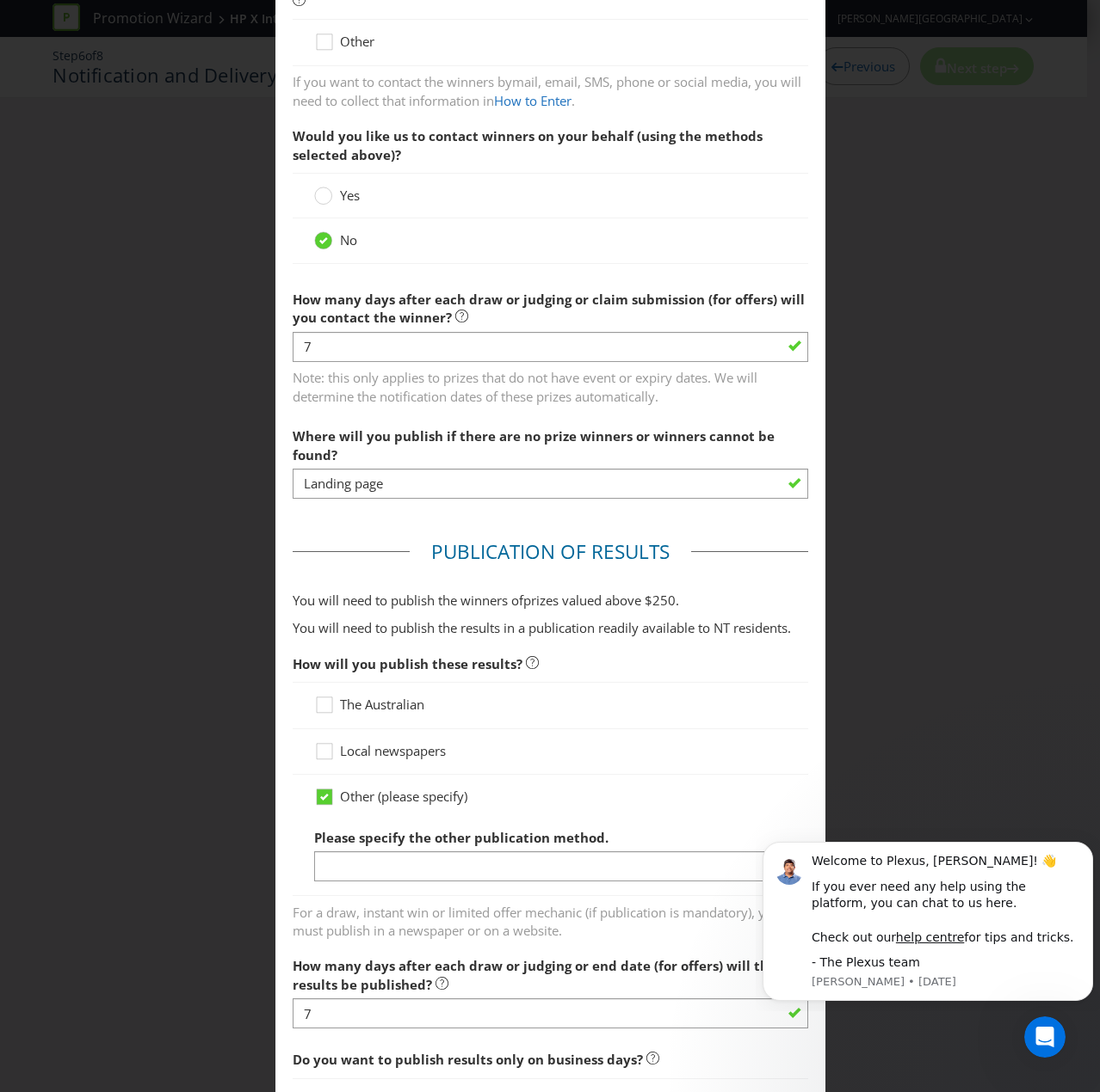
click at [345, 734] on div at bounding box center [550, 882] width 472 height 2
click at [343, 734] on input "text" at bounding box center [550, 867] width 472 height 30
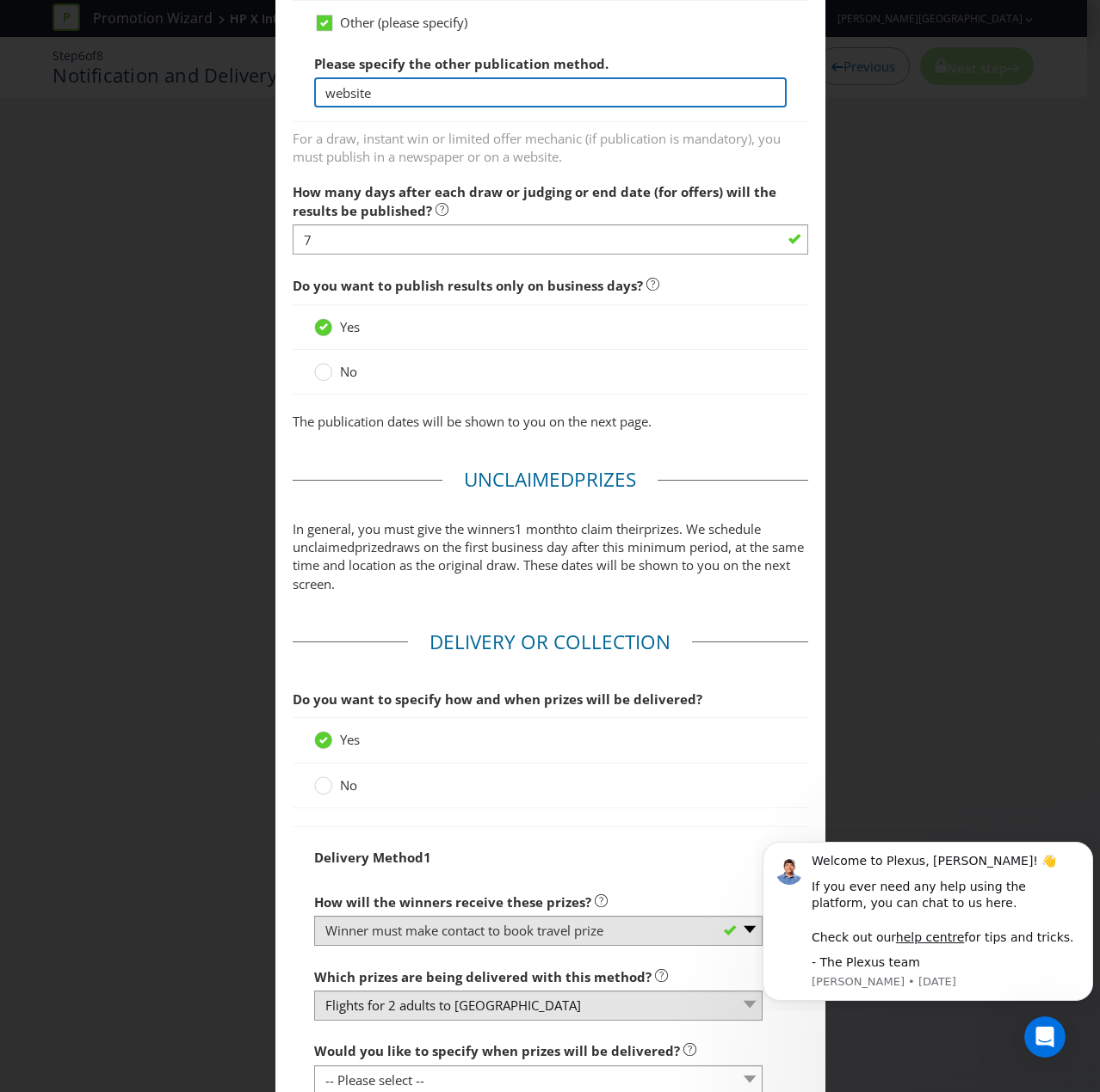
scroll to position [1290, 0]
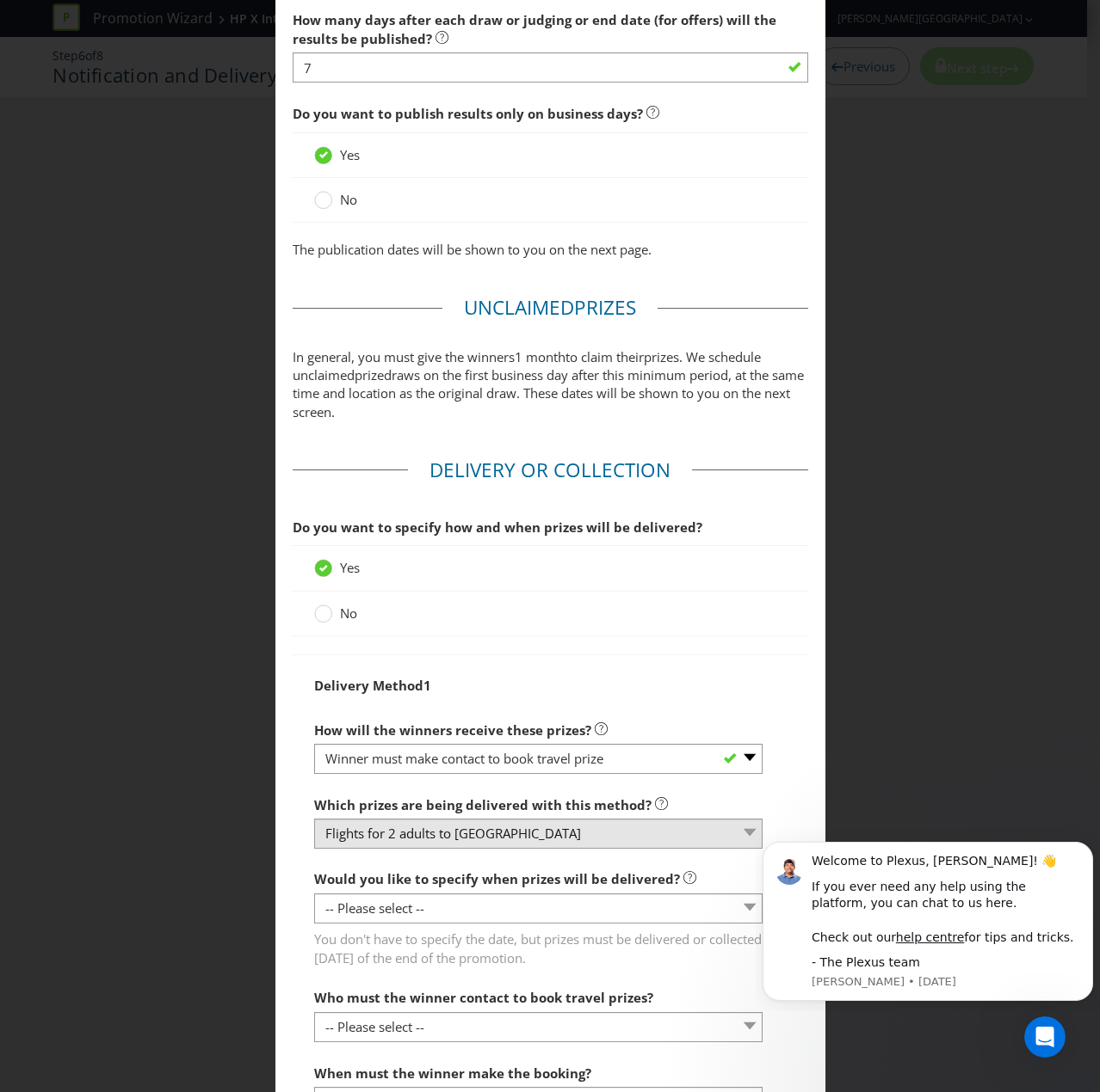
type input "website"
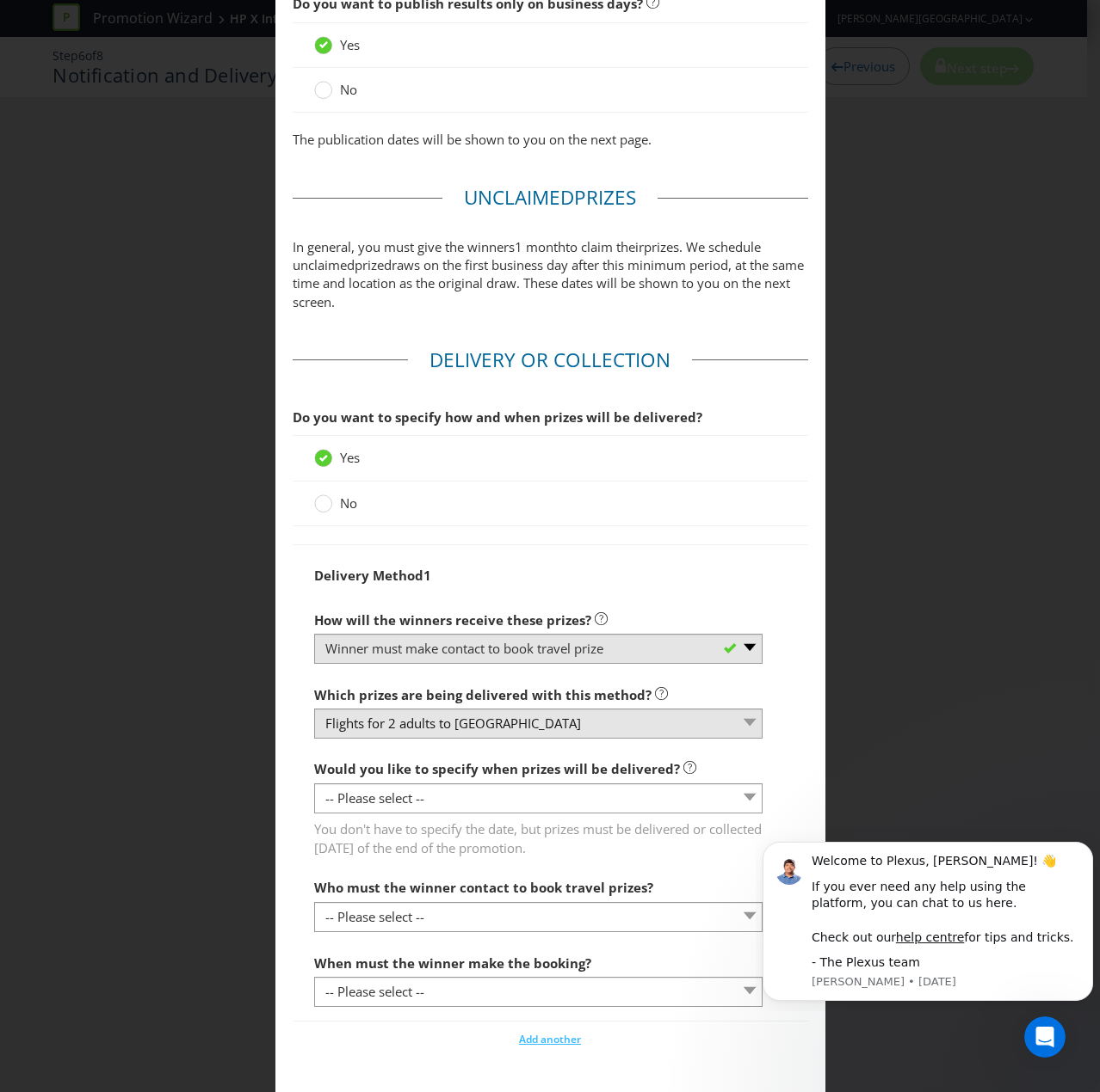
scroll to position [1462, 0]
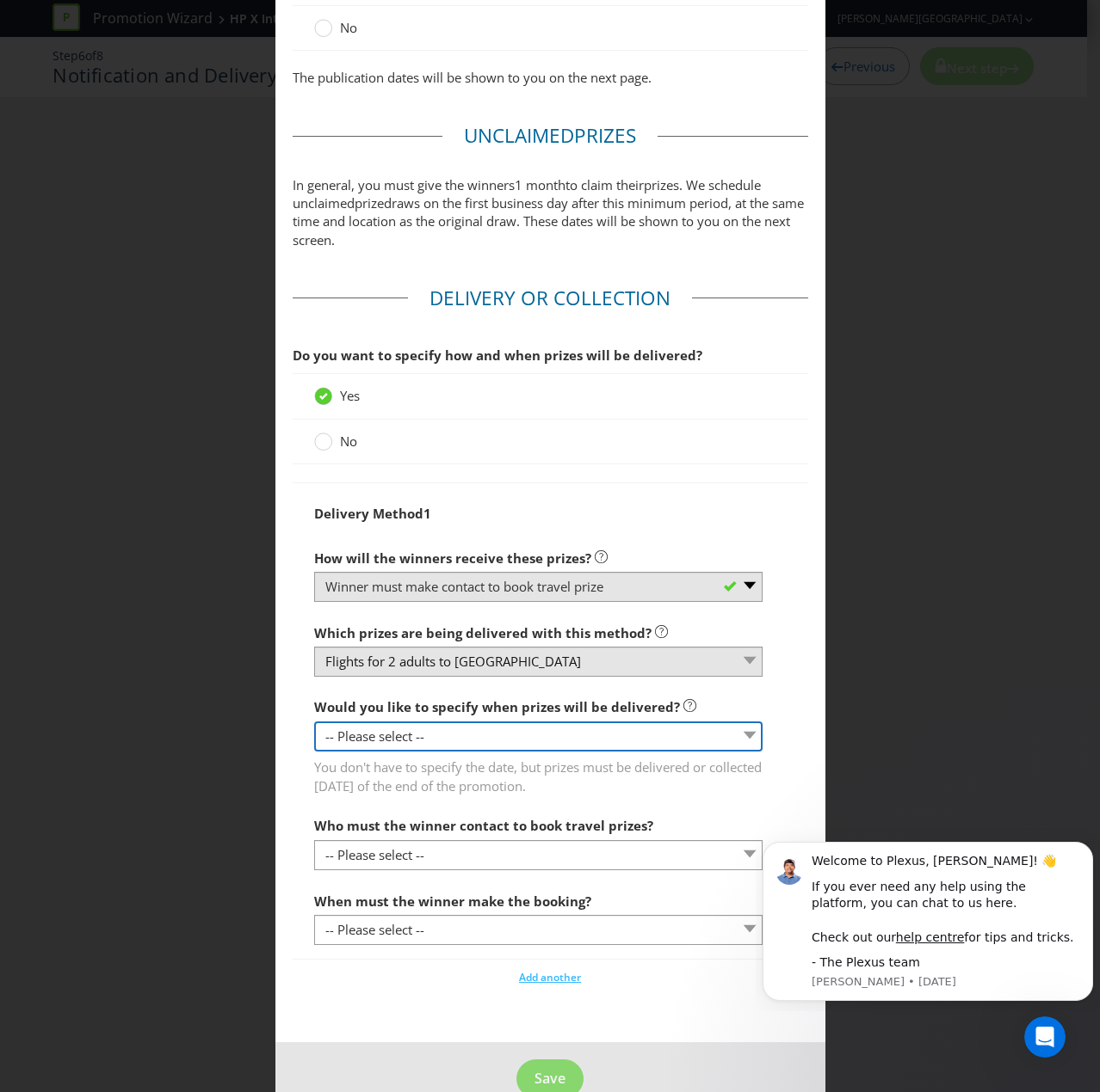
click at [373, 734] on select "-- Please select -- Yes, specific date (please specify) Yes, within a certain p…" at bounding box center [539, 737] width 449 height 30
click at [314, 722] on select "-- Please select -- Yes, specific date (please specify) Yes, within a certain p…" at bounding box center [539, 737] width 449 height 30
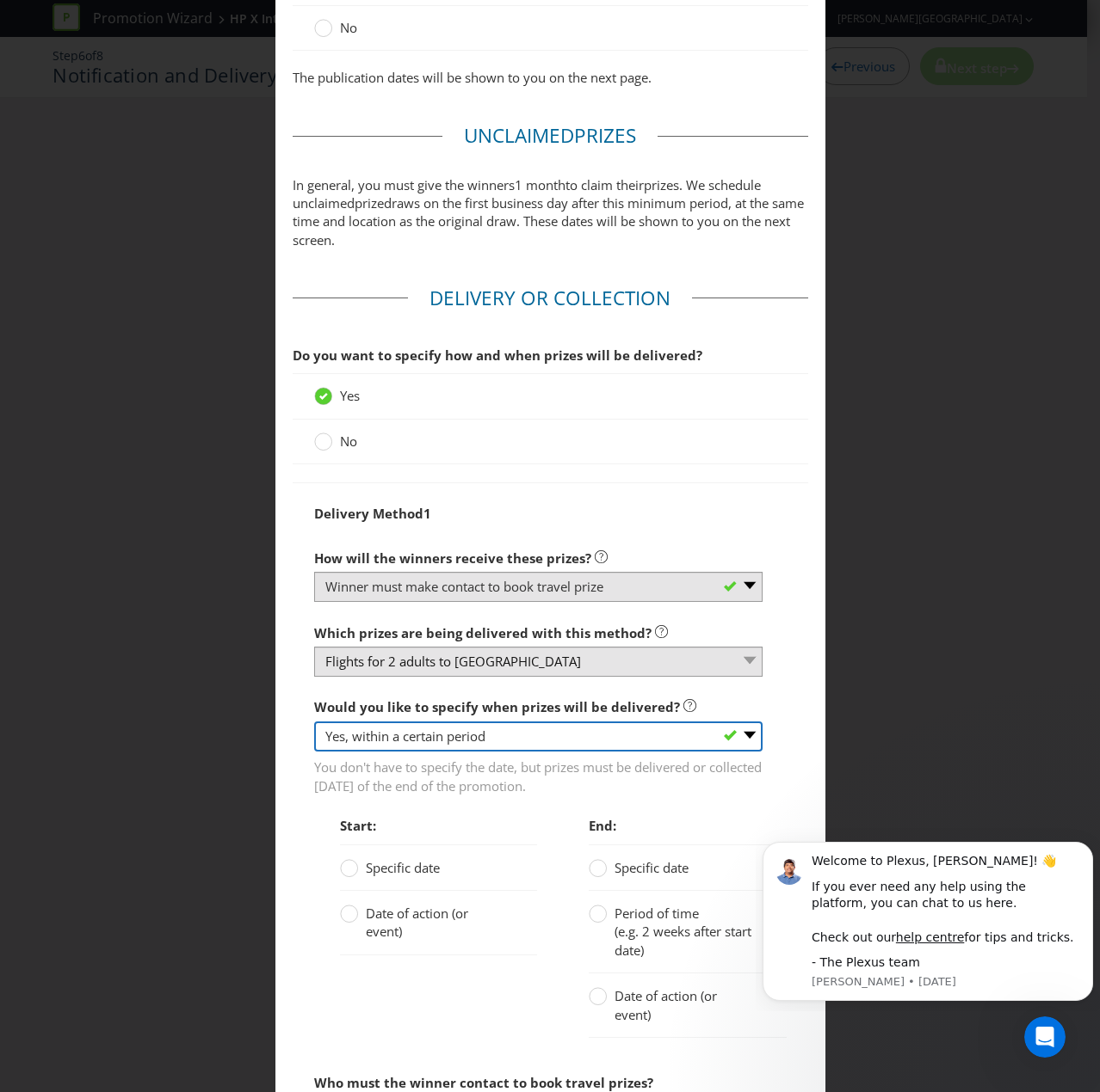
click at [396, 731] on select "-- Please select -- Yes, specific date (please specify) Yes, within a certain p…" at bounding box center [539, 737] width 449 height 30
select select "NO"
click at [314, 722] on select "-- Please select -- Yes, specific date (please specify) Yes, within a certain p…" at bounding box center [539, 737] width 449 height 30
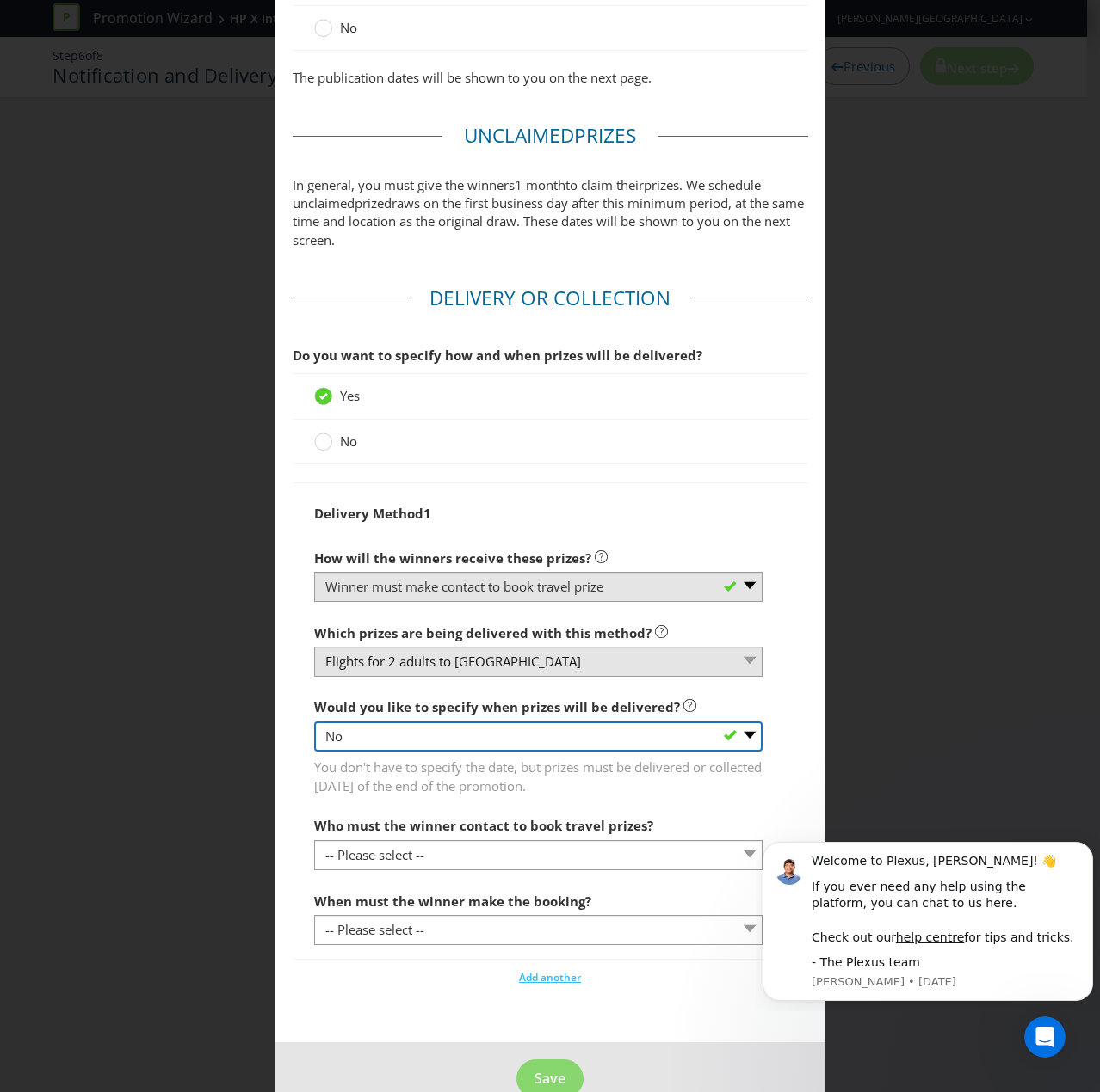
scroll to position [1493, 0]
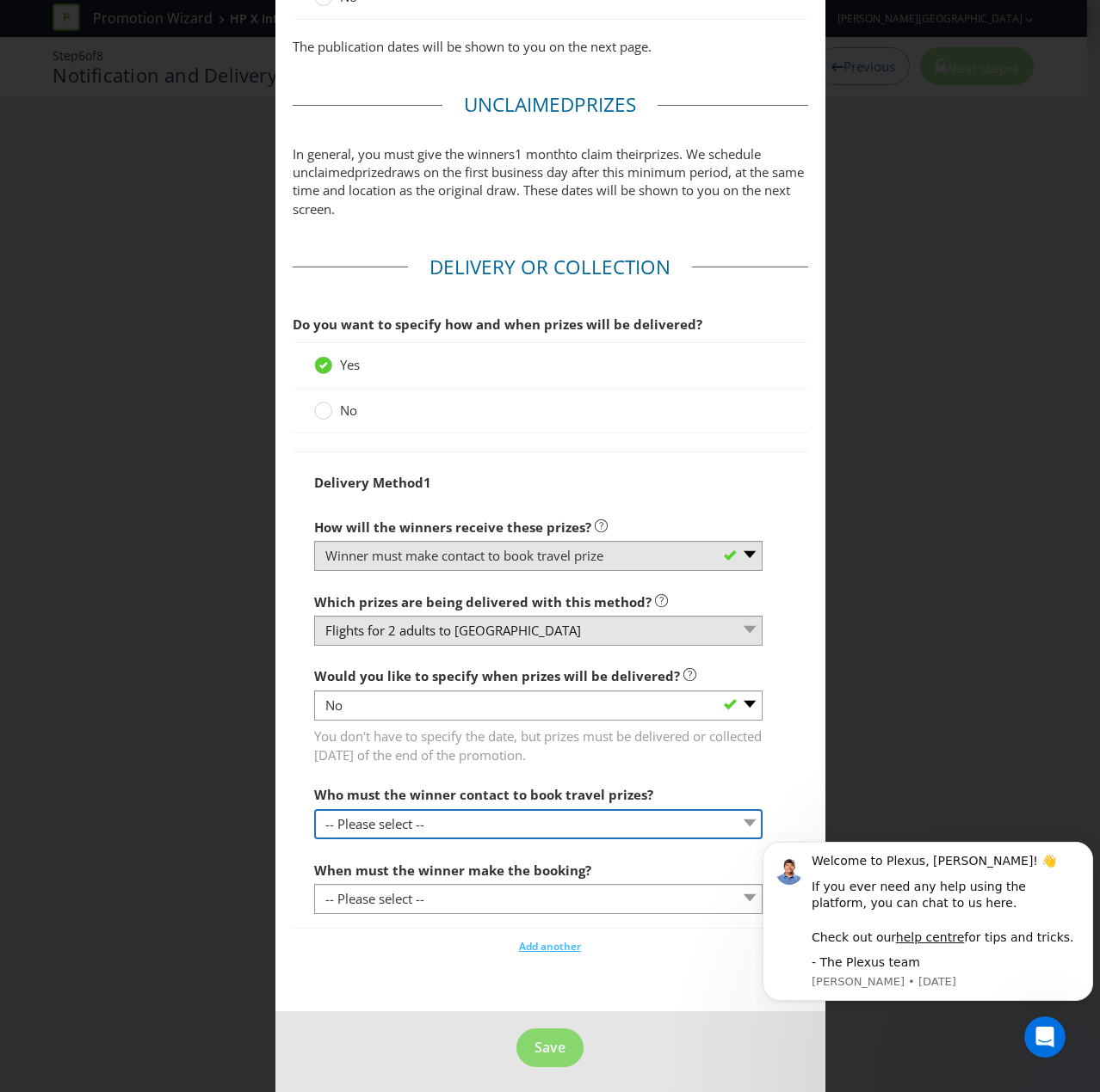
click at [364, 734] on select "-- Please select -- Promoter Travel supplier Agency Other (please specify)" at bounding box center [539, 824] width 449 height 30
select select "PROMOTER"
click at [314, 734] on select "-- Please select -- Promoter Travel supplier Agency Other (please specify)" at bounding box center [539, 824] width 449 height 30
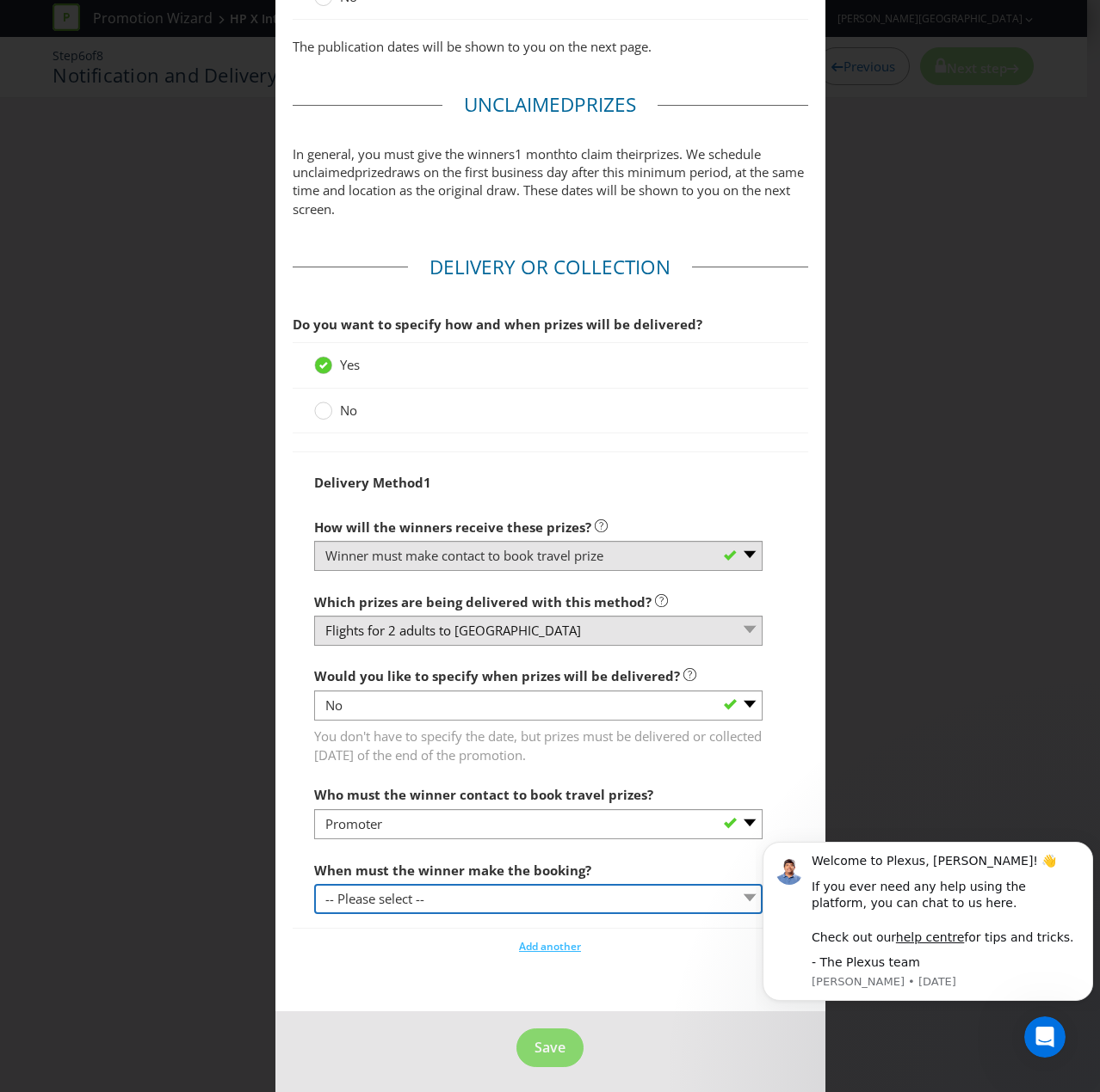
click at [343, 734] on select "-- Please select -- By a specific date (please specify) Within a certain period…" at bounding box center [539, 899] width 449 height 30
select select "WITHIN_PERIOD"
click at [314, 734] on select "-- Please select -- By a specific date (please specify) Within a certain period…" at bounding box center [539, 899] width 449 height 30
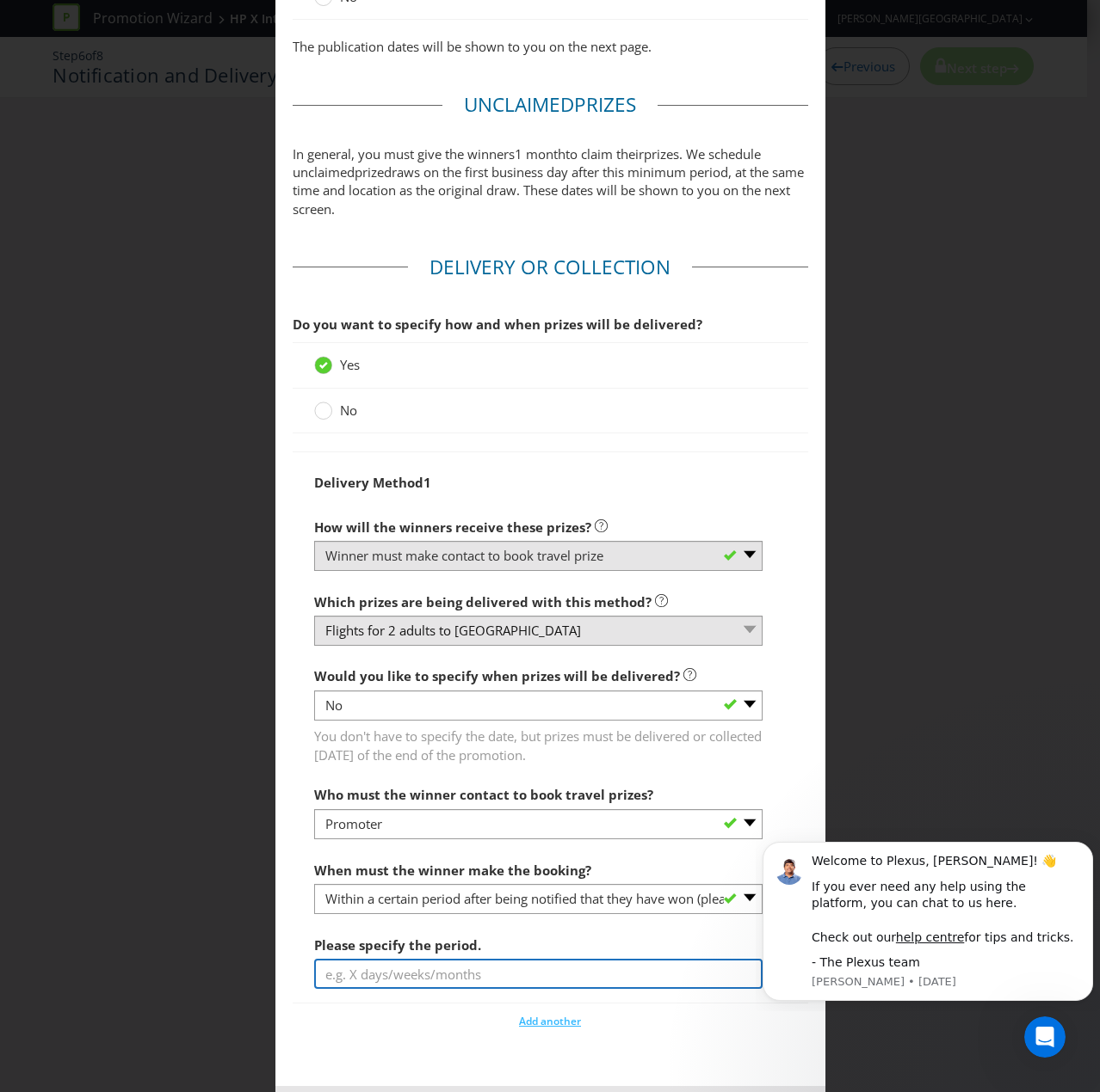
click at [347, 734] on input "text" at bounding box center [539, 974] width 449 height 30
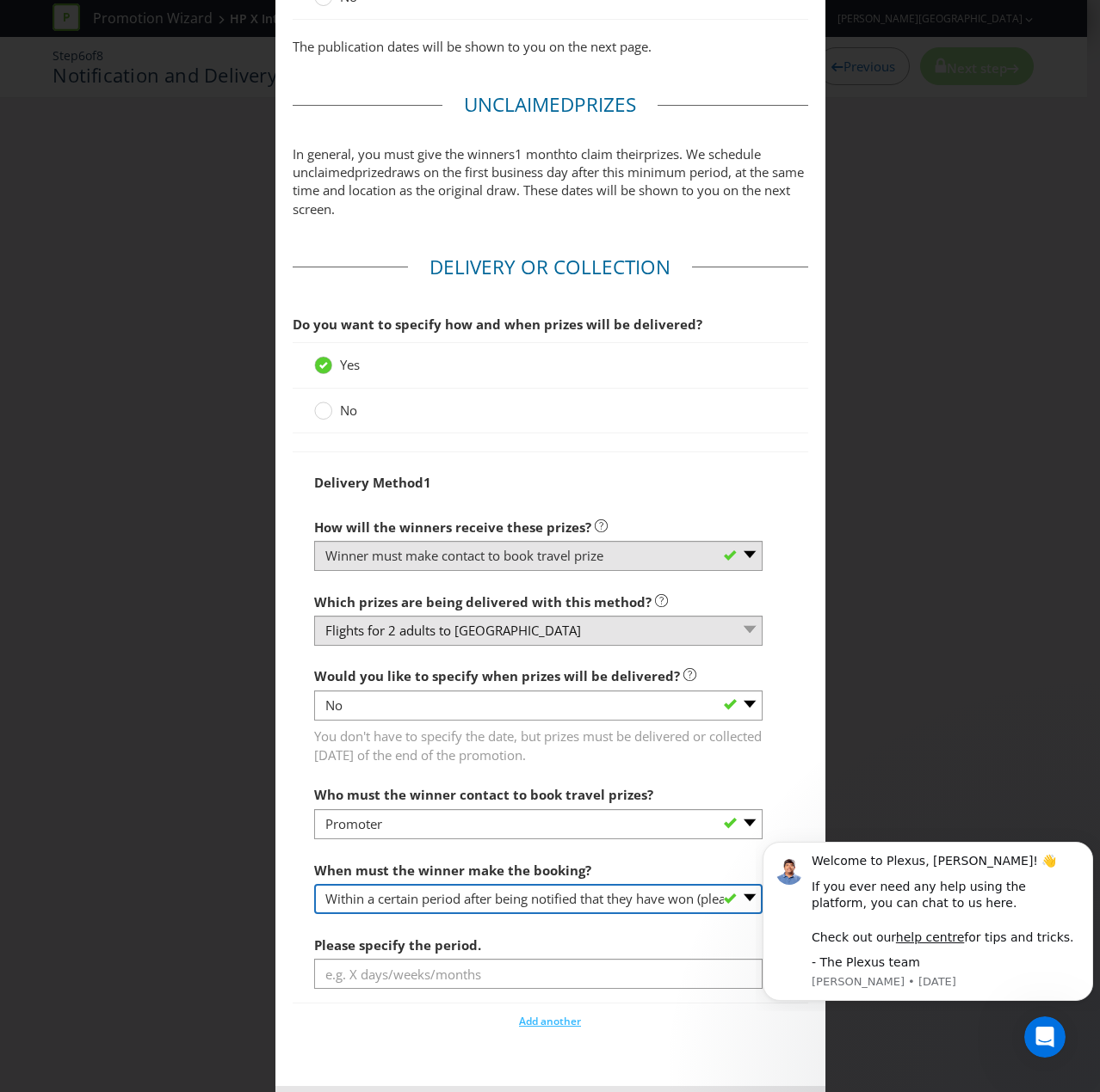
click at [387, 734] on select "-- Please select -- By a specific date (please specify) Within a certain period…" at bounding box center [539, 899] width 449 height 30
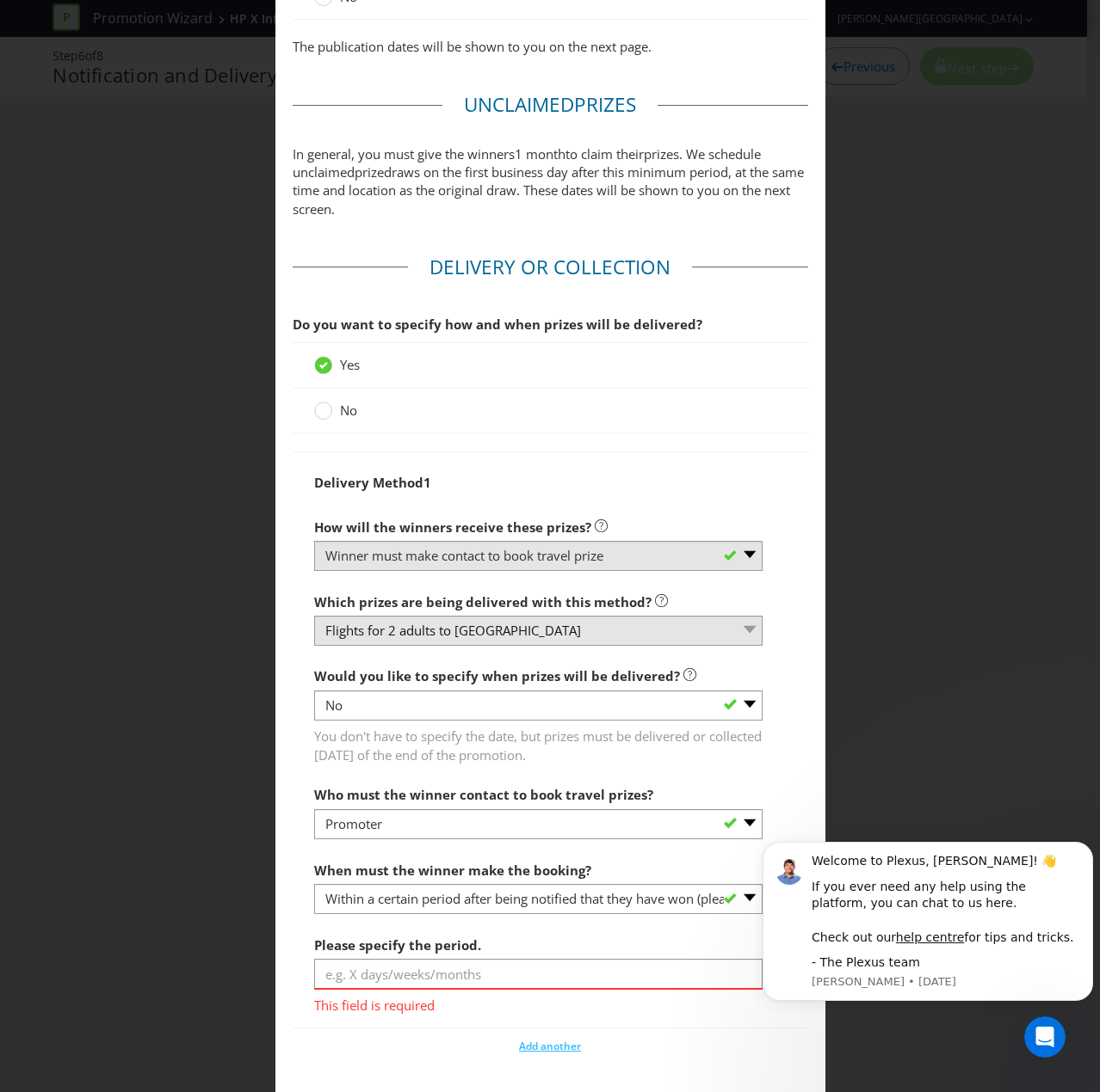
click at [310, 734] on fieldset "Delivery or Collection Do you want to specify how and when prizes will be deliv…" at bounding box center [550, 661] width 515 height 816
click at [439, 734] on input "text" at bounding box center [539, 974] width 449 height 30
type input "T"
click at [427, 734] on input "text" at bounding box center [539, 974] width 449 height 30
click at [415, 734] on label "Please specify the period." at bounding box center [399, 942] width 170 height 26
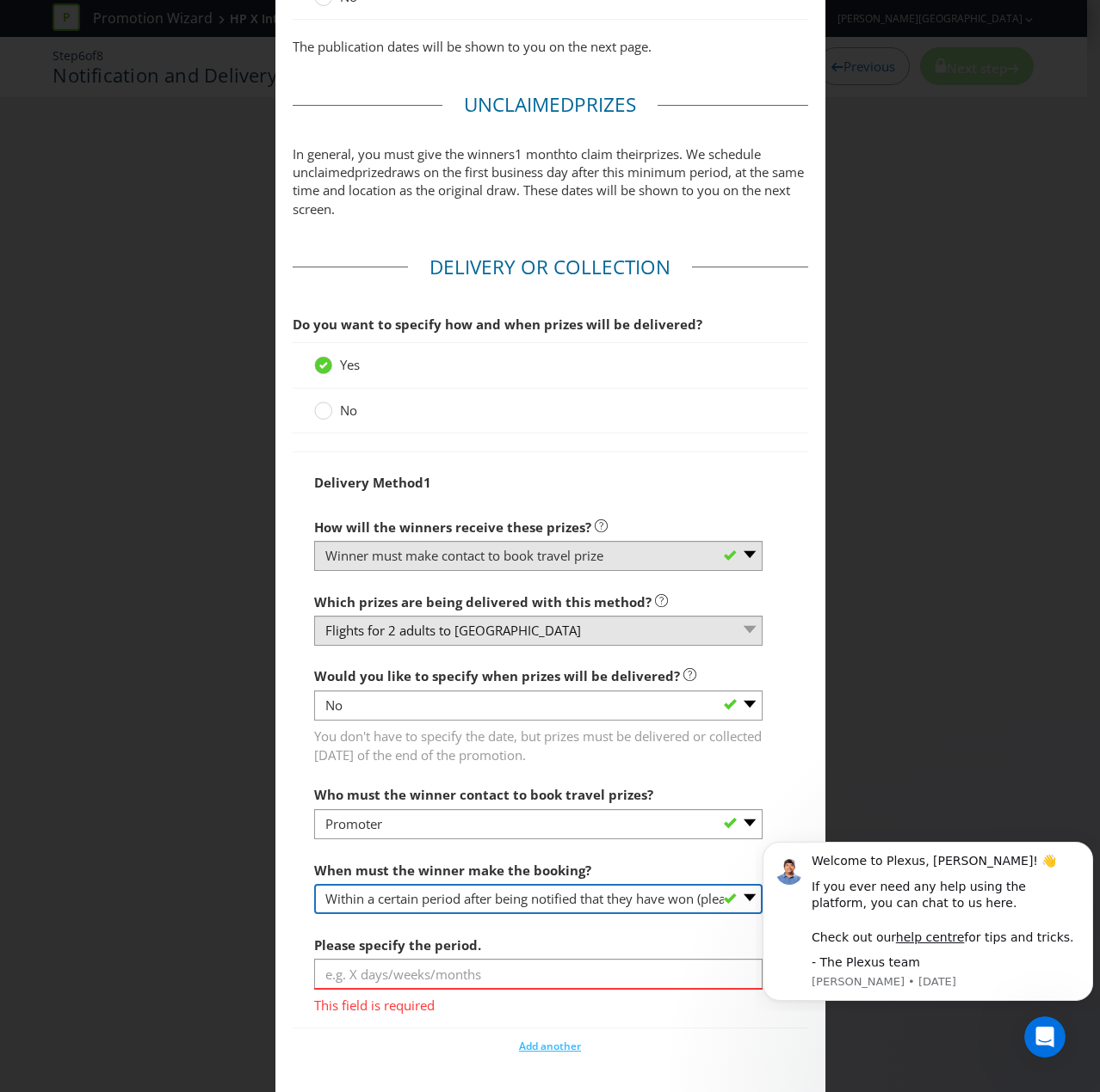
click at [434, 734] on select "-- Please select -- By a specific date (please specify) Within a certain period…" at bounding box center [539, 899] width 449 height 30
select select "BY_DATE"
click at [314, 734] on select "-- Please select -- By a specific date (please specify) Within a certain period…" at bounding box center [539, 899] width 449 height 30
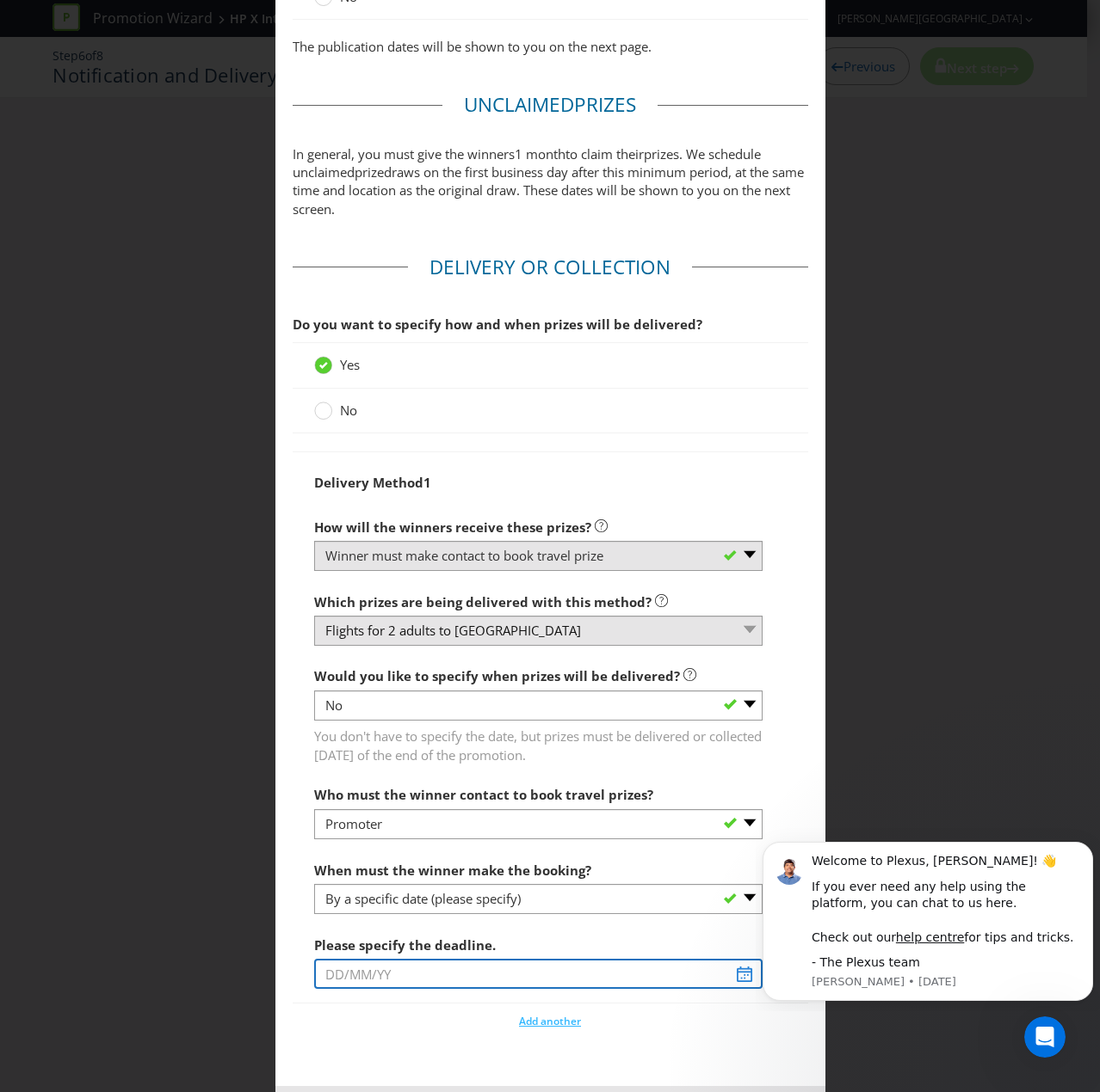
click at [377, 734] on input "text" at bounding box center [539, 974] width 449 height 30
type input "[DATE]"
select select "0"
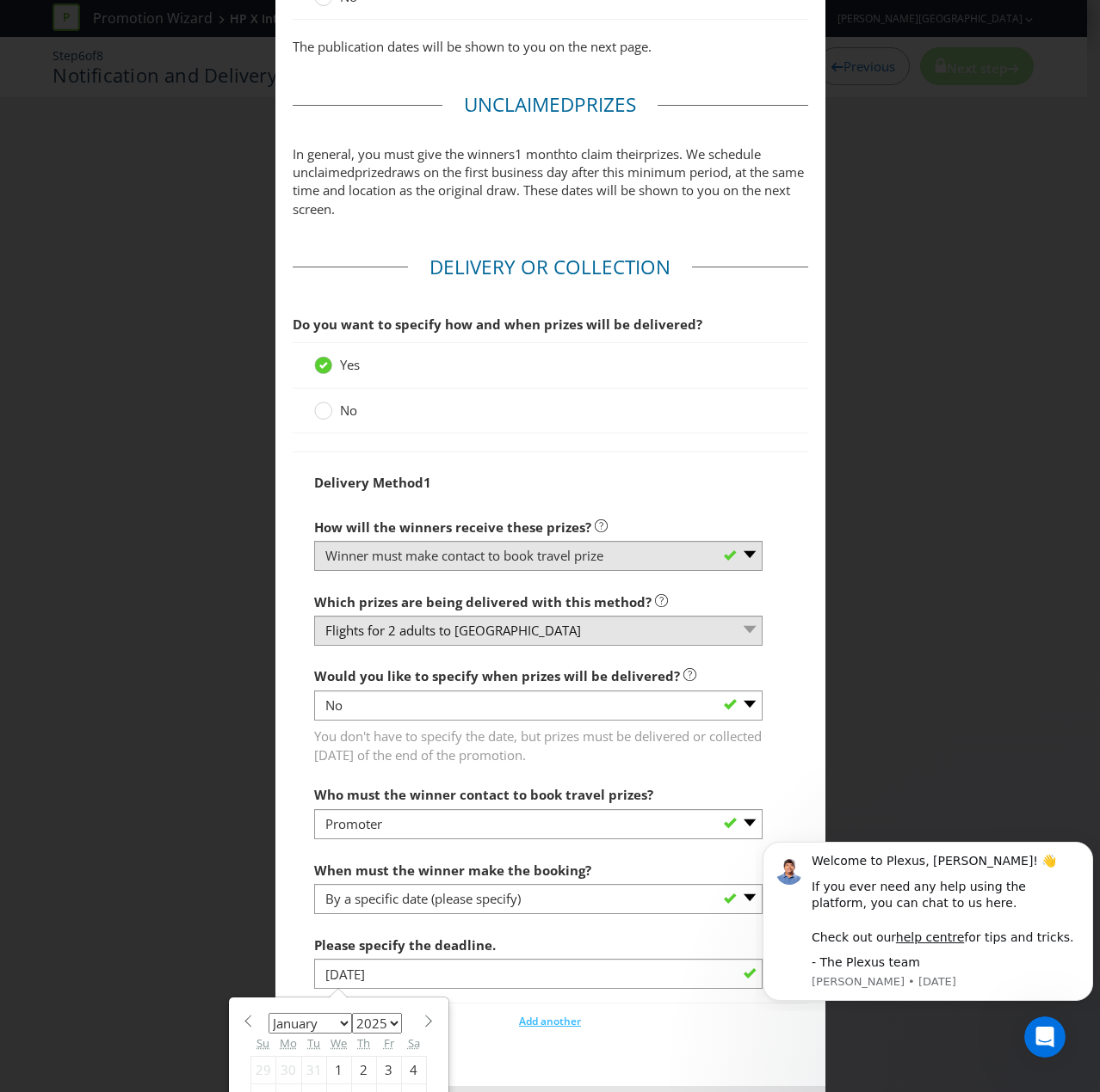
click at [540, 734] on div "Please specify the deadline. [DATE]" at bounding box center [539, 959] width 449 height 62
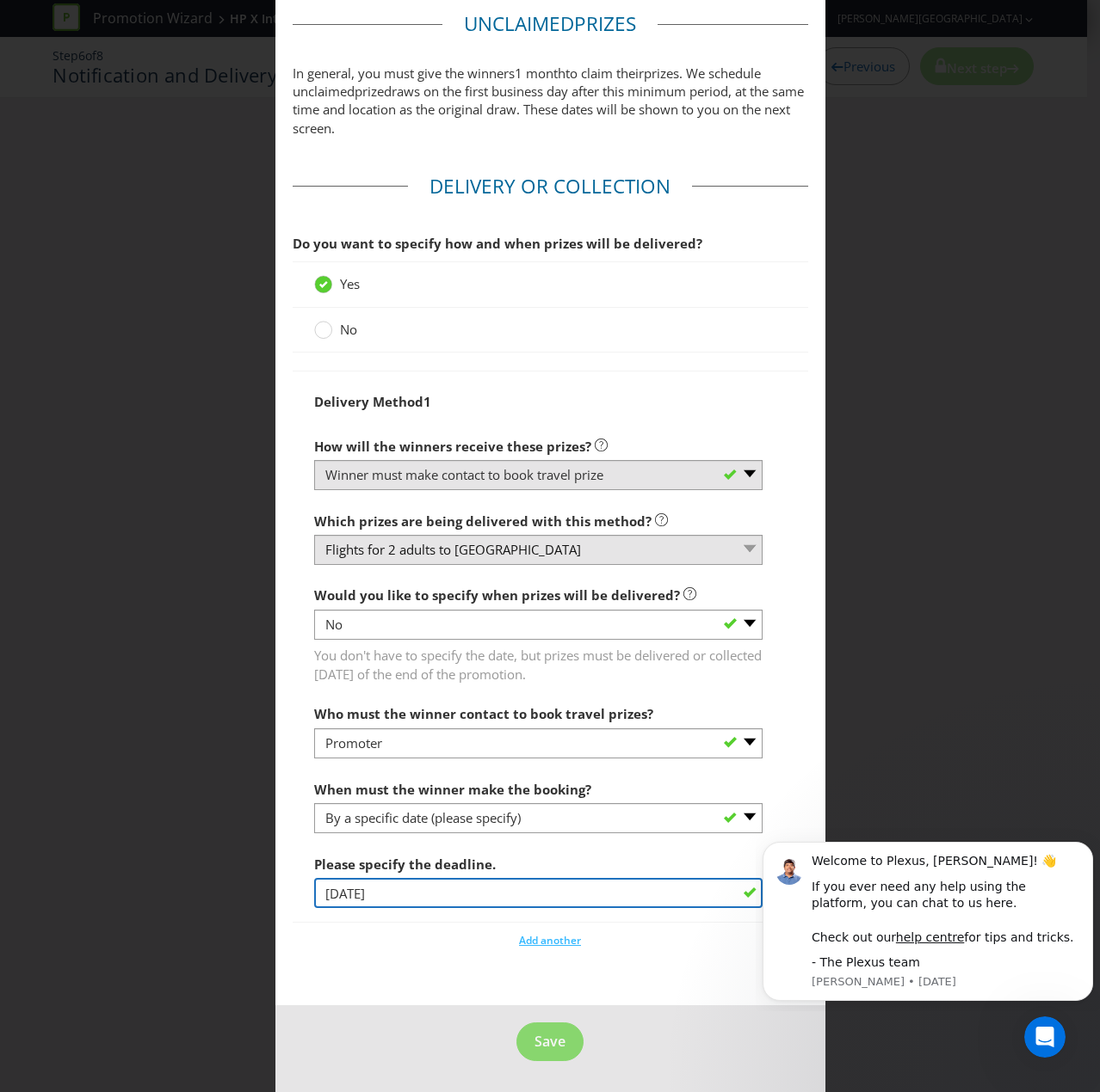
click at [397, 734] on div "Please specify the deadline. [DATE]" at bounding box center [539, 877] width 449 height 62
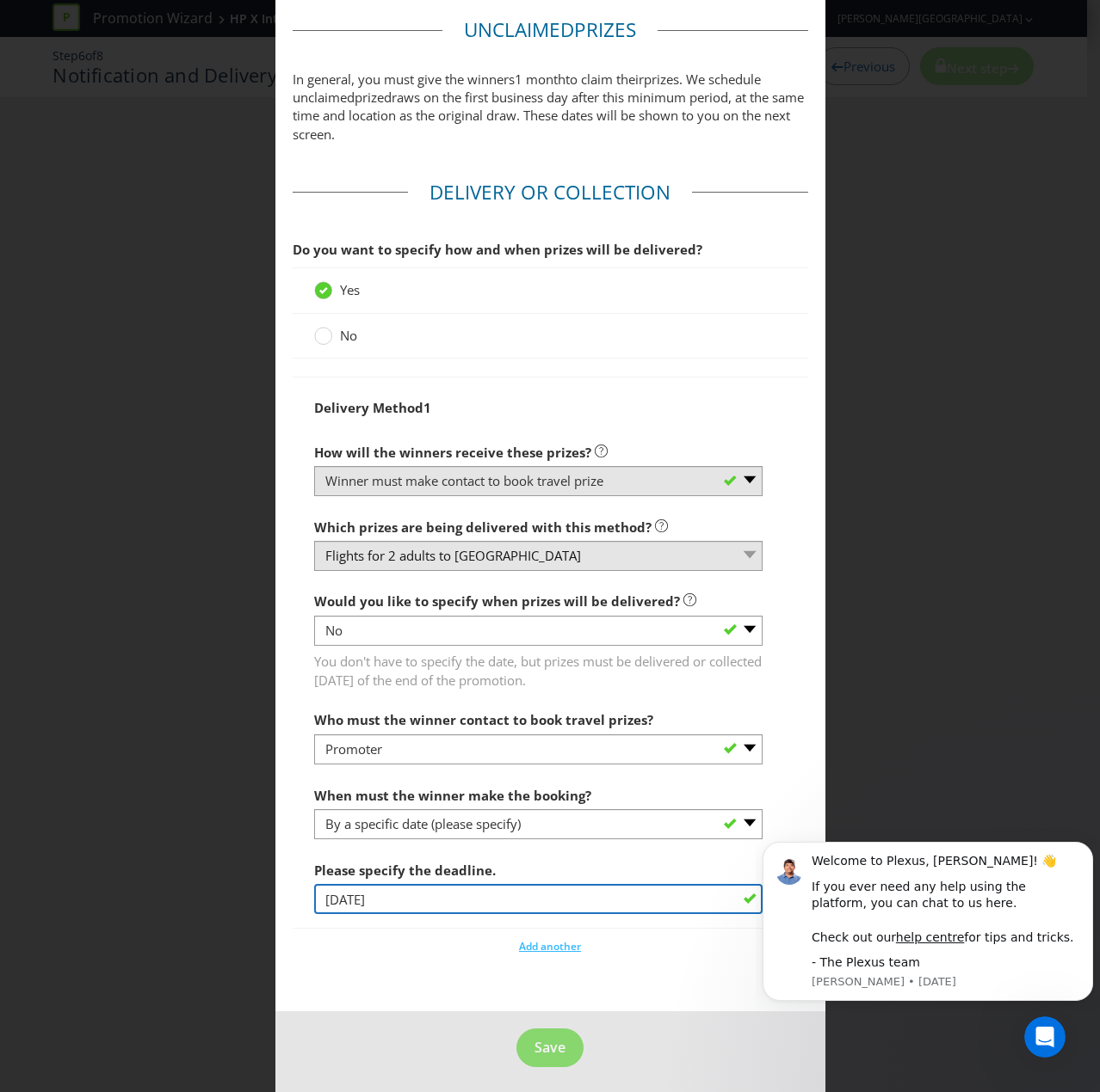
type input "[DATE]"
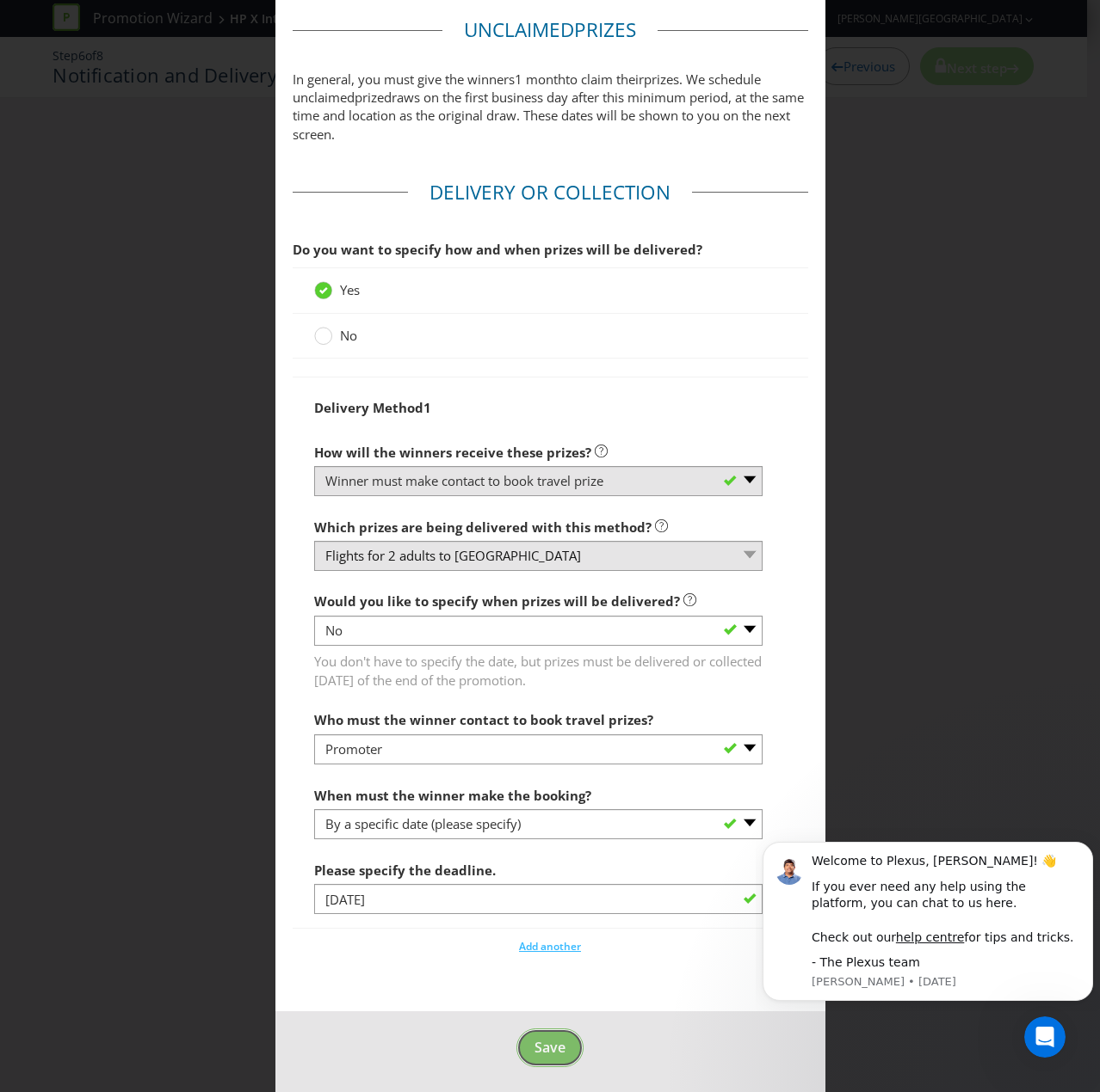
click at [558, 734] on button "Save" at bounding box center [549, 1048] width 67 height 39
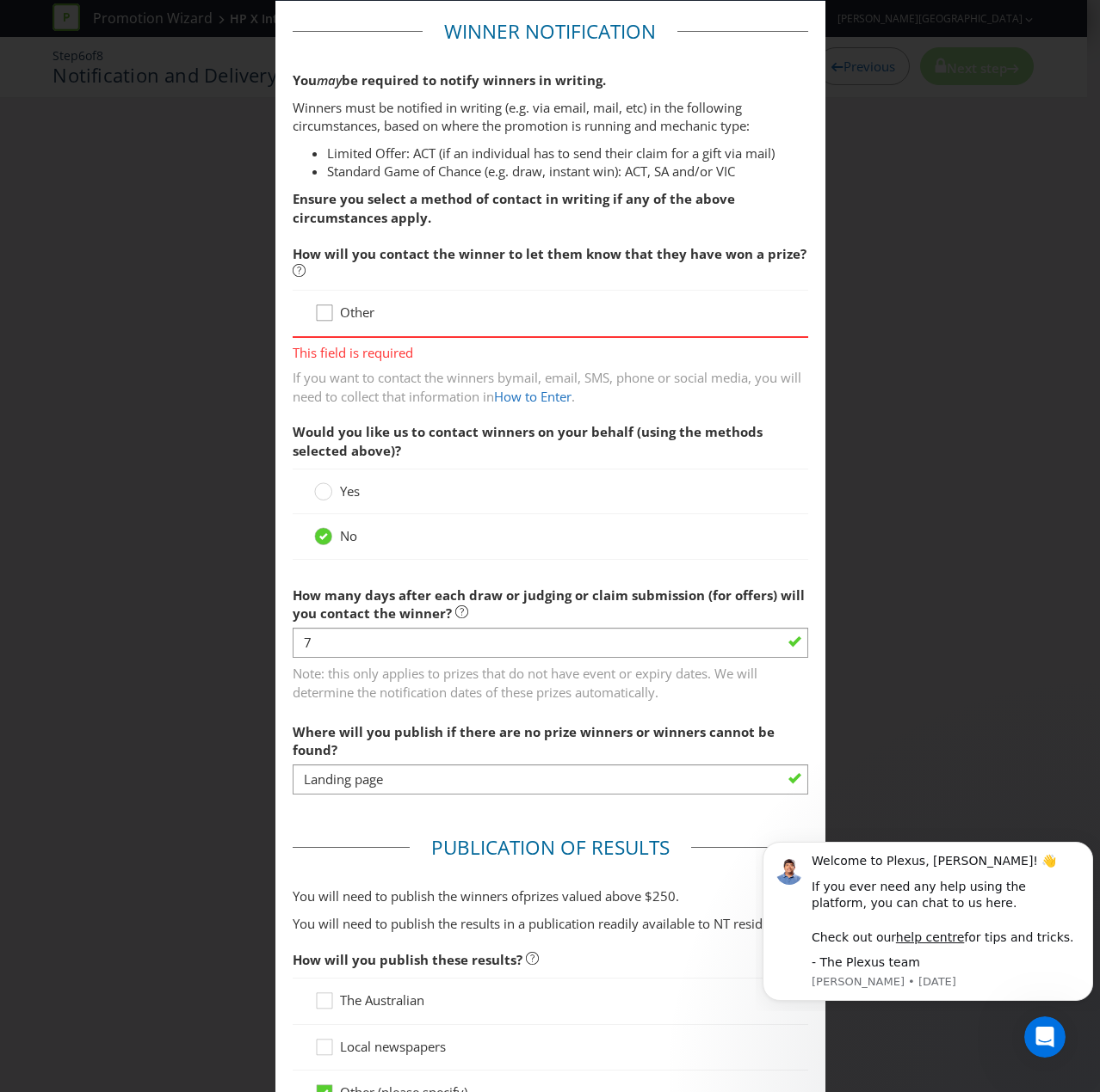
click at [322, 317] on icon at bounding box center [327, 316] width 26 height 26
click at [0, 0] on input "Other" at bounding box center [0, 0] width 0 height 0
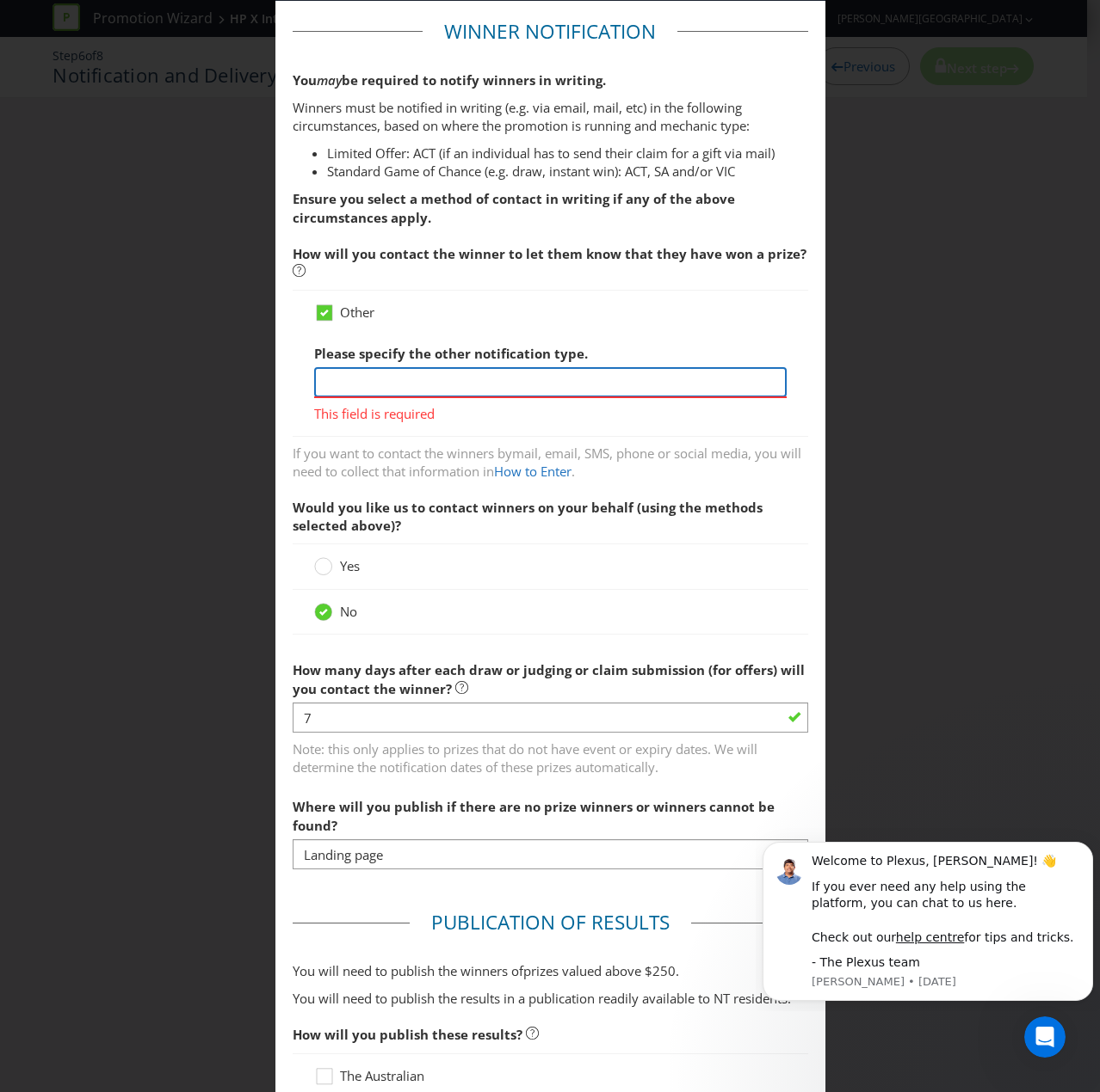
click at [349, 381] on input "text" at bounding box center [550, 382] width 472 height 30
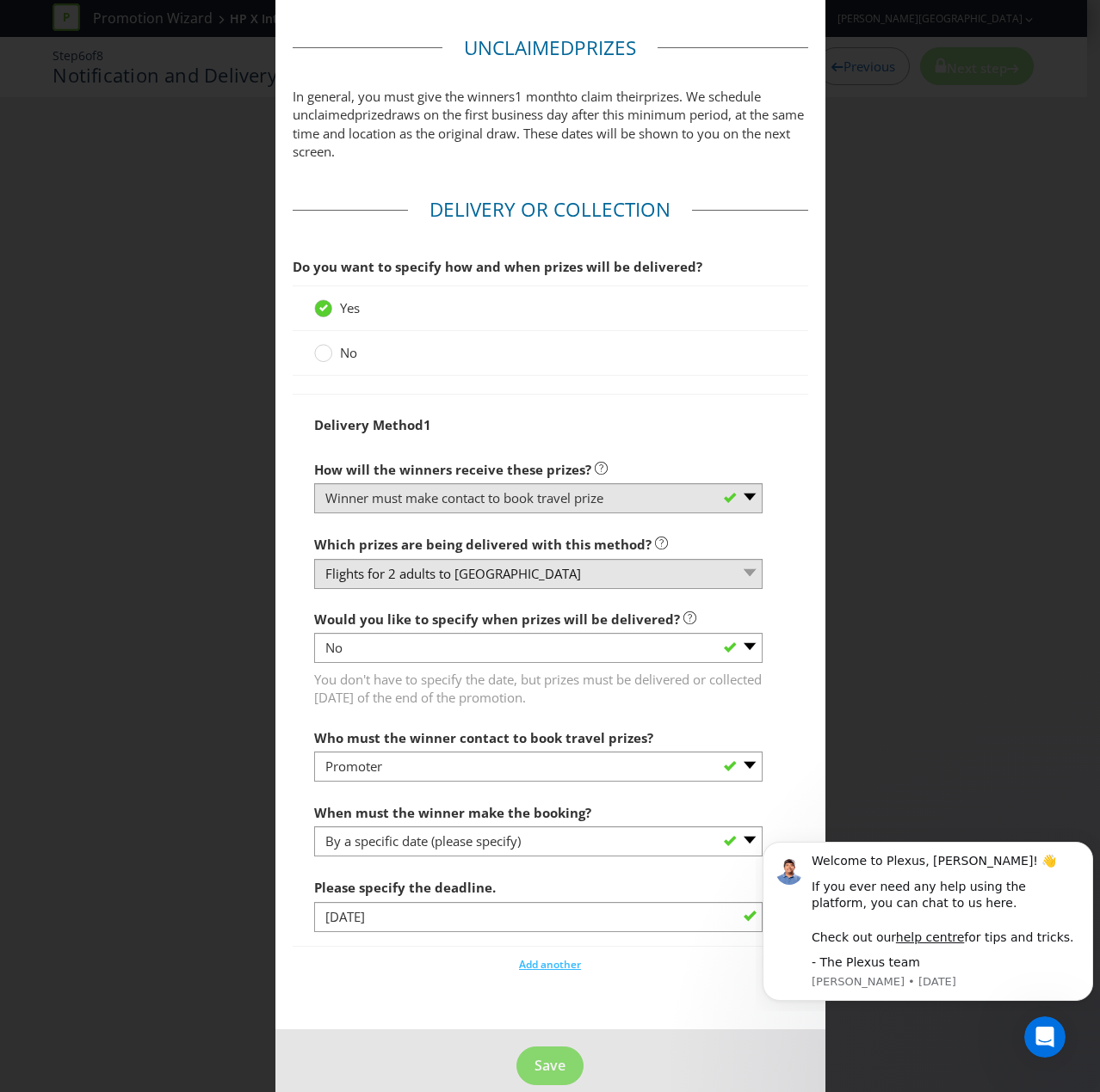
scroll to position [1668, 0]
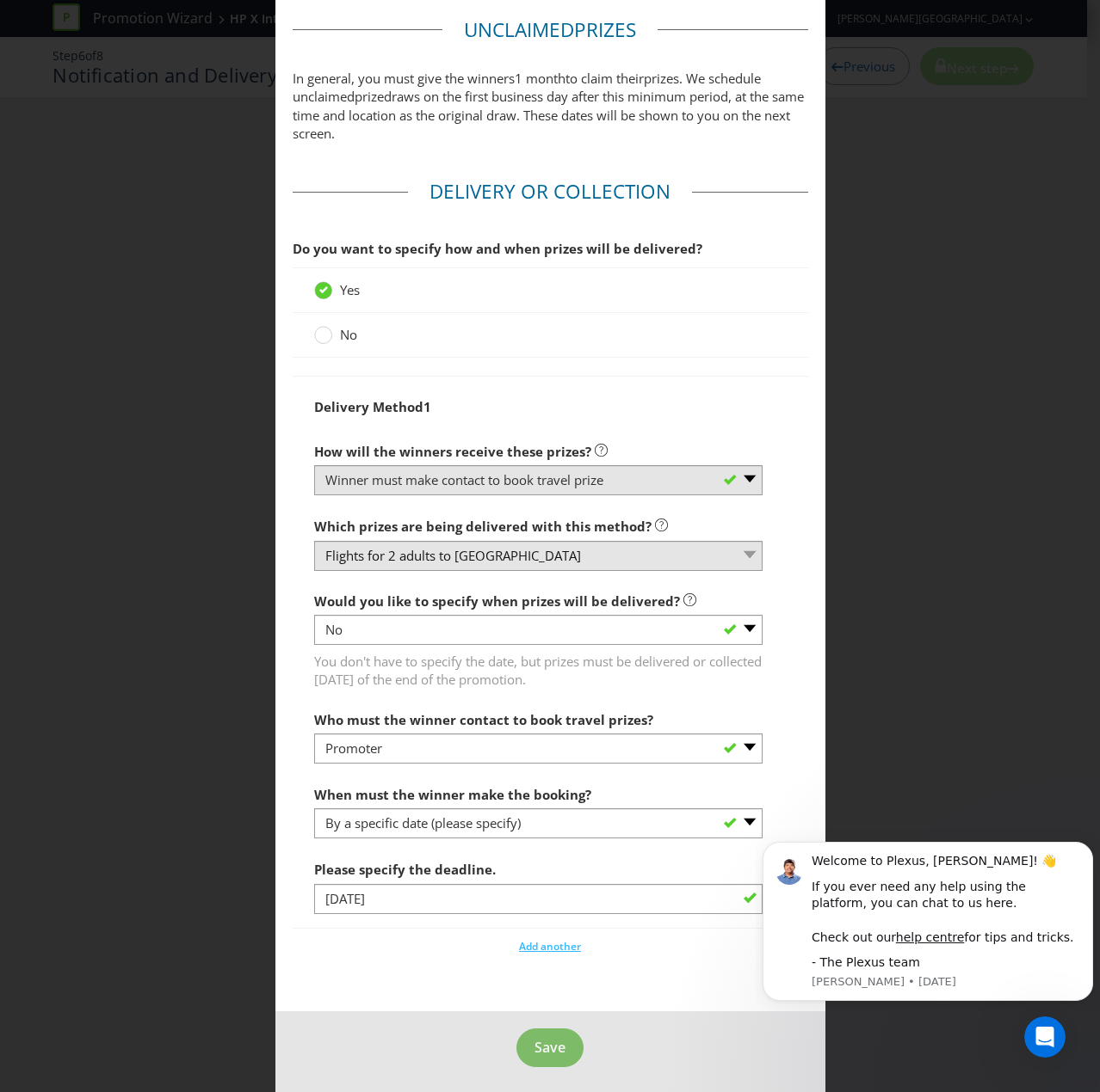
type input "TBC"
drag, startPoint x: 539, startPoint y: 1038, endPoint x: 549, endPoint y: 1044, distance: 11.7
click at [541, 734] on span "Save" at bounding box center [549, 1048] width 31 height 19
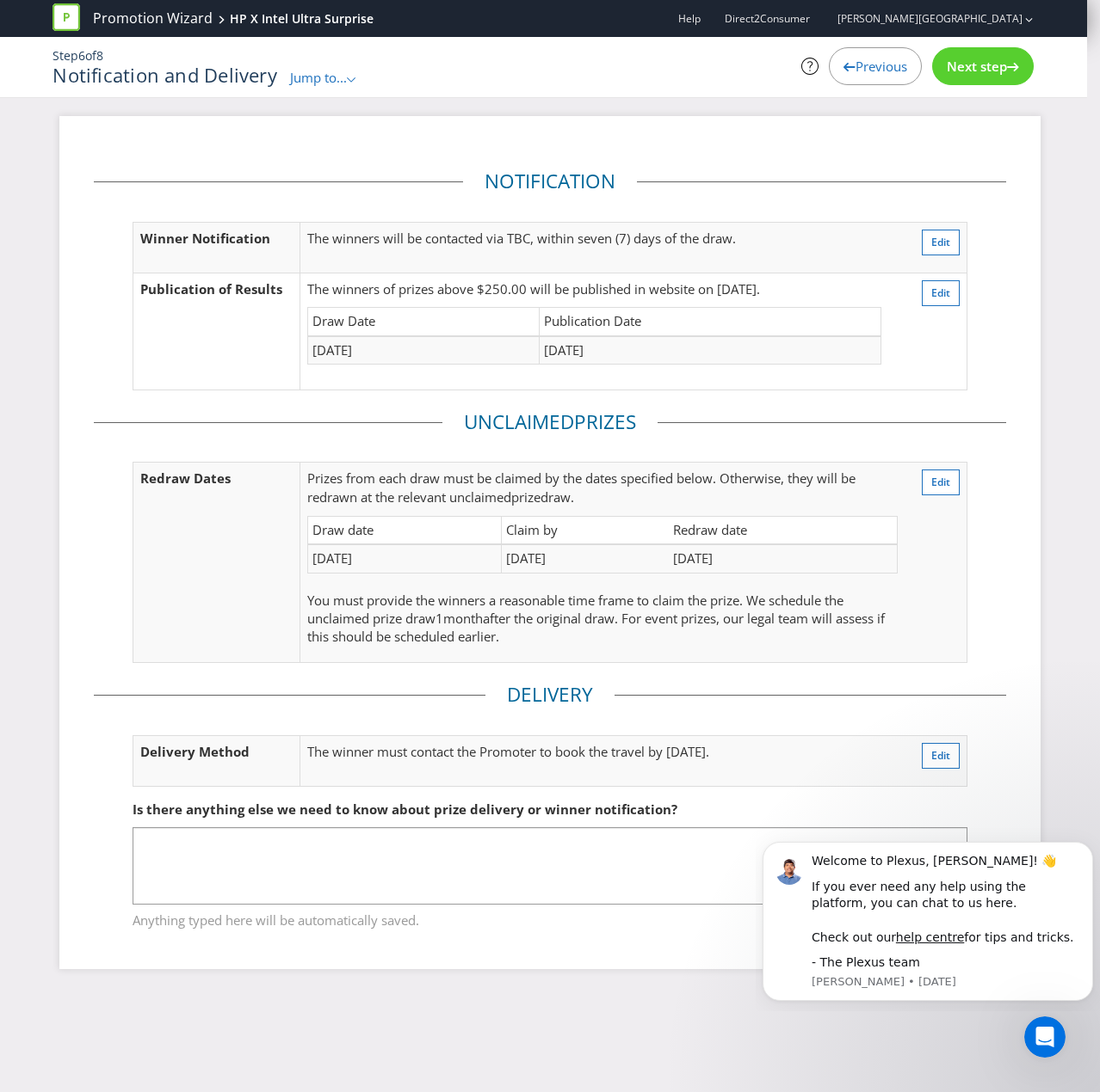
click at [856, 67] on span "Previous" at bounding box center [880, 66] width 52 height 17
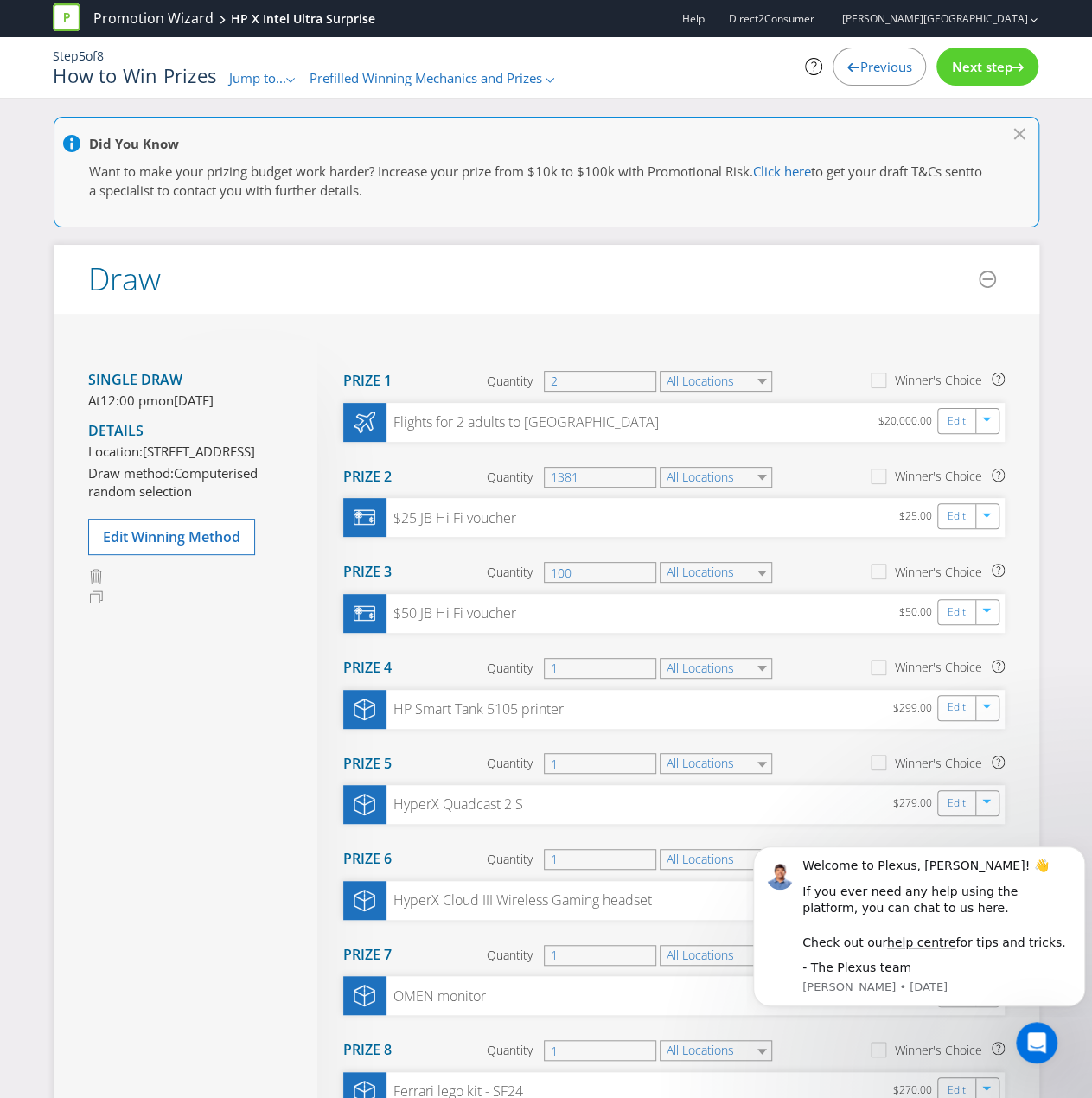
click at [849, 82] on div "Previous" at bounding box center [879, 67] width 93 height 38
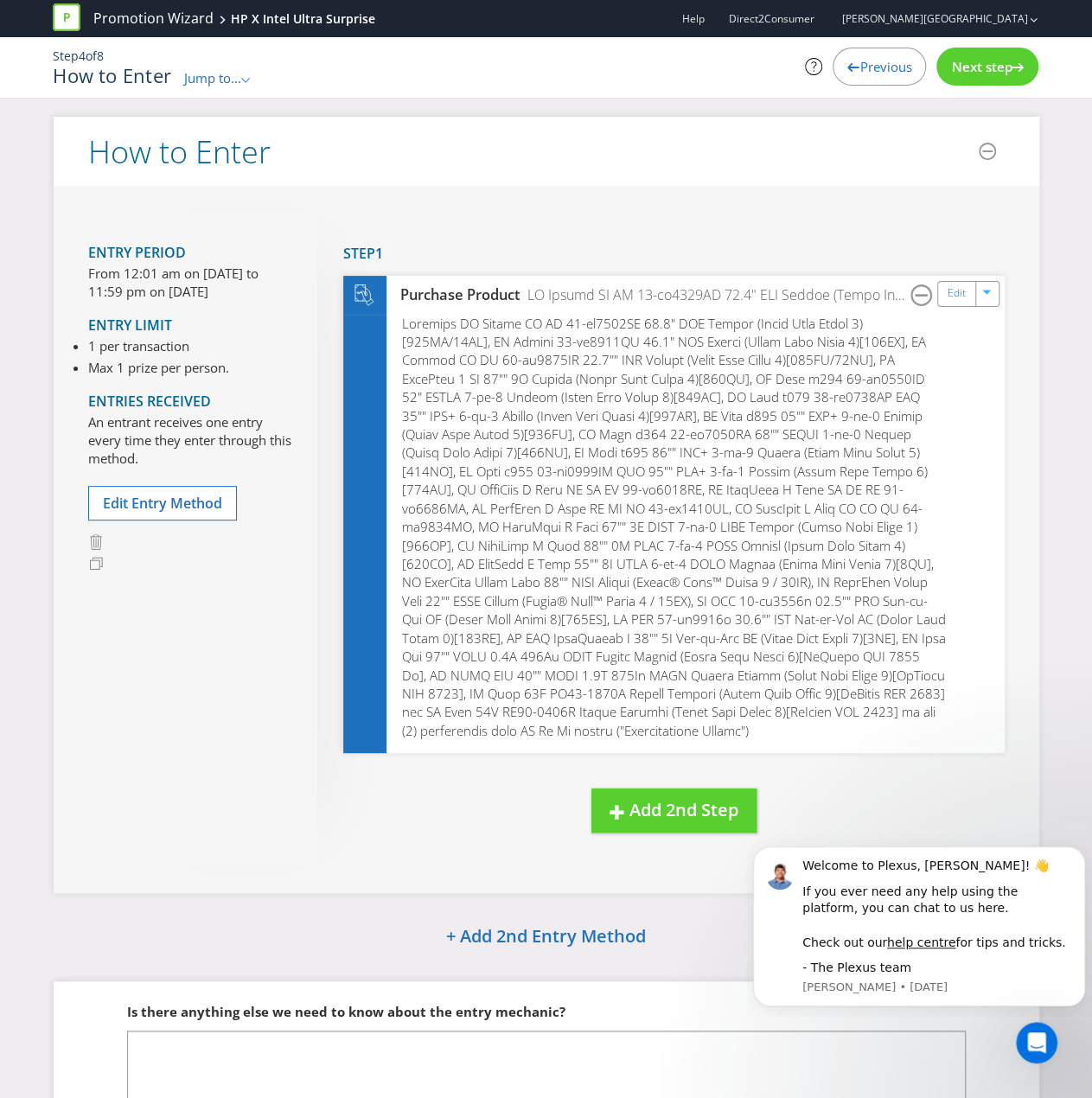
drag, startPoint x: 284, startPoint y: 804, endPoint x: 261, endPoint y: 565, distance: 240.1
click at [283, 738] on div "Entry Period From 12:01 am on [DATE] to 11:59 pm on [DATE] Entry Limit 1 per tr…" at bounding box center [203, 539] width 229 height 655
click at [185, 503] on span "Edit Entry Method" at bounding box center [162, 503] width 119 height 19
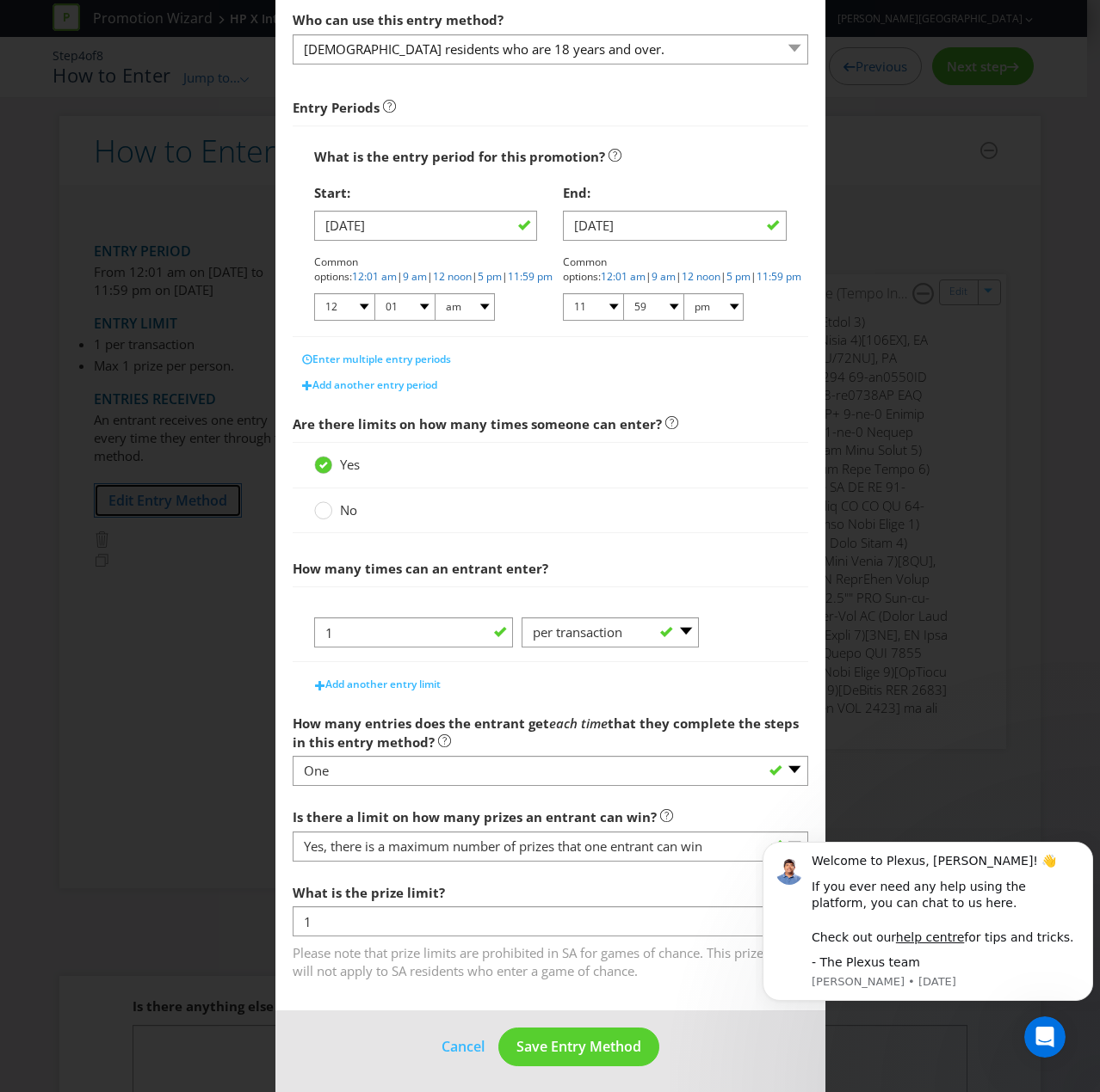
scroll to position [207, 0]
drag, startPoint x: 1084, startPoint y: 445, endPoint x: 809, endPoint y: 632, distance: 332.6
click at [1081, 447] on div "How to Enter What is the name of this entry method? How to Enter This name will…" at bounding box center [550, 546] width 1100 height 1092
click at [467, 734] on button "Cancel" at bounding box center [462, 1046] width 44 height 22
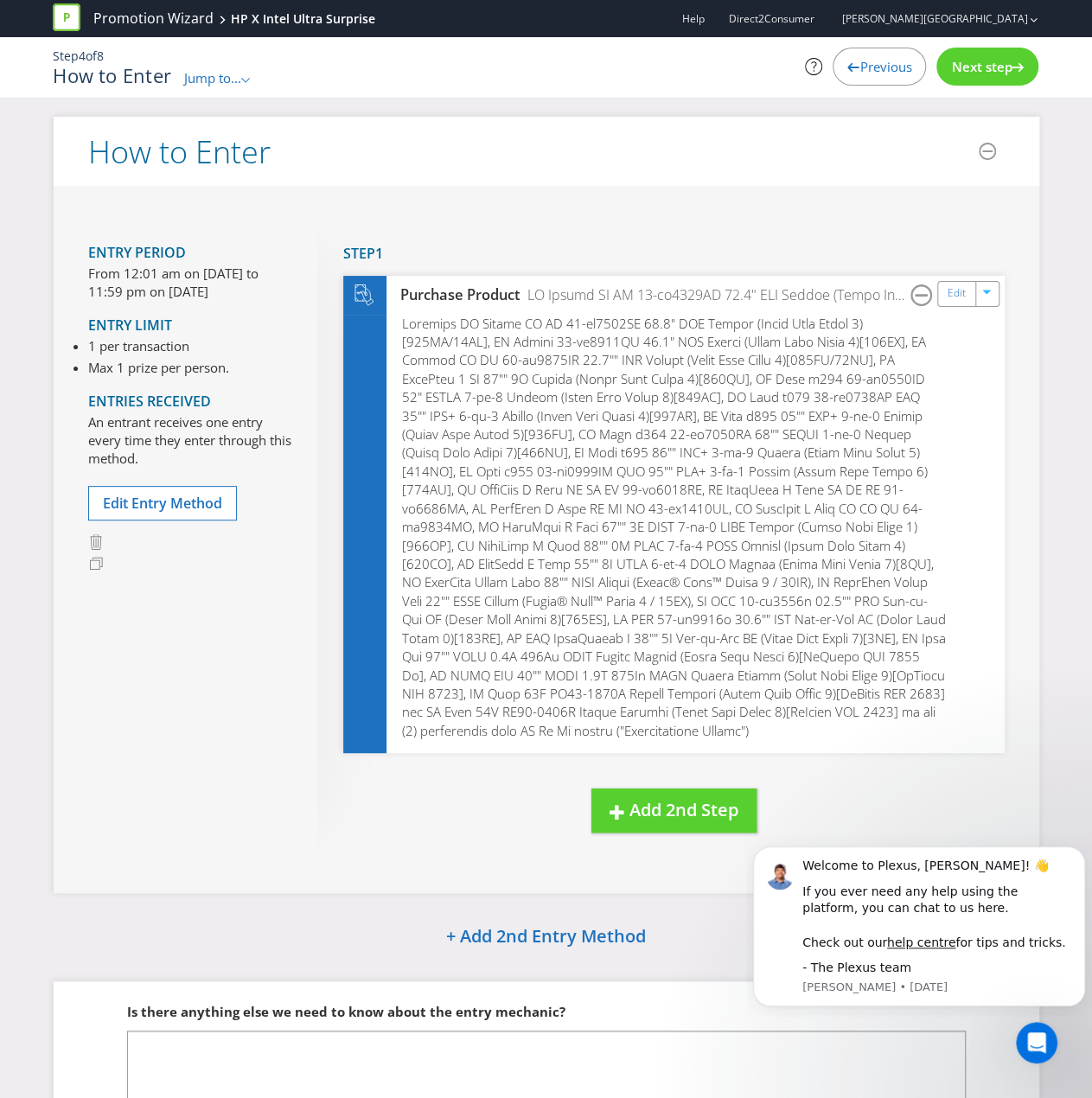
click at [849, 50] on div "Previous" at bounding box center [879, 67] width 93 height 38
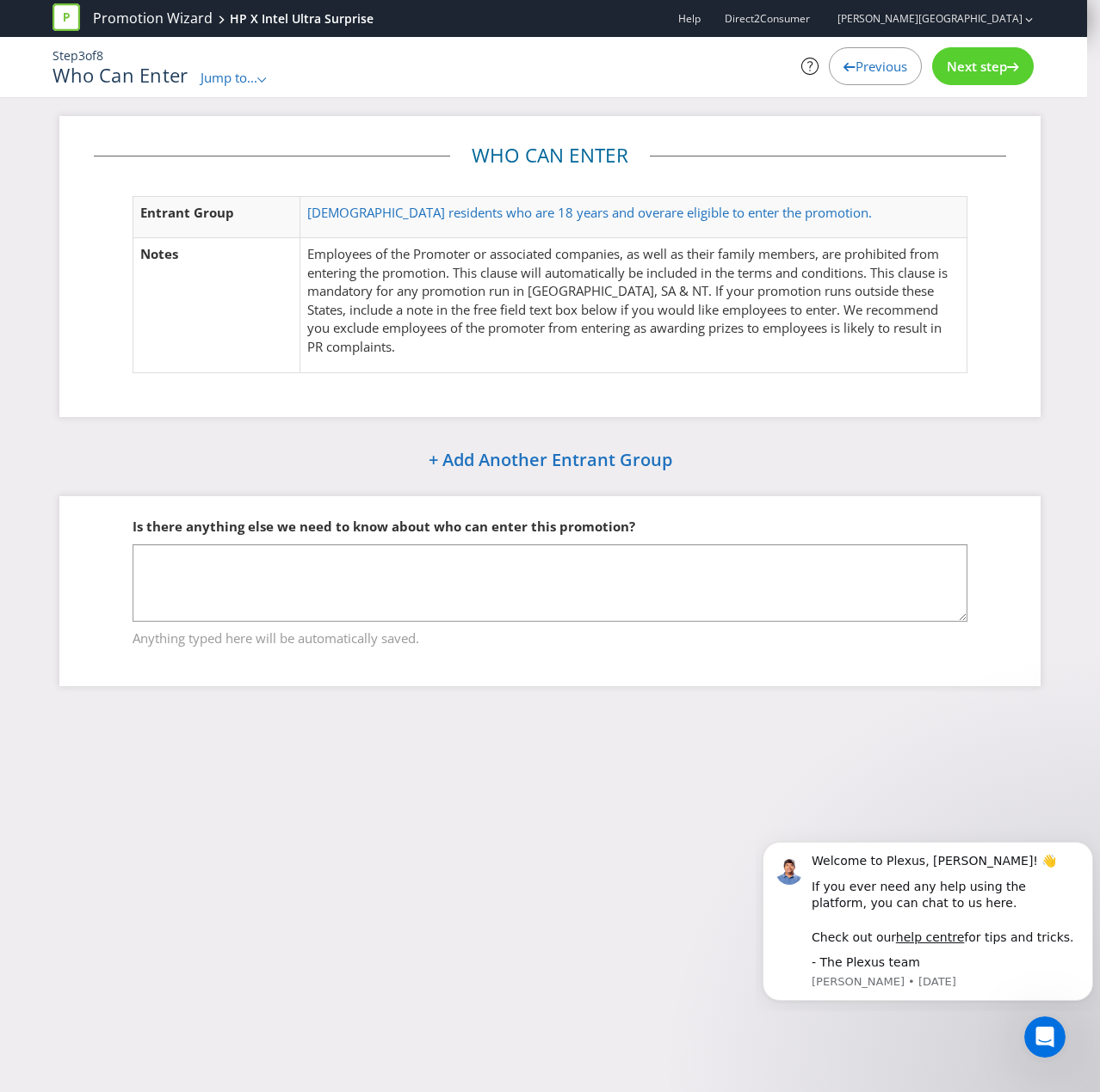
click at [876, 68] on span "Previous" at bounding box center [880, 66] width 52 height 17
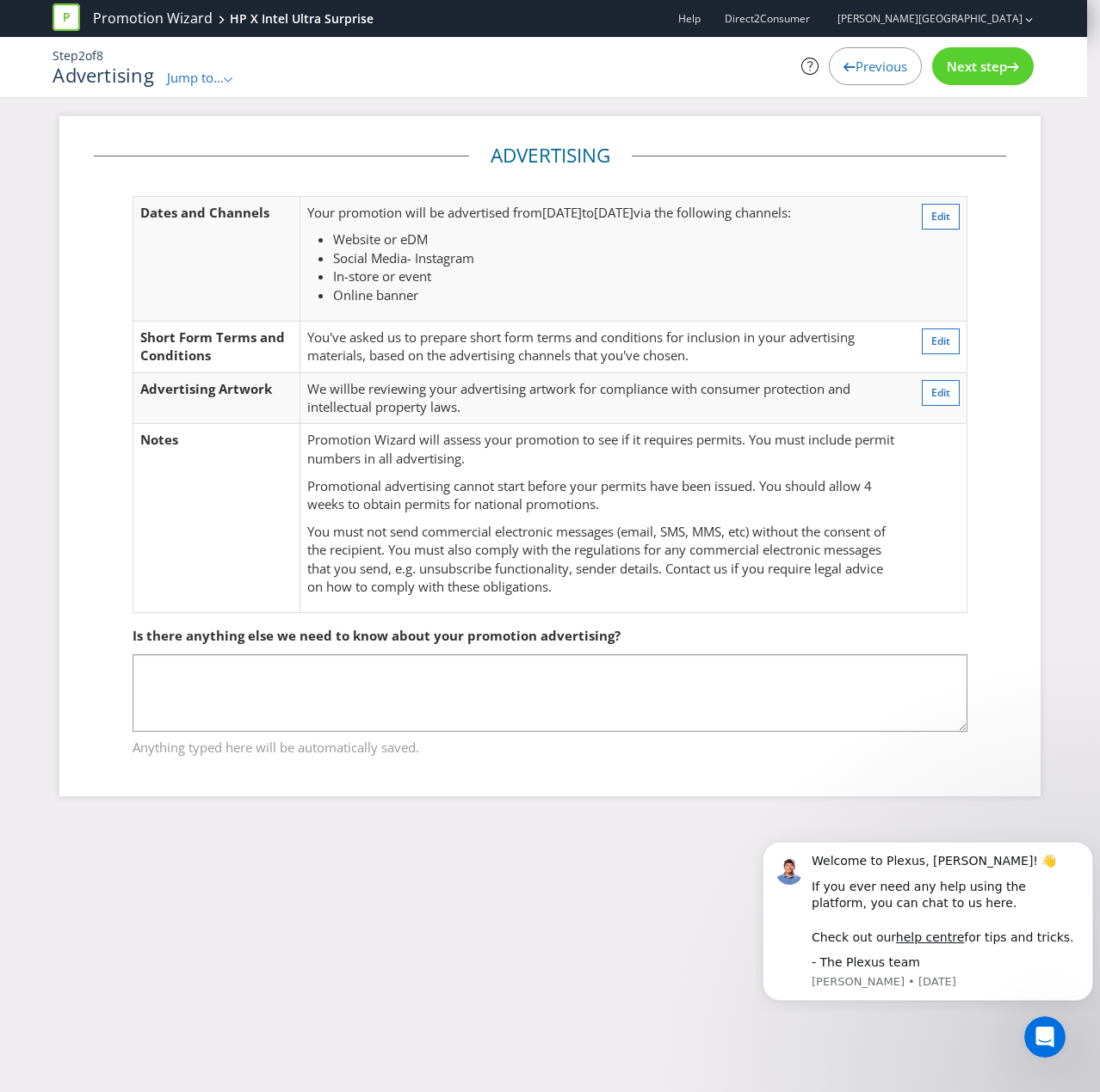
click at [878, 71] on span "Previous" at bounding box center [880, 66] width 52 height 17
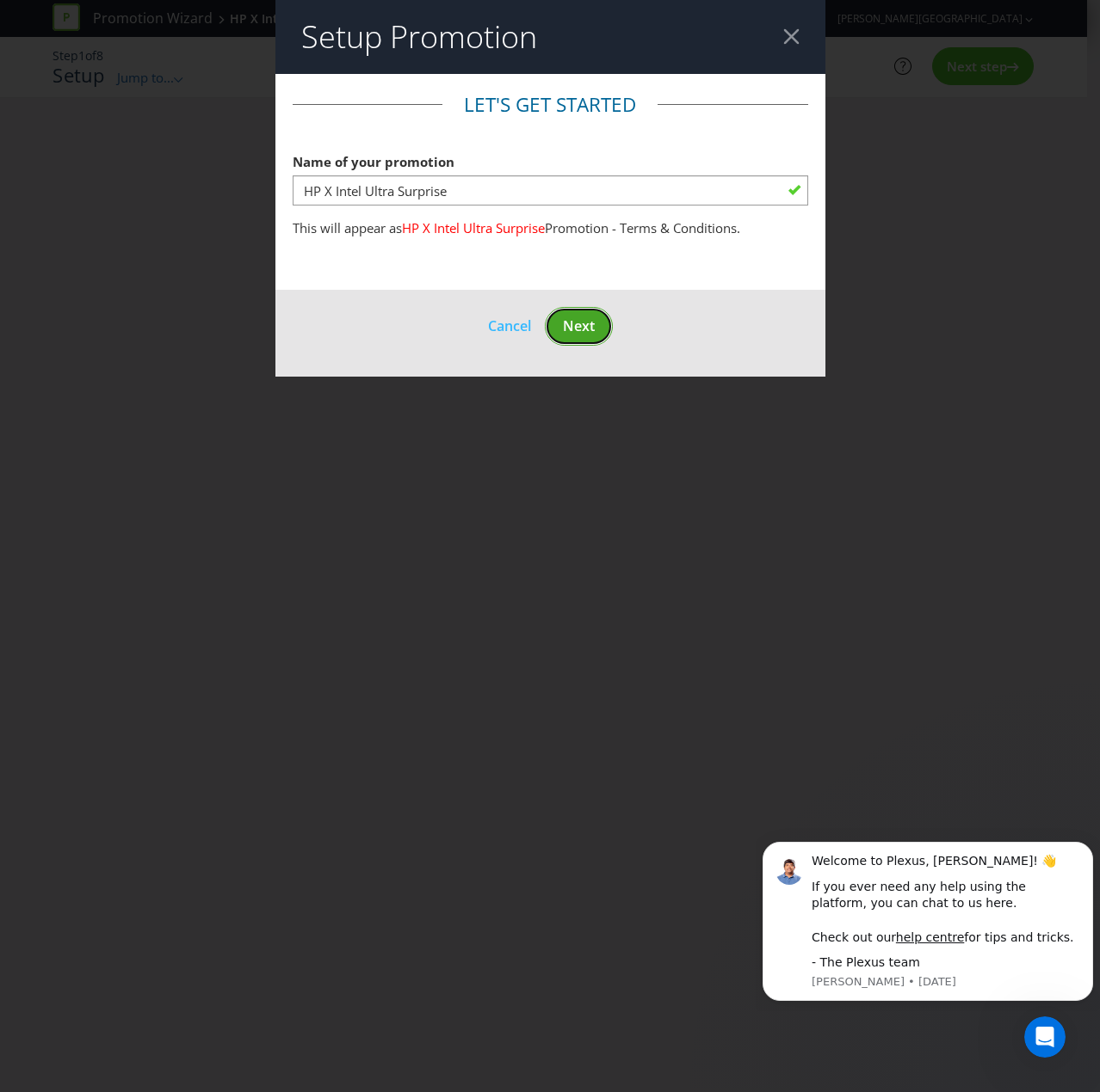
click at [577, 332] on span "Next" at bounding box center [578, 326] width 32 height 19
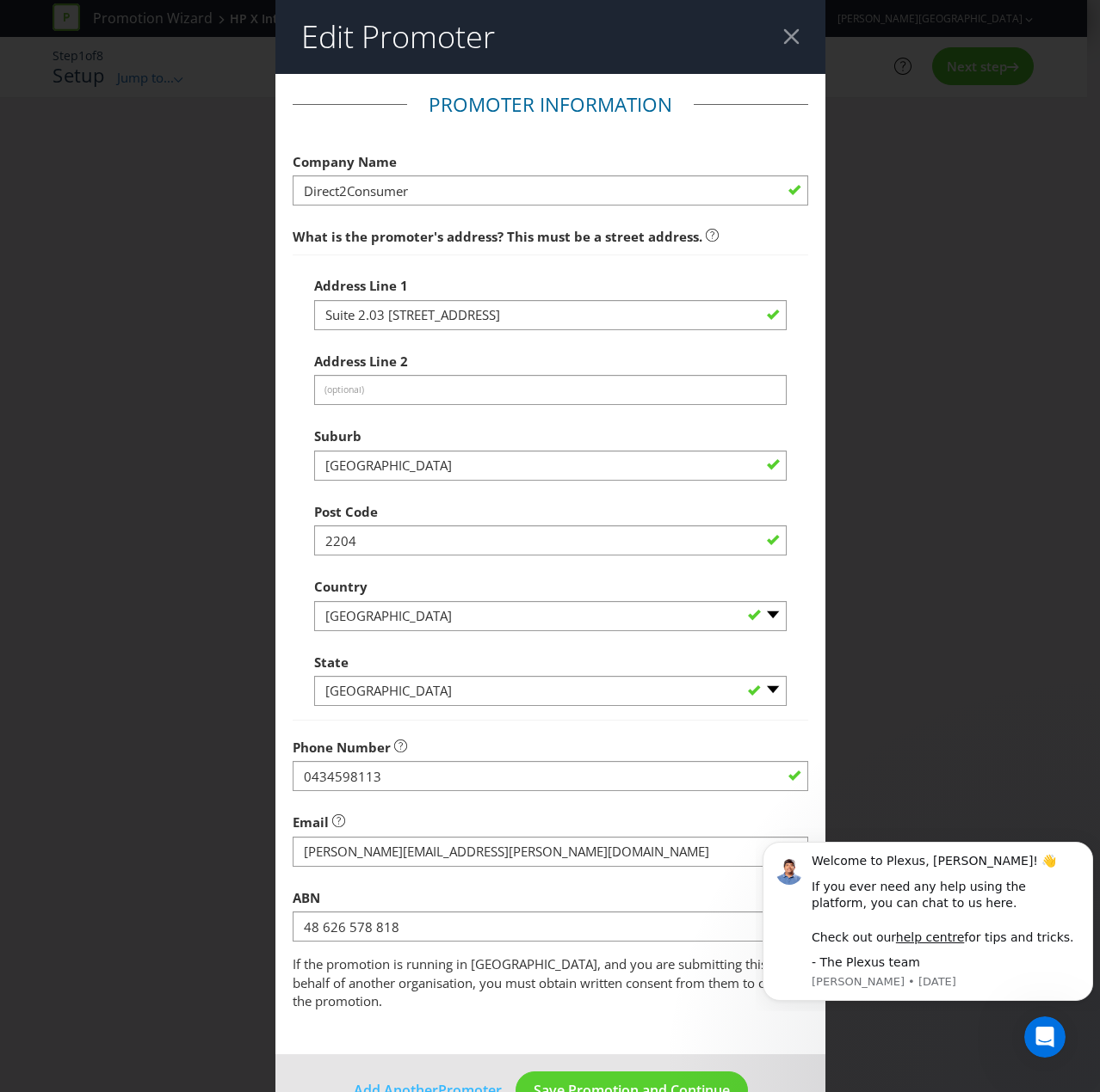
scroll to position [29, 0]
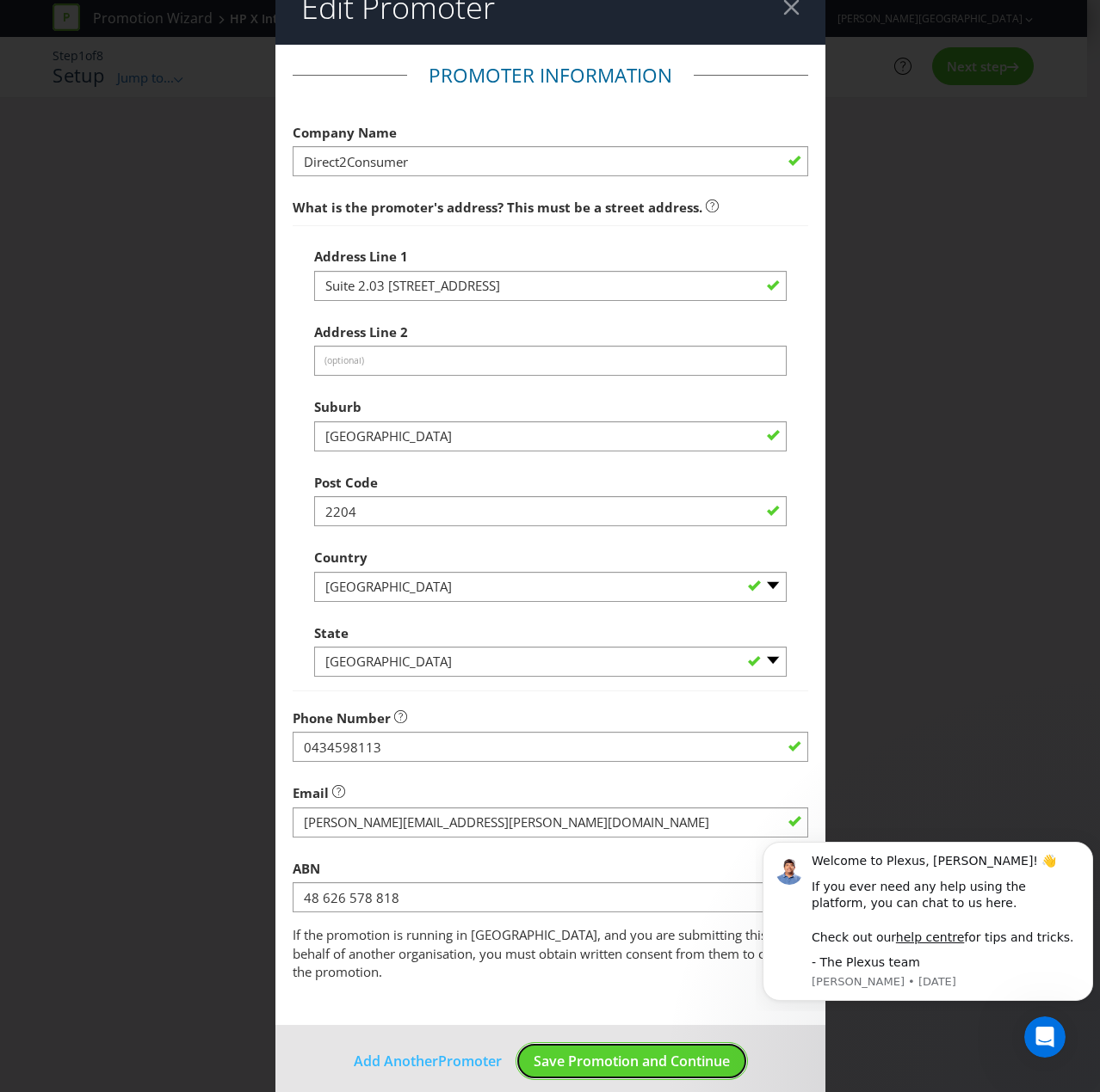
click at [590, 734] on span "Save Promotion and Continue" at bounding box center [631, 1062] width 196 height 19
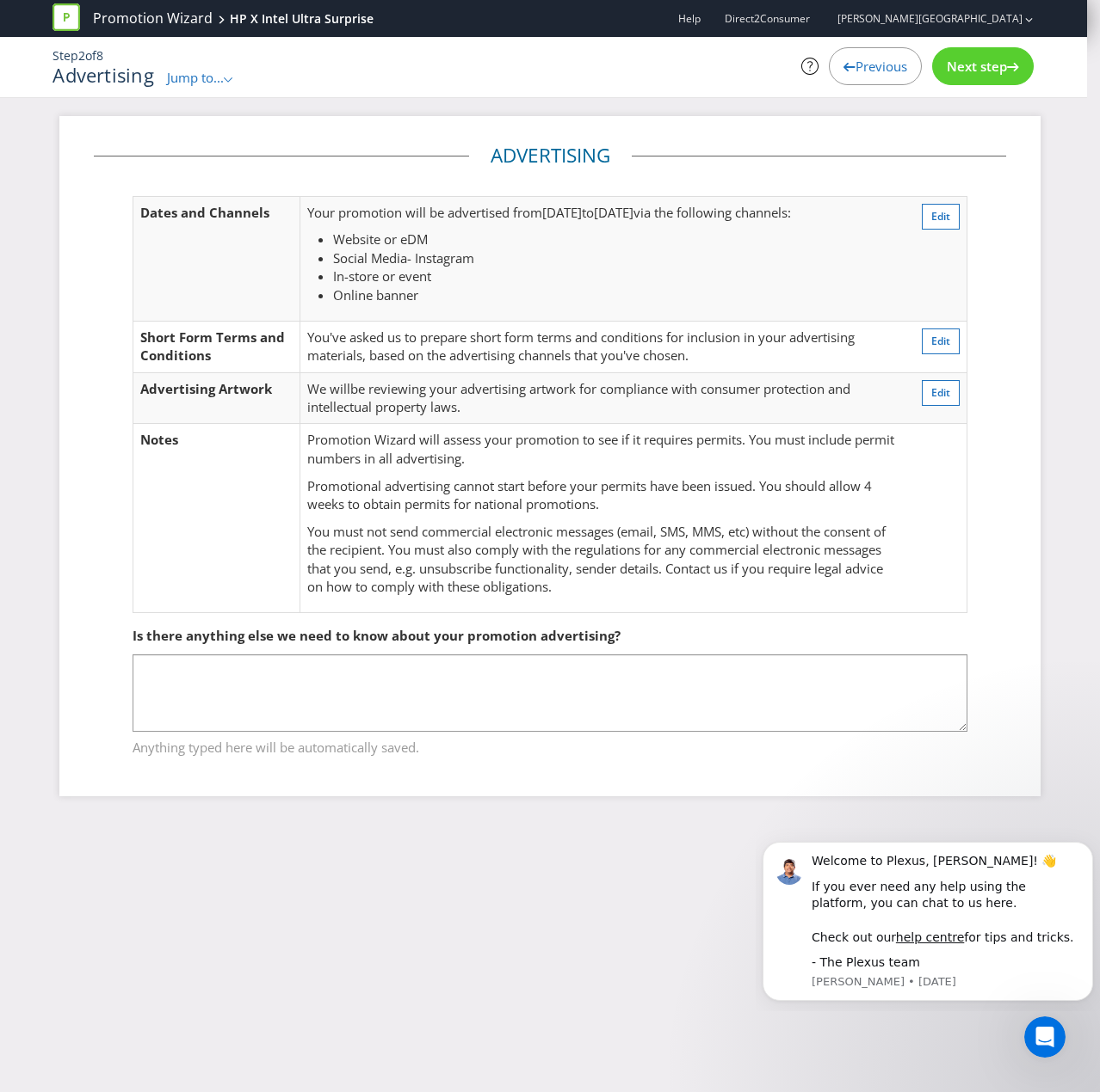
click at [989, 56] on div "Next step" at bounding box center [982, 66] width 101 height 38
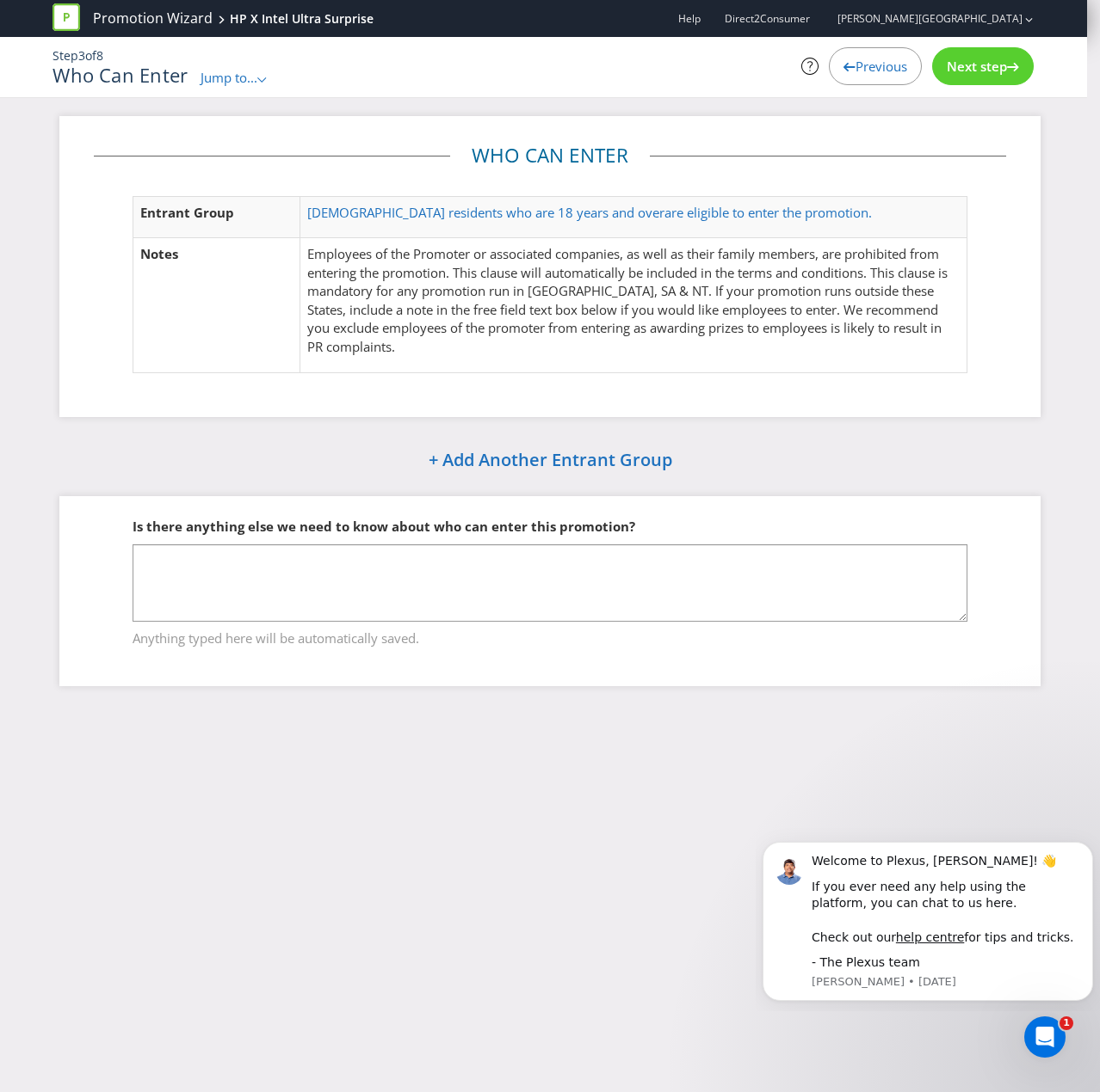
click at [989, 56] on div "Next step" at bounding box center [982, 66] width 101 height 38
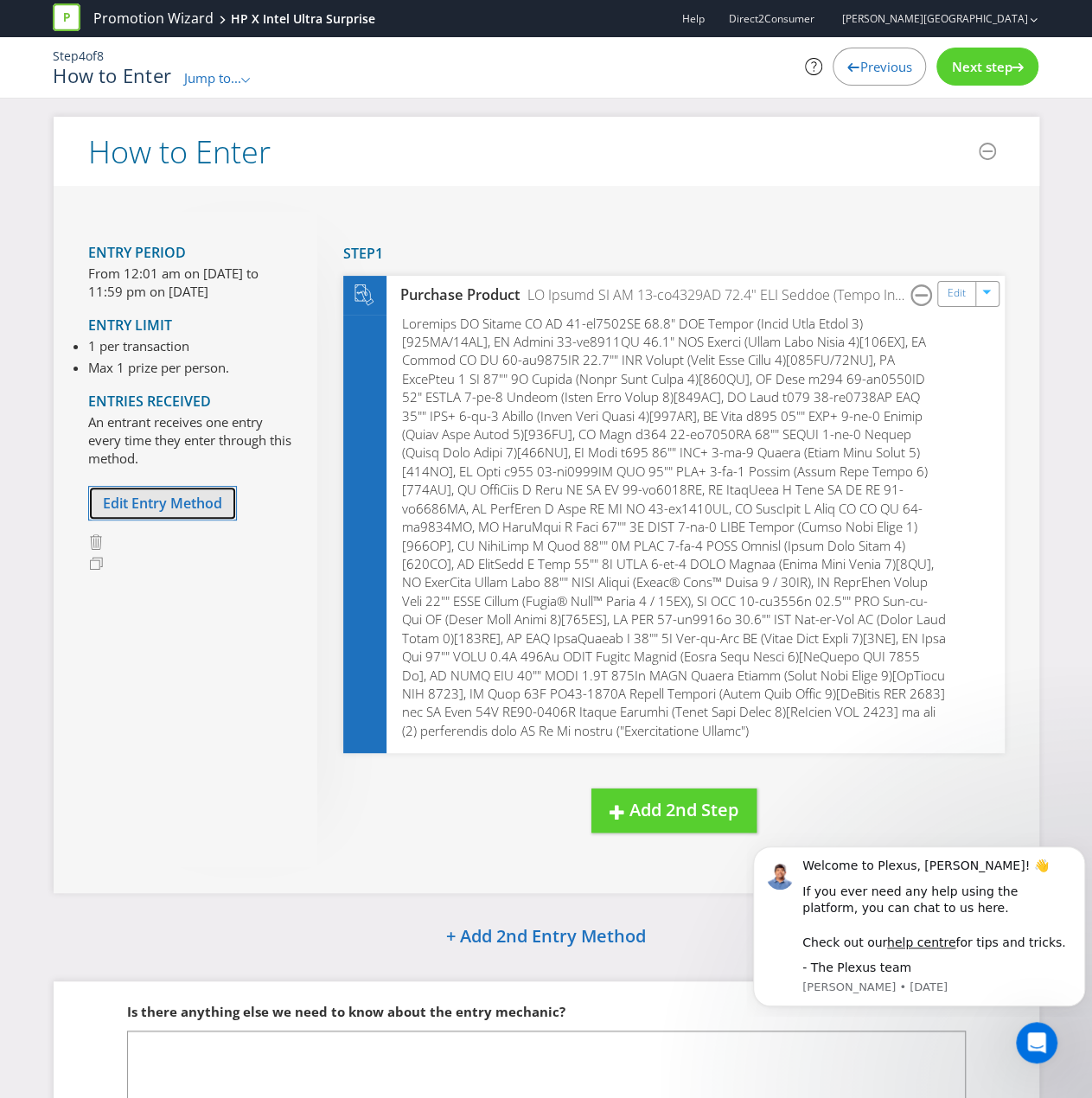
click at [165, 502] on span "Edit Entry Method" at bounding box center [162, 503] width 119 height 19
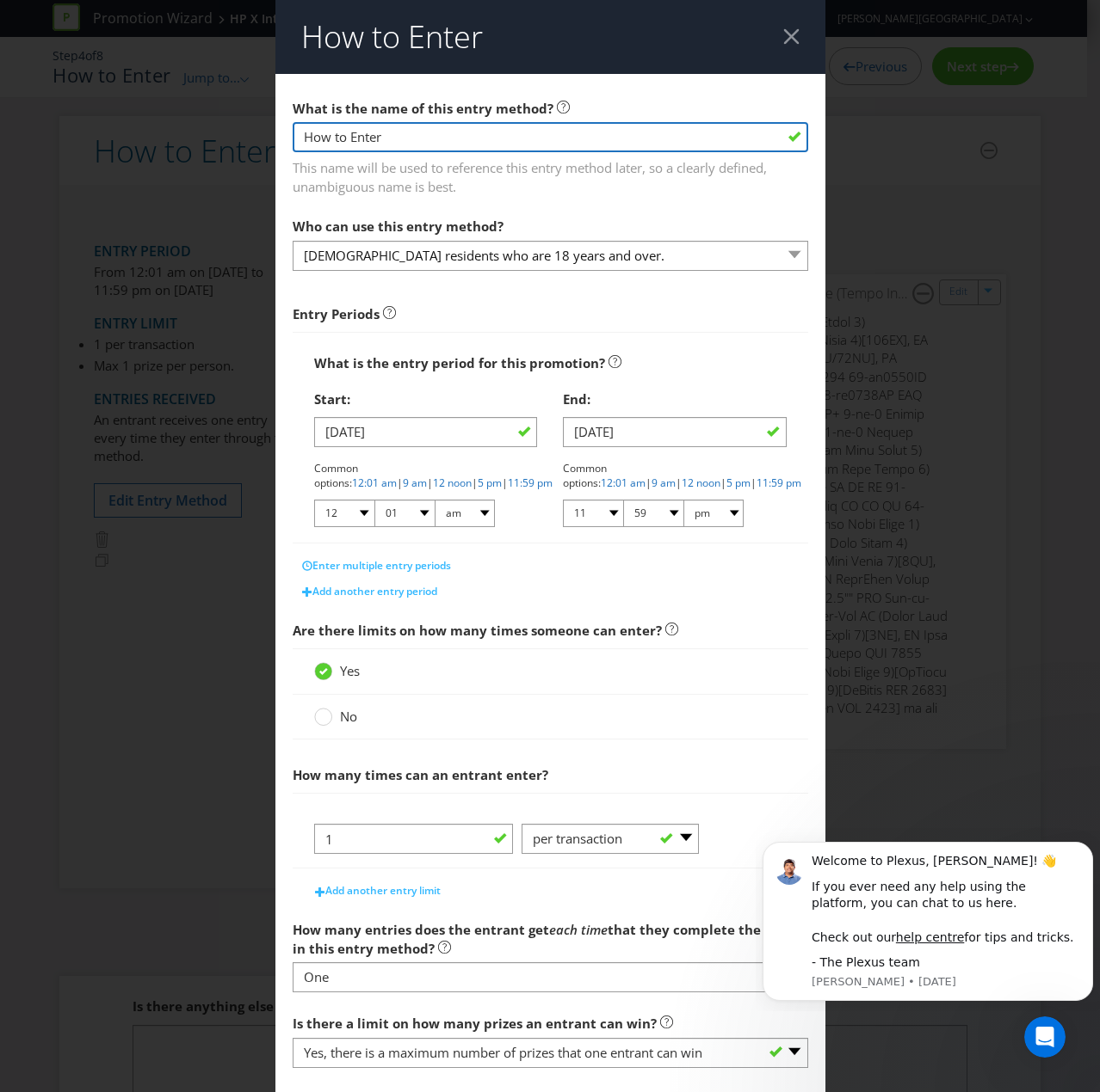
click at [390, 131] on input "How to Enter" at bounding box center [550, 137] width 515 height 30
click at [553, 169] on span "This name will be used to reference this entry method later, so a clearly defin…" at bounding box center [550, 174] width 515 height 43
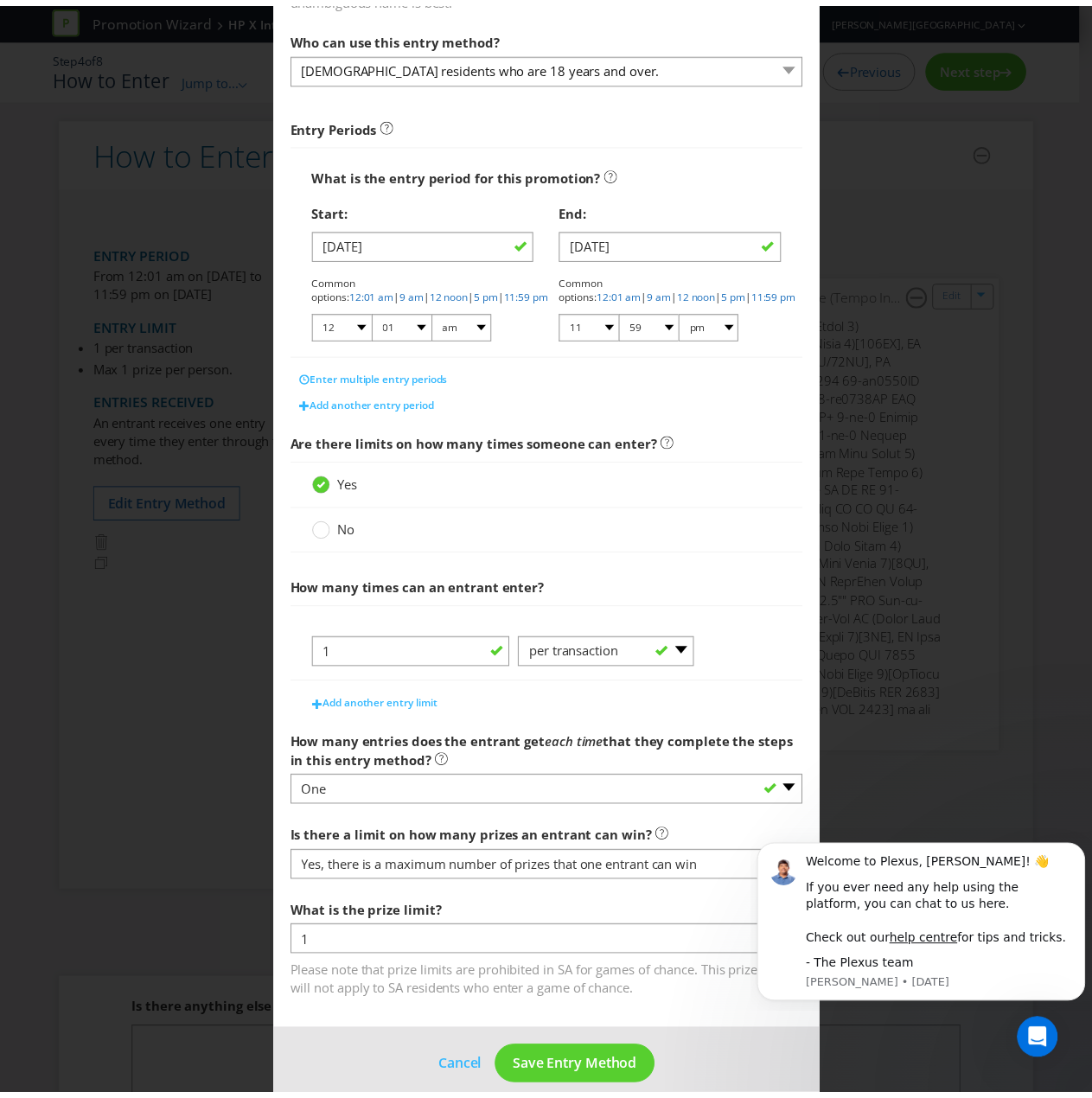
scroll to position [208, 0]
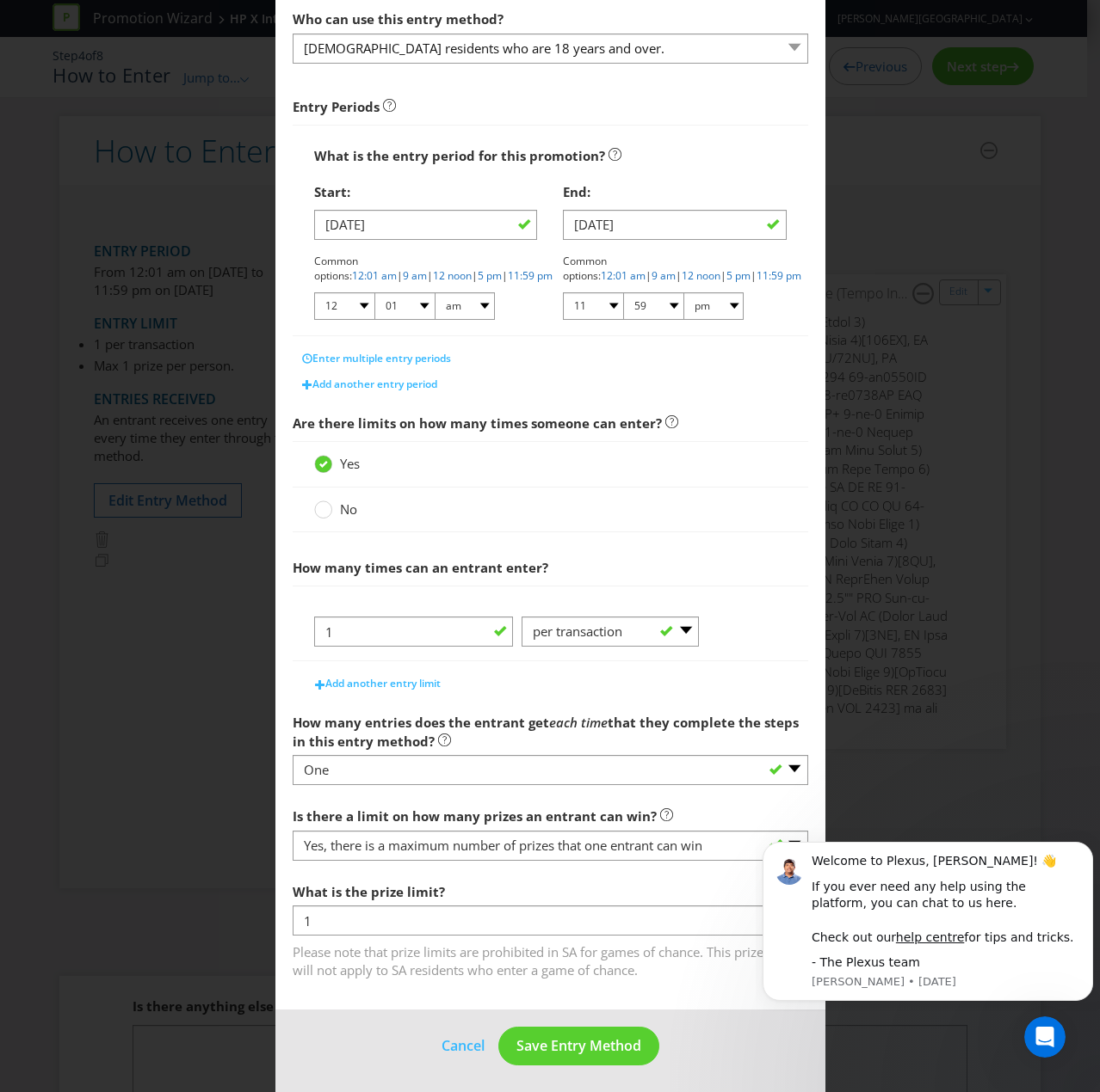
click at [888, 100] on div "How to Enter What is the name of this entry method? How to Enter This name will…" at bounding box center [550, 546] width 1100 height 1092
click at [448, 734] on button "Cancel" at bounding box center [462, 1046] width 44 height 22
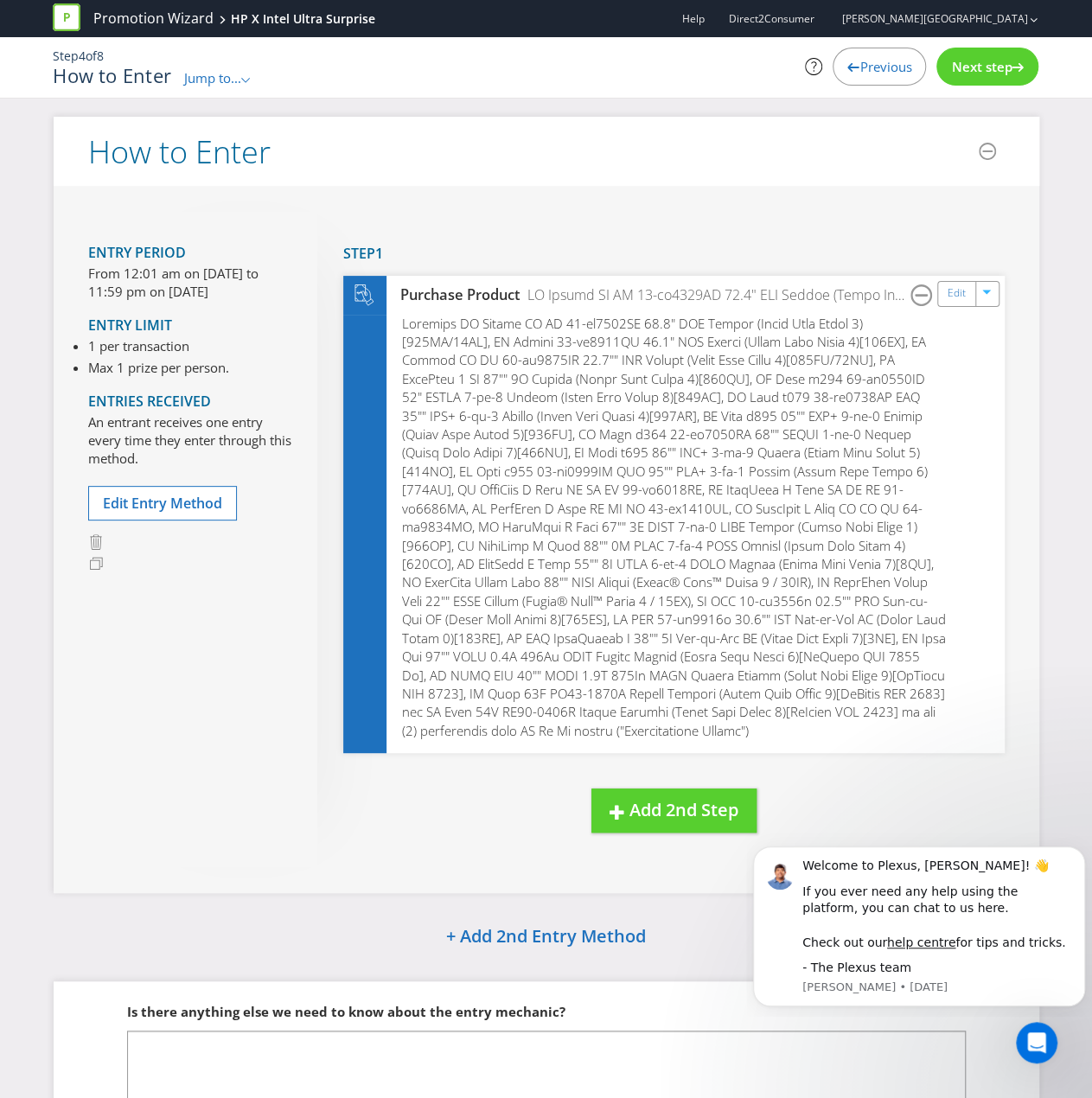
click at [981, 62] on span "Next step" at bounding box center [982, 67] width 61 height 17
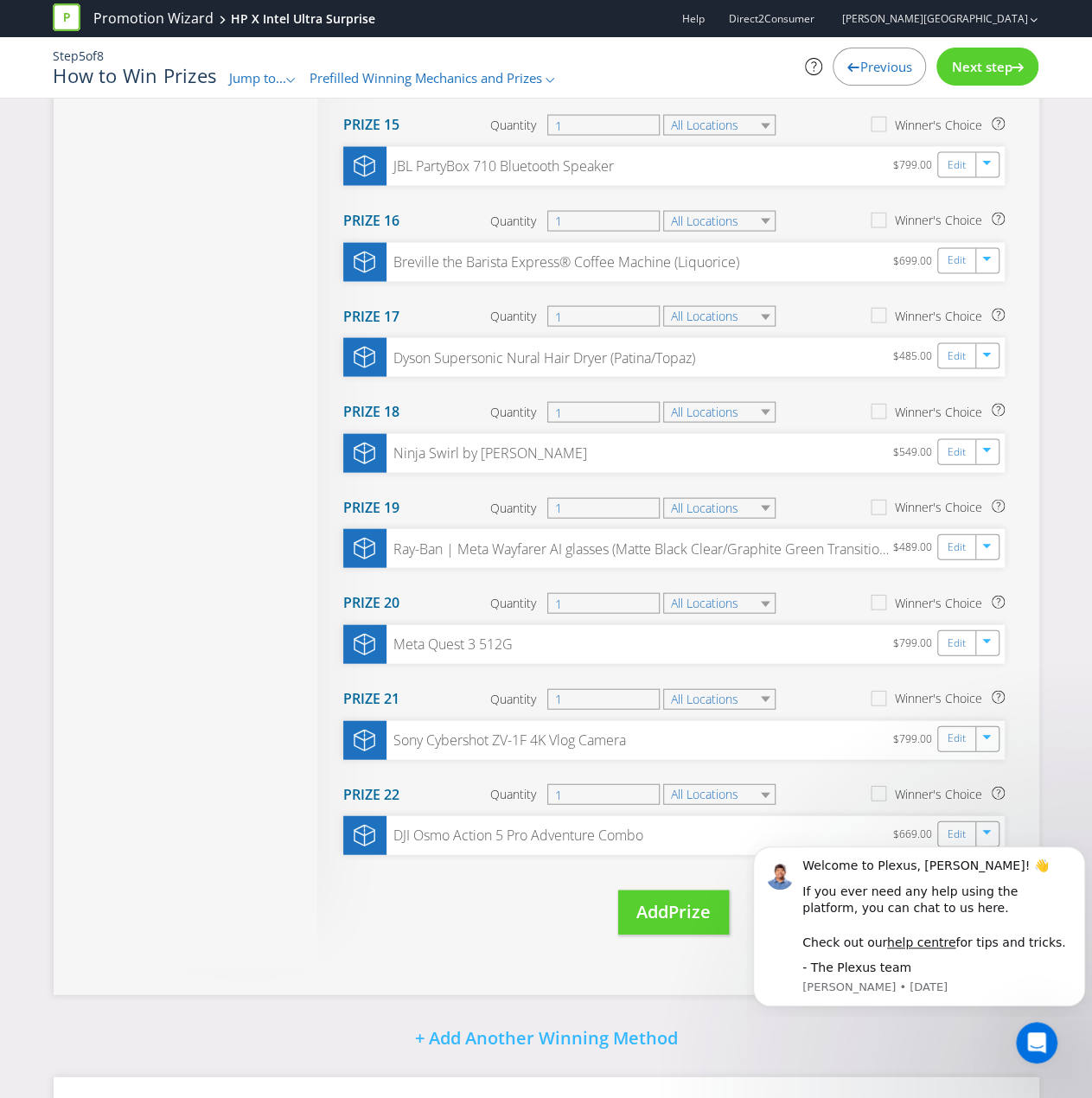
scroll to position [1789, 0]
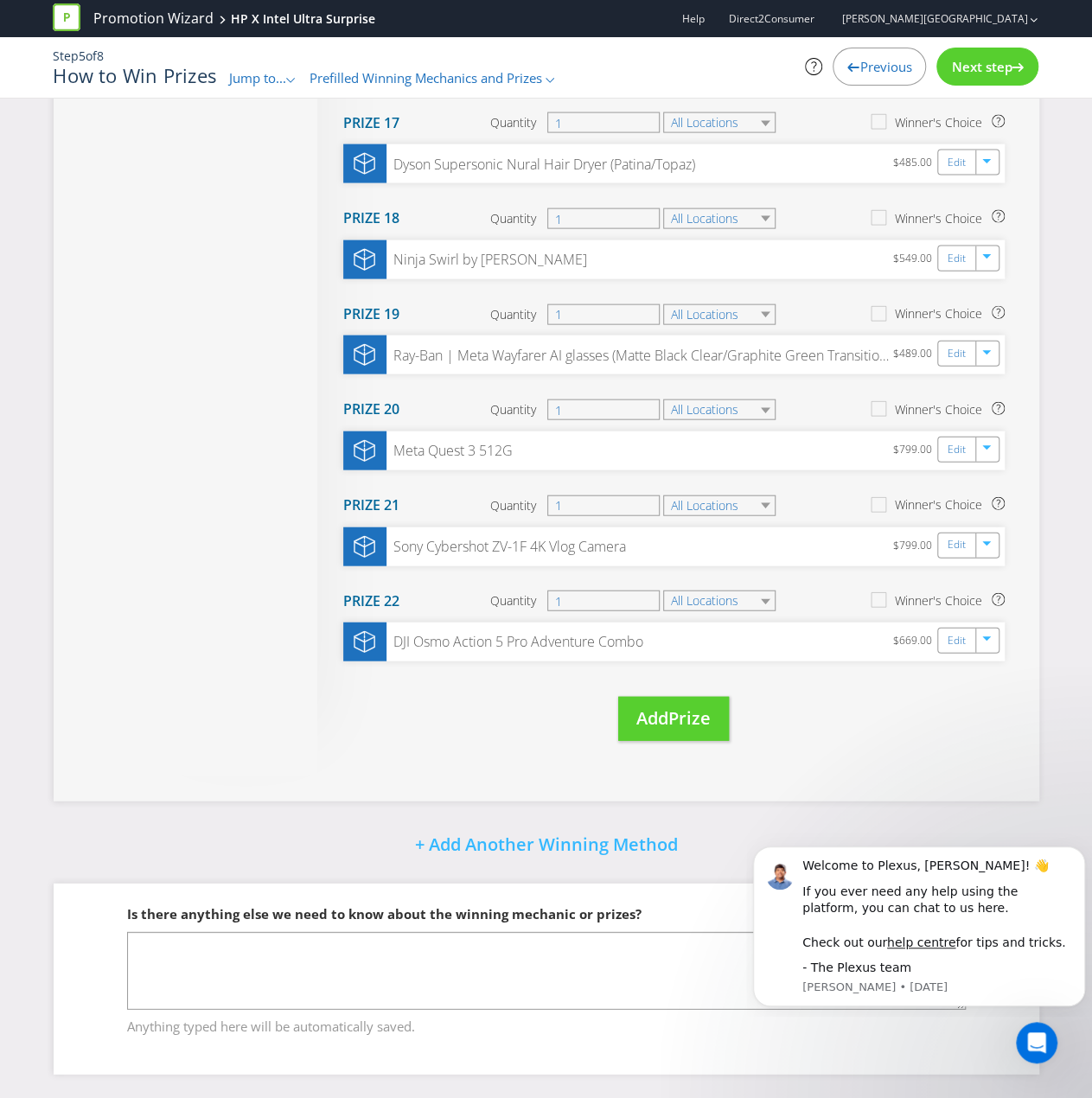
click at [983, 69] on span "Next step" at bounding box center [982, 67] width 61 height 17
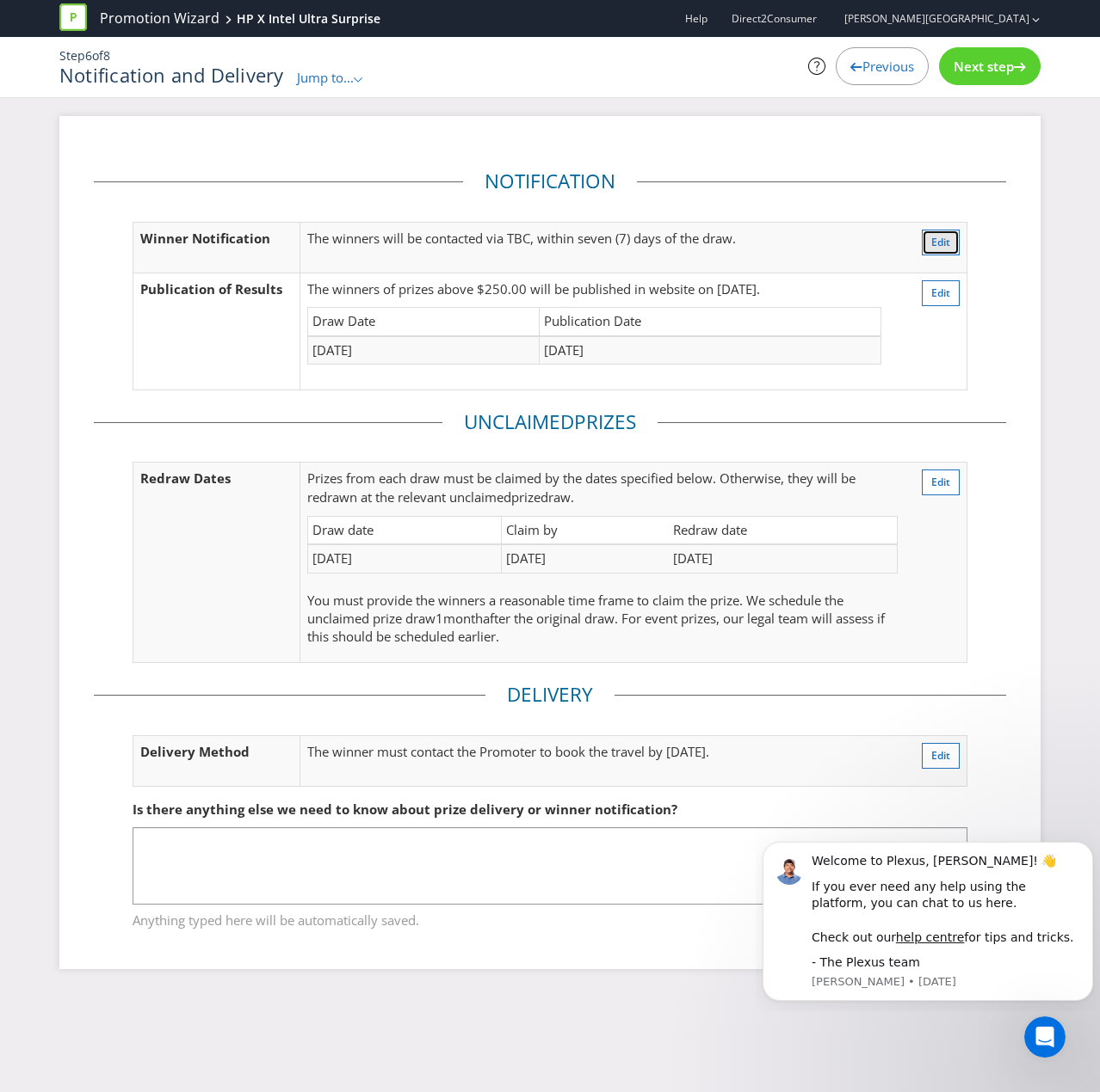
click at [938, 245] on span "Edit" at bounding box center [940, 241] width 19 height 14
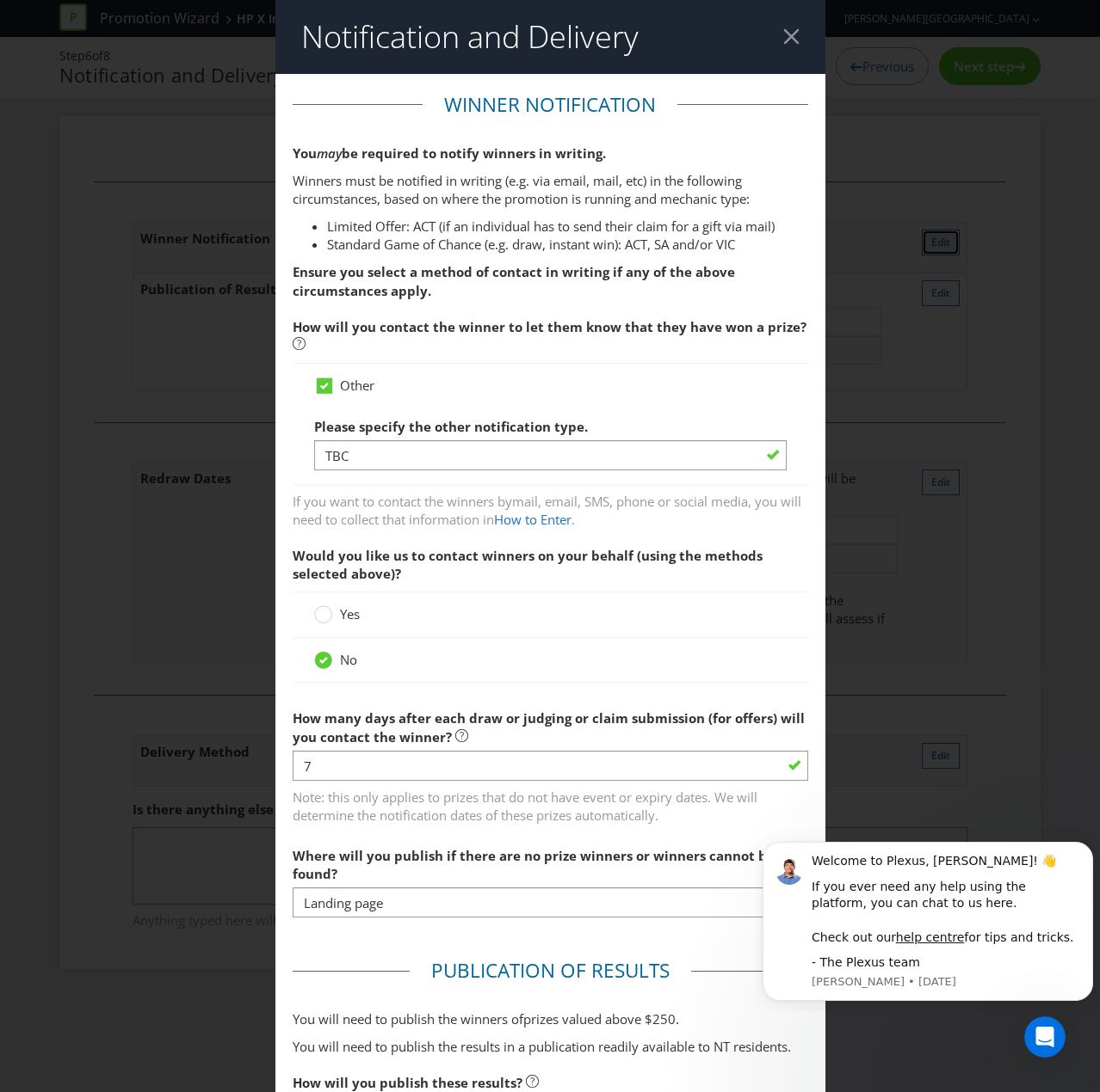
scroll to position [90, 0]
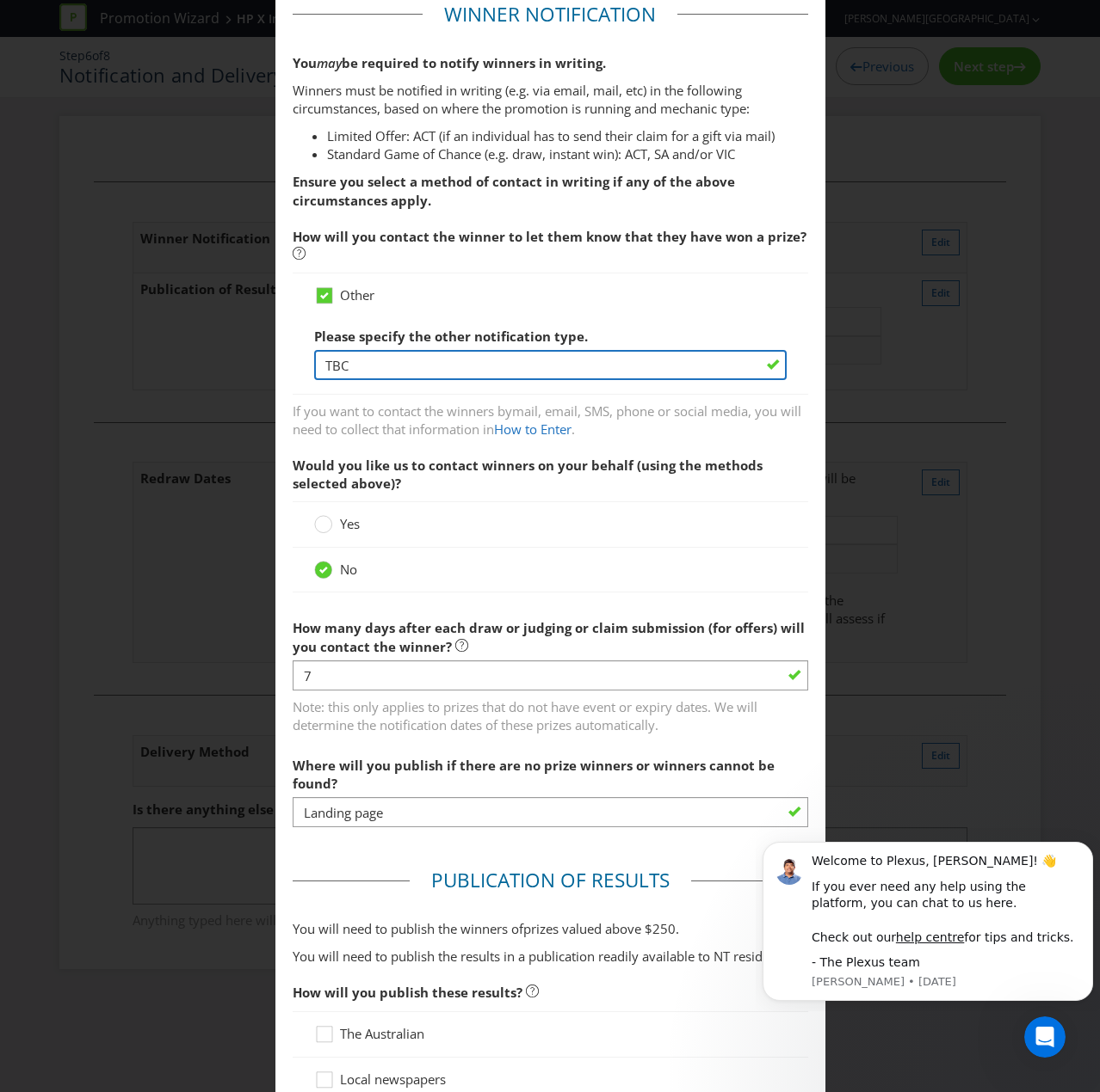
drag, startPoint x: 364, startPoint y: 361, endPoint x: 315, endPoint y: 362, distance: 49.0
click at [315, 362] on input "TBC" at bounding box center [550, 365] width 472 height 30
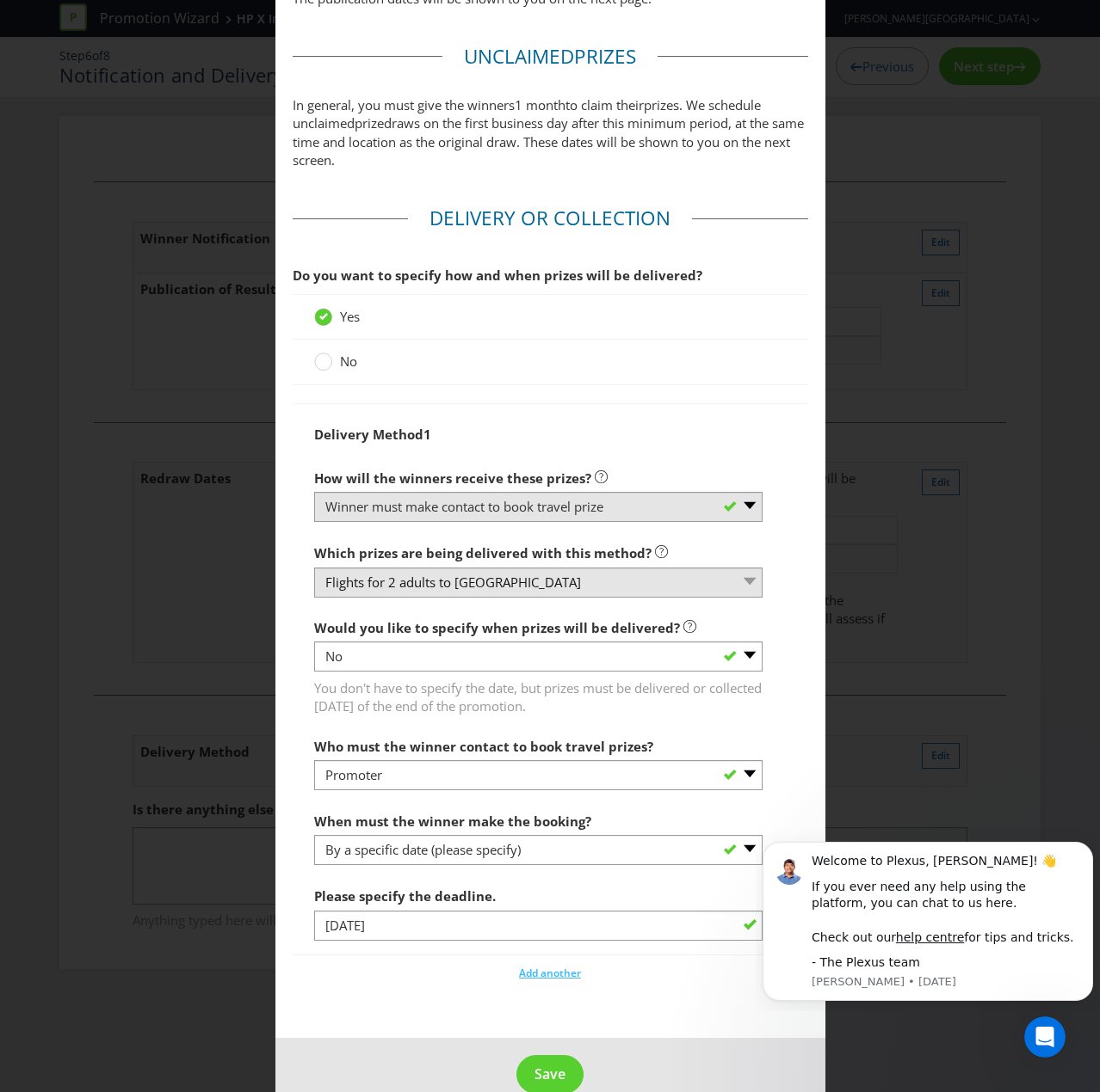
scroll to position [1643, 0]
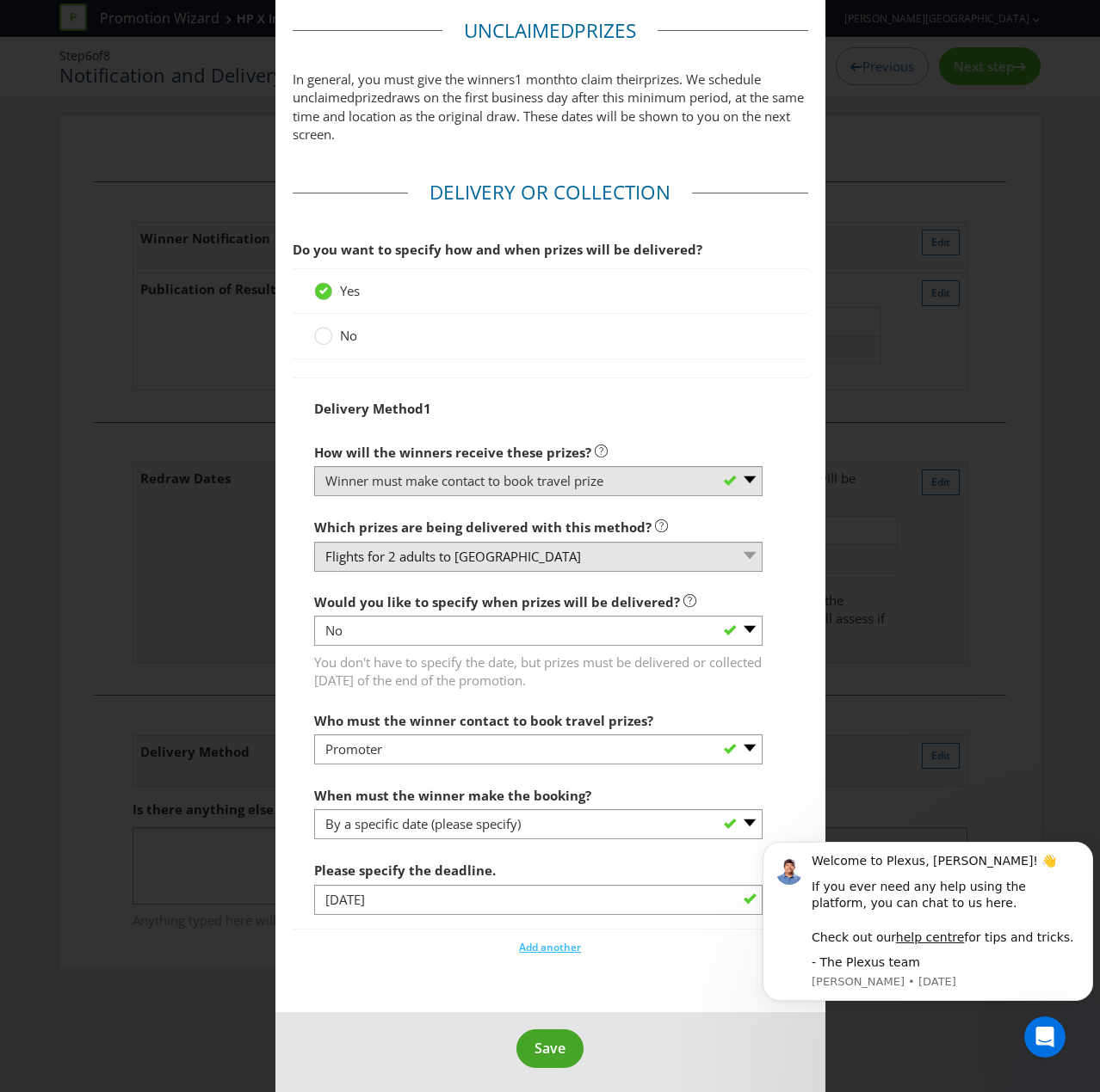
type input "Email"
drag, startPoint x: 548, startPoint y: 1043, endPoint x: 580, endPoint y: 1030, distance: 34.5
click at [550, 734] on span "Save" at bounding box center [549, 1048] width 31 height 19
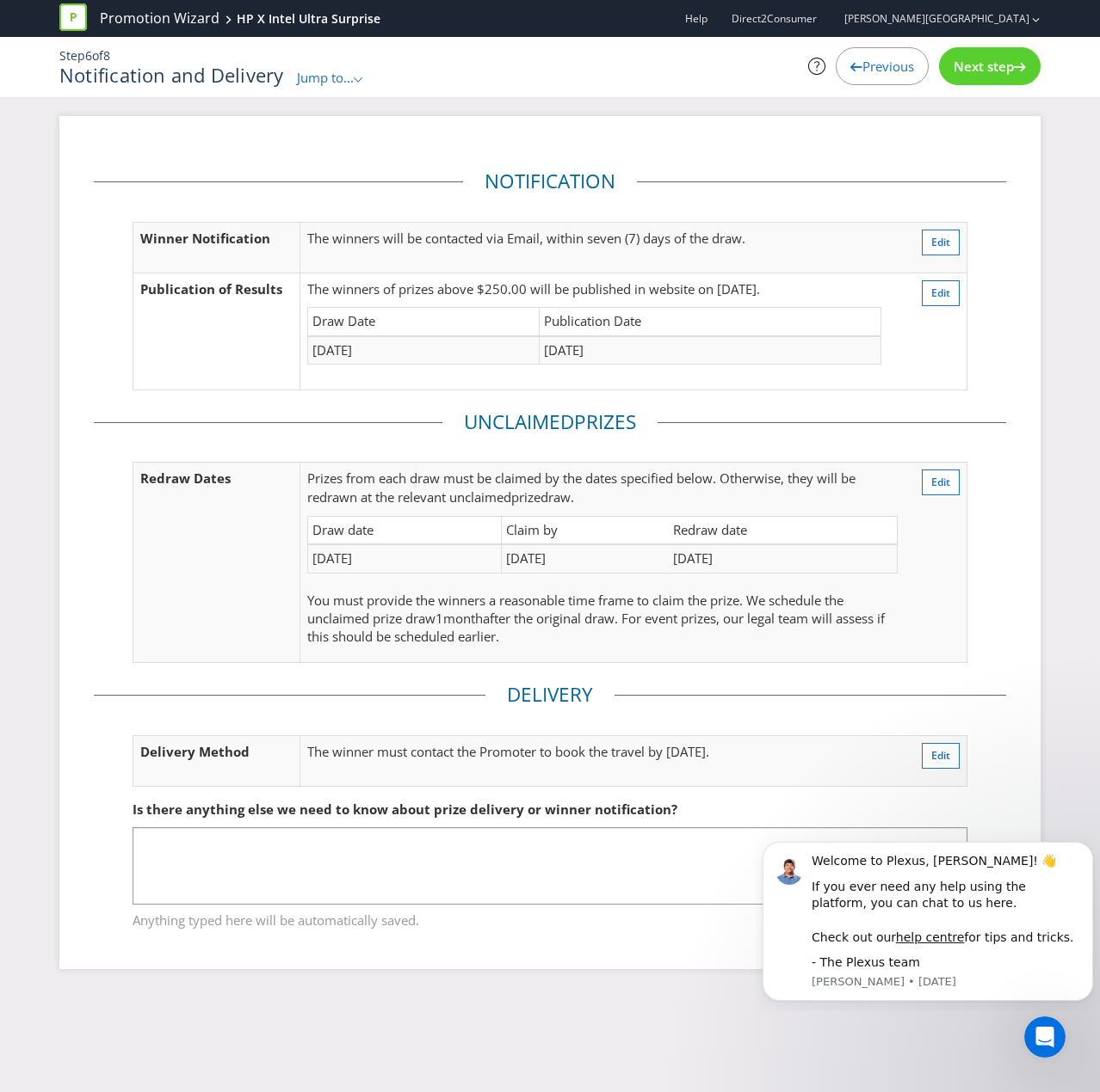
click at [996, 62] on span "Next step" at bounding box center [984, 66] width 61 height 17
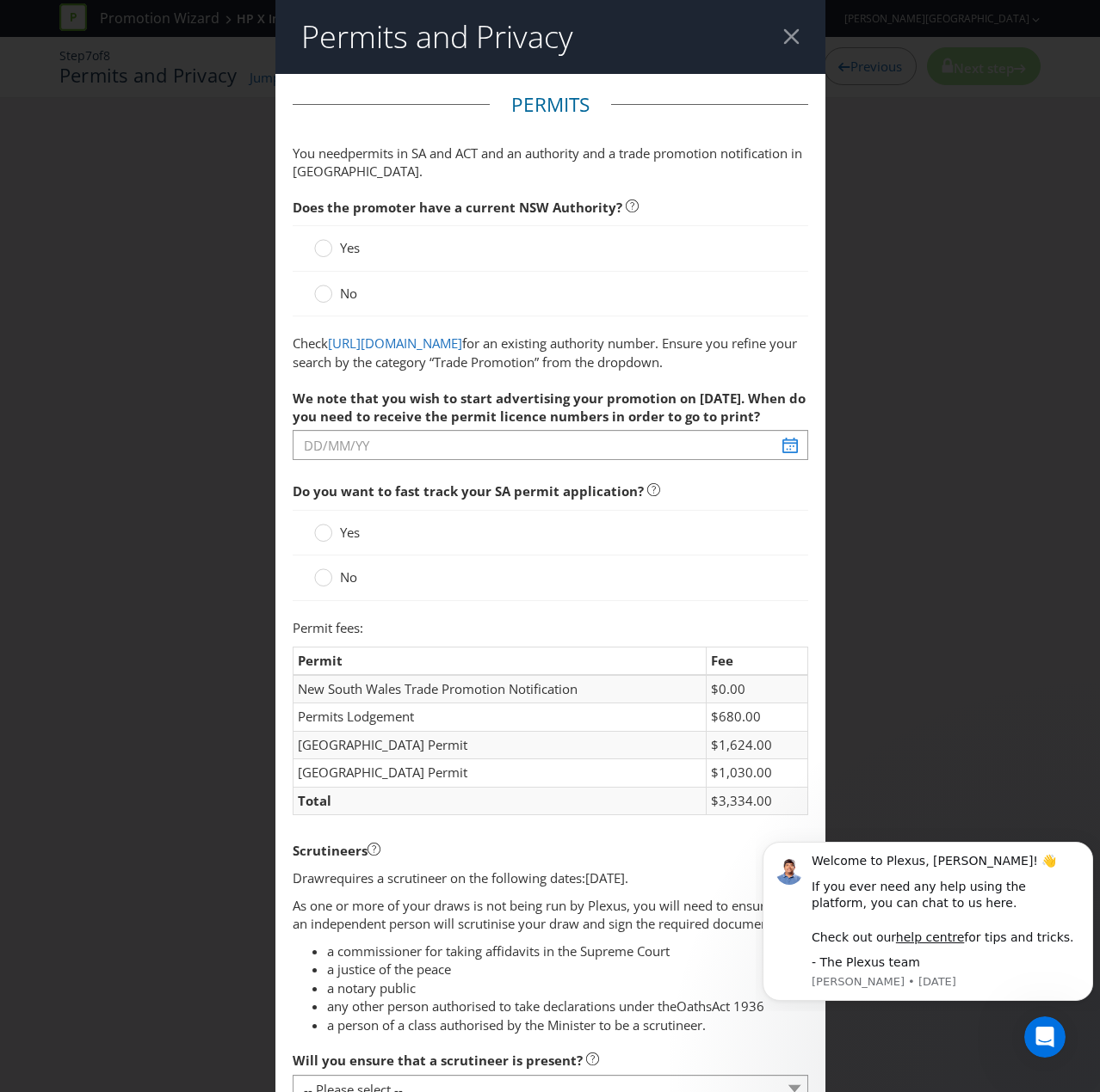
click at [310, 291] on div "No" at bounding box center [550, 293] width 515 height 44
click at [324, 293] on circle at bounding box center [323, 294] width 17 height 17
click at [0, 0] on input "No" at bounding box center [0, 0] width 0 height 0
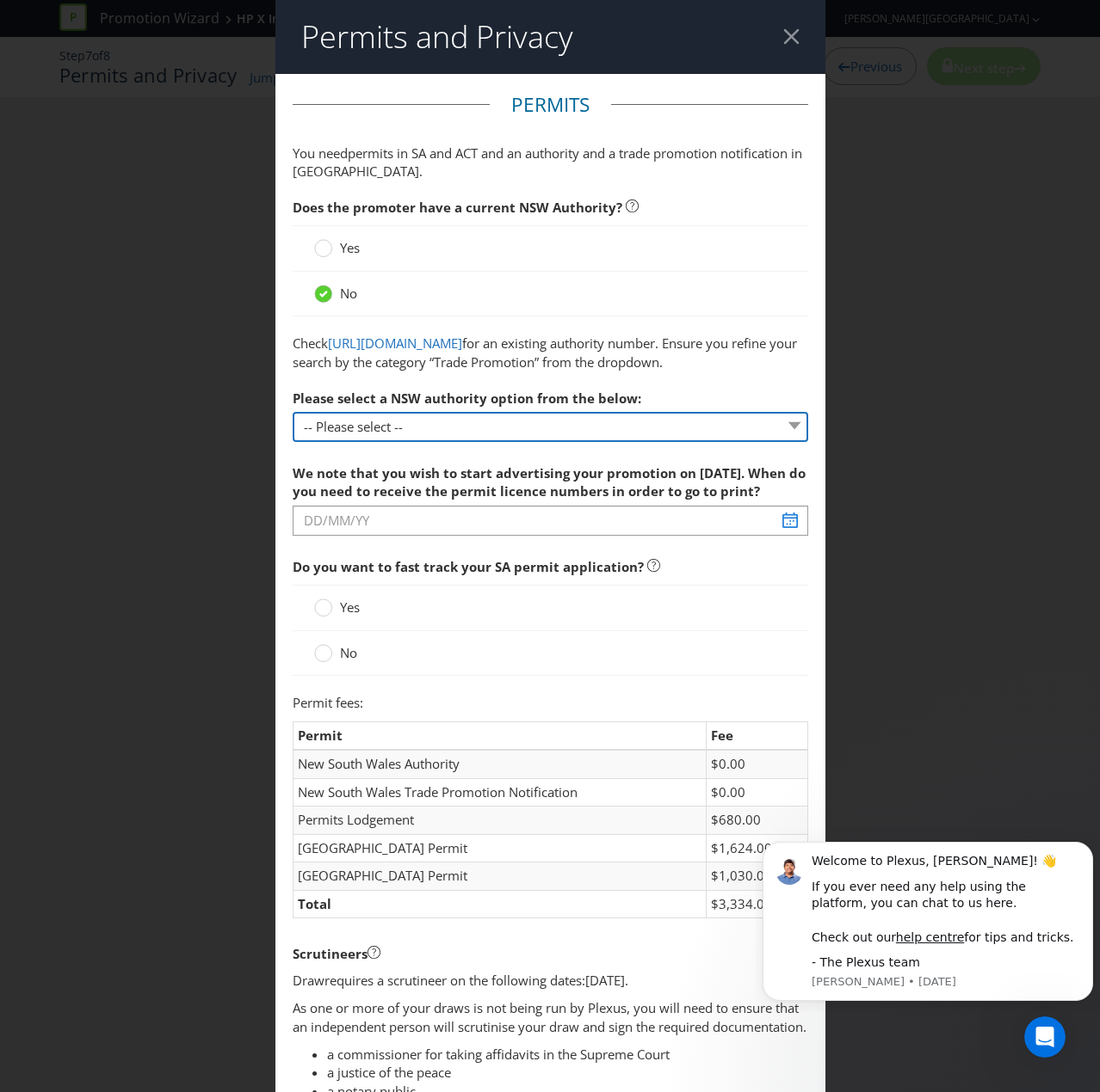
click at [364, 442] on select "-- Please select -- 1 year authority ($468) 3 year authority ($722) 5 year auth…" at bounding box center [550, 427] width 515 height 30
select select "PERMIT_NSW_1_YEAR_AUTHORITY"
click at [293, 442] on select "-- Please select -- 1 year authority ($468) 3 year authority ($722) 5 year auth…" at bounding box center [550, 427] width 515 height 30
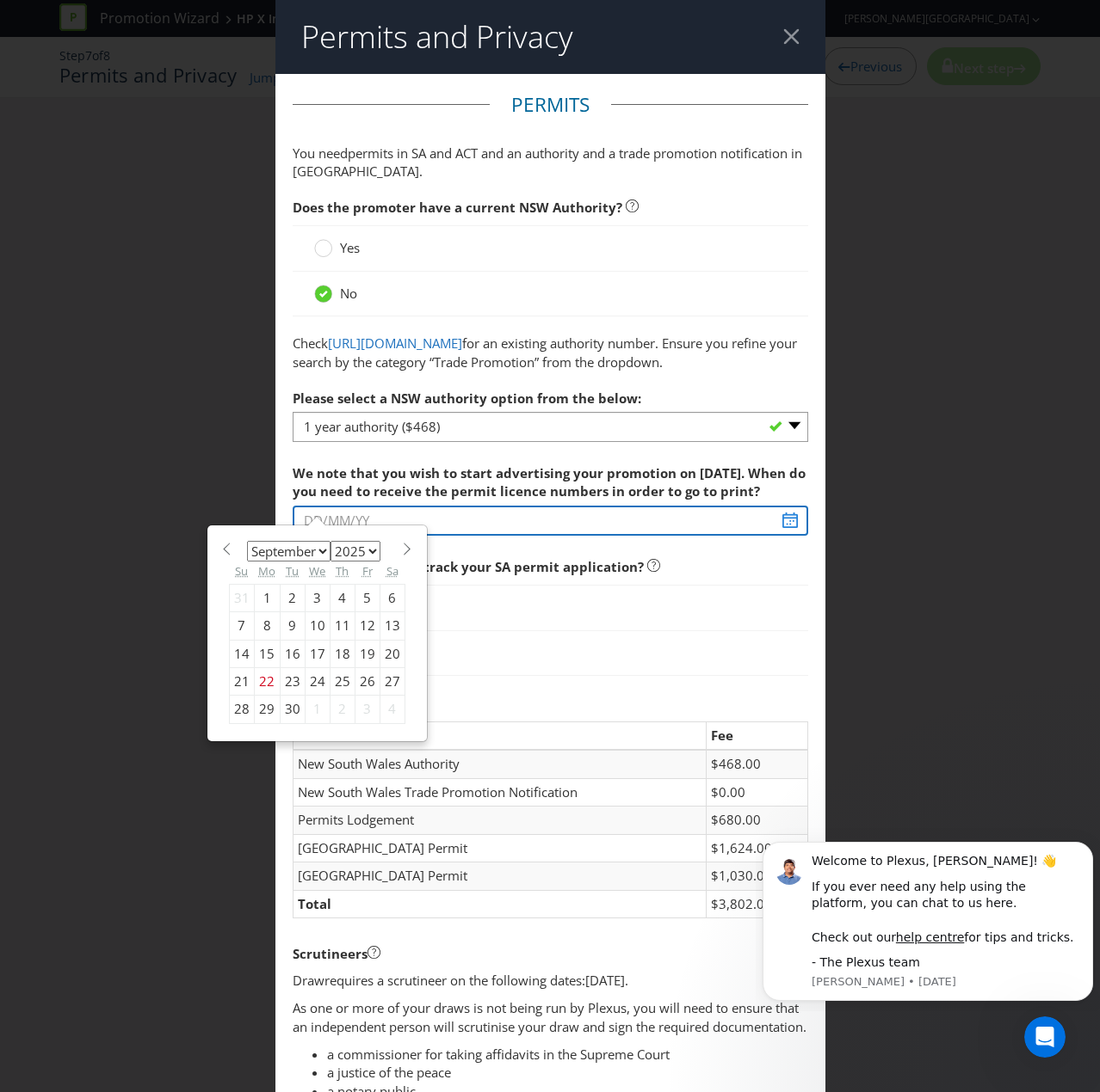
click at [353, 536] on input "text" at bounding box center [550, 520] width 515 height 30
click at [356, 696] on div "26" at bounding box center [366, 681] width 25 height 27
type input "[DATE]"
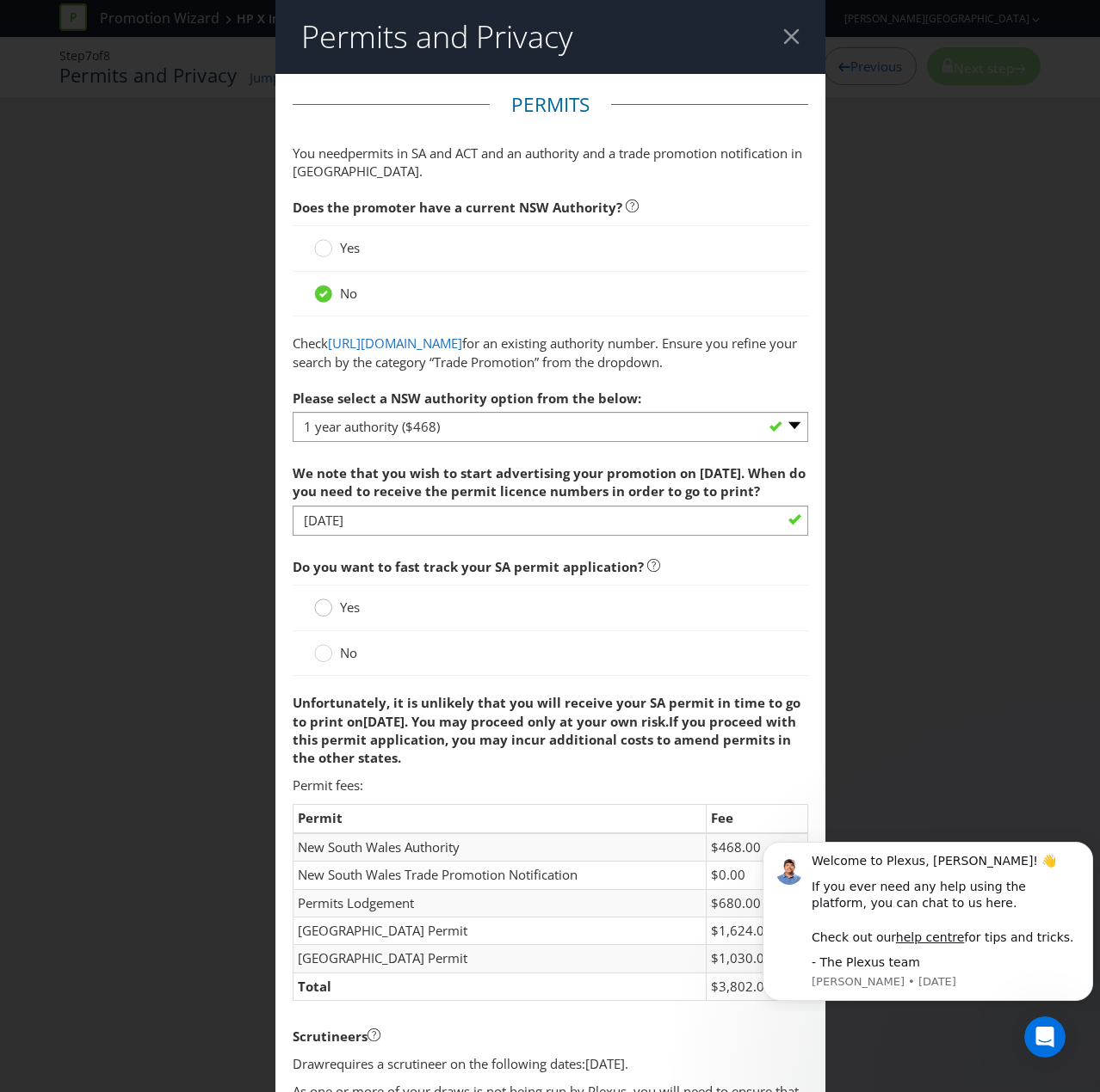
click at [326, 617] on circle at bounding box center [323, 608] width 17 height 17
click at [0, 0] on input "Yes" at bounding box center [0, 0] width 0 height 0
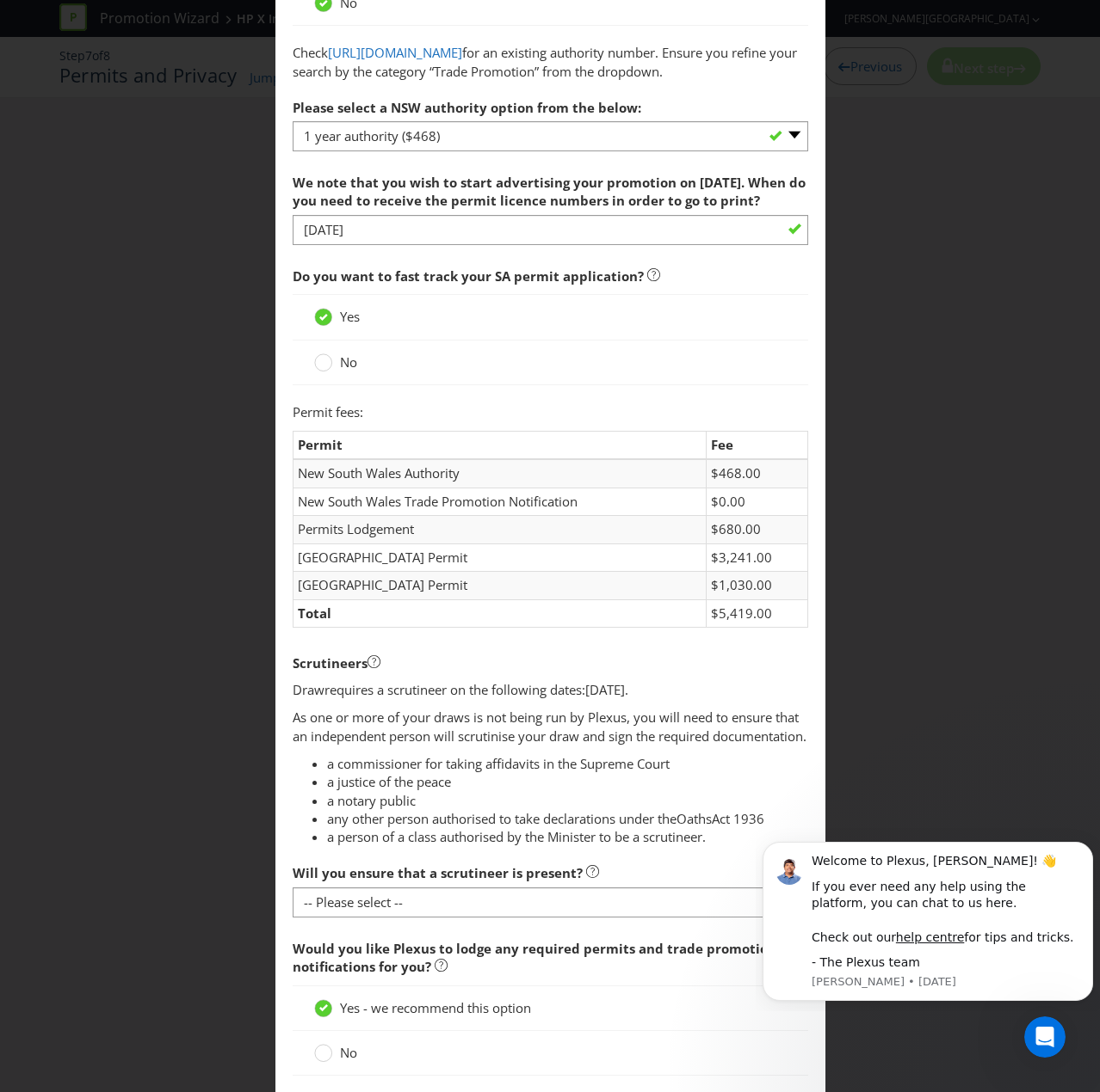
scroll to position [430, 0]
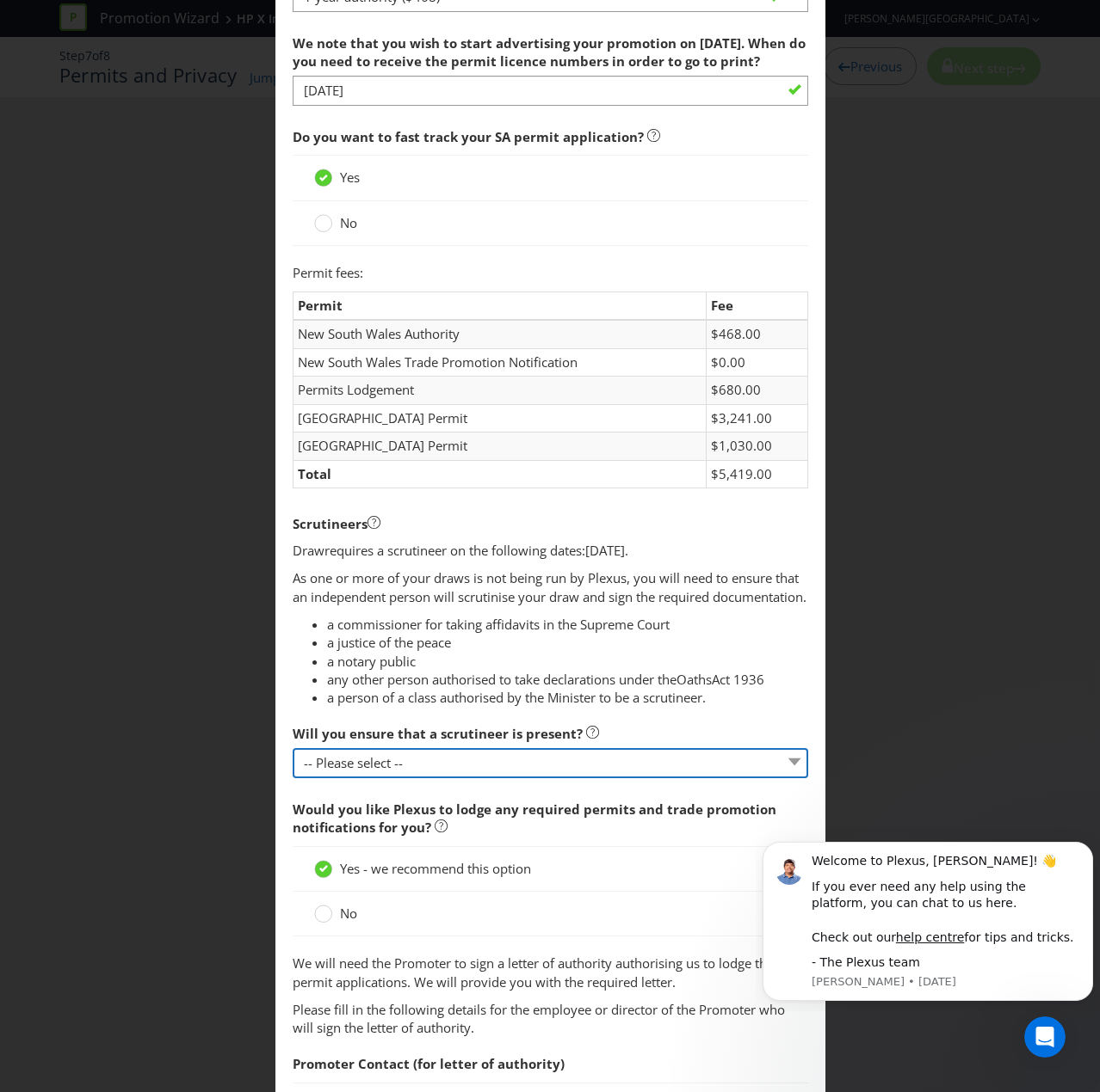
click at [344, 734] on select "-- Please select -- Yes, I agree to arrange for a scrutineer for each draw. No,…" at bounding box center [550, 764] width 515 height 30
click at [374, 688] on span "any other person authorised to take declarations under the" at bounding box center [501, 679] width 349 height 17
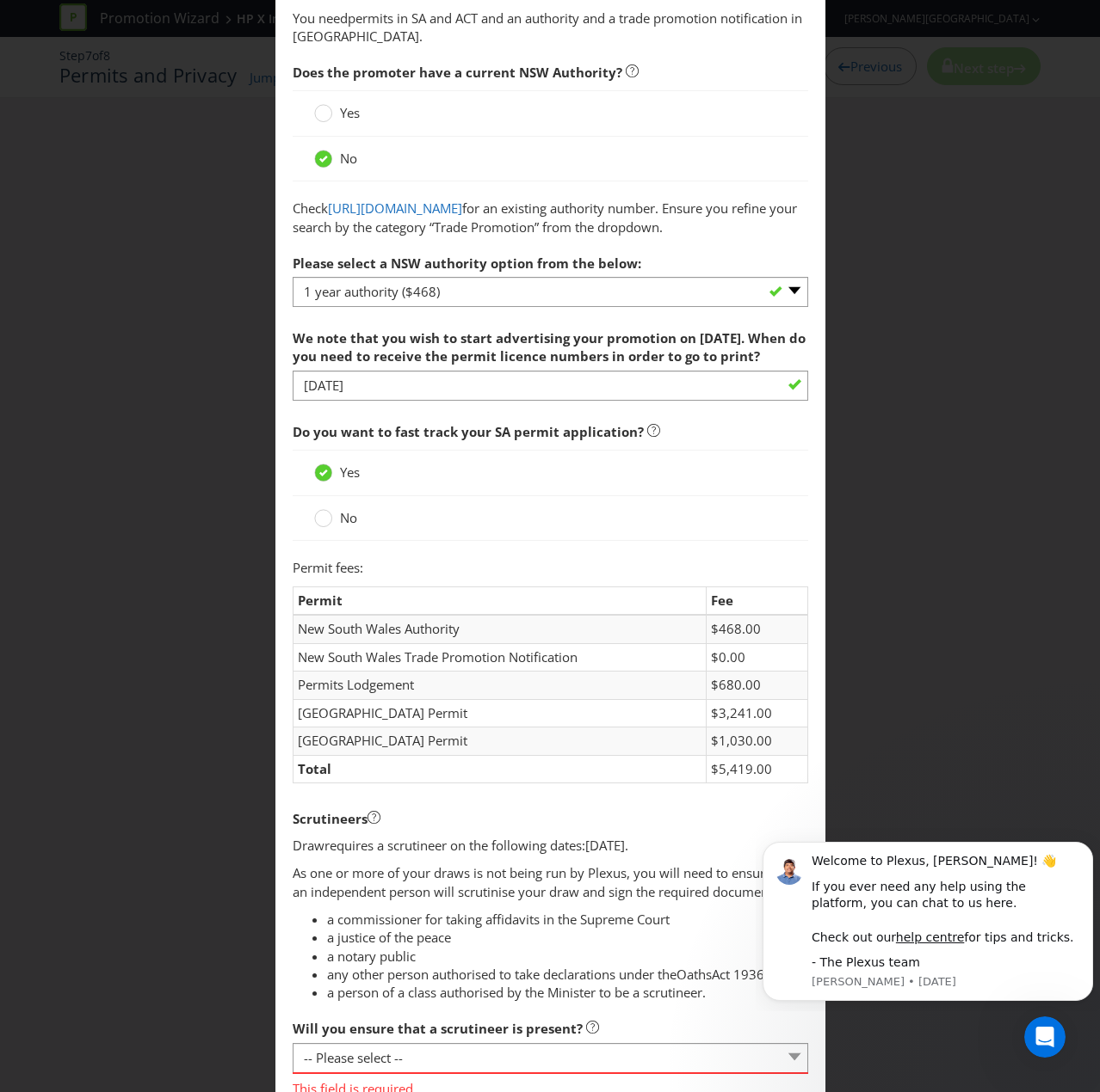
scroll to position [0, 0]
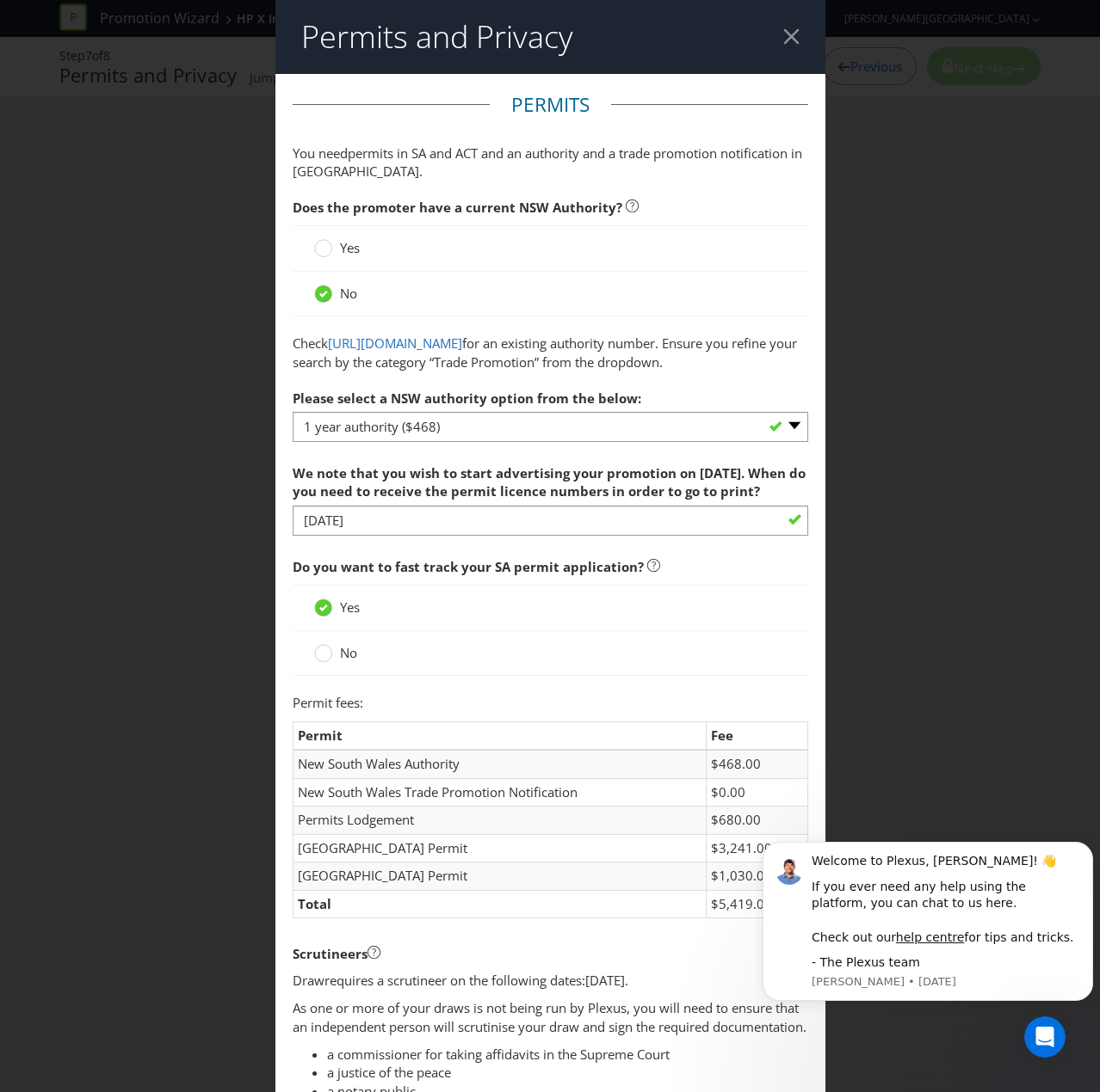
drag, startPoint x: 938, startPoint y: 327, endPoint x: 928, endPoint y: 326, distance: 10.0
click at [938, 327] on div "Permits and Privacy Permits You need permits in SA and ACT and an authority and…" at bounding box center [550, 546] width 1100 height 1092
click at [793, 45] on header "Permits and Privacy" at bounding box center [550, 37] width 550 height 74
click at [783, 36] on div at bounding box center [790, 36] width 16 height 16
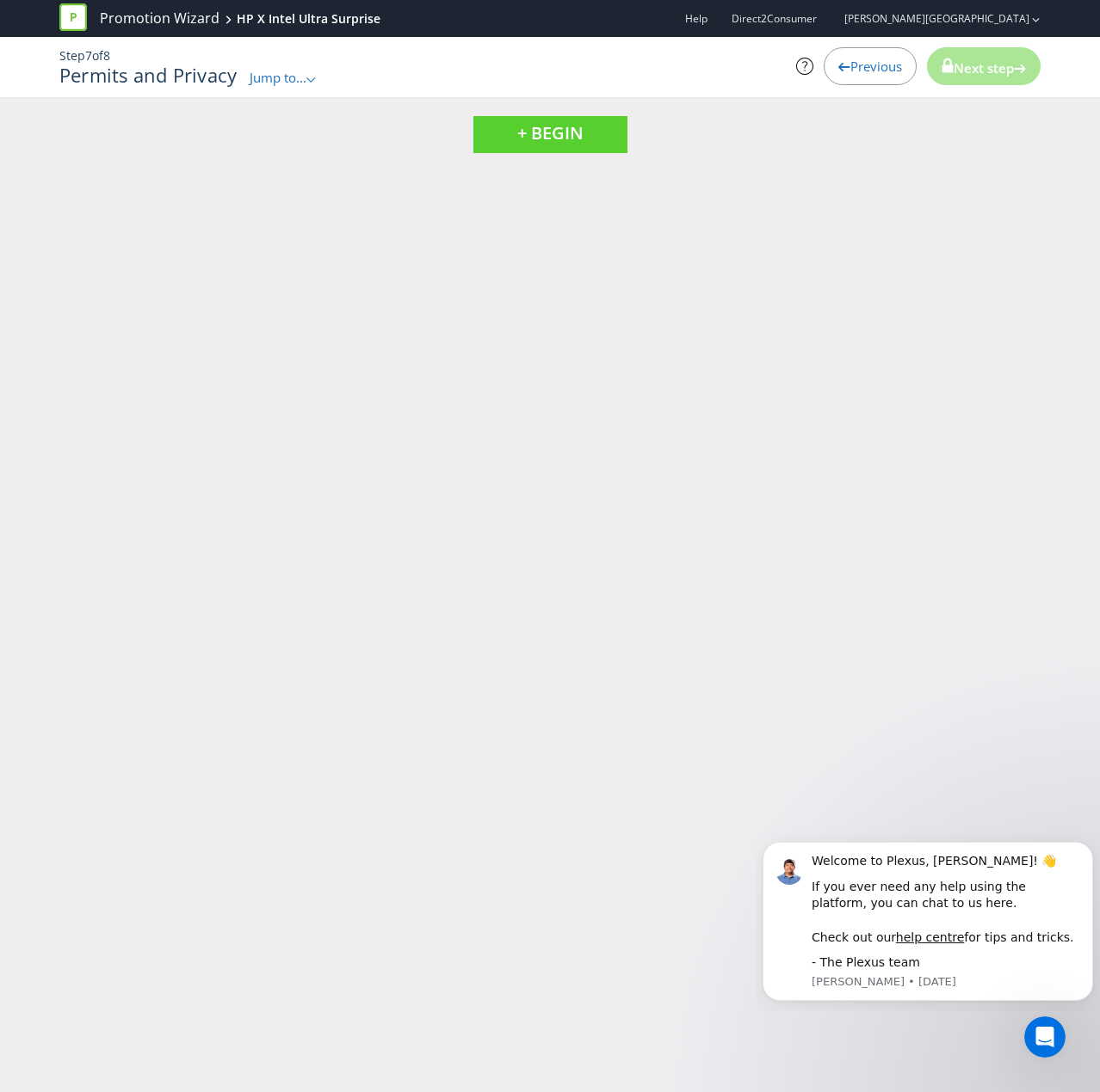
click at [850, 66] on span "Previous" at bounding box center [876, 66] width 52 height 17
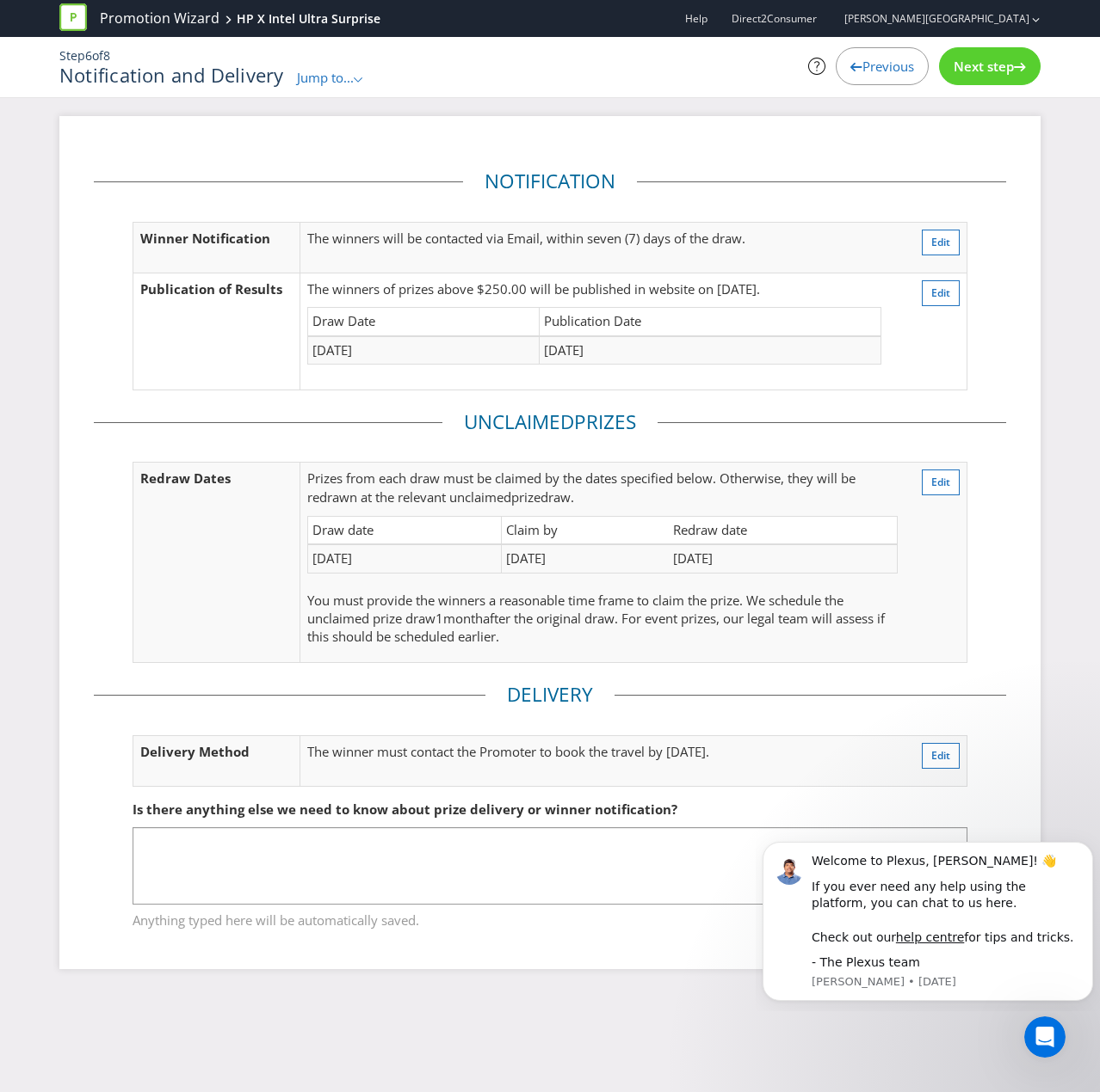
click at [850, 66] on icon at bounding box center [856, 66] width 12 height 9
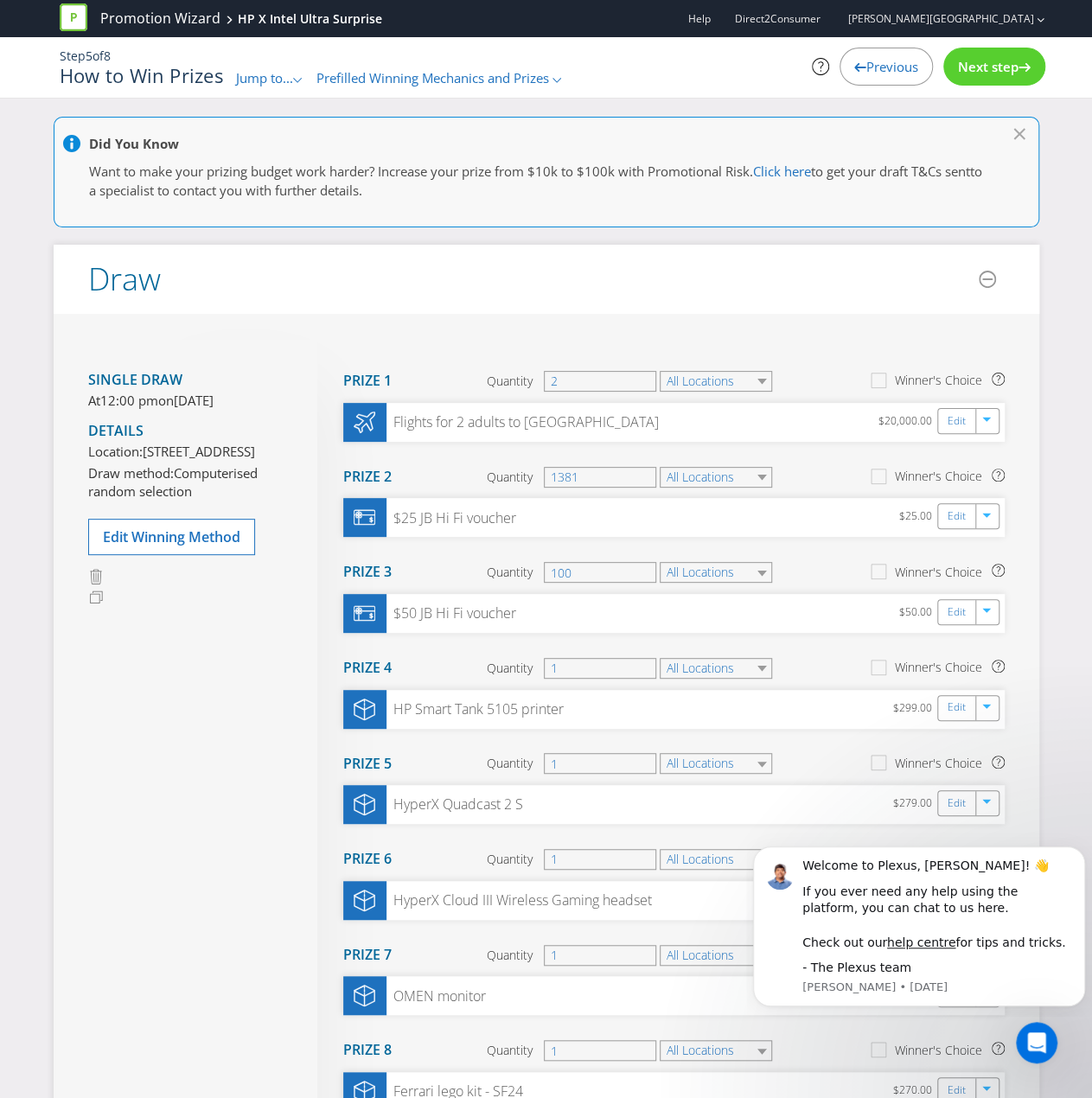
click at [854, 67] on icon at bounding box center [860, 67] width 12 height 9
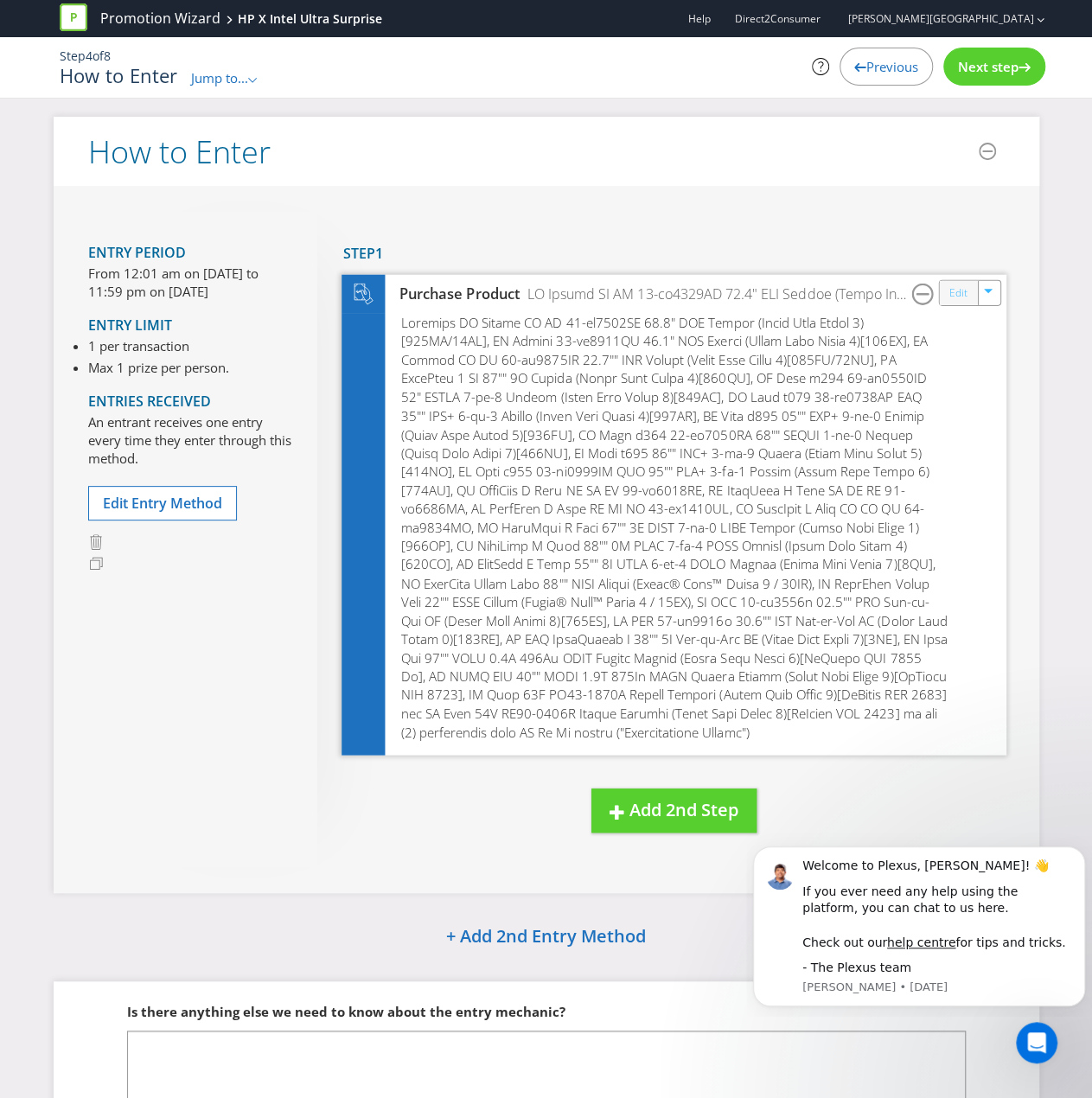
click at [961, 301] on link "Edit" at bounding box center [957, 292] width 18 height 20
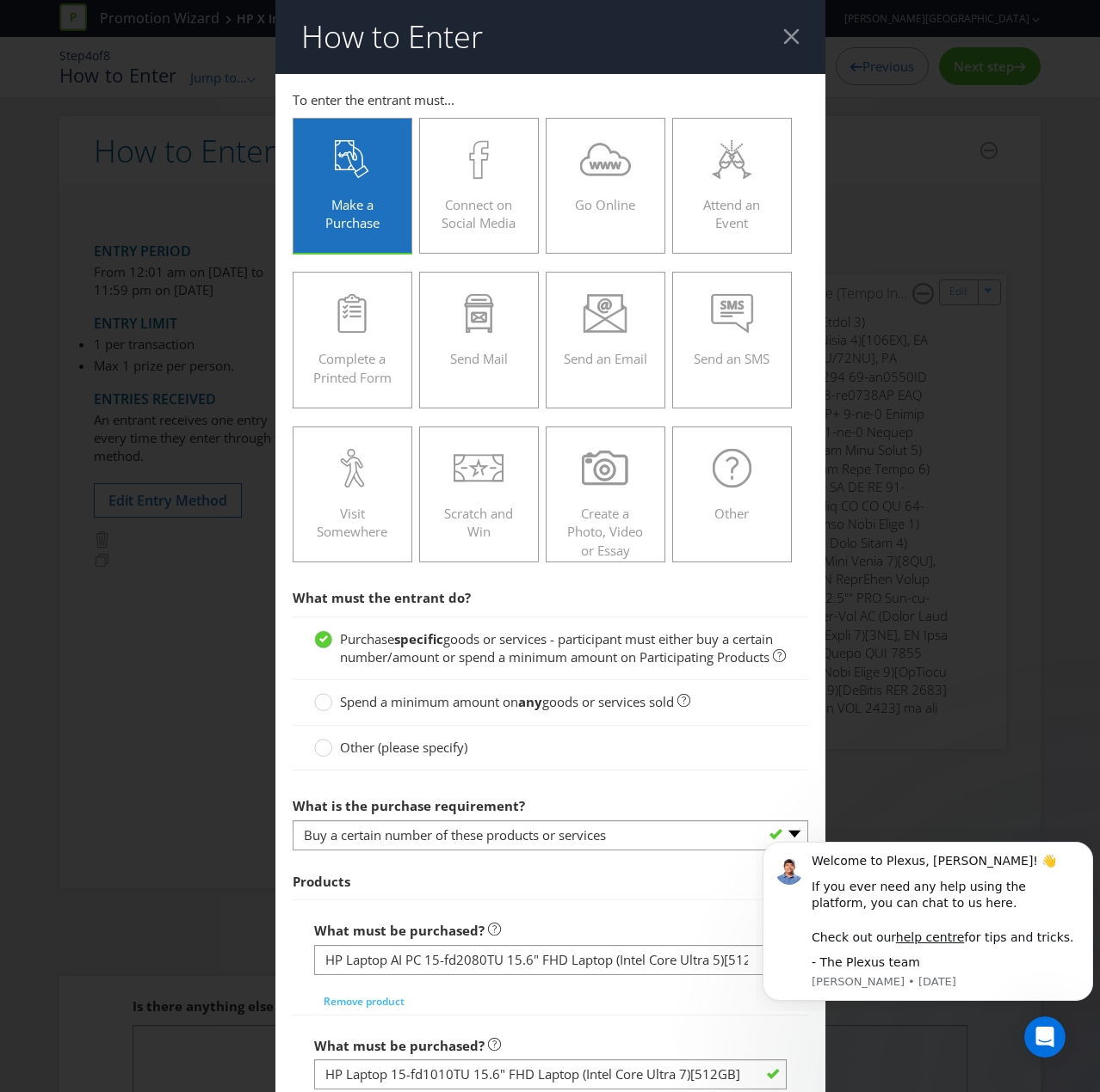
click at [791, 33] on header "How to Enter" at bounding box center [550, 37] width 550 height 74
click at [785, 39] on div at bounding box center [790, 36] width 16 height 16
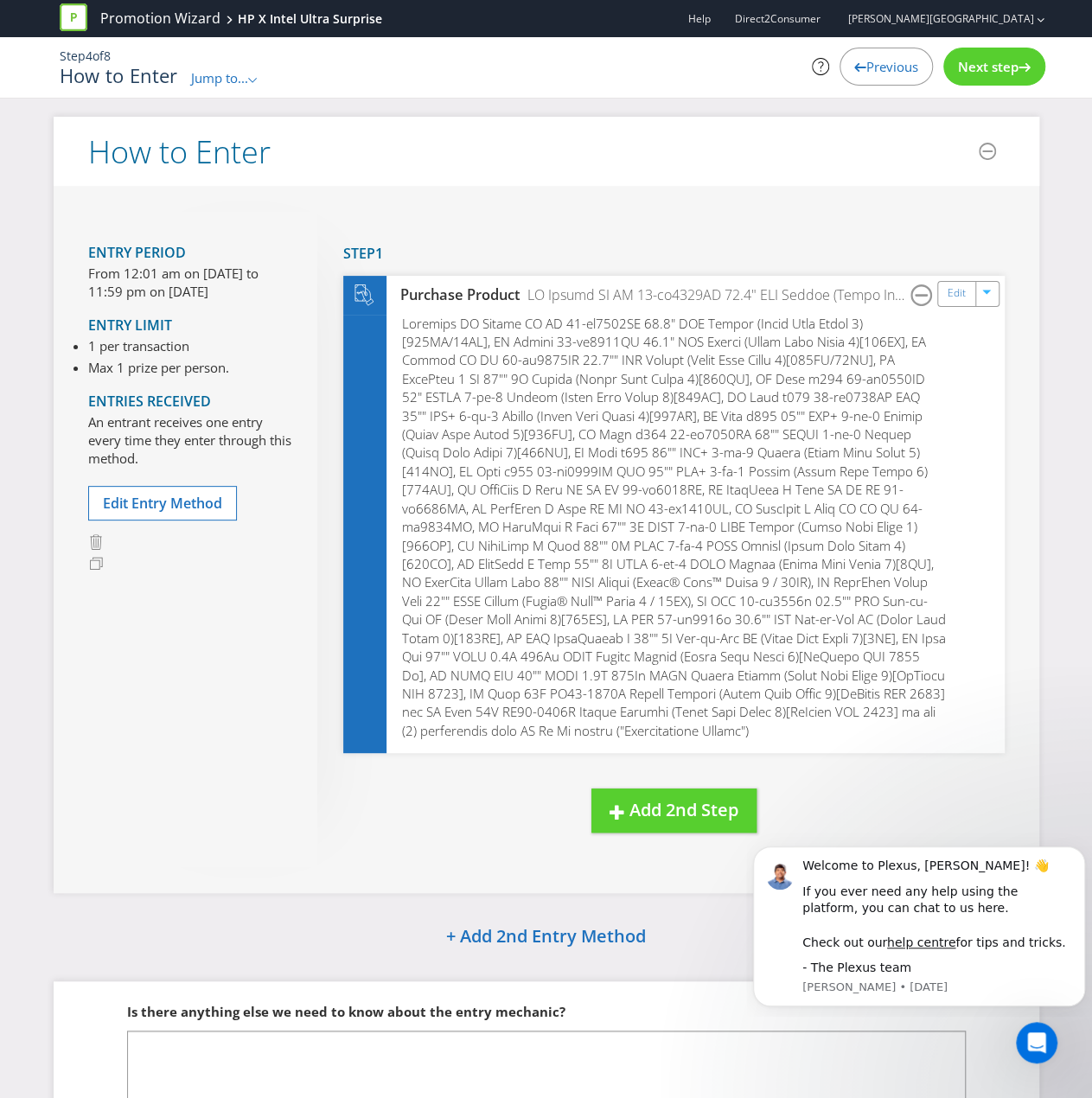
click at [896, 69] on span "Previous" at bounding box center [892, 67] width 52 height 17
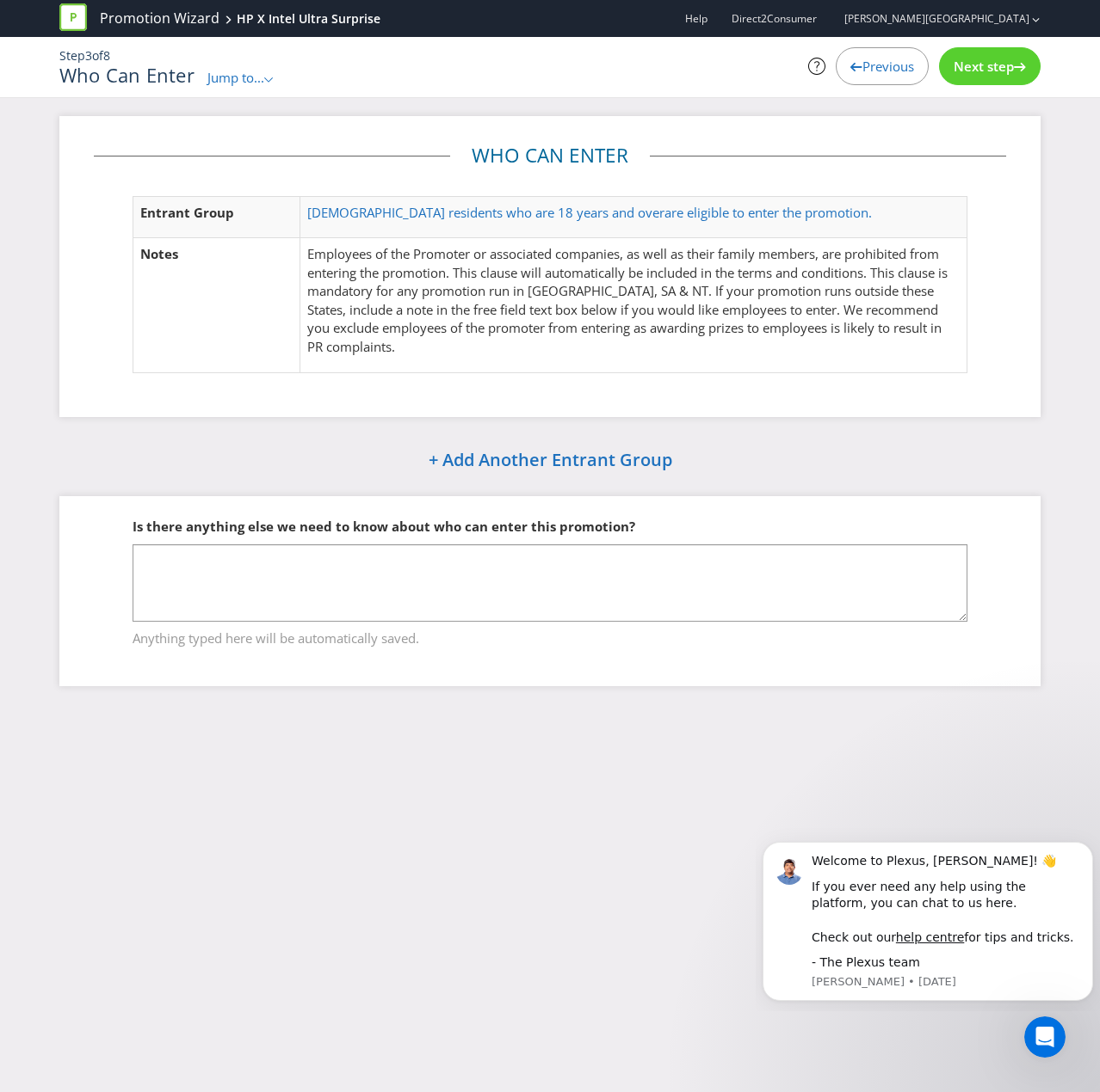
click at [619, 342] on p "Employees of the Promoter or associated companies, as well as their family memb…" at bounding box center [632, 300] width 652 height 111
click at [896, 68] on span "Previous" at bounding box center [888, 66] width 52 height 17
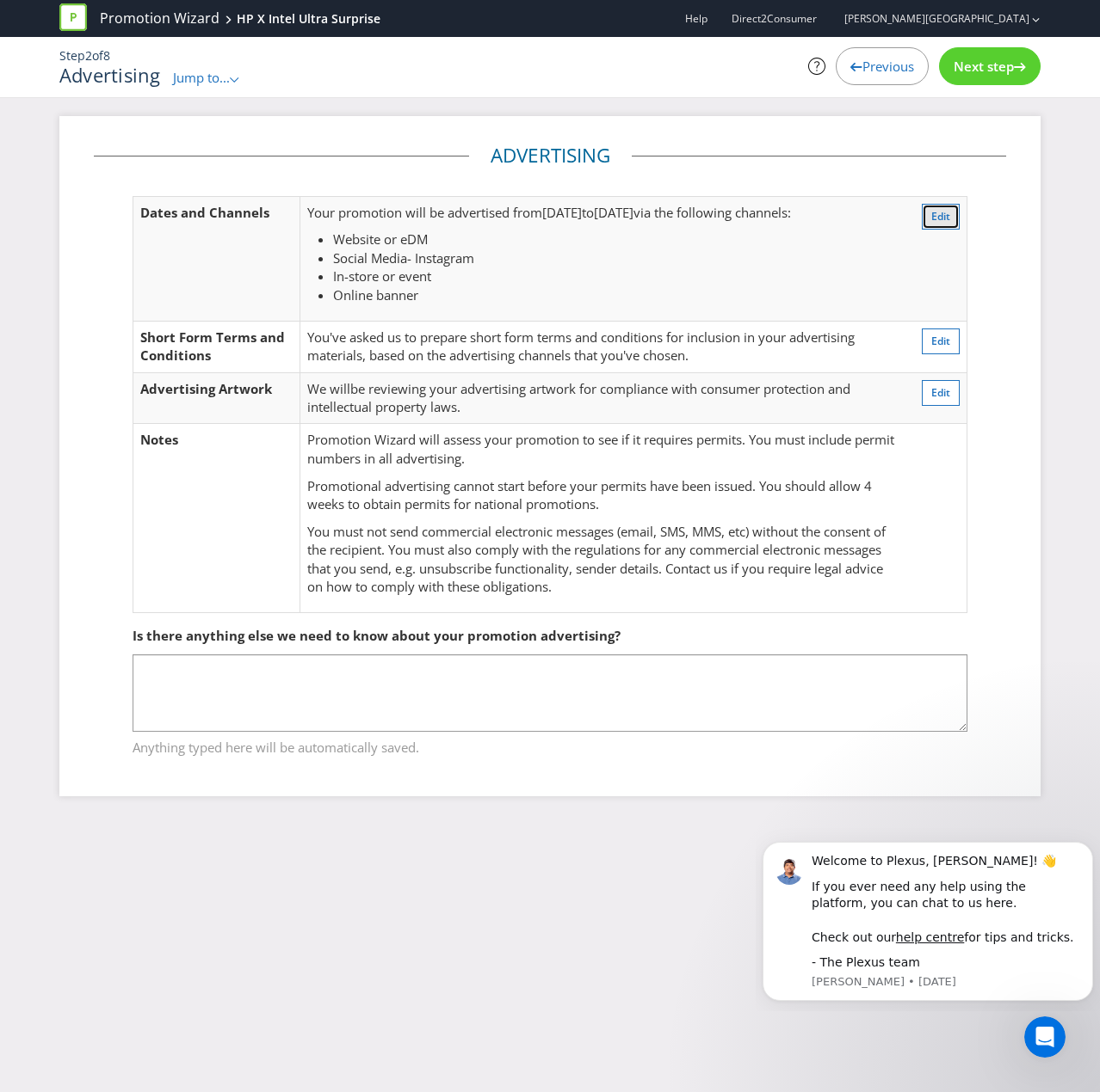
click at [931, 223] on button "Edit" at bounding box center [940, 216] width 38 height 26
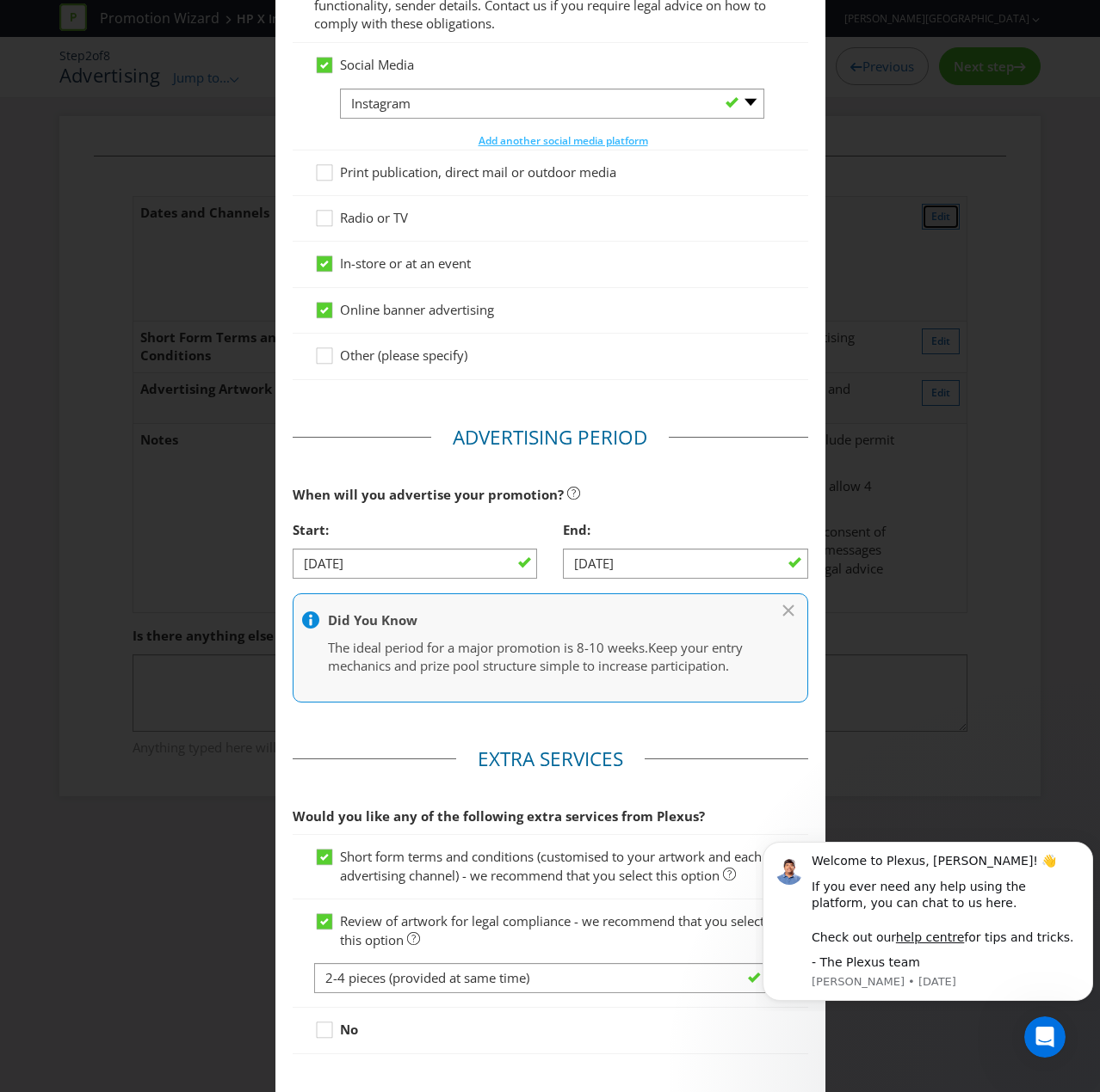
scroll to position [380, 0]
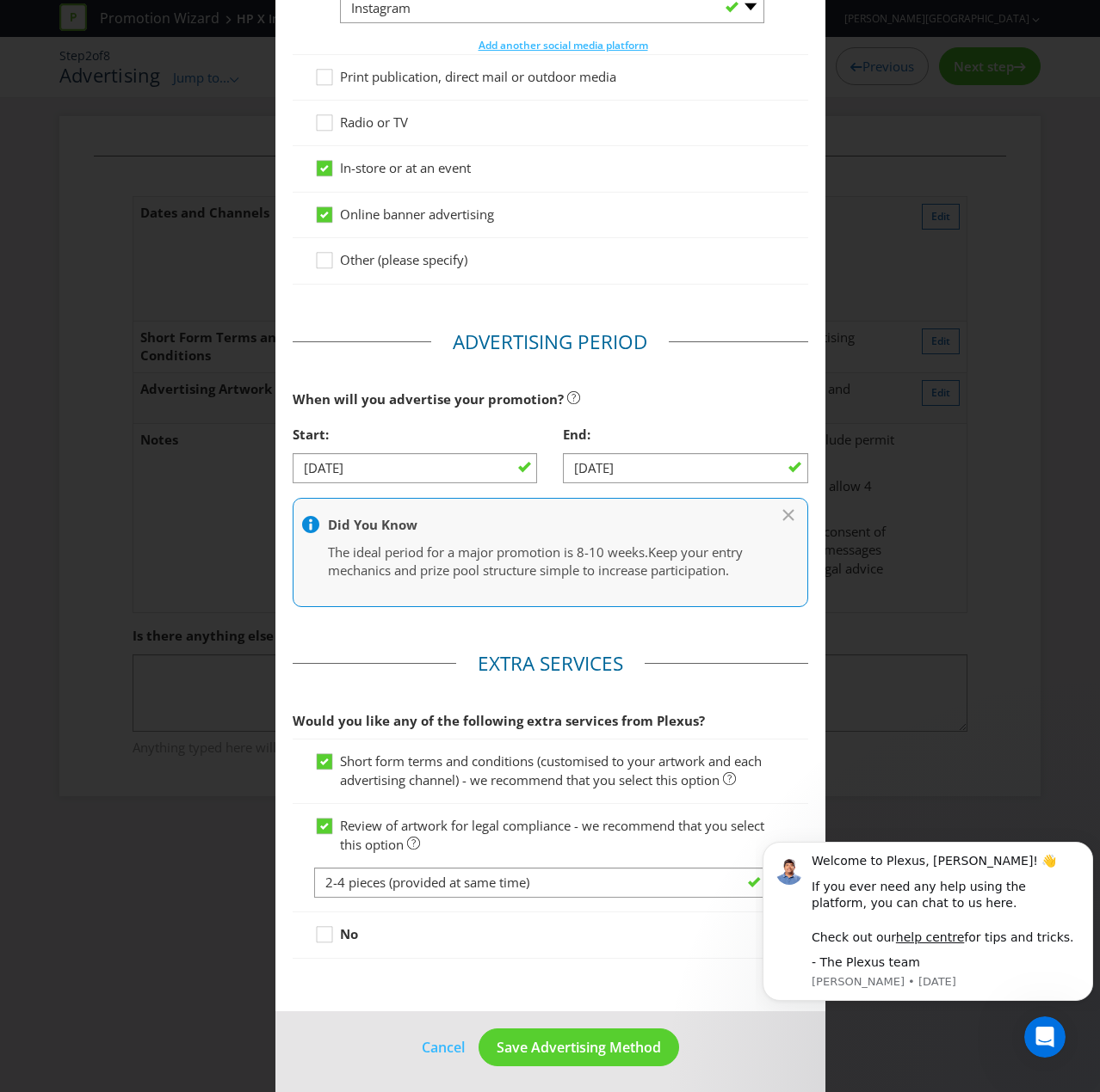
click at [888, 326] on div "Advertising Methods Advertising Methods How will your promotion be advertised? …" at bounding box center [550, 546] width 1100 height 1092
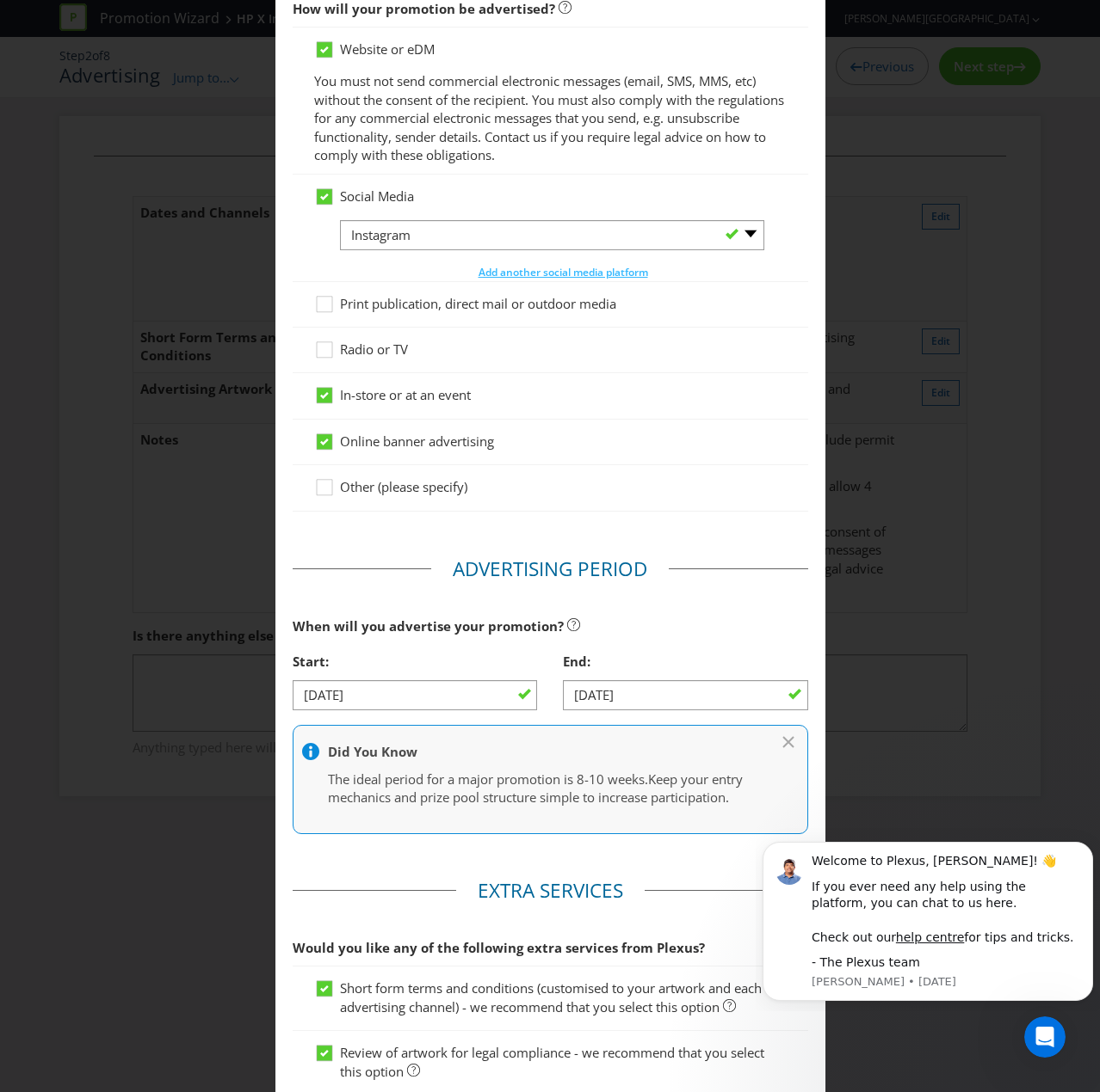
scroll to position [0, 0]
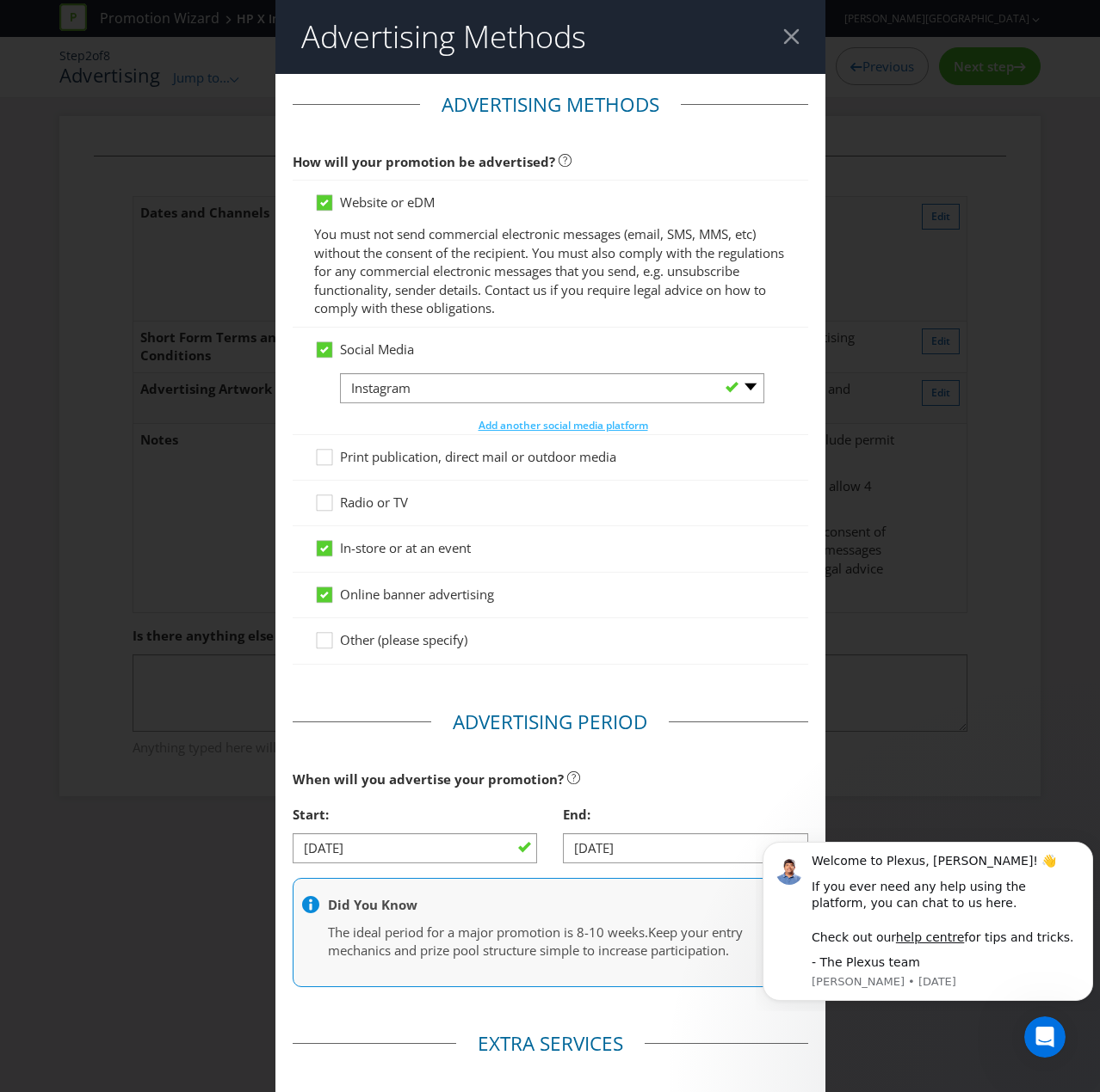
click at [783, 33] on div at bounding box center [790, 36] width 16 height 16
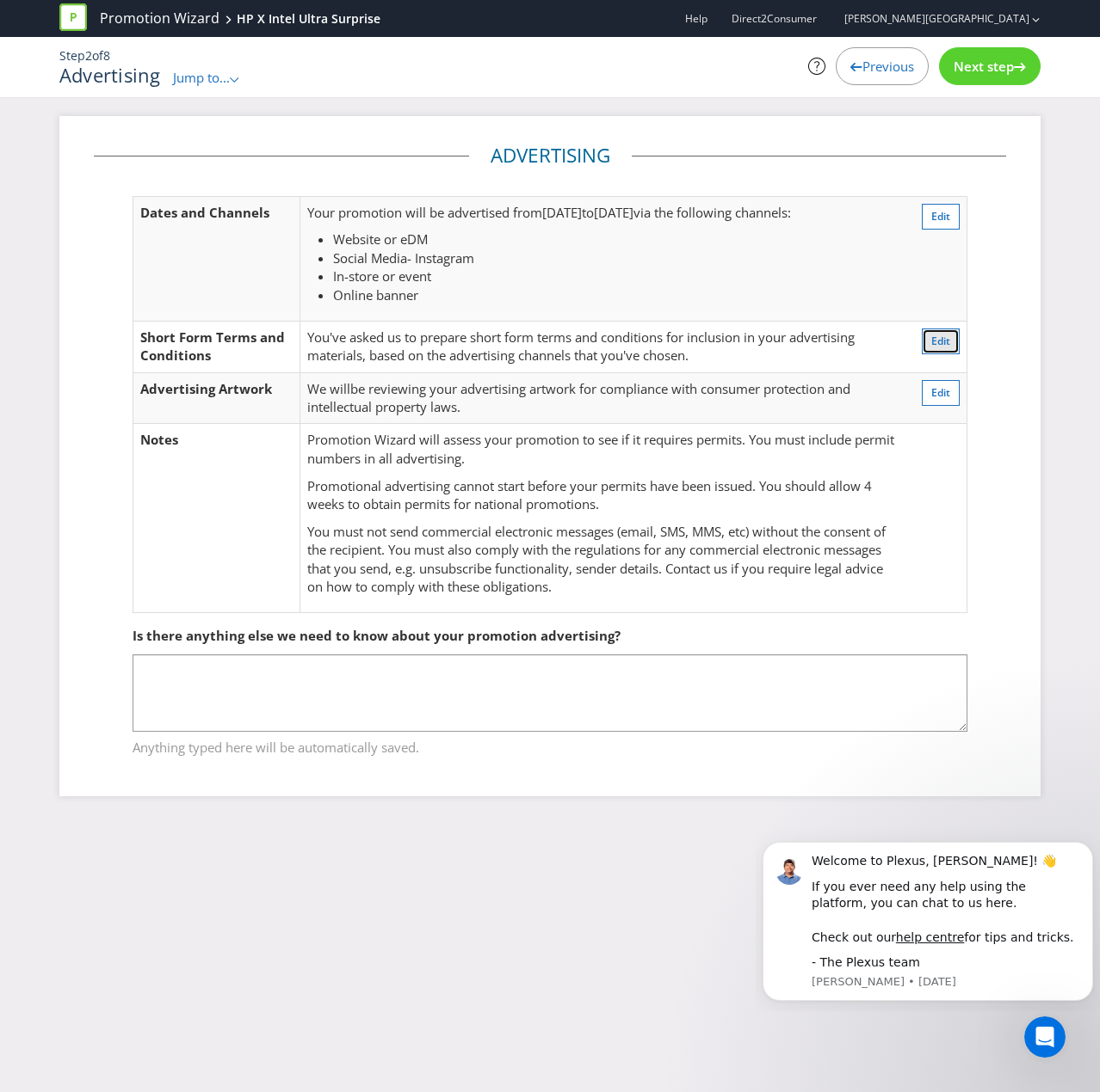
click at [949, 334] on span "Edit" at bounding box center [940, 341] width 19 height 14
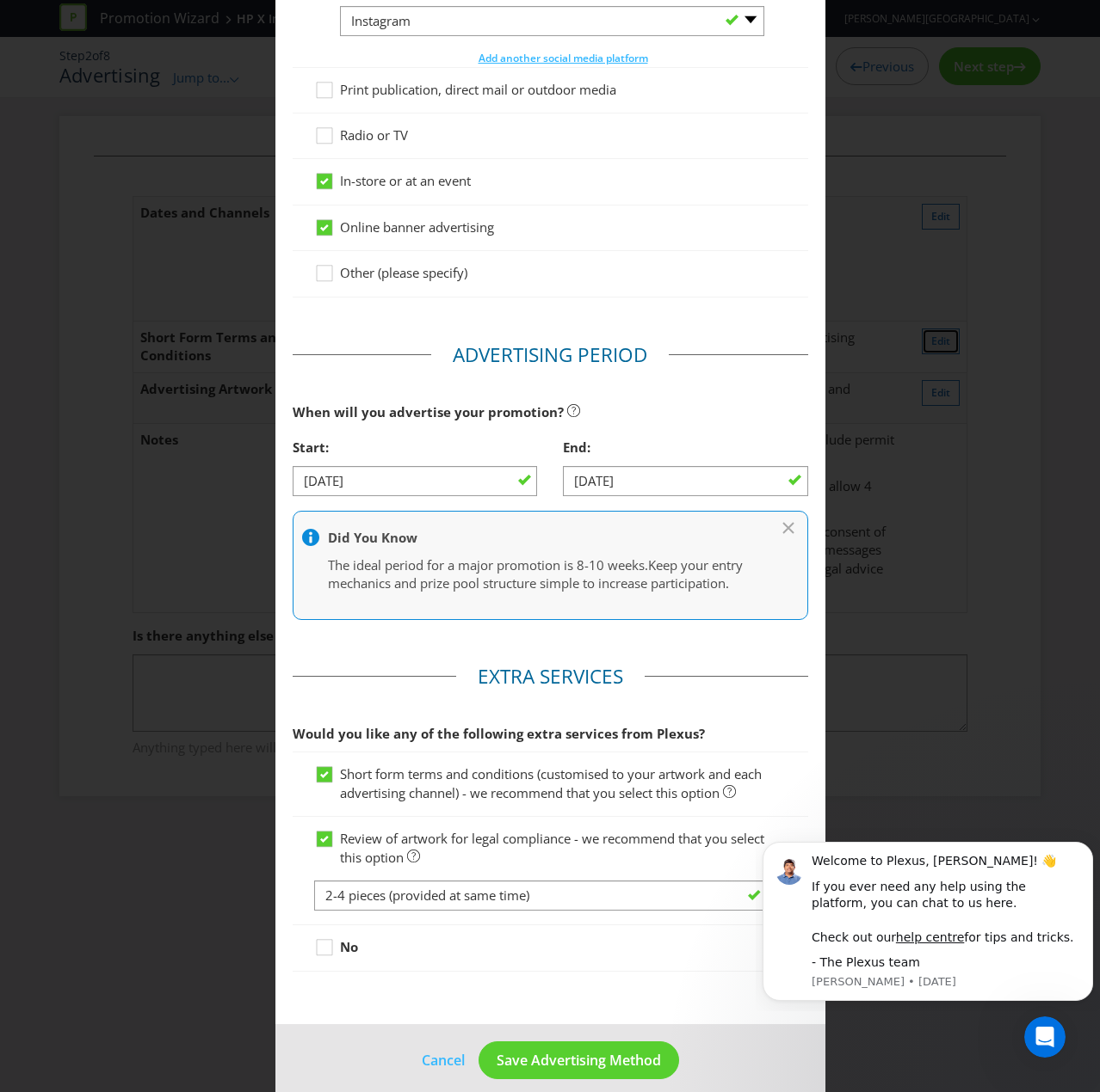
scroll to position [380, 0]
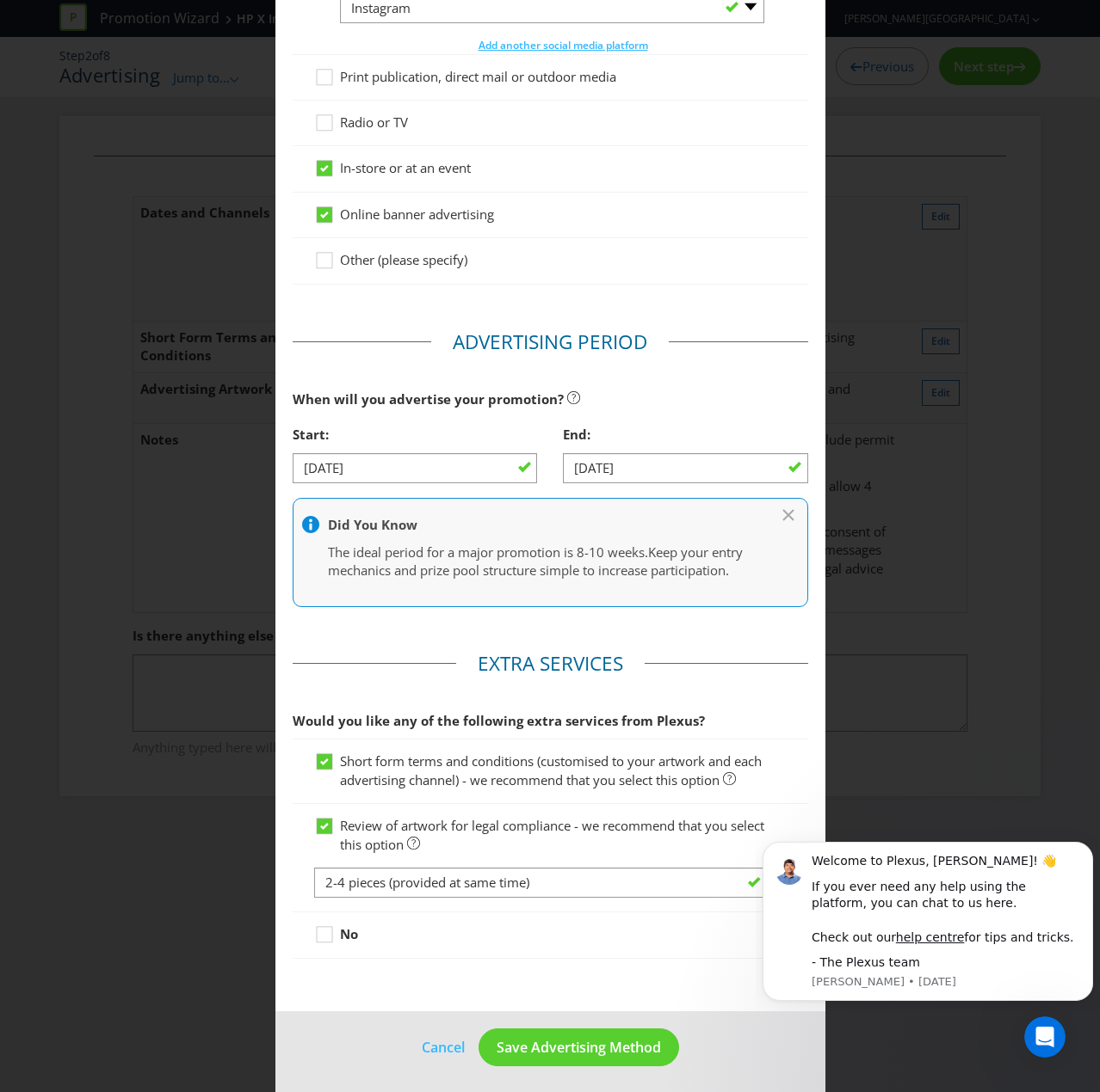
click at [907, 264] on div "Advertising Methods Advertising Methods How will your promotion be advertised? …" at bounding box center [550, 546] width 1100 height 1092
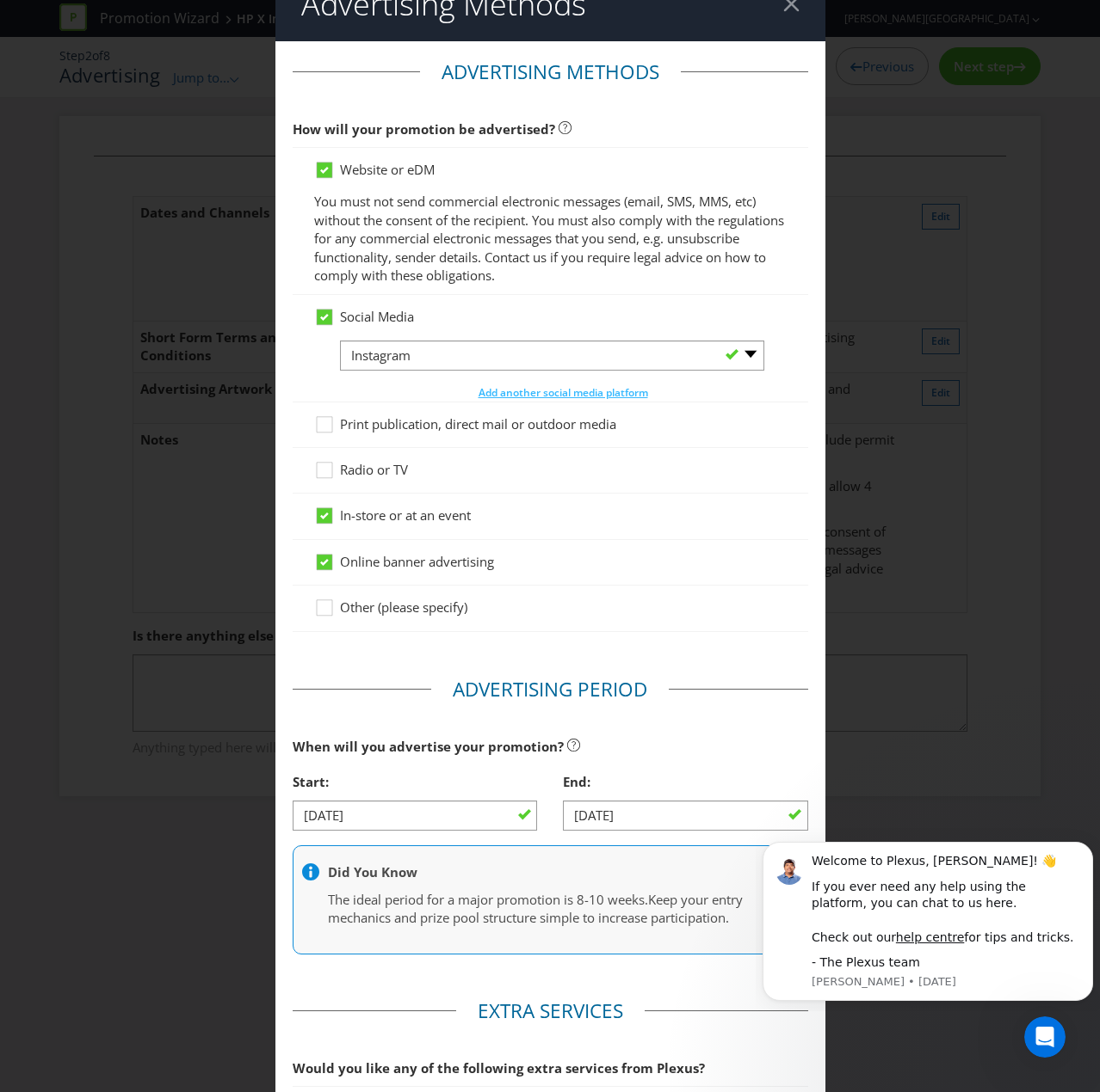
scroll to position [0, 0]
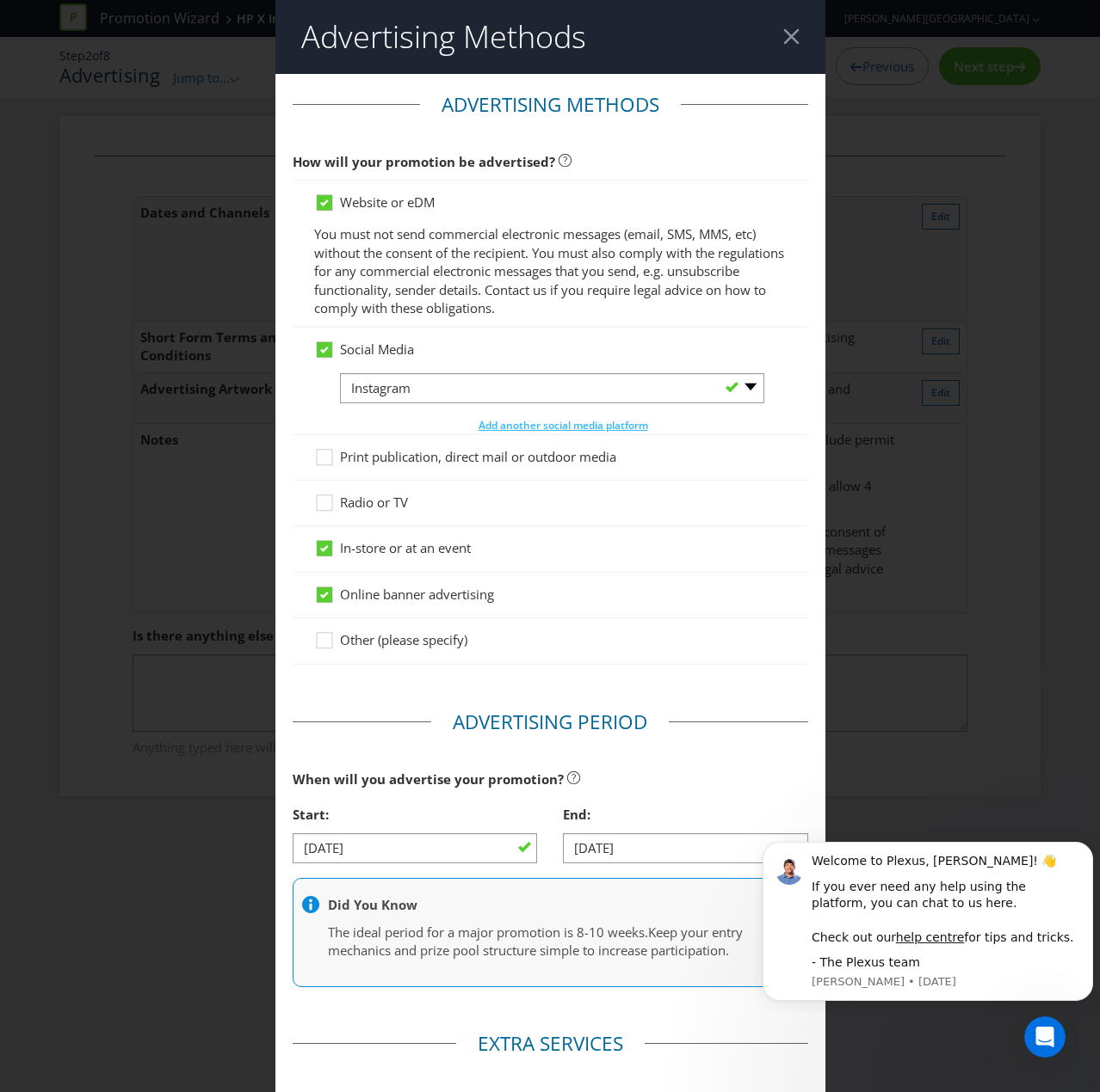
click at [778, 27] on header "Advertising Methods" at bounding box center [550, 37] width 550 height 74
click at [783, 28] on div at bounding box center [790, 36] width 16 height 16
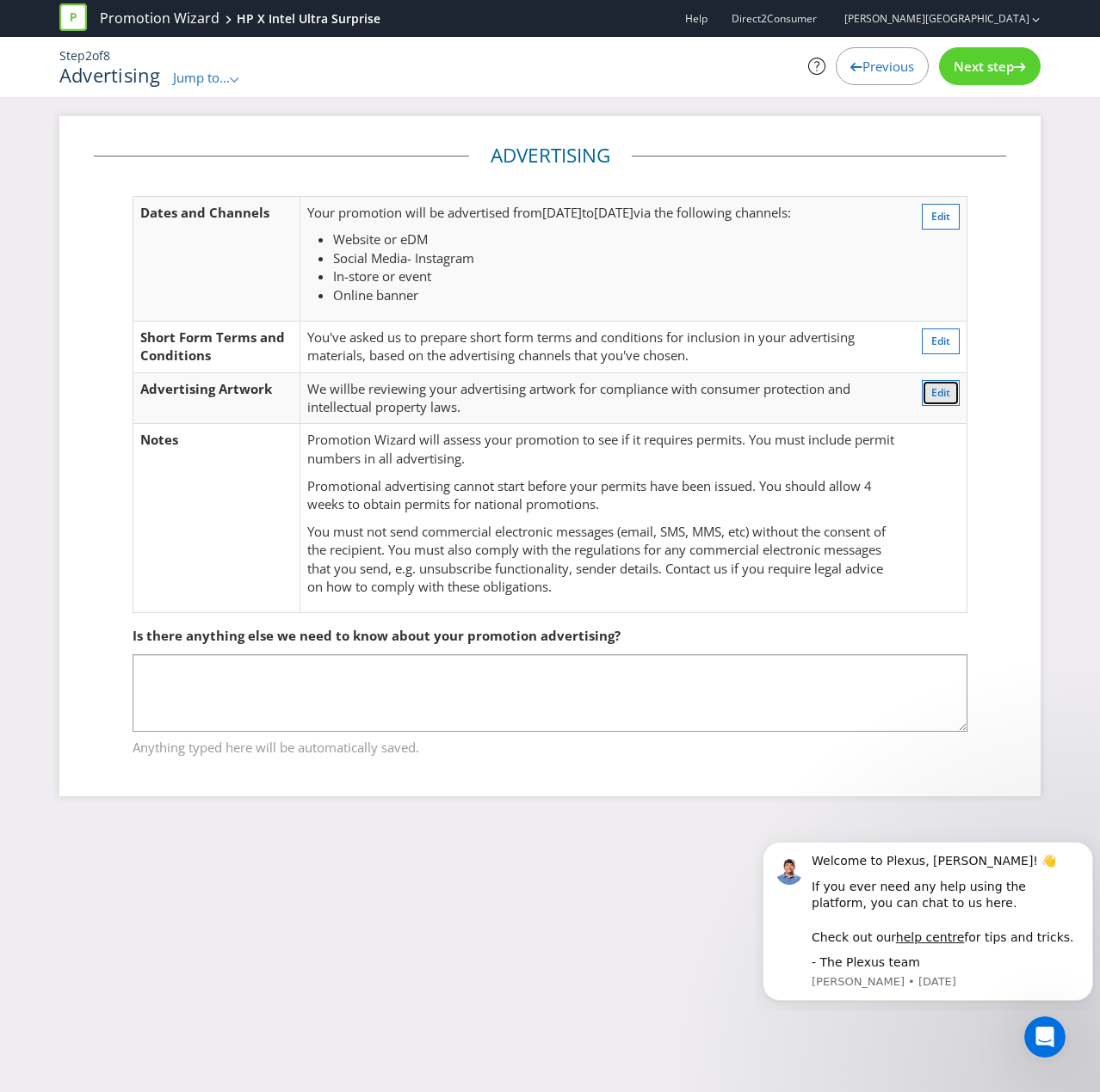
click at [935, 390] on span "Edit" at bounding box center [940, 392] width 19 height 14
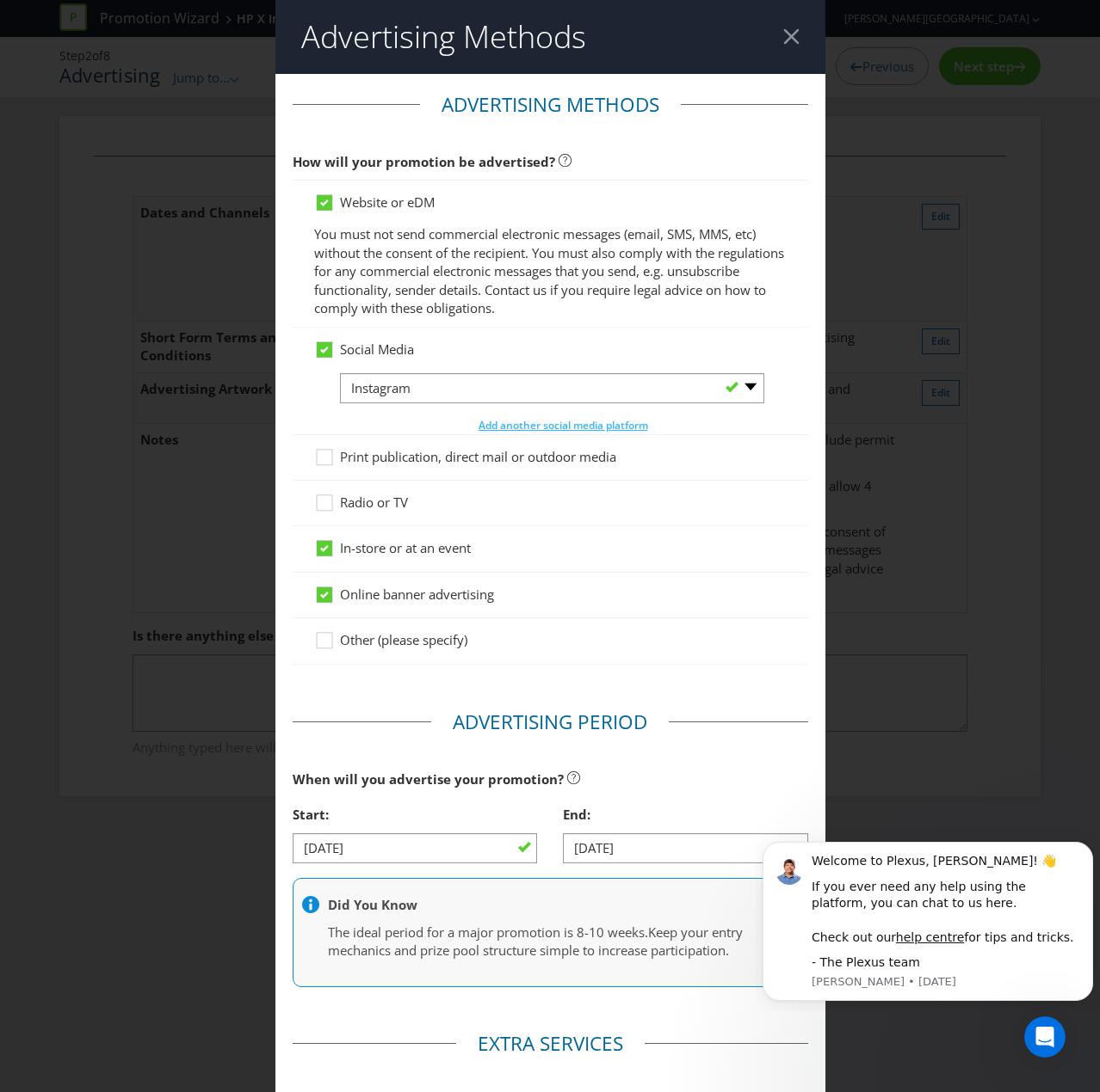
drag, startPoint x: 788, startPoint y: 26, endPoint x: 802, endPoint y: 37, distance: 17.8
click at [788, 26] on header "Advertising Methods" at bounding box center [550, 37] width 550 height 74
click at [771, 32] on header "Advertising Methods" at bounding box center [550, 37] width 550 height 74
click at [783, 33] on div at bounding box center [790, 36] width 16 height 16
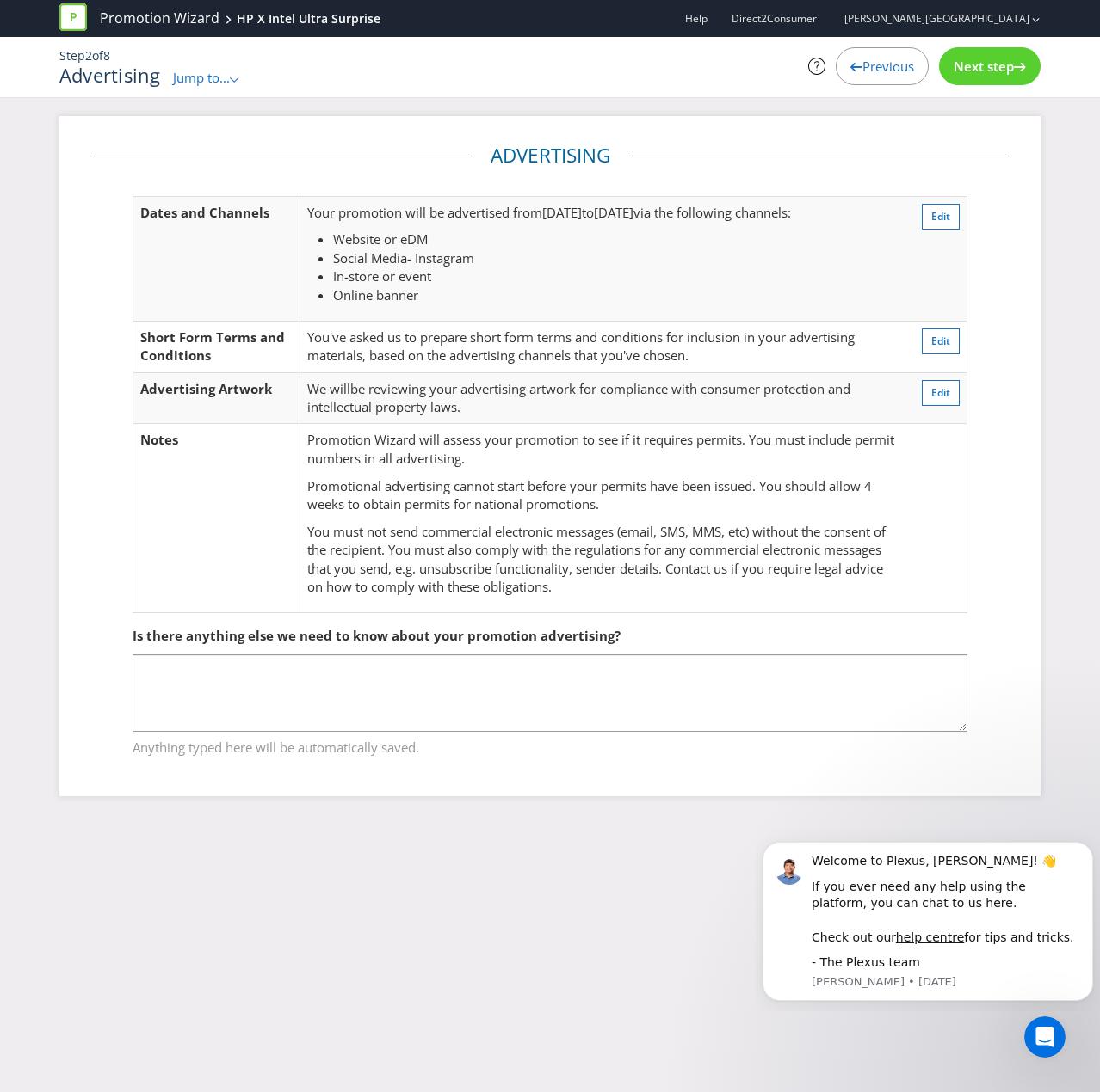
click at [890, 74] on span "Previous" at bounding box center [888, 66] width 52 height 17
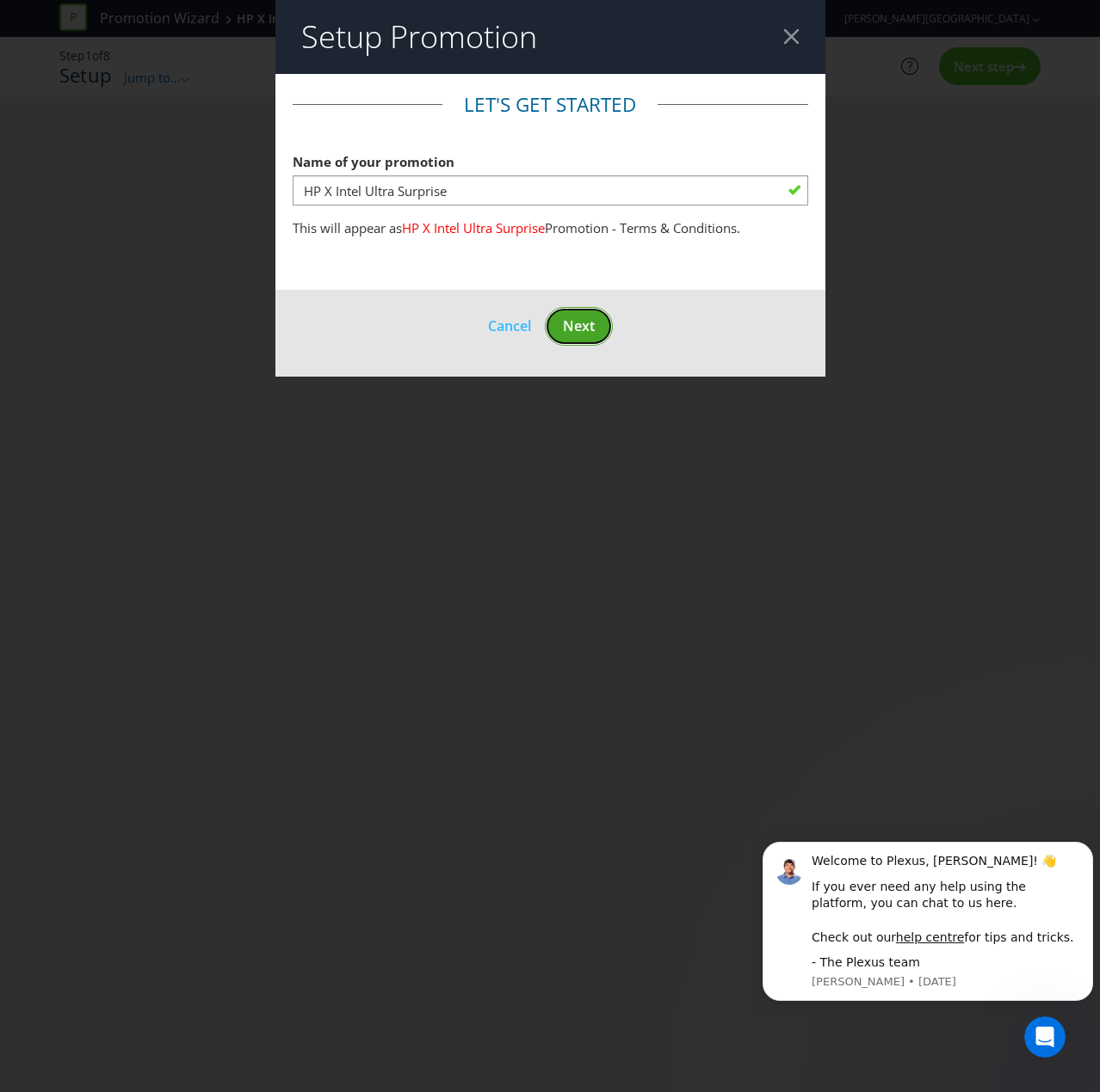
click at [573, 319] on span "Next" at bounding box center [578, 326] width 32 height 19
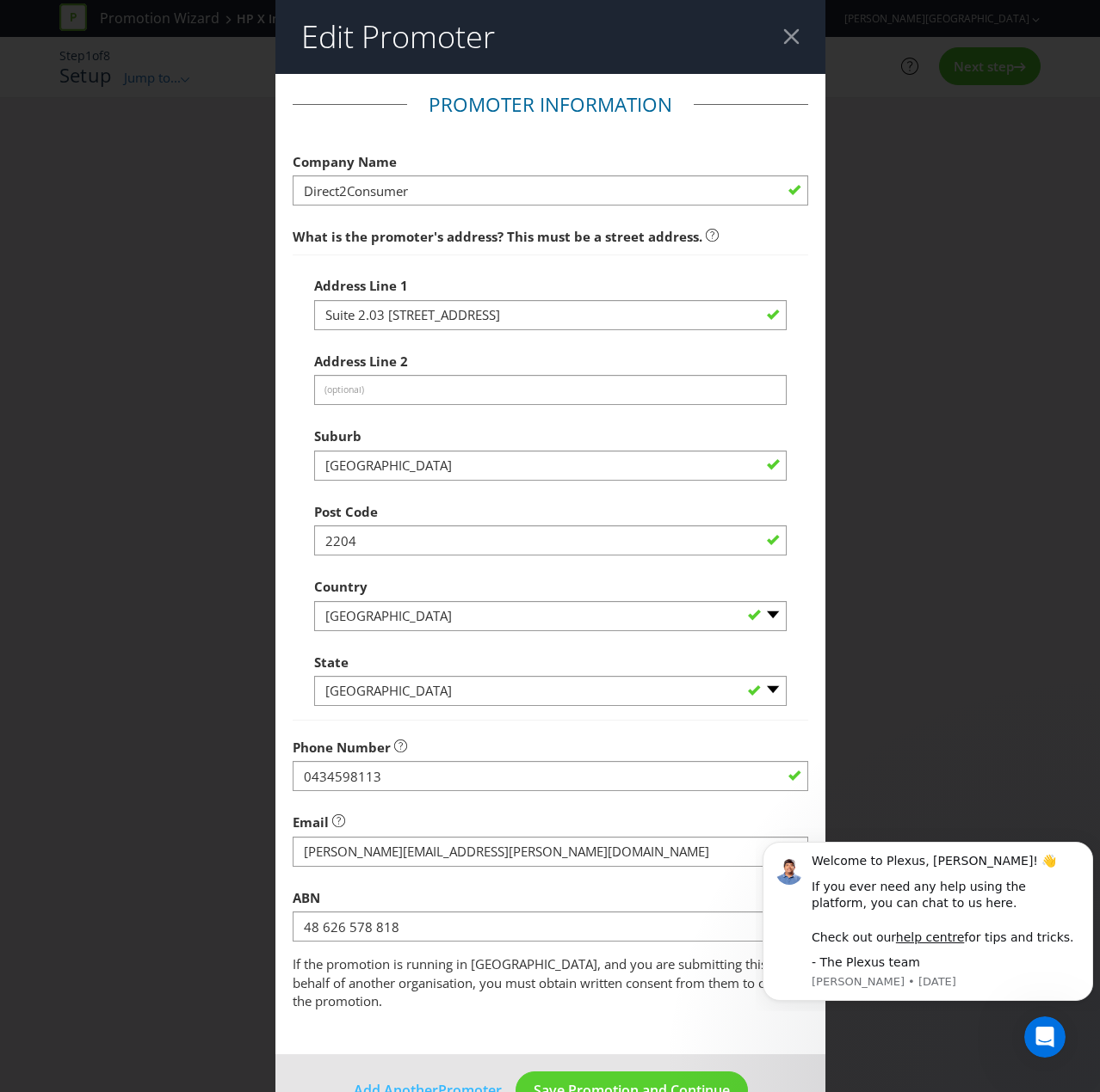
scroll to position [29, 0]
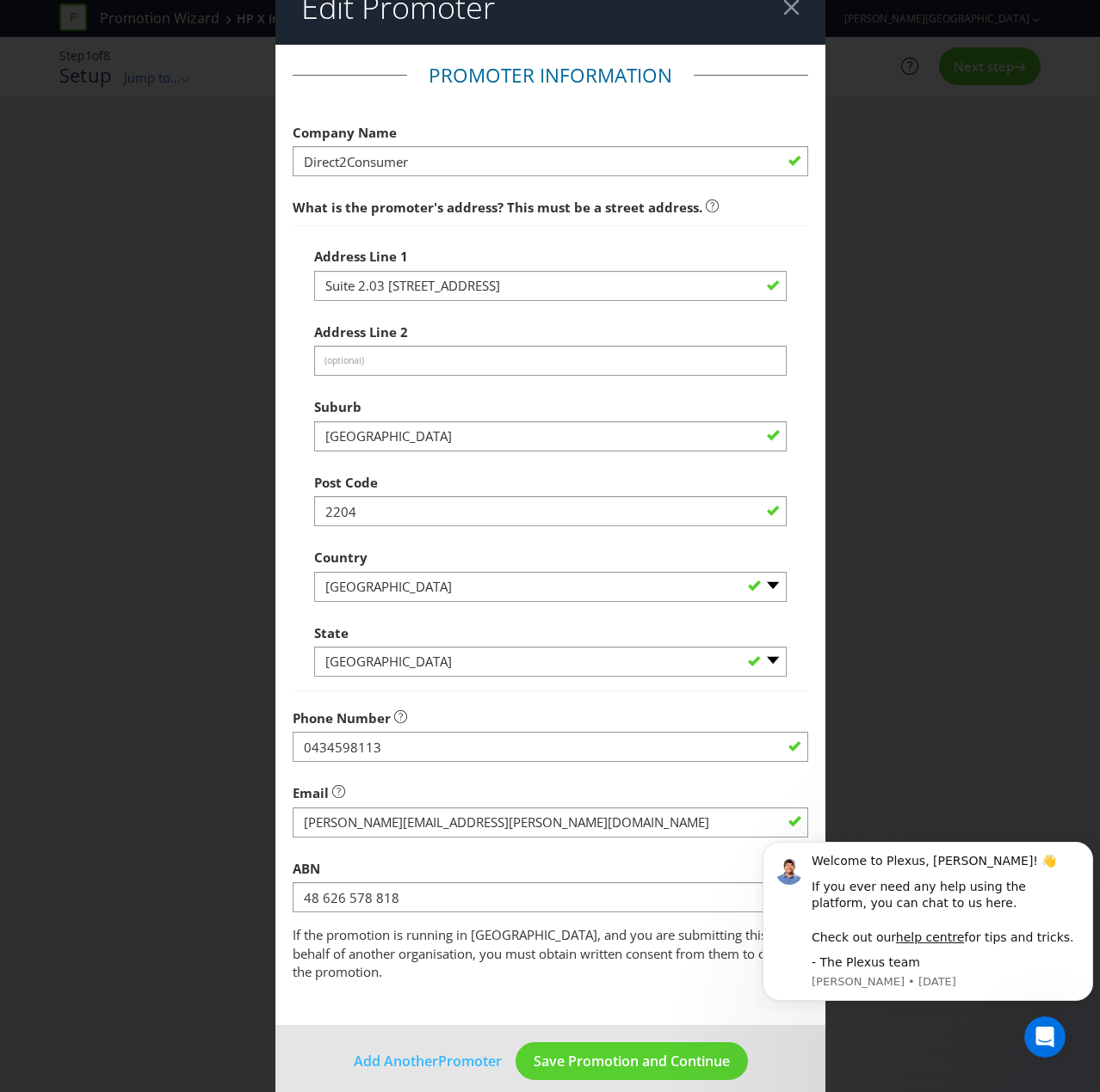
click at [792, 10] on header "Edit Promoter" at bounding box center [550, 8] width 550 height 74
click at [783, 6] on div at bounding box center [790, 7] width 16 height 16
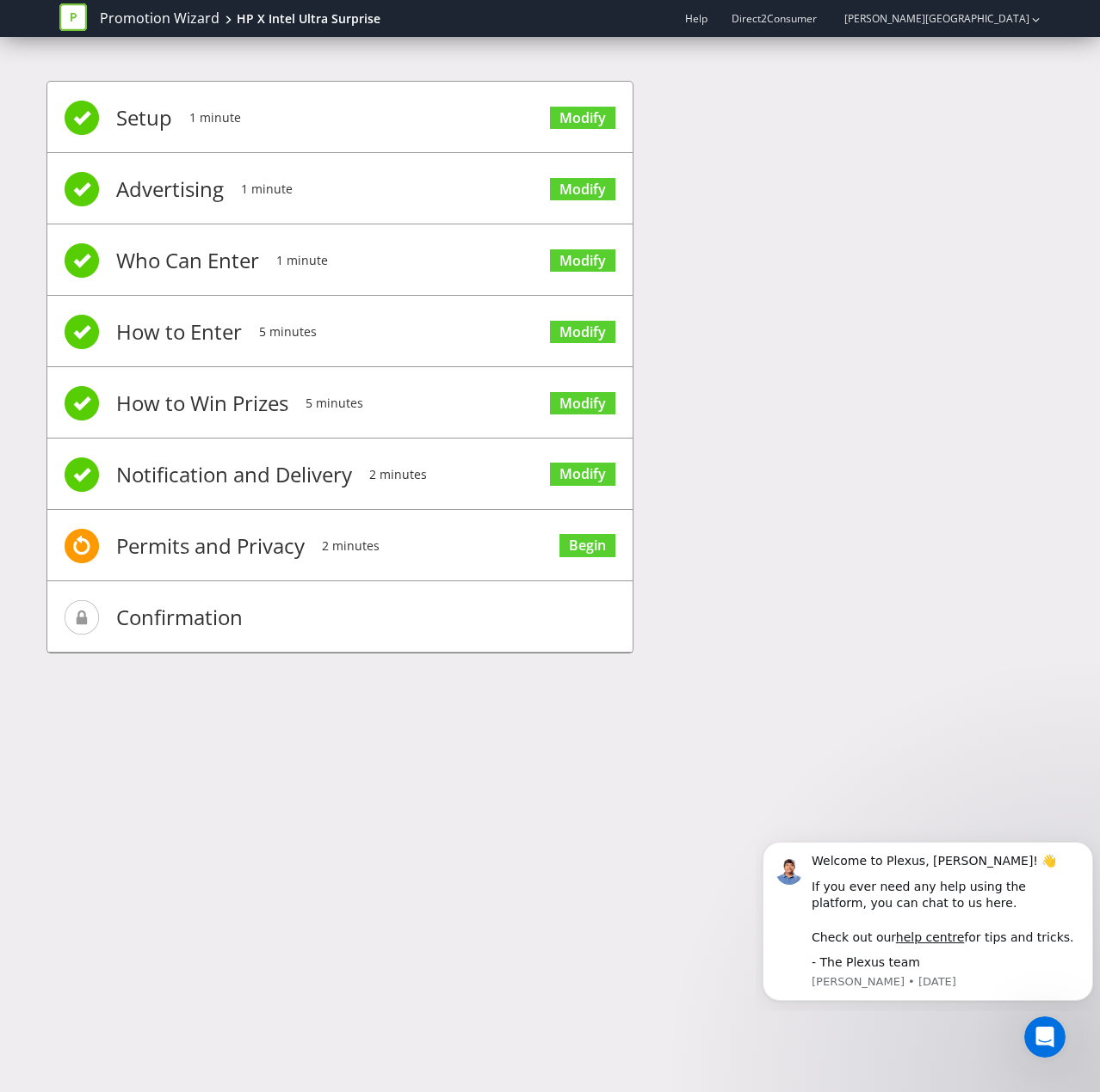
click at [147, 120] on span "Setup" at bounding box center [144, 117] width 56 height 69
click at [600, 119] on link "Modify" at bounding box center [582, 118] width 65 height 24
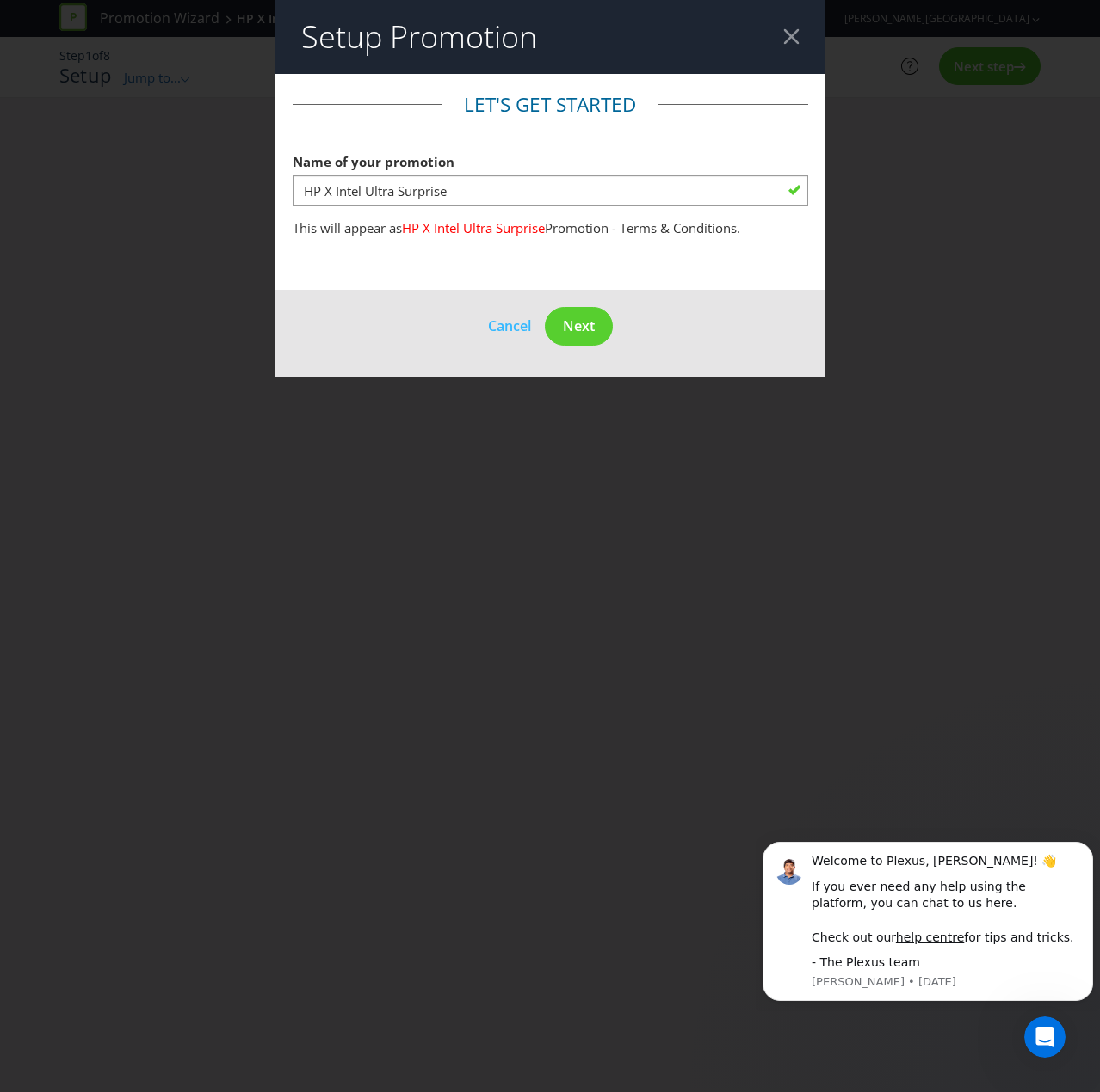
click at [791, 35] on div at bounding box center [790, 36] width 16 height 16
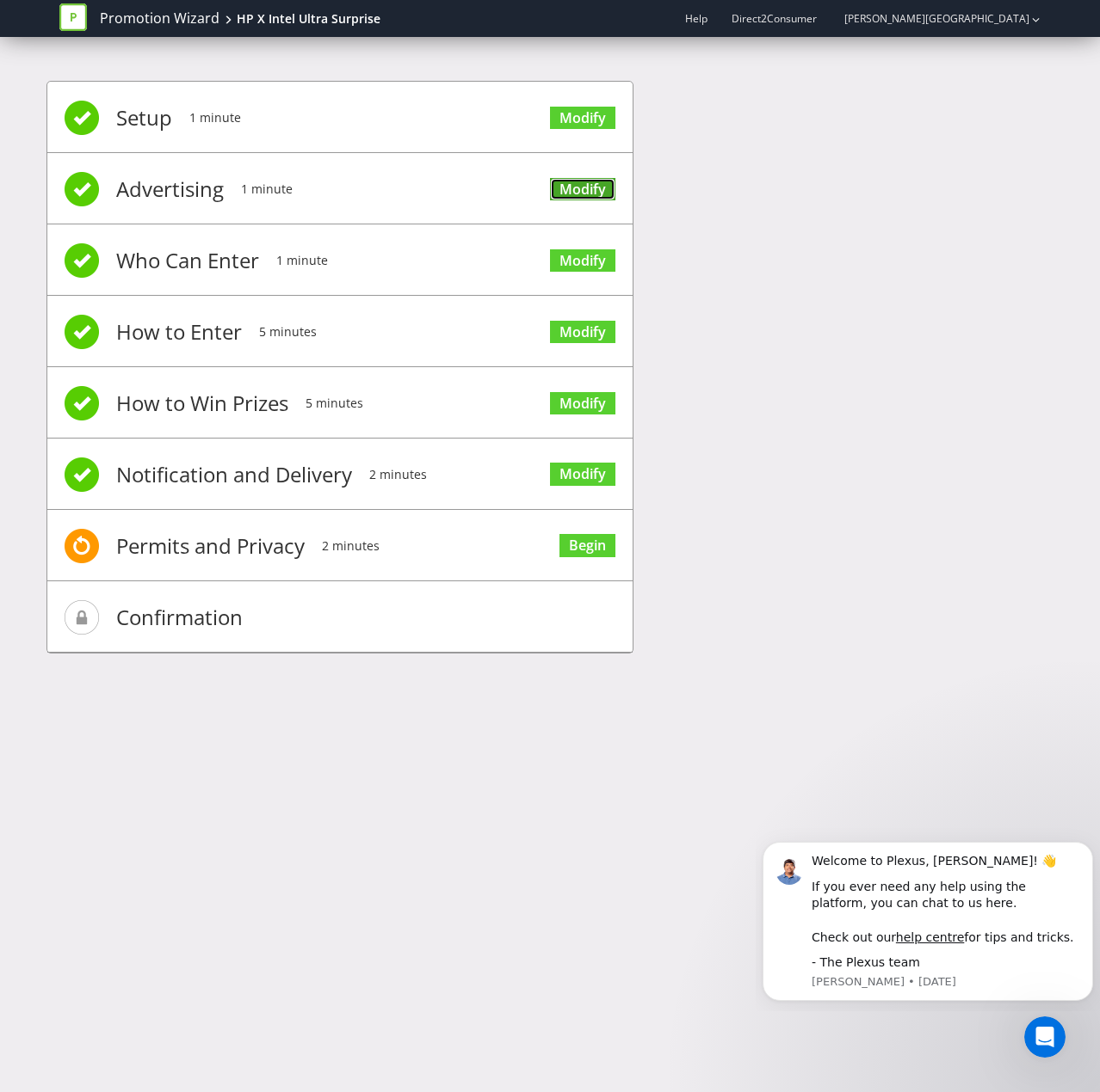
click at [582, 185] on link "Modify" at bounding box center [582, 189] width 65 height 24
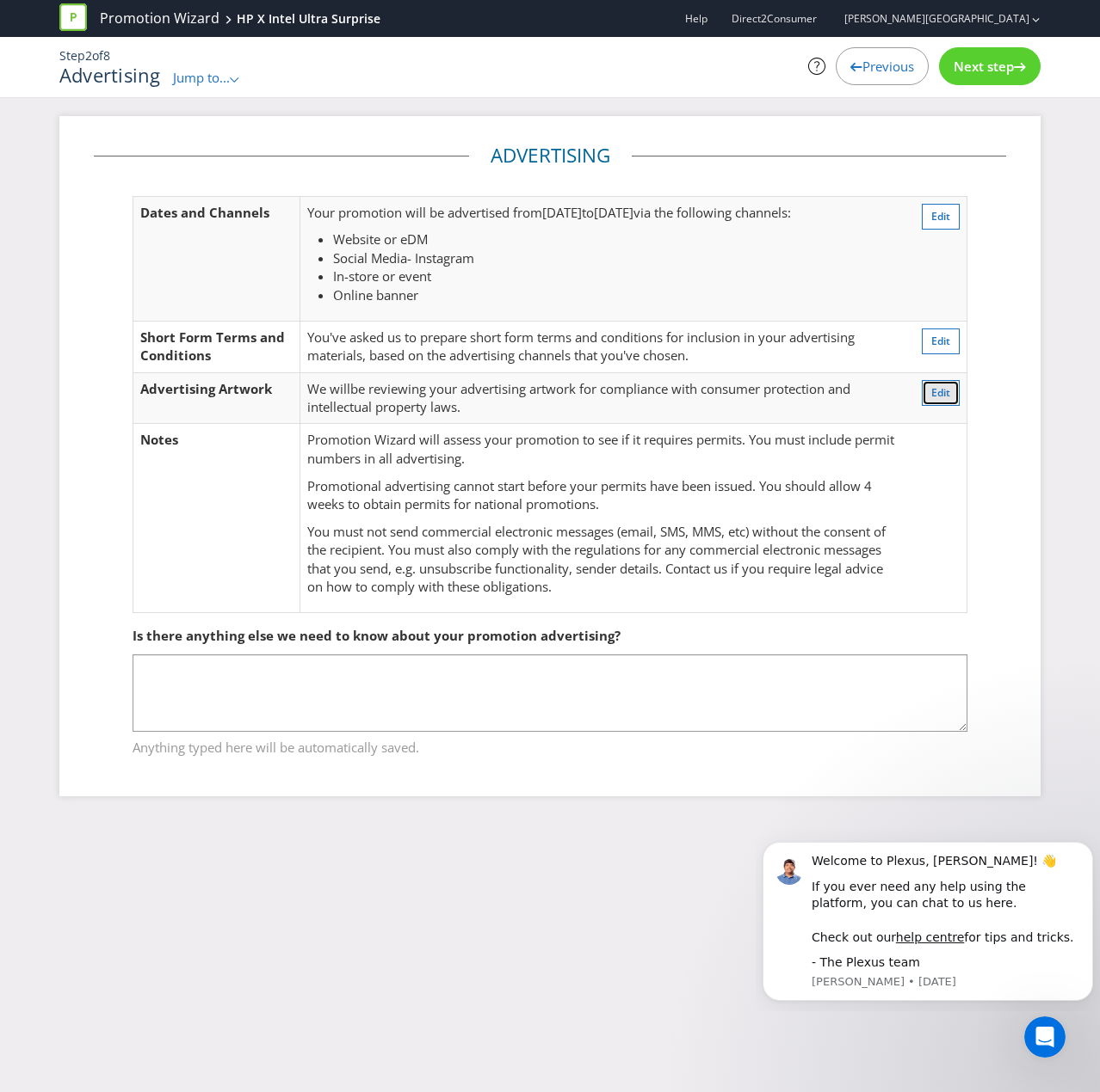
click at [933, 392] on span "Edit" at bounding box center [940, 392] width 19 height 14
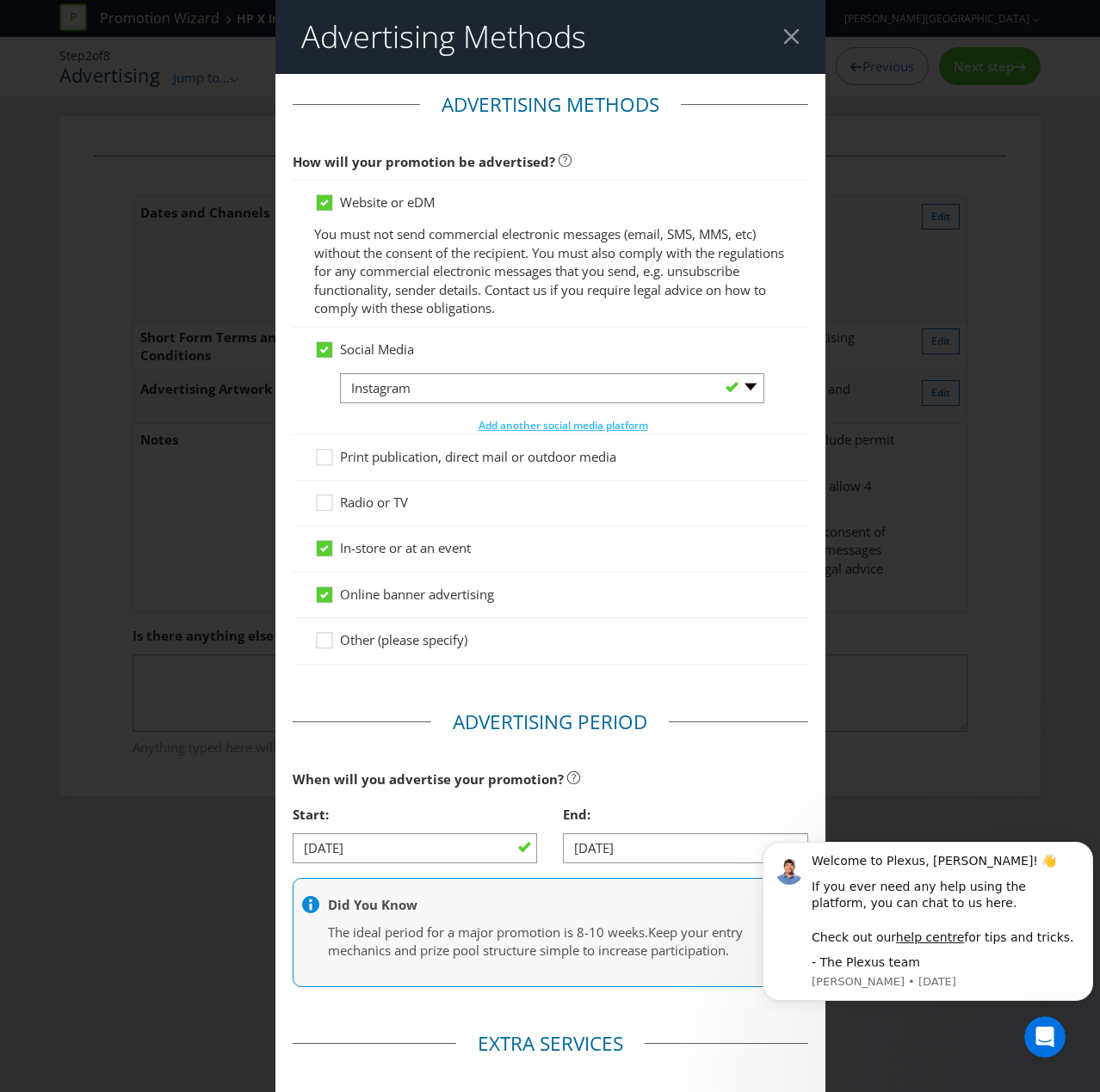
drag, startPoint x: 781, startPoint y: 34, endPoint x: 798, endPoint y: 77, distance: 46.2
click at [783, 34] on div at bounding box center [790, 36] width 16 height 16
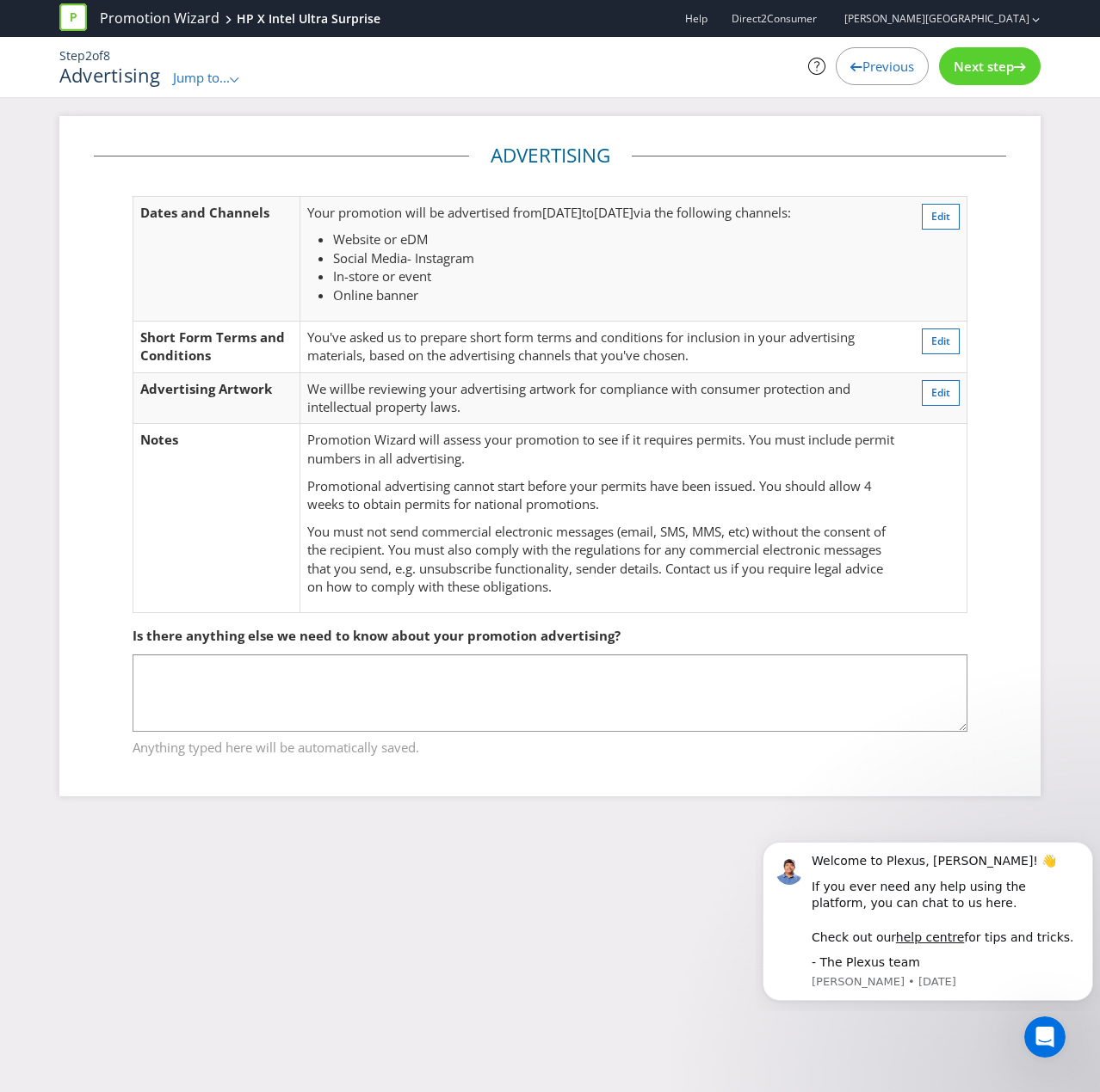
click at [389, 533] on p "You must not send commercial electronic messages (email, SMS, MMS, etc) without…" at bounding box center [601, 560] width 590 height 74
click at [972, 71] on span "Next step" at bounding box center [984, 66] width 61 height 17
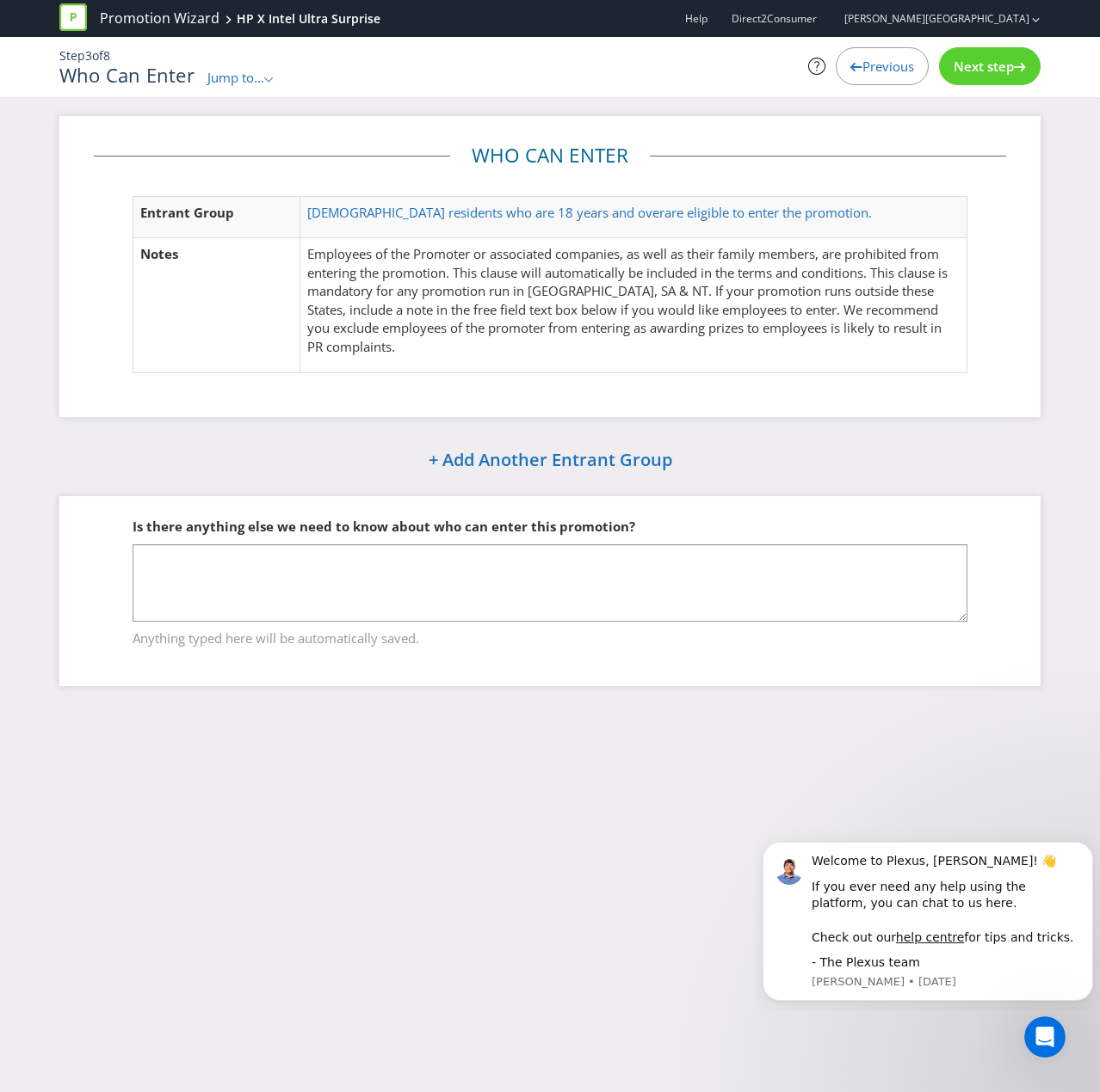
click at [526, 354] on p "Employees of the Promoter or associated companies, as well as their family memb…" at bounding box center [632, 300] width 652 height 111
drag, startPoint x: 503, startPoint y: 302, endPoint x: 446, endPoint y: 288, distance: 58.7
click at [499, 298] on p "Employees of the Promoter or associated companies, as well as their family memb…" at bounding box center [632, 300] width 652 height 111
click at [444, 287] on p "Employees of the Promoter or associated companies, as well as their family memb…" at bounding box center [632, 300] width 652 height 111
click at [251, 241] on td "Notes" at bounding box center [217, 306] width 167 height 134
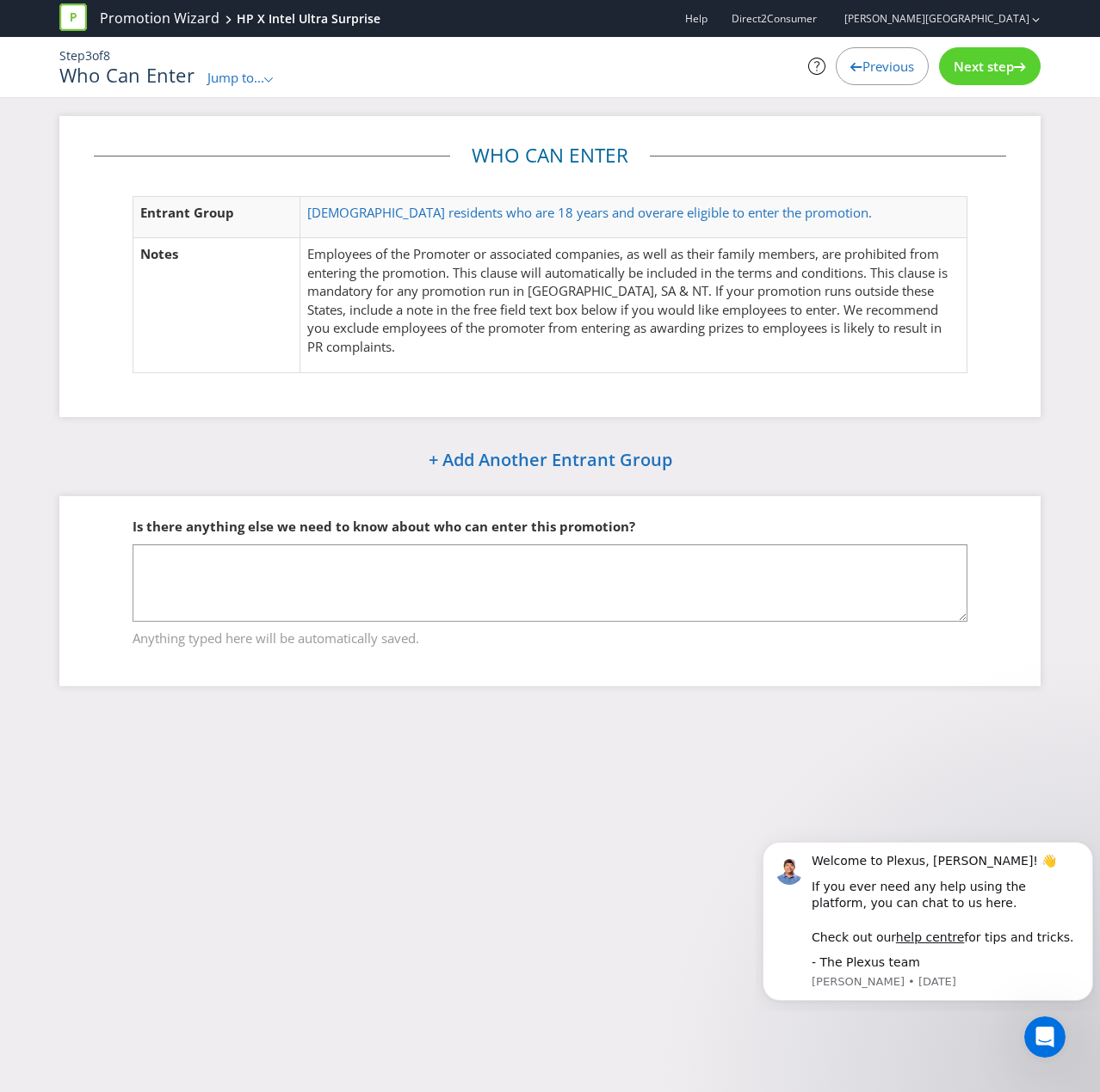
click at [189, 253] on td "Notes" at bounding box center [217, 306] width 167 height 134
click at [145, 247] on td "Notes" at bounding box center [217, 306] width 167 height 134
click at [168, 212] on span "Entrant Group" at bounding box center [186, 212] width 94 height 17
click at [968, 64] on span "Next step" at bounding box center [984, 66] width 61 height 17
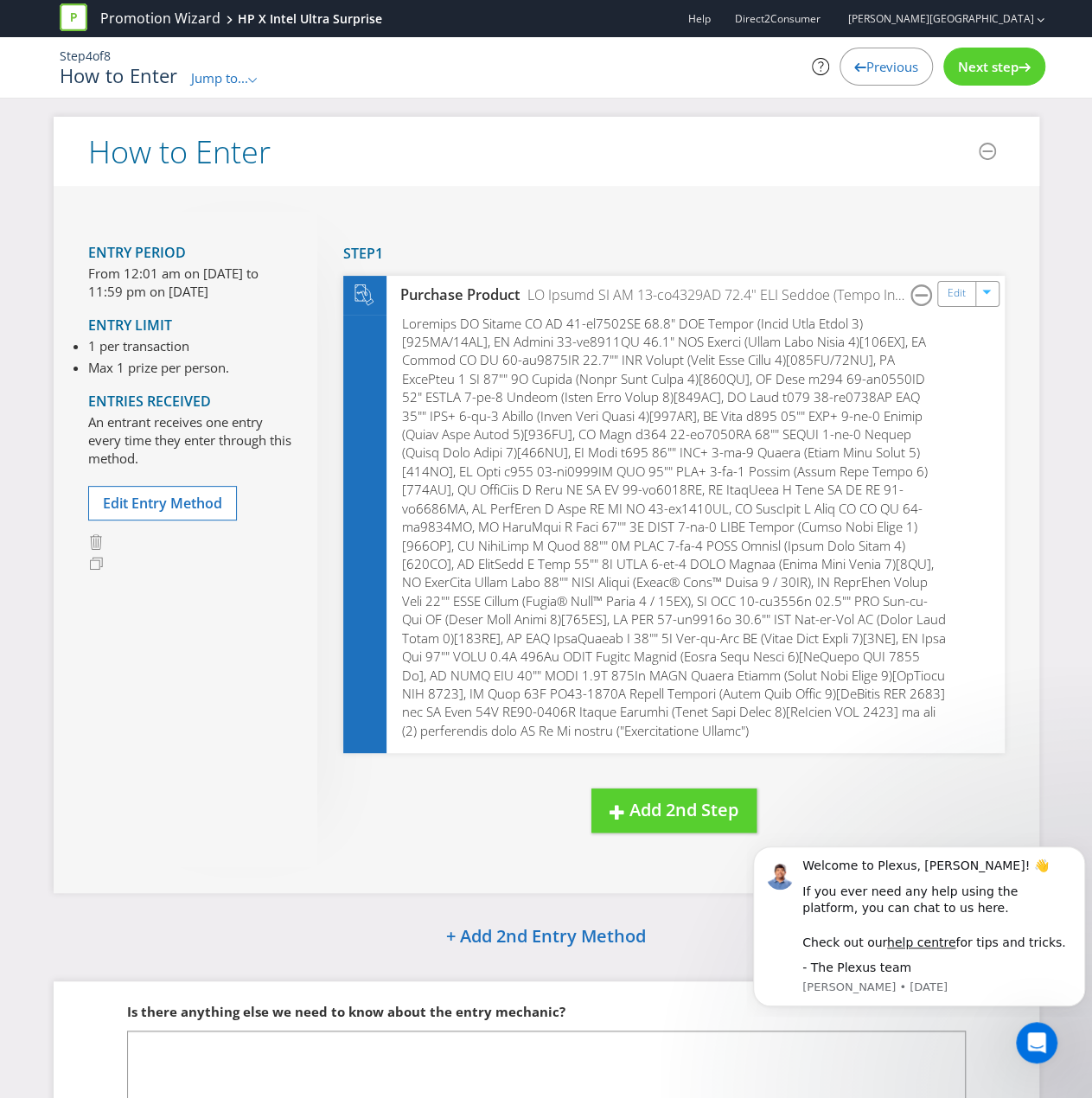
click at [997, 71] on span "Next step" at bounding box center [988, 67] width 61 height 17
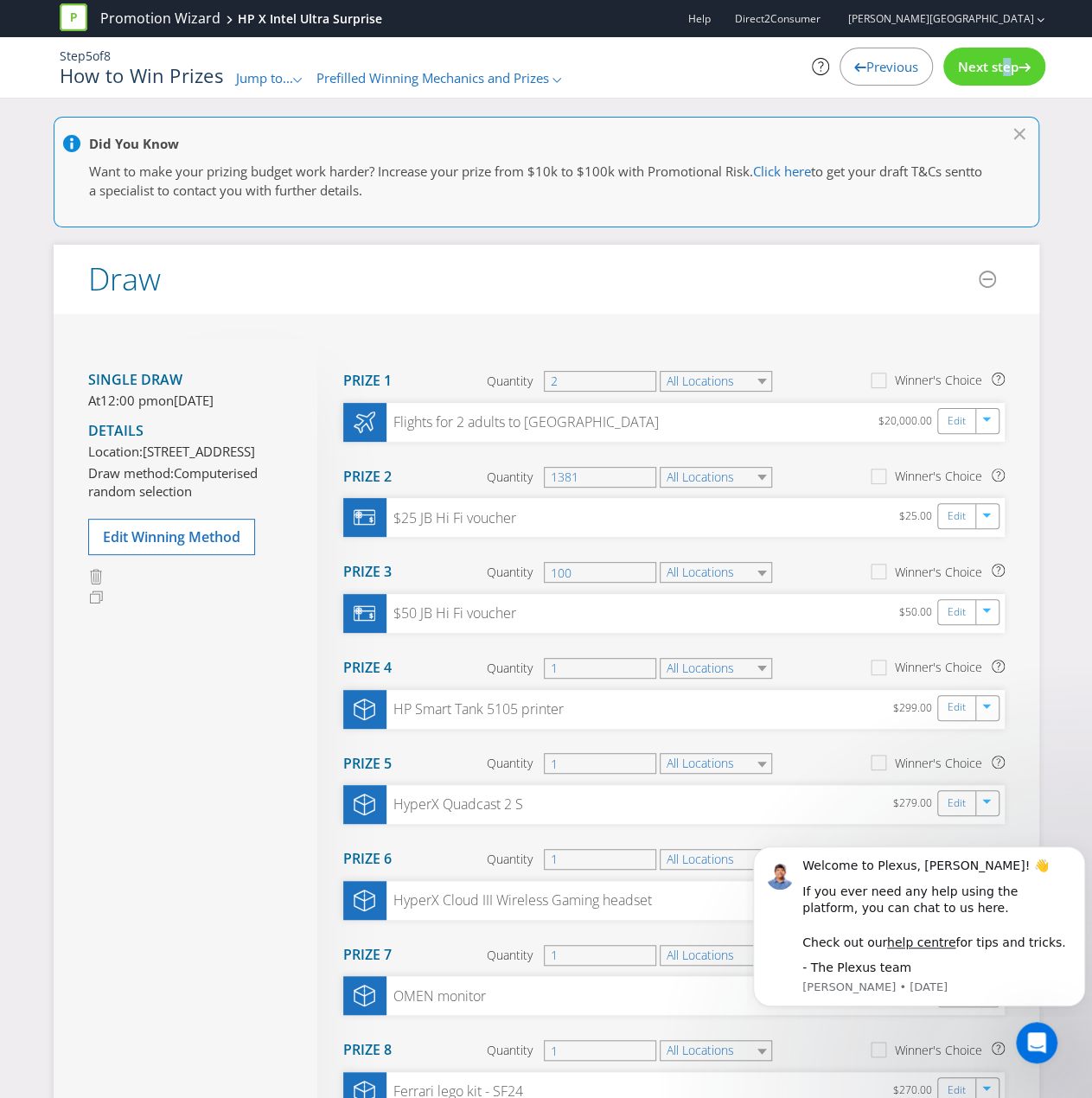
click at [994, 69] on span "Next step" at bounding box center [988, 67] width 61 height 17
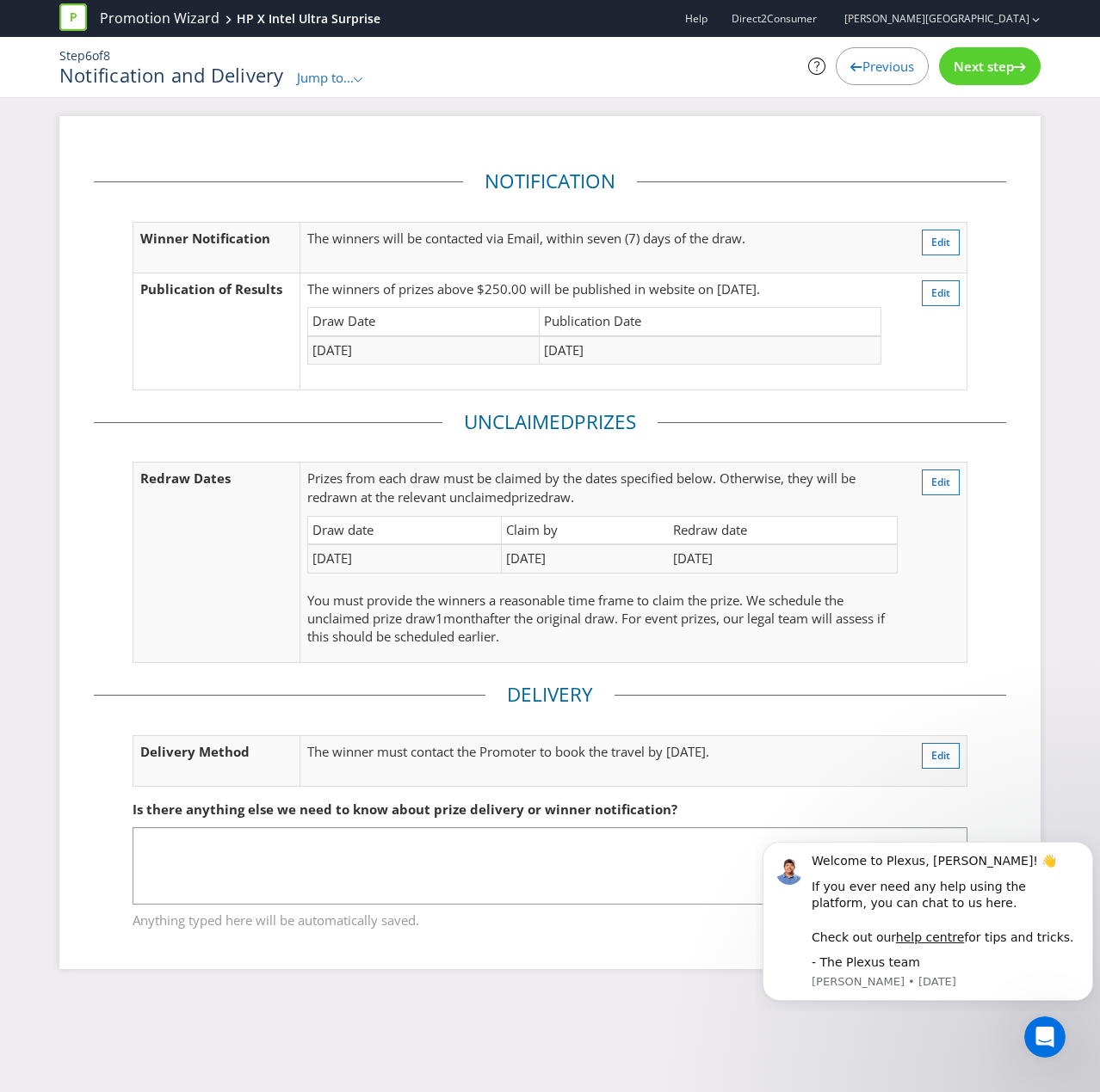
click at [989, 68] on span "Next step" at bounding box center [984, 66] width 61 height 17
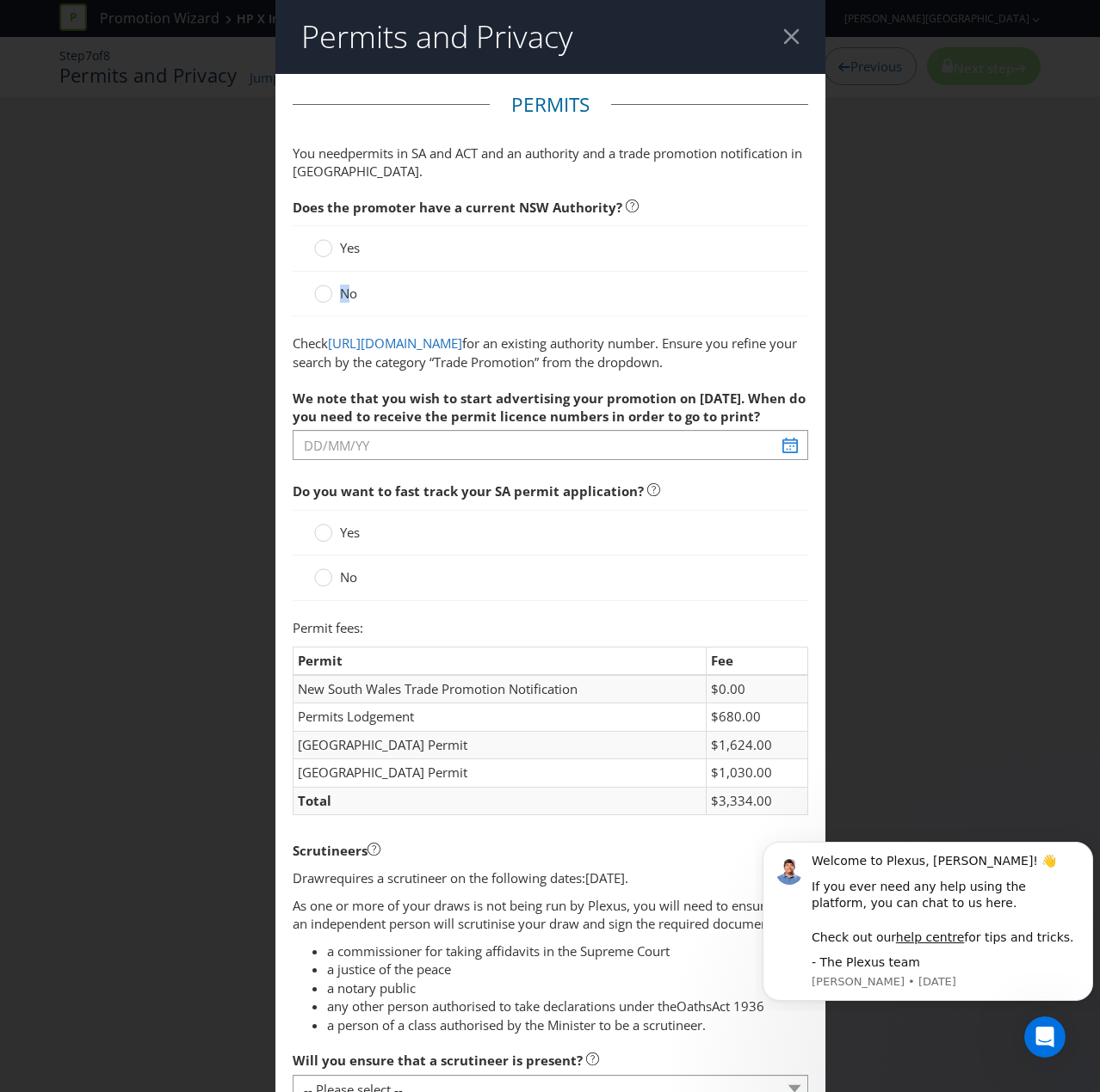
drag, startPoint x: 346, startPoint y: 289, endPoint x: 336, endPoint y: 275, distance: 17.2
click at [336, 275] on div "No" at bounding box center [550, 293] width 515 height 44
click at [332, 279] on div "No" at bounding box center [550, 293] width 515 height 44
click at [328, 288] on label "No" at bounding box center [337, 293] width 46 height 18
click at [0, 0] on input "No" at bounding box center [0, 0] width 0 height 0
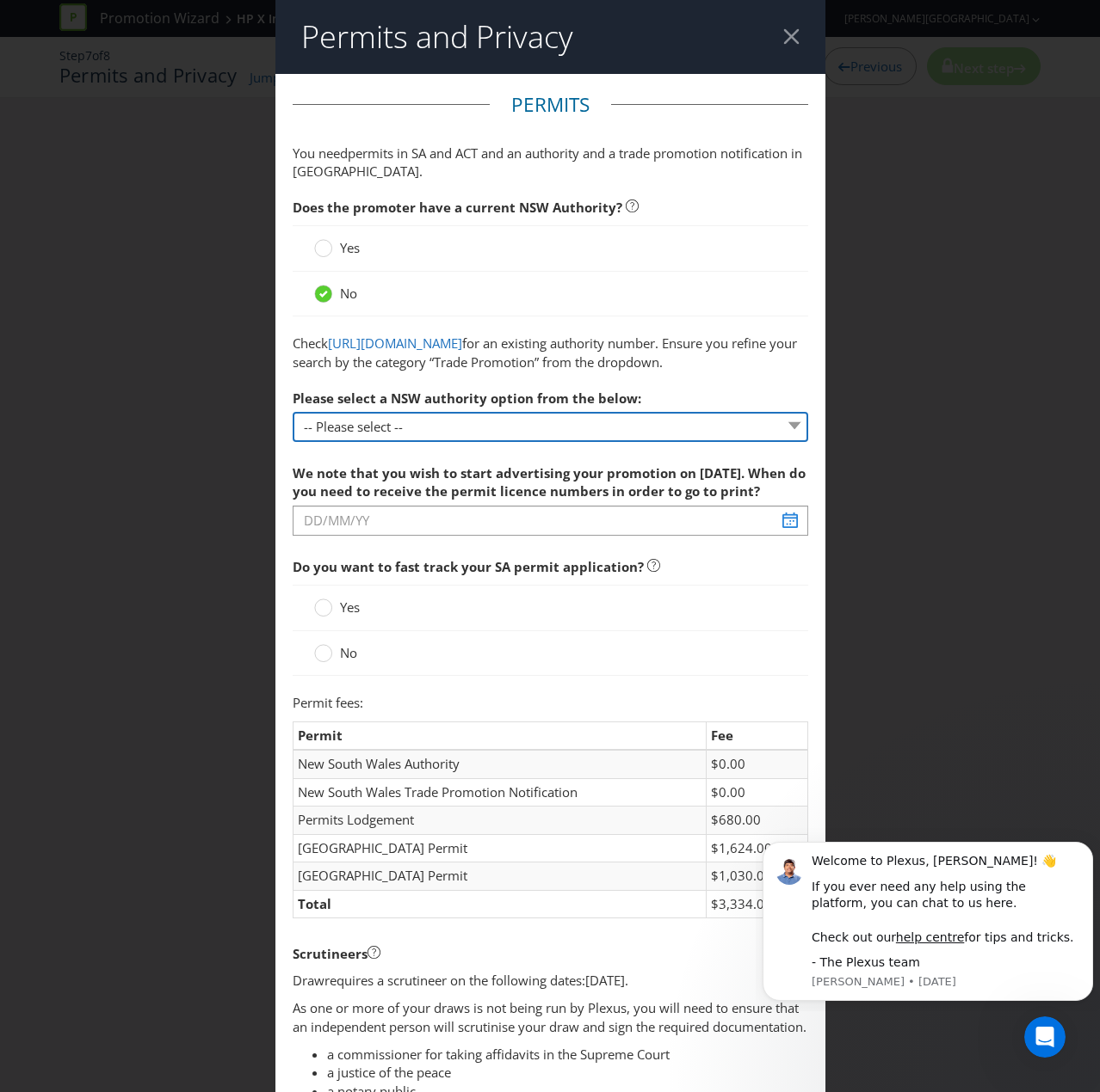
click at [342, 442] on select "-- Please select -- 1 year authority ($468) 3 year authority ($722) 5 year auth…" at bounding box center [550, 427] width 515 height 30
select select "PERMIT_NSW_1_YEAR_AUTHORITY"
click at [293, 442] on select "-- Please select -- 1 year authority ($468) 3 year authority ($722) 5 year auth…" at bounding box center [550, 427] width 515 height 30
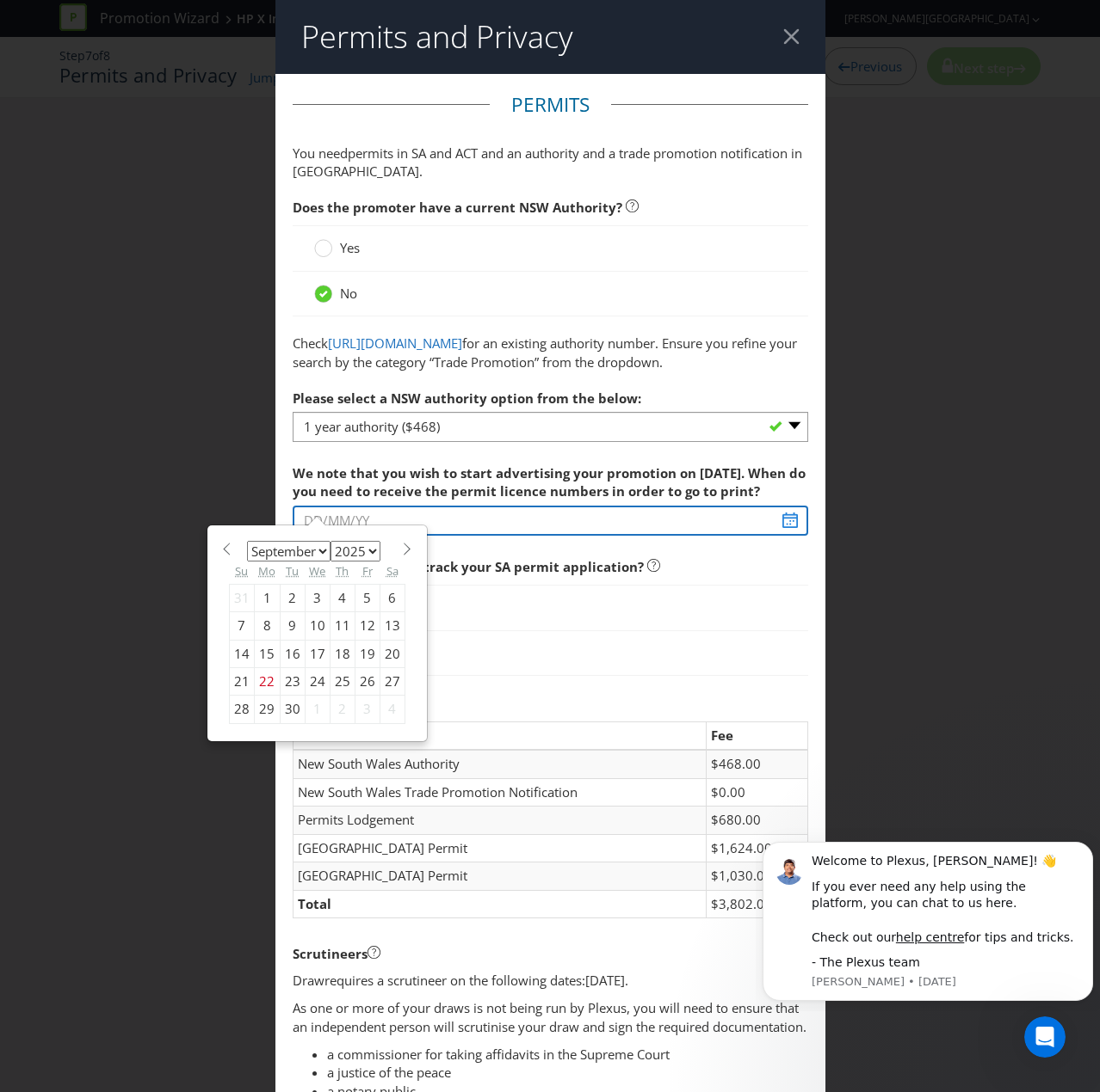
click at [337, 536] on input "text" at bounding box center [550, 520] width 515 height 30
click at [359, 696] on div "26" at bounding box center [366, 681] width 25 height 27
type input "[DATE]"
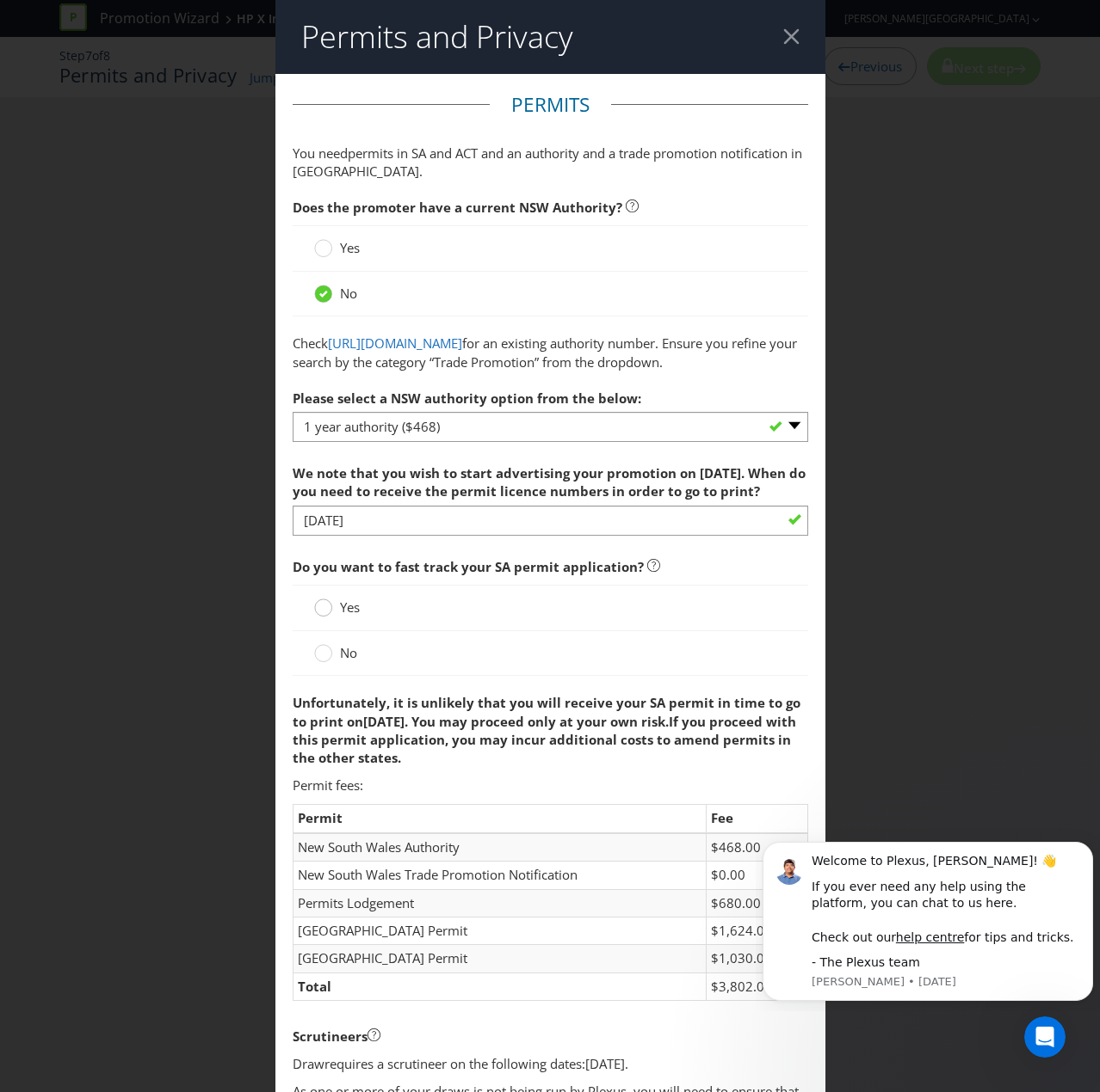
click at [324, 617] on circle at bounding box center [323, 608] width 17 height 17
click at [0, 0] on input "Yes" at bounding box center [0, 0] width 0 height 0
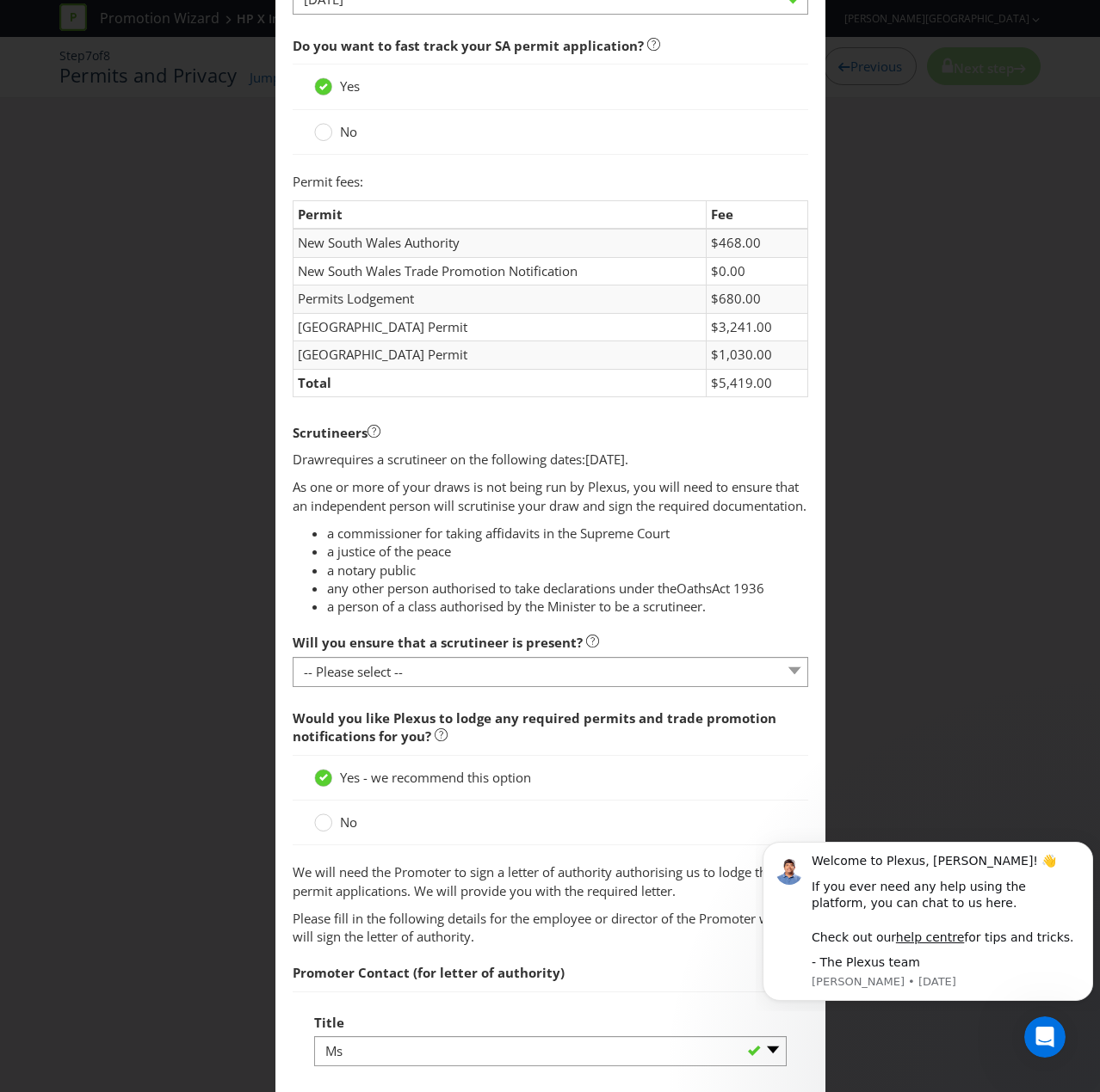
scroll to position [688, 0]
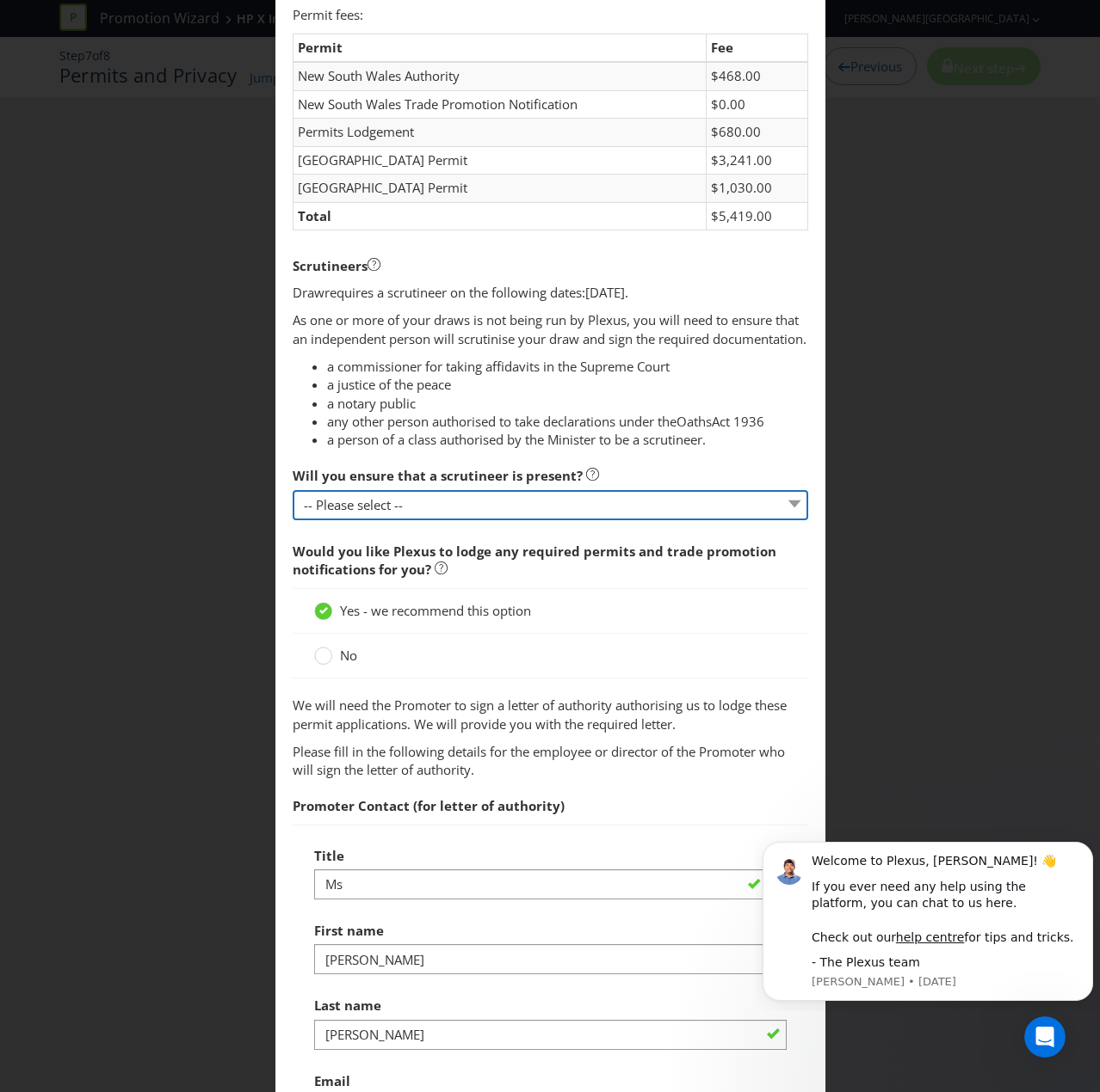
click at [354, 520] on select "-- Please select -- Yes, I agree to arrange for a scrutineer for each draw. No,…" at bounding box center [550, 505] width 515 height 30
select select "NO_PLEXUS"
click at [293, 520] on select "-- Please select -- Yes, I agree to arrange for a scrutineer for each draw. No,…" at bounding box center [550, 505] width 515 height 30
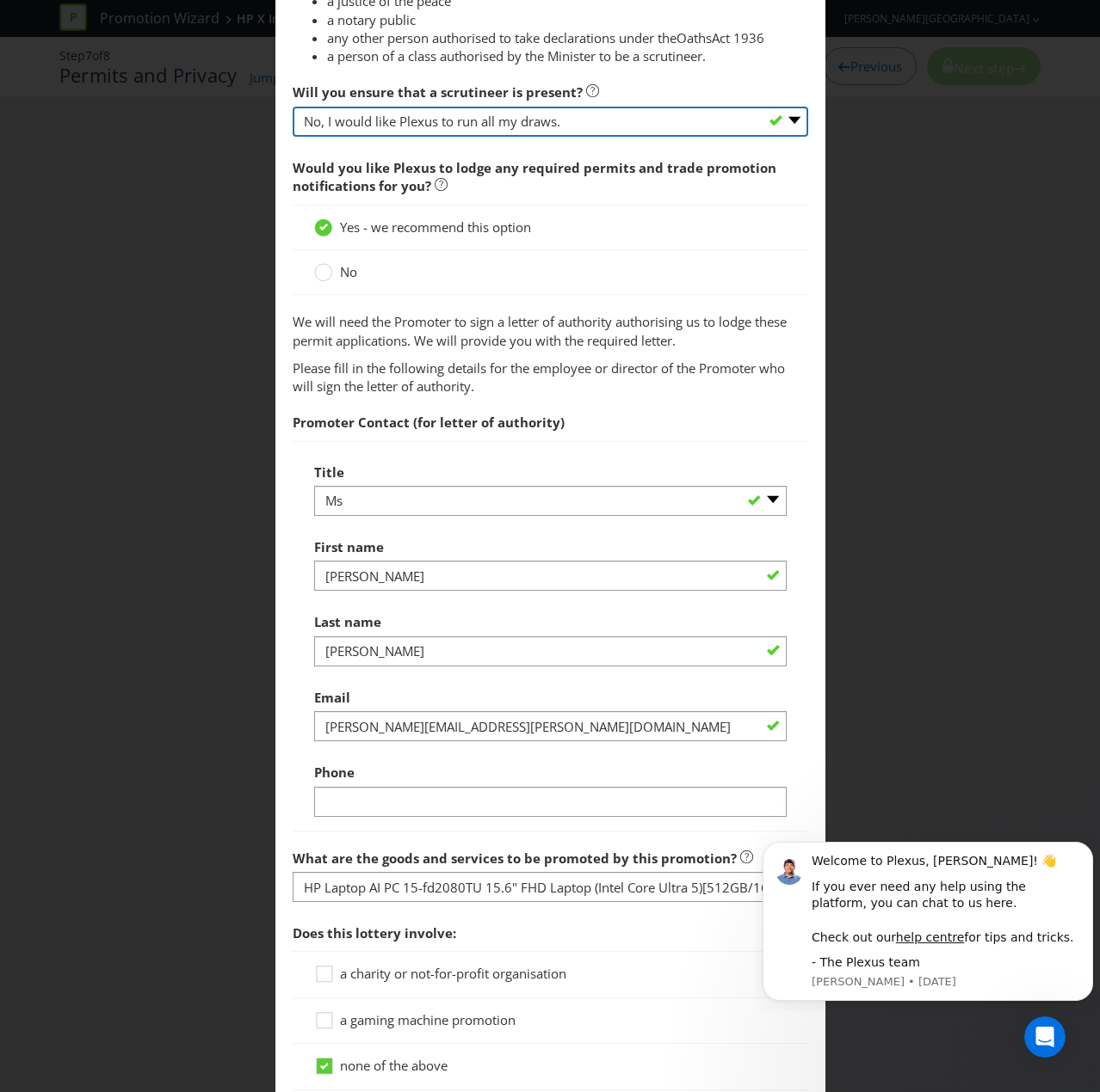
scroll to position [1204, 0]
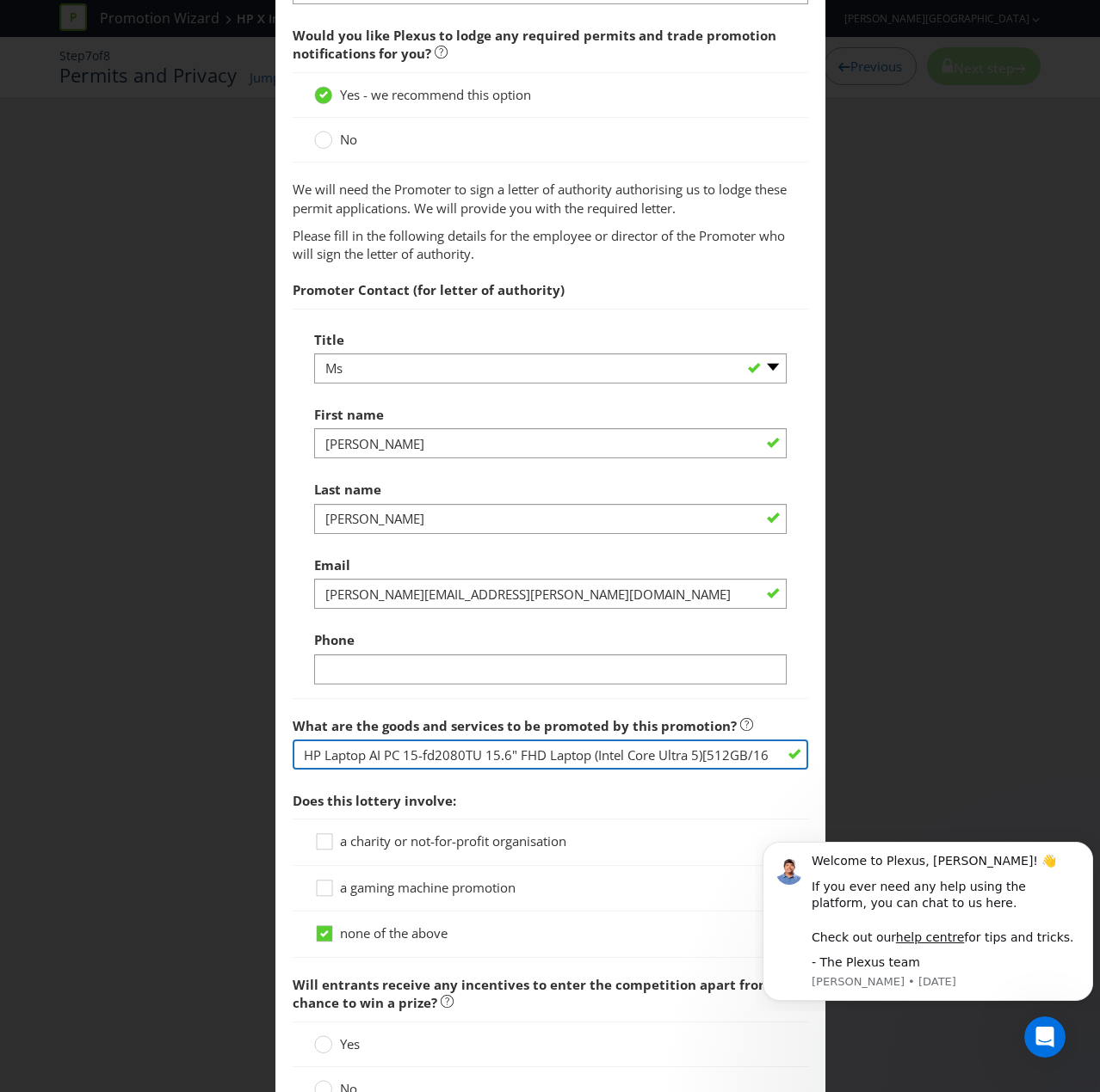
click at [351, 734] on input "HP Laptop AI PC 15-fd2080TU 15.6" FHD Laptop (Intel Core Ultra 5)[512GB/16GB]" at bounding box center [550, 755] width 515 height 30
drag, startPoint x: 411, startPoint y: 802, endPoint x: 167, endPoint y: 838, distance: 246.6
click at [167, 734] on div "Permits and Privacy Permits You need permits in SA and ACT and an authority and…" at bounding box center [550, 546] width 1100 height 1092
click at [763, 734] on fieldset "Permits You need permits in SA and ACT and an authority and a trade promotion n…" at bounding box center [550, 9] width 515 height 2244
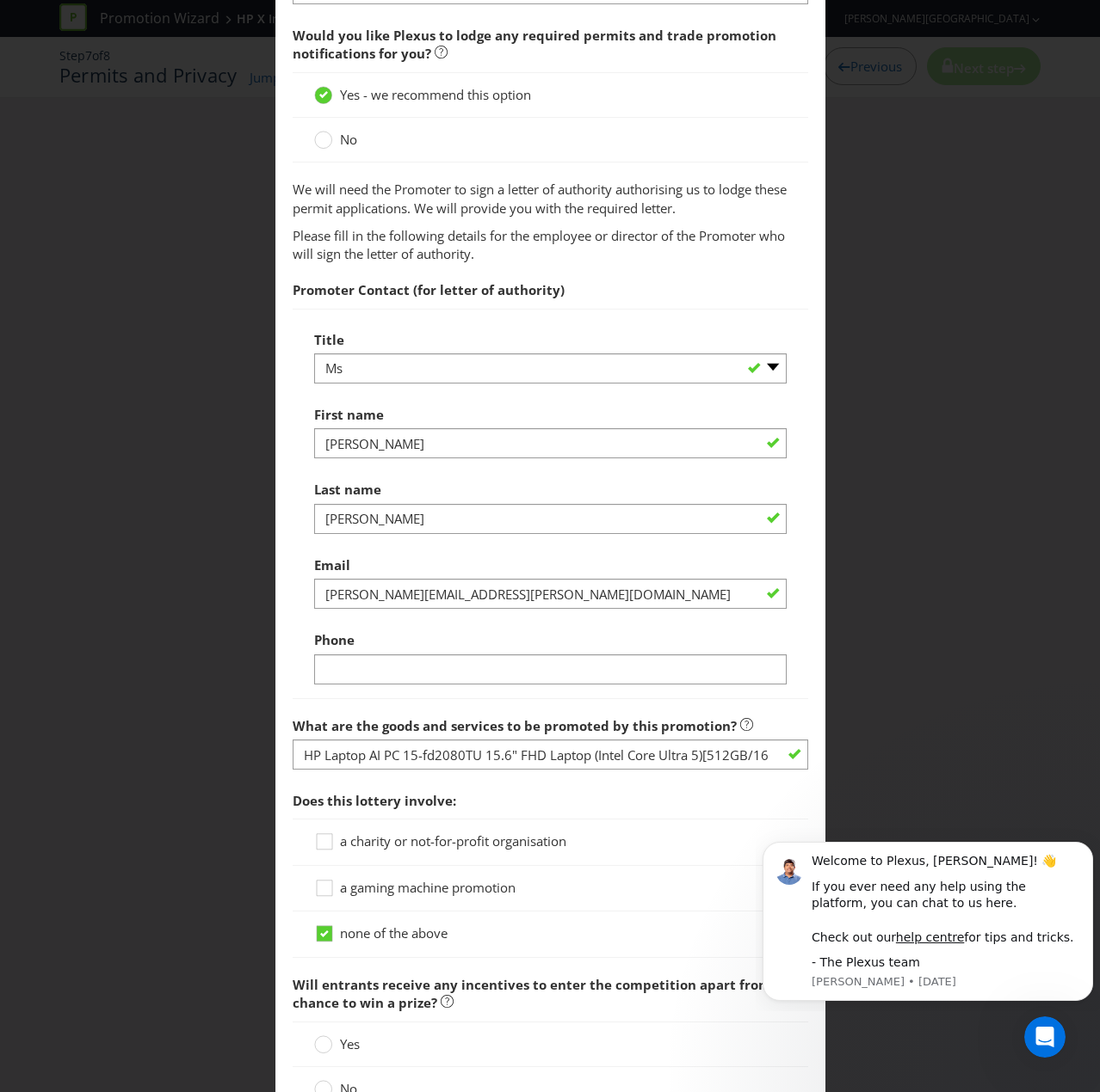
click at [340, 734] on span "a gaming machine promotion" at bounding box center [427, 888] width 175 height 17
click at [0, 0] on input "a gaming machine promotion" at bounding box center [0, 0] width 0 height 0
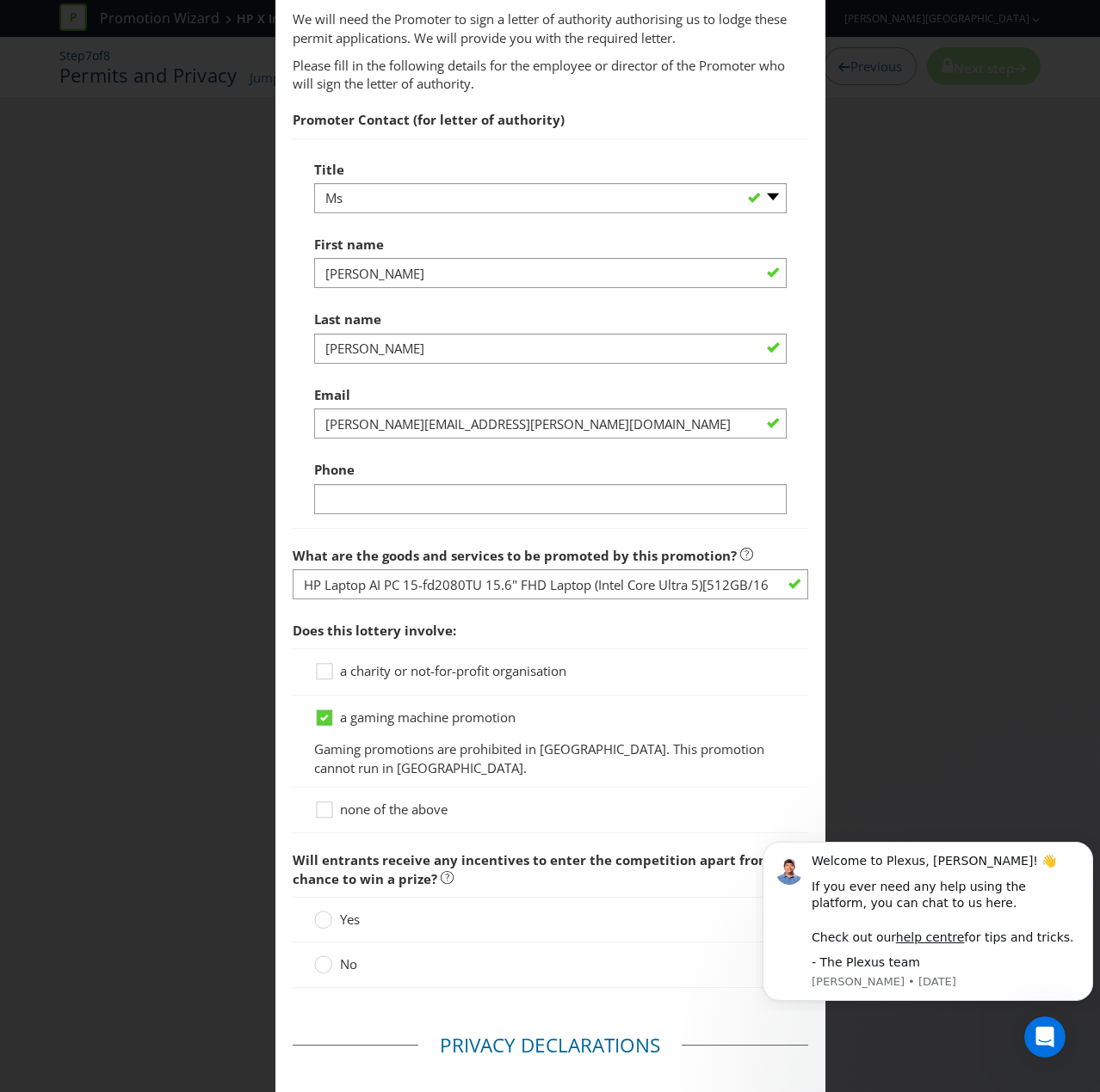
scroll to position [1376, 0]
click at [332, 734] on icon at bounding box center [327, 811] width 26 height 26
click at [0, 0] on input "none of the above" at bounding box center [0, 0] width 0 height 0
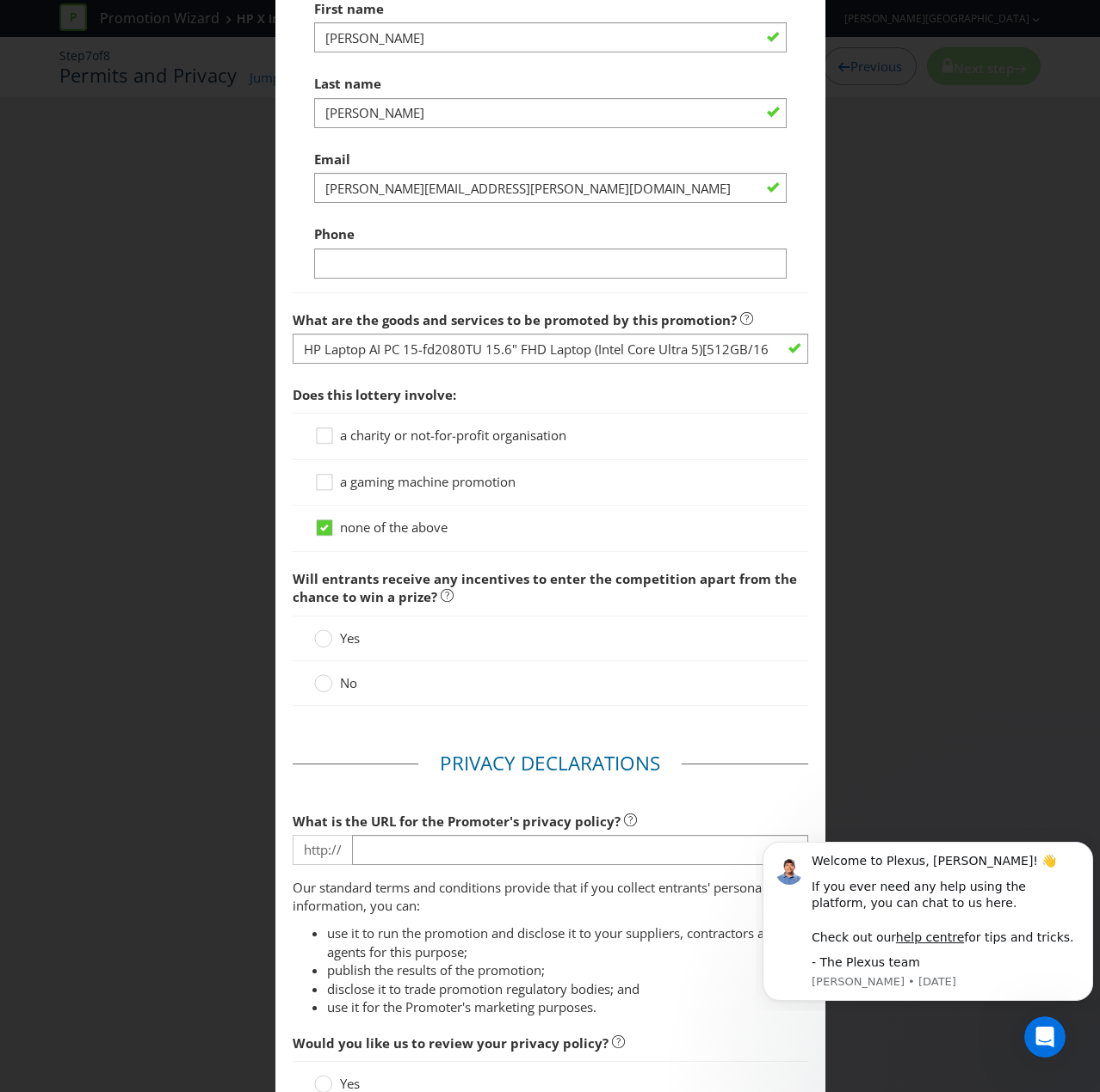
scroll to position [1634, 0]
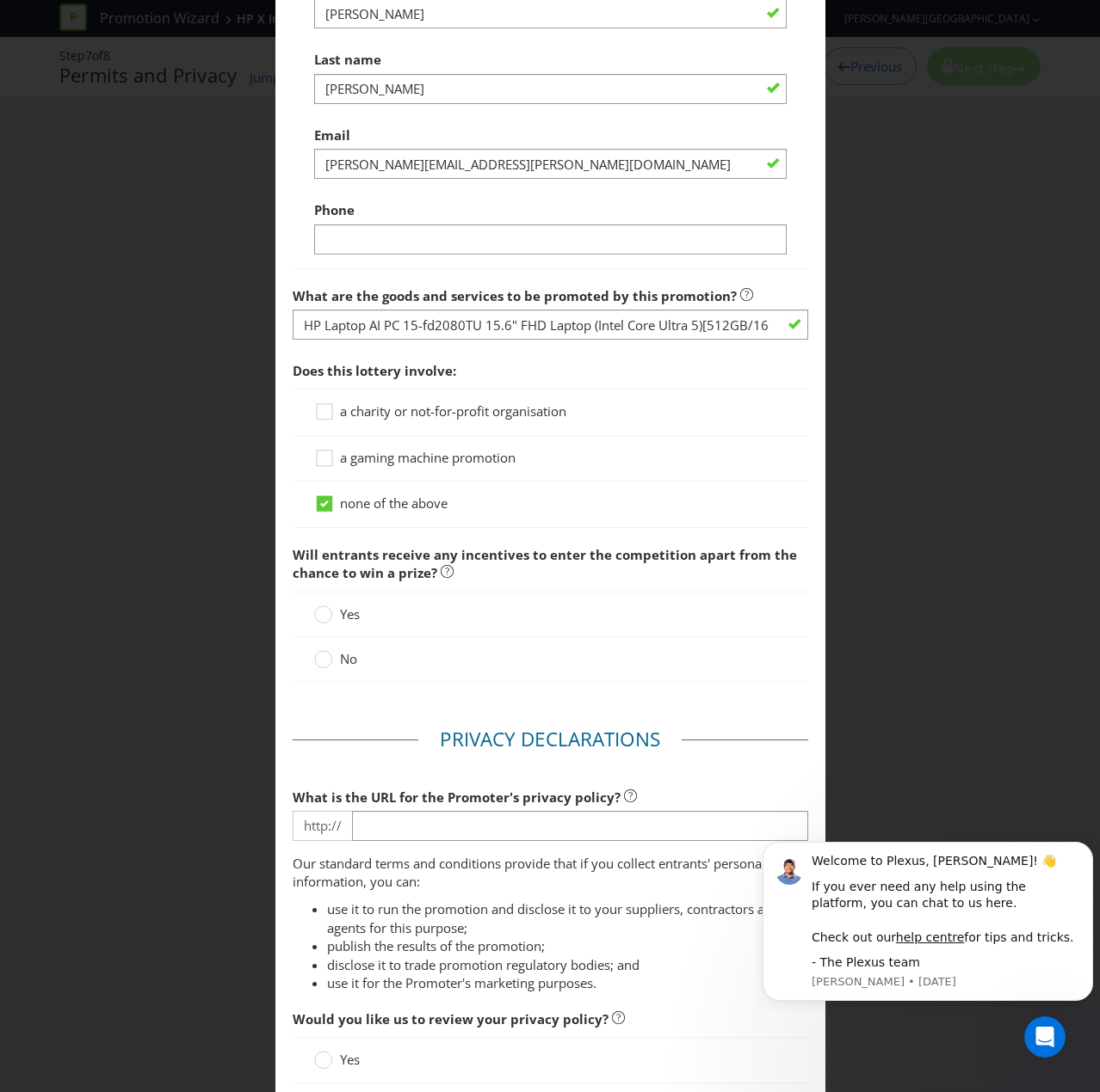
click at [316, 682] on div "No" at bounding box center [550, 659] width 515 height 44
click at [321, 668] on circle at bounding box center [323, 660] width 17 height 17
click at [0, 0] on input "No" at bounding box center [0, 0] width 0 height 0
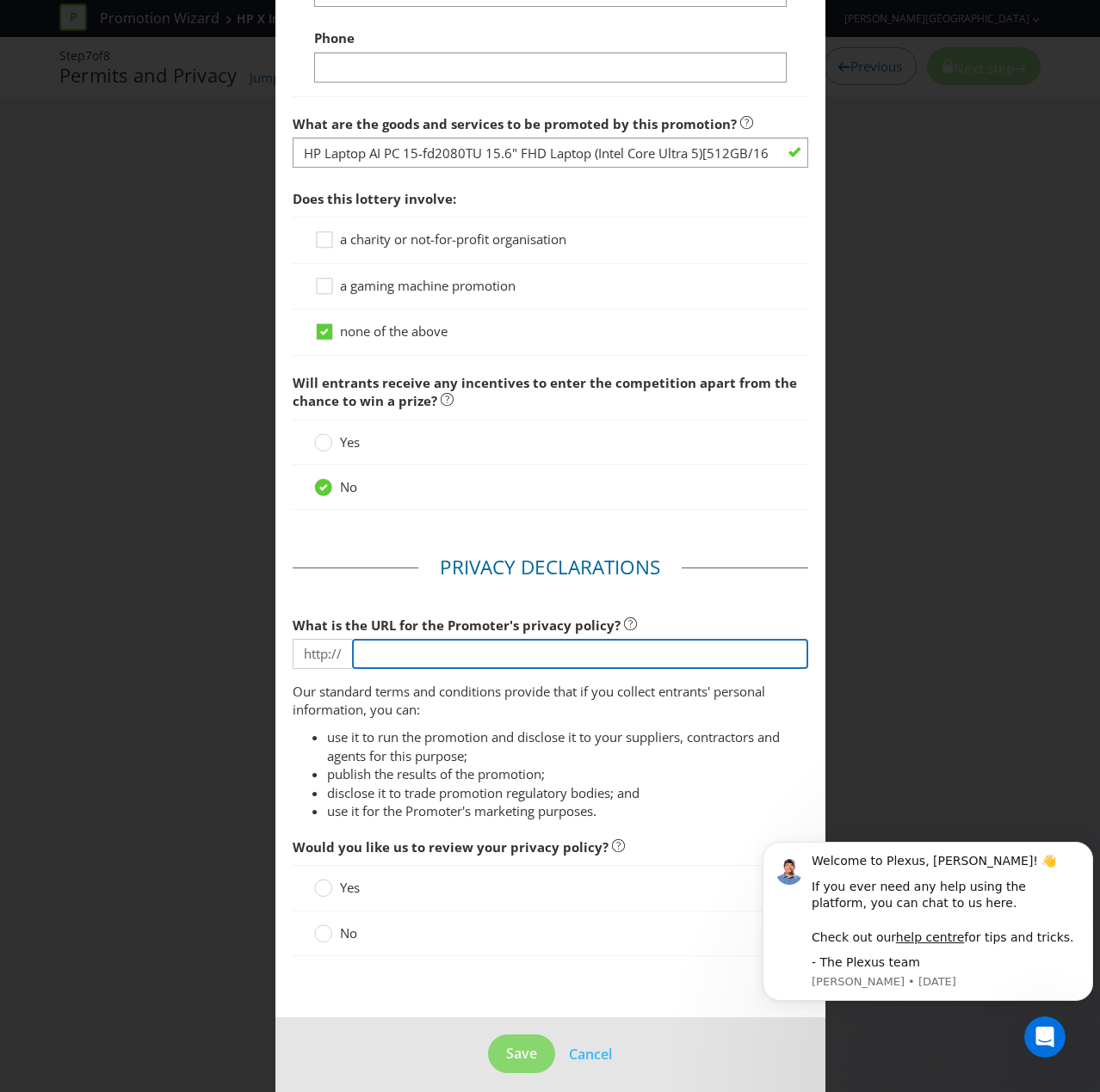
click at [397, 669] on input "text" at bounding box center [580, 654] width 456 height 30
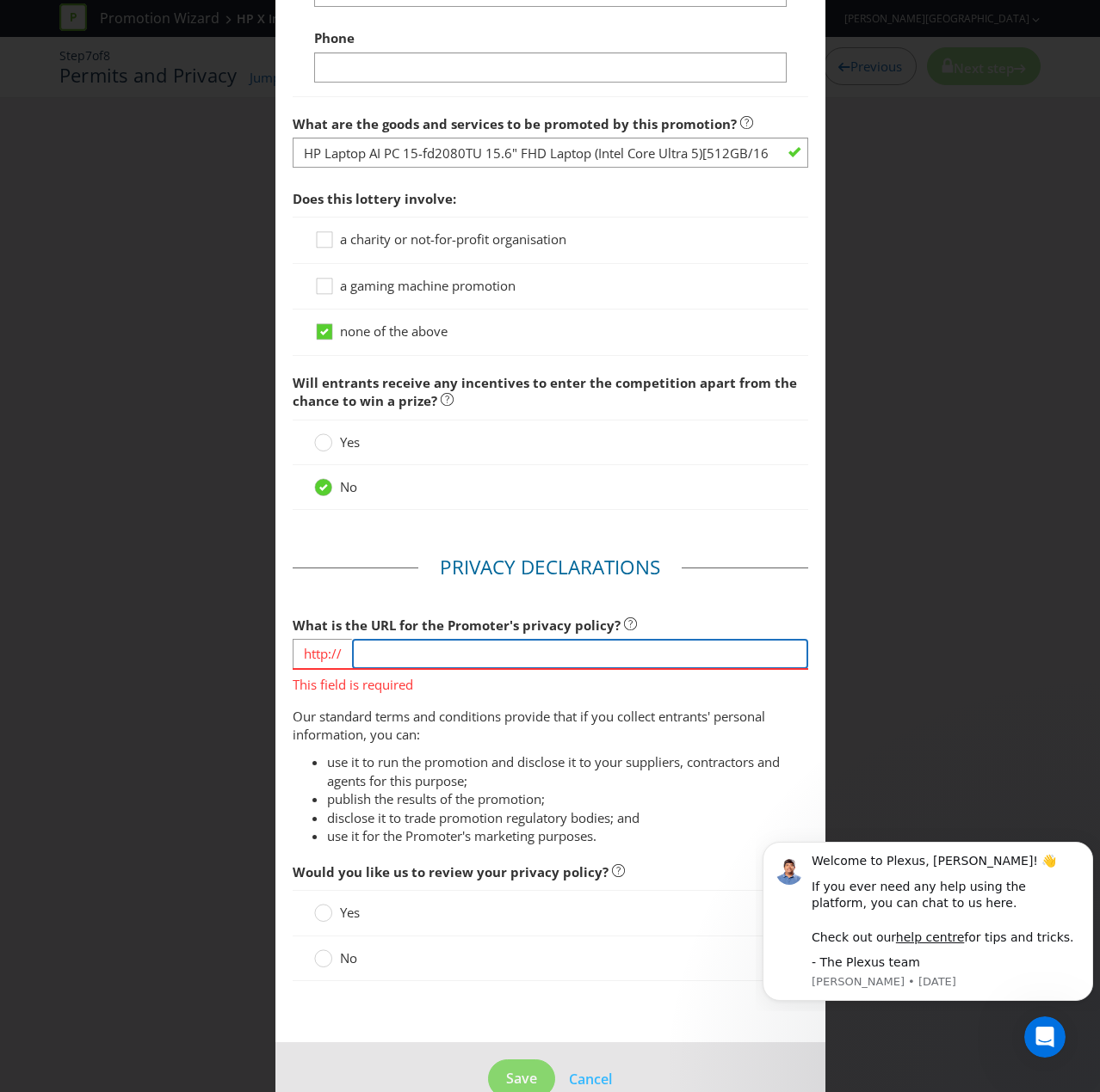
click at [417, 669] on input "text" at bounding box center [580, 654] width 456 height 30
type input "[DOMAIN_NAME][URL]"
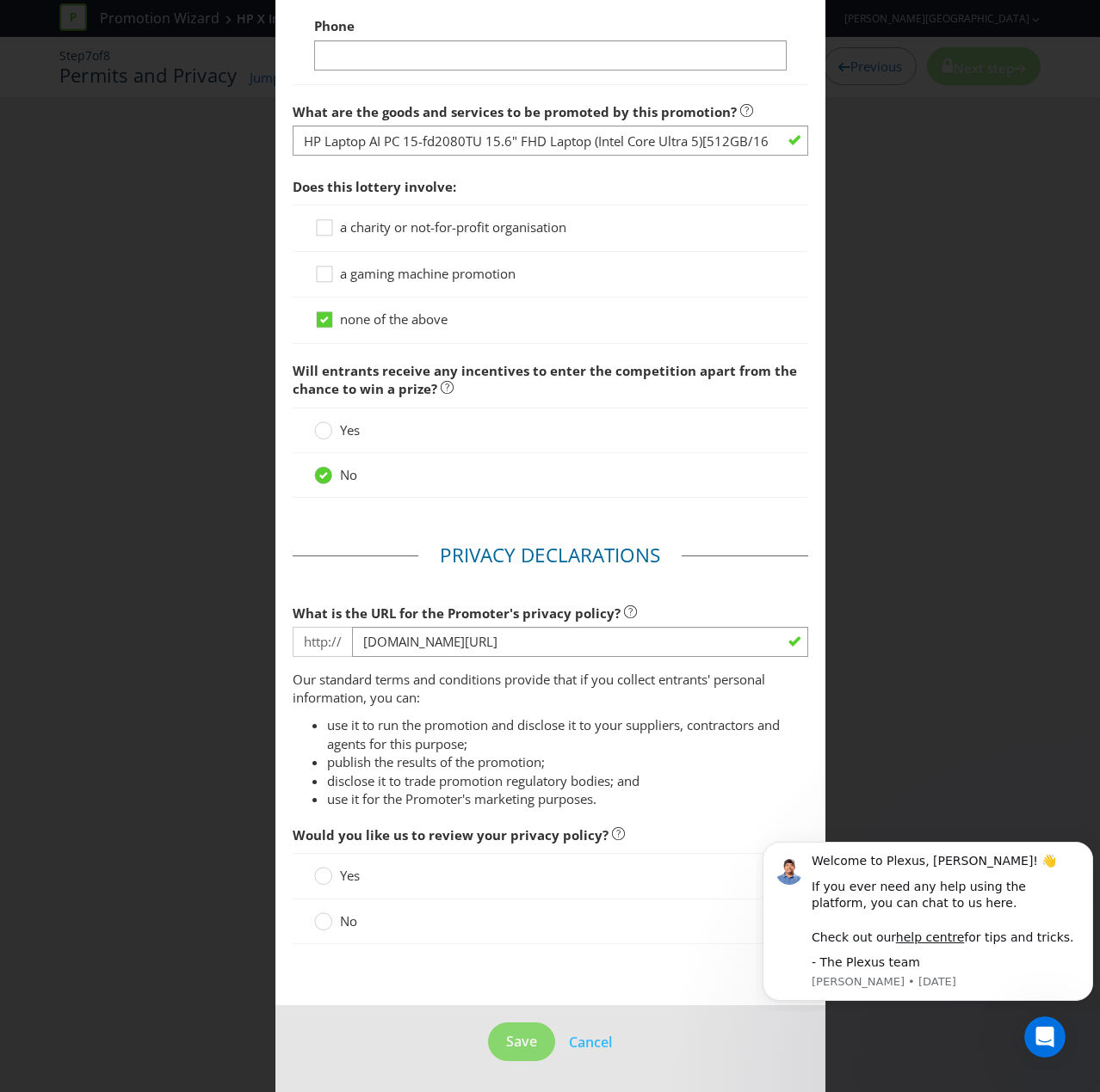
scroll to position [1864, 0]
click at [335, 734] on label "No" at bounding box center [337, 921] width 46 height 18
click at [0, 0] on input "No" at bounding box center [0, 0] width 0 height 0
click at [330, 734] on label "Yes" at bounding box center [339, 875] width 49 height 18
click at [0, 0] on input "Yes" at bounding box center [0, 0] width 0 height 0
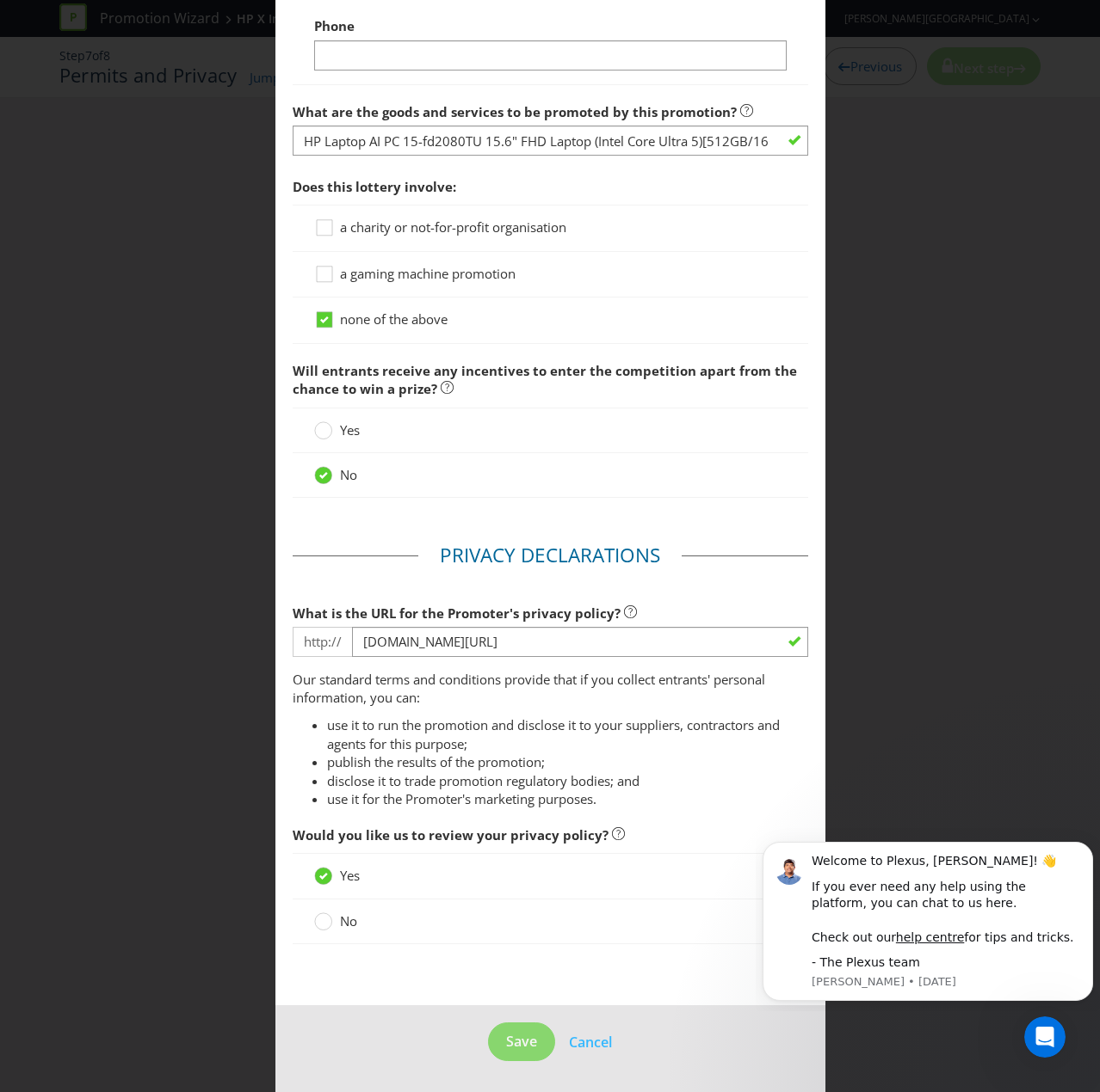
drag, startPoint x: 385, startPoint y: 1022, endPoint x: 398, endPoint y: 1021, distance: 13.0
click at [392, 734] on footer "Save Cancel" at bounding box center [550, 1048] width 550 height 87
click at [523, 734] on button "Save" at bounding box center [521, 1042] width 67 height 39
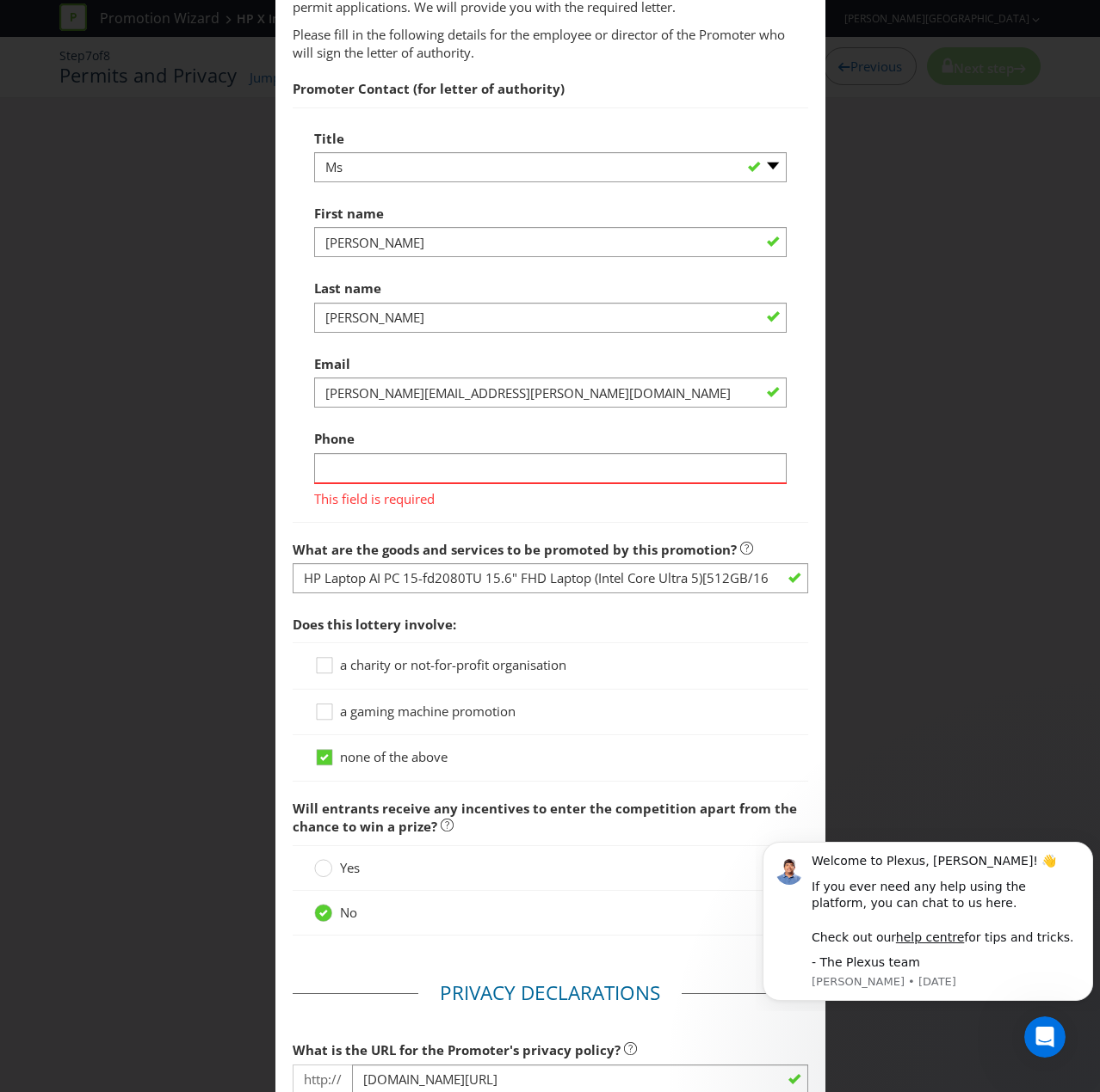
scroll to position [1720, 0]
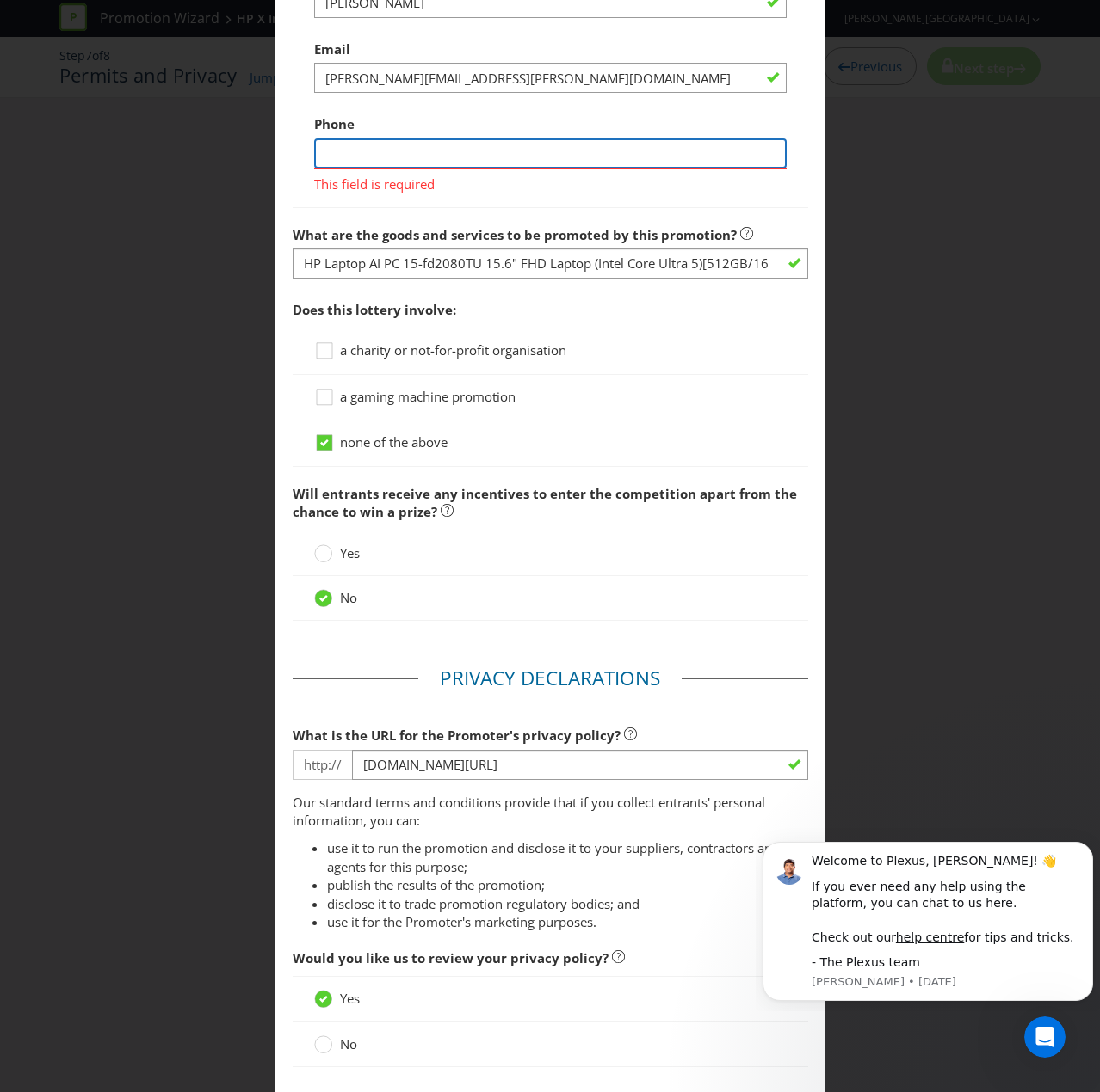
click at [357, 168] on input "text" at bounding box center [550, 153] width 472 height 30
type input "0434598113"
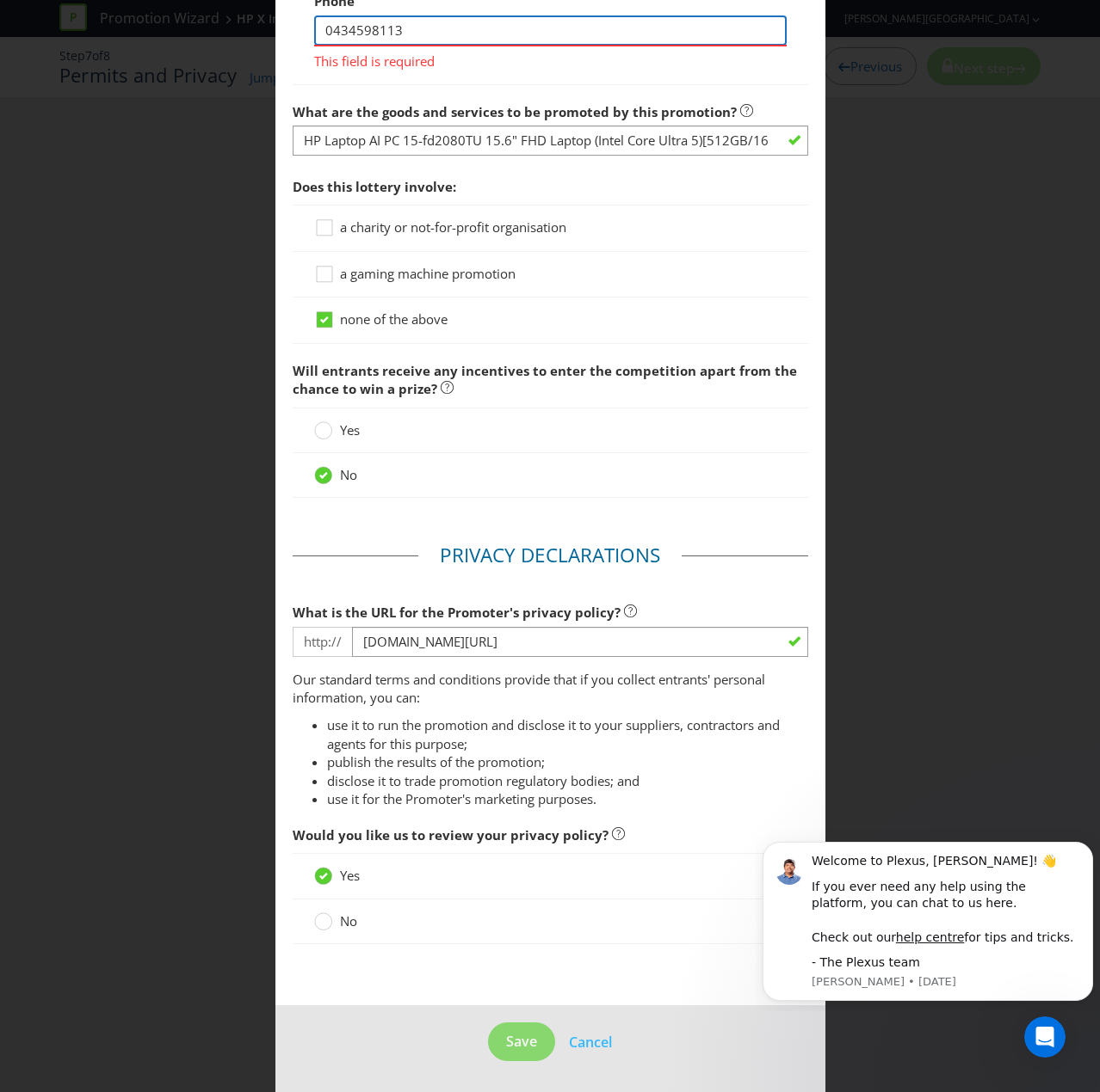
scroll to position [1890, 0]
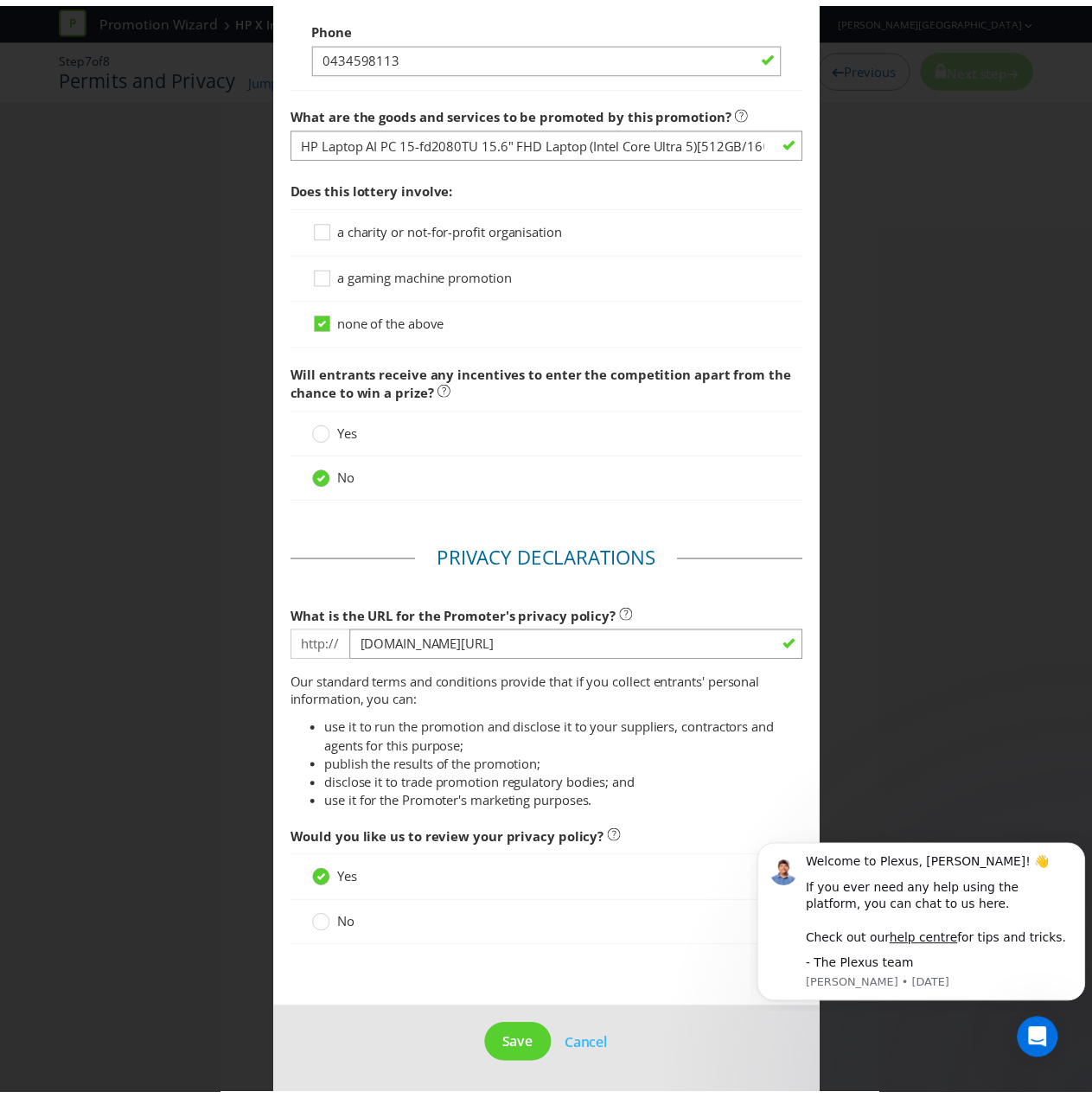
scroll to position [1874, 0]
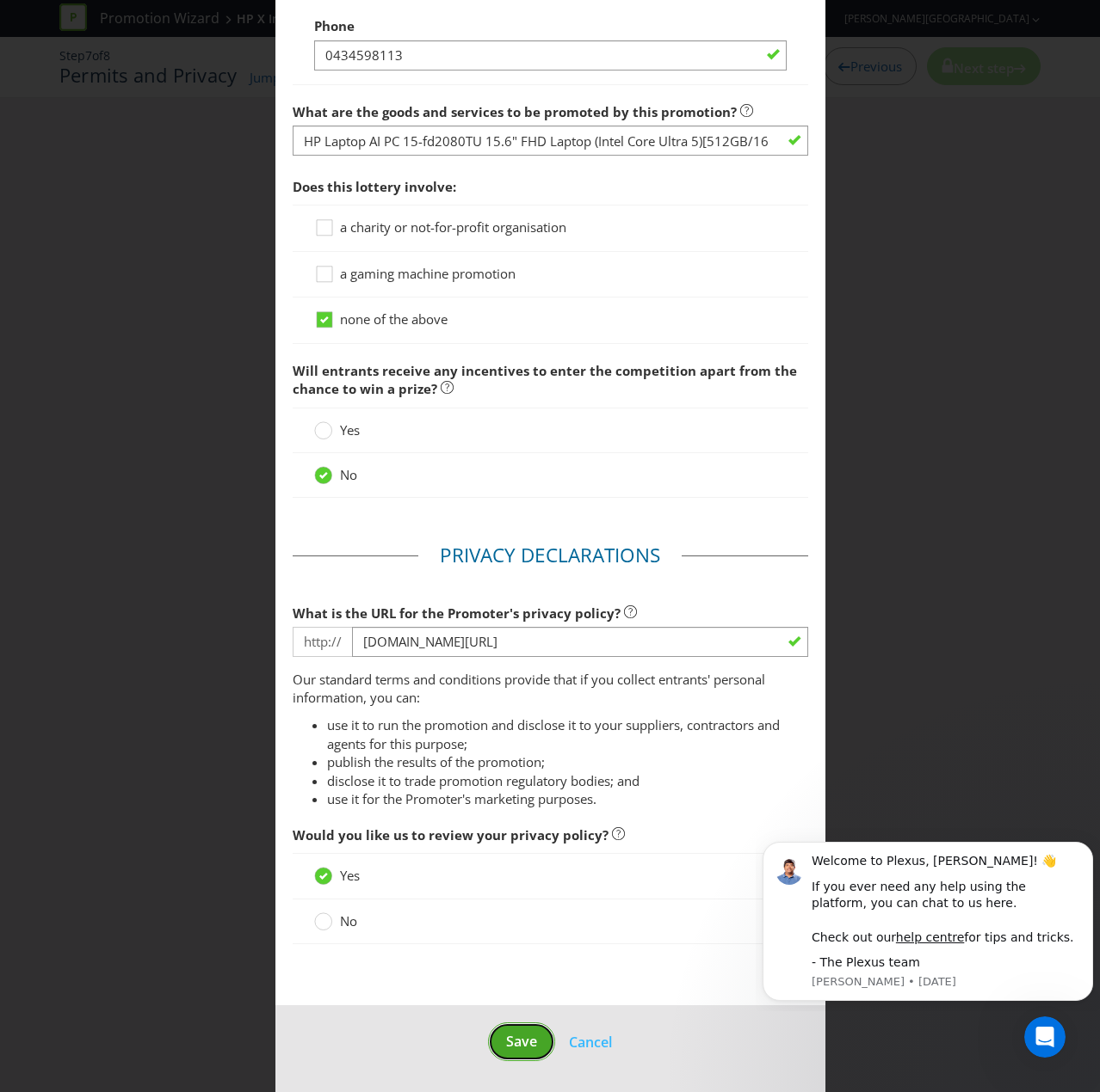
click at [515, 734] on span "Save" at bounding box center [521, 1042] width 31 height 19
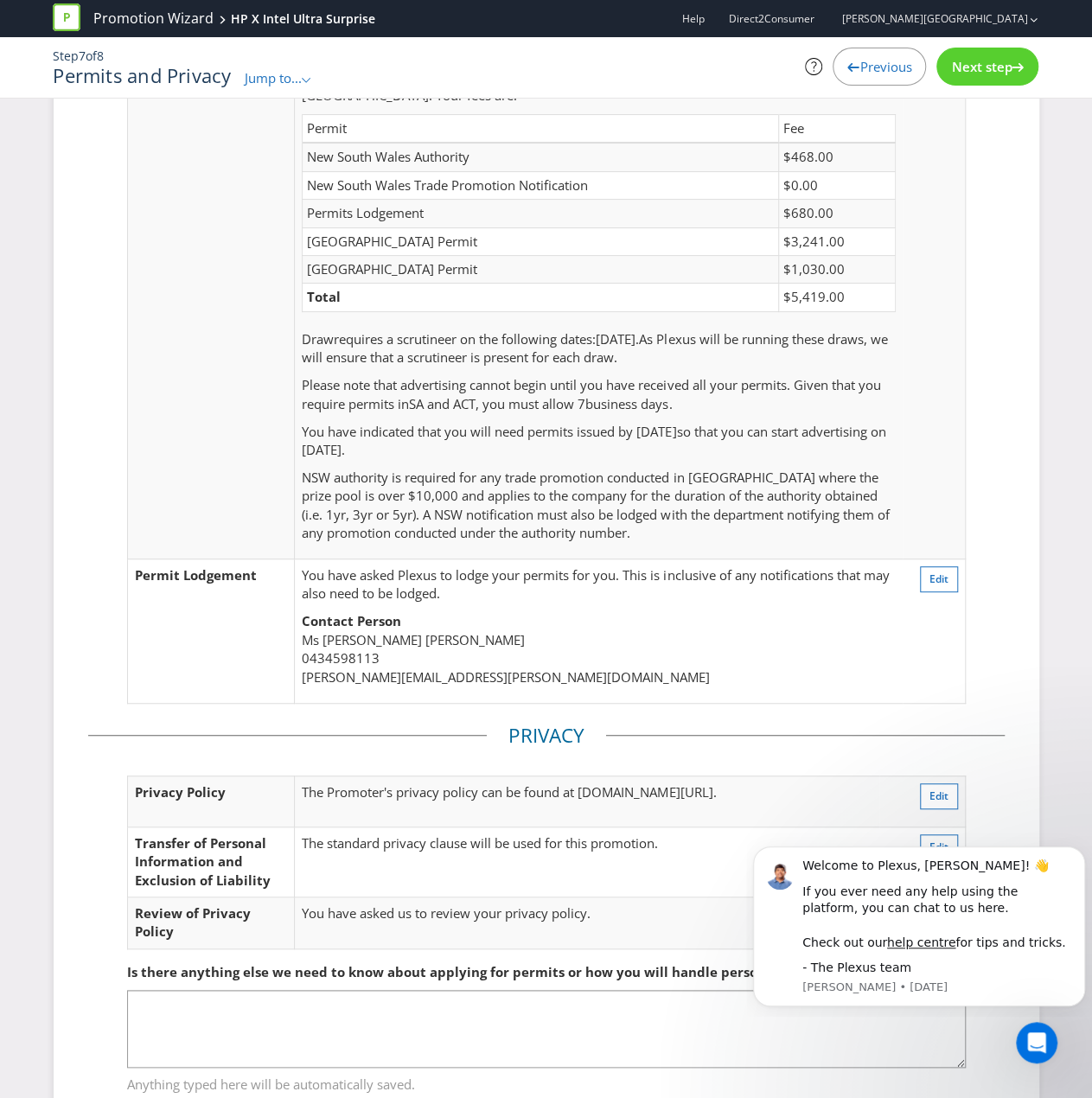
scroll to position [192, 0]
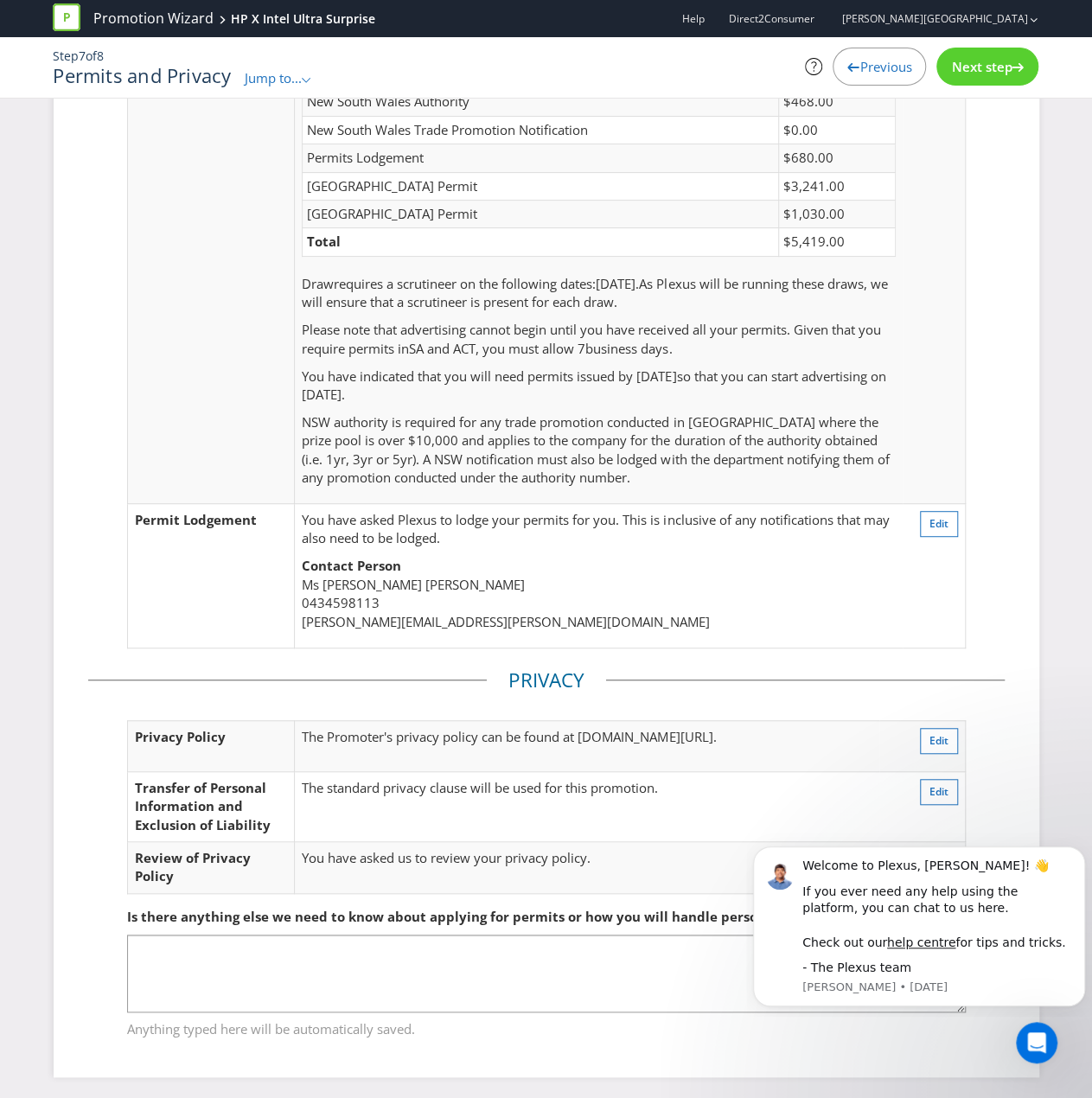
click at [990, 60] on span "Next step" at bounding box center [982, 67] width 61 height 17
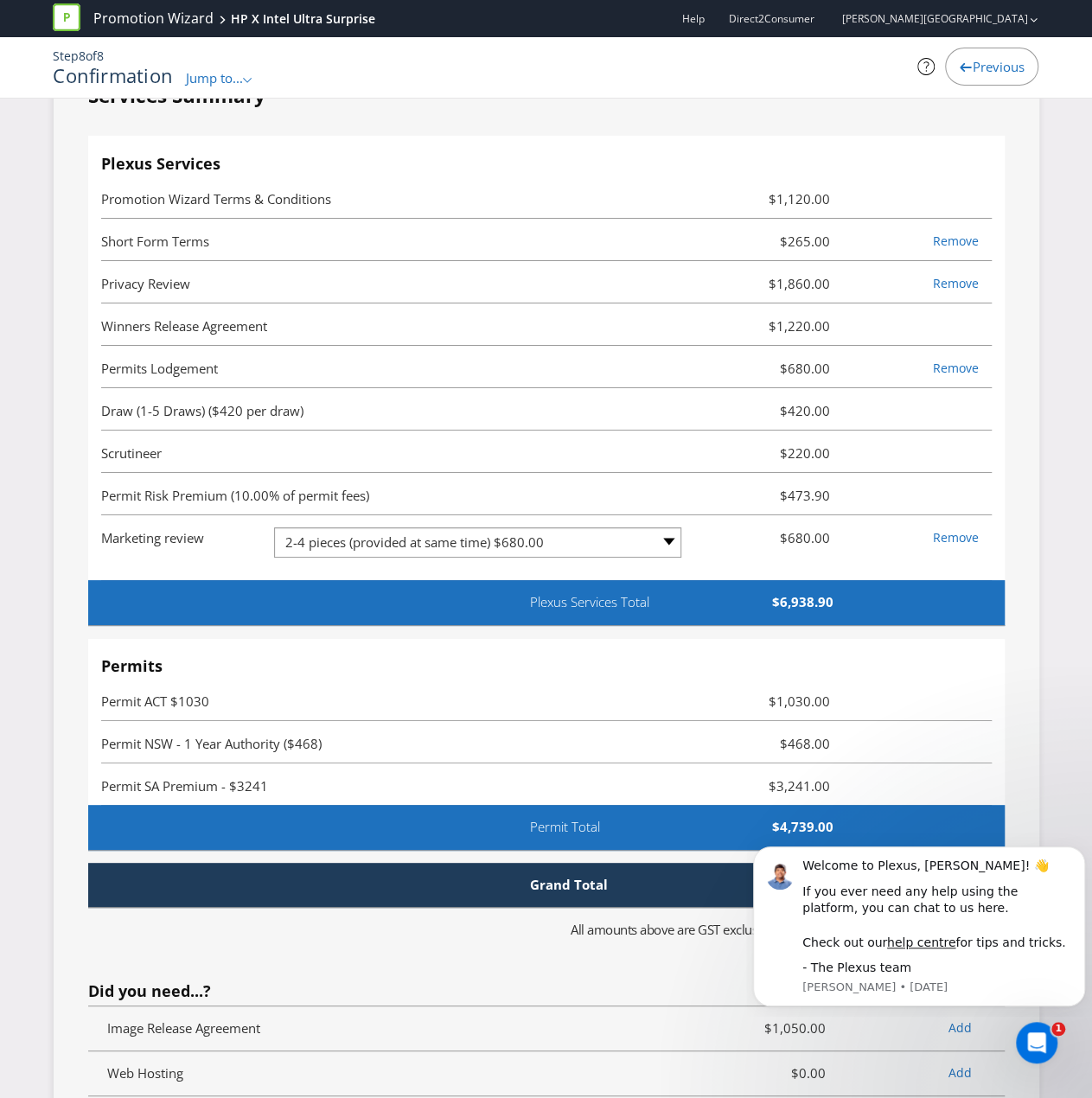
scroll to position [6332, 0]
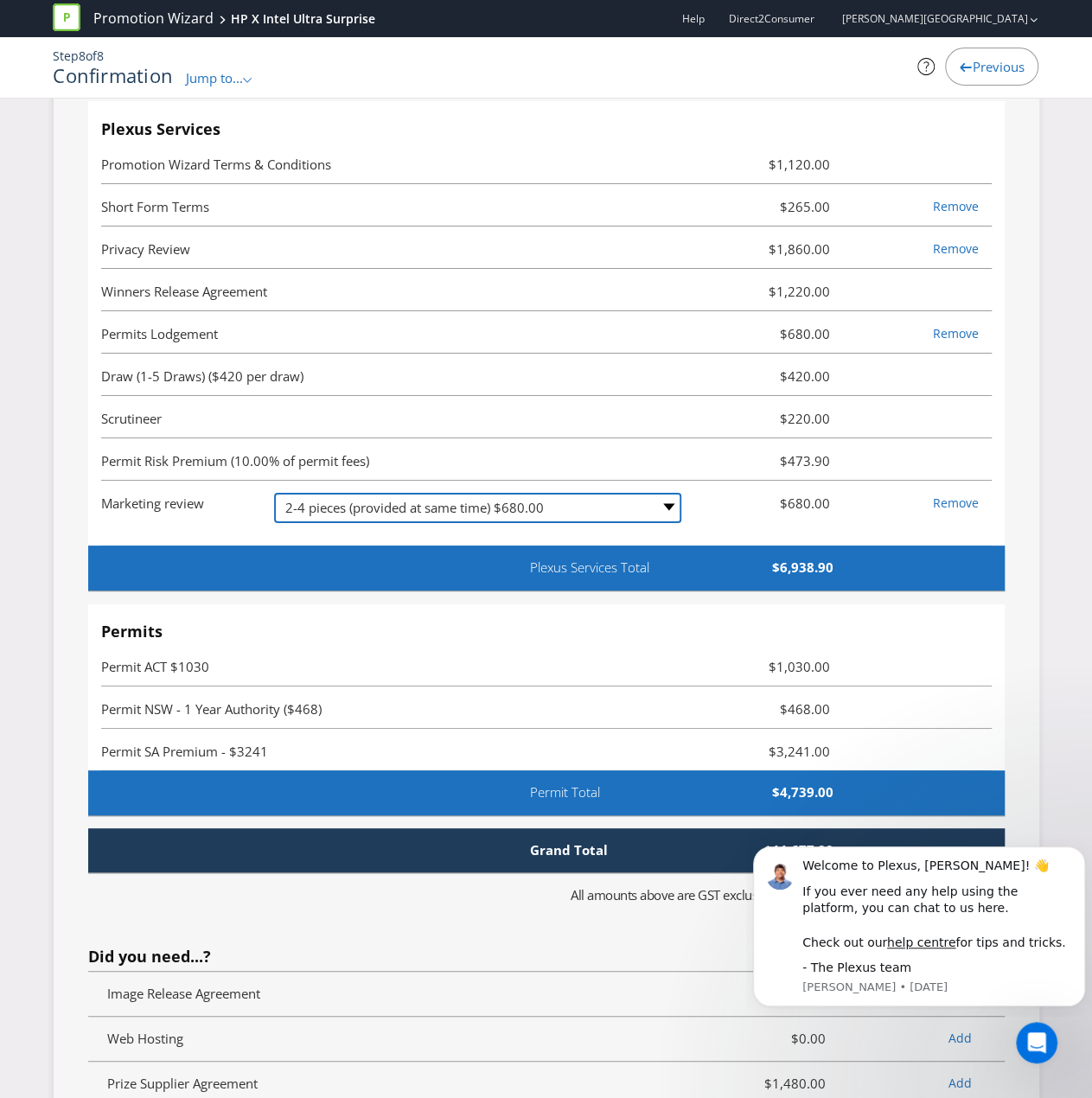
click at [403, 497] on select "-- Please Select -- 1 piece $470.00 2-4 pieces (provided at same time) $680.00 …" at bounding box center [478, 508] width 407 height 30
click at [204, 510] on li "Marketing review -- Please Select -- 1 piece $470.00 2-4 pieces (provided at sa…" at bounding box center [546, 513] width 890 height 66
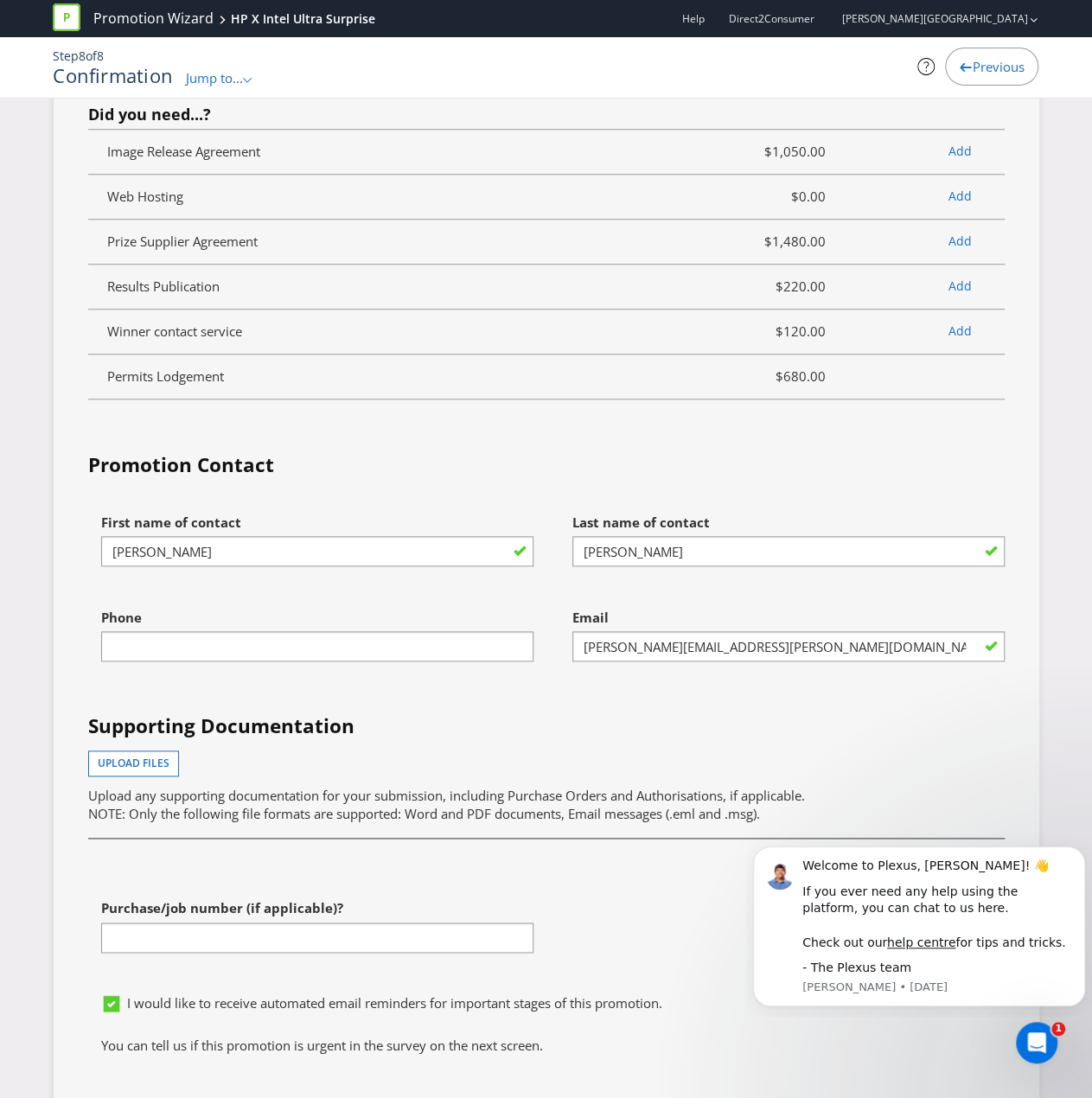
scroll to position [7284, 0]
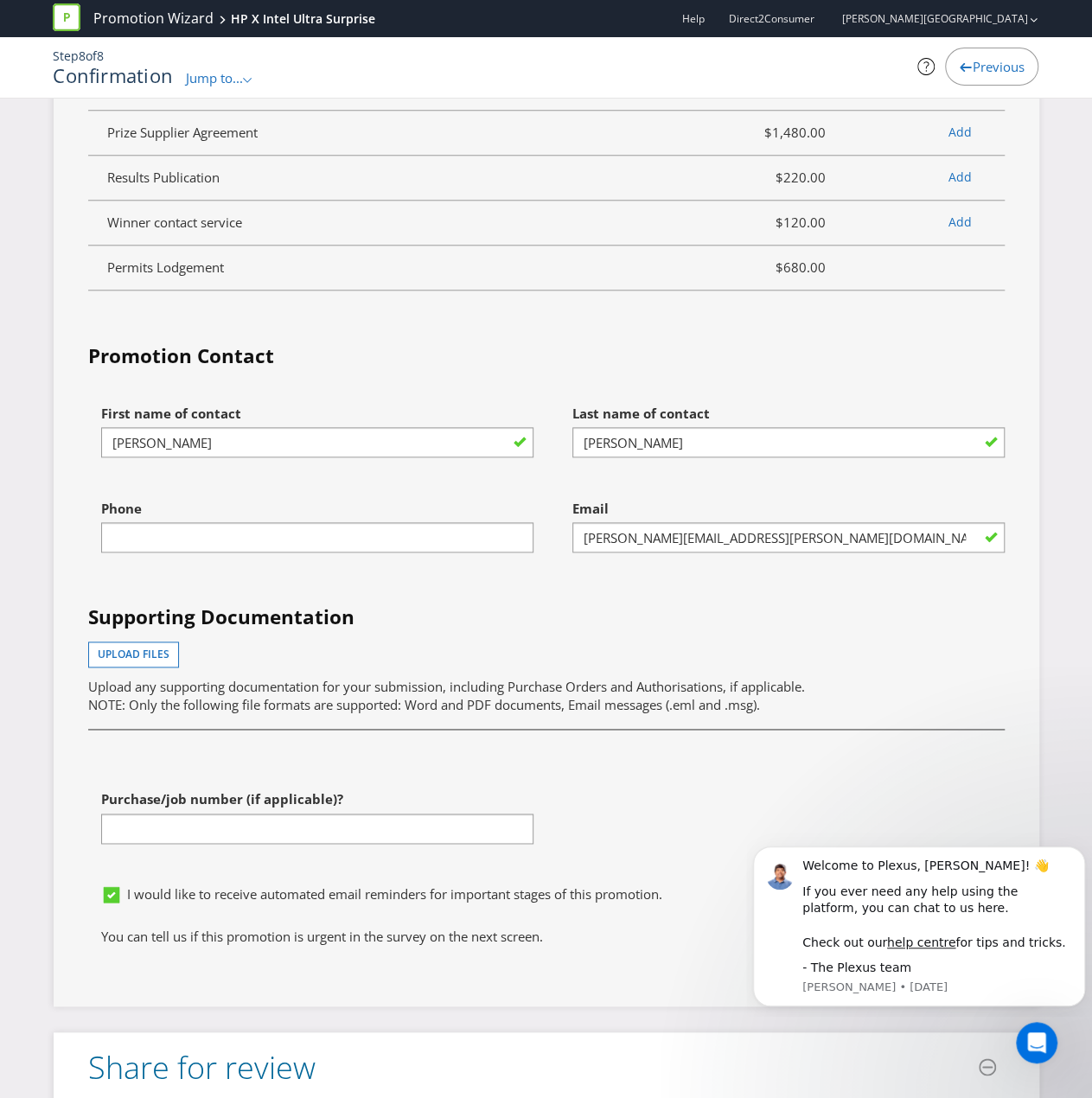
click at [390, 552] on div at bounding box center [317, 553] width 432 height 2
click at [387, 522] on input "text" at bounding box center [317, 538] width 432 height 30
type input "0434598113"
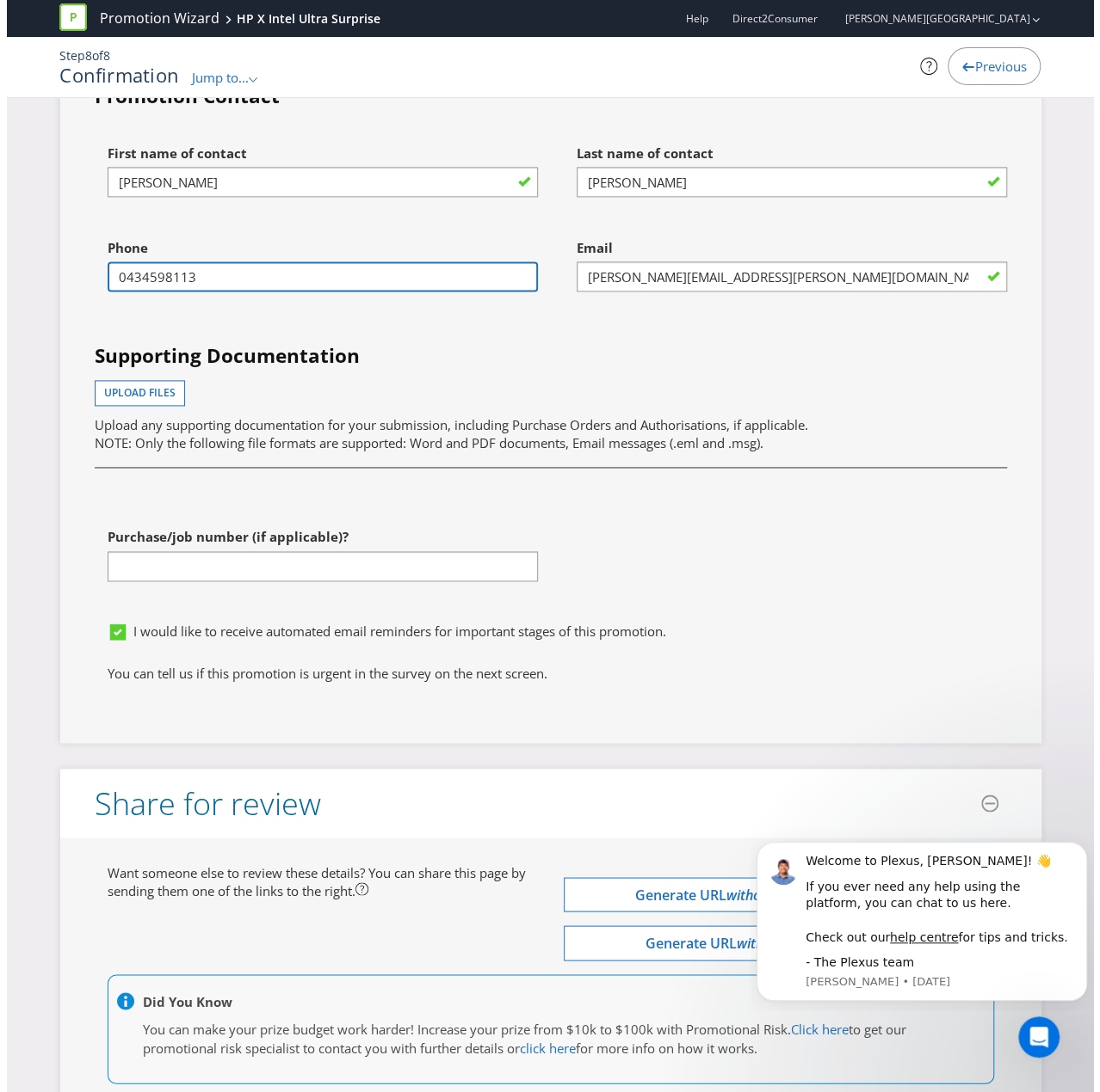
scroll to position [7595, 0]
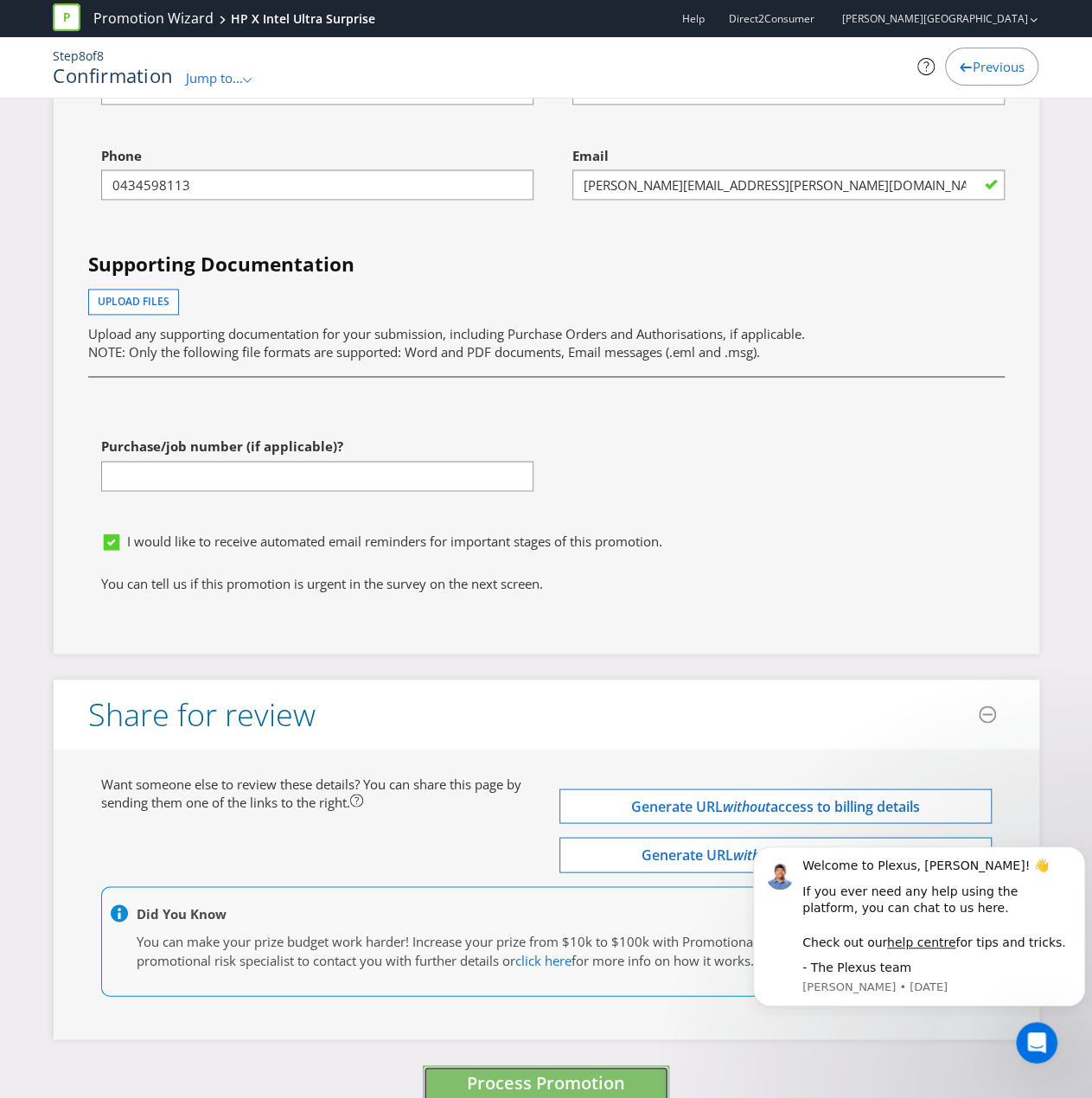
click at [554, 738] on span "Process Promotion" at bounding box center [546, 1082] width 158 height 24
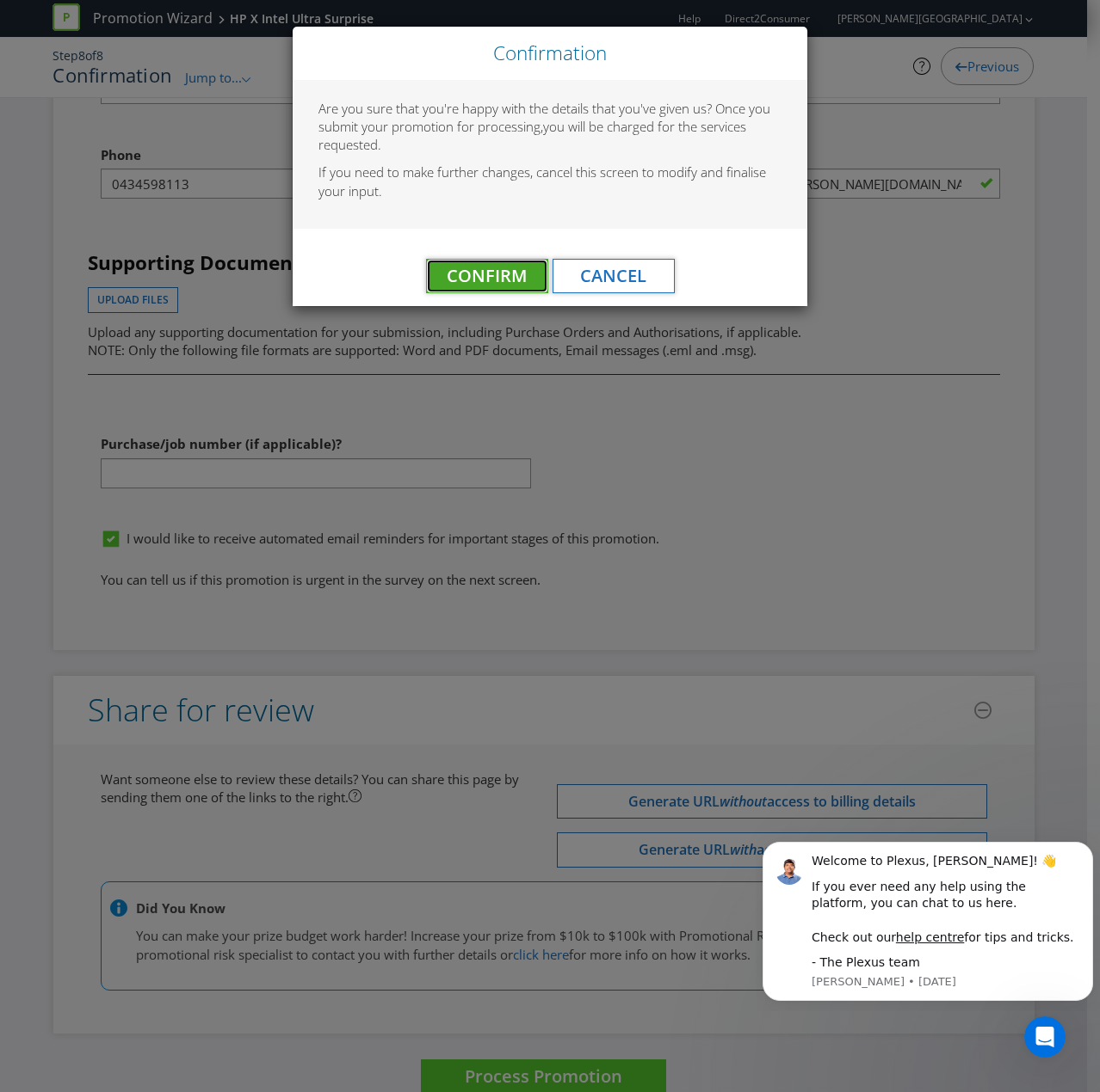
click at [488, 260] on button "Confirm" at bounding box center [487, 276] width 122 height 34
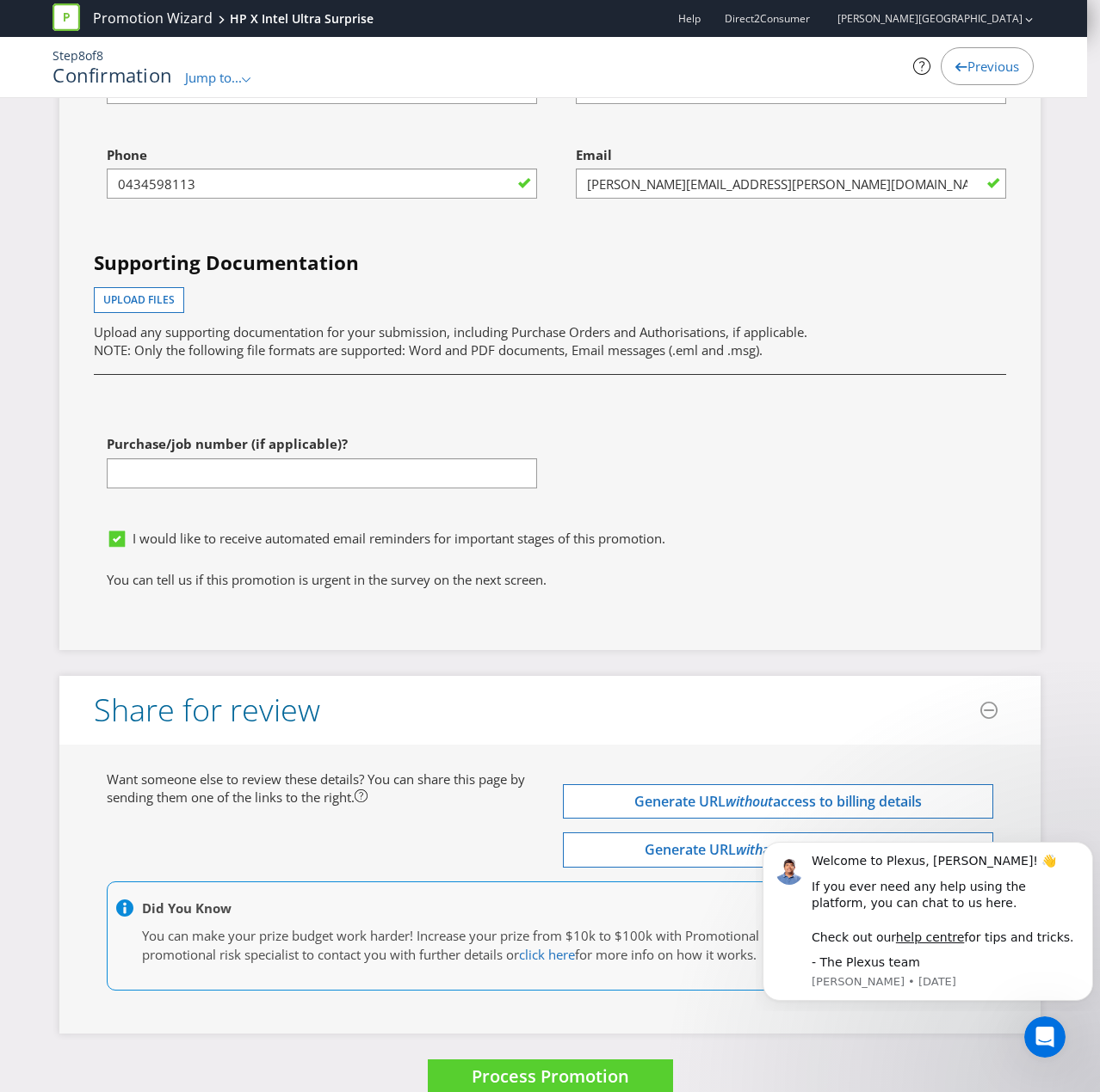
scroll to position [0, 0]
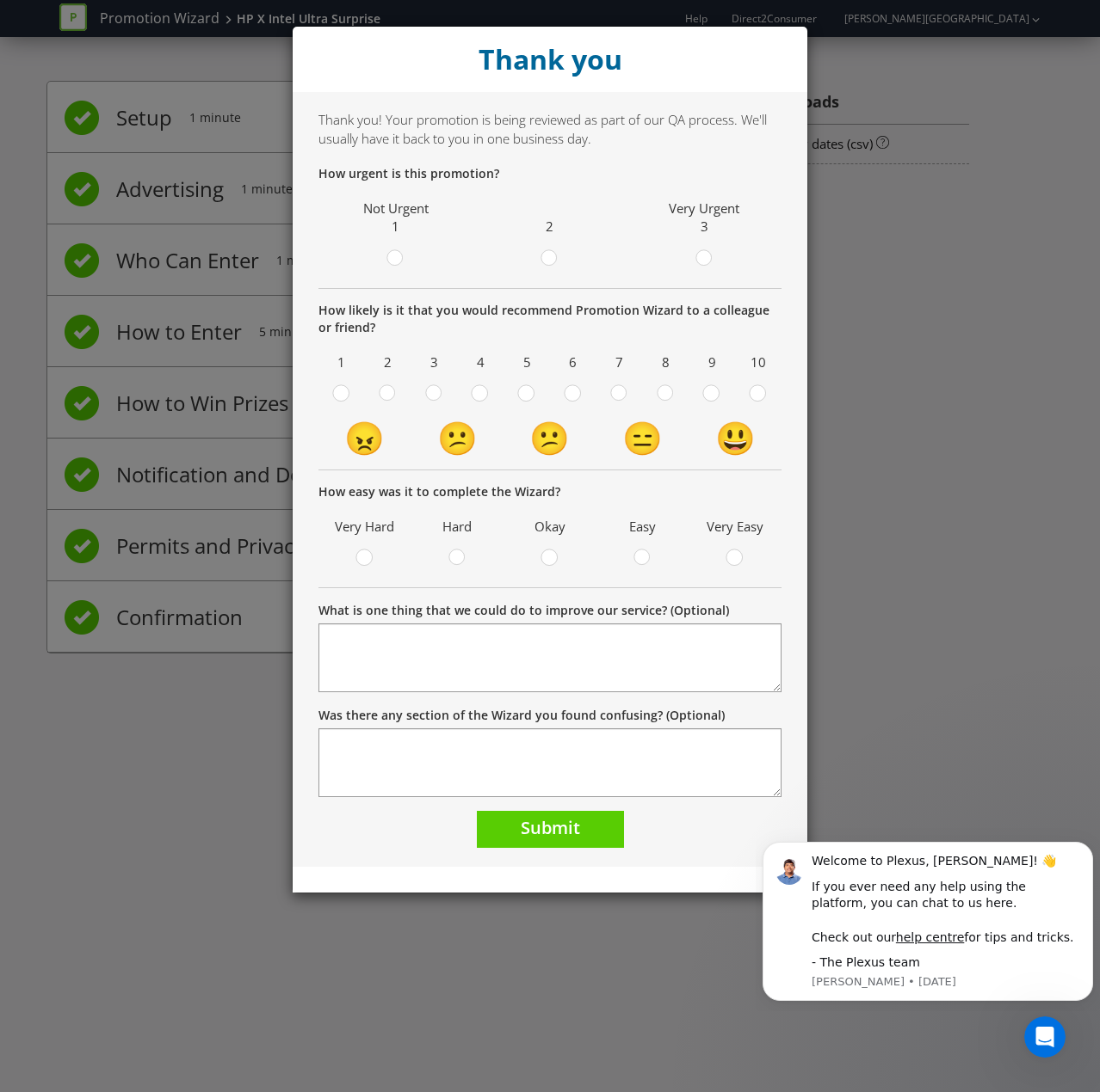
click at [984, 354] on div "Thank you Thank you! Your promotion is being reviewed as part of our QA process…" at bounding box center [550, 546] width 1100 height 1092
